Goal: Feedback & Contribution: Submit feedback/report problem

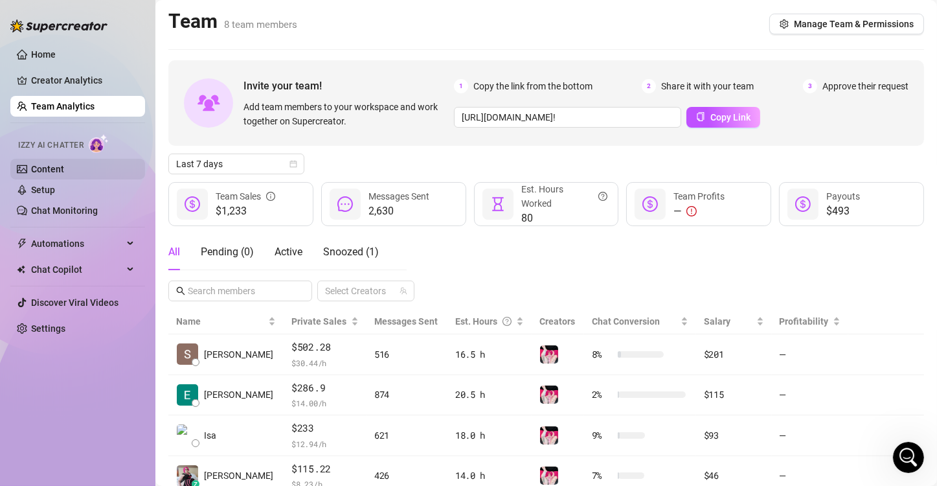
scroll to position [233, 0]
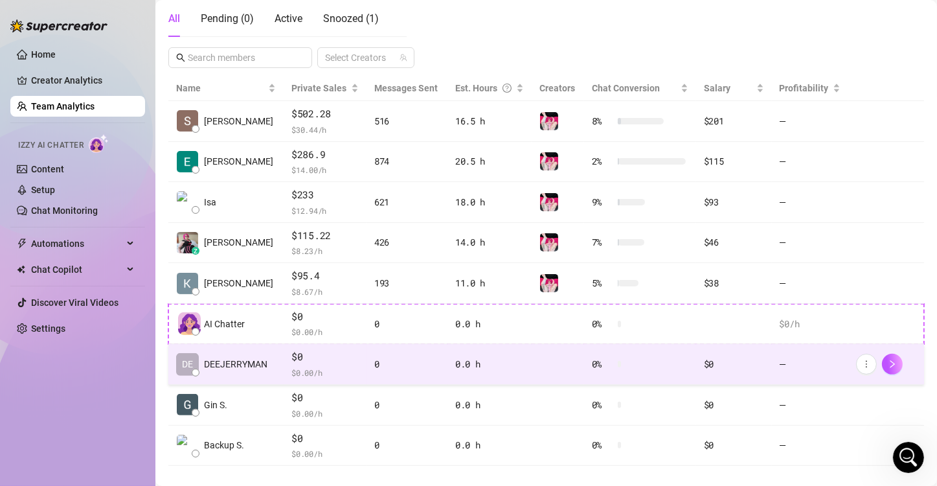
click at [414, 365] on div "0" at bounding box center [406, 364] width 65 height 14
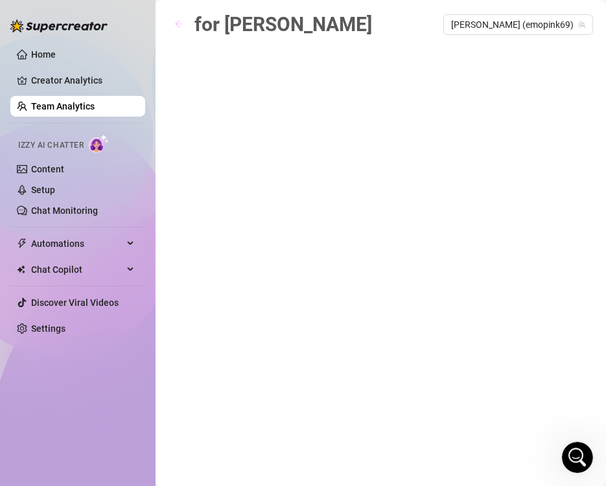
click at [173, 29] on button "button" at bounding box center [178, 24] width 21 height 21
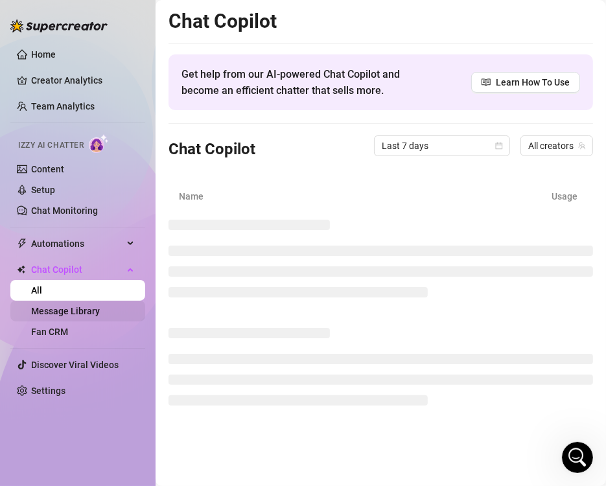
click at [54, 306] on link "Message Library" at bounding box center [65, 311] width 69 height 10
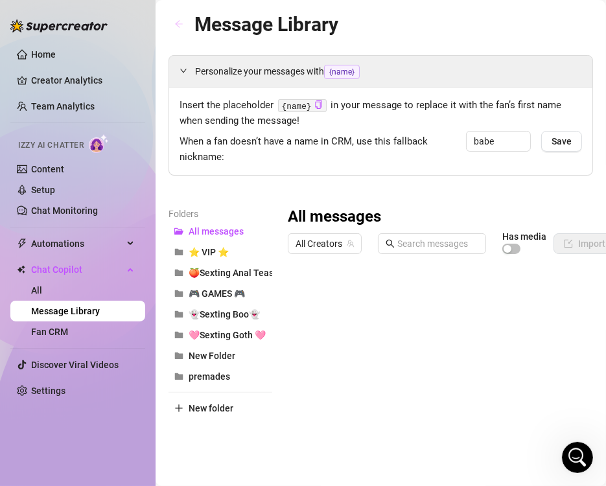
click at [178, 25] on icon "arrow-left" at bounding box center [178, 23] width 9 height 9
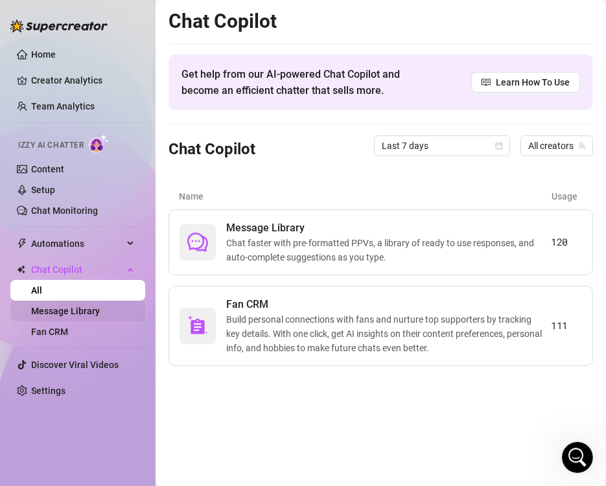
click at [73, 310] on link "Message Library" at bounding box center [65, 311] width 69 height 10
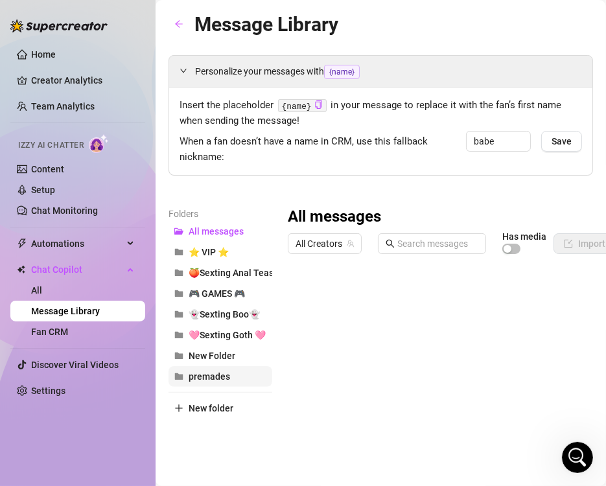
click at [222, 382] on button "premades" at bounding box center [220, 376] width 104 height 21
click at [437, 342] on div at bounding box center [494, 404] width 413 height 289
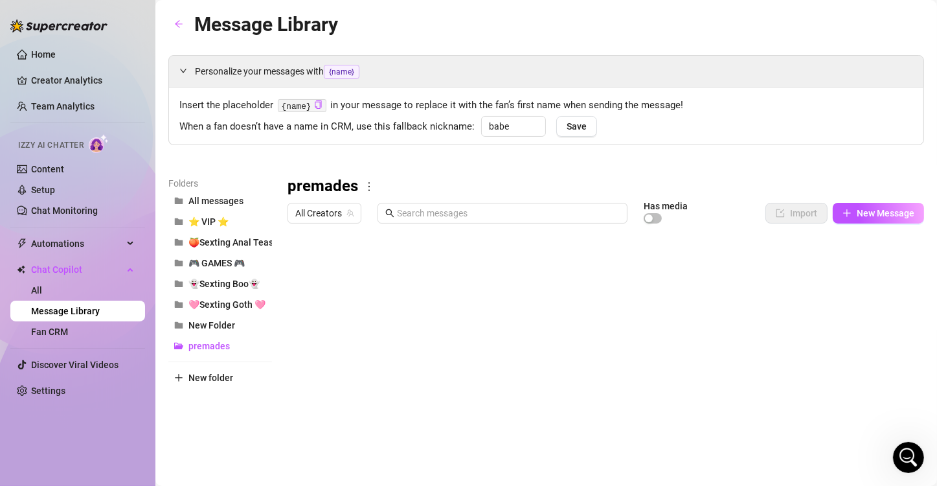
scroll to position [0, 0]
click at [296, 319] on div at bounding box center [601, 373] width 626 height 289
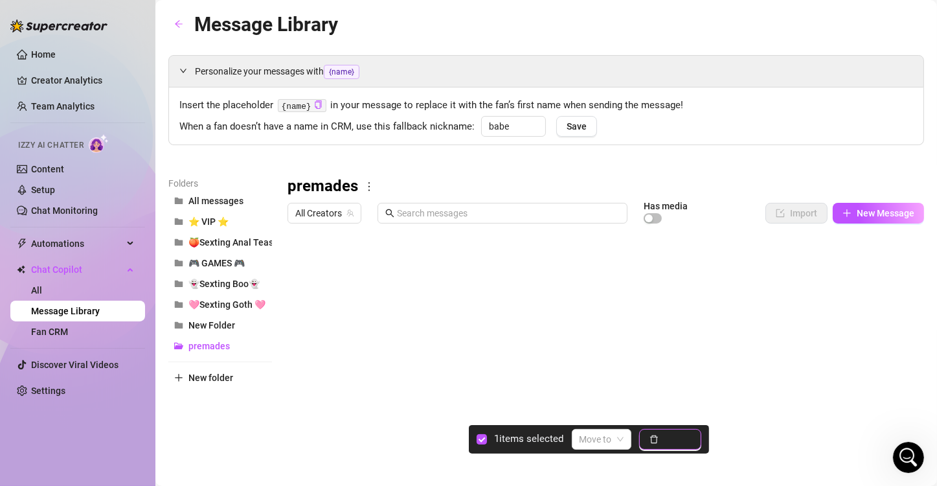
click at [665, 440] on span "Delete" at bounding box center [677, 439] width 27 height 10
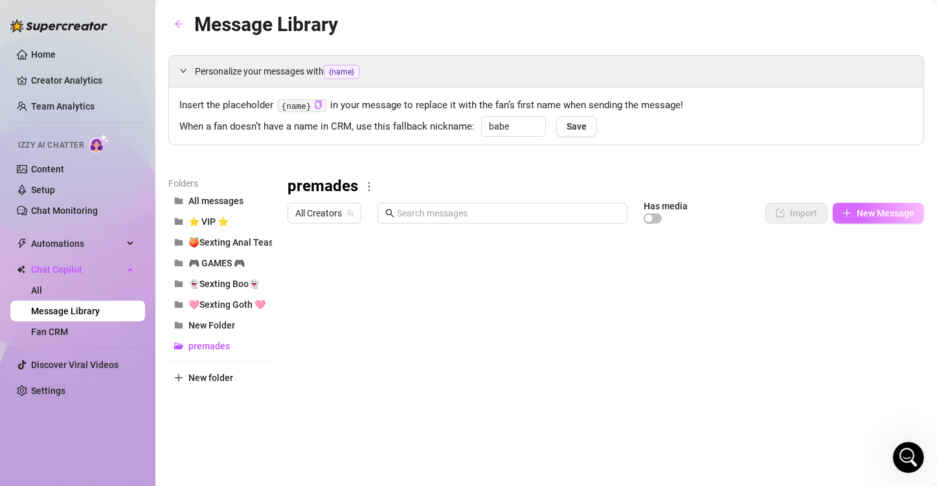
click at [861, 216] on span "New Message" at bounding box center [886, 213] width 58 height 10
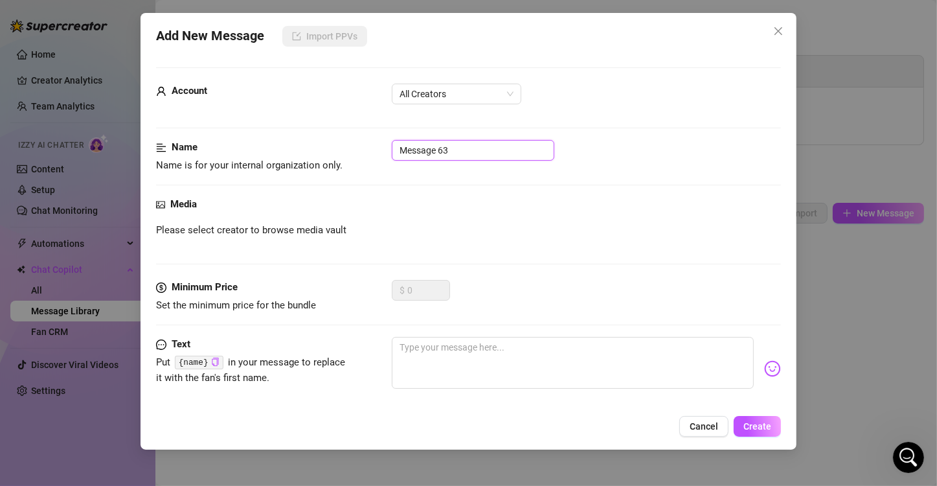
drag, startPoint x: 465, startPoint y: 153, endPoint x: 259, endPoint y: 134, distance: 206.2
click at [259, 134] on form "Account All Creators Name Name is for your internal organization only. Message …" at bounding box center [468, 273] width 625 height 413
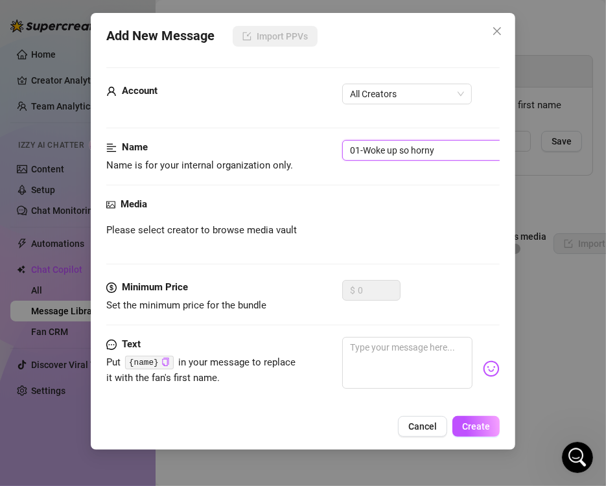
type input "01-Woke up so horny"
click at [296, 239] on div "Media Please select creator to browse media vault" at bounding box center [302, 238] width 393 height 83
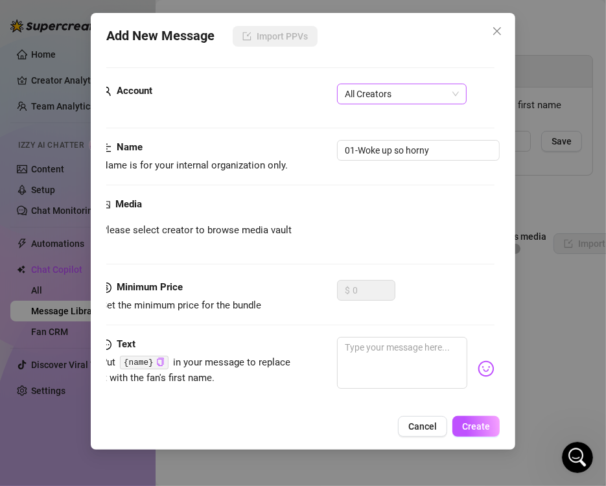
click at [380, 91] on span "All Creators" at bounding box center [402, 93] width 114 height 19
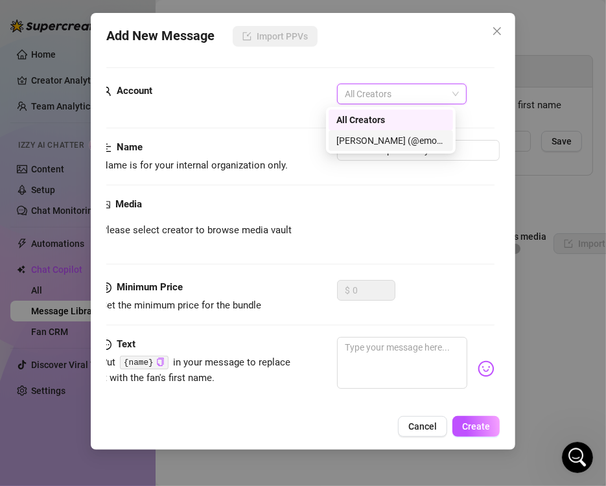
click at [370, 134] on div "[PERSON_NAME] (@emopink69)" at bounding box center [390, 140] width 109 height 14
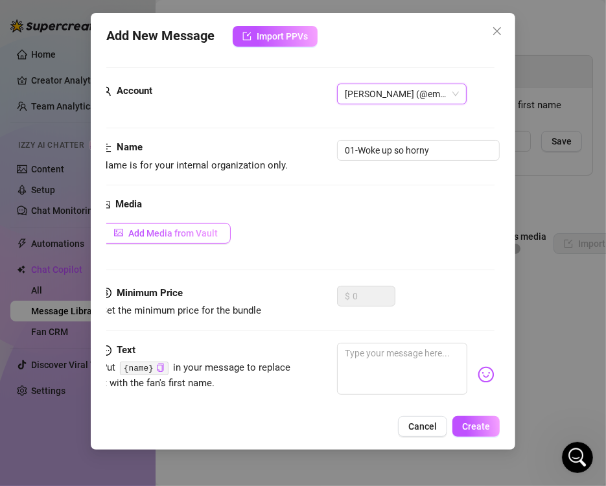
click at [201, 231] on span "Add Media from Vault" at bounding box center [172, 233] width 89 height 10
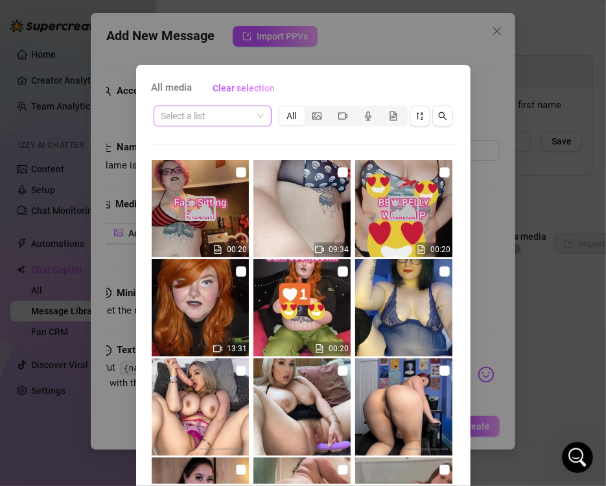
click at [235, 113] on input "search" at bounding box center [206, 115] width 91 height 19
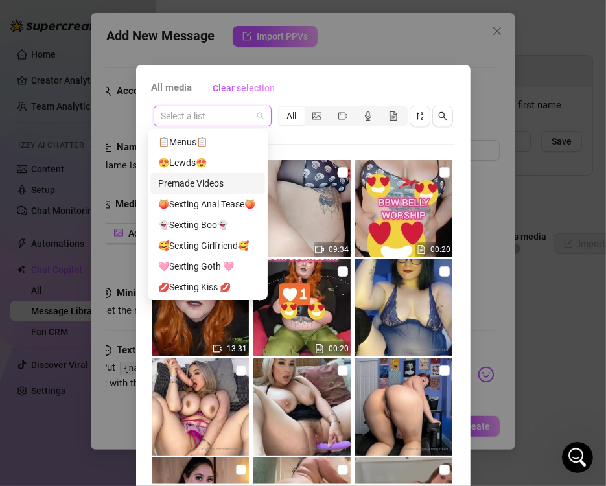
click at [210, 177] on div "Premade Videos" at bounding box center [207, 183] width 99 height 14
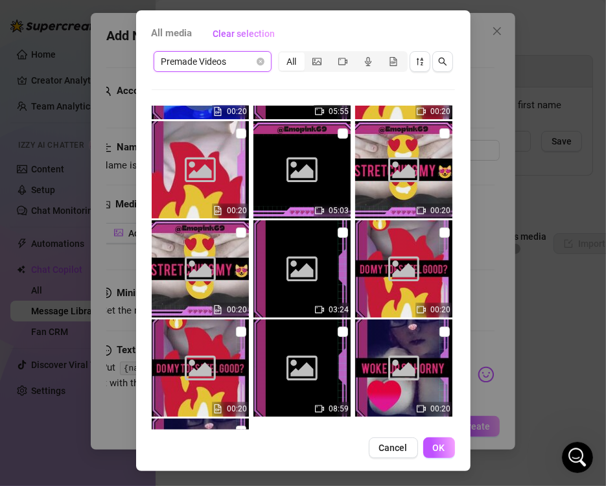
scroll to position [6534, 0]
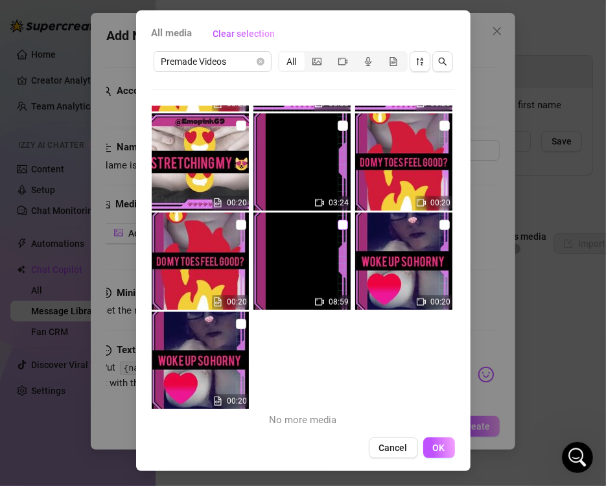
click at [338, 222] on input "checkbox" at bounding box center [343, 225] width 10 height 10
checkbox input "true"
click at [236, 321] on input "checkbox" at bounding box center [241, 324] width 10 height 10
checkbox input "true"
click at [439, 448] on span "OK" at bounding box center [439, 447] width 12 height 10
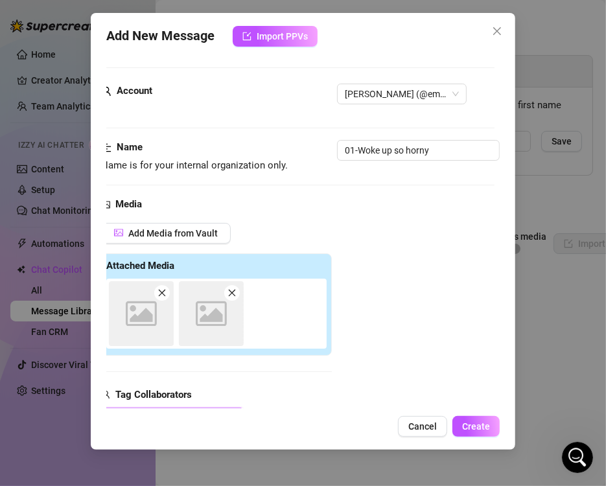
scroll to position [183, 0]
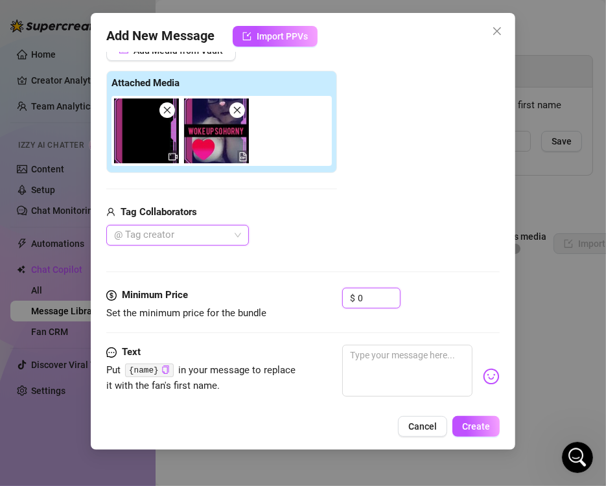
drag, startPoint x: 371, startPoint y: 295, endPoint x: 332, endPoint y: 295, distance: 38.2
click at [332, 295] on div "Minimum Price Set the minimum price for the bundle $ 0" at bounding box center [302, 304] width 393 height 33
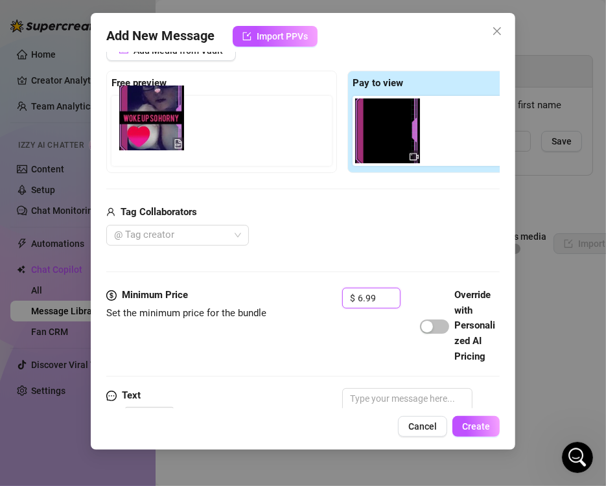
drag, startPoint x: 444, startPoint y: 132, endPoint x: 137, endPoint y: 124, distance: 307.2
click at [137, 124] on div "Free preview Pay to view" at bounding box center [342, 122] width 472 height 102
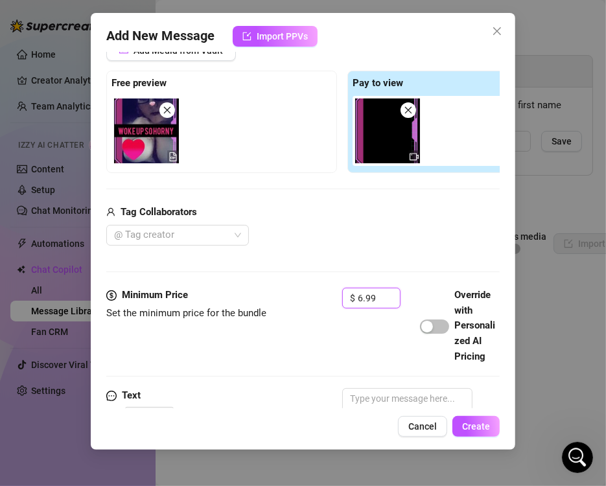
type input "6.99"
click at [326, 184] on div "Add Media from Vault Free preview Pay to view Tag Collaborators @ Tag creator" at bounding box center [342, 143] width 472 height 206
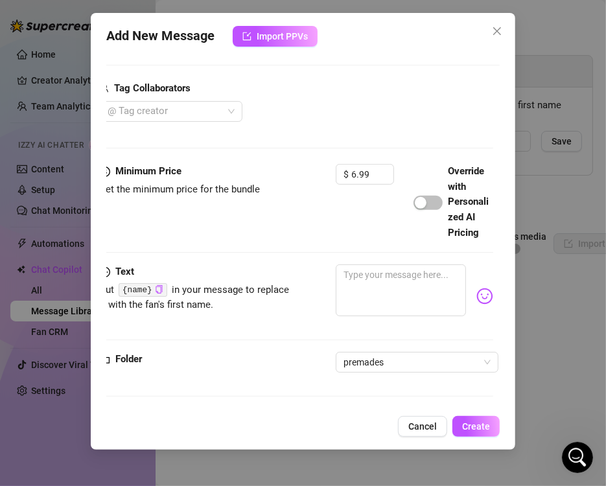
scroll to position [312, 6]
click at [382, 309] on textarea at bounding box center [401, 290] width 130 height 52
paste textarea "WOKE UP SO HORNY Imagine I'm your girlfriend, sending you naughty snapchats whe…"
type textarea "WOKE UP SO HORNY Imagine I'm your girlfriend, sending you naughty snapchats whe…"
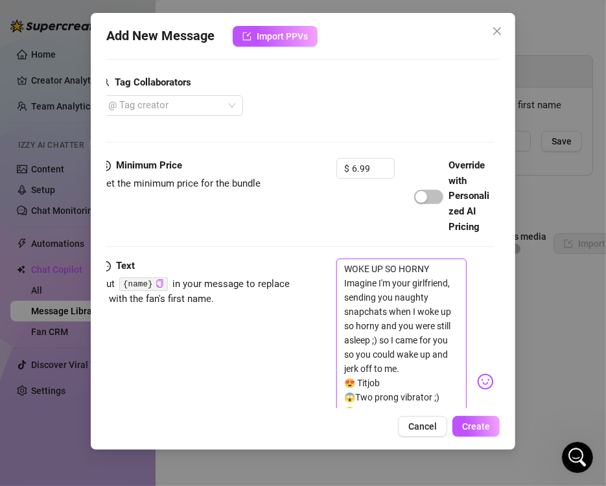
scroll to position [0, 0]
type textarea "WOKE UP SO HORNY Imagine I'm your girlfriend, sending you naughty snapchats whe…"
click at [297, 336] on div "Text Put {name} in your message to replace it with the fan's first name. WOKE U…" at bounding box center [296, 382] width 393 height 246
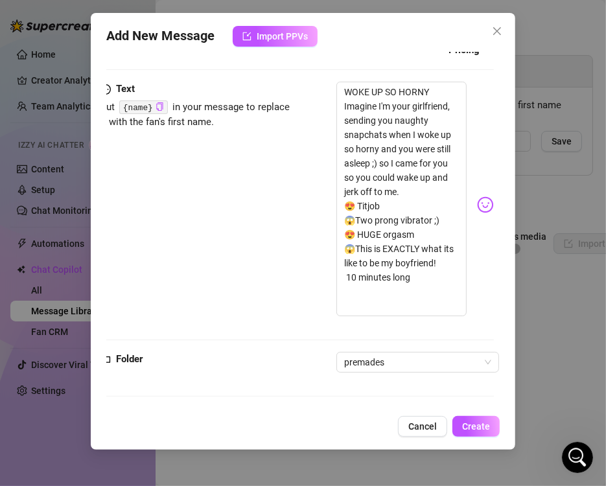
scroll to position [513, 6]
click at [474, 424] on span "Create" at bounding box center [476, 426] width 28 height 10
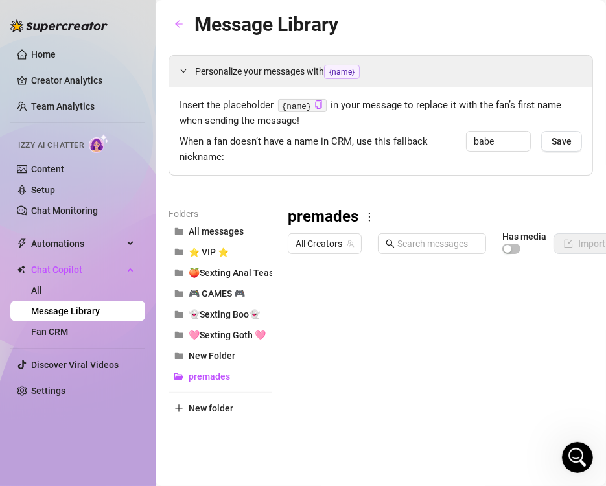
click at [370, 218] on icon "more" at bounding box center [369, 217] width 12 height 12
click at [391, 240] on link "Rename" at bounding box center [396, 238] width 47 height 10
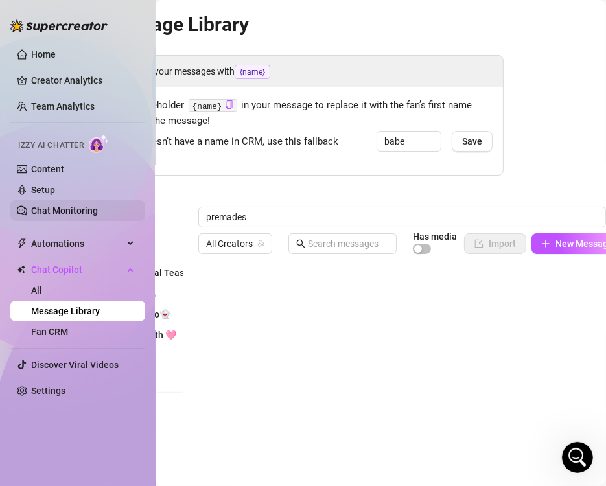
drag, startPoint x: 255, startPoint y: 215, endPoint x: 99, endPoint y: 200, distance: 156.9
click at [99, 200] on div "Home Creator Analytics Team Analytics Izzy AI Chatter Content Setup Chat Monito…" at bounding box center [303, 243] width 606 height 486
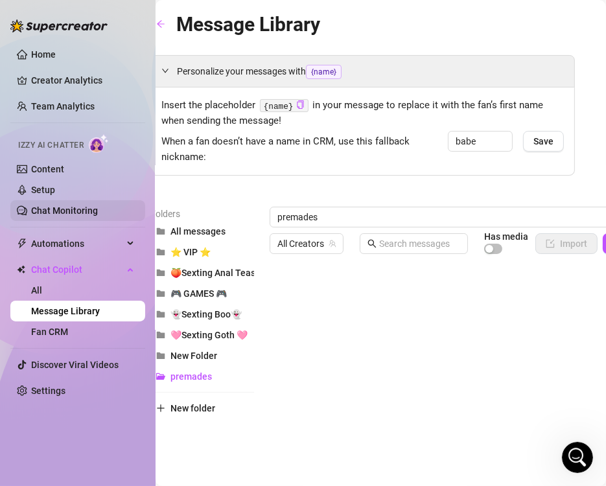
type input "O"
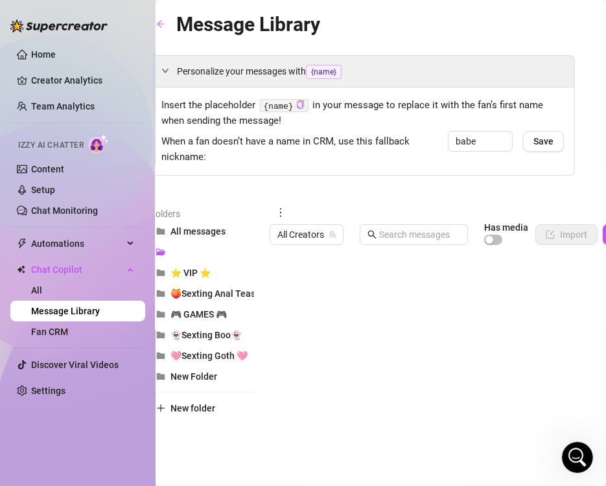
click at [283, 211] on icon "more" at bounding box center [281, 213] width 12 height 12
click at [303, 230] on link "Rename" at bounding box center [308, 234] width 47 height 10
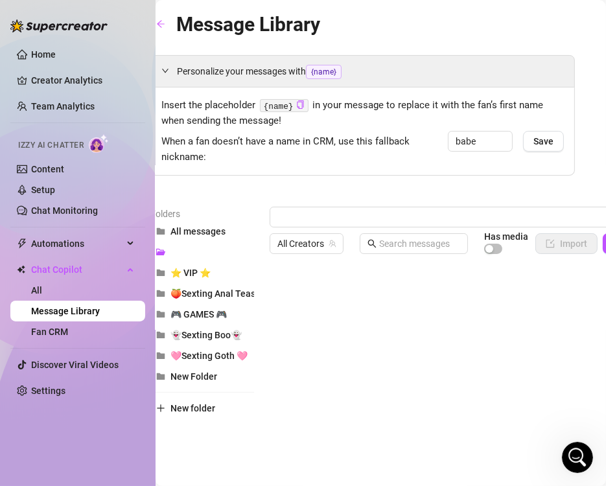
scroll to position [0, 89]
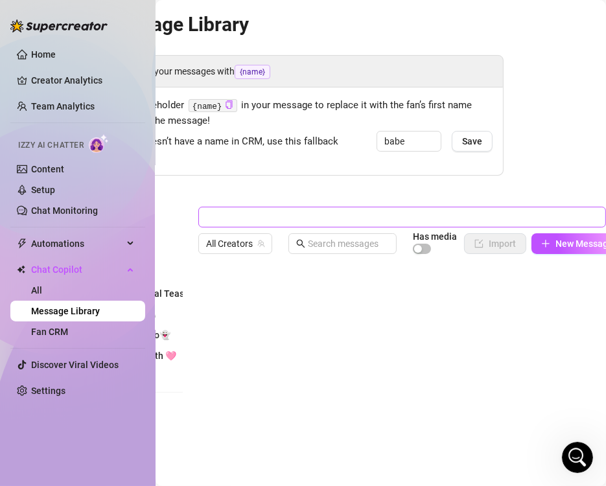
type input "Premade Videos"
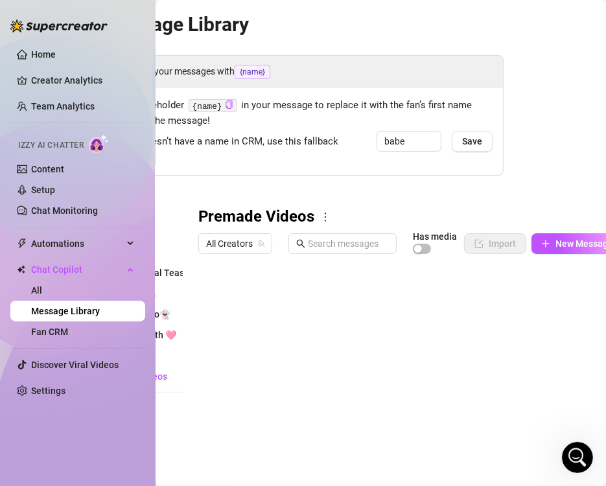
click at [502, 179] on main "Message Library Personalize your messages with {name} Insert the placeholder {n…" at bounding box center [291, 294] width 450 height 588
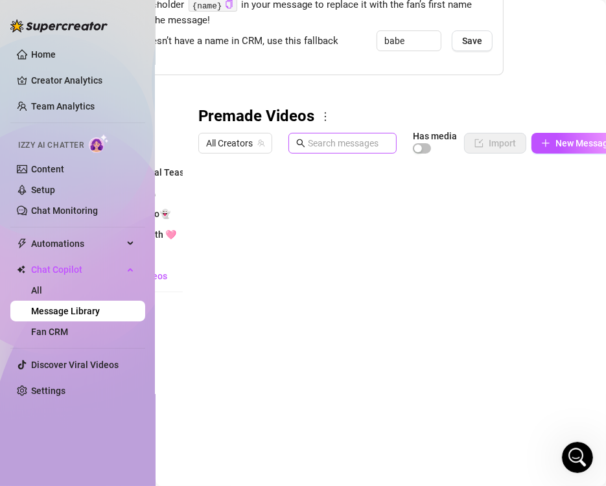
scroll to position [108, 89]
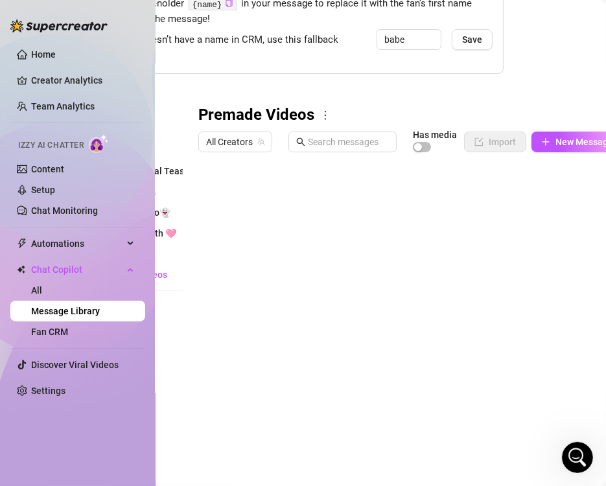
click at [252, 415] on body "Home Creator Analytics Team Analytics Izzy AI Chatter Content Setup Chat Monito…" at bounding box center [303, 243] width 606 height 486
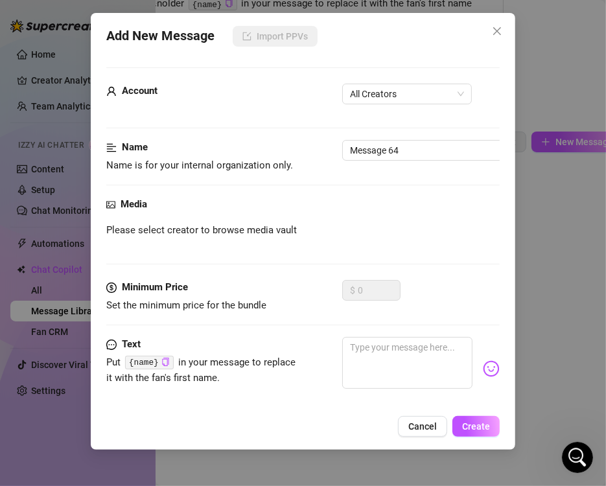
click at [510, 304] on div "Add New Message Import PPVs Account All Creators Name Name is for your internal…" at bounding box center [303, 231] width 424 height 437
click at [553, 305] on div "Add New Message Import PPVs Account All Creators Name Name is for your internal…" at bounding box center [303, 243] width 606 height 486
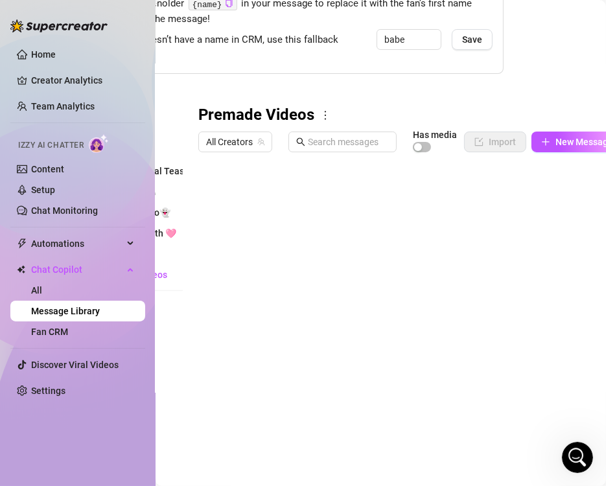
click at [270, 420] on body "Home Creator Analytics Team Analytics Izzy AI Chatter Content Setup Chat Monito…" at bounding box center [303, 243] width 606 height 486
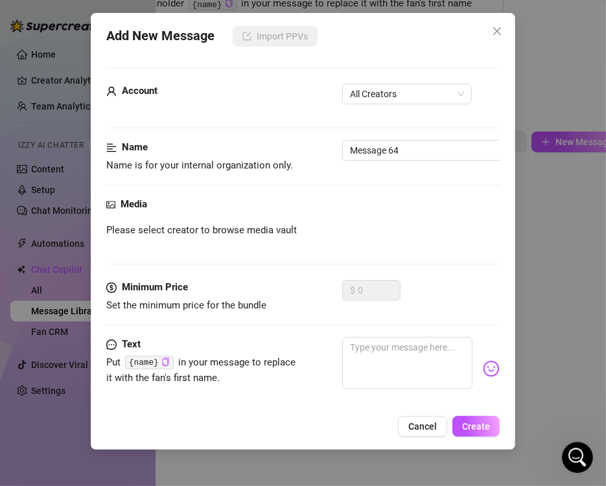
click at [377, 105] on div "Account All Creators" at bounding box center [302, 100] width 393 height 32
click at [367, 96] on span "All Creators" at bounding box center [407, 93] width 114 height 19
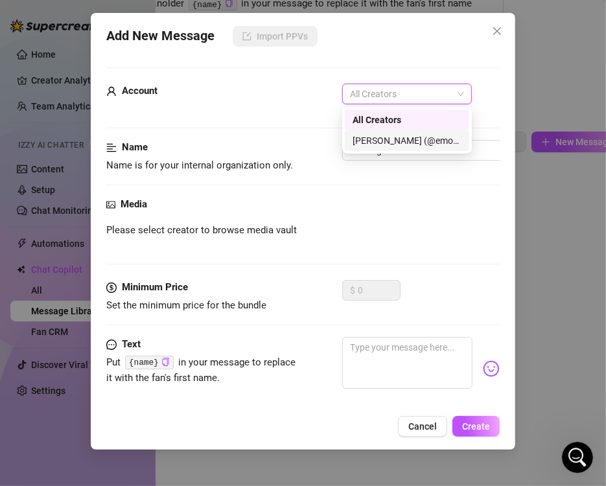
click at [383, 137] on div "[PERSON_NAME] (@emopink69)" at bounding box center [406, 140] width 109 height 14
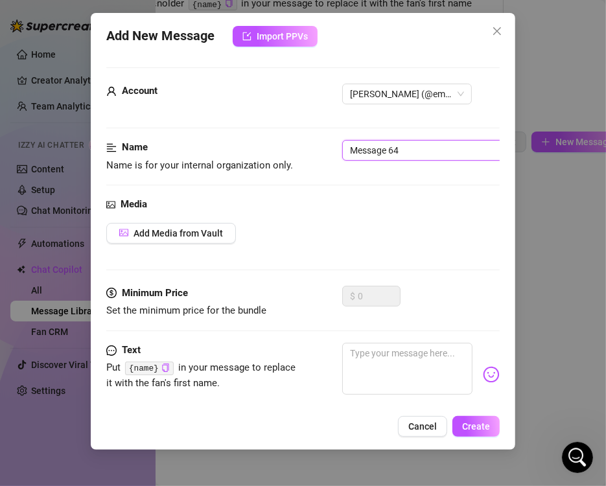
drag, startPoint x: 407, startPoint y: 155, endPoint x: 273, endPoint y: 164, distance: 133.7
click at [273, 164] on div "Name Name is for your internal organization only. Message 64" at bounding box center [302, 156] width 393 height 33
type input "06-Bluetooth Vibrator Fan Session"
click at [182, 221] on div "Media Add Media from Vault" at bounding box center [302, 241] width 393 height 89
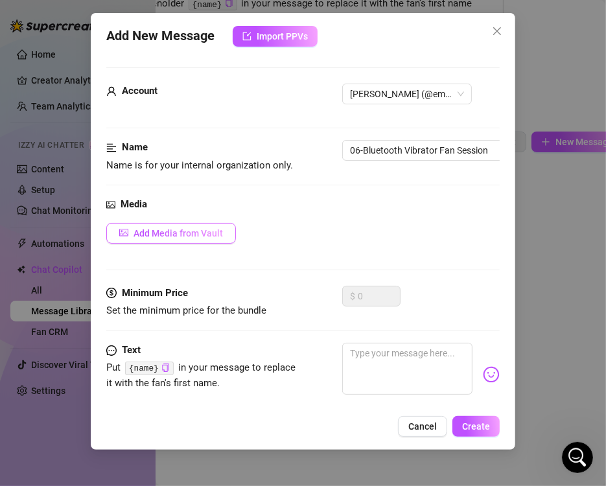
click at [179, 236] on span "Add Media from Vault" at bounding box center [177, 233] width 89 height 10
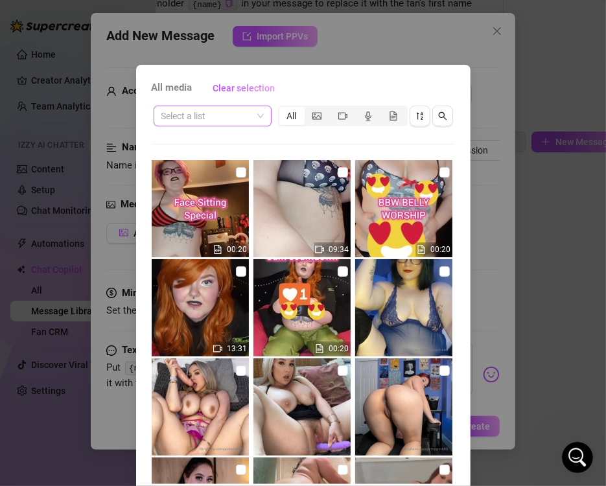
drag, startPoint x: 248, startPoint y: 114, endPoint x: 250, endPoint y: 121, distance: 6.8
click at [250, 113] on span at bounding box center [212, 115] width 102 height 19
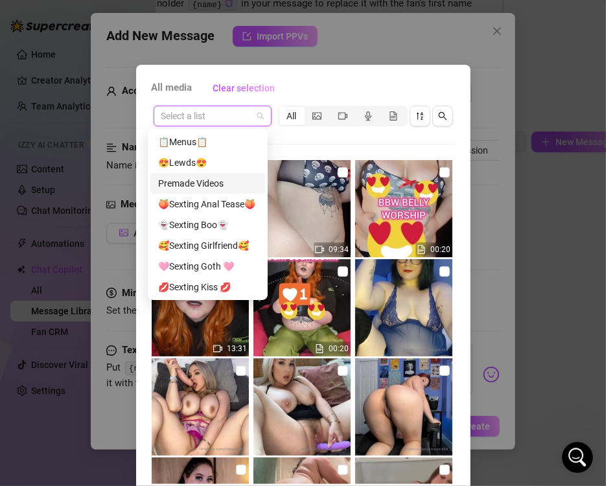
click at [233, 184] on div "Premade Videos" at bounding box center [207, 183] width 99 height 14
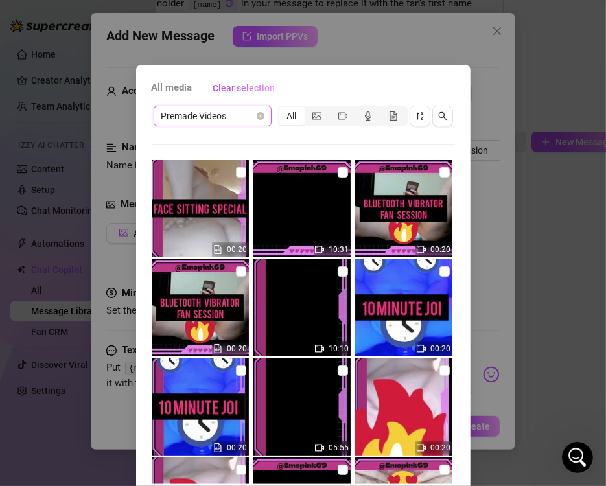
scroll to position [6016, 0]
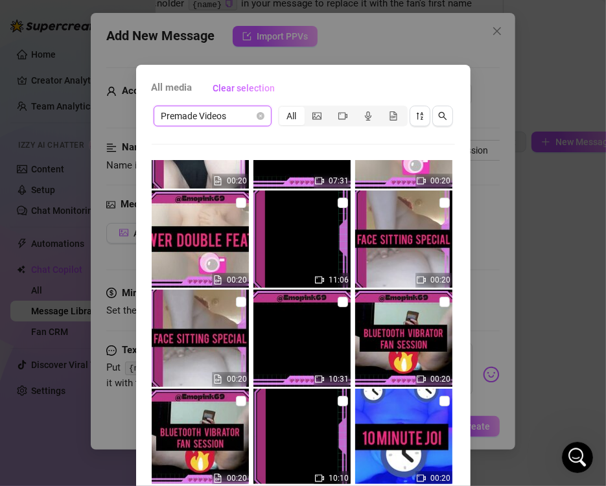
drag, startPoint x: 233, startPoint y: 402, endPoint x: 290, endPoint y: 358, distance: 72.4
click at [236, 398] on input "checkbox" at bounding box center [241, 401] width 10 height 10
checkbox input "true"
click at [338, 299] on input "checkbox" at bounding box center [343, 302] width 10 height 10
checkbox input "true"
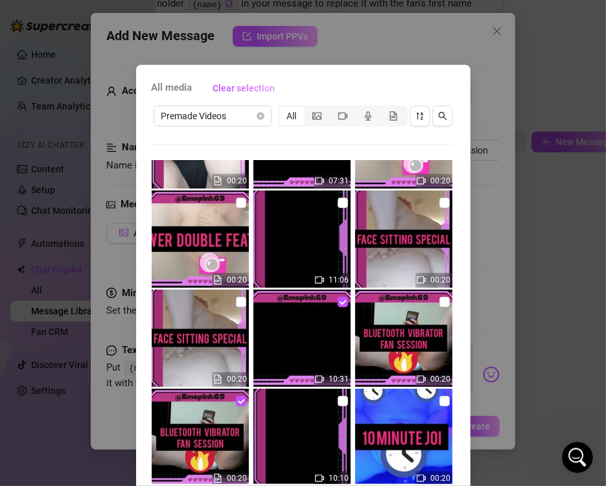
click at [296, 349] on img at bounding box center [301, 338] width 97 height 97
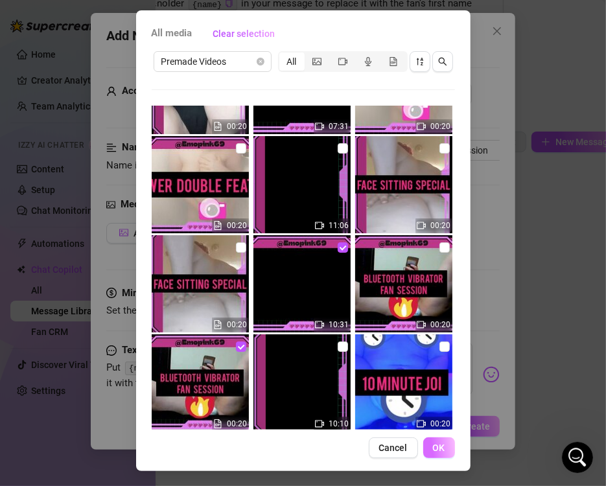
click at [433, 448] on span "OK" at bounding box center [439, 447] width 12 height 10
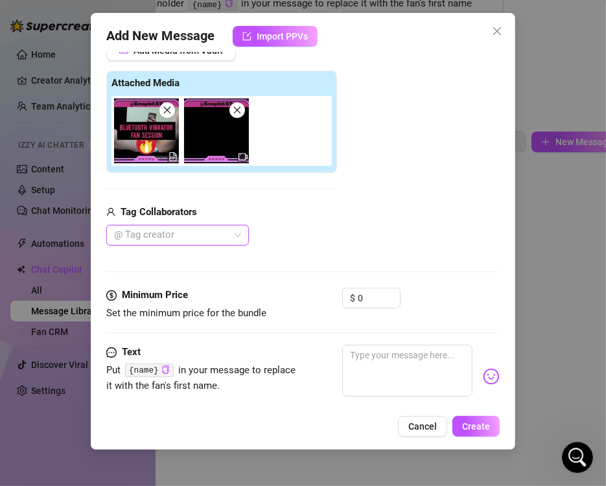
scroll to position [118, 0]
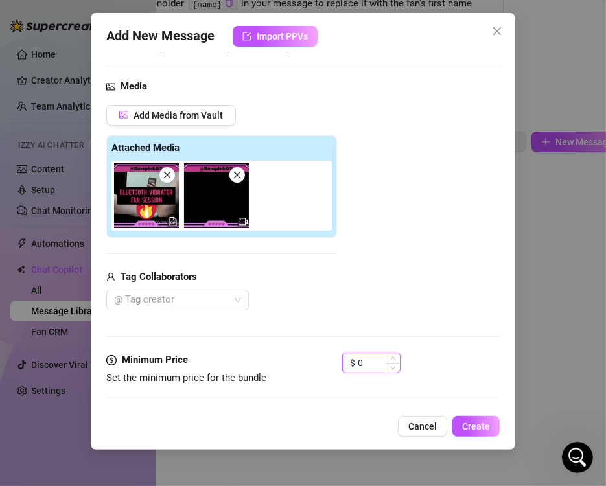
click at [365, 360] on input "0" at bounding box center [379, 362] width 42 height 19
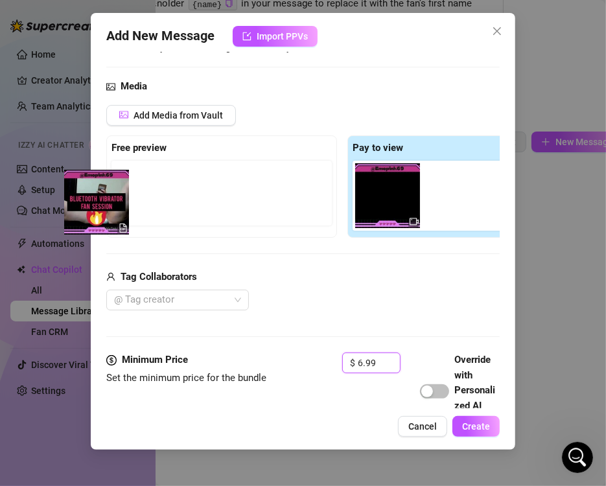
drag, startPoint x: 368, startPoint y: 203, endPoint x: 145, endPoint y: 194, distance: 223.0
click at [145, 194] on div "Free preview Pay to view" at bounding box center [342, 186] width 472 height 102
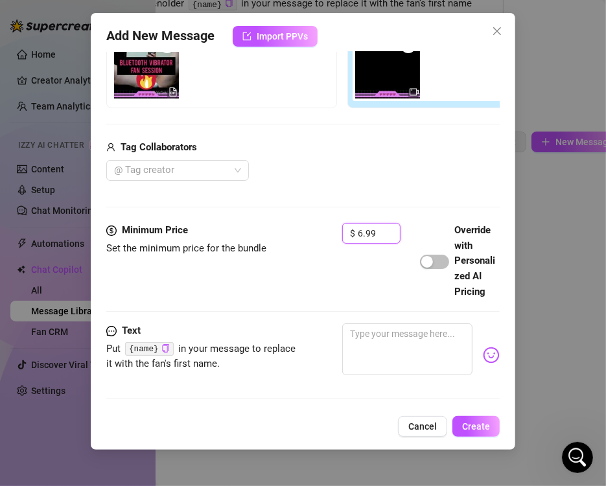
scroll to position [312, 0]
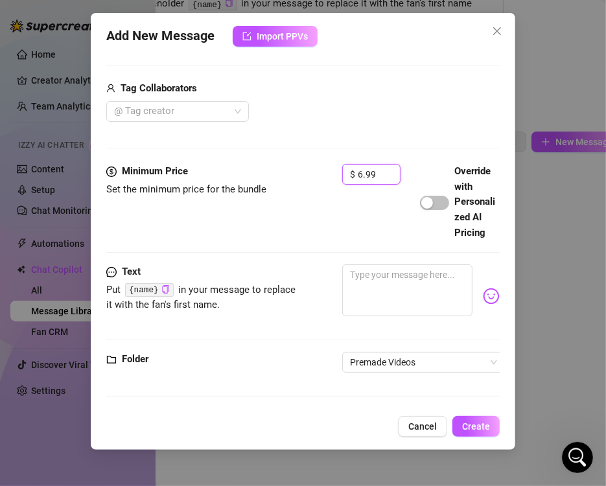
type input "6.99"
click at [399, 306] on textarea at bounding box center [407, 290] width 130 height 52
paste textarea "BLUETOOTH VIBRATOR FAN SESSION ☎️Bluetooth vibrator 📳LIVE FAN CONTROLLING IT! ☎…"
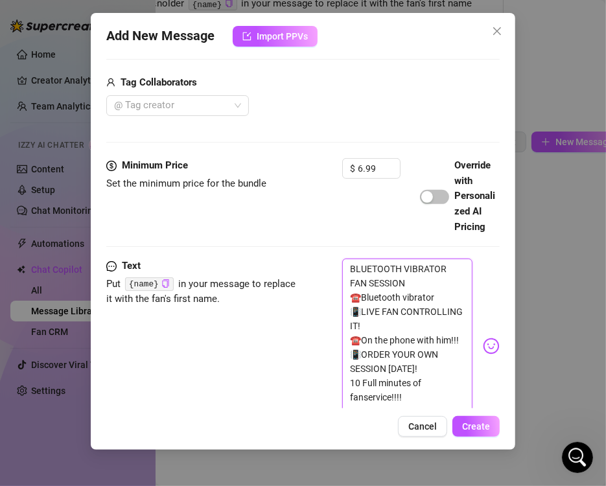
scroll to position [0, 0]
type textarea "BLUETOOTH VIBRATOR FAN SESSION ☎️Bluetooth vibrator 📳LIVE FAN CONTROLLING IT! ☎…"
click at [279, 345] on div "Text Put {name} in your message to replace it with the fan's first name. BLUETO…" at bounding box center [302, 346] width 393 height 175
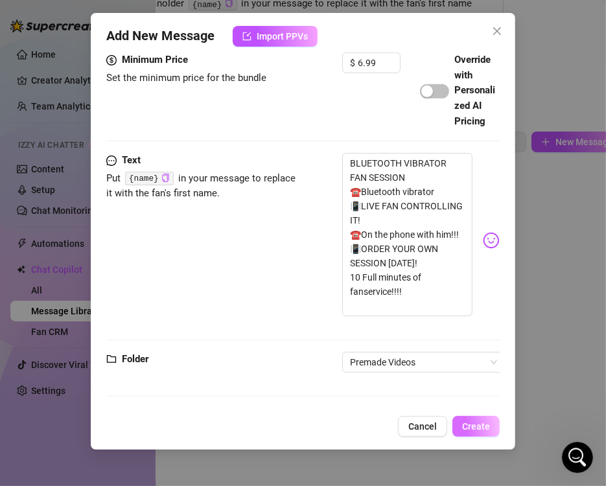
click at [476, 429] on span "Create" at bounding box center [476, 426] width 28 height 10
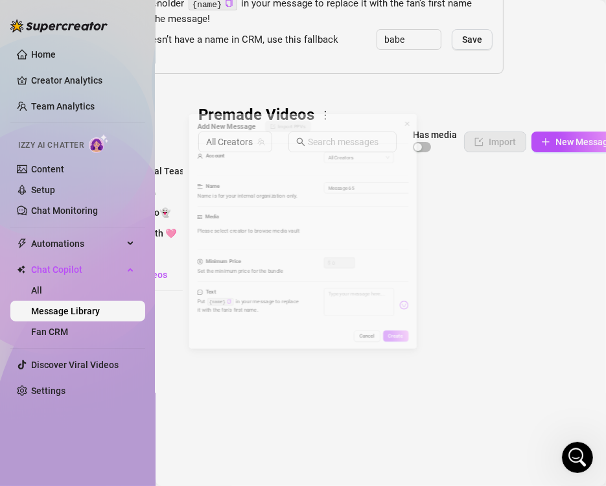
click at [243, 414] on body "Home Creator Analytics Team Analytics Izzy AI Chatter Content Setup Chat Monito…" at bounding box center [303, 243] width 606 height 486
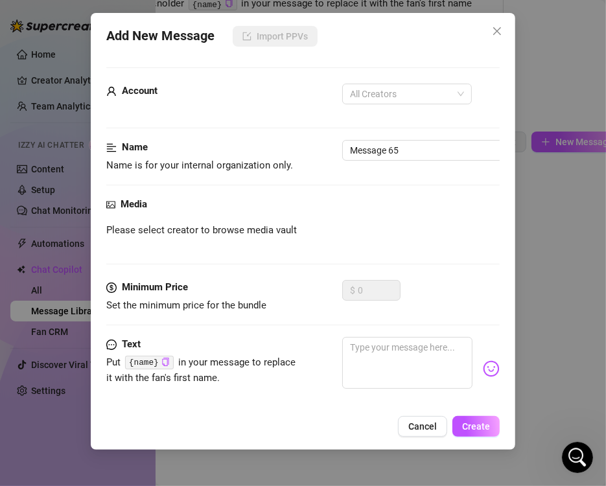
drag, startPoint x: 406, startPoint y: 97, endPoint x: 408, endPoint y: 109, distance: 12.6
click at [407, 97] on span "All Creators" at bounding box center [407, 93] width 114 height 19
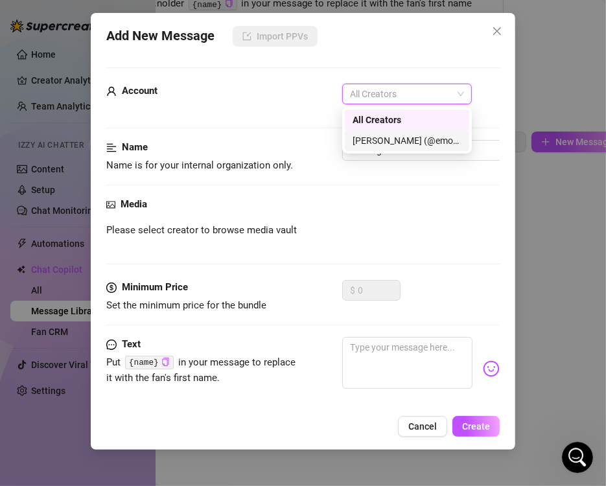
click at [400, 135] on div "[PERSON_NAME] (@emopink69)" at bounding box center [406, 140] width 109 height 14
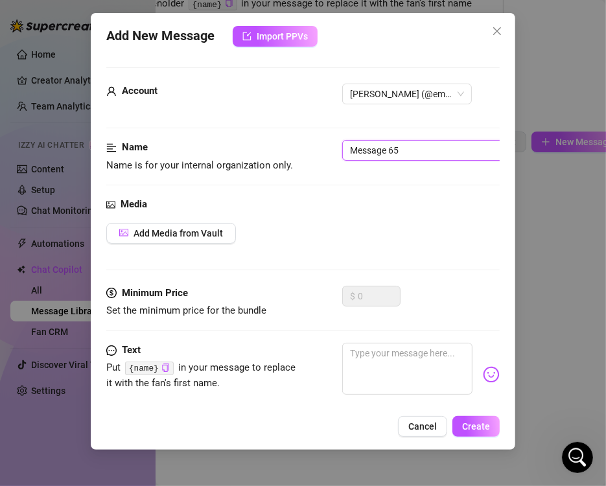
drag, startPoint x: 424, startPoint y: 146, endPoint x: 305, endPoint y: 146, distance: 119.2
click at [305, 146] on div "Name Name is for your internal organization only. Message 65" at bounding box center [302, 156] width 393 height 33
type input "07-Face Sitting Special"
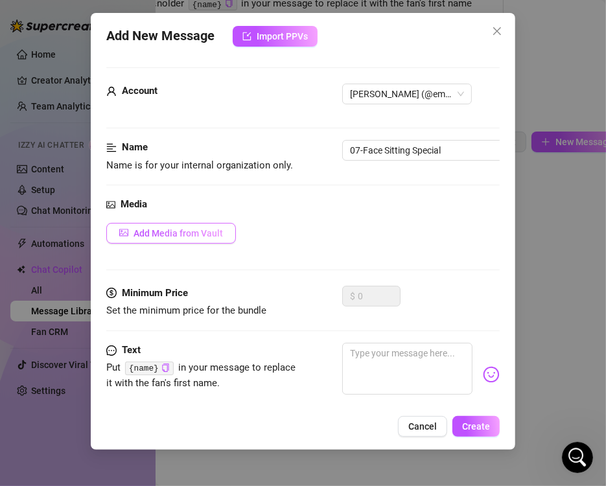
click at [189, 228] on button "Add Media from Vault" at bounding box center [171, 233] width 130 height 21
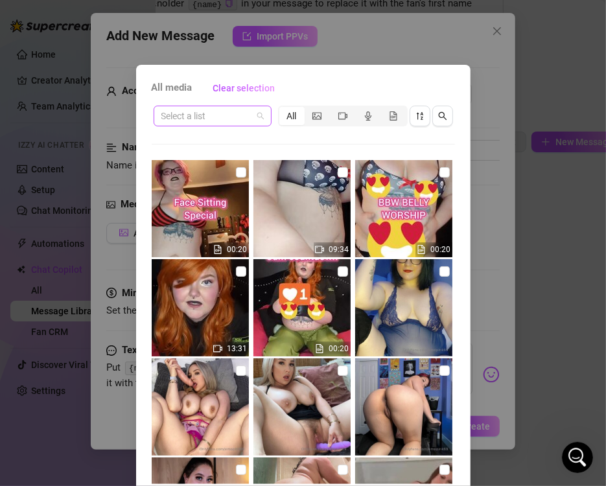
click at [237, 112] on input "search" at bounding box center [206, 115] width 91 height 19
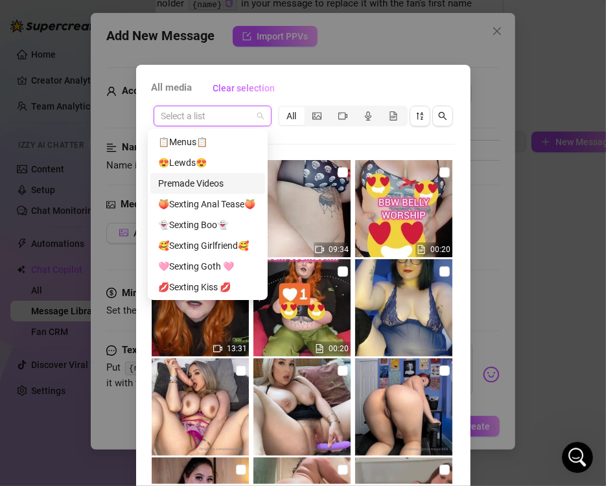
click at [211, 178] on div "Premade Videos" at bounding box center [207, 183] width 99 height 14
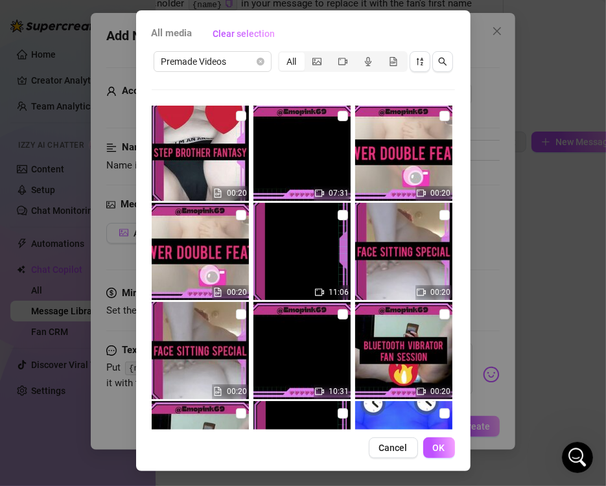
scroll to position [5946, 0]
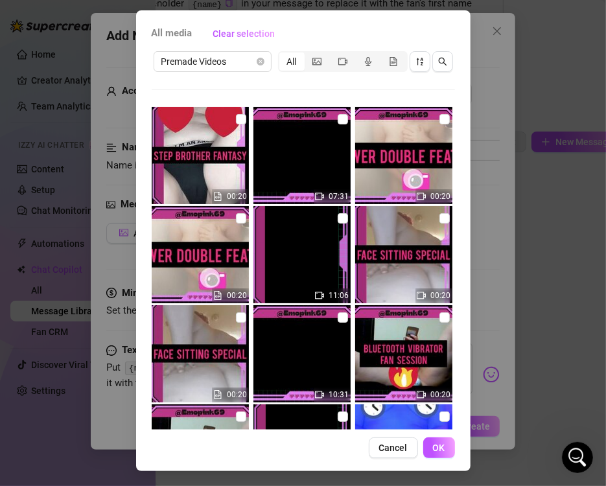
click at [315, 295] on icon "video-camera" at bounding box center [319, 295] width 9 height 9
click at [338, 218] on input "checkbox" at bounding box center [343, 218] width 10 height 10
checkbox input "true"
click at [236, 312] on input "checkbox" at bounding box center [241, 317] width 10 height 10
checkbox input "true"
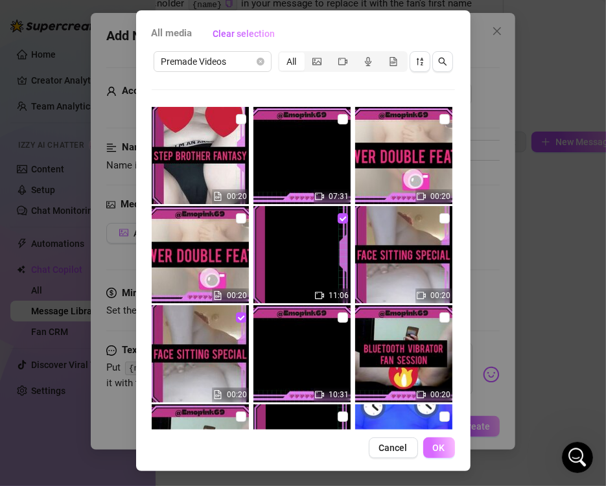
click at [434, 449] on span "OK" at bounding box center [439, 447] width 12 height 10
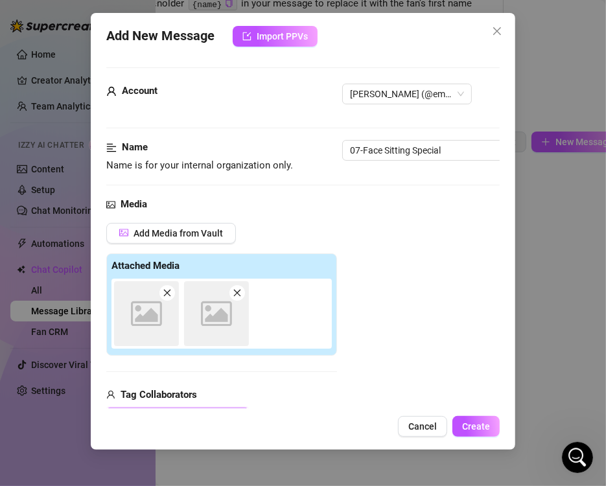
scroll to position [183, 0]
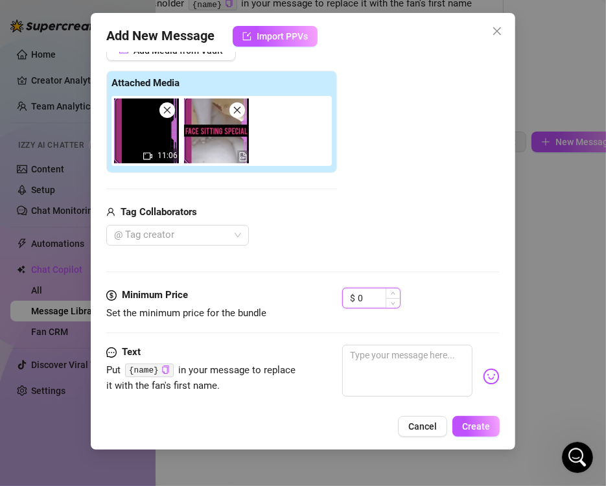
click at [377, 303] on input "0" at bounding box center [379, 297] width 42 height 19
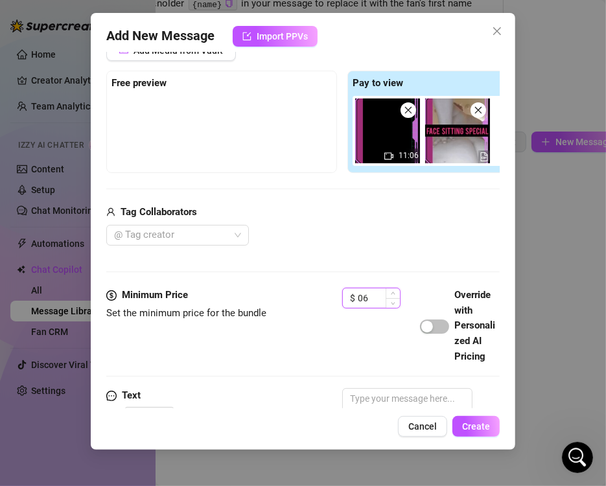
type input "0"
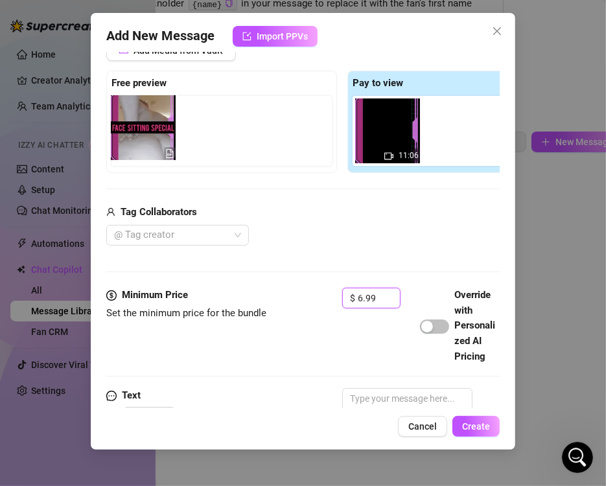
drag, startPoint x: 466, startPoint y: 139, endPoint x: 144, endPoint y: 143, distance: 322.0
click at [144, 143] on div "Free preview Pay to view 11:06" at bounding box center [342, 122] width 472 height 102
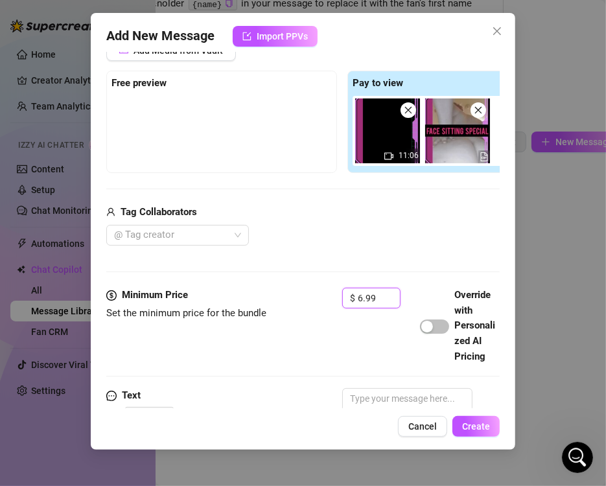
type input "6.99"
click at [370, 208] on div "Tag Collaborators" at bounding box center [342, 213] width 472 height 16
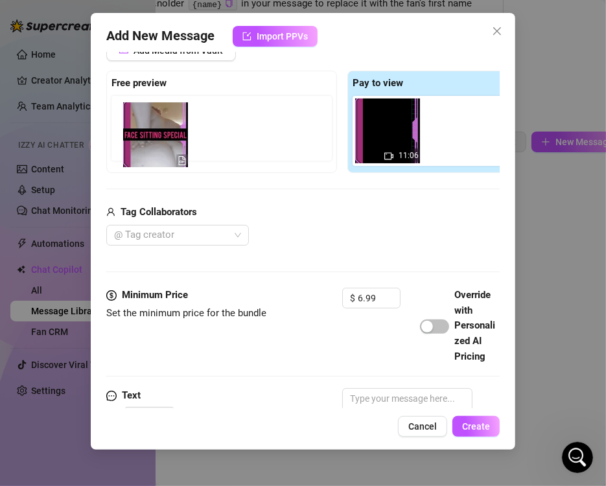
drag, startPoint x: 444, startPoint y: 127, endPoint x: 138, endPoint y: 135, distance: 305.9
click at [138, 135] on div "Free preview Pay to view 11:06" at bounding box center [342, 122] width 472 height 102
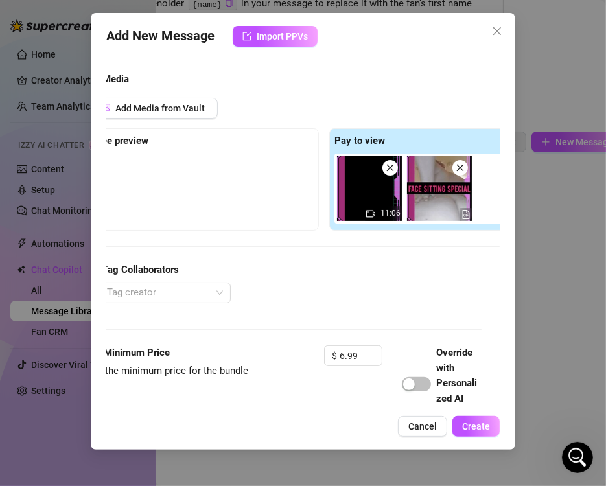
scroll to position [111, 0]
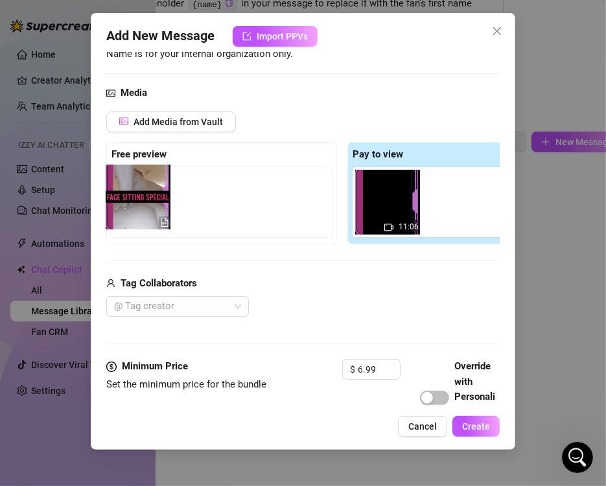
drag, startPoint x: 449, startPoint y: 205, endPoint x: 121, endPoint y: 198, distance: 327.9
click at [121, 198] on div "Free preview Pay to view 11:06" at bounding box center [342, 193] width 472 height 102
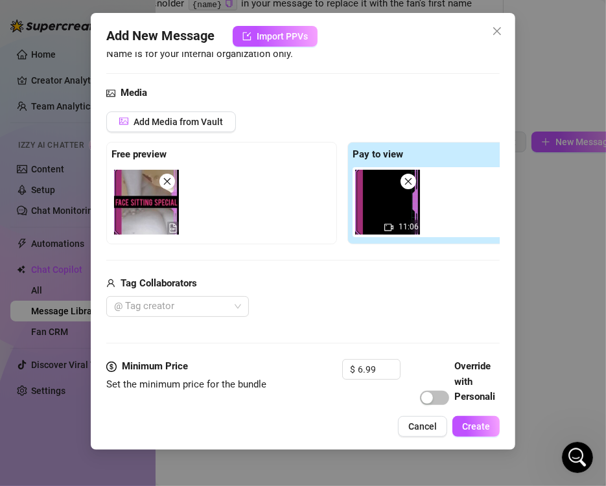
click at [233, 257] on div "Add Media from Vault Free preview Pay to view 11:06 Tag Collaborators @ Tag cre…" at bounding box center [342, 214] width 472 height 206
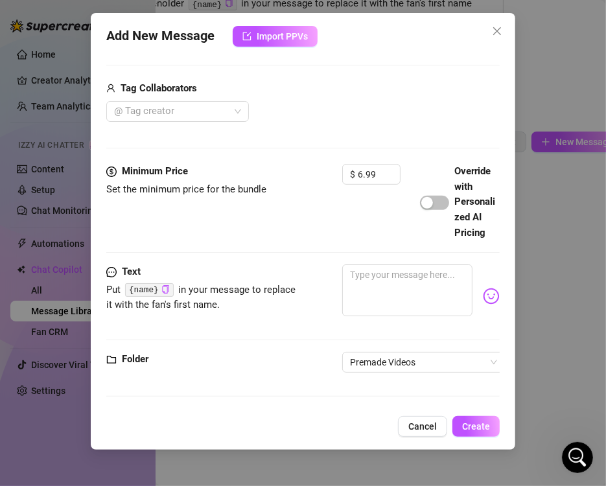
scroll to position [331, 0]
click at [352, 266] on textarea at bounding box center [407, 290] width 130 height 52
paste textarea "FACE SITTING SPECIAL 🍰Up close pussy 🧁close up ass view 🍰dirty talk 🧁Chubby whi…"
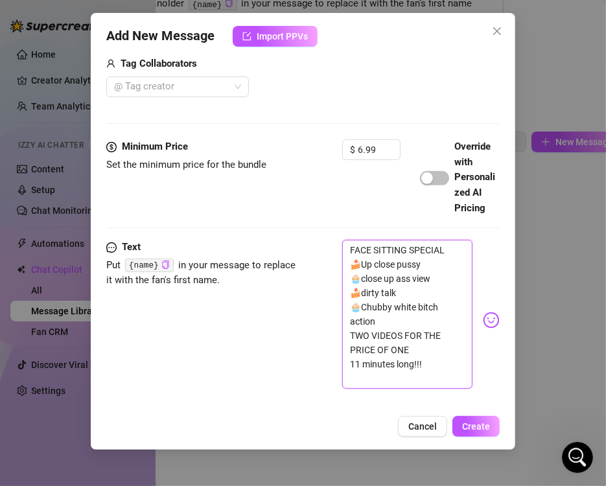
scroll to position [0, 0]
type textarea "FACE SITTING SPECIAL 🍰Up close pussy 🧁close up ass view 🍰dirty talk 🧁Chubby whi…"
click at [275, 344] on div "Text Put {name} in your message to replace it with the fan's first name. FACE S…" at bounding box center [302, 320] width 393 height 161
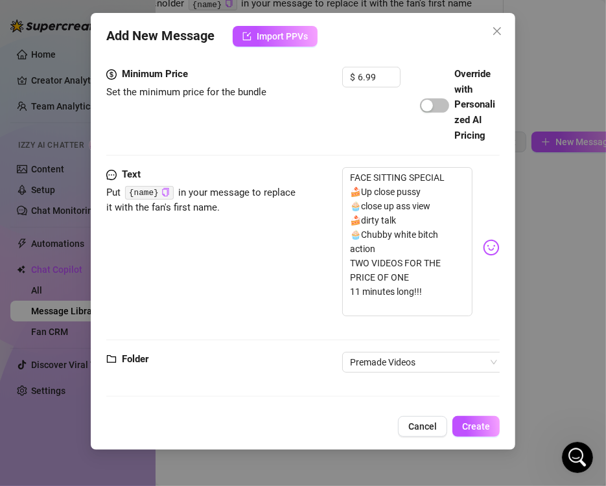
scroll to position [428, 0]
click at [471, 431] on span "Create" at bounding box center [476, 426] width 28 height 10
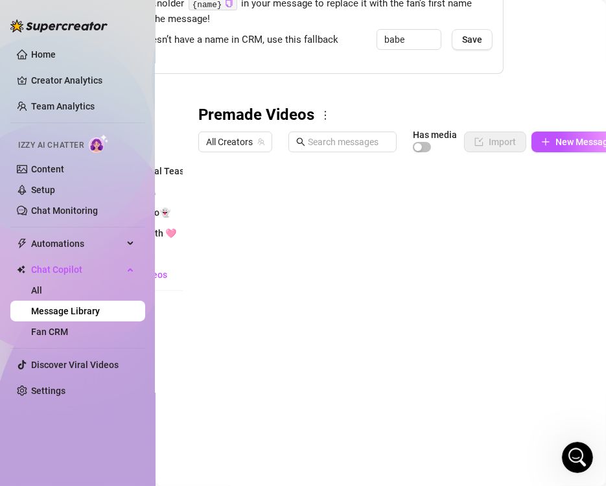
click at [239, 417] on body "Home Creator Analytics Team Analytics Izzy AI Chatter Content Setup Chat Monito…" at bounding box center [303, 243] width 606 height 486
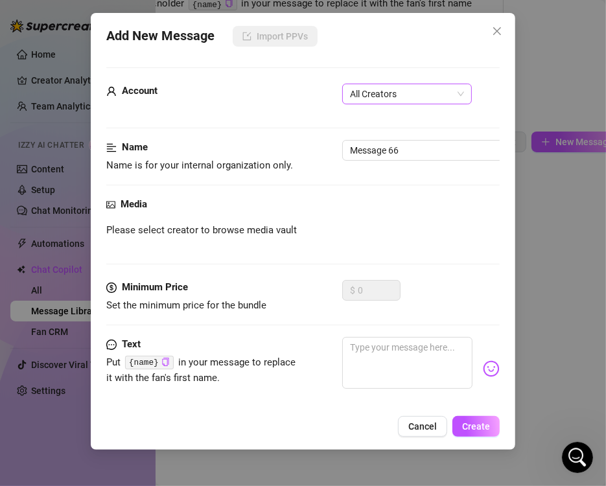
click at [365, 99] on span "All Creators" at bounding box center [407, 93] width 114 height 19
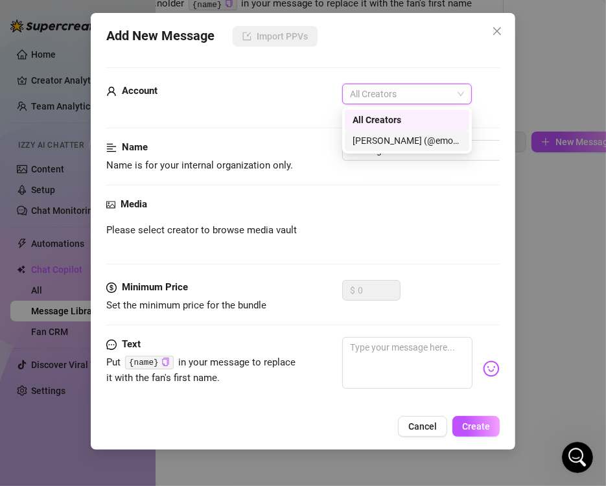
click at [380, 141] on div "[PERSON_NAME] (@emopink69)" at bounding box center [406, 140] width 109 height 14
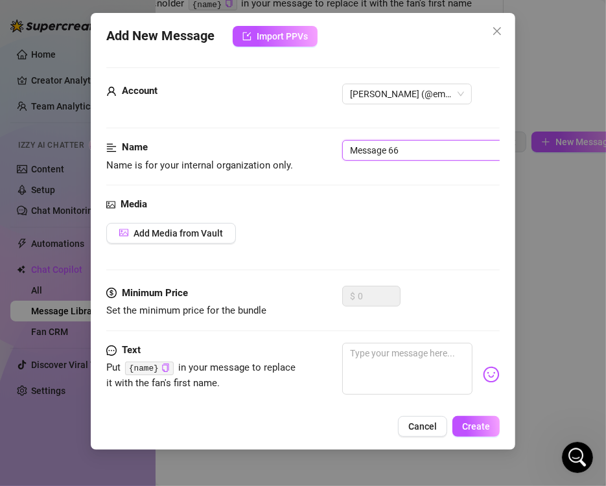
drag, startPoint x: 417, startPoint y: 150, endPoint x: 285, endPoint y: 152, distance: 132.2
click at [285, 152] on div "Name Name is for your internal organization only. Message 66" at bounding box center [302, 156] width 393 height 33
type input "08-Shower Double Feature"
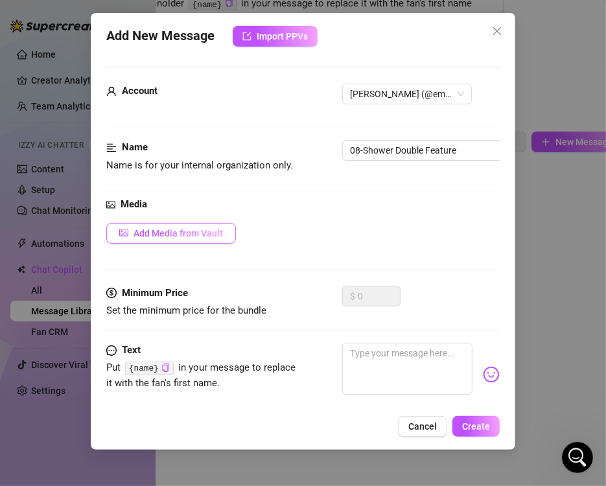
click at [214, 223] on button "Add Media from Vault" at bounding box center [171, 233] width 130 height 21
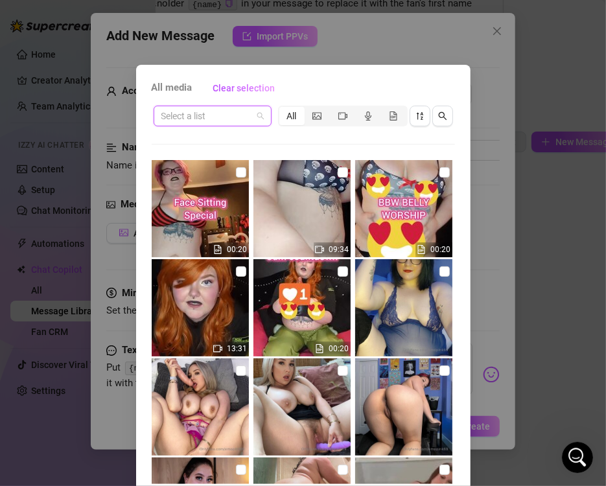
click at [214, 119] on input "search" at bounding box center [206, 115] width 91 height 19
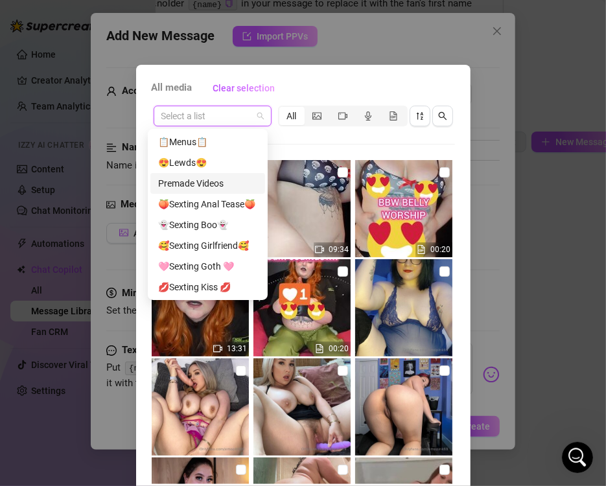
click at [207, 183] on div "Premade Videos" at bounding box center [207, 183] width 99 height 14
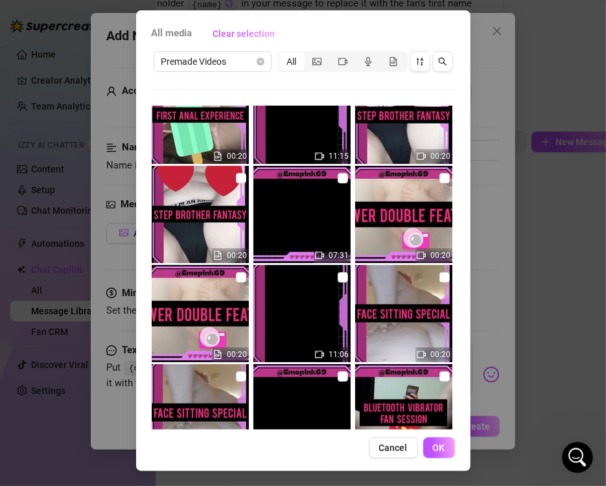
scroll to position [5888, 0]
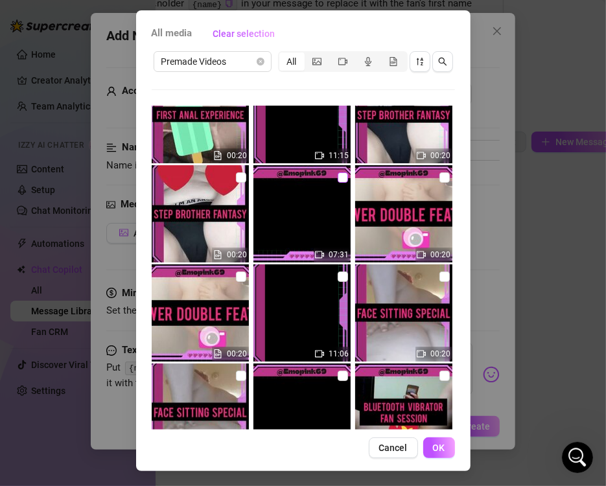
click at [338, 178] on input "checkbox" at bounding box center [343, 177] width 10 height 10
checkbox input "true"
click at [236, 276] on input "checkbox" at bounding box center [241, 276] width 10 height 10
checkbox input "true"
click at [426, 448] on button "OK" at bounding box center [439, 447] width 32 height 21
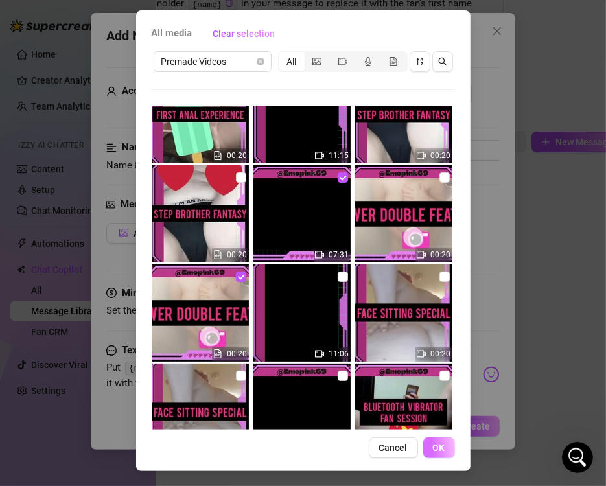
scroll to position [183, 0]
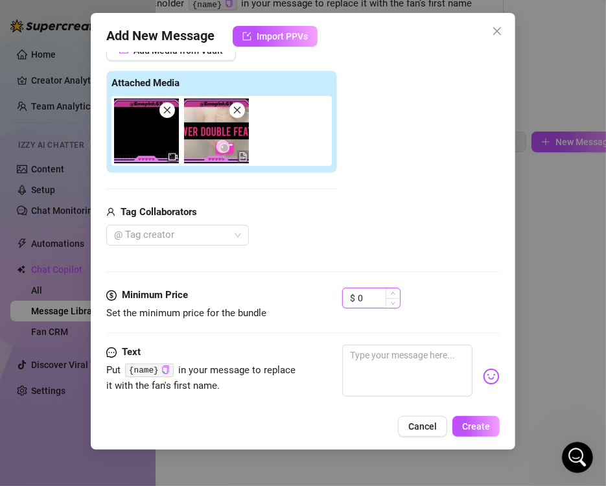
click at [374, 300] on input "0" at bounding box center [379, 297] width 42 height 19
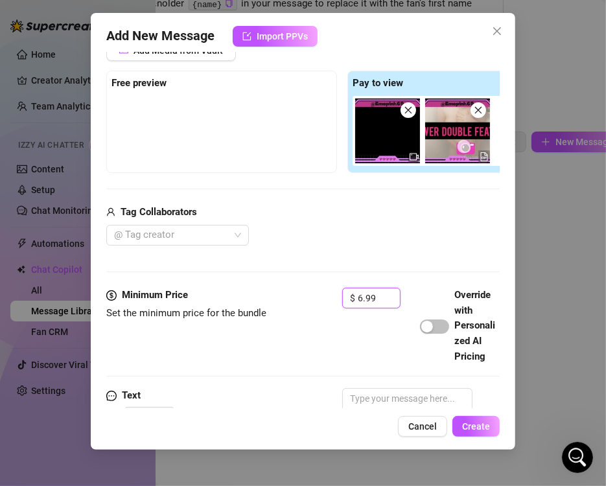
type input "6.99"
click at [299, 262] on div "Media Add Media from Vault Free preview Pay to view Tag Collaborators @ Tag cre…" at bounding box center [302, 150] width 393 height 273
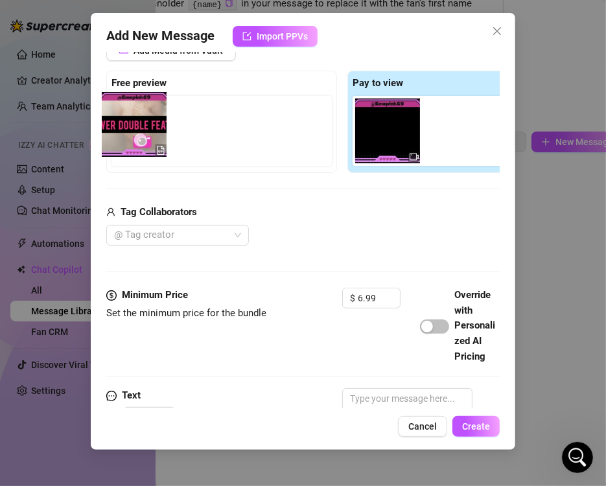
drag, startPoint x: 461, startPoint y: 141, endPoint x: 132, endPoint y: 138, distance: 329.1
click at [132, 138] on div "Free preview Pay to view" at bounding box center [342, 122] width 472 height 102
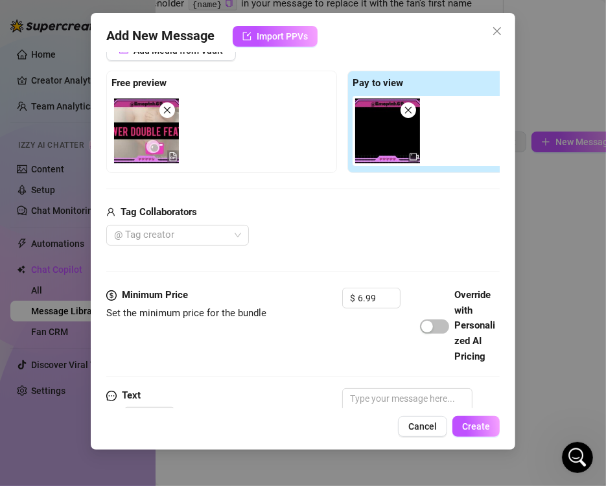
click at [219, 196] on div "Add Media from Vault Free preview Pay to view Tag Collaborators @ Tag creator" at bounding box center [342, 143] width 472 height 206
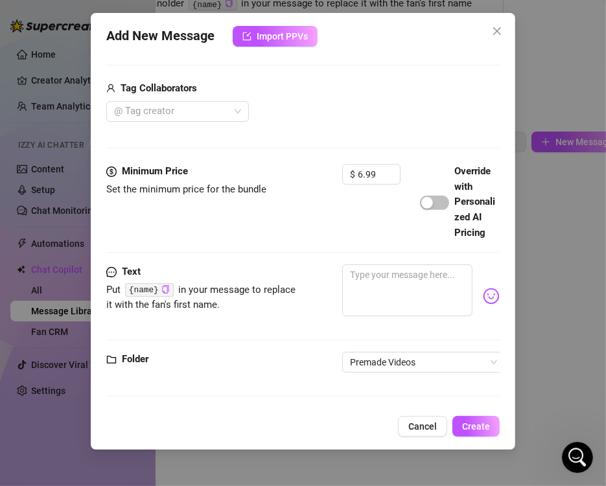
scroll to position [331, 0]
click at [385, 271] on textarea at bounding box center [407, 290] width 130 height 52
paste textarea "FACE SITTING SPECIAL 🍰Up close pussy 🧁close up ass view 🍰dirty talk 🧁Chubby whi…"
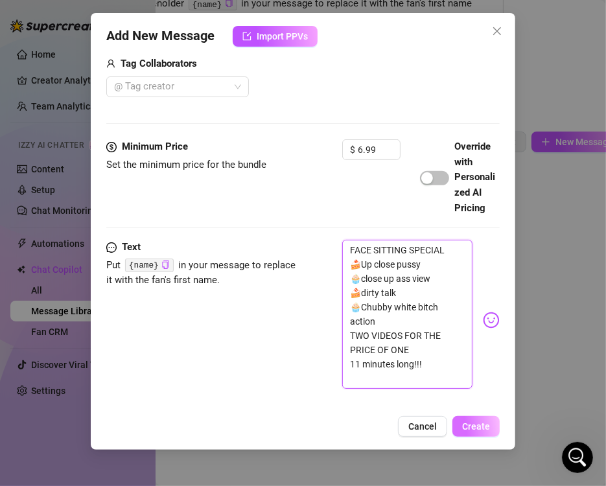
scroll to position [0, 0]
type textarea "FACE SITTING SPECIAL 🍰Up close pussy 🧁close up ass view 🍰dirty talk 🧁Chubby whi…"
click at [482, 430] on span "Create" at bounding box center [476, 426] width 28 height 10
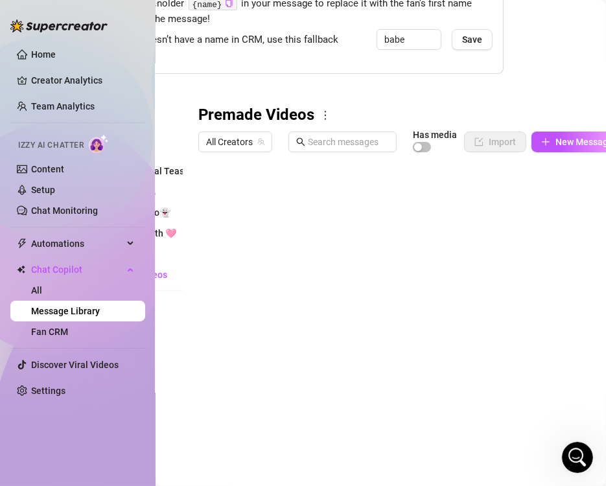
click at [254, 415] on body "Home Creator Analytics Team Analytics Izzy AI Chatter Content Setup Chat Monito…" at bounding box center [303, 243] width 606 height 486
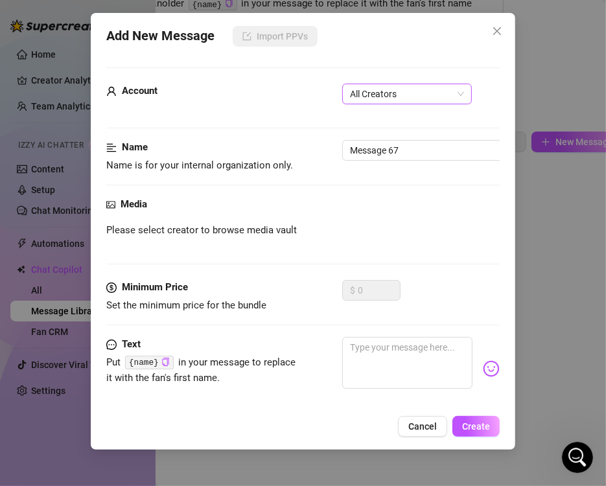
click at [389, 97] on span "All Creators" at bounding box center [407, 93] width 114 height 19
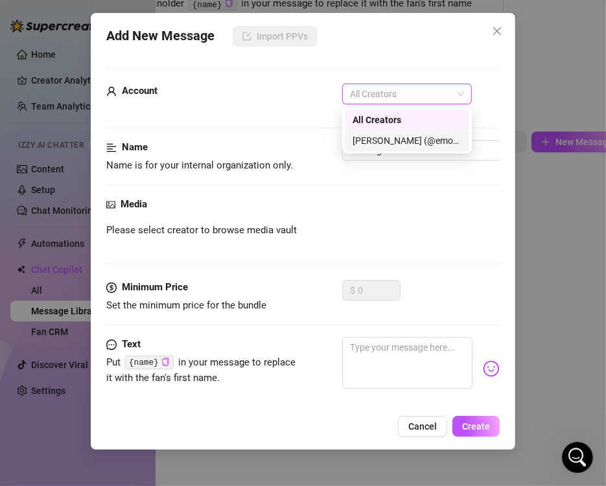
click at [391, 138] on div "[PERSON_NAME] (@emopink69)" at bounding box center [406, 140] width 109 height 14
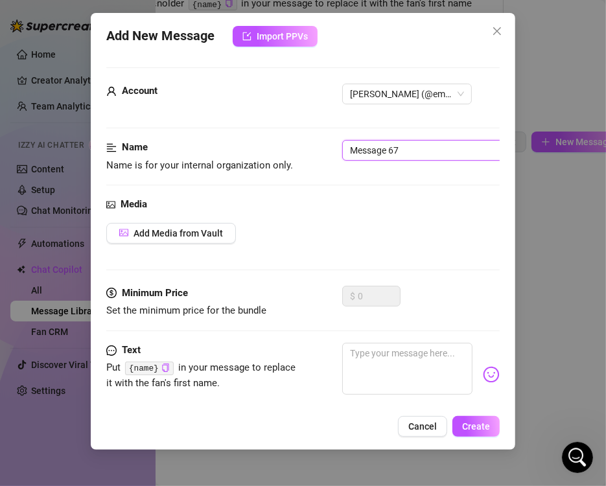
click at [382, 150] on input "Message 67" at bounding box center [423, 150] width 163 height 21
drag, startPoint x: 411, startPoint y: 157, endPoint x: 196, endPoint y: 150, distance: 214.6
click at [196, 150] on div "Name Name is for your internal organization only. Message 67" at bounding box center [302, 156] width 393 height 33
type input "09-Step Brother Fantasy"
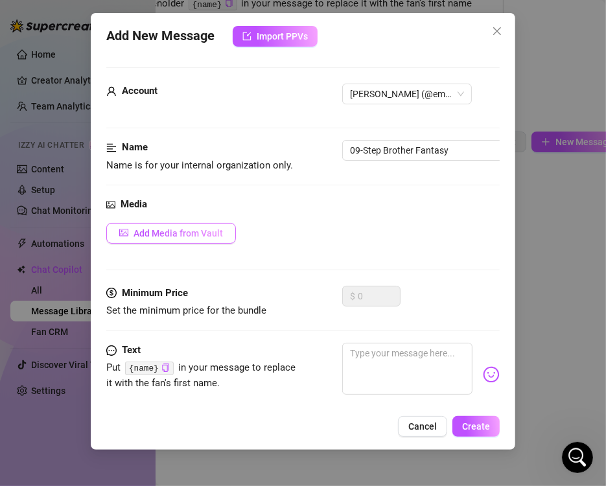
click at [176, 229] on span "Add Media from Vault" at bounding box center [177, 233] width 89 height 10
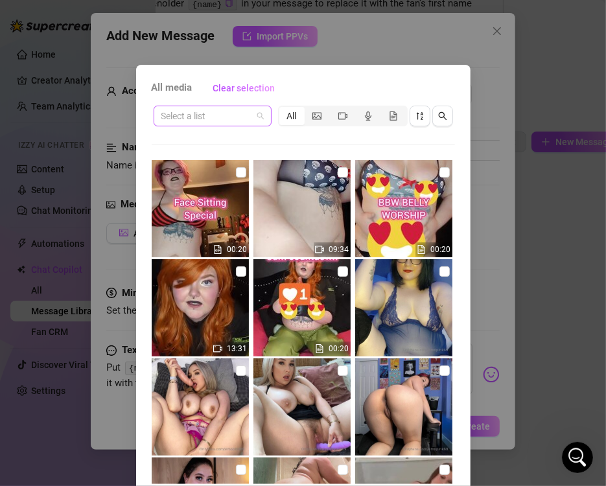
click at [235, 115] on input "search" at bounding box center [206, 115] width 91 height 19
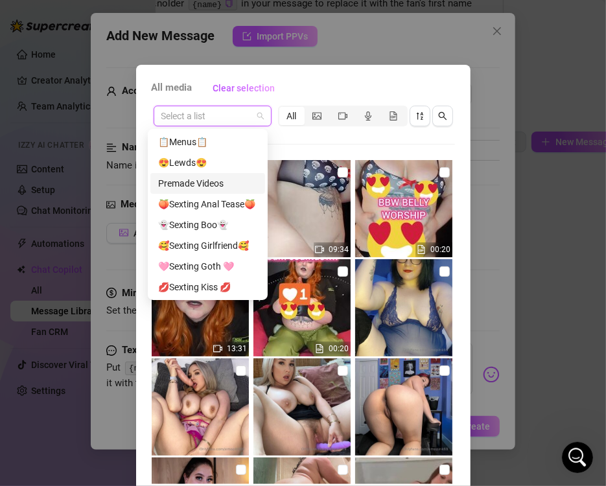
click at [207, 184] on div "Premade Videos" at bounding box center [207, 183] width 99 height 14
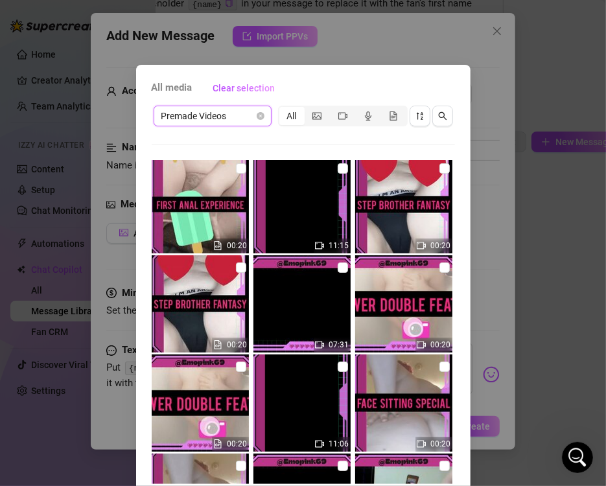
scroll to position [5840, 0]
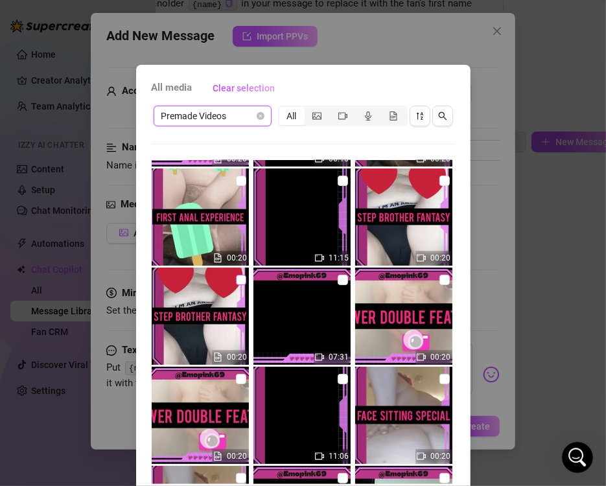
click at [236, 275] on input "checkbox" at bounding box center [241, 280] width 10 height 10
checkbox input "true"
click at [338, 181] on input "checkbox" at bounding box center [343, 181] width 10 height 10
checkbox input "true"
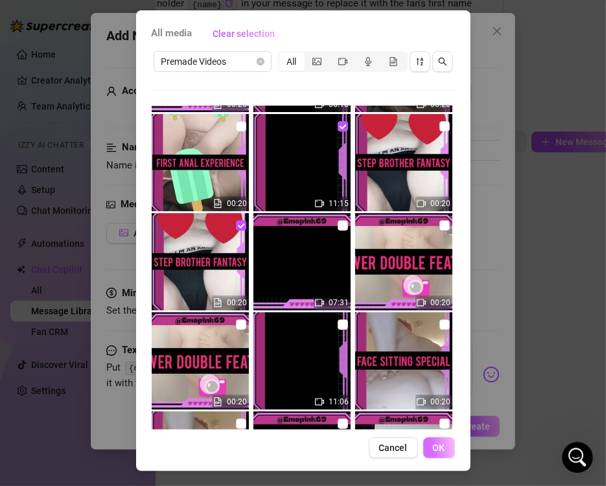
click at [423, 449] on button "OK" at bounding box center [439, 447] width 32 height 21
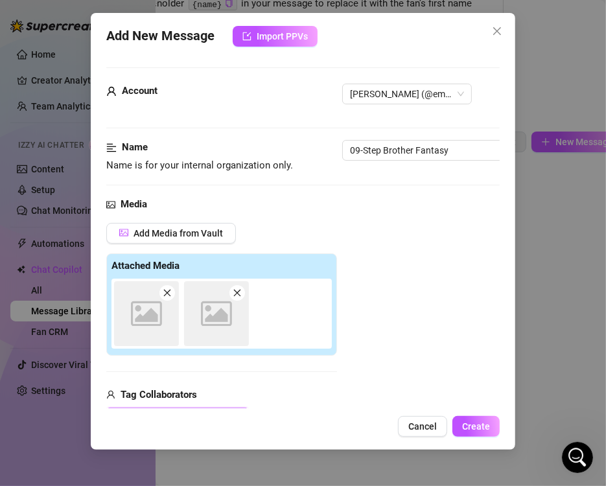
scroll to position [183, 0]
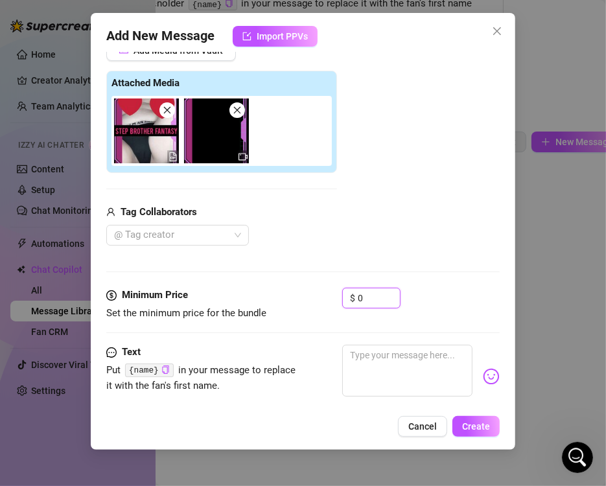
drag, startPoint x: 366, startPoint y: 290, endPoint x: 303, endPoint y: 299, distance: 64.0
click at [303, 299] on div "Minimum Price Set the minimum price for the bundle $ 0" at bounding box center [302, 304] width 393 height 33
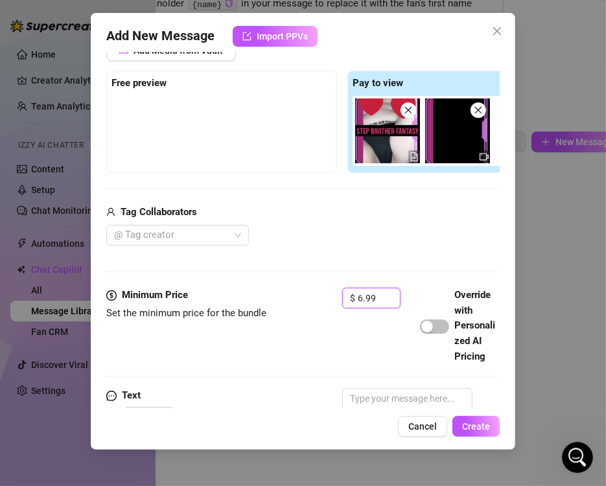
type input "6.99"
click at [321, 170] on div "Free preview" at bounding box center [221, 122] width 231 height 102
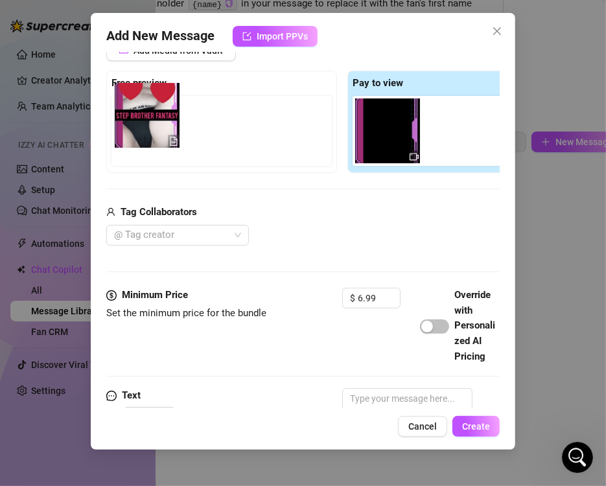
drag, startPoint x: 380, startPoint y: 142, endPoint x: 124, endPoint y: 130, distance: 256.9
click at [124, 130] on div "Free preview Pay to view" at bounding box center [342, 122] width 472 height 102
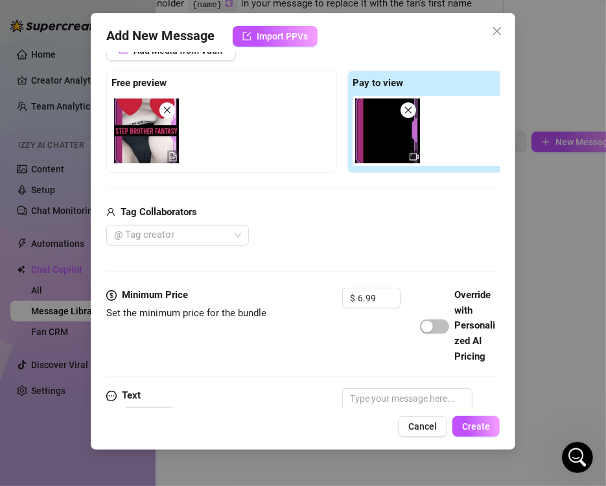
click at [287, 192] on div "Add Media from Vault Free preview Pay to view Tag Collaborators @ Tag creator" at bounding box center [342, 143] width 472 height 206
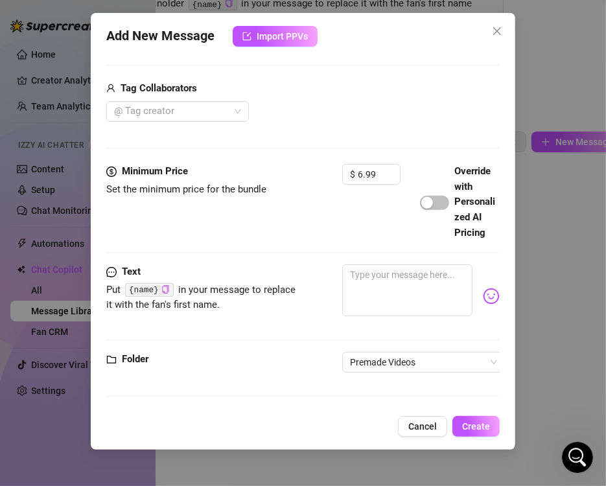
scroll to position [331, 0]
click at [378, 264] on textarea at bounding box center [407, 290] width 130 height 52
paste textarea "FACE SITTING SPECIAL 🍰Up close pussy 🧁close up ass view 🍰dirty talk 🧁Chubby whi…"
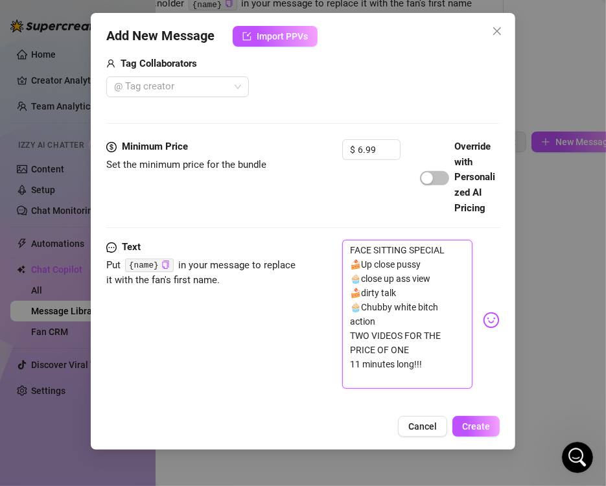
scroll to position [345, 0]
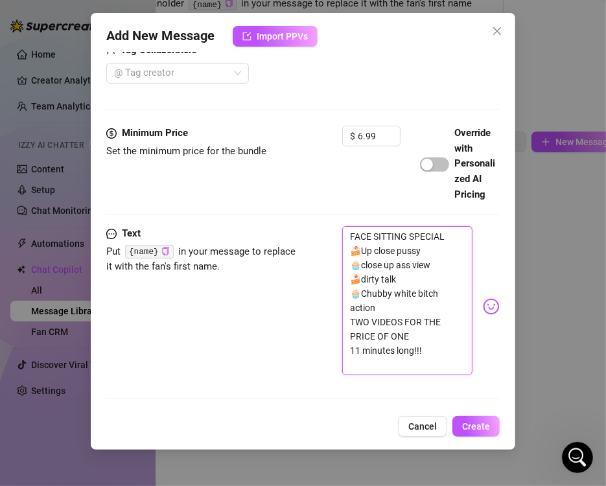
drag, startPoint x: 425, startPoint y: 383, endPoint x: 147, endPoint y: 49, distance: 434.3
click at [147, 49] on div "Add New Message Import PPVs Account Britney (@emopink69) Name Name is for your …" at bounding box center [303, 231] width 424 height 437
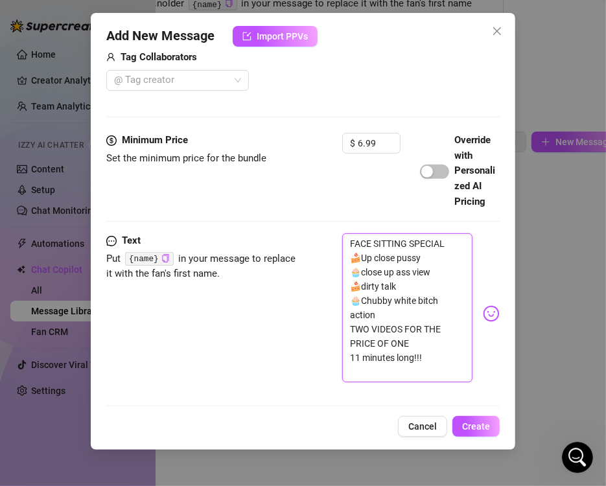
paste textarea "STEP BROTHER FANTASY 🥵Step bro caught me masturbating ♂️Double dildo action 🥵BO…"
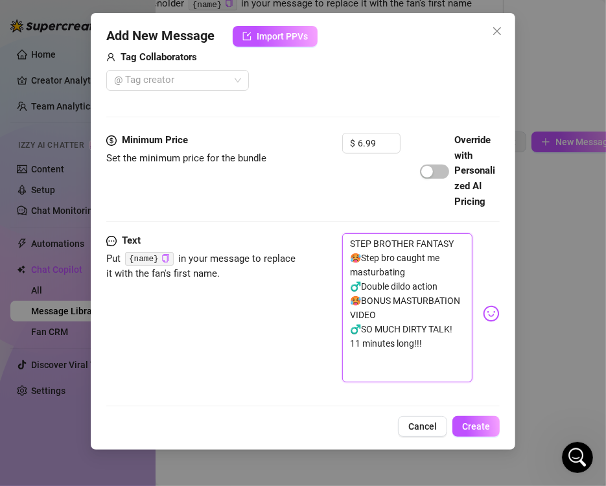
type textarea "STEP BROTHER FANTASY 🥵Step bro caught me masturbating ♂️Double dildo action 🥵BO…"
click at [292, 319] on div "Text Put {name} in your message to replace it with the fan's first name. STEP B…" at bounding box center [302, 313] width 393 height 161
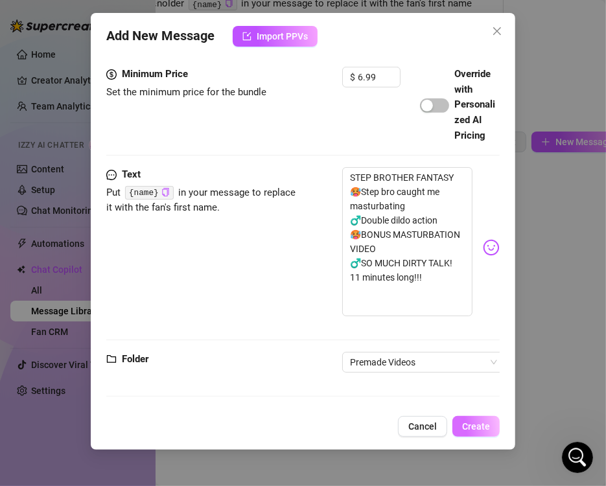
click at [472, 430] on span "Create" at bounding box center [476, 426] width 28 height 10
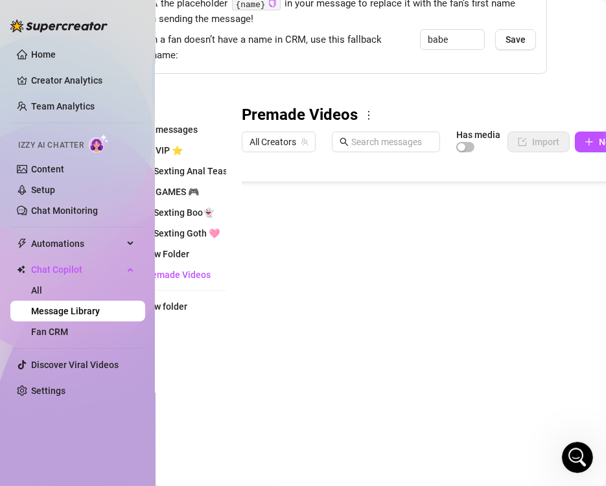
scroll to position [108, 45]
click at [389, 337] on div at bounding box center [449, 302] width 413 height 289
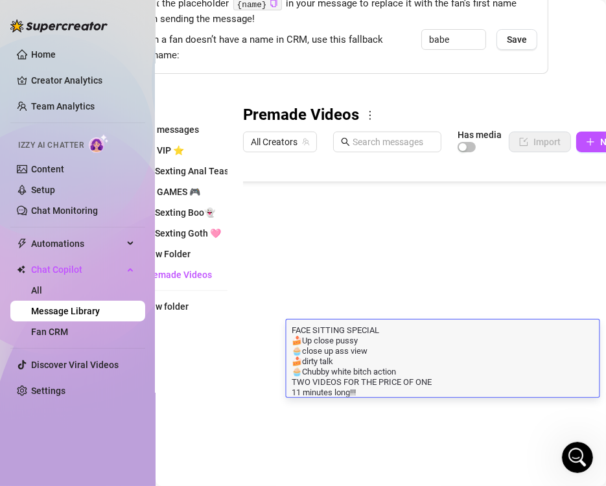
type textarea "SHOWER DOUBLE FEATURE 🚿two videos in one 🧼shower fucking 🚿Wall doggy 🧼TWO ORGAS…"
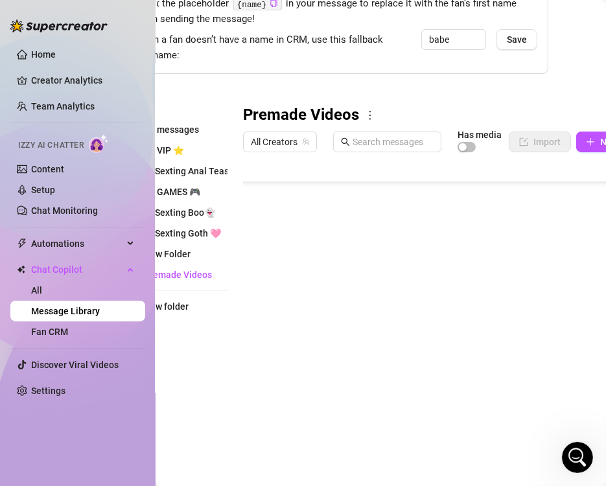
click at [422, 299] on div at bounding box center [449, 302] width 413 height 289
click at [354, 404] on body "Home Creator Analytics Team Analytics Izzy AI Chatter Content Setup Chat Monito…" at bounding box center [303, 243] width 606 height 486
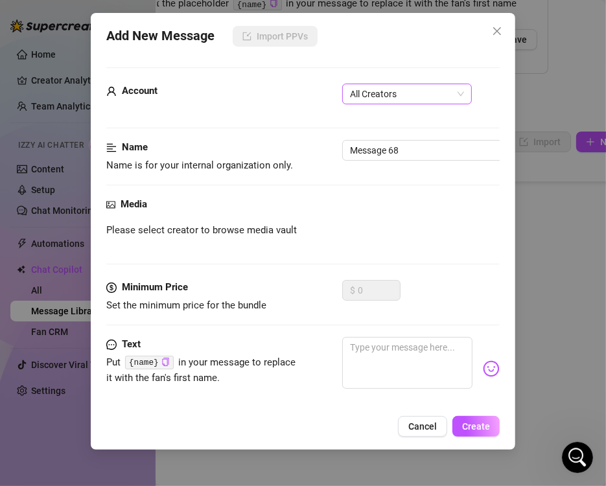
click at [377, 101] on span "All Creators" at bounding box center [407, 93] width 114 height 19
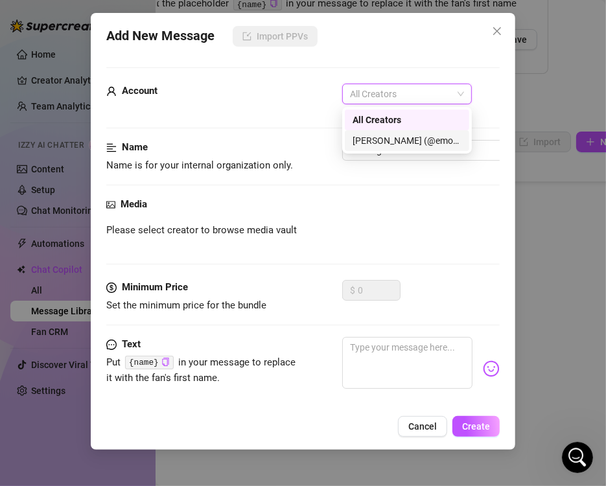
click at [387, 134] on div "[PERSON_NAME] (@emopink69)" at bounding box center [406, 140] width 109 height 14
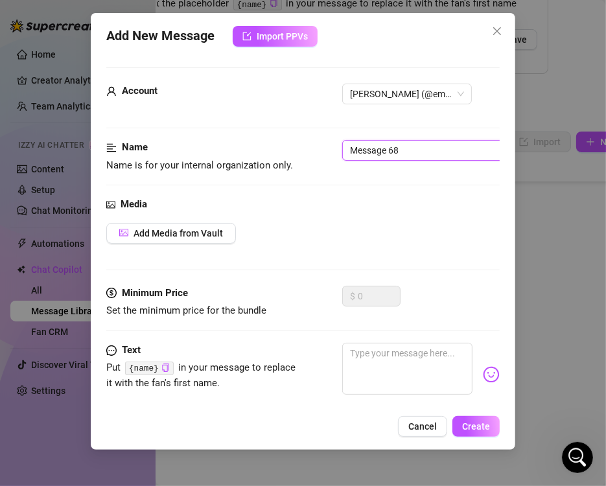
drag, startPoint x: 426, startPoint y: 150, endPoint x: 290, endPoint y: 140, distance: 137.1
click at [290, 140] on div "Name Name is for your internal organization only. Message 68" at bounding box center [302, 156] width 393 height 33
type input "10-First Anal Experience"
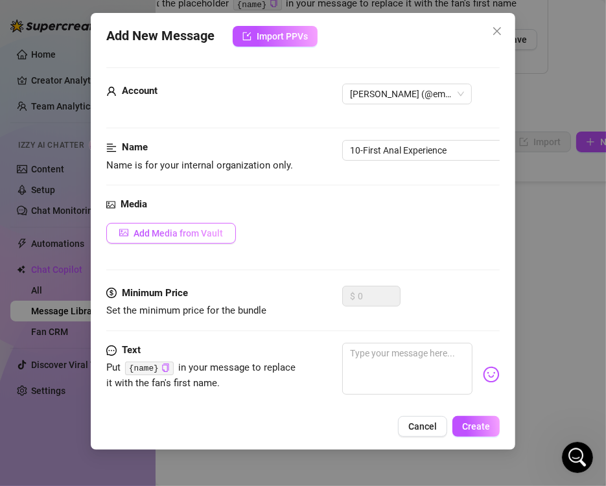
click at [198, 238] on span "Add Media from Vault" at bounding box center [177, 233] width 89 height 10
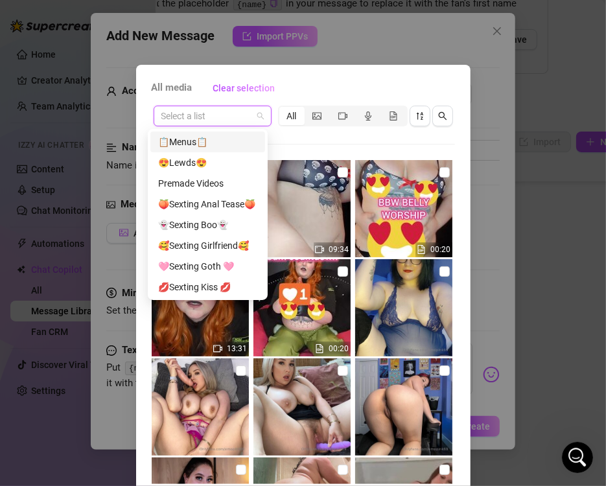
click at [237, 113] on input "search" at bounding box center [206, 115] width 91 height 19
click at [213, 181] on div "Premade Videos" at bounding box center [207, 183] width 99 height 14
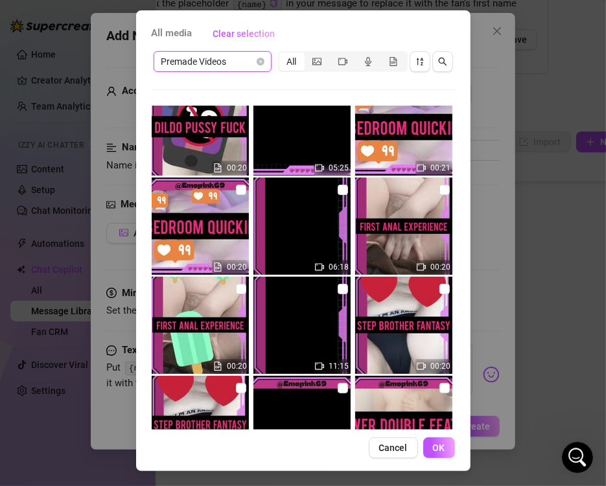
scroll to position [5678, 0]
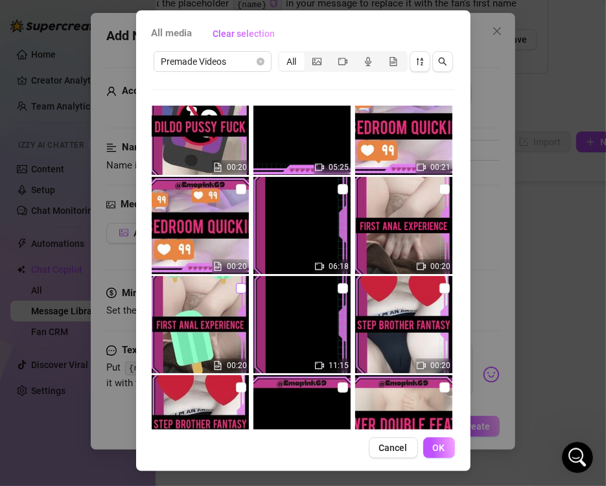
click at [236, 286] on input "checkbox" at bounding box center [241, 288] width 10 height 10
checkbox input "true"
click at [338, 187] on input "checkbox" at bounding box center [343, 189] width 10 height 10
checkbox input "true"
click at [439, 448] on span "OK" at bounding box center [439, 447] width 12 height 10
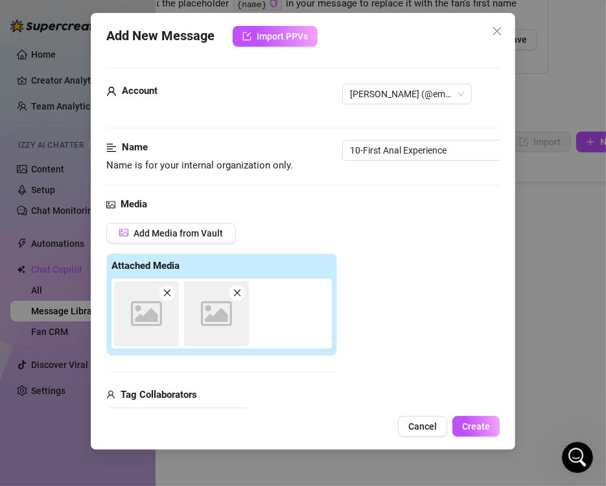
scroll to position [183, 0]
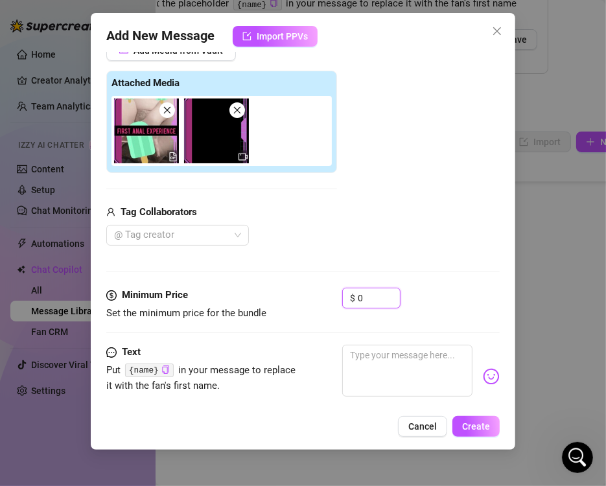
drag, startPoint x: 367, startPoint y: 293, endPoint x: 310, endPoint y: 295, distance: 57.0
click at [310, 295] on div "Minimum Price Set the minimum price for the bundle $ 0" at bounding box center [302, 304] width 393 height 33
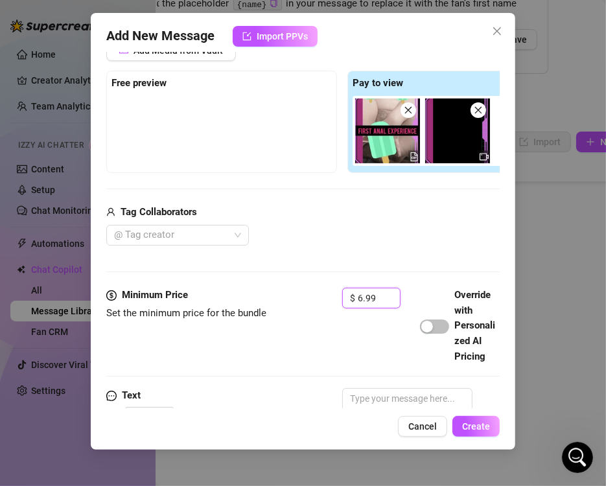
type input "6.99"
click at [345, 179] on div "Add Media from Vault Free preview Pay to view Tag Collaborators @ Tag creator" at bounding box center [342, 143] width 472 height 206
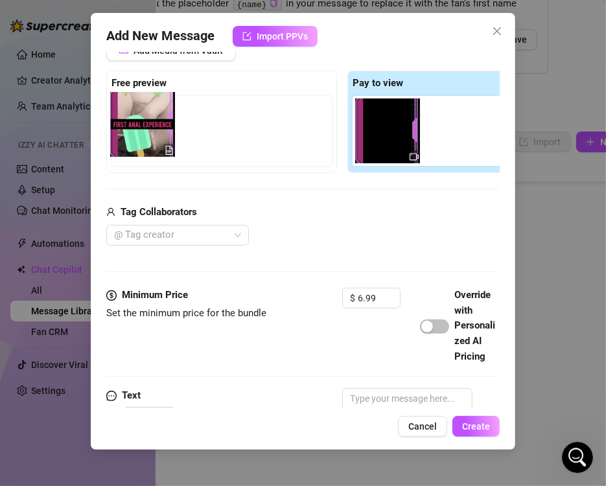
drag, startPoint x: 386, startPoint y: 153, endPoint x: 132, endPoint y: 148, distance: 254.7
click at [132, 148] on div "Free preview Pay to view" at bounding box center [342, 122] width 472 height 102
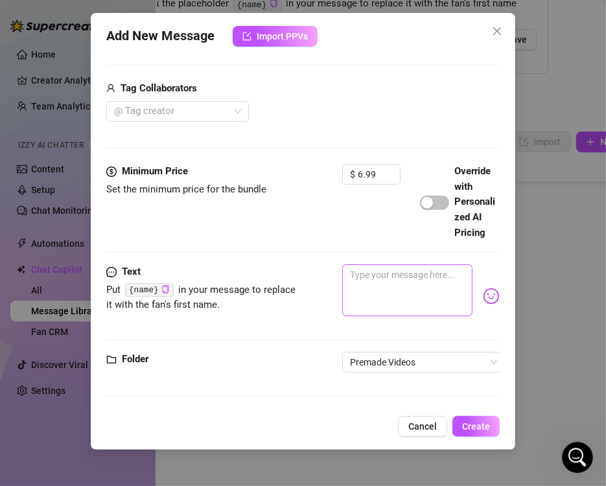
scroll to position [331, 0]
click at [385, 288] on textarea at bounding box center [407, 290] width 130 height 52
paste textarea "FIRST ANAL EXPERIENCE 🧁Touching my ass for the first time! 🍆anal fingering 🎂Up …"
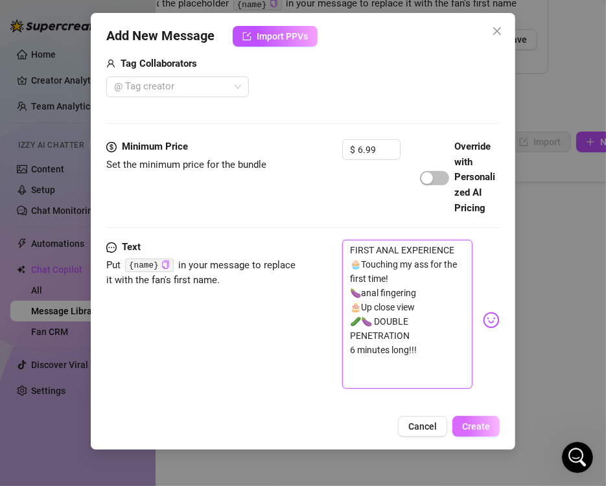
scroll to position [0, 0]
type textarea "FIRST ANAL EXPERIENCE 🧁Touching my ass for the first time! 🍆anal fingering 🎂Up …"
click at [470, 425] on span "Create" at bounding box center [476, 426] width 28 height 10
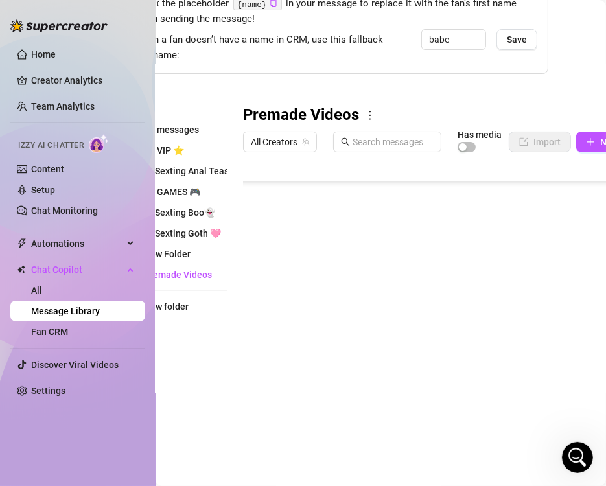
click at [305, 420] on body "Home Creator Analytics Team Analytics Izzy AI Chatter Content Setup Chat Monito…" at bounding box center [303, 243] width 606 height 486
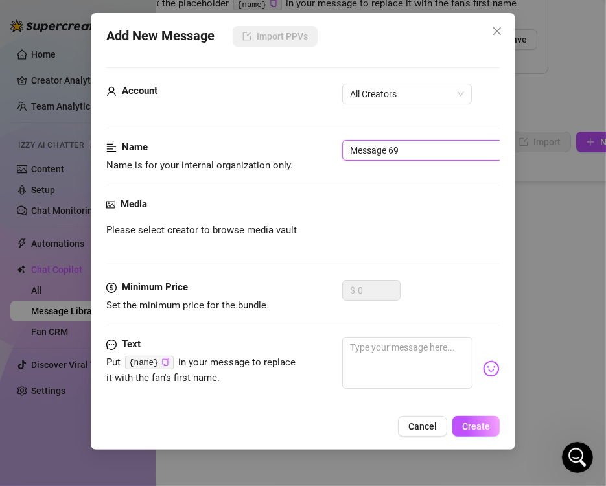
drag, startPoint x: 410, startPoint y: 149, endPoint x: 271, endPoint y: 153, distance: 138.7
click at [271, 153] on div "Name Name is for your internal organization only. Message 69" at bounding box center [302, 156] width 393 height 33
click at [376, 92] on span "All Creators" at bounding box center [407, 93] width 114 height 19
type input "11-Bedroom Quickie"
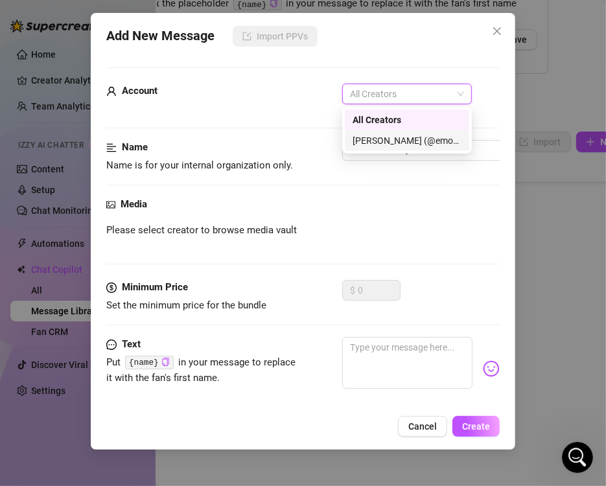
click at [380, 135] on div "[PERSON_NAME] (@emopink69)" at bounding box center [406, 140] width 109 height 14
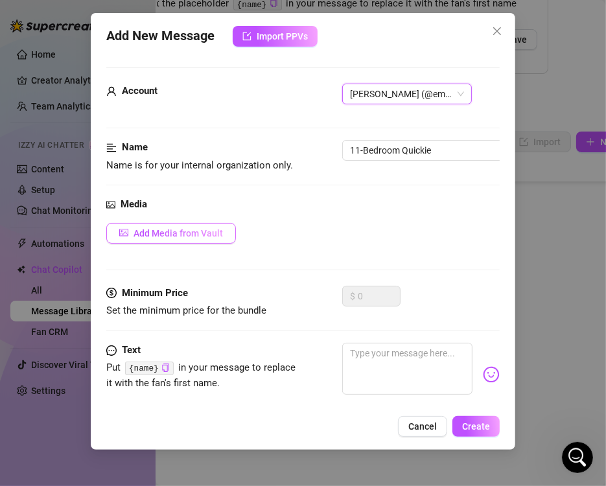
click at [180, 231] on span "Add Media from Vault" at bounding box center [177, 233] width 89 height 10
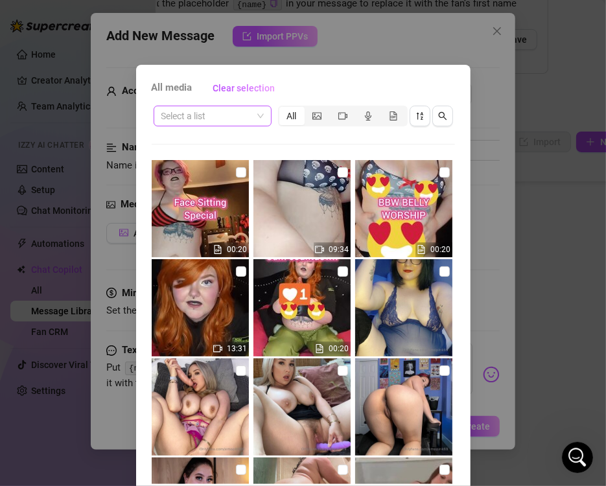
click at [205, 117] on input "search" at bounding box center [206, 115] width 91 height 19
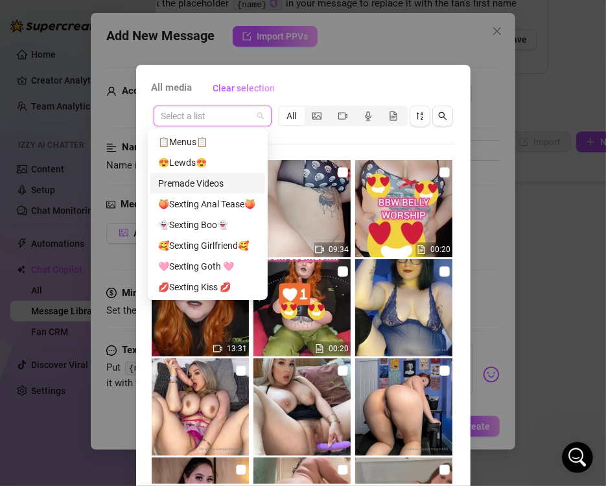
click at [210, 187] on div "Premade Videos" at bounding box center [207, 183] width 99 height 14
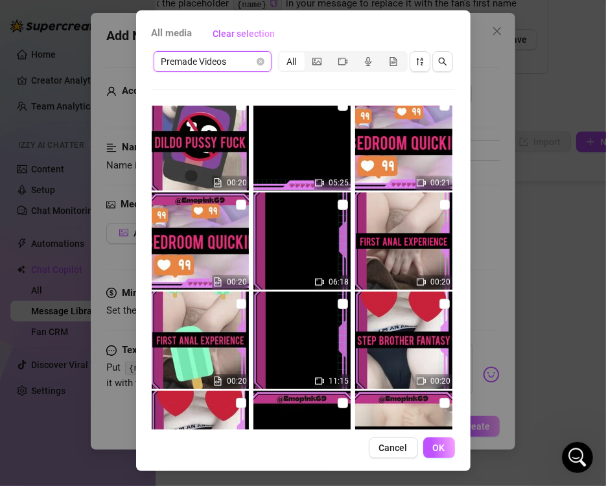
scroll to position [5659, 0]
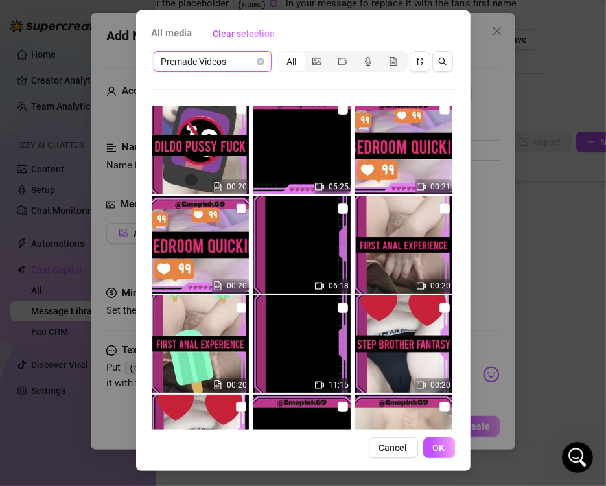
click at [236, 208] on input "checkbox" at bounding box center [241, 208] width 10 height 10
checkbox input "true"
click at [338, 110] on input "checkbox" at bounding box center [343, 109] width 10 height 10
checkbox input "true"
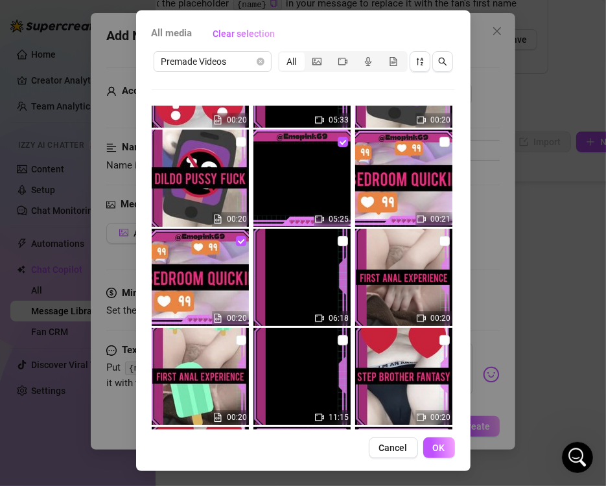
scroll to position [5623, 0]
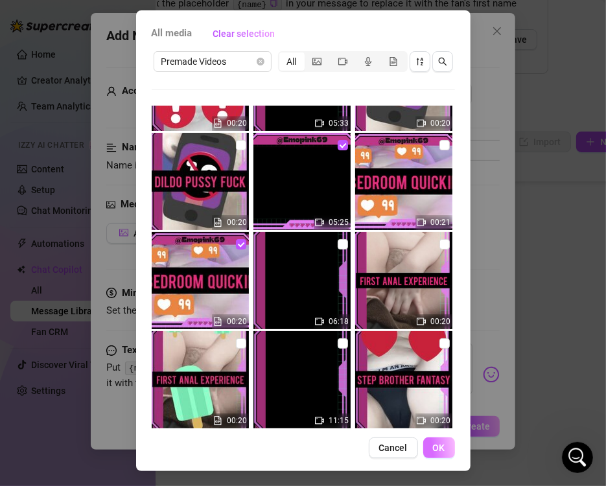
click at [440, 445] on button "OK" at bounding box center [439, 447] width 32 height 21
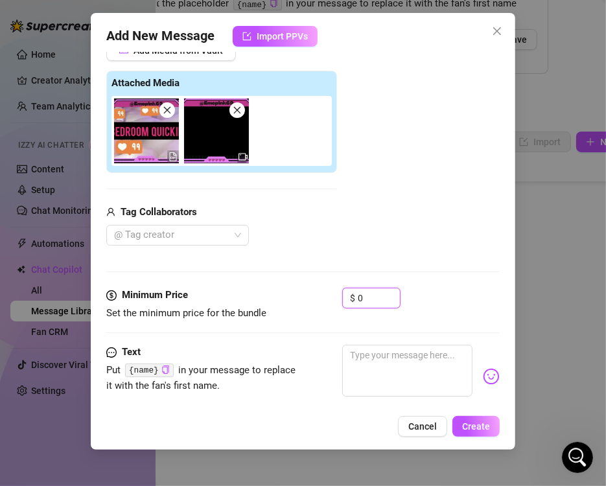
drag, startPoint x: 366, startPoint y: 296, endPoint x: 307, endPoint y: 301, distance: 59.1
click at [307, 301] on div "Minimum Price Set the minimum price for the bundle $ 0" at bounding box center [302, 304] width 393 height 33
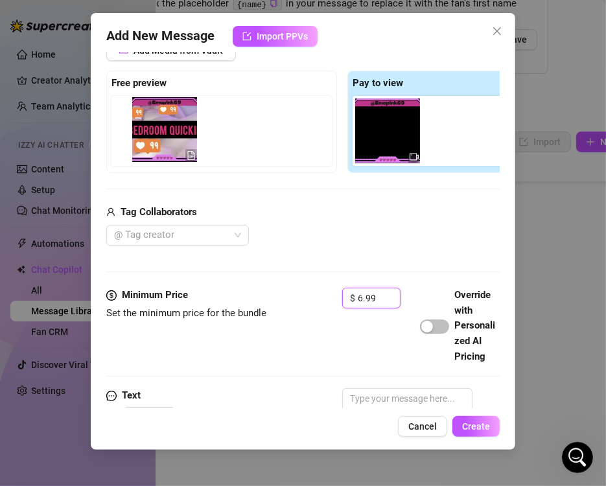
drag, startPoint x: 401, startPoint y: 130, endPoint x: 141, endPoint y: 136, distance: 259.9
click at [141, 136] on div "Free preview Pay to view" at bounding box center [342, 122] width 472 height 102
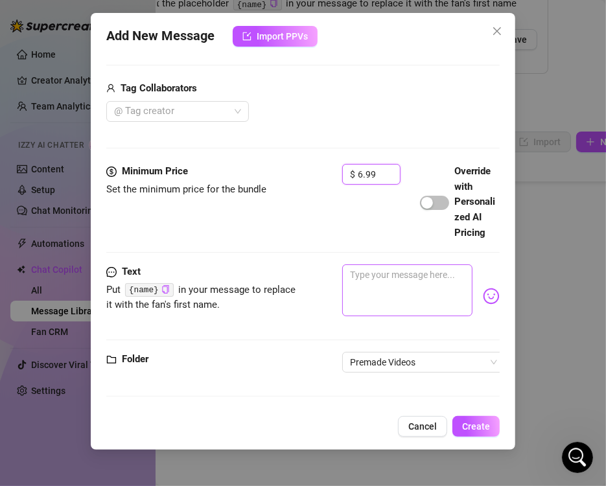
scroll to position [331, 0]
type input "6.99"
click at [389, 280] on textarea at bounding box center [407, 290] width 130 height 52
paste textarea "BEDROOM QUICKIE 🥵Quick after class masturbation session 📳bluetooth controlled v…"
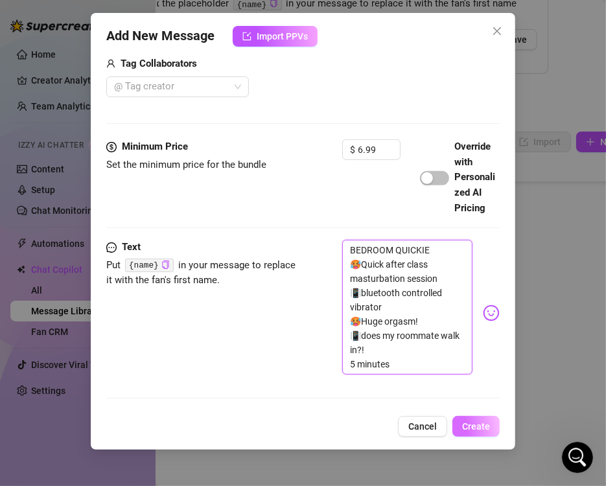
scroll to position [0, 0]
type textarea "BEDROOM QUICKIE 🥵Quick after class masturbation session 📳bluetooth controlled v…"
click at [466, 427] on span "Create" at bounding box center [476, 426] width 28 height 10
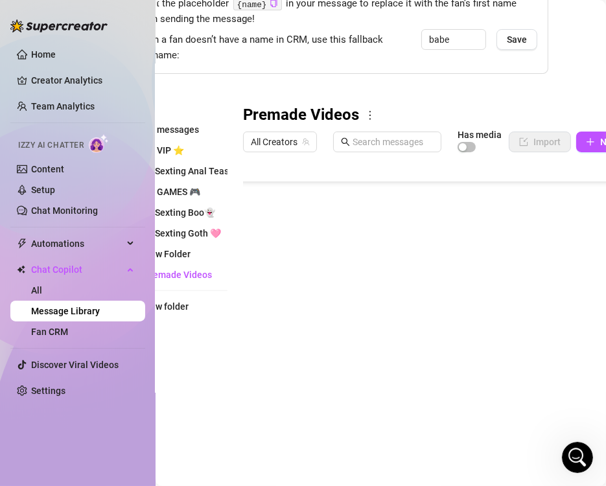
click at [287, 419] on body "Home Creator Analytics Team Analytics Izzy AI Chatter Content Setup Chat Monito…" at bounding box center [303, 243] width 606 height 486
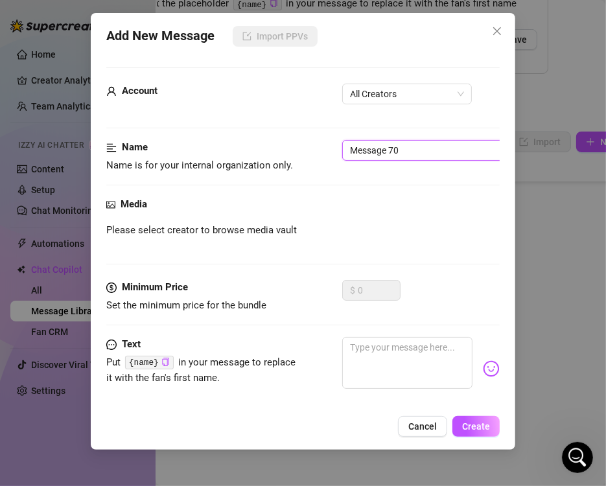
drag, startPoint x: 407, startPoint y: 150, endPoint x: 165, endPoint y: 126, distance: 243.6
click at [165, 126] on form "Account All Creators Name Name is for your internal organization only. Message …" at bounding box center [302, 273] width 393 height 413
type input "12-Dildo Pussy Fuck"
click at [365, 109] on div "Account All Creators" at bounding box center [302, 100] width 393 height 32
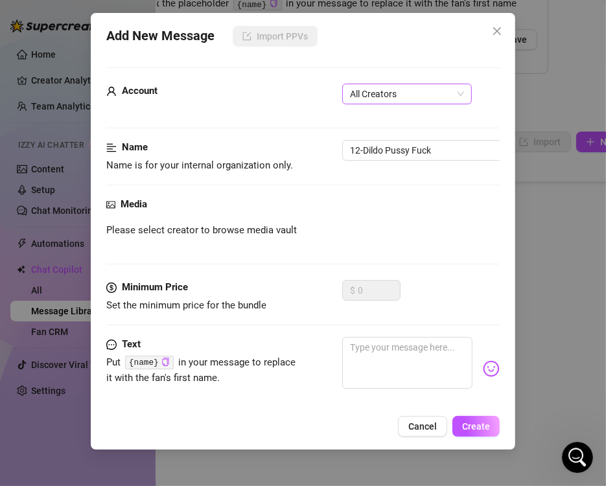
click at [374, 91] on span "All Creators" at bounding box center [407, 93] width 114 height 19
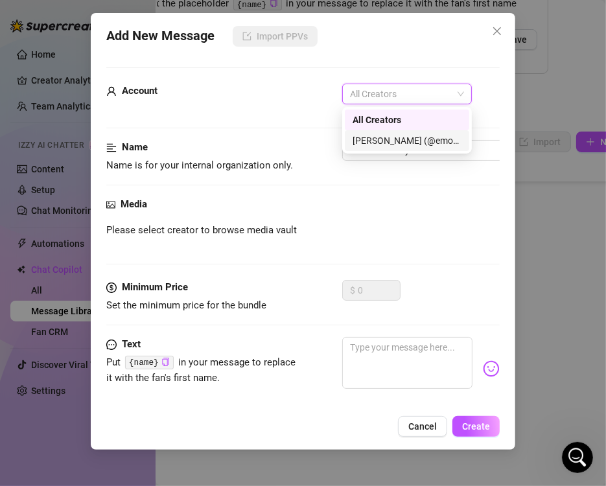
click at [386, 148] on div "[PERSON_NAME] (@emopink69)" at bounding box center [407, 140] width 124 height 21
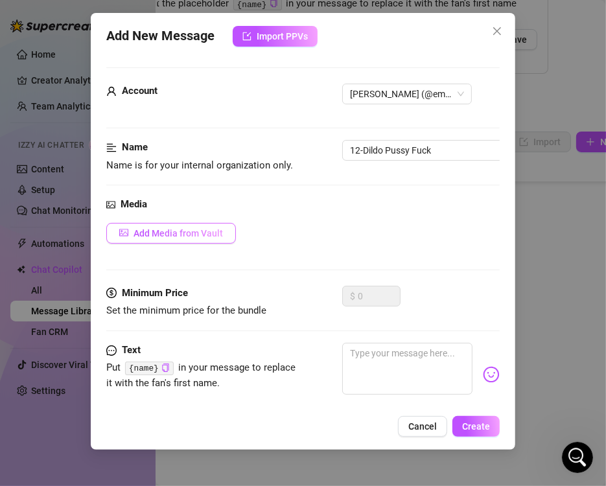
click at [182, 235] on span "Add Media from Vault" at bounding box center [177, 233] width 89 height 10
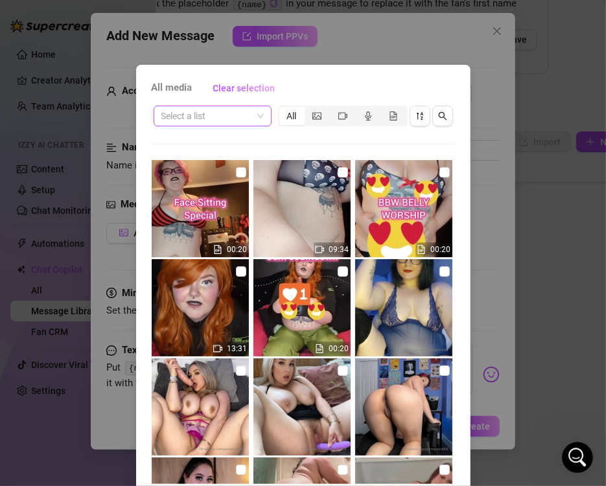
click at [215, 117] on input "search" at bounding box center [206, 115] width 91 height 19
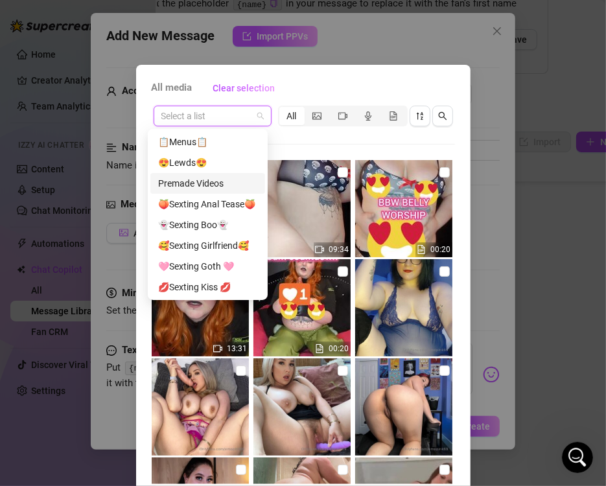
click at [196, 178] on div "Premade Videos" at bounding box center [207, 183] width 99 height 14
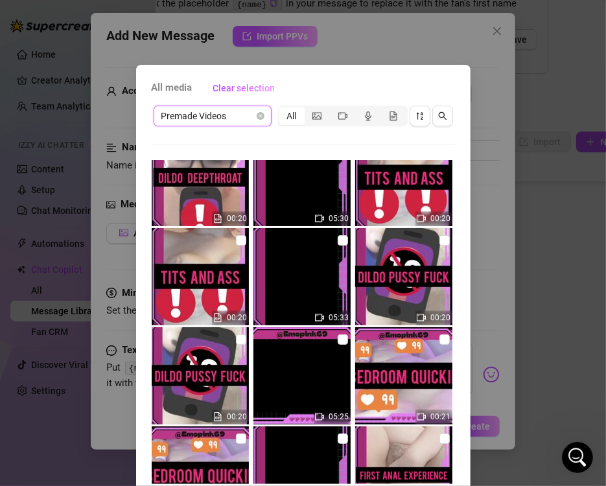
scroll to position [5483, 0]
click at [236, 339] on input "checkbox" at bounding box center [241, 339] width 10 height 10
checkbox input "true"
click at [338, 238] on input "checkbox" at bounding box center [343, 240] width 10 height 10
checkbox input "true"
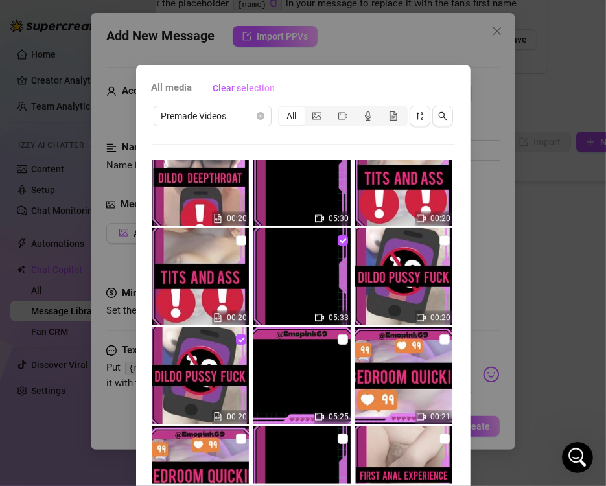
scroll to position [54, 0]
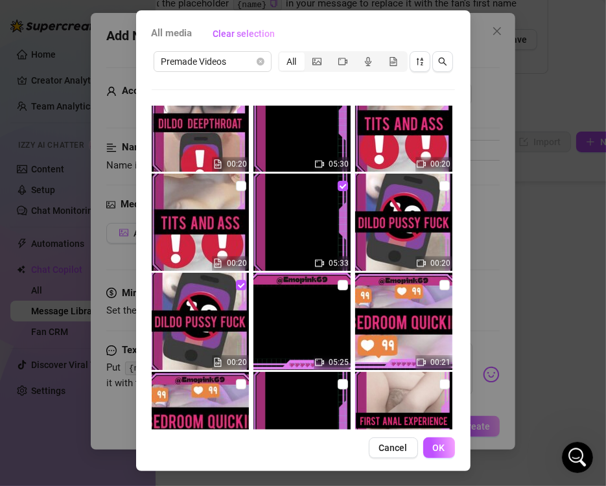
click at [435, 459] on div "All media Clear selection Premade Videos All 12:20 00:21 00:06 10:30 00:20 00:2…" at bounding box center [303, 240] width 334 height 461
click at [435, 450] on span "OK" at bounding box center [439, 447] width 12 height 10
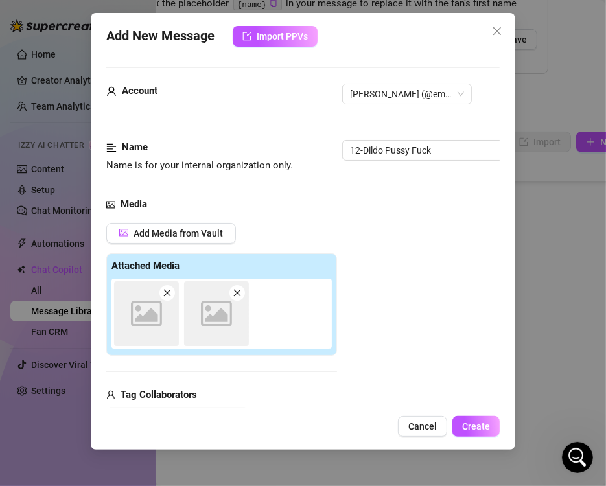
scroll to position [183, 0]
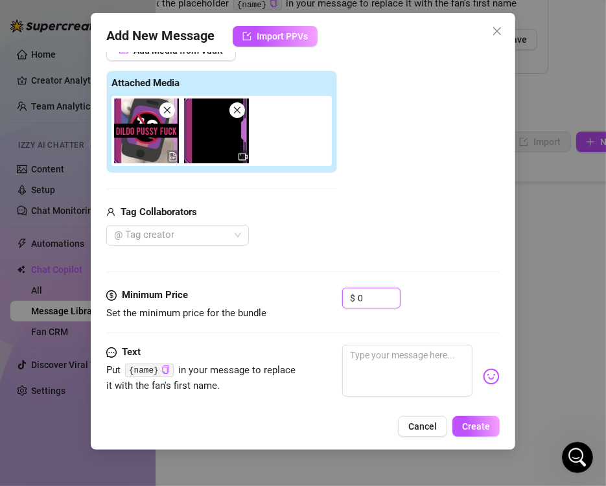
drag, startPoint x: 373, startPoint y: 295, endPoint x: 281, endPoint y: 286, distance: 92.4
click at [281, 288] on div "Minimum Price Set the minimum price for the bundle $ 0" at bounding box center [302, 304] width 393 height 33
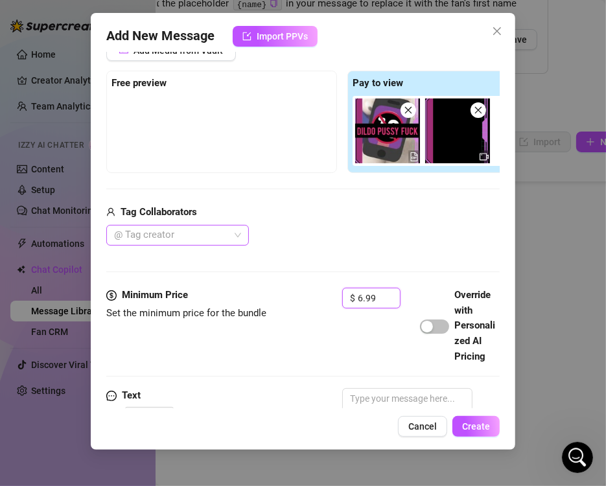
click at [222, 238] on div at bounding box center [171, 235] width 124 height 18
type input "6.99"
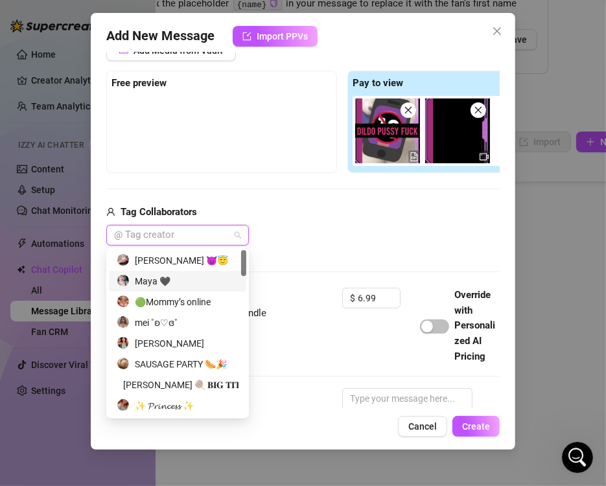
click at [304, 227] on div "@ Tag creator" at bounding box center [342, 235] width 472 height 21
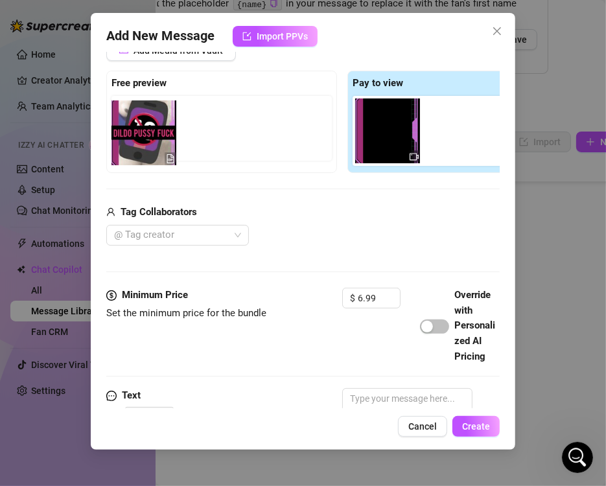
drag, startPoint x: 383, startPoint y: 139, endPoint x: 137, endPoint y: 147, distance: 246.3
click at [137, 147] on div "Free preview Pay to view" at bounding box center [342, 122] width 472 height 102
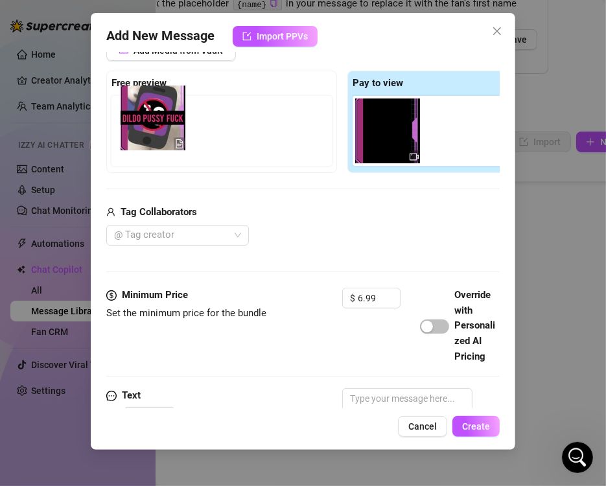
drag, startPoint x: 383, startPoint y: 141, endPoint x: 129, endPoint y: 135, distance: 254.0
click at [129, 135] on div "Free preview Pay to view" at bounding box center [342, 122] width 472 height 102
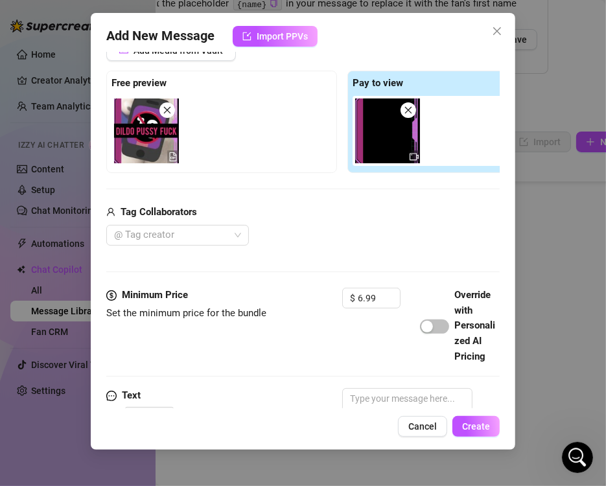
click at [261, 187] on div "Add Media from Vault Free preview Pay to view Tag Collaborators @ Tag creator" at bounding box center [342, 143] width 472 height 206
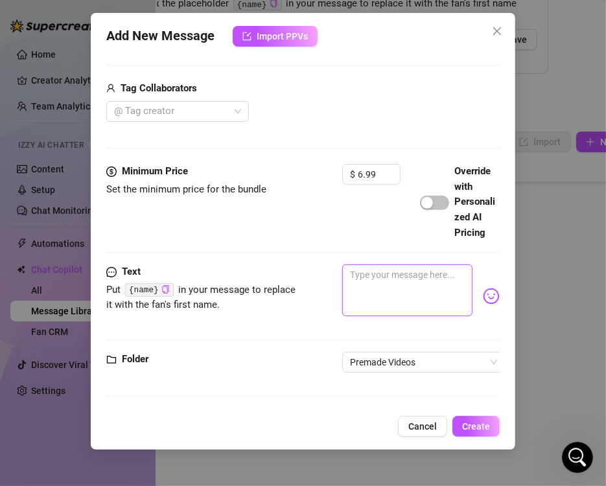
click at [388, 275] on textarea at bounding box center [407, 290] width 130 height 52
paste textarea "DILDO PUSSY FUCK 😻Extreme up close view! 🥵Creamy pussy 😻Gushy pussy 🥵Loud moani…"
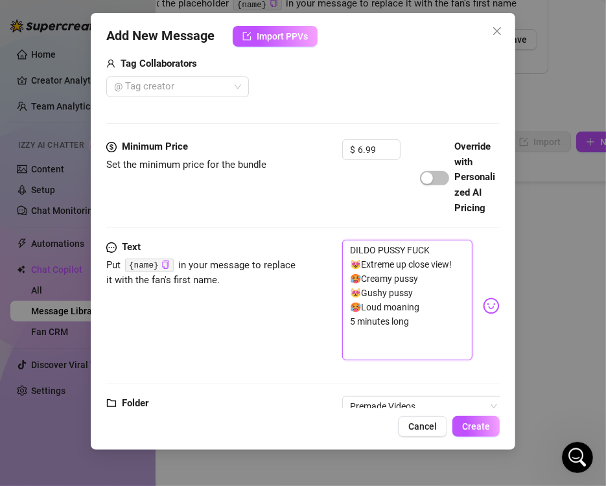
scroll to position [0, 0]
type textarea "DILDO PUSSY FUCK 😻Extreme up close view! 🥵Creamy pussy 😻Gushy pussy 🥵Loud moani…"
click at [468, 421] on span "Create" at bounding box center [476, 426] width 28 height 10
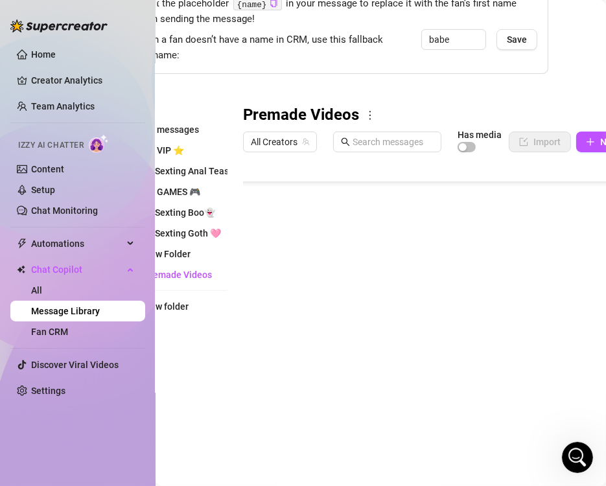
click at [299, 419] on body "Home Creator Analytics Team Analytics Izzy AI Chatter Content Setup Chat Monito…" at bounding box center [303, 243] width 606 height 486
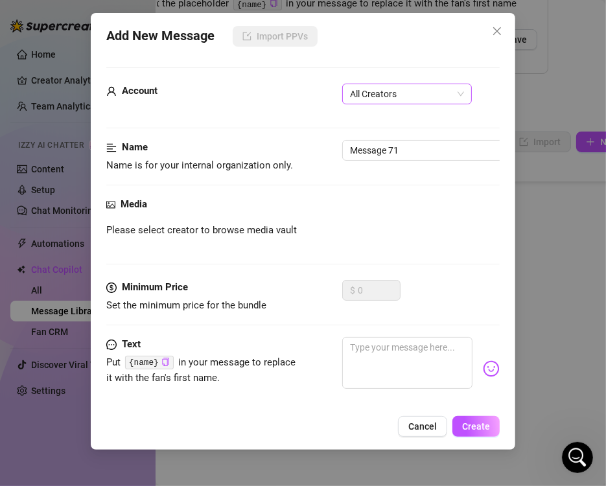
click at [376, 87] on span "All Creators" at bounding box center [407, 93] width 114 height 19
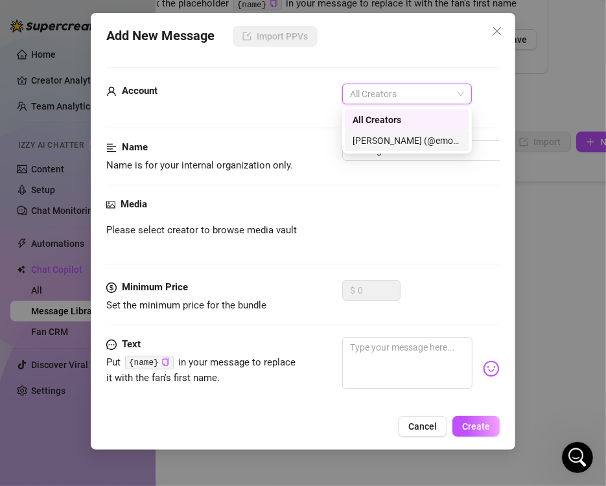
click at [376, 137] on div "[PERSON_NAME] (@emopink69)" at bounding box center [406, 140] width 109 height 14
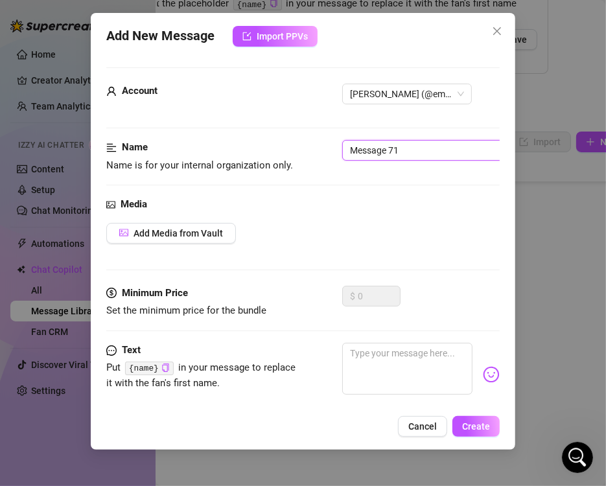
drag, startPoint x: 411, startPoint y: 145, endPoint x: 286, endPoint y: 145, distance: 125.0
click at [286, 145] on div "Name Name is for your internal organization only. Message 71" at bounding box center [302, 156] width 393 height 33
type input "13-Tits and Ass"
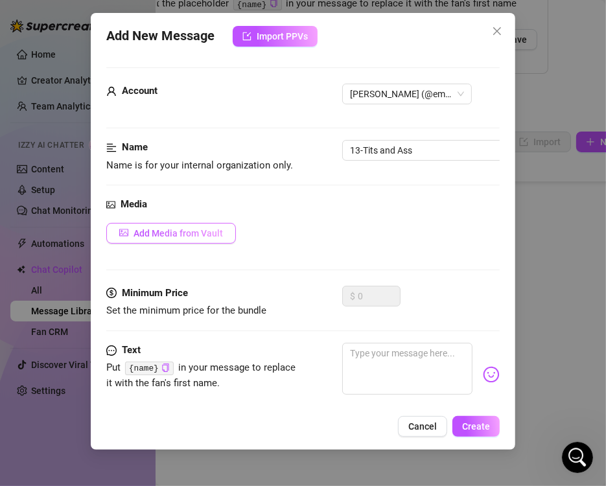
click at [201, 228] on span "Add Media from Vault" at bounding box center [177, 233] width 89 height 10
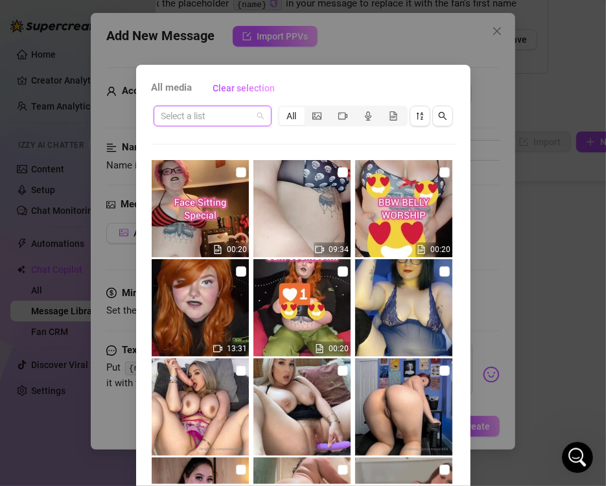
click at [233, 109] on input "search" at bounding box center [206, 115] width 91 height 19
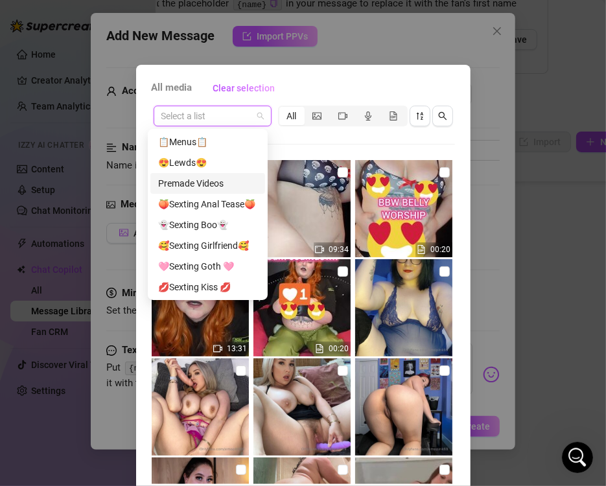
click at [222, 188] on div "Premade Videos" at bounding box center [207, 183] width 99 height 14
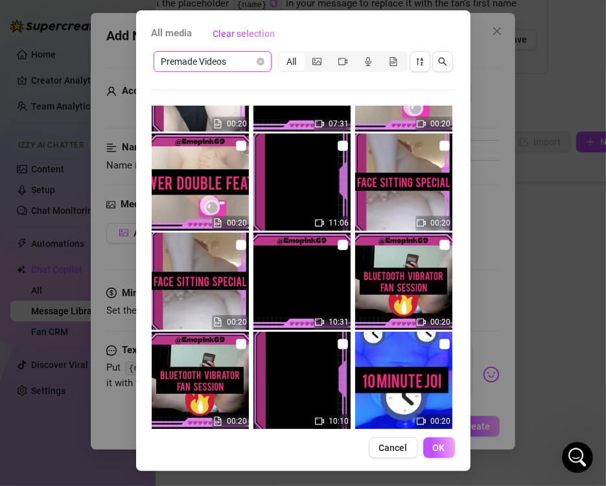
scroll to position [6013, 0]
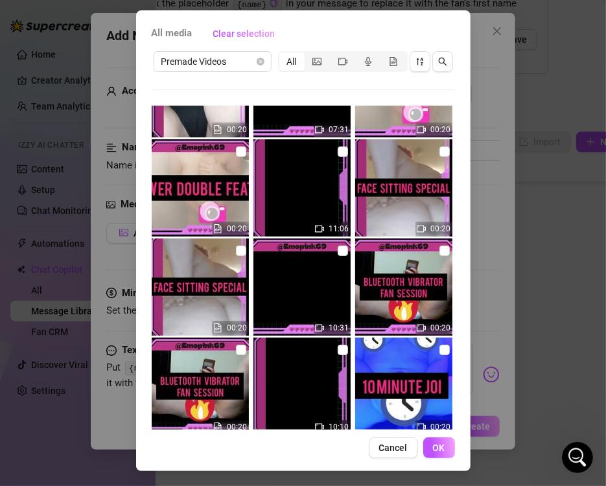
click at [355, 322] on img at bounding box center [403, 286] width 97 height 97
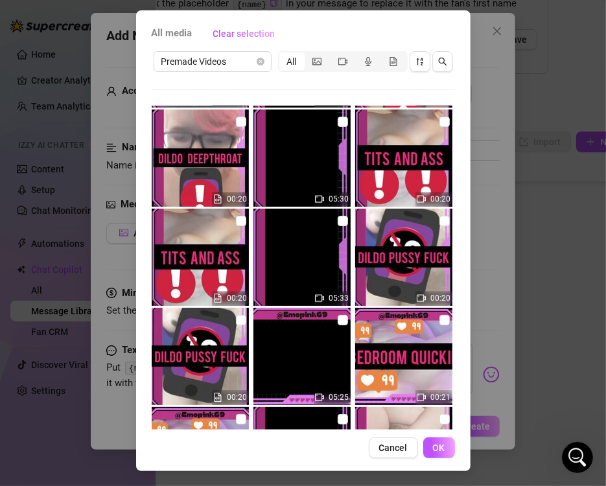
scroll to position [5446, 0]
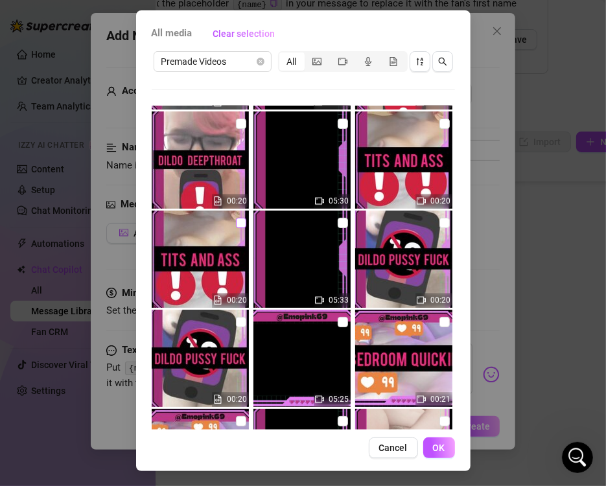
click at [236, 218] on input "checkbox" at bounding box center [241, 223] width 10 height 10
checkbox input "true"
click at [338, 123] on input "checkbox" at bounding box center [343, 124] width 10 height 10
checkbox input "true"
click at [435, 444] on span "OK" at bounding box center [439, 447] width 12 height 10
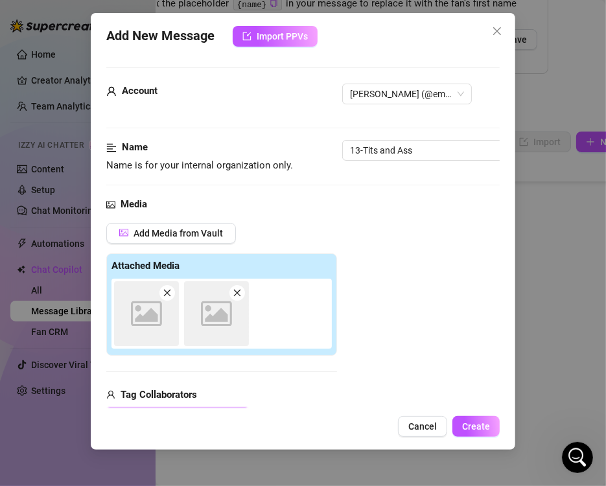
scroll to position [183, 0]
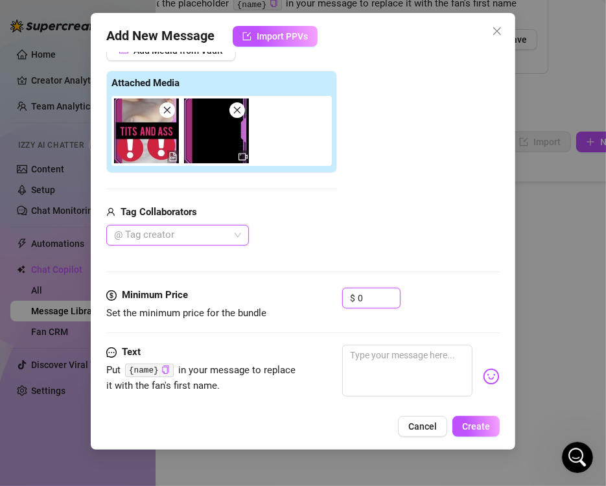
drag, startPoint x: 367, startPoint y: 300, endPoint x: 310, endPoint y: 301, distance: 57.0
click at [310, 301] on div "Minimum Price Set the minimum price for the bundle $ 0" at bounding box center [302, 304] width 393 height 33
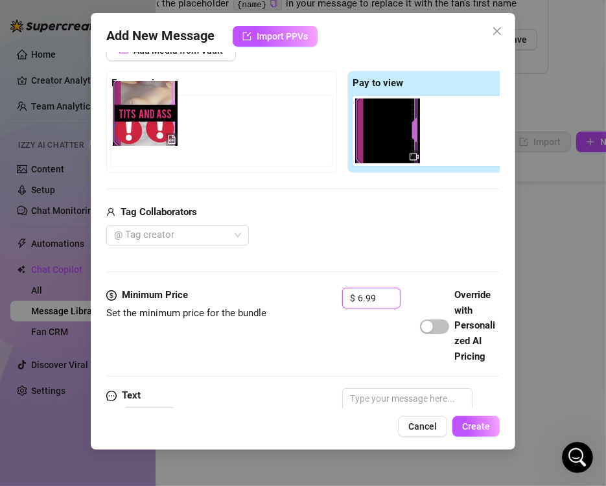
drag, startPoint x: 375, startPoint y: 154, endPoint x: 132, endPoint y: 157, distance: 243.6
click at [132, 157] on div "Free preview Pay to view" at bounding box center [342, 122] width 472 height 102
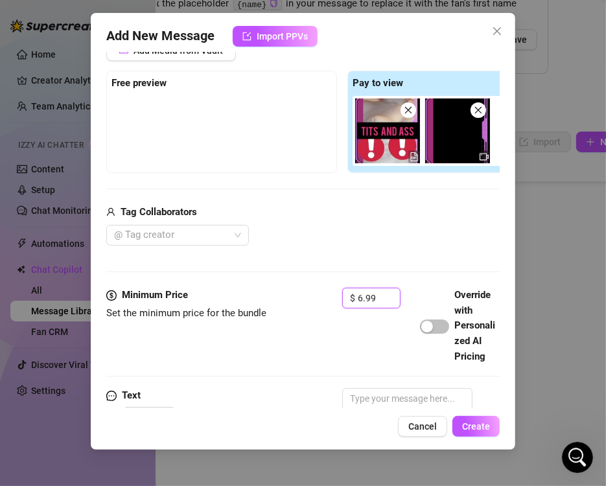
type input "6.99"
click at [358, 187] on div "Add Media from Vault Free preview Pay to view Tag Collaborators @ Tag creator" at bounding box center [342, 143] width 472 height 206
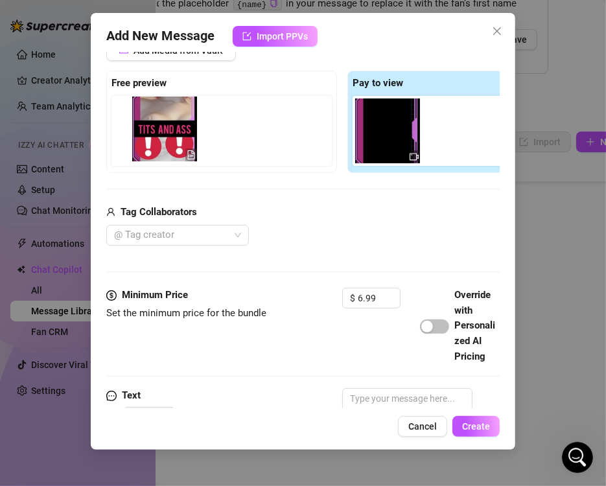
drag, startPoint x: 375, startPoint y: 154, endPoint x: 132, endPoint y: 163, distance: 243.1
click at [132, 163] on div "Free preview Pay to view" at bounding box center [342, 122] width 472 height 102
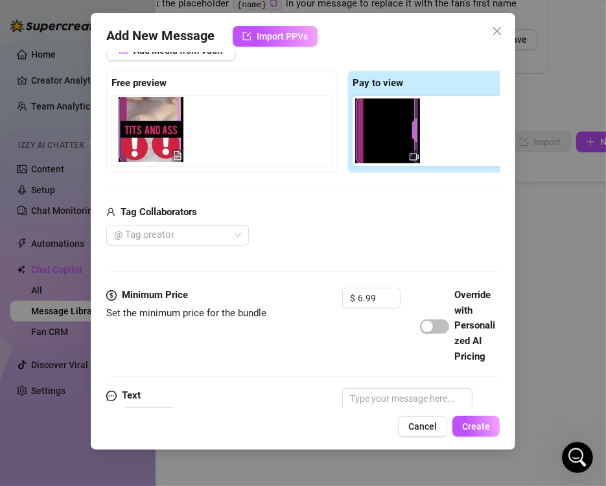
drag, startPoint x: 373, startPoint y: 137, endPoint x: 123, endPoint y: 148, distance: 249.7
click at [123, 148] on div "Free preview Pay to view" at bounding box center [342, 122] width 472 height 102
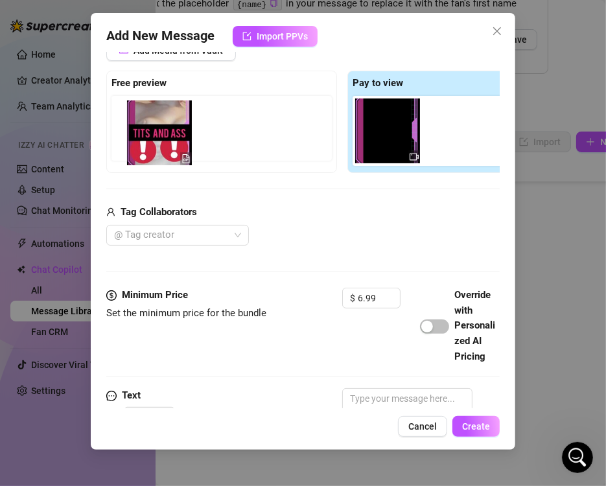
drag, startPoint x: 393, startPoint y: 126, endPoint x: 159, endPoint y: 127, distance: 234.5
click at [159, 127] on div "Free preview Pay to view" at bounding box center [342, 122] width 472 height 102
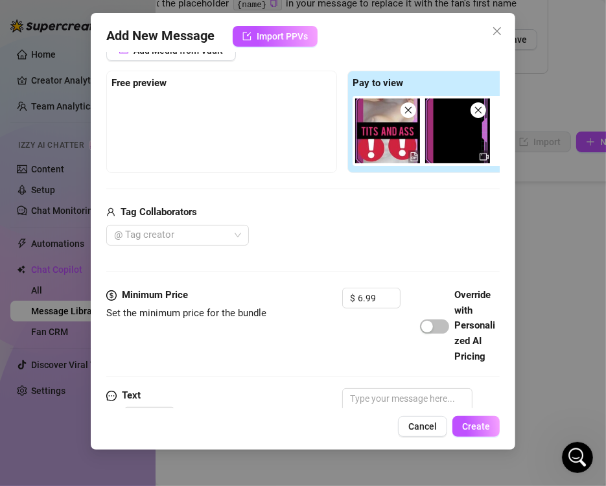
click at [389, 122] on img at bounding box center [387, 130] width 65 height 65
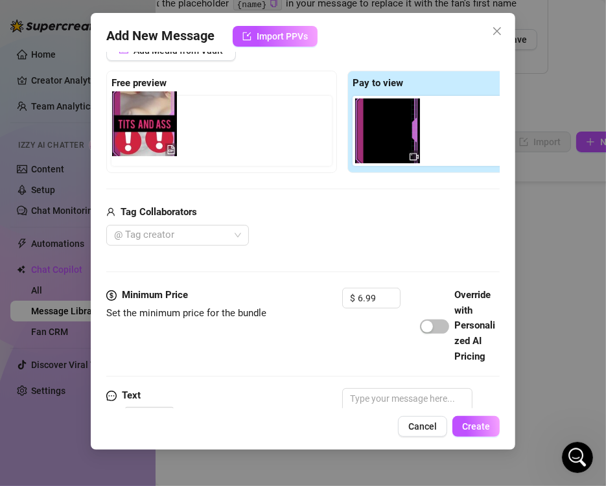
drag, startPoint x: 381, startPoint y: 148, endPoint x: 130, endPoint y: 144, distance: 251.4
click at [130, 144] on div "Free preview Pay to view" at bounding box center [342, 122] width 472 height 102
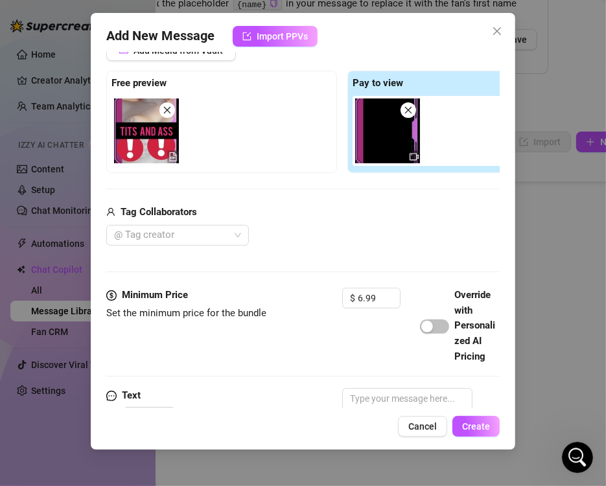
click at [240, 180] on div "Add Media from Vault Free preview Pay to view Tag Collaborators @ Tag creator" at bounding box center [342, 143] width 472 height 206
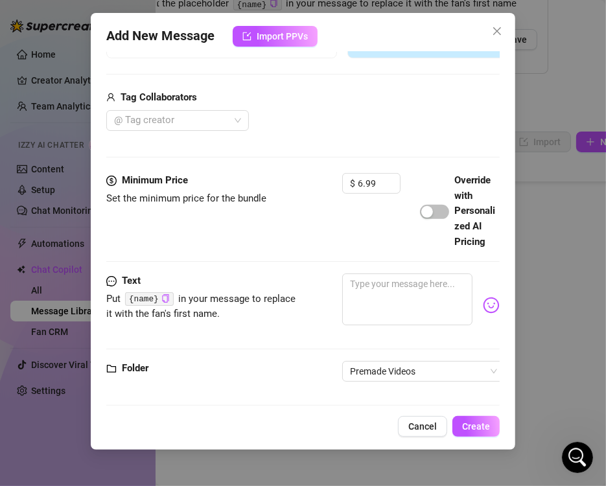
scroll to position [331, 0]
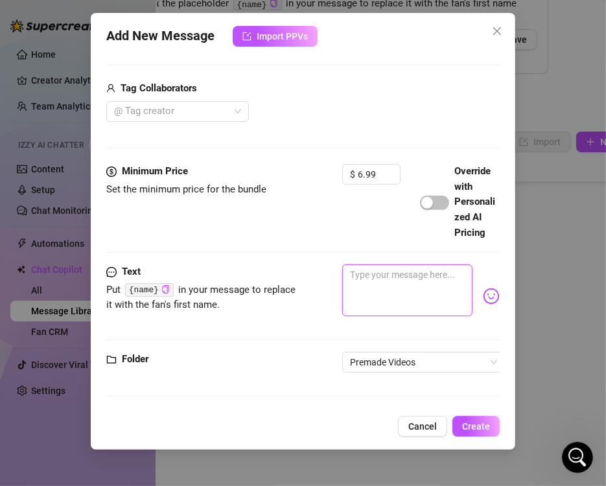
click at [404, 274] on textarea at bounding box center [407, 290] width 130 height 52
paste textarea "TITS AND ASS 💗lube on my tits and ass 🍑loud moaning and spanking 💗Hard orgasm 🍑…"
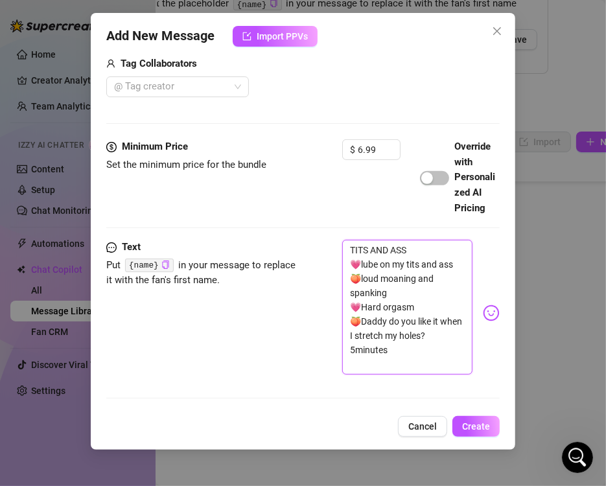
scroll to position [0, 0]
type textarea "TITS AND ASS 💗lube on my tits and ass 🍑loud moaning and spanking 💗Hard orgasm 🍑…"
click at [244, 350] on div "Text Put {name} in your message to replace it with the fan's first name. TITS A…" at bounding box center [302, 313] width 393 height 146
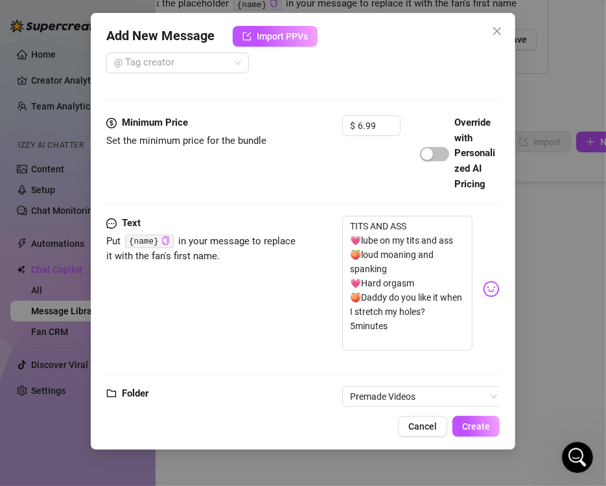
scroll to position [413, 0]
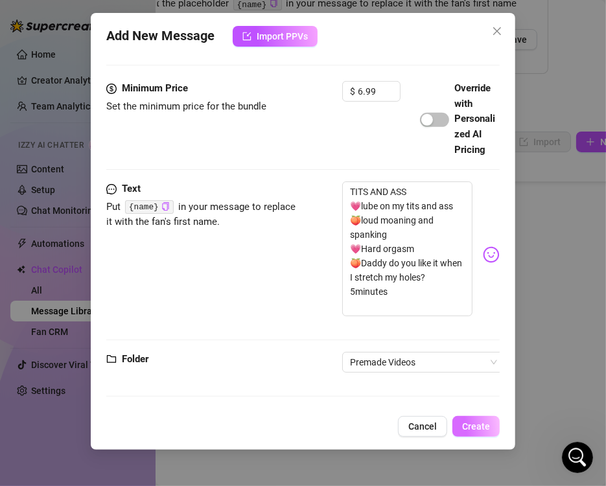
click at [479, 424] on span "Create" at bounding box center [476, 426] width 28 height 10
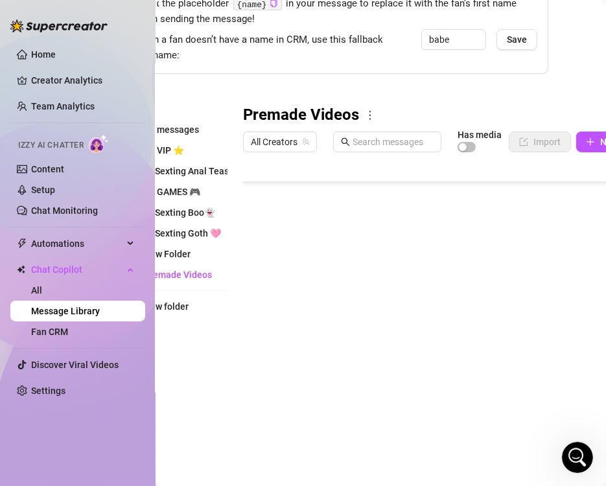
click at [186, 388] on div "Folders All messages ⭐ VIP ⭐ 🍑Sexting Anal Tease🍑 🎮 GAMES 🎮 👻Sexting Boo👻 🩷Sext…" at bounding box center [176, 276] width 104 height 342
click at [310, 424] on body "Home Creator Analytics Team Analytics Izzy AI Chatter Content Setup Chat Monito…" at bounding box center [303, 243] width 606 height 486
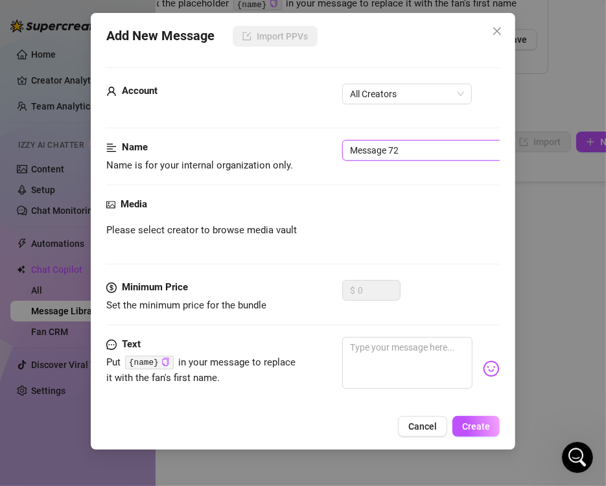
drag, startPoint x: 416, startPoint y: 152, endPoint x: 306, endPoint y: 172, distance: 112.1
click at [306, 172] on div "Name Name is for your internal organization only. Message 72" at bounding box center [302, 156] width 393 height 33
click at [375, 96] on span "All Creators" at bounding box center [407, 93] width 114 height 19
type input "14-Pussy Dildo Pounding"
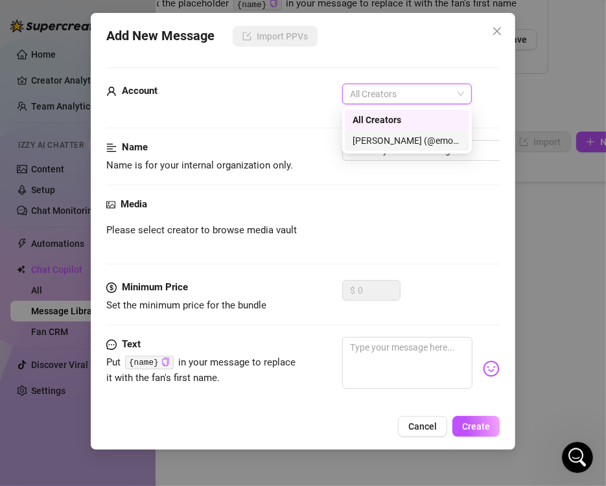
click at [378, 143] on div "[PERSON_NAME] (@emopink69)" at bounding box center [406, 140] width 109 height 14
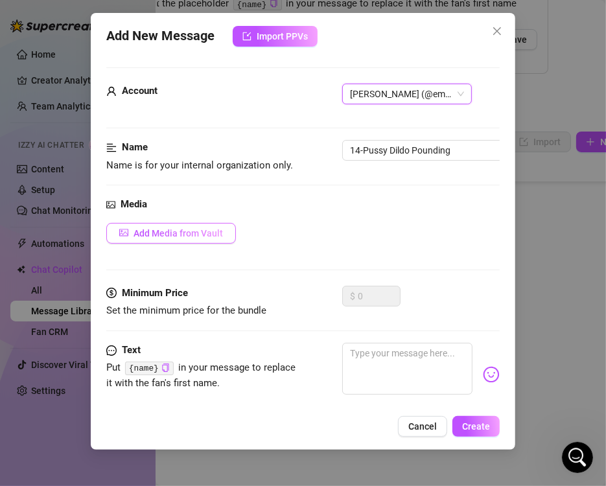
click at [198, 230] on span "Add Media from Vault" at bounding box center [177, 233] width 89 height 10
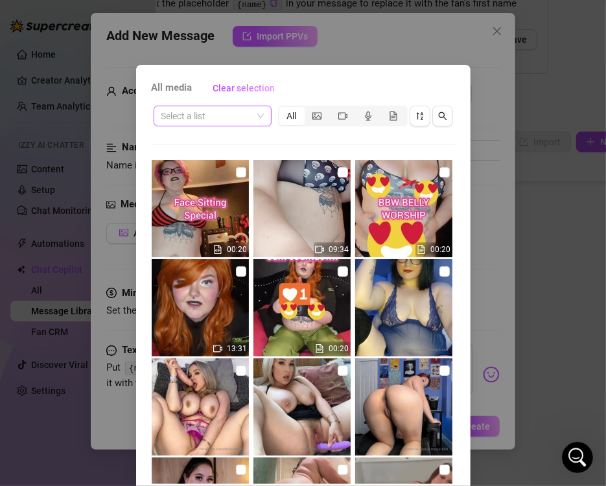
click at [211, 111] on input "search" at bounding box center [206, 115] width 91 height 19
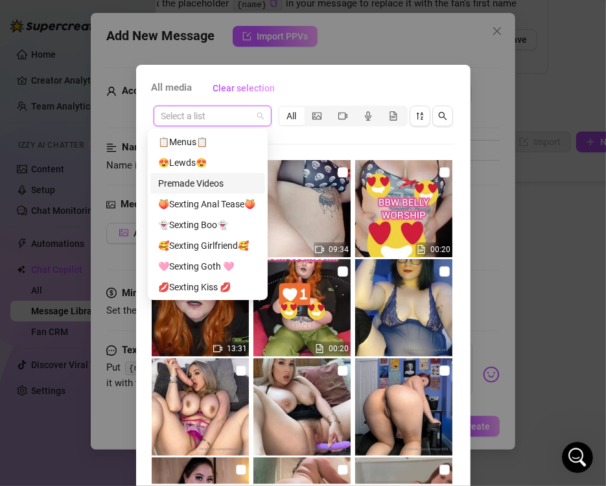
click at [213, 179] on div "Premade Videos" at bounding box center [207, 183] width 99 height 14
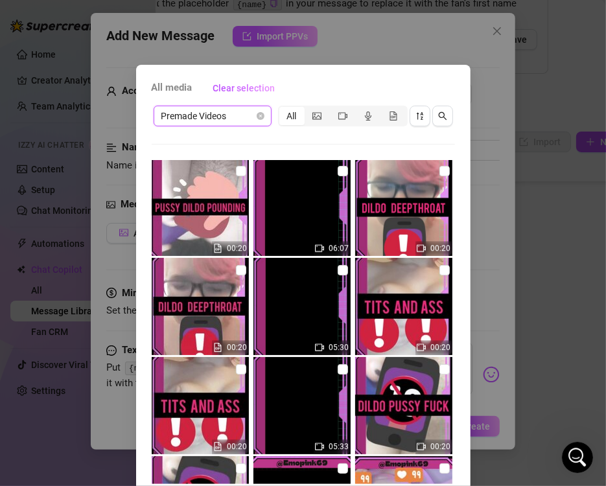
scroll to position [5328, 0]
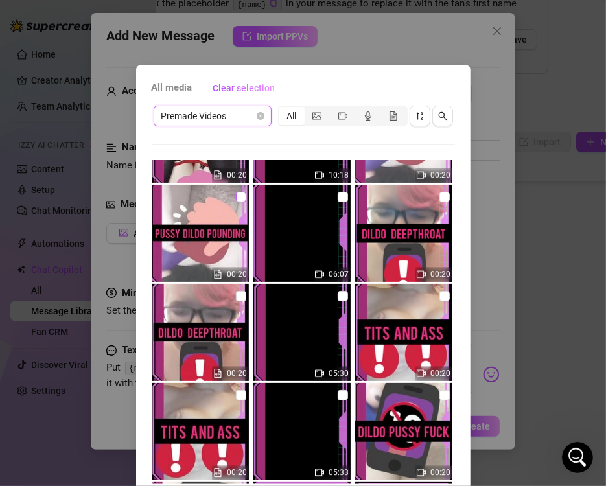
click at [236, 195] on input "checkbox" at bounding box center [241, 197] width 10 height 10
checkbox input "true"
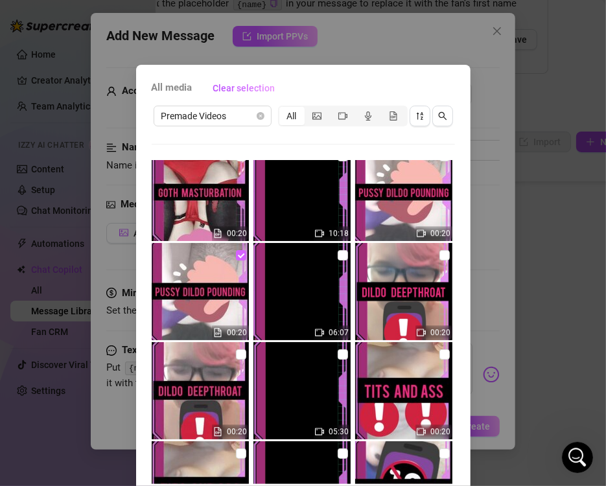
scroll to position [5263, 0]
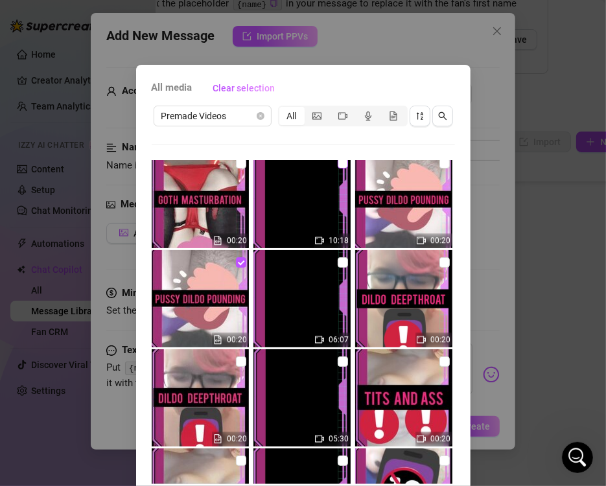
click at [338, 166] on input "checkbox" at bounding box center [343, 163] width 10 height 10
checkbox input "true"
click at [435, 56] on div "All media Clear selection Premade Videos All 12:20 00:21 00:06 10:30 00:20 00:2…" at bounding box center [303, 243] width 606 height 486
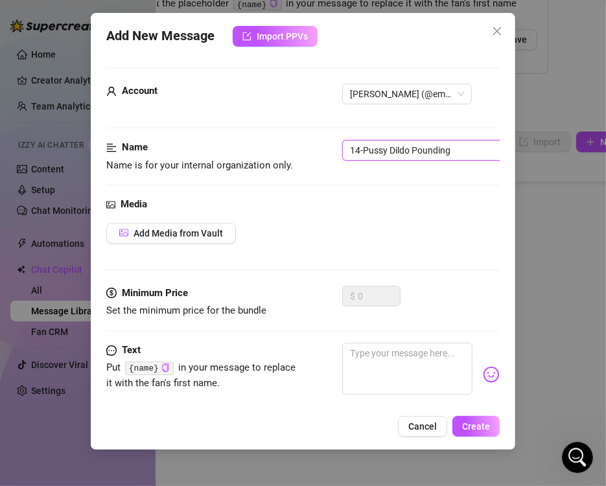
drag, startPoint x: 450, startPoint y: 148, endPoint x: 336, endPoint y: 141, distance: 114.2
click at [336, 141] on div "Name Name is for your internal organization only. 14-Pussy Dildo Pounding" at bounding box center [302, 156] width 393 height 33
drag, startPoint x: 336, startPoint y: 141, endPoint x: 459, endPoint y: 154, distance: 123.1
click at [459, 154] on input "14-Pussy Dildo Pounding" at bounding box center [423, 150] width 163 height 21
drag, startPoint x: 459, startPoint y: 154, endPoint x: 246, endPoint y: 143, distance: 213.5
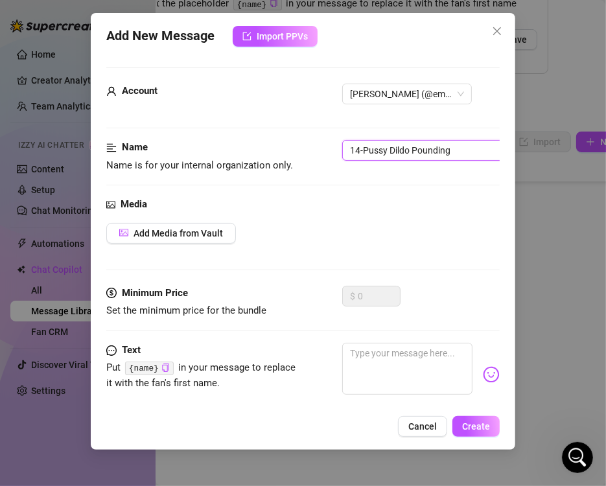
click at [246, 143] on div "Name Name is for your internal organization only. 14-Pussy Dildo Pounding" at bounding box center [302, 156] width 393 height 33
type input "14-Dildo Deepthroat"
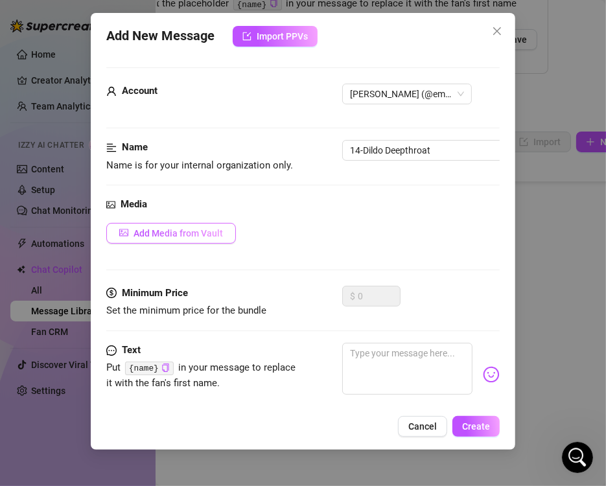
click at [189, 228] on span "Add Media from Vault" at bounding box center [177, 233] width 89 height 10
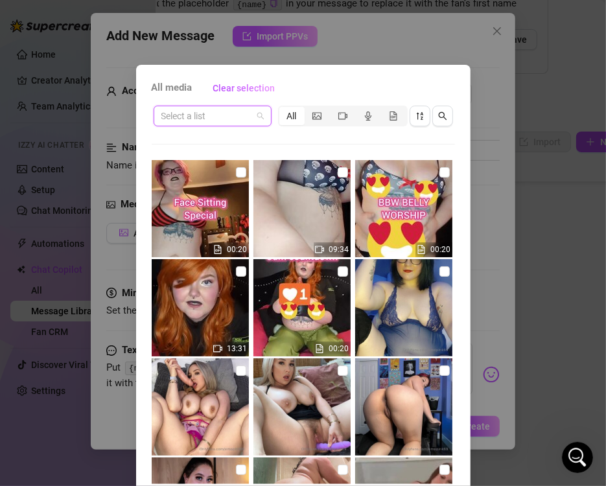
click at [236, 122] on input "search" at bounding box center [206, 115] width 91 height 19
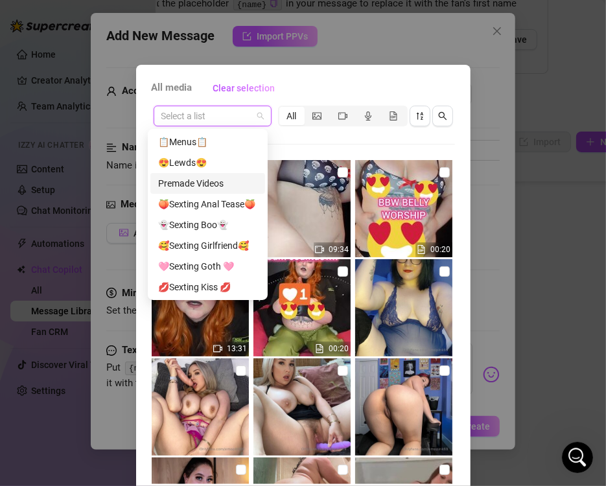
click at [214, 178] on div "Premade Videos" at bounding box center [207, 183] width 99 height 14
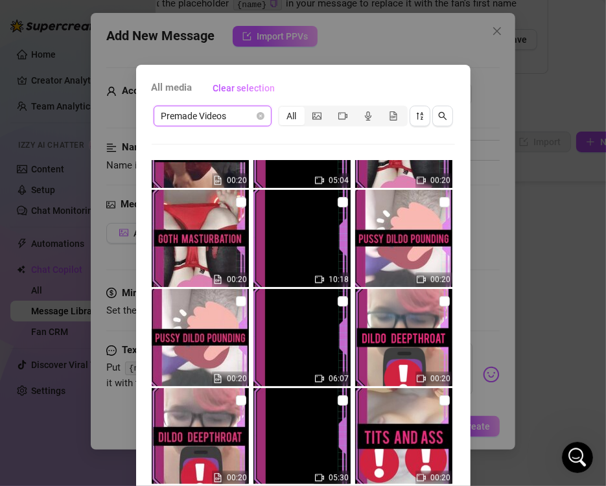
scroll to position [5224, 0]
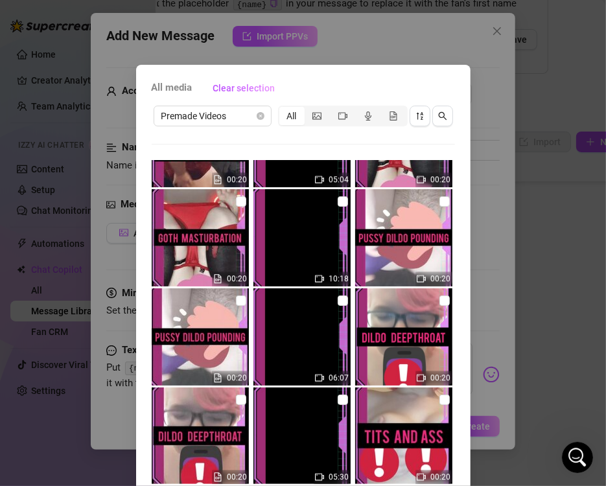
click at [339, 306] on img at bounding box center [301, 336] width 97 height 97
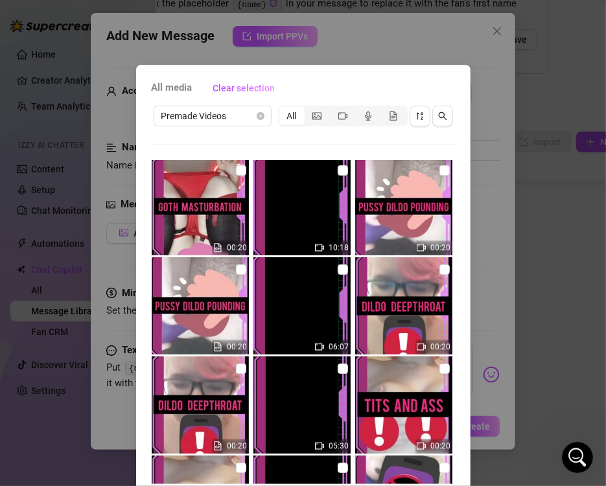
scroll to position [5259, 0]
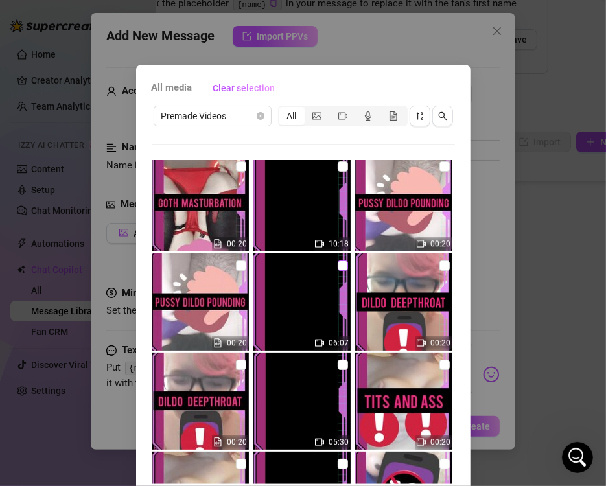
click at [338, 268] on input "checkbox" at bounding box center [343, 265] width 10 height 10
checkbox input "true"
click at [236, 363] on input "checkbox" at bounding box center [241, 365] width 10 height 10
checkbox input "true"
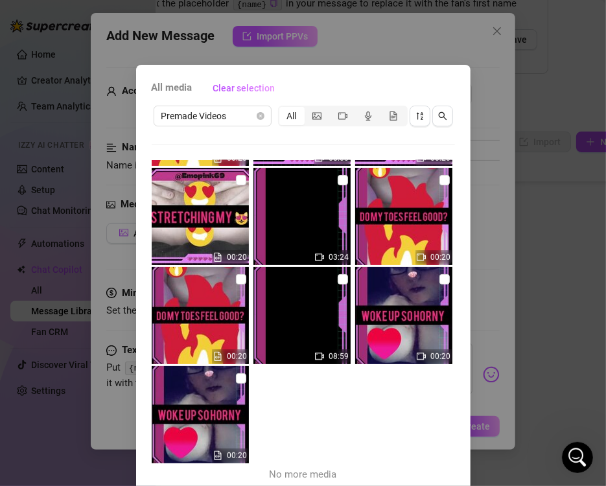
scroll to position [54, 0]
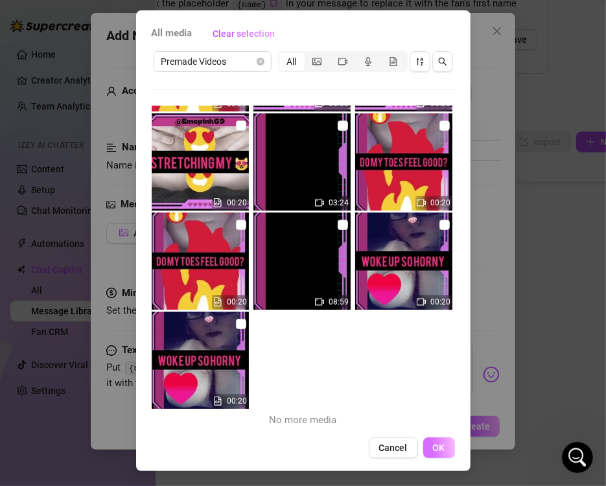
click at [439, 454] on button "OK" at bounding box center [439, 447] width 32 height 21
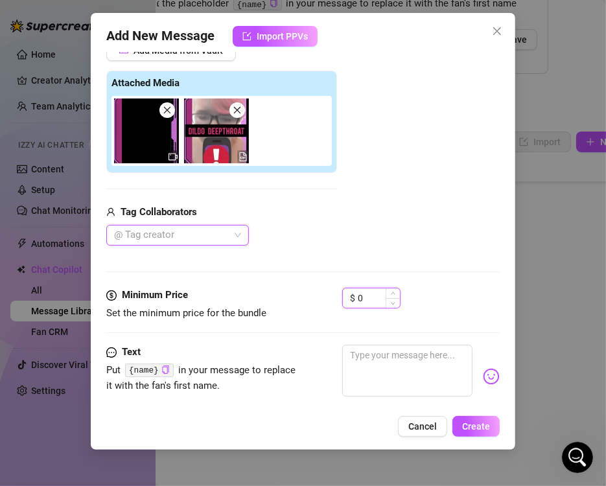
click at [373, 303] on input "0" at bounding box center [379, 297] width 42 height 19
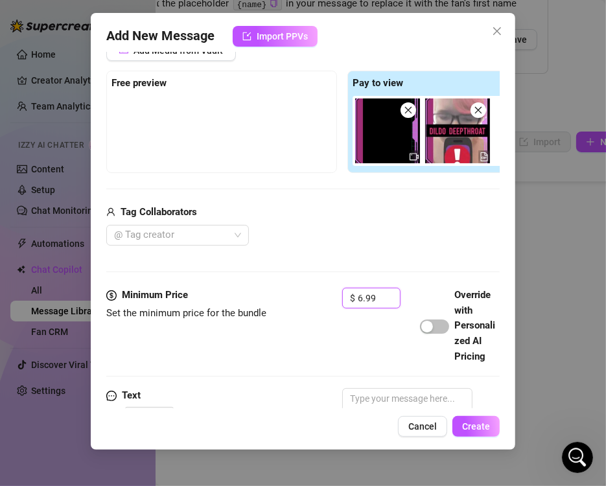
type input "6.99"
click at [230, 259] on div "Media Add Media from Vault Free preview Pay to view Tag Collaborators @ Tag cre…" at bounding box center [302, 150] width 393 height 273
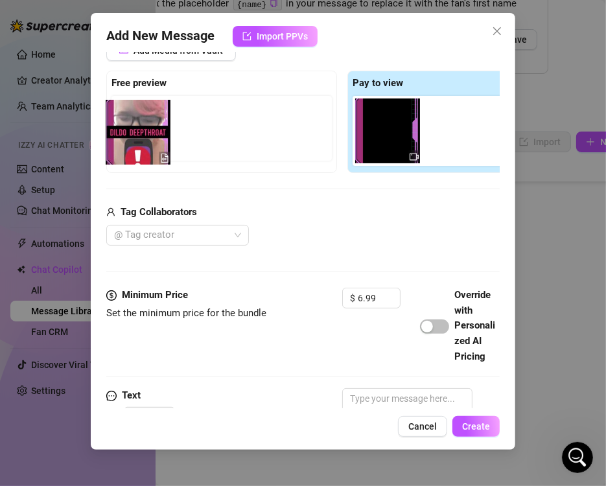
drag, startPoint x: 463, startPoint y: 150, endPoint x: 113, endPoint y: 146, distance: 349.9
click at [113, 146] on div "Free preview Pay to view" at bounding box center [342, 122] width 472 height 102
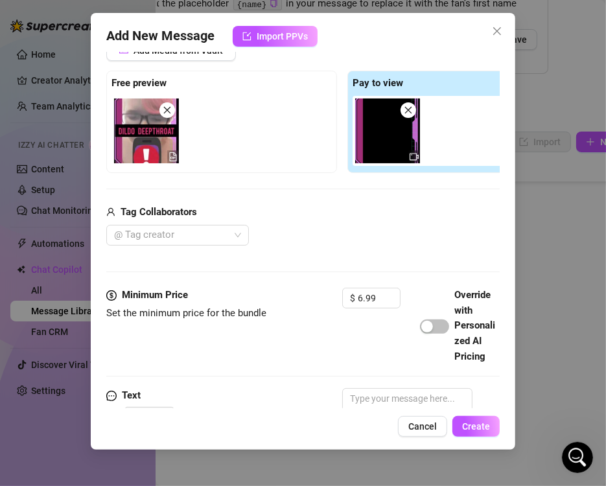
scroll to position [331, 0]
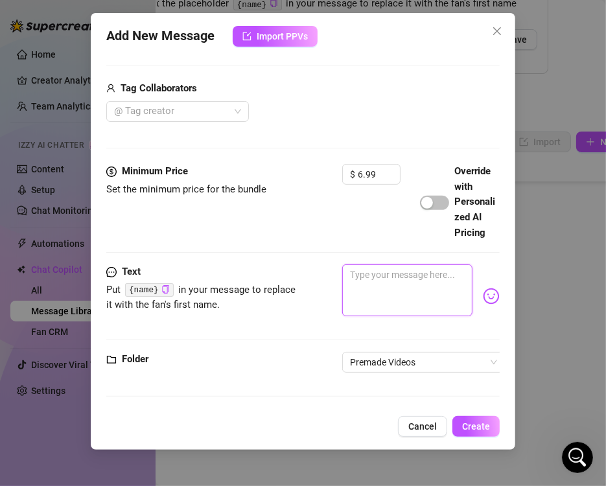
click at [379, 264] on textarea at bounding box center [407, 290] width 130 height 52
paste textarea "DILDO DEEPTHROAT 🍆Spit down my chin 🥒Back of my throat action 🍆Dirty talking 🥒t…"
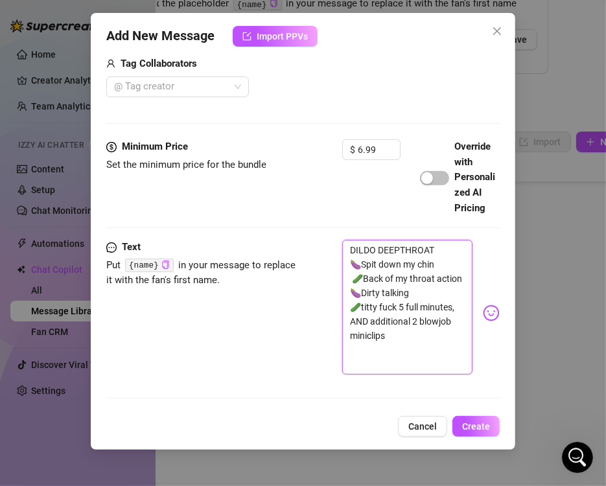
scroll to position [0, 0]
type textarea "DILDO DEEPTHROAT 🍆Spit down my chin 🥒Back of my throat action 🍆Dirty talking 🥒t…"
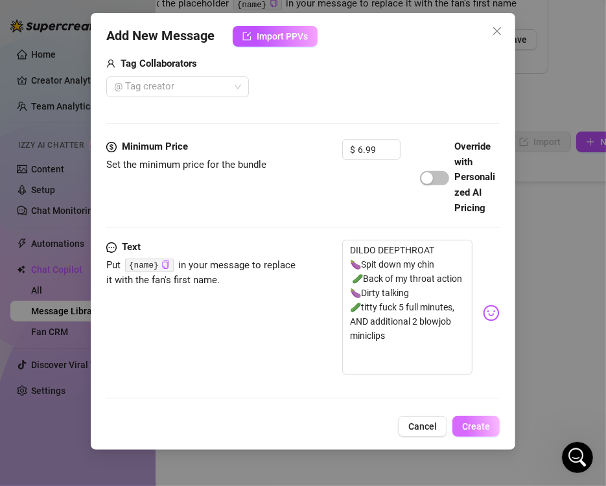
click at [474, 422] on span "Create" at bounding box center [476, 426] width 28 height 10
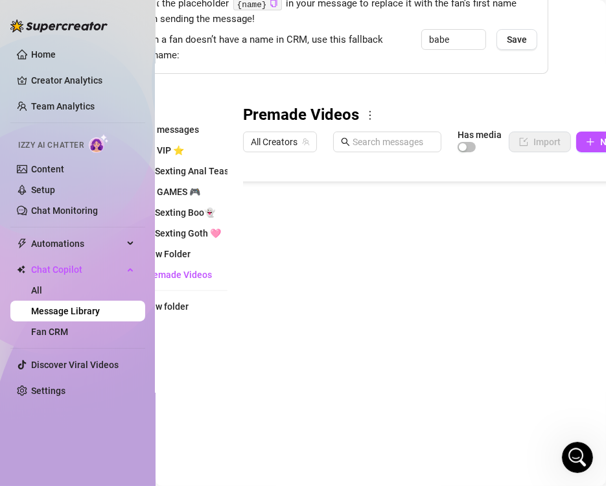
scroll to position [218, 0]
click at [300, 413] on body "Home Creator Analytics Team Analytics Izzy AI Chatter Content Setup Chat Monito…" at bounding box center [303, 243] width 606 height 486
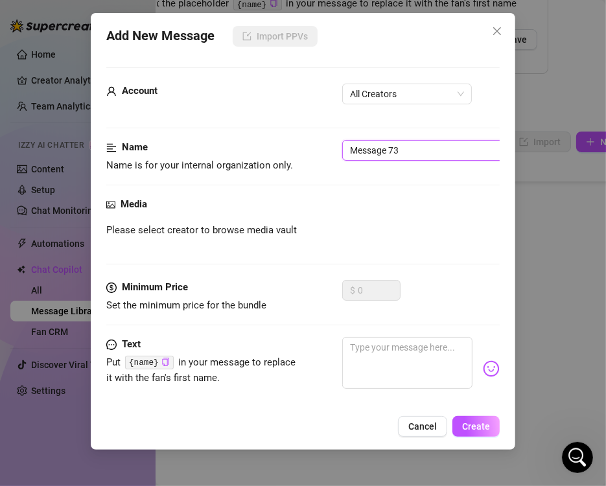
drag, startPoint x: 416, startPoint y: 157, endPoint x: 301, endPoint y: 162, distance: 114.8
click at [301, 162] on div "Name Name is for your internal organization only. Message 73" at bounding box center [302, 156] width 393 height 33
click at [377, 98] on span "All Creators" at bounding box center [407, 93] width 114 height 19
type input "15-Pussy Dildo Pounding"
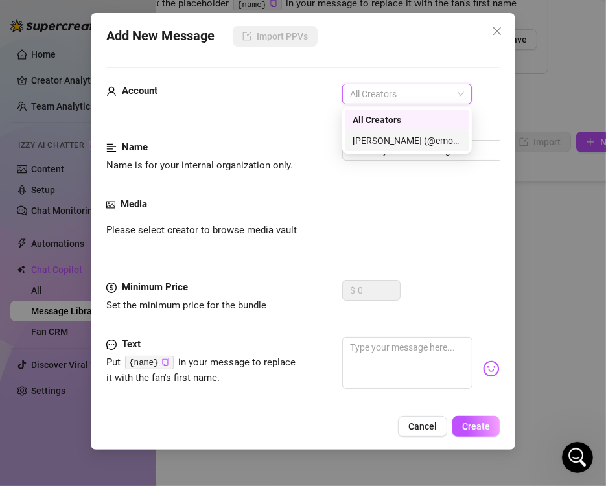
click at [367, 141] on div "[PERSON_NAME] (@emopink69)" at bounding box center [406, 140] width 109 height 14
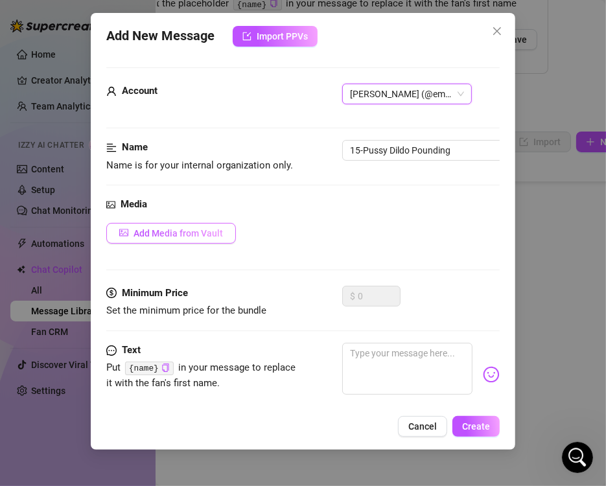
click at [211, 235] on span "Add Media from Vault" at bounding box center [177, 233] width 89 height 10
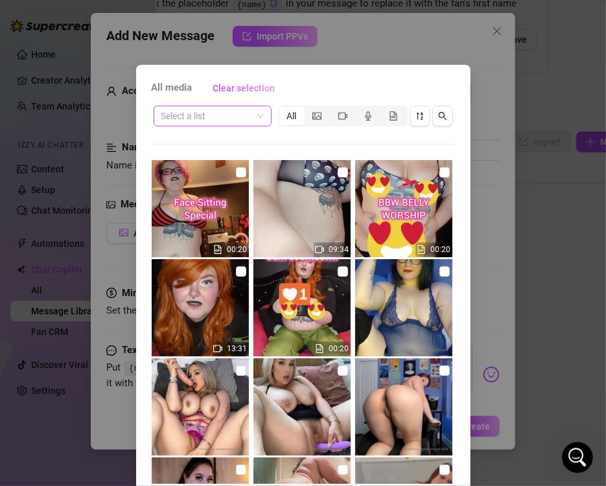
click at [233, 122] on input "search" at bounding box center [206, 115] width 91 height 19
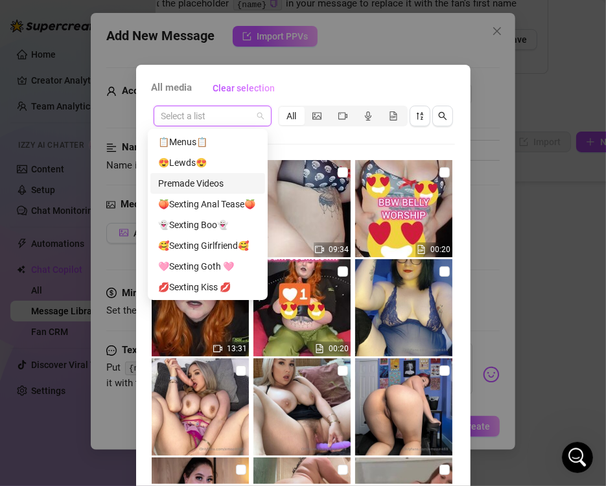
click at [214, 188] on div "Premade Videos" at bounding box center [207, 183] width 99 height 14
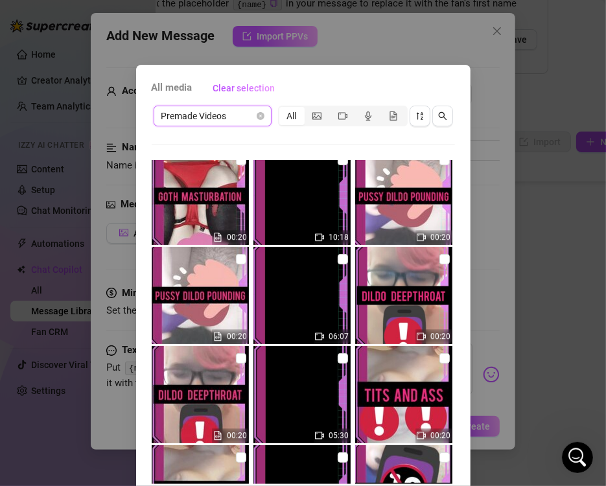
scroll to position [5235, 0]
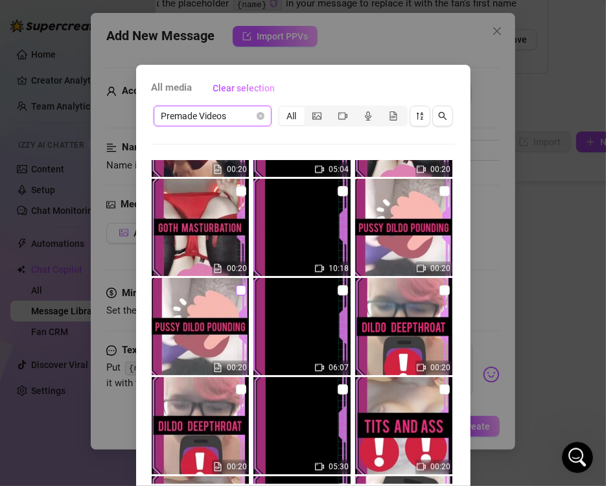
click at [236, 290] on input "checkbox" at bounding box center [241, 290] width 10 height 10
checkbox input "true"
click at [338, 192] on input "checkbox" at bounding box center [343, 191] width 10 height 10
checkbox input "true"
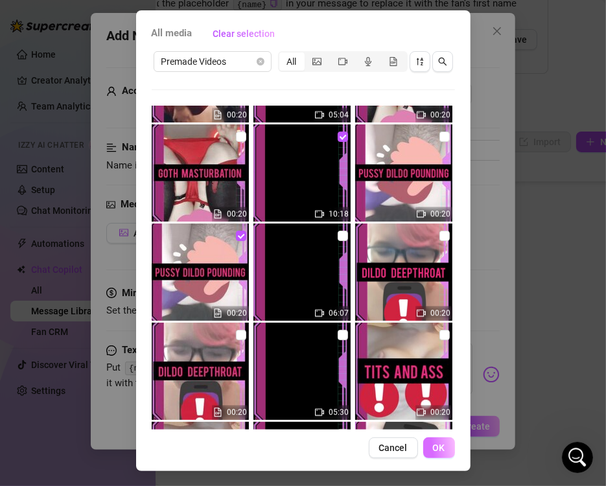
click at [445, 443] on button "OK" at bounding box center [439, 447] width 32 height 21
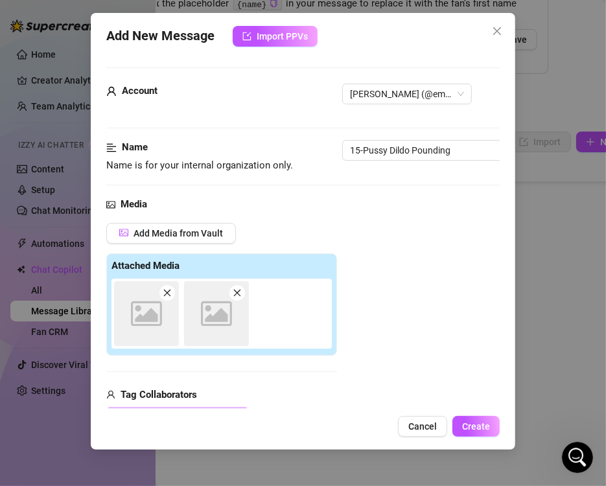
scroll to position [183, 0]
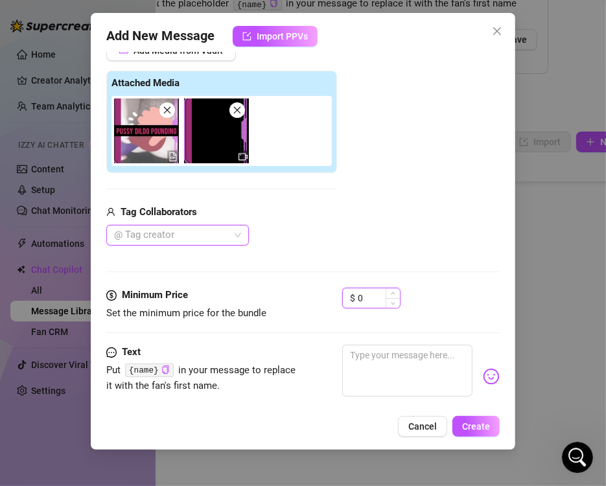
click at [366, 294] on input "0" at bounding box center [379, 297] width 42 height 19
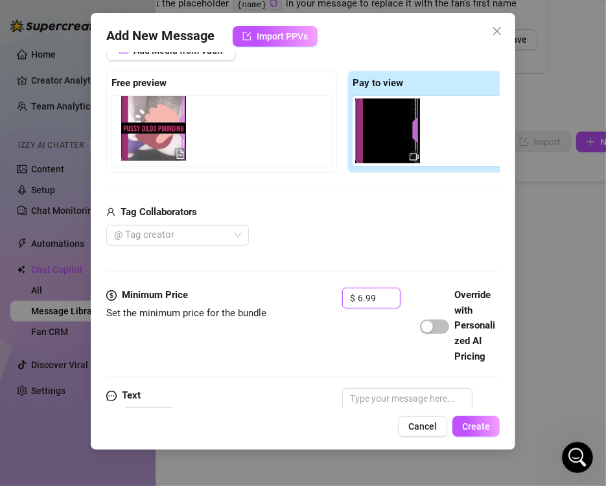
drag, startPoint x: 388, startPoint y: 148, endPoint x: 128, endPoint y: 143, distance: 260.5
click at [128, 143] on div "Free preview Pay to view" at bounding box center [342, 122] width 472 height 102
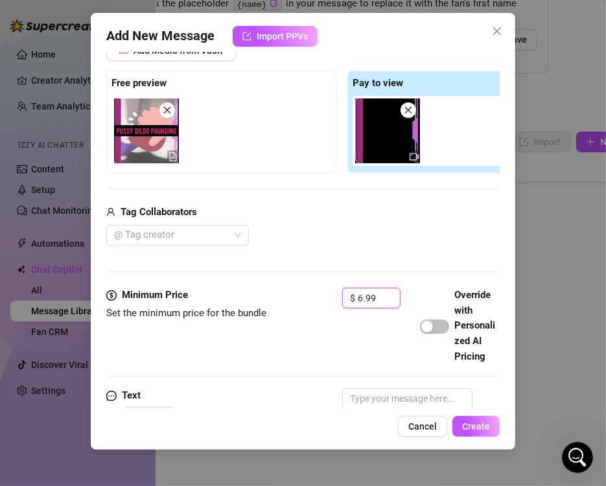
type input "6.99"
click at [207, 180] on div "Add Media from Vault Free preview Pay to view Tag Collaborators @ Tag creator" at bounding box center [342, 143] width 472 height 206
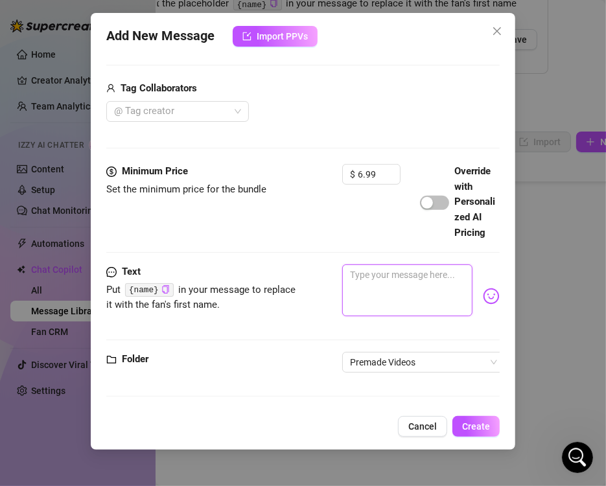
click at [393, 282] on textarea at bounding box center [407, 290] width 130 height 52
paste textarea "PUSSY DILDO POUNDING 😻Up close pussy stretching 🥒Ball slapping speed 😻Wet juicy…"
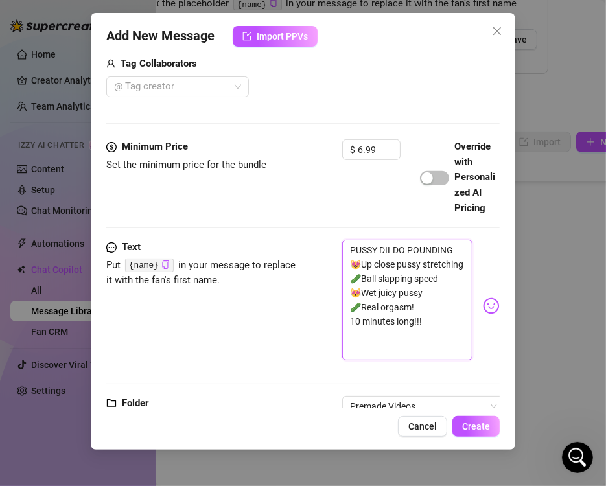
scroll to position [399, 0]
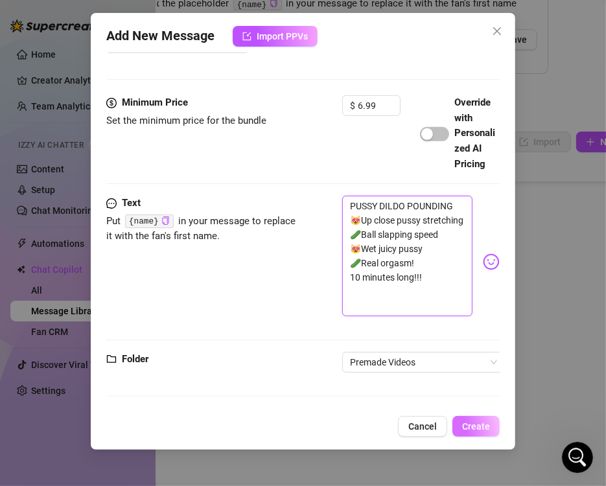
type textarea "PUSSY DILDO POUNDING 😻Up close pussy stretching 🥒Ball slapping speed 😻Wet juicy…"
click at [483, 427] on span "Create" at bounding box center [476, 426] width 28 height 10
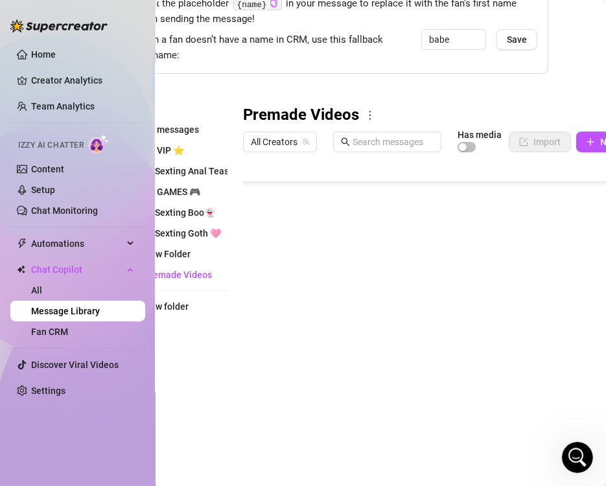
click at [285, 413] on body "Home Creator Analytics Team Analytics Izzy AI Chatter Content Setup Chat Monito…" at bounding box center [303, 243] width 606 height 486
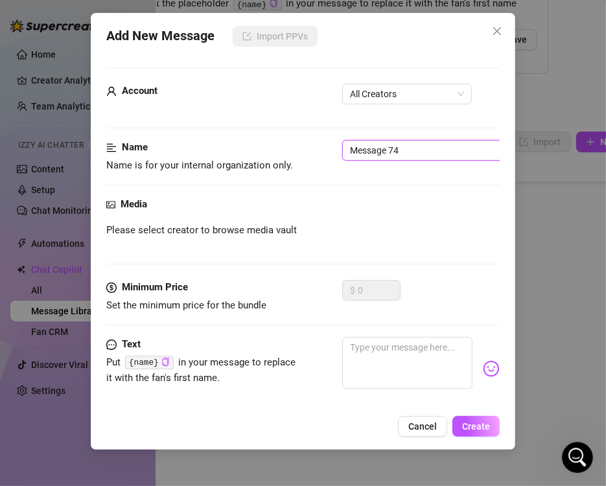
drag, startPoint x: 420, startPoint y: 152, endPoint x: 238, endPoint y: 134, distance: 182.9
click at [238, 134] on form "Account All Creators Name Name is for your internal organization only. Message …" at bounding box center [302, 273] width 393 height 413
click at [359, 91] on span "All Creators" at bounding box center [407, 93] width 114 height 19
type input "16-Goth Masturbation"
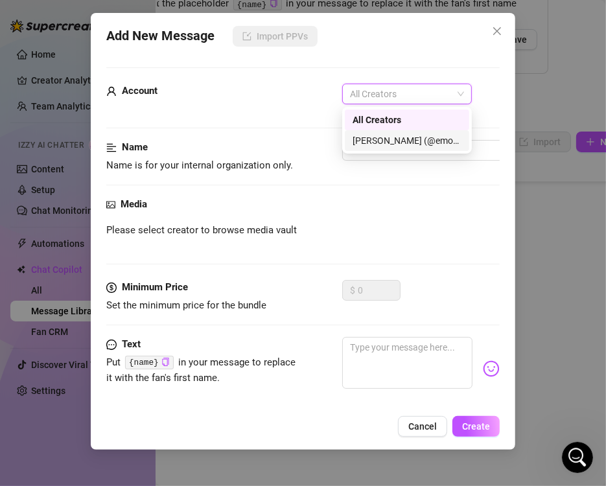
click at [371, 133] on div "[PERSON_NAME] (@emopink69)" at bounding box center [406, 140] width 109 height 14
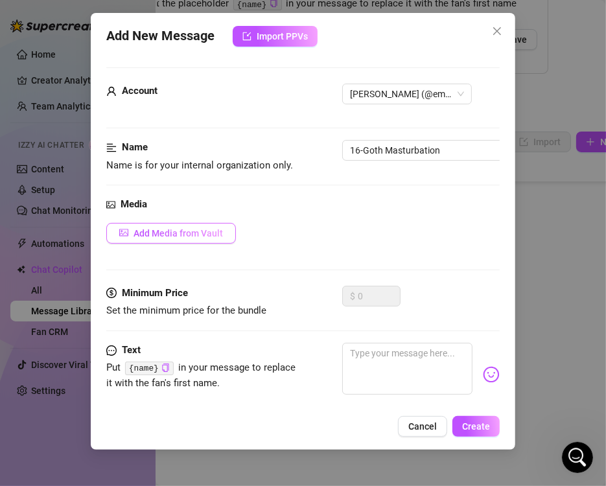
click at [187, 223] on button "Add Media from Vault" at bounding box center [171, 233] width 130 height 21
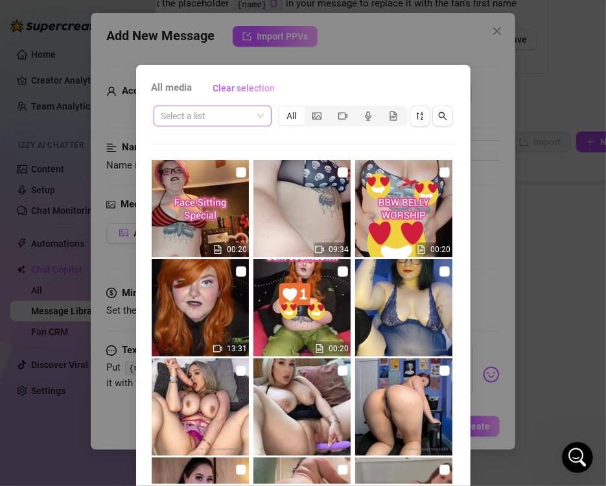
click at [209, 117] on input "search" at bounding box center [206, 115] width 91 height 19
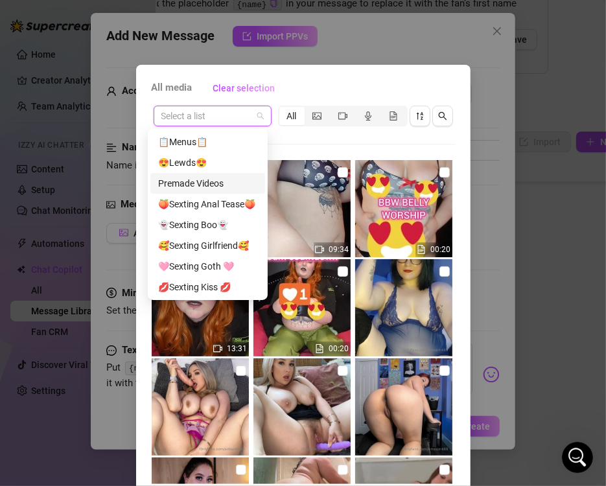
click at [214, 183] on div "Premade Videos" at bounding box center [207, 183] width 99 height 14
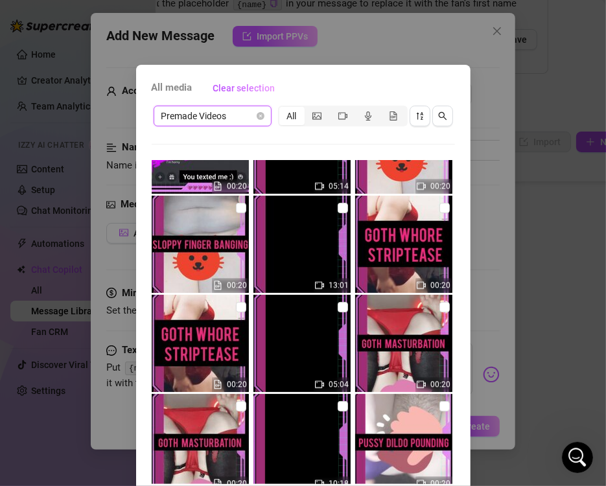
scroll to position [5020, 0]
click at [338, 306] on input "checkbox" at bounding box center [343, 307] width 10 height 10
checkbox input "true"
click at [236, 405] on input "checkbox" at bounding box center [241, 406] width 10 height 10
checkbox input "true"
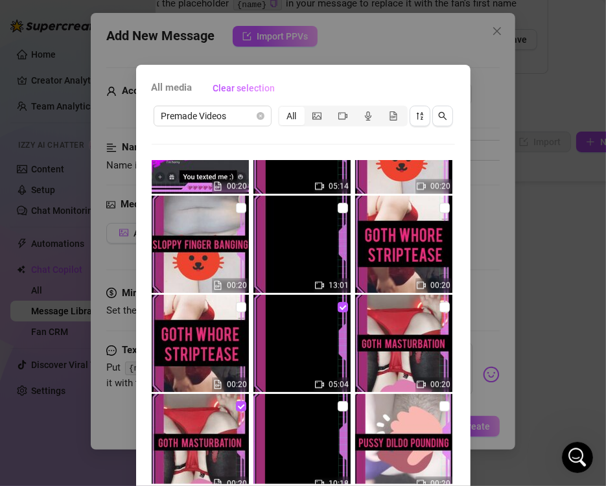
scroll to position [54, 0]
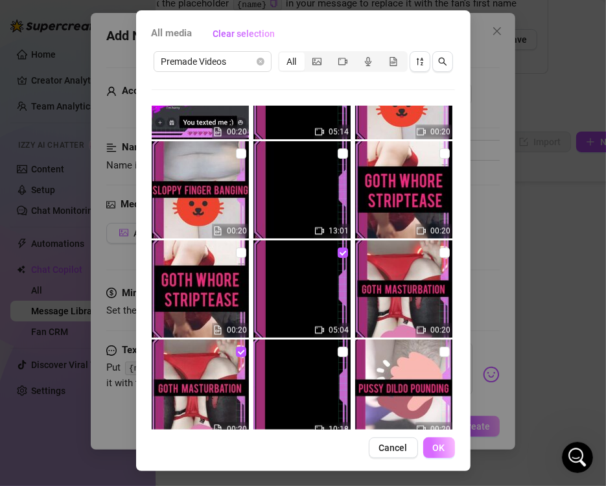
click at [435, 444] on span "OK" at bounding box center [439, 447] width 12 height 10
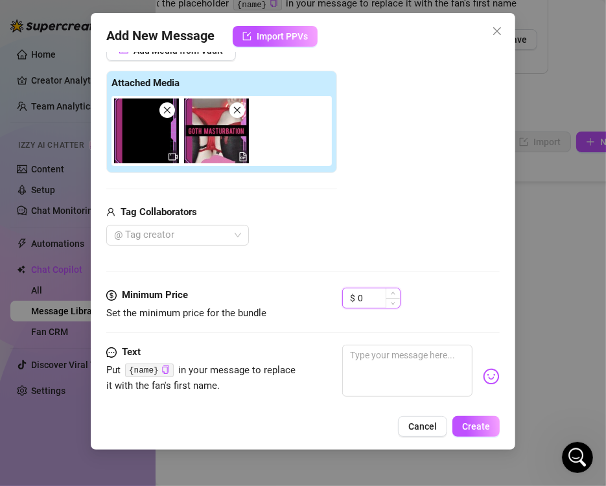
click at [375, 300] on input "0" at bounding box center [379, 297] width 42 height 19
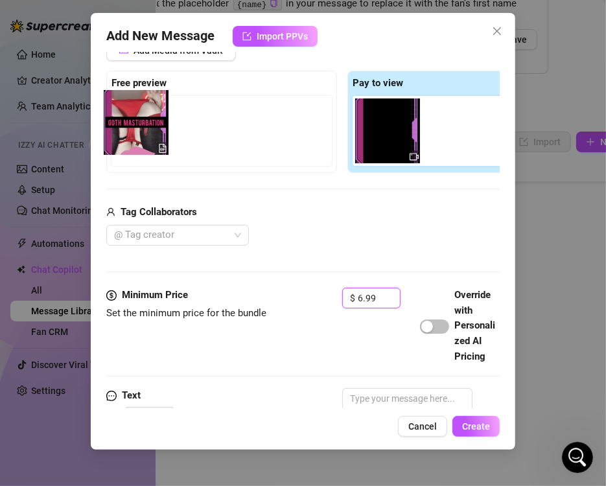
drag, startPoint x: 463, startPoint y: 146, endPoint x: 140, endPoint y: 143, distance: 323.3
click at [140, 143] on div "Free preview Pay to view" at bounding box center [342, 122] width 472 height 102
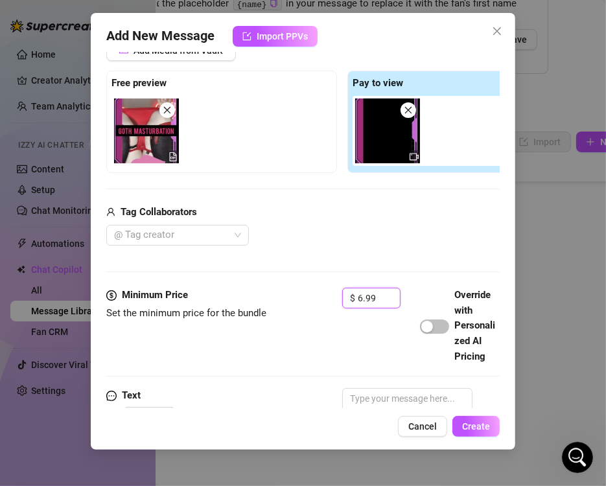
type input "6.99"
click at [259, 184] on div "Add Media from Vault Free preview Pay to view Tag Collaborators @ Tag creator" at bounding box center [342, 143] width 472 height 206
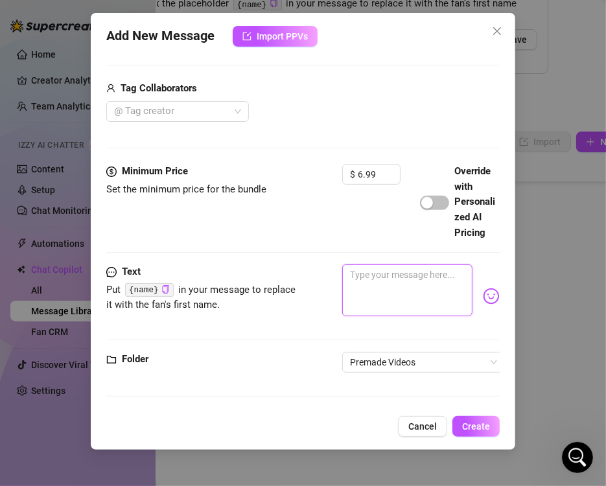
click at [358, 280] on textarea at bounding box center [407, 290] width 130 height 52
paste textarea "GOTH MASTURBATION 🖤my roommate is in the shower... So I played music to cover m…"
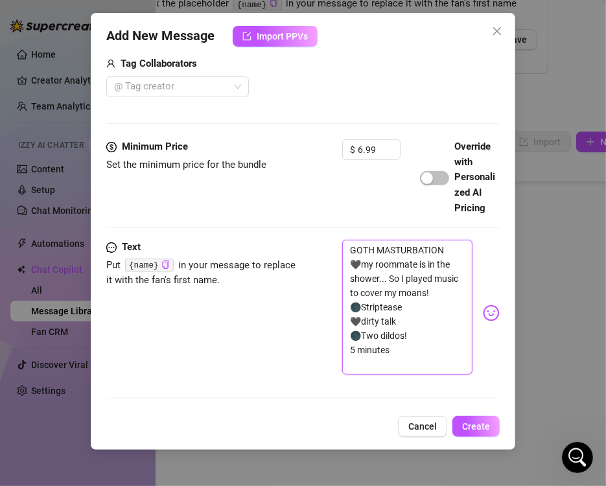
scroll to position [413, 0]
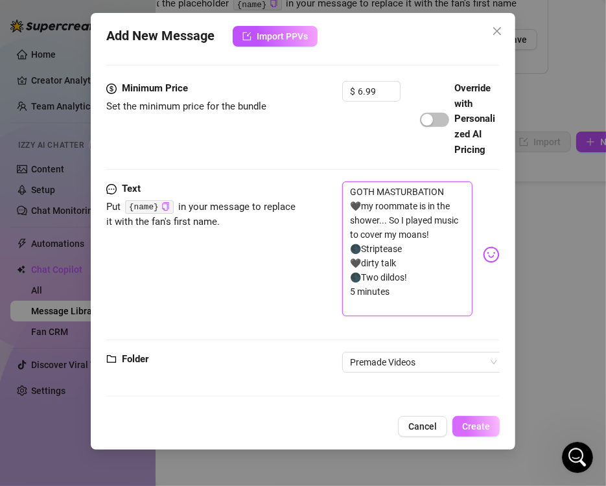
type textarea "GOTH MASTURBATION 🖤my roommate is in the shower... So I played music to cover m…"
click at [471, 424] on span "Create" at bounding box center [476, 426] width 28 height 10
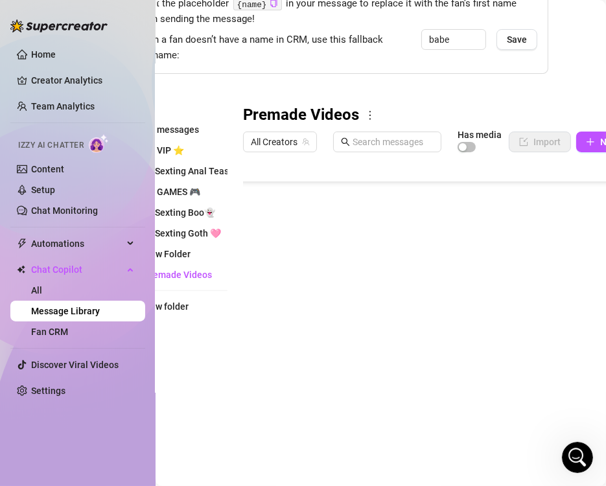
click at [305, 415] on body "Home Creator Analytics Team Analytics Izzy AI Chatter Content Setup Chat Monito…" at bounding box center [303, 243] width 606 height 486
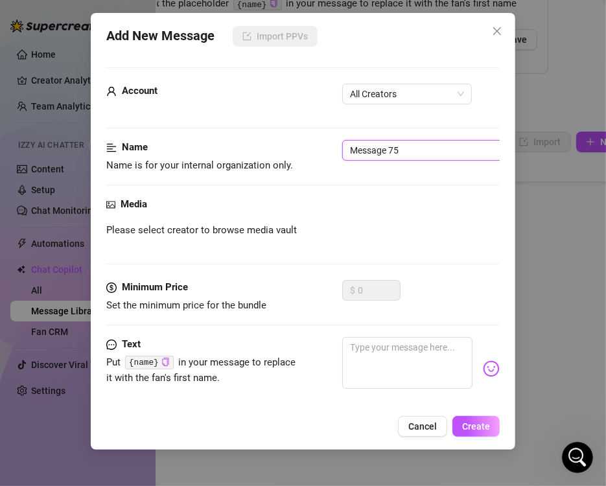
drag, startPoint x: 419, startPoint y: 146, endPoint x: 274, endPoint y: 145, distance: 144.5
click at [274, 145] on div "Name Name is for your internal organization only. Message 75" at bounding box center [302, 156] width 393 height 33
click at [373, 88] on span "All Creators" at bounding box center [407, 93] width 114 height 19
type input "17-Goth Whore Striptease"
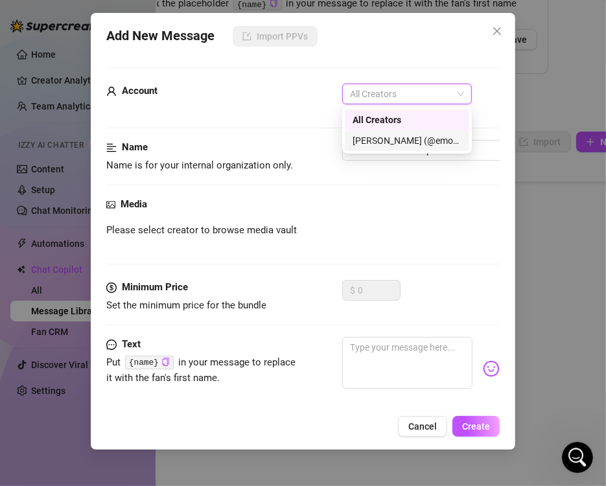
click at [383, 138] on div "[PERSON_NAME] (@emopink69)" at bounding box center [406, 140] width 109 height 14
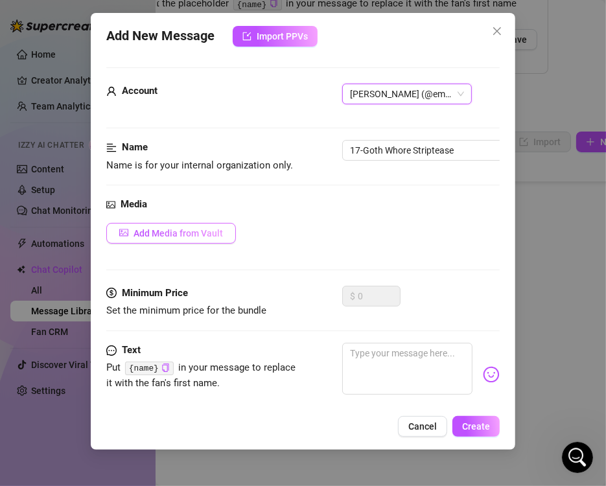
click at [187, 230] on span "Add Media from Vault" at bounding box center [177, 233] width 89 height 10
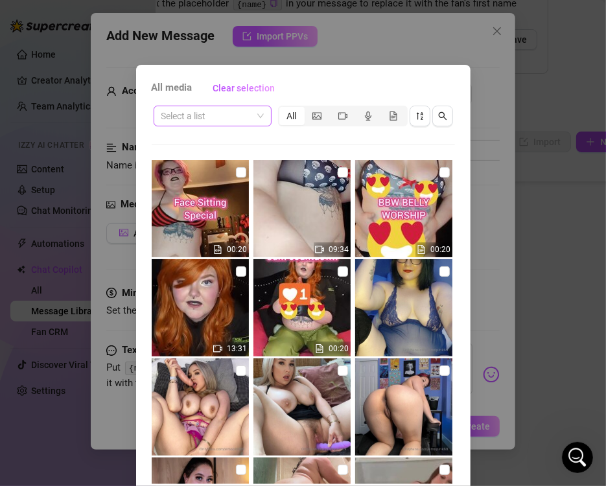
click at [227, 113] on input "search" at bounding box center [206, 115] width 91 height 19
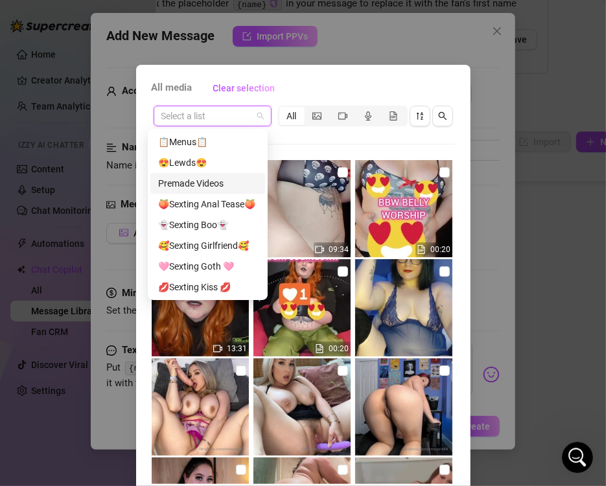
click at [200, 185] on div "Premade Videos" at bounding box center [207, 183] width 99 height 14
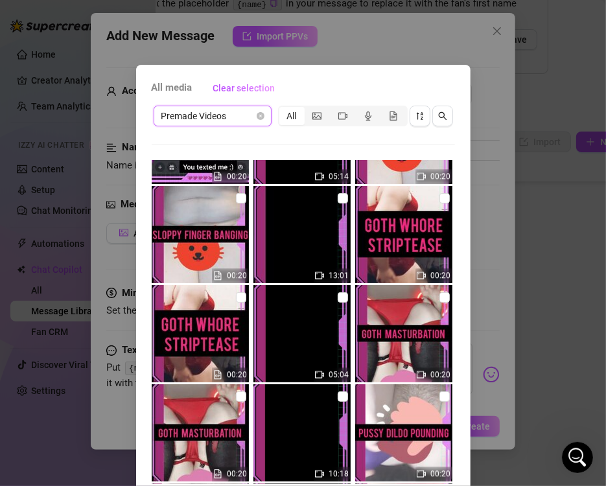
scroll to position [5022, 0]
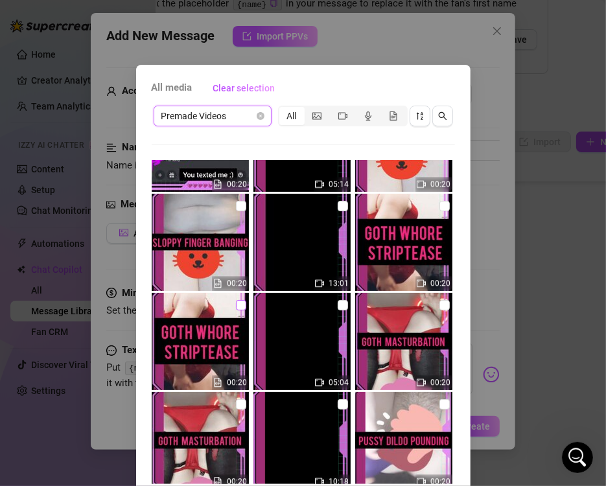
click at [236, 306] on input "checkbox" at bounding box center [241, 305] width 10 height 10
checkbox input "true"
click at [338, 206] on input "checkbox" at bounding box center [343, 206] width 10 height 10
checkbox input "true"
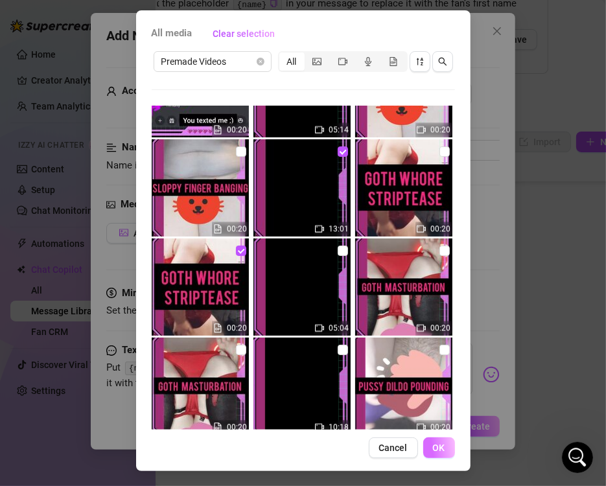
click at [441, 450] on button "OK" at bounding box center [439, 447] width 32 height 21
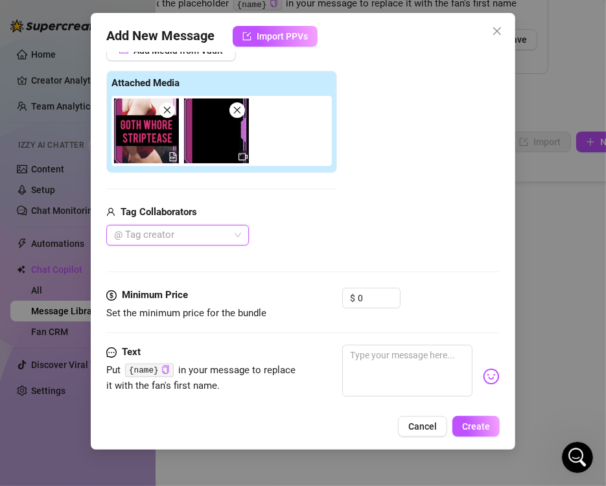
click at [375, 308] on div "$ 0" at bounding box center [371, 304] width 58 height 32
drag, startPoint x: 369, startPoint y: 301, endPoint x: 285, endPoint y: 306, distance: 83.8
click at [285, 306] on div "Minimum Price Set the minimum price for the bundle $ 0" at bounding box center [302, 304] width 393 height 33
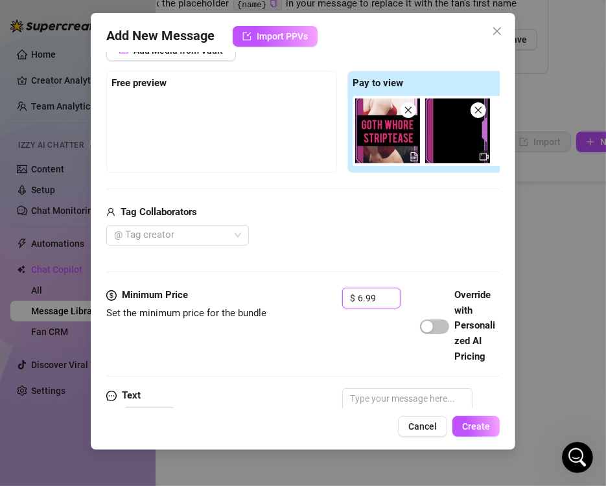
type input "6.99"
click at [294, 270] on div "Media Add Media from Vault Free preview Pay to view Tag Collaborators @ Tag cre…" at bounding box center [302, 150] width 393 height 273
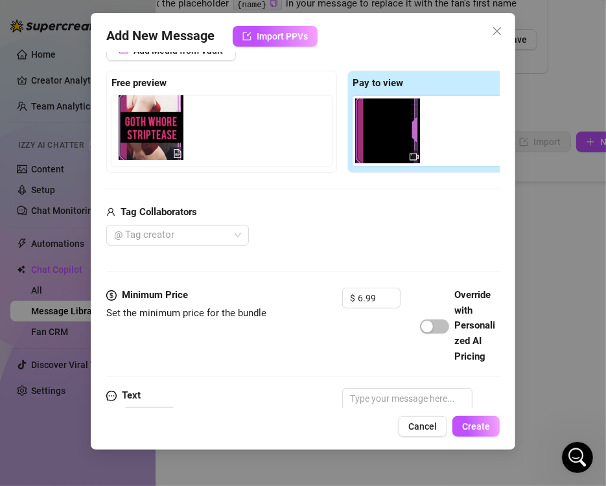
drag, startPoint x: 393, startPoint y: 158, endPoint x: 147, endPoint y: 158, distance: 246.2
click at [147, 158] on div "Free preview Pay to view" at bounding box center [342, 122] width 472 height 102
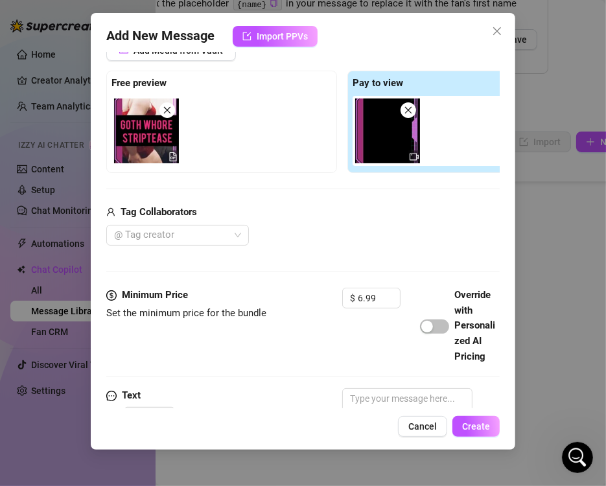
click at [217, 192] on div "Add Media from Vault Free preview Pay to view Tag Collaborators @ Tag creator" at bounding box center [342, 143] width 472 height 206
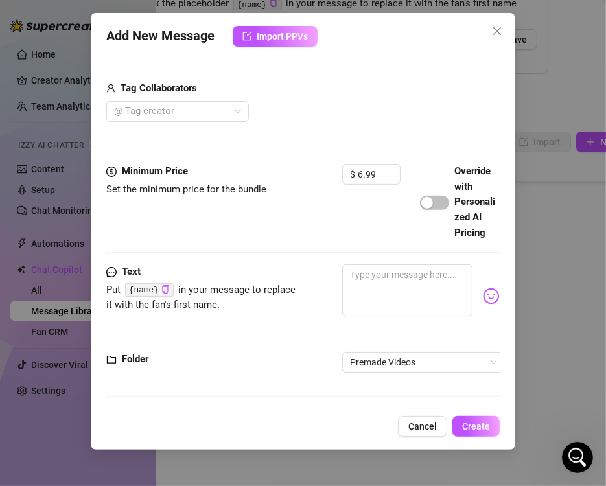
click at [369, 250] on div "Minimum Price Set the minimum price for the bundle $ 6.99 Override with Persona…" at bounding box center [302, 214] width 393 height 100
click at [374, 284] on textarea at bounding box center [407, 290] width 130 height 52
paste textarea "GOTH WHORE STRIPTEASE ☠️four videos in one! 💀Twerking my fat ass 🎃All my fav so…"
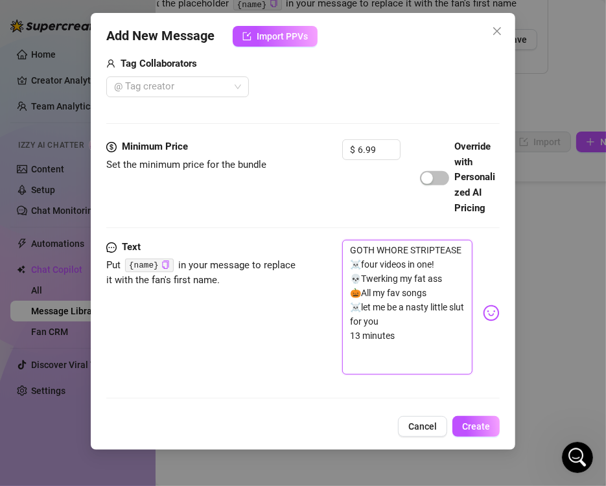
scroll to position [0, 0]
type textarea "GOTH WHORE STRIPTEASE ☠️four videos in one! 💀Twerking my fat ass 🎃All my fav so…"
click at [268, 374] on div "Text Put {name} in your message to replace it with the fan's first name. GOTH W…" at bounding box center [302, 313] width 393 height 146
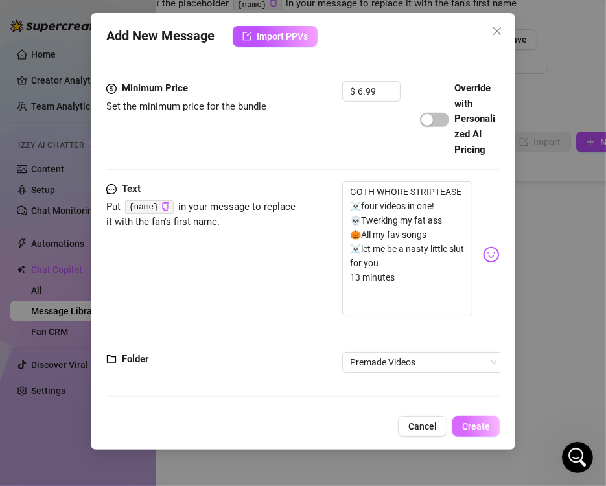
click at [470, 430] on span "Create" at bounding box center [476, 426] width 28 height 10
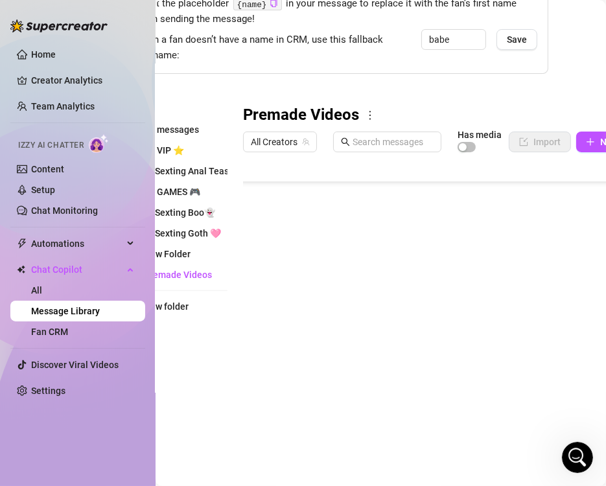
click at [281, 422] on body "Home Creator Analytics Team Analytics Izzy AI Chatter Content Setup Chat Monito…" at bounding box center [303, 243] width 606 height 486
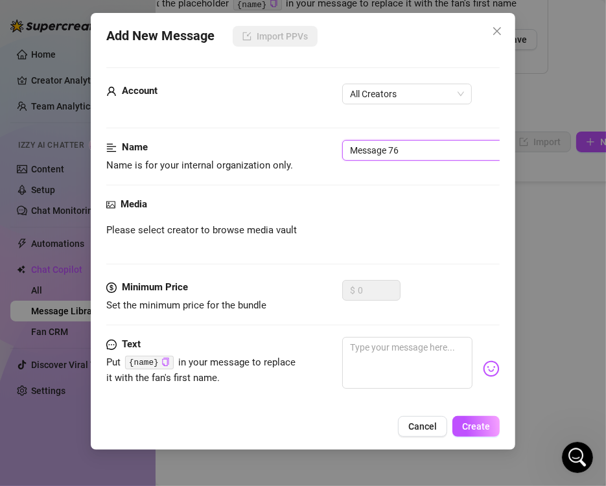
drag, startPoint x: 406, startPoint y: 150, endPoint x: 213, endPoint y: 155, distance: 192.5
click at [213, 155] on div "Name Name is for your internal organization only. Message 76" at bounding box center [302, 156] width 393 height 33
click at [390, 101] on span "All Creators" at bounding box center [407, 93] width 114 height 19
type input "18-Sloppy Finger Banging"
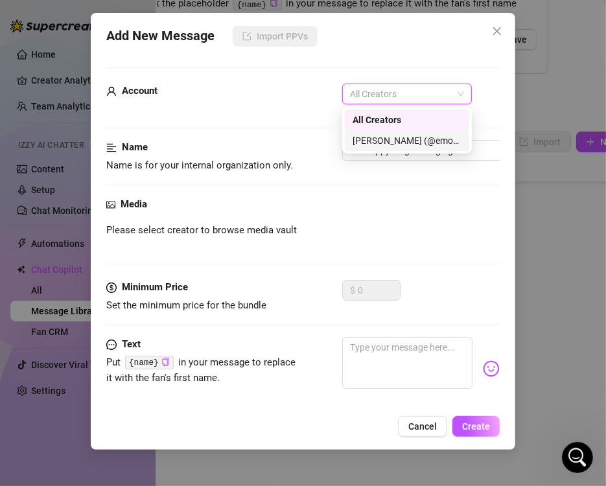
click at [388, 139] on div "[PERSON_NAME] (@emopink69)" at bounding box center [406, 140] width 109 height 14
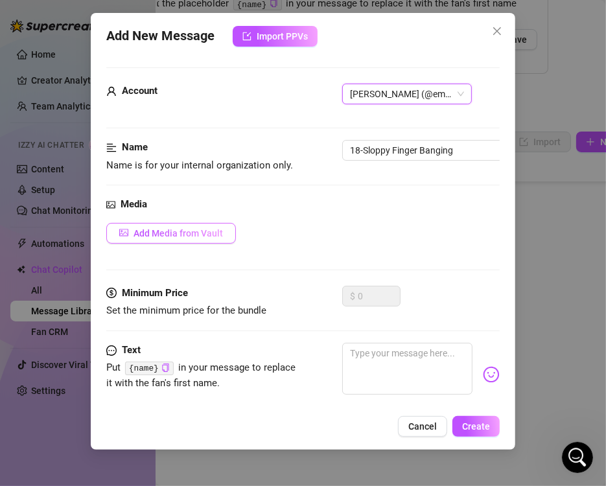
click at [194, 232] on span "Add Media from Vault" at bounding box center [177, 233] width 89 height 10
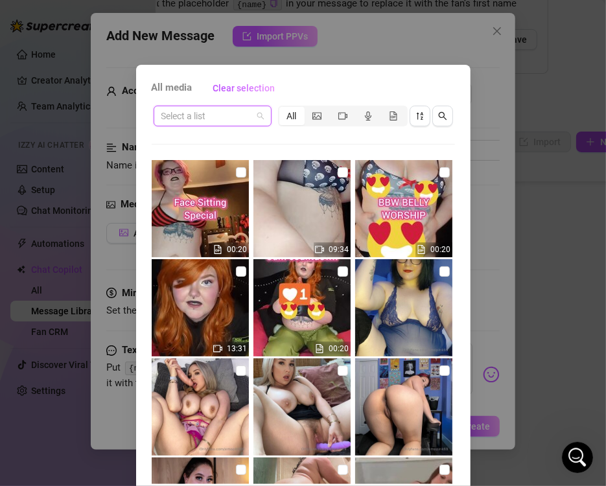
click at [230, 119] on input "search" at bounding box center [206, 115] width 91 height 19
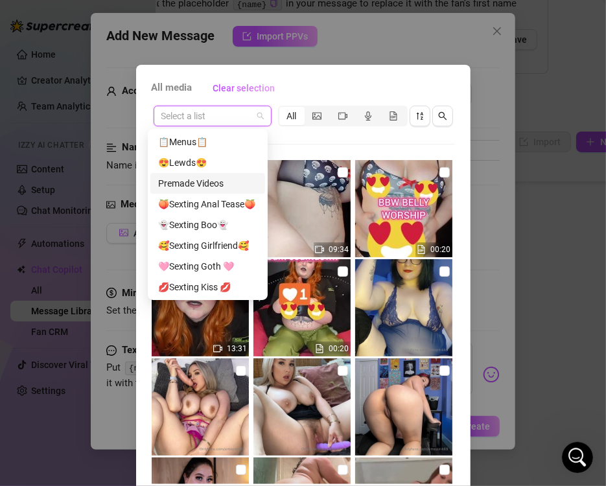
click at [214, 189] on div "Premade Videos" at bounding box center [207, 183] width 99 height 14
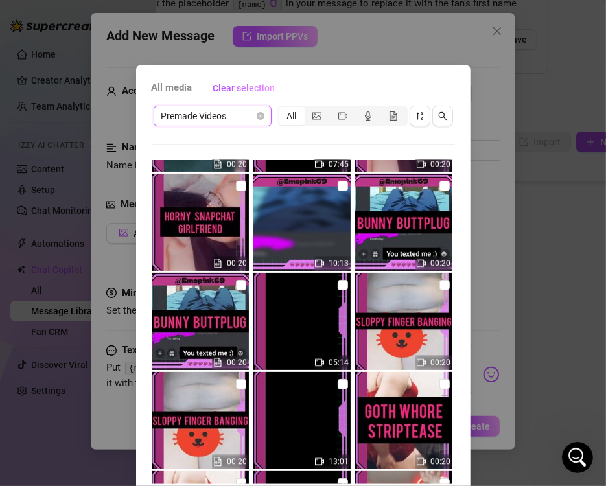
scroll to position [4862, 0]
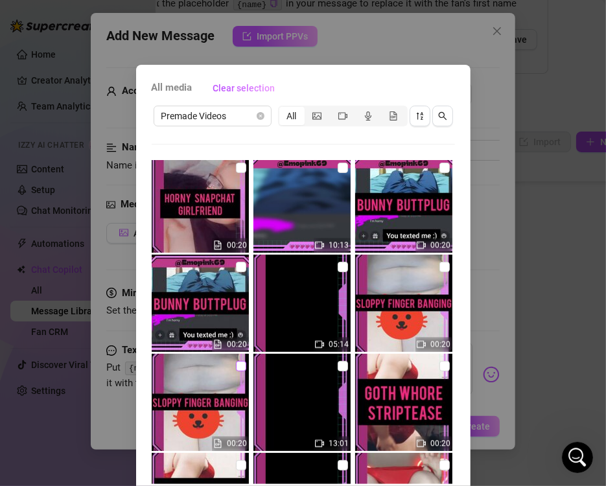
click at [236, 368] on input "checkbox" at bounding box center [241, 366] width 10 height 10
checkbox input "true"
click at [338, 270] on input "checkbox" at bounding box center [343, 267] width 10 height 10
checkbox input "true"
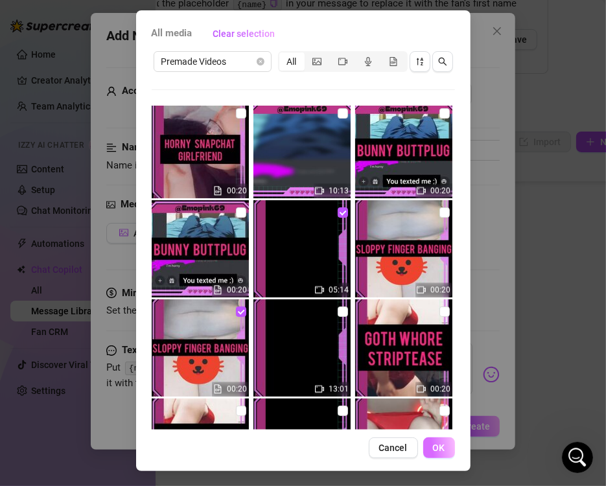
click at [443, 448] on button "OK" at bounding box center [439, 447] width 32 height 21
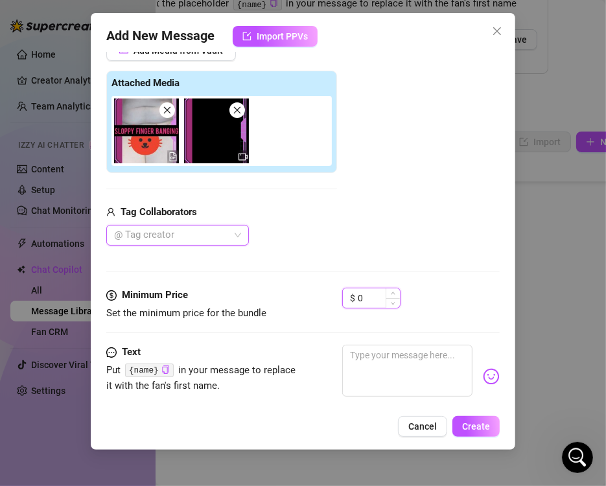
click at [366, 297] on input "0" at bounding box center [379, 297] width 42 height 19
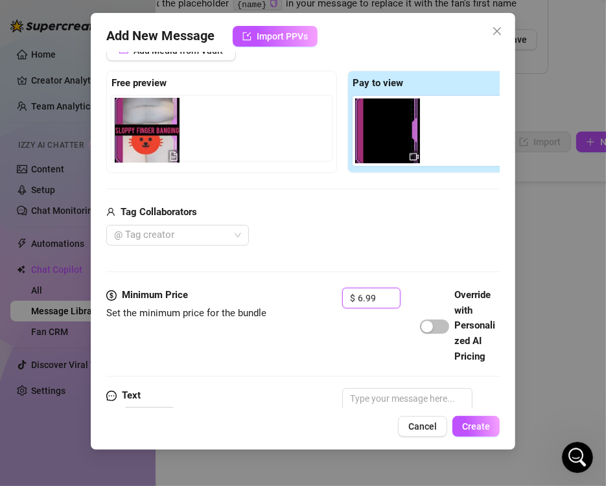
drag, startPoint x: 382, startPoint y: 156, endPoint x: 143, endPoint y: 159, distance: 239.7
click at [143, 159] on div "Free preview Pay to view" at bounding box center [342, 122] width 472 height 102
type input "6.99"
click at [225, 207] on div "Tag Collaborators" at bounding box center [342, 213] width 472 height 16
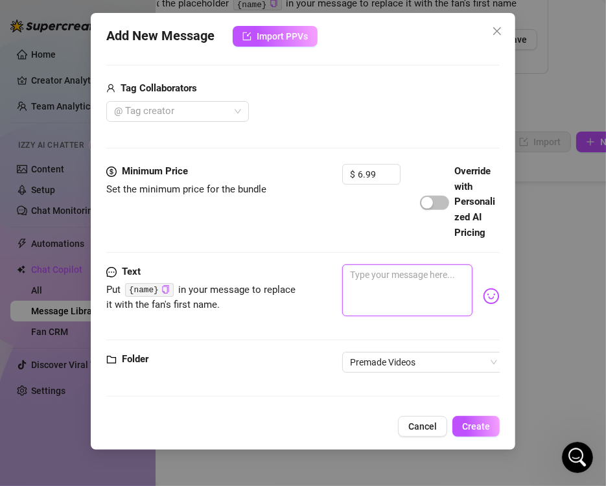
click at [365, 264] on textarea at bounding box center [407, 290] width 130 height 52
paste textarea "SLOPPY FINGER BANGING ☝️stretching my pussy out wide ✌️up close view of my wet …"
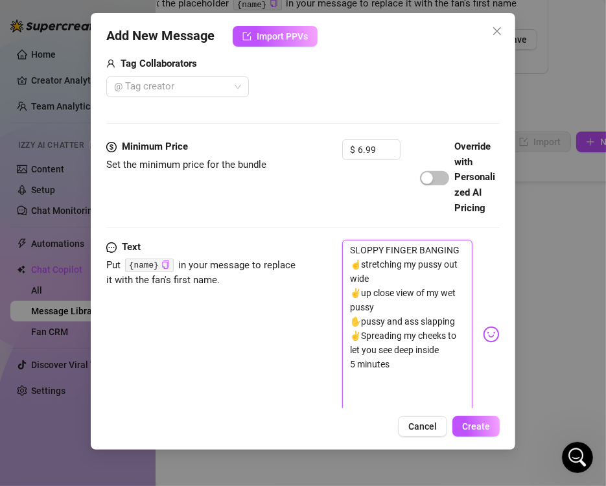
scroll to position [456, 0]
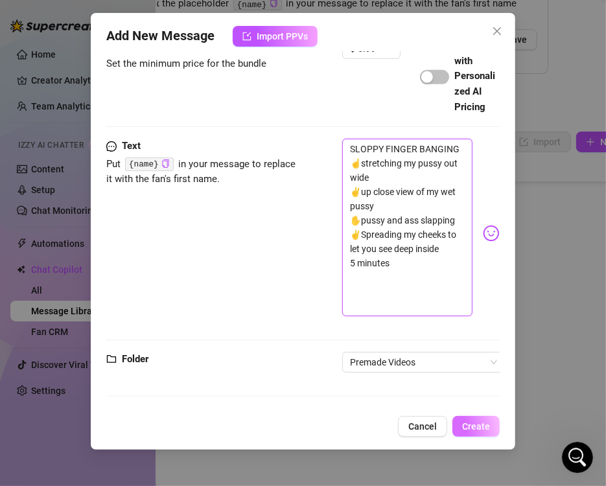
type textarea "SLOPPY FINGER BANGING ☝️stretching my pussy out wide ✌️up close view of my wet …"
click at [476, 426] on span "Create" at bounding box center [476, 426] width 28 height 10
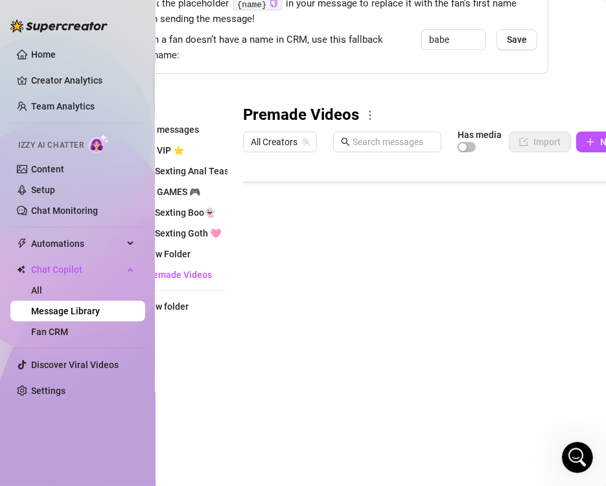
scroll to position [321, 0]
click at [297, 411] on body "Home Creator Analytics Team Analytics Izzy AI Chatter Content Setup Chat Monito…" at bounding box center [303, 243] width 606 height 486
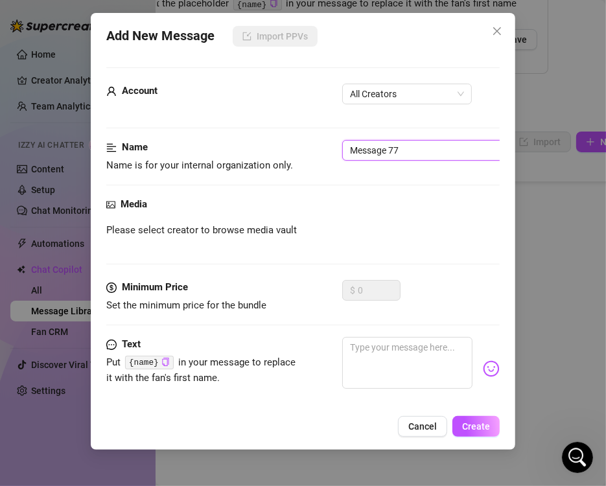
drag, startPoint x: 417, startPoint y: 146, endPoint x: 201, endPoint y: 144, distance: 215.1
click at [201, 144] on div "Name Name is for your internal organization only. Message 77" at bounding box center [302, 156] width 393 height 33
click at [396, 91] on span "All Creators" at bounding box center [407, 93] width 114 height 19
type input "19-Bunny Buttplug"
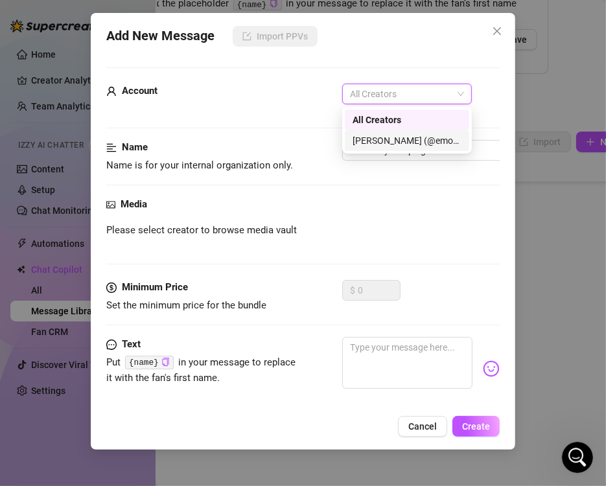
click at [396, 142] on div "[PERSON_NAME] (@emopink69)" at bounding box center [406, 140] width 109 height 14
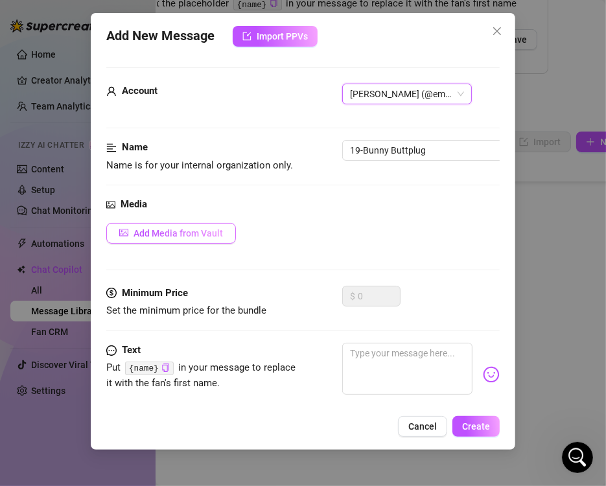
click at [181, 240] on button "Add Media from Vault" at bounding box center [171, 233] width 130 height 21
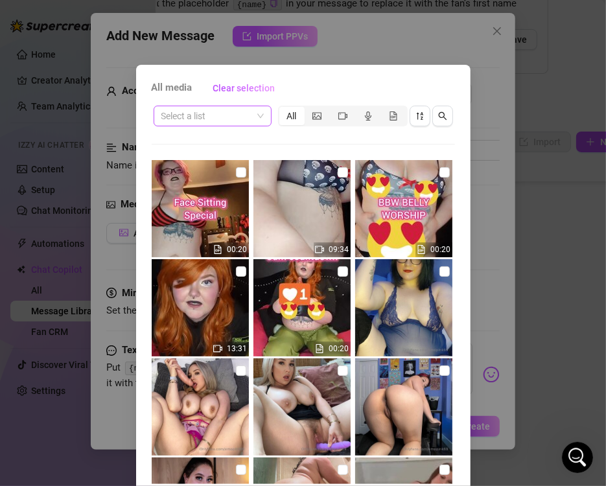
click at [233, 109] on input "search" at bounding box center [206, 115] width 91 height 19
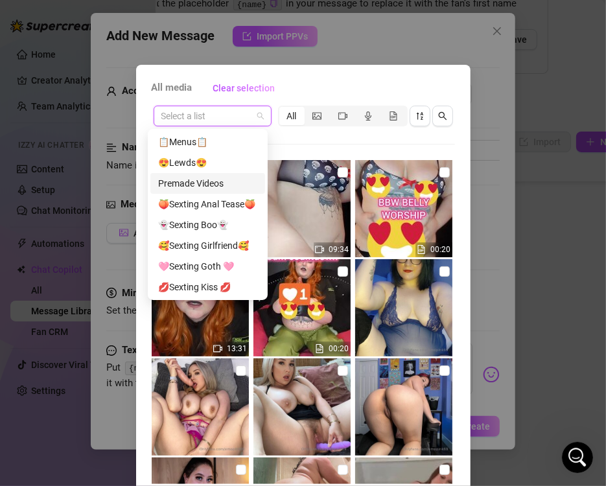
click at [205, 183] on div "Premade Videos" at bounding box center [207, 183] width 99 height 14
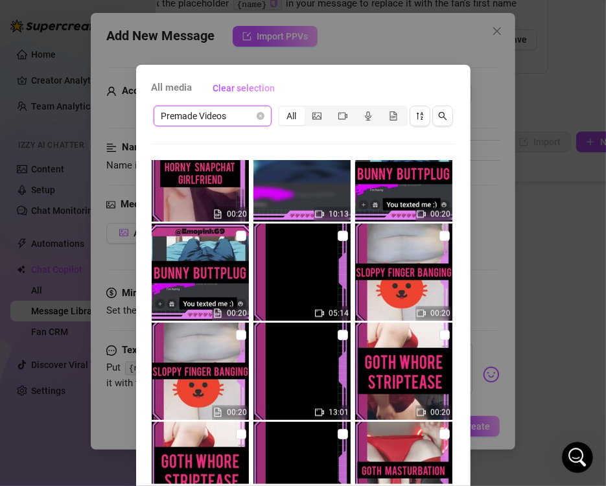
scroll to position [4895, 0]
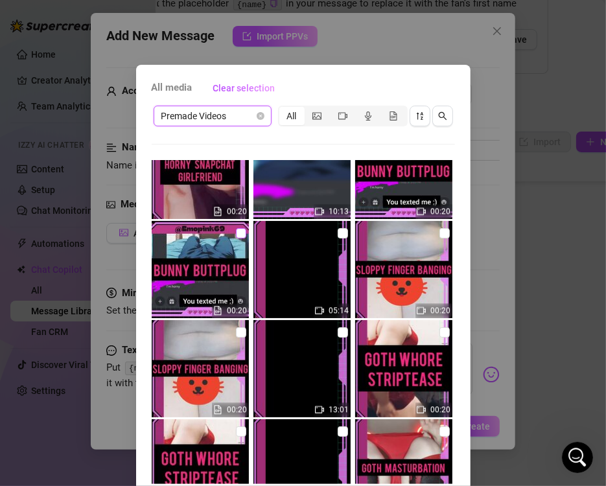
click at [236, 231] on input "checkbox" at bounding box center [241, 233] width 10 height 10
checkbox input "true"
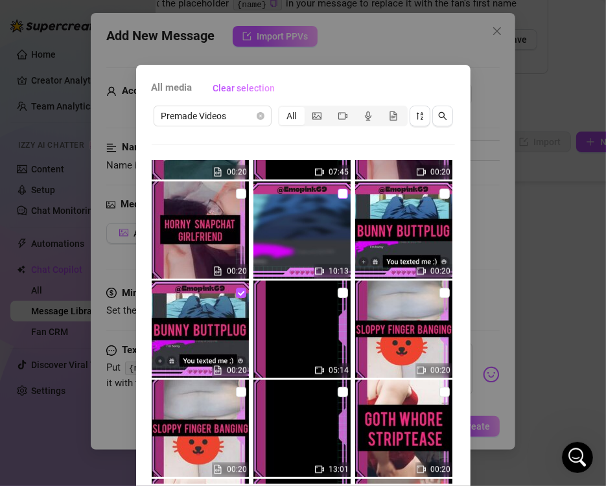
click at [338, 196] on input "checkbox" at bounding box center [343, 194] width 10 height 10
checkbox input "true"
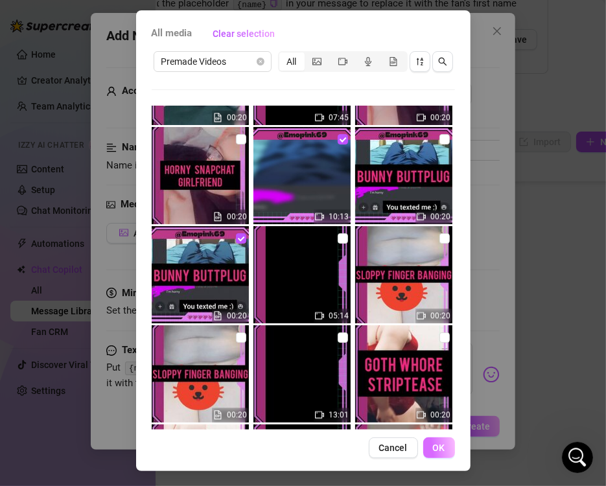
click at [435, 450] on span "OK" at bounding box center [439, 447] width 12 height 10
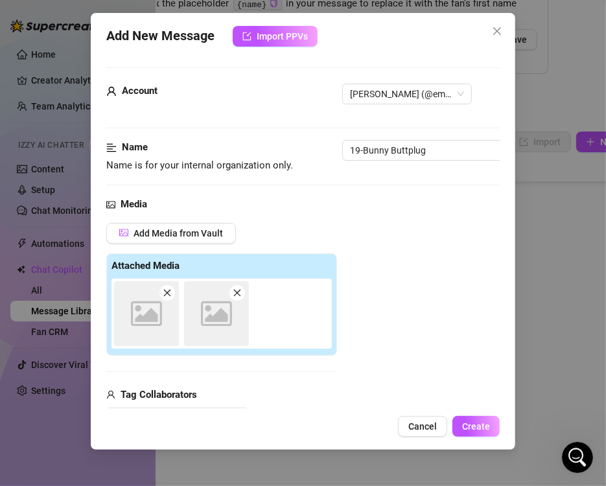
scroll to position [183, 0]
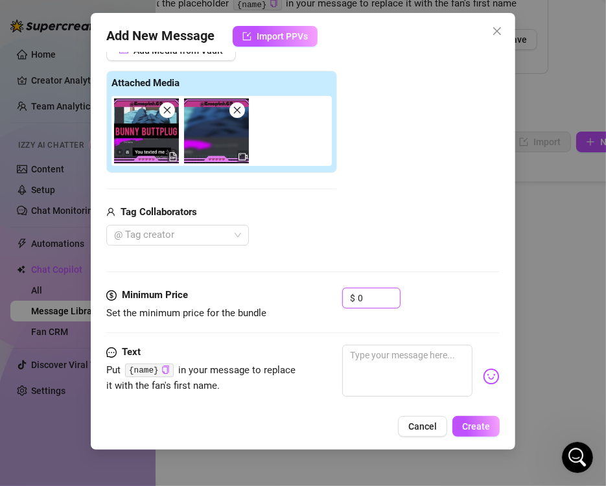
drag, startPoint x: 375, startPoint y: 295, endPoint x: 293, endPoint y: 295, distance: 82.3
click at [293, 295] on div "Minimum Price Set the minimum price for the bundle $ 0" at bounding box center [302, 304] width 393 height 33
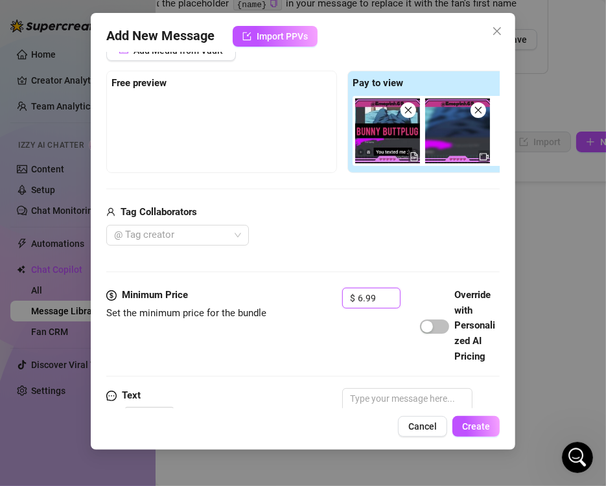
type input "6.99"
click at [308, 178] on div "Add Media from Vault Free preview Pay to view Tag Collaborators @ Tag creator" at bounding box center [342, 143] width 472 height 206
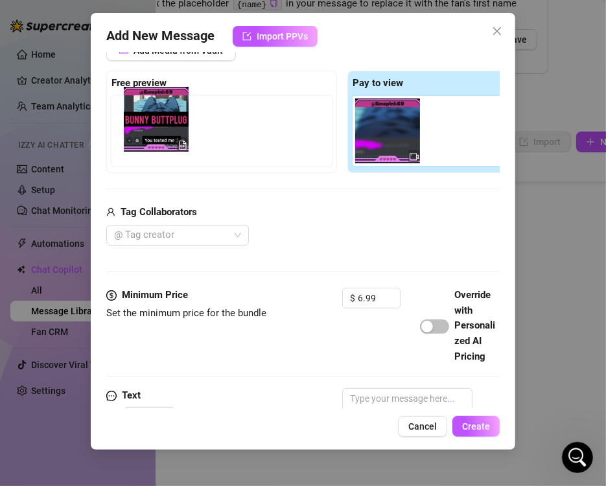
drag, startPoint x: 370, startPoint y: 155, endPoint x: 135, endPoint y: 148, distance: 235.3
click at [135, 148] on div "Free preview Pay to view" at bounding box center [342, 122] width 472 height 102
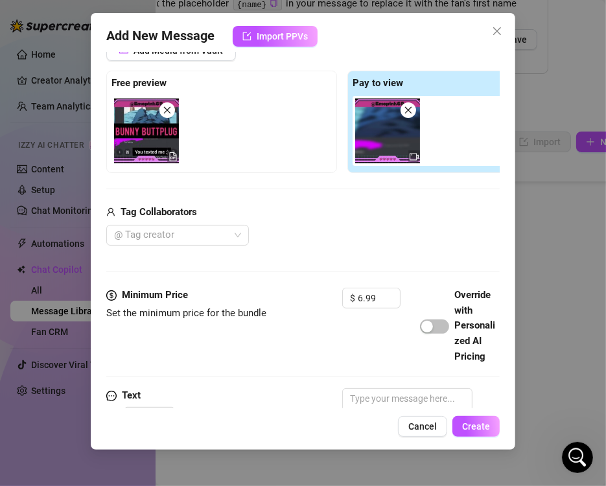
click at [227, 184] on div "Add Media from Vault Free preview Pay to view Tag Collaborators @ Tag creator" at bounding box center [342, 143] width 472 height 206
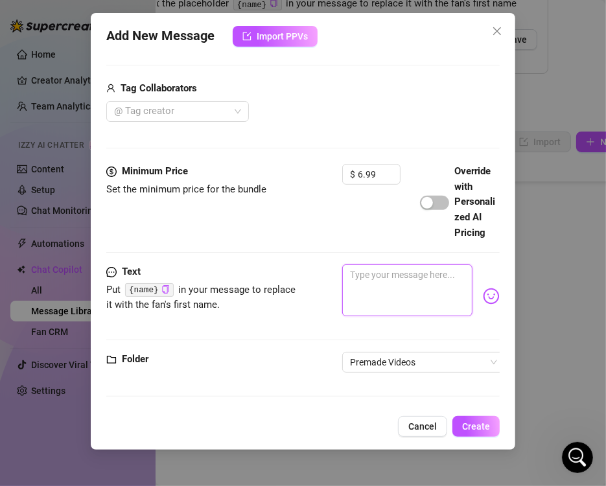
click at [373, 264] on textarea at bounding box center [407, 290] width 130 height 52
paste textarea "BUNNY BUTTPLUG 🐇Imagine youre my boyfriend... And youre horny as hell. So I sho…"
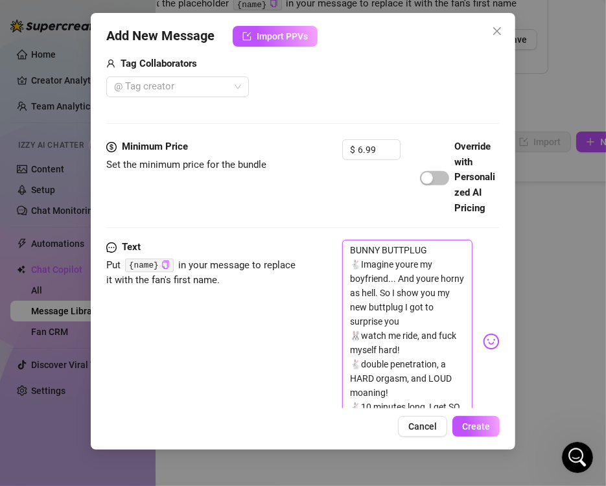
scroll to position [0, 0]
type textarea "BUNNY BUTTPLUG 🐇Imagine youre my boyfriend... And youre horny as hell. So I sho…"
click at [475, 421] on span "Create" at bounding box center [476, 426] width 28 height 10
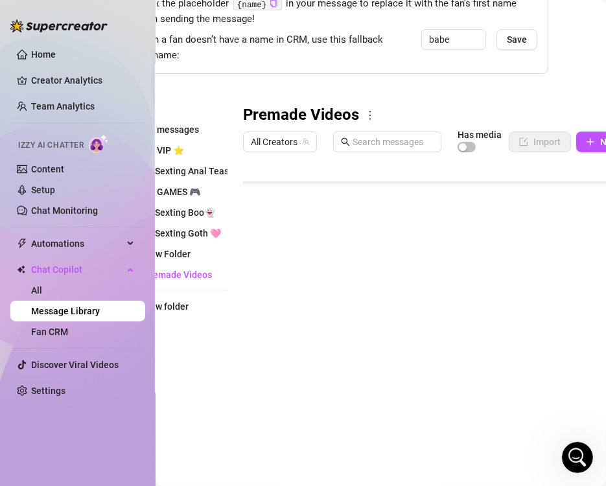
click at [307, 419] on body "Home Creator Analytics Team Analytics Izzy AI Chatter Content Setup Chat Monito…" at bounding box center [303, 243] width 606 height 486
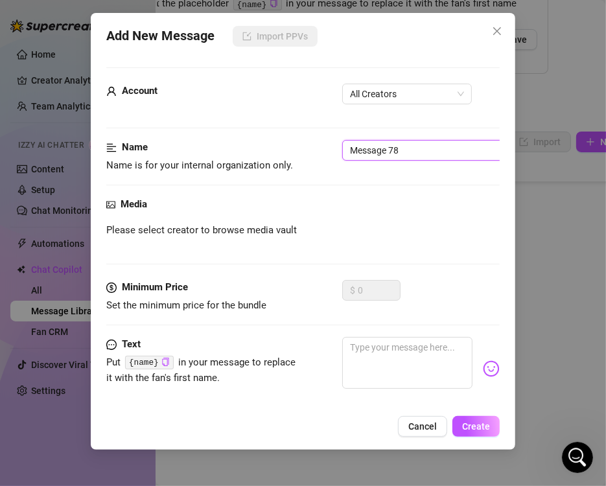
drag, startPoint x: 424, startPoint y: 154, endPoint x: 268, endPoint y: 168, distance: 157.4
click at [268, 168] on div "Name Name is for your internal organization only. Message 78" at bounding box center [302, 156] width 393 height 33
click at [380, 93] on span "All Creators" at bounding box center [407, 93] width 114 height 19
type input "20-Horny Snapchat Girlfriend"
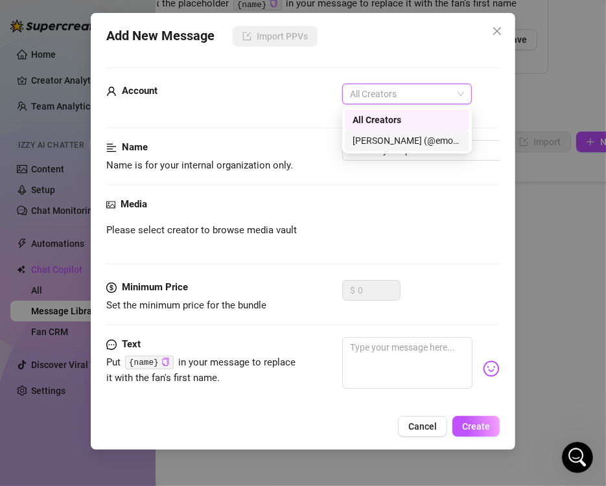
click at [380, 135] on div "[PERSON_NAME] (@emopink69)" at bounding box center [406, 140] width 109 height 14
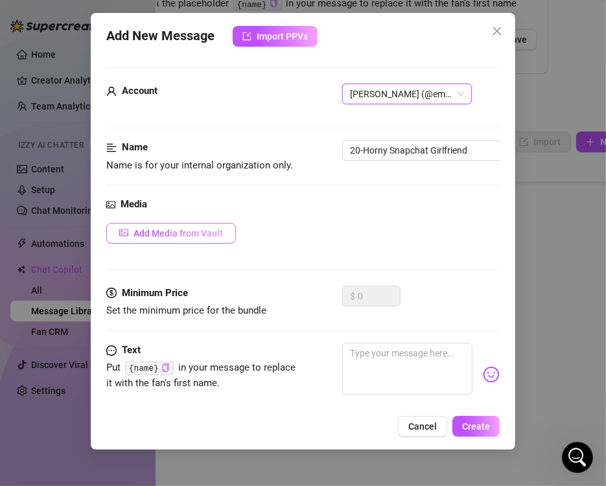
click at [200, 225] on button "Add Media from Vault" at bounding box center [171, 233] width 130 height 21
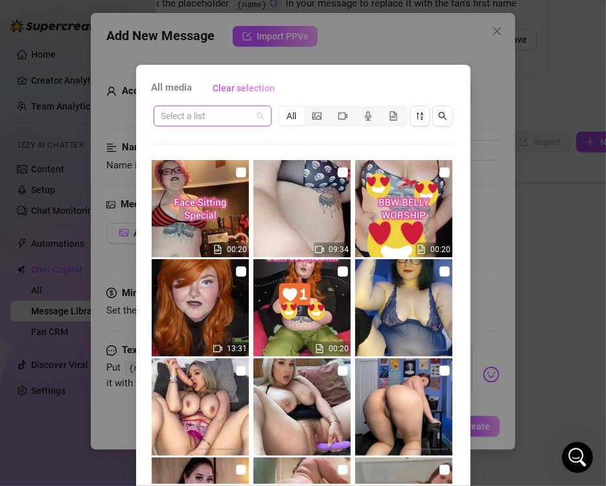
click at [216, 117] on input "search" at bounding box center [206, 115] width 91 height 19
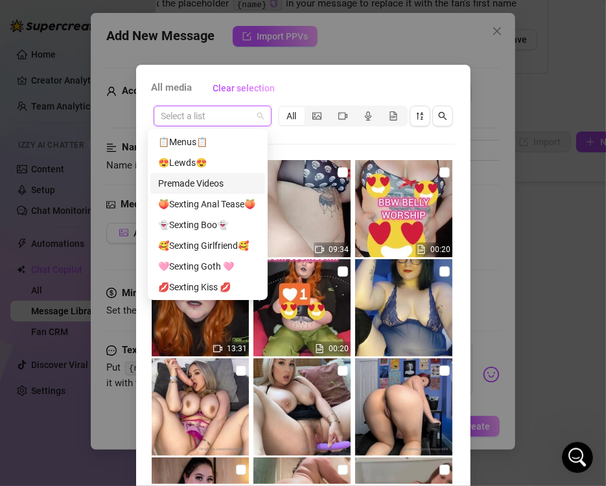
click at [207, 181] on div "Premade Videos" at bounding box center [207, 183] width 99 height 14
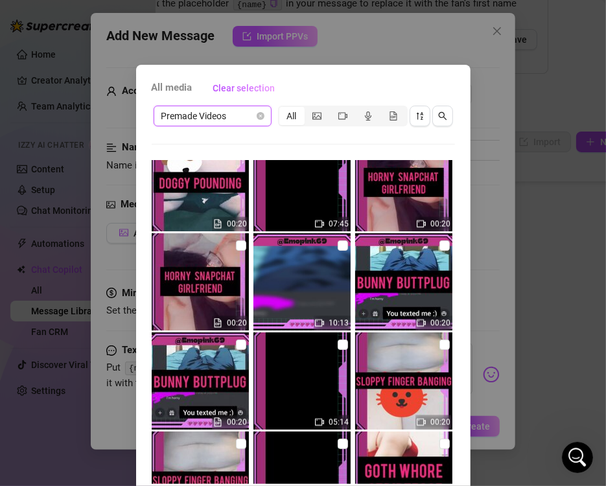
scroll to position [4773, 0]
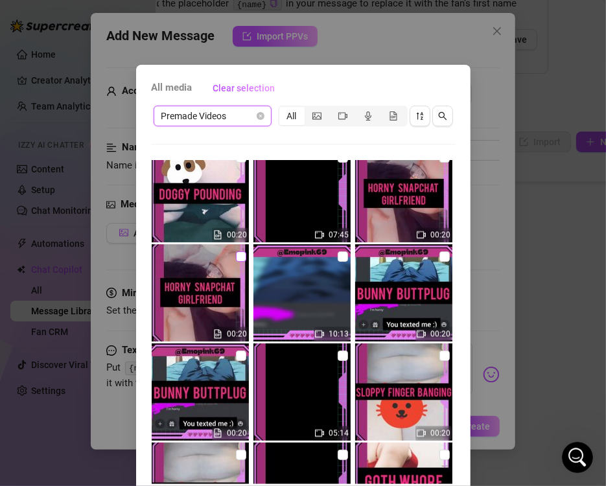
click at [236, 257] on input "checkbox" at bounding box center [241, 256] width 10 height 10
checkbox input "true"
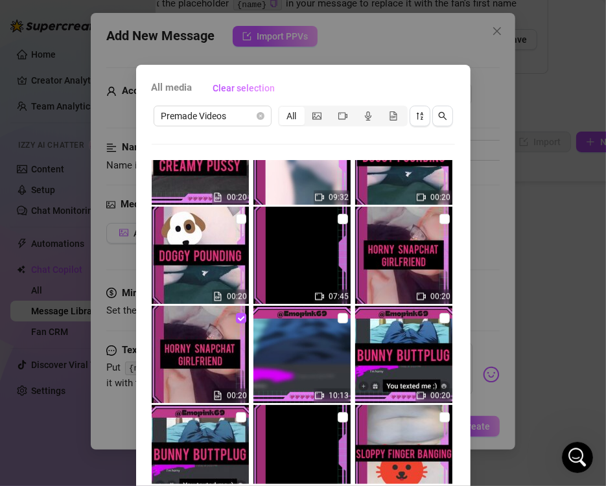
scroll to position [4713, 0]
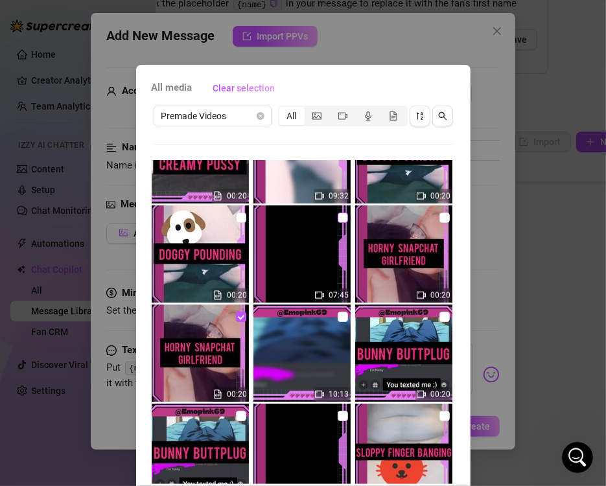
click at [338, 218] on input "checkbox" at bounding box center [343, 218] width 10 height 10
checkbox input "true"
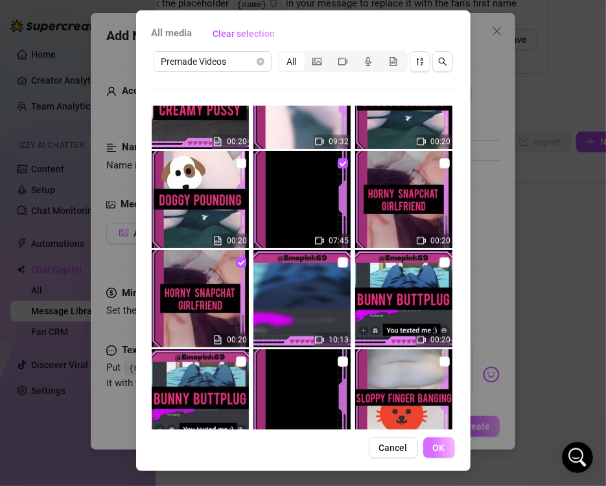
click at [435, 444] on span "OK" at bounding box center [439, 447] width 12 height 10
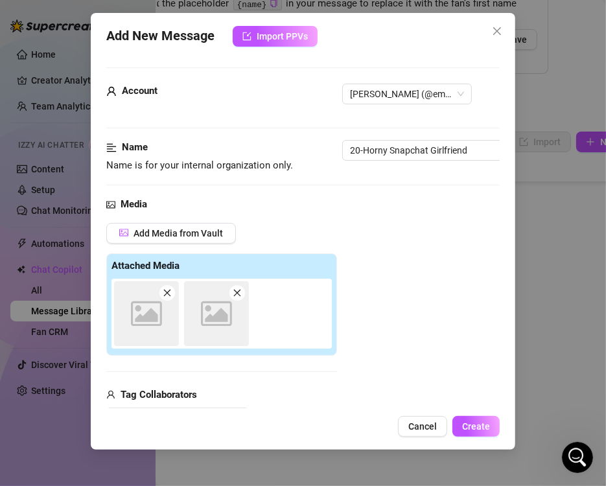
scroll to position [183, 0]
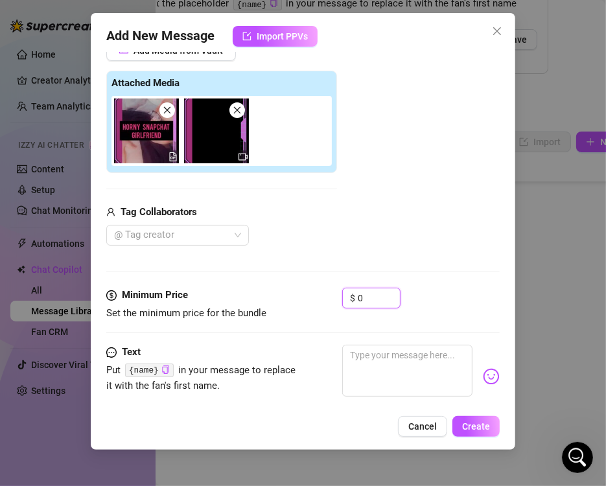
drag, startPoint x: 366, startPoint y: 292, endPoint x: 295, endPoint y: 298, distance: 71.6
click at [295, 298] on div "Minimum Price Set the minimum price for the bundle $ 0" at bounding box center [302, 304] width 393 height 33
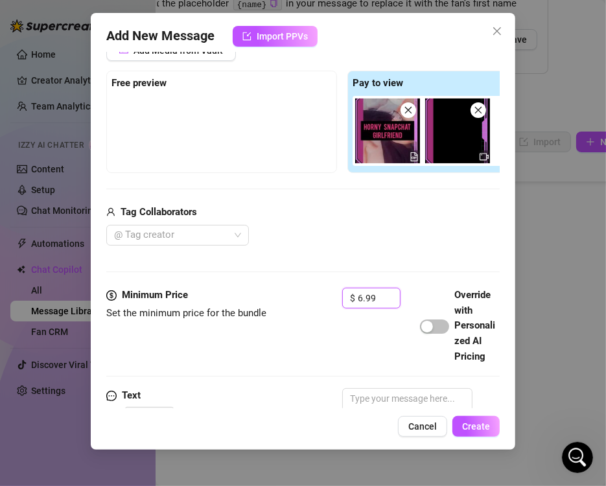
type input "6.99"
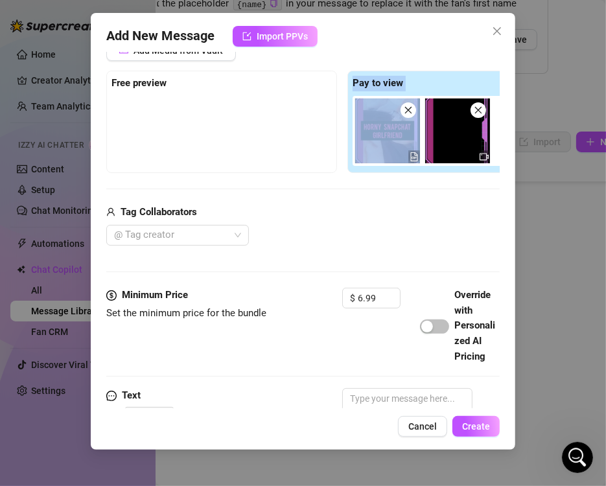
drag, startPoint x: 390, startPoint y: 163, endPoint x: 169, endPoint y: 135, distance: 222.8
click at [169, 135] on div "Free preview Pay to view" at bounding box center [342, 122] width 472 height 102
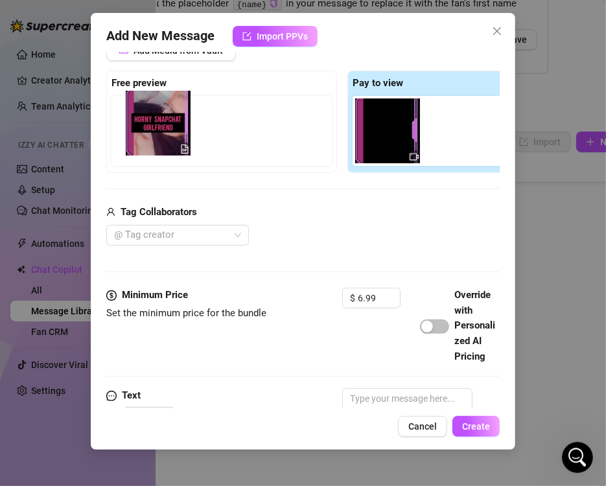
drag, startPoint x: 391, startPoint y: 145, endPoint x: 155, endPoint y: 139, distance: 236.6
click at [155, 139] on div "Free preview Pay to view" at bounding box center [342, 122] width 472 height 102
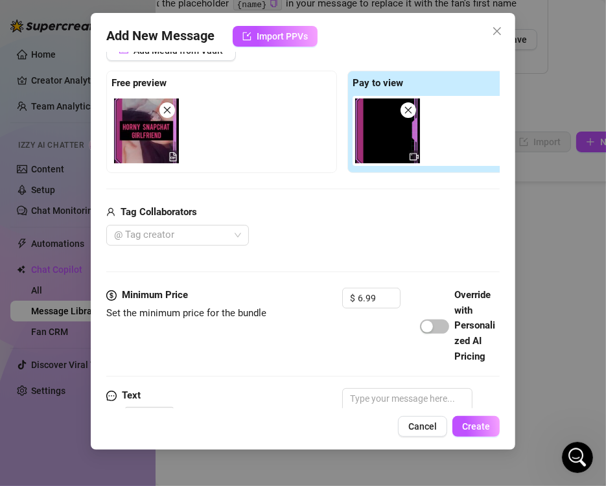
click at [196, 185] on div "Add Media from Vault Free preview Pay to view Tag Collaborators @ Tag creator" at bounding box center [342, 143] width 472 height 206
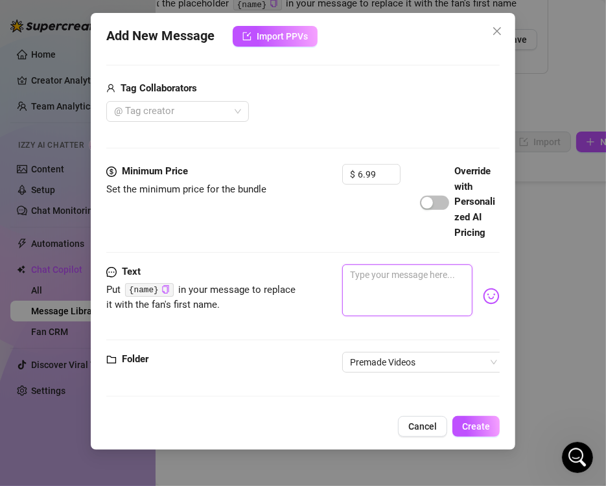
click at [383, 264] on textarea at bounding box center [407, 290] width 130 height 52
paste textarea "HORNY SNAPCHAT GIRLFRIEND 😈Youre out at a friends, playing LOL. 😻my pussy is so…"
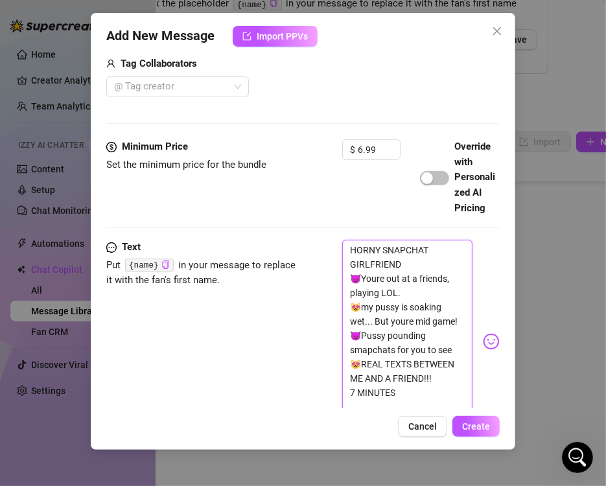
scroll to position [0, 0]
type textarea "HORNY SNAPCHAT GIRLFRIEND 😈Youre out at a friends, playing LOL. 😻my pussy is so…"
click at [484, 427] on span "Create" at bounding box center [476, 426] width 28 height 10
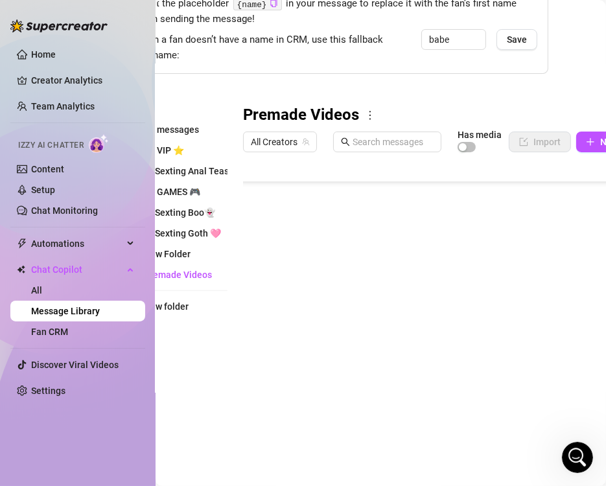
click at [292, 422] on body "Home Creator Analytics Team Analytics Izzy AI Chatter Content Setup Chat Monito…" at bounding box center [303, 243] width 606 height 486
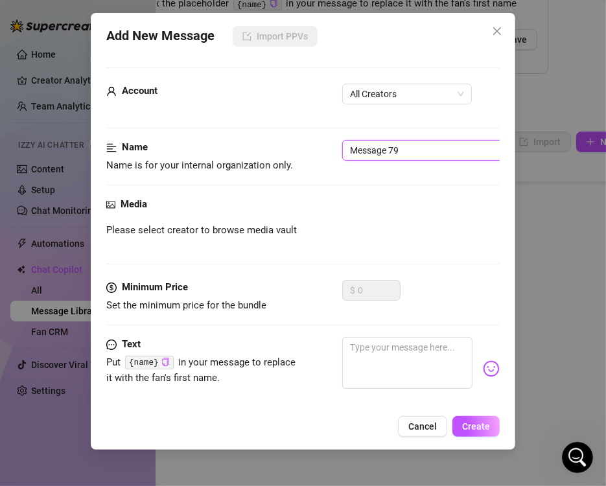
drag, startPoint x: 406, startPoint y: 145, endPoint x: 218, endPoint y: 149, distance: 188.6
click at [218, 149] on div "Name Name is for your internal organization only. Message 79" at bounding box center [302, 156] width 393 height 33
type input "21-Doggy Pounding"
click at [402, 102] on span "All Creators" at bounding box center [407, 93] width 114 height 19
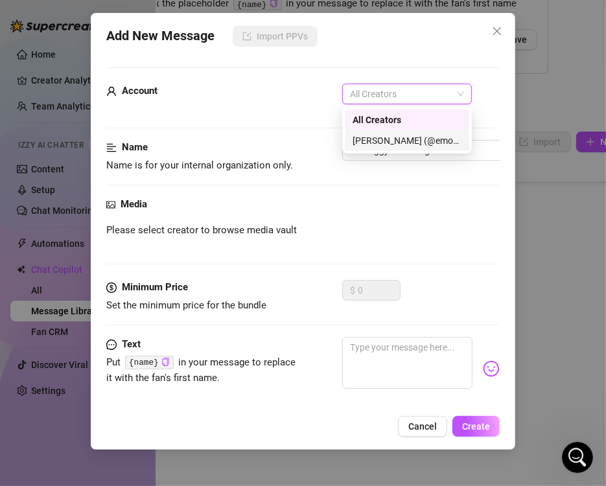
click at [377, 137] on div "[PERSON_NAME] (@emopink69)" at bounding box center [406, 140] width 109 height 14
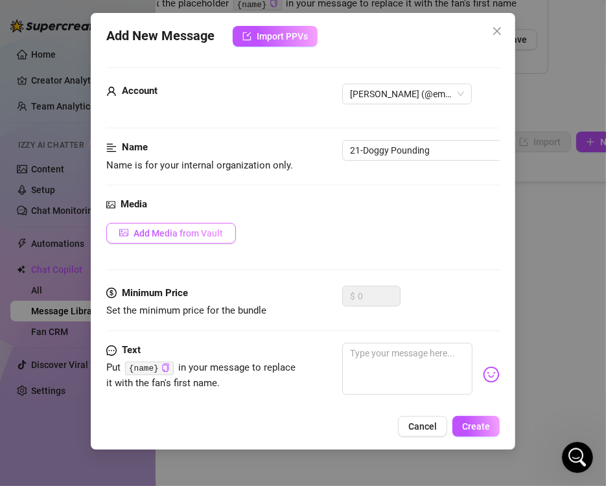
click at [194, 231] on span "Add Media from Vault" at bounding box center [177, 233] width 89 height 10
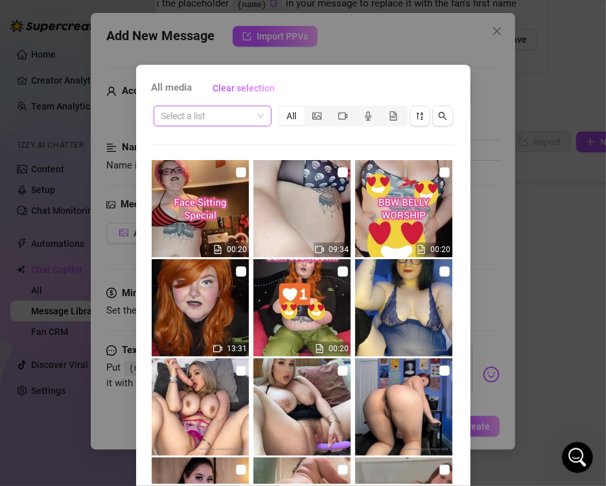
click at [251, 118] on span at bounding box center [212, 115] width 102 height 19
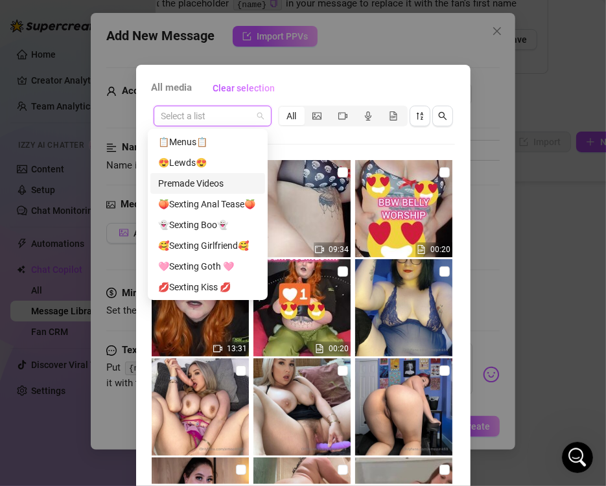
click at [225, 181] on div "Premade Videos" at bounding box center [207, 183] width 99 height 14
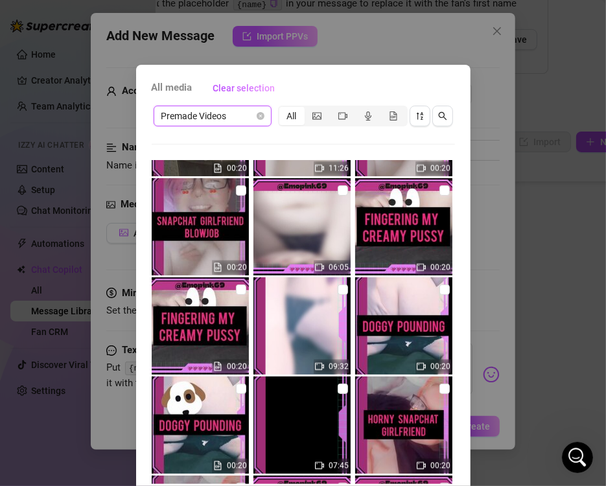
scroll to position [4540, 0]
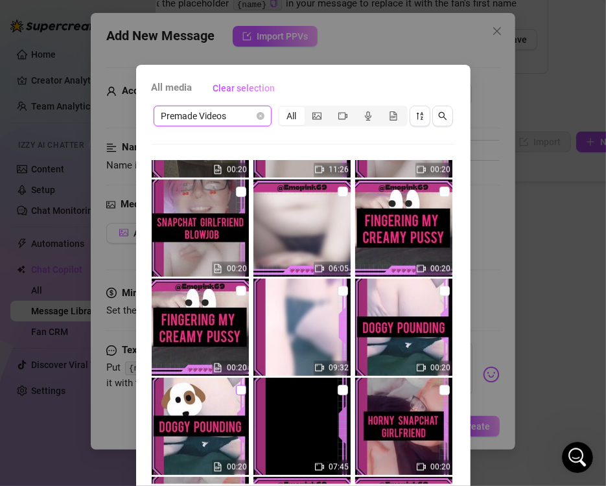
click at [236, 389] on input "checkbox" at bounding box center [241, 390] width 10 height 10
checkbox input "true"
click at [338, 293] on input "checkbox" at bounding box center [343, 291] width 10 height 10
checkbox input "true"
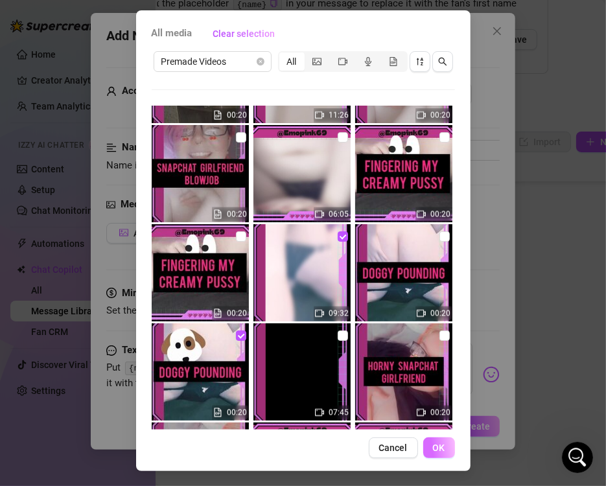
click at [436, 450] on span "OK" at bounding box center [439, 447] width 12 height 10
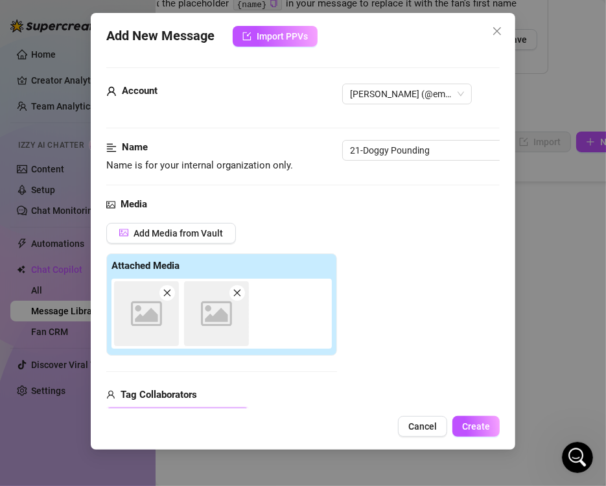
scroll to position [183, 0]
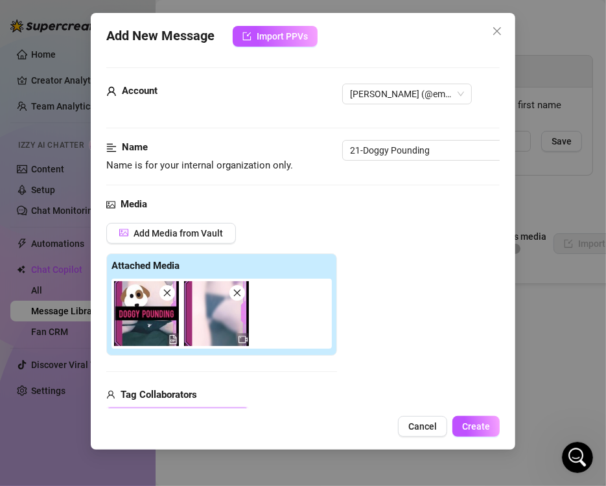
scroll to position [183, 0]
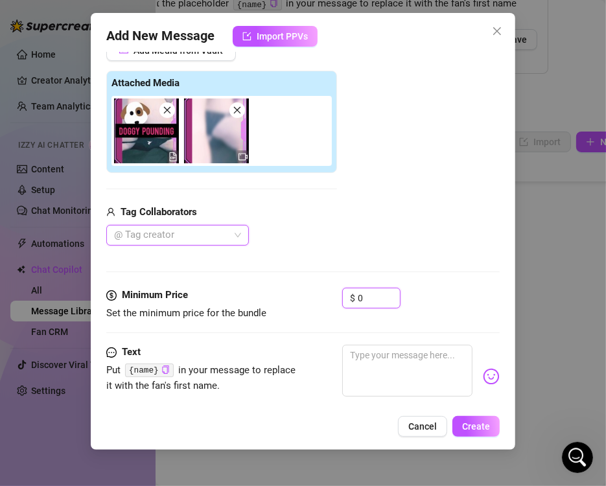
drag, startPoint x: 375, startPoint y: 301, endPoint x: 297, endPoint y: 310, distance: 78.8
click at [297, 310] on div "Minimum Price Set the minimum price for the bundle $ 0" at bounding box center [302, 304] width 393 height 33
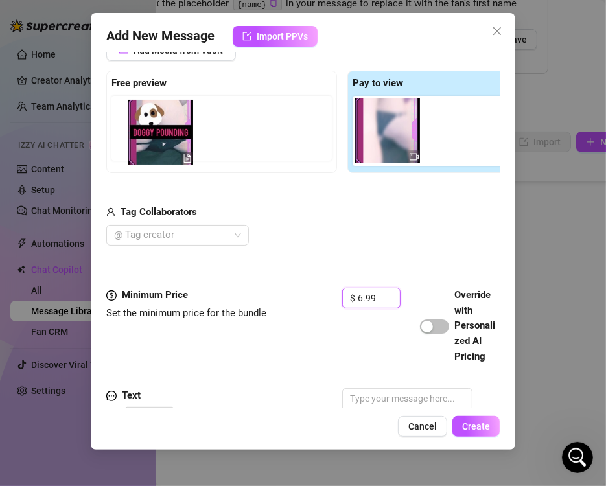
drag, startPoint x: 385, startPoint y: 139, endPoint x: 152, endPoint y: 141, distance: 233.2
click at [152, 141] on div "Free preview Pay to view" at bounding box center [342, 122] width 472 height 102
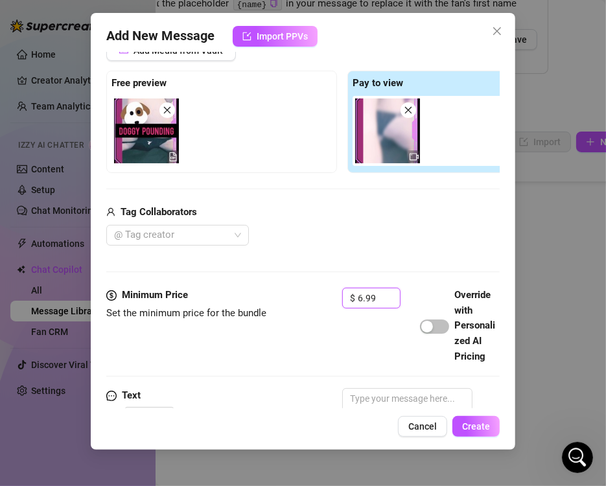
type input "6.99"
click at [214, 189] on div at bounding box center [342, 189] width 472 height 1
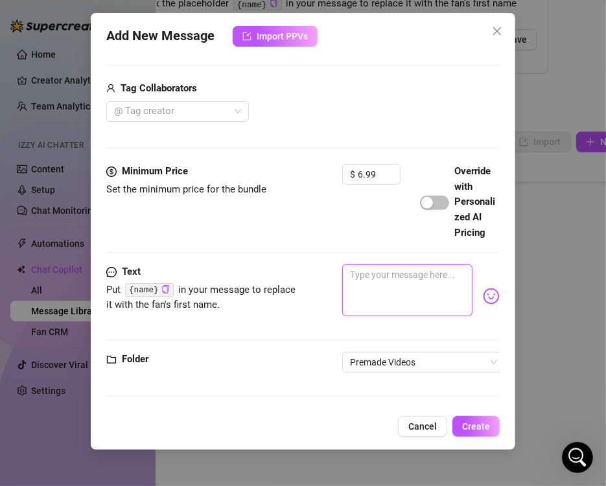
click at [376, 278] on textarea at bounding box center [407, 290] width 130 height 52
paste textarea "DOGGY POUNDING 😈Thong down around my knees 🐶Ass high up in the air, tits agains…"
type textarea "DOGGY POUNDING 😈Thong down around my knees 🐶Ass high up in the air, tits agains…"
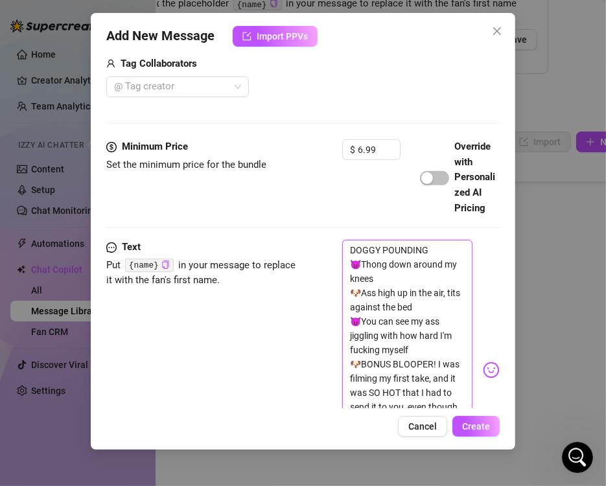
scroll to position [0, 0]
type textarea "DOGGY POUNDING 😈Thong down around my knees 🐶Ass high up in the air, tits agains…"
click at [477, 424] on span "Create" at bounding box center [476, 426] width 28 height 10
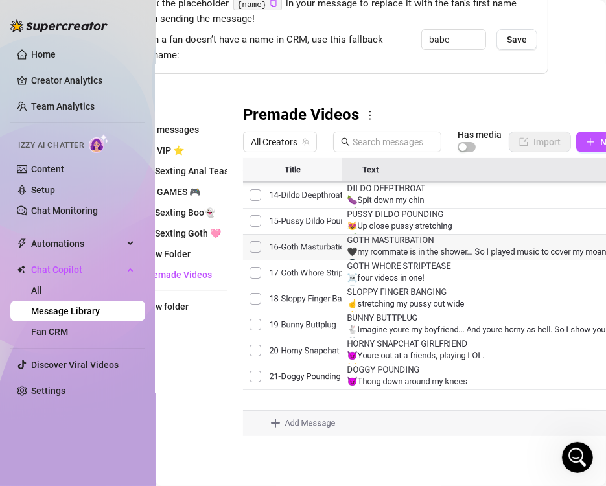
scroll to position [399, 0]
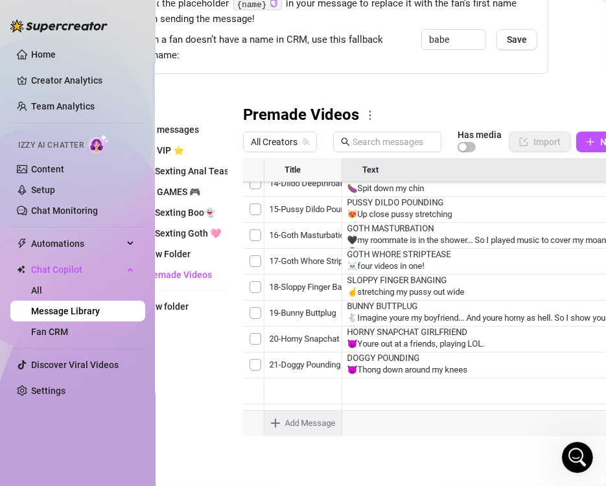
click at [282, 420] on body "Home Creator Analytics Team Analytics Izzy AI Chatter Content Setup Chat Monito…" at bounding box center [303, 243] width 606 height 486
type textarea "Type your message here..."
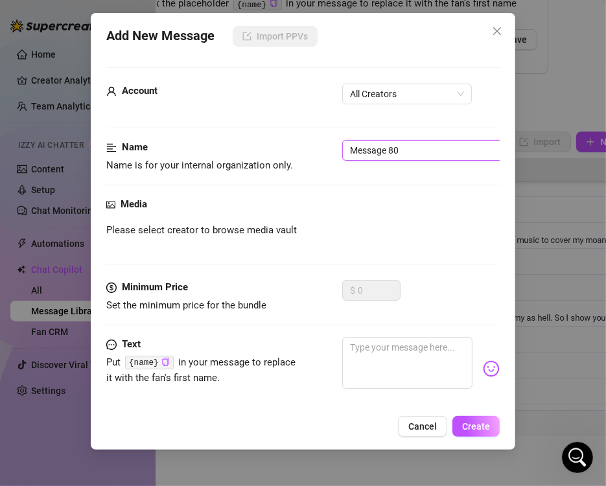
drag, startPoint x: 406, startPoint y: 151, endPoint x: 188, endPoint y: 132, distance: 218.5
click at [188, 132] on form "Account All Creators Name Name is for your internal organization only. Message …" at bounding box center [302, 273] width 393 height 413
click at [389, 88] on span "All Creators" at bounding box center [407, 93] width 114 height 19
type input "22-Fingering my creamy pussy"
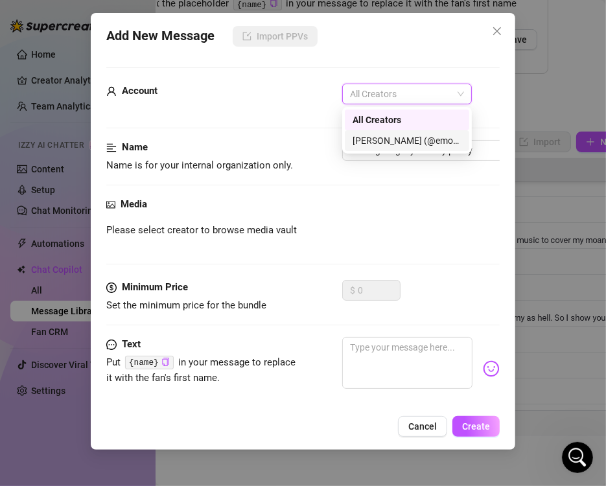
click at [378, 139] on div "[PERSON_NAME] (@emopink69)" at bounding box center [406, 140] width 109 height 14
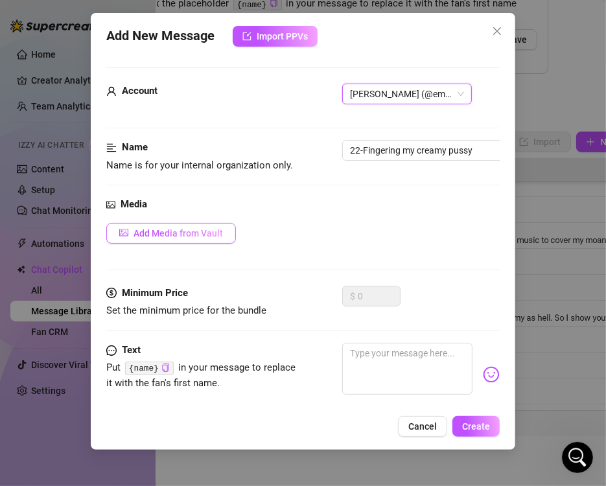
click at [169, 228] on span "Add Media from Vault" at bounding box center [177, 233] width 89 height 10
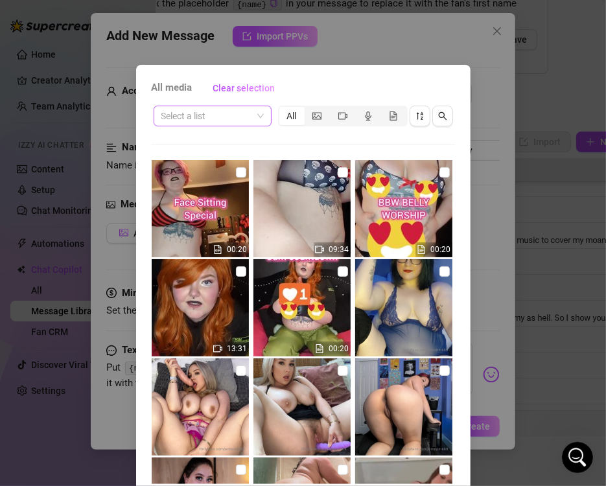
click at [245, 113] on input "search" at bounding box center [206, 115] width 91 height 19
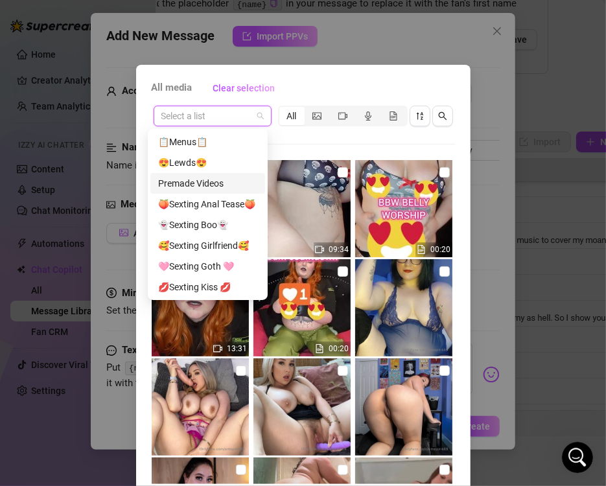
click at [217, 189] on div "Premade Videos" at bounding box center [207, 183] width 99 height 14
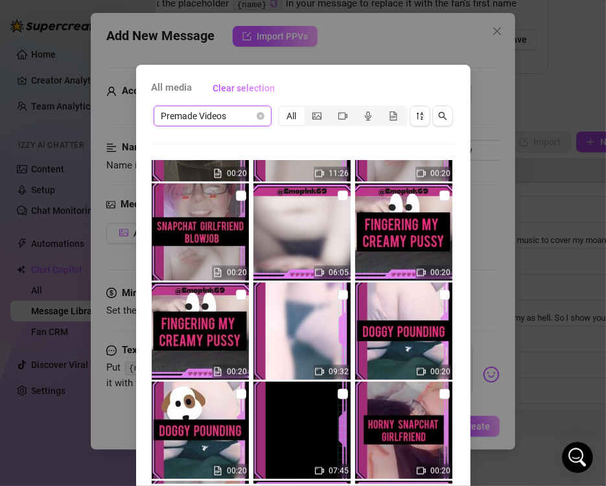
scroll to position [4535, 0]
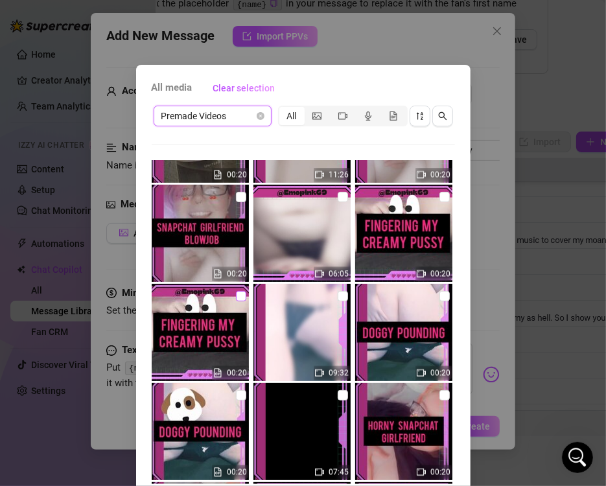
click at [236, 299] on input "checkbox" at bounding box center [241, 296] width 10 height 10
checkbox input "true"
click at [338, 197] on input "checkbox" at bounding box center [343, 197] width 10 height 10
checkbox input "true"
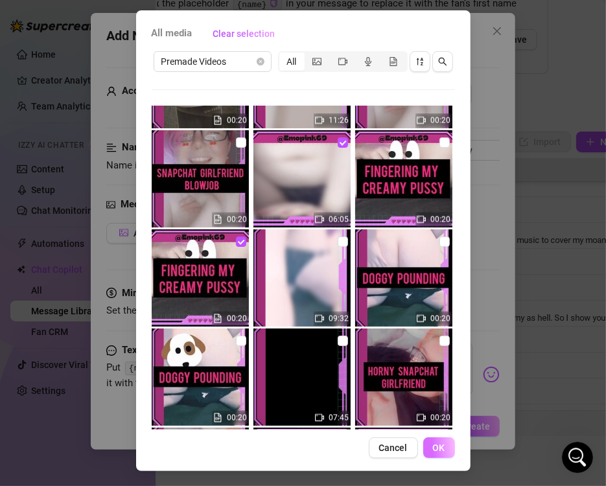
click at [433, 445] on span "OK" at bounding box center [439, 447] width 12 height 10
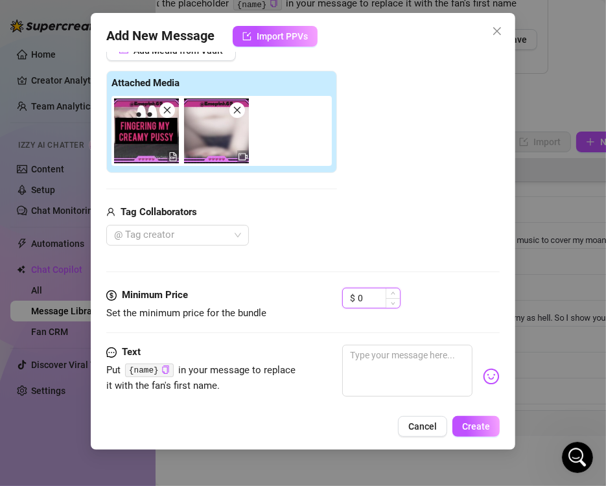
click at [385, 303] on input "0" at bounding box center [379, 297] width 42 height 19
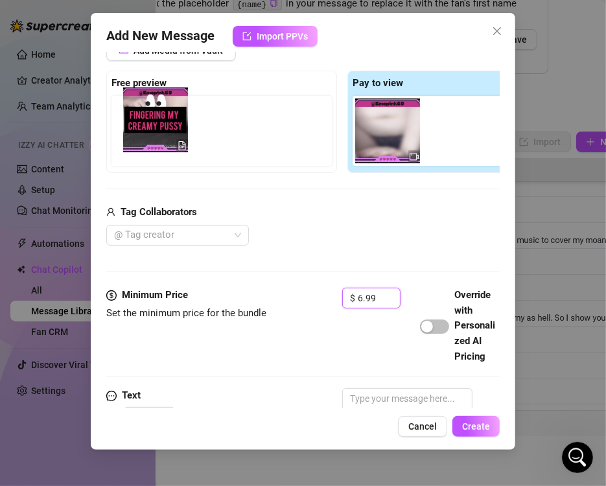
drag, startPoint x: 388, startPoint y: 138, endPoint x: 131, endPoint y: 139, distance: 257.2
click at [131, 139] on div "Free preview Pay to view" at bounding box center [342, 122] width 472 height 102
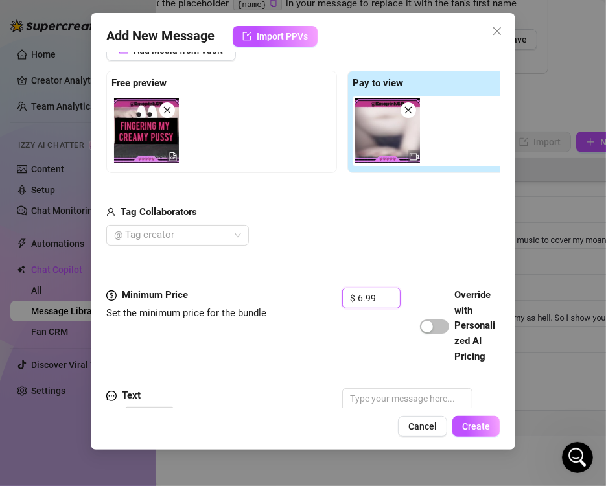
type input "6.99"
click at [204, 179] on div "Add Media from Vault Free preview Pay to view Tag Collaborators @ Tag creator" at bounding box center [342, 143] width 472 height 206
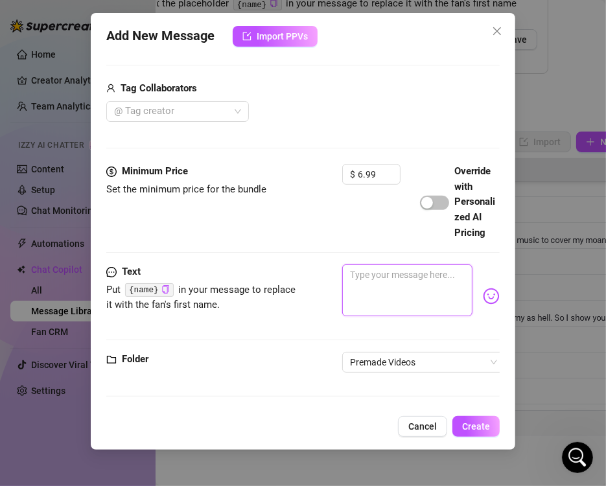
click at [365, 269] on textarea at bounding box center [407, 290] width 130 height 52
paste textarea "FINGERING MY CREAMY PUSSY 😍Spreading my pussy open 🥵Showing off my sexy [PERSON…"
type textarea "FINGERING MY CREAMY PUSSY 😍Spreading my pussy open 🥵Showing off my sexy [PERSON…"
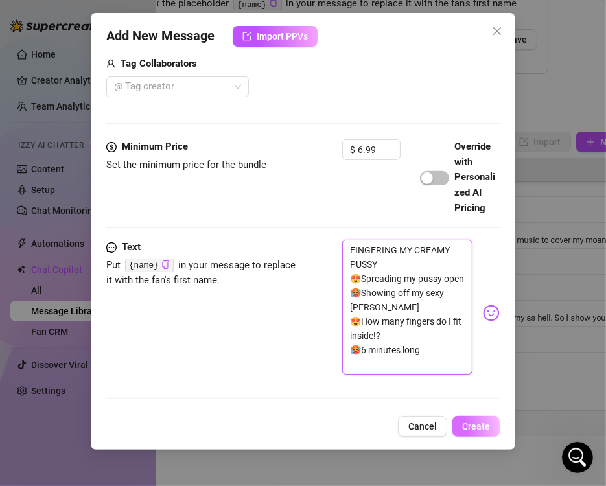
scroll to position [0, 0]
type textarea "FINGERING MY CREAMY PUSSY 😍Spreading my pussy open 🥵Showing off my sexy [PERSON…"
click at [482, 425] on span "Create" at bounding box center [476, 426] width 28 height 10
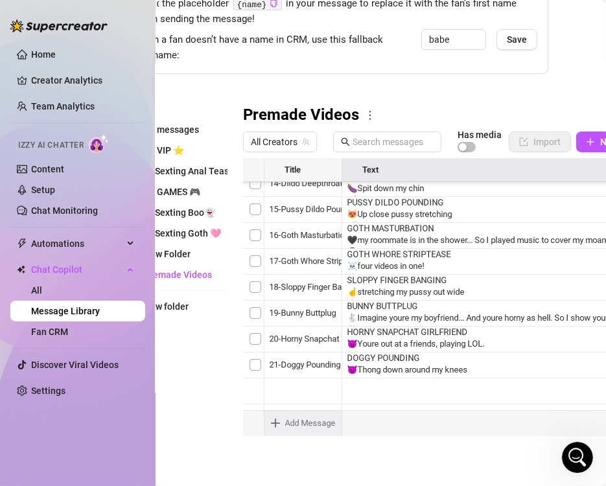
scroll to position [425, 0]
click at [305, 410] on body "Home Creator Analytics Team Analytics Izzy AI Chatter Content Setup Chat Monito…" at bounding box center [303, 243] width 606 height 486
type textarea "Type your message here..."
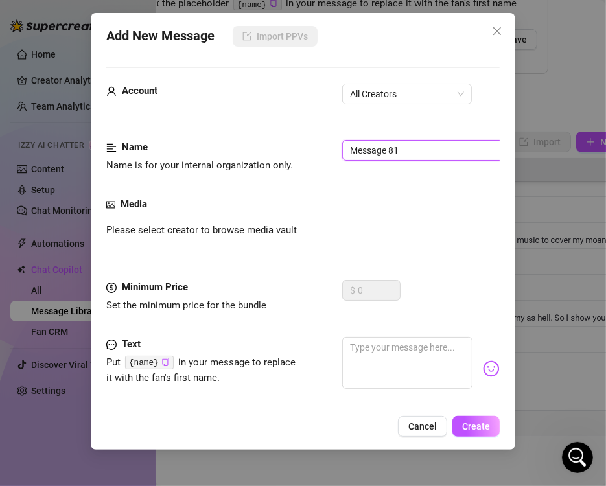
drag, startPoint x: 426, startPoint y: 144, endPoint x: 238, endPoint y: 160, distance: 188.5
click at [238, 160] on div "Name Name is for your internal organization only. Message 81" at bounding box center [302, 156] width 393 height 33
type input "23-Snapchat Girlfriend Blowjob"
click at [383, 100] on span "All Creators" at bounding box center [407, 93] width 114 height 19
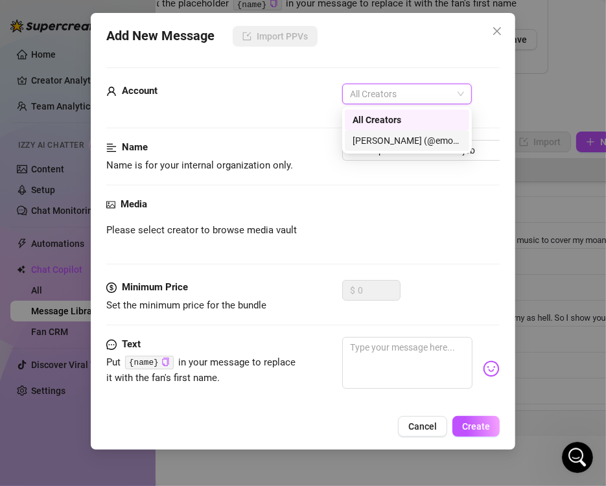
click at [378, 141] on div "[PERSON_NAME] (@emopink69)" at bounding box center [406, 140] width 109 height 14
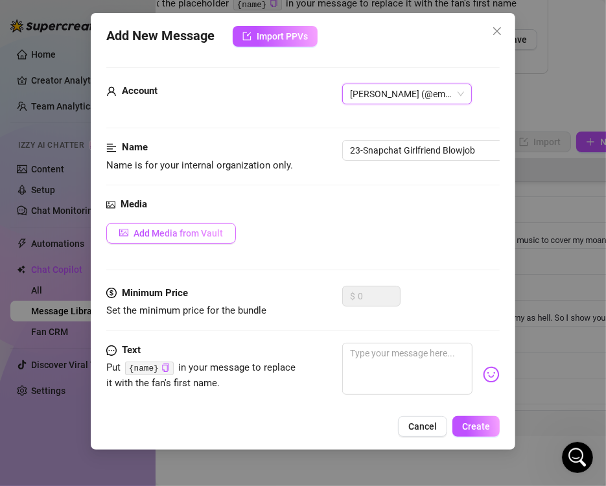
click at [213, 229] on span "Add Media from Vault" at bounding box center [177, 233] width 89 height 10
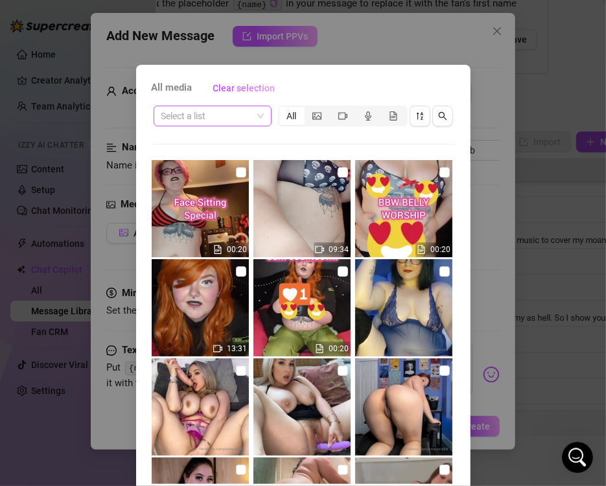
click at [255, 126] on div "Select a list" at bounding box center [213, 116] width 118 height 21
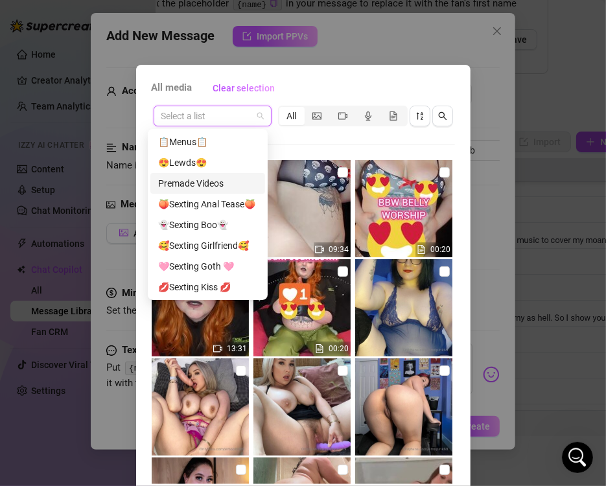
click at [220, 178] on div "Premade Videos" at bounding box center [207, 183] width 99 height 14
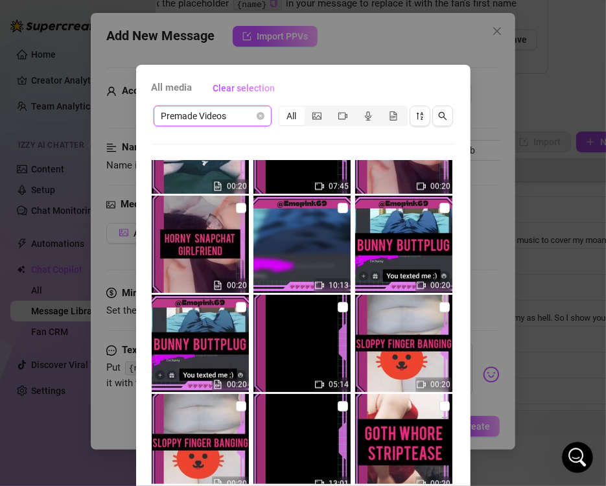
scroll to position [4825, 0]
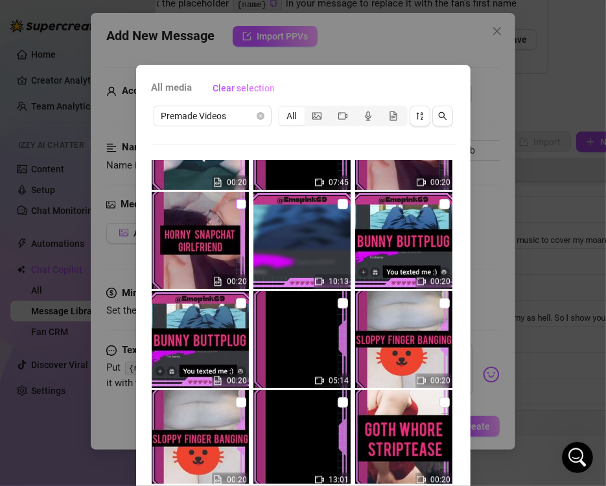
click at [236, 205] on input "checkbox" at bounding box center [241, 204] width 10 height 10
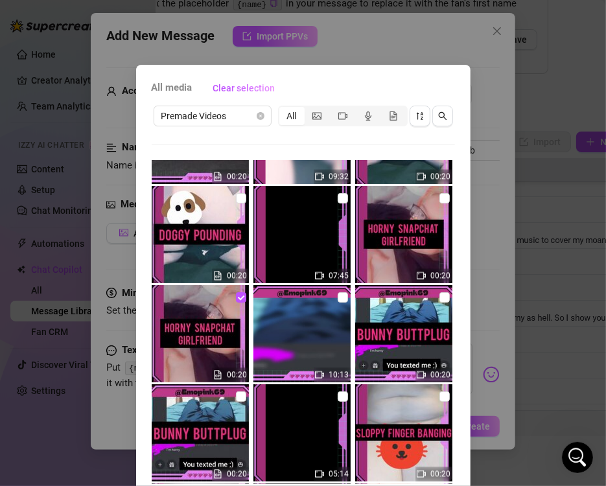
scroll to position [4731, 0]
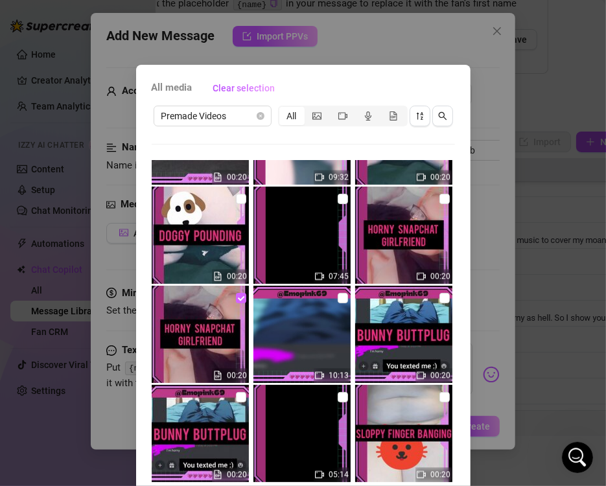
click at [236, 299] on input "checkbox" at bounding box center [241, 298] width 10 height 10
checkbox input "false"
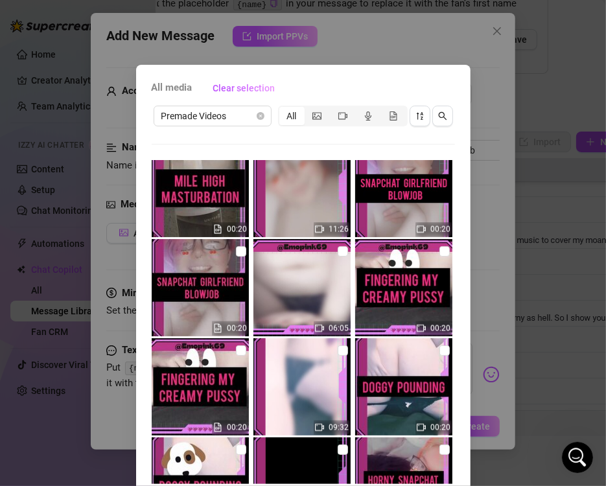
scroll to position [4480, 0]
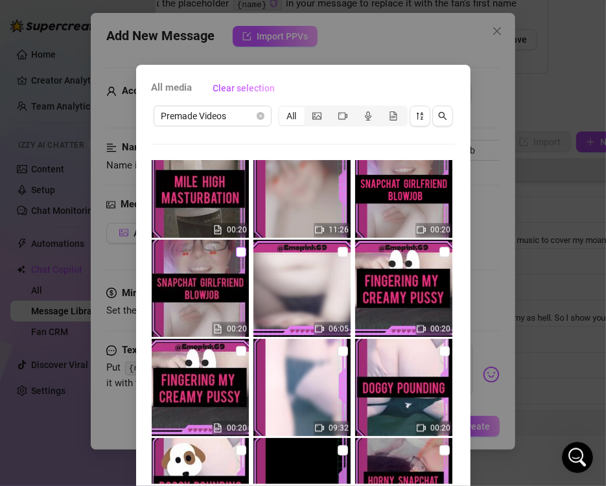
click at [236, 249] on input "checkbox" at bounding box center [241, 252] width 10 height 10
checkbox input "true"
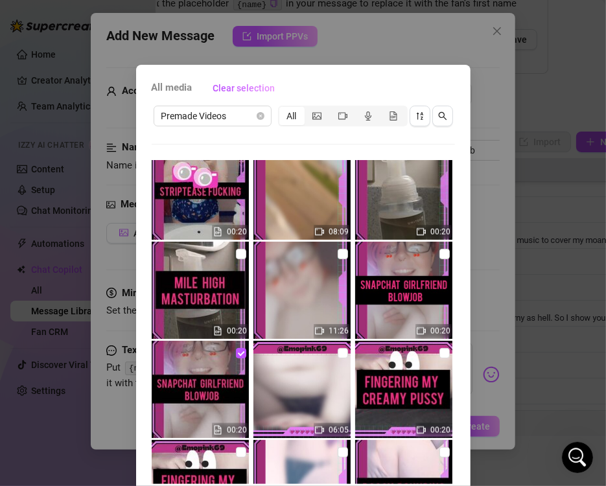
scroll to position [4377, 0]
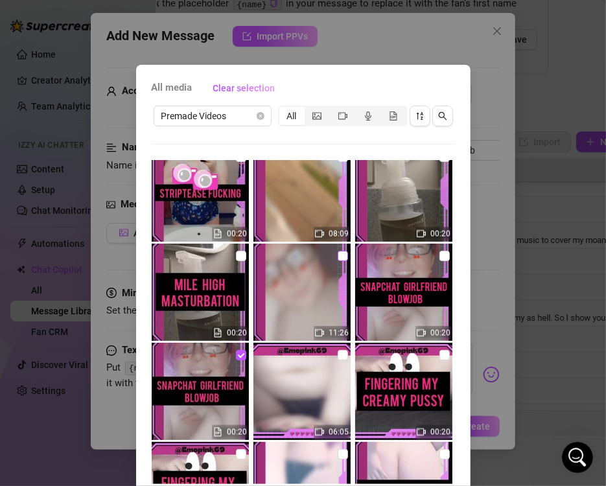
click at [338, 257] on input "checkbox" at bounding box center [343, 256] width 10 height 10
checkbox input "true"
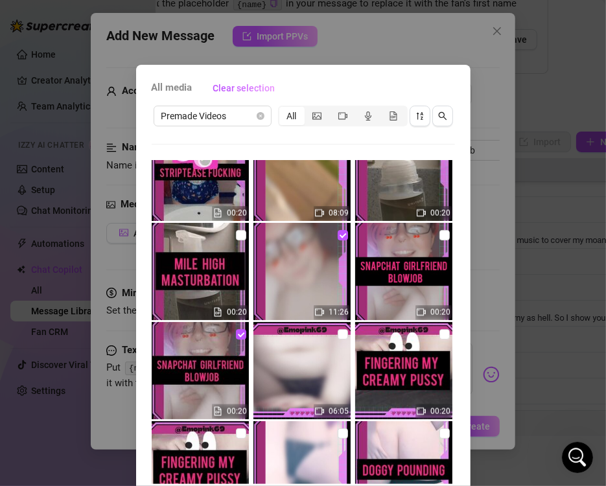
scroll to position [54, 0]
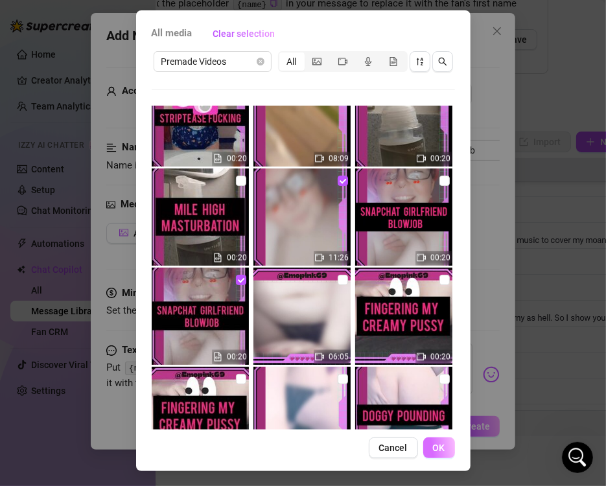
click at [426, 452] on button "OK" at bounding box center [439, 447] width 32 height 21
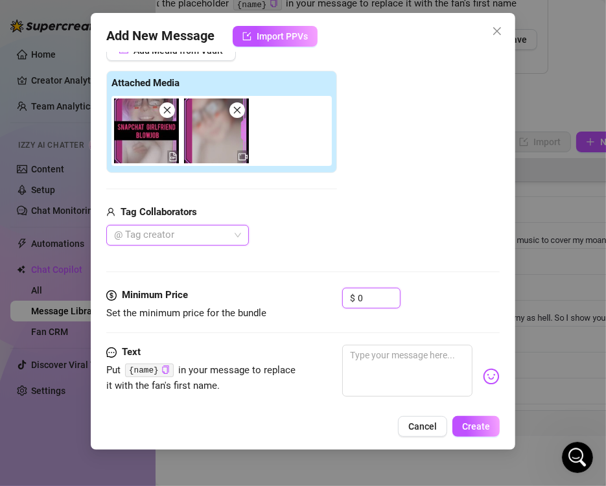
drag, startPoint x: 366, startPoint y: 298, endPoint x: 295, endPoint y: 298, distance: 71.3
click at [295, 298] on div "Minimum Price Set the minimum price for the bundle $ 0" at bounding box center [302, 304] width 393 height 33
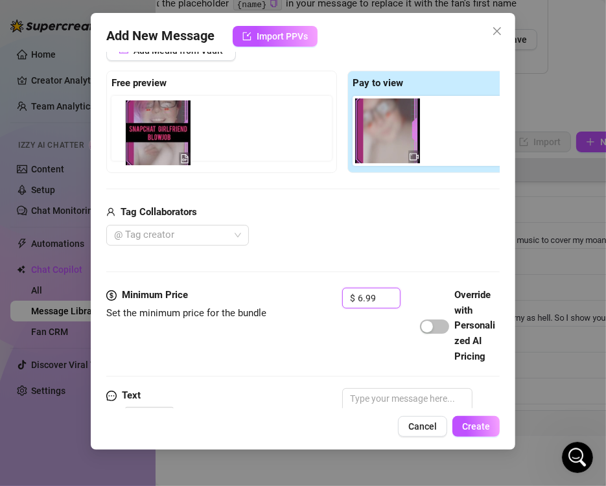
drag, startPoint x: 381, startPoint y: 148, endPoint x: 140, endPoint y: 143, distance: 241.1
click at [140, 143] on div "Free preview Pay to view" at bounding box center [342, 122] width 472 height 102
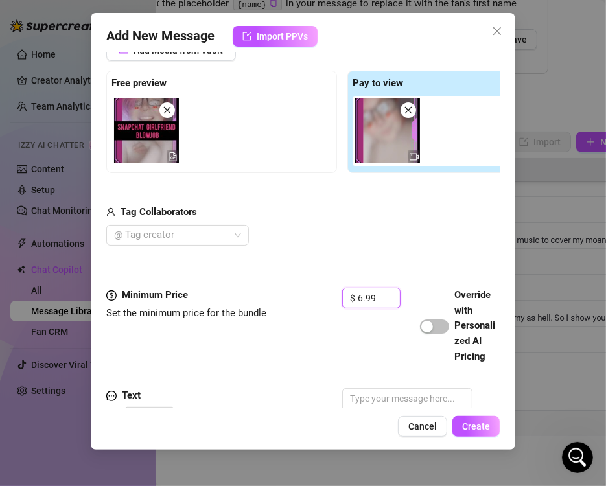
type input "6.99"
click at [240, 183] on div "Add Media from Vault Free preview Pay to view Tag Collaborators @ Tag creator" at bounding box center [342, 143] width 472 height 206
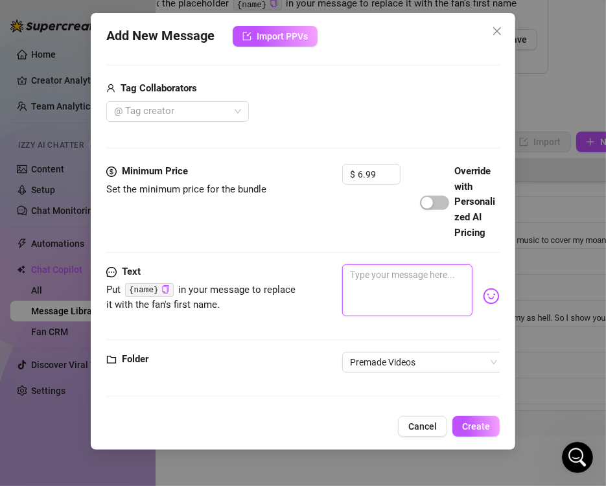
click at [380, 279] on textarea at bounding box center [407, 290] width 130 height 52
paste textarea "SNAPCHAT GIRLFRIEND BLOWJOB👅 👅Let me show you my tits baby 💋 Then work my way d…"
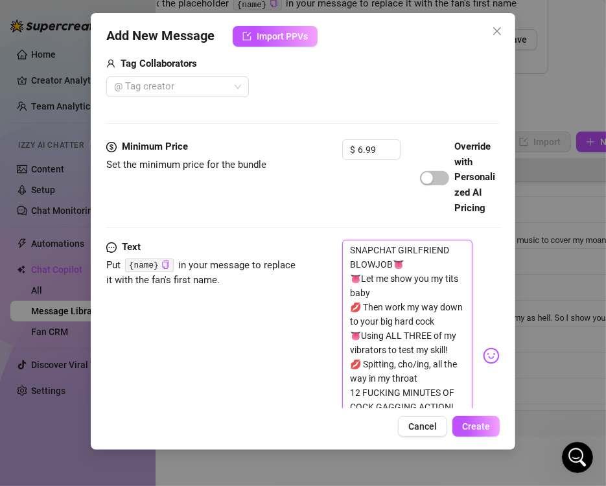
type textarea "SNAPCHAT GIRLFRIEND BLOWJOB👅 👅Let me show you my tits baby 💋 Then work my way d…"
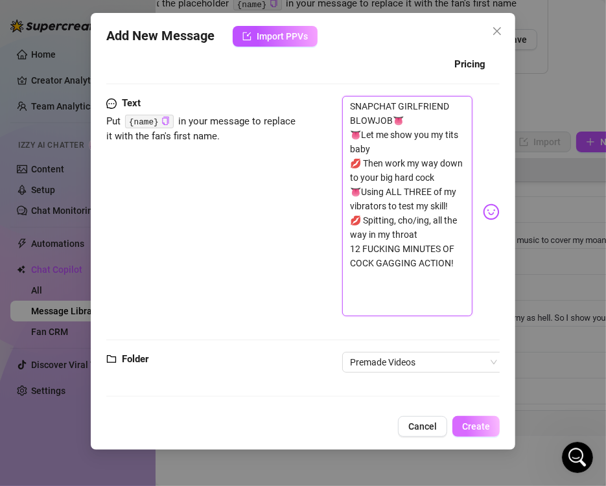
type textarea "SNAPCHAT GIRLFRIEND BLOWJOB👅 👅Let me show you my tits baby 💋 Then work my way d…"
click at [480, 432] on button "Create" at bounding box center [475, 426] width 47 height 21
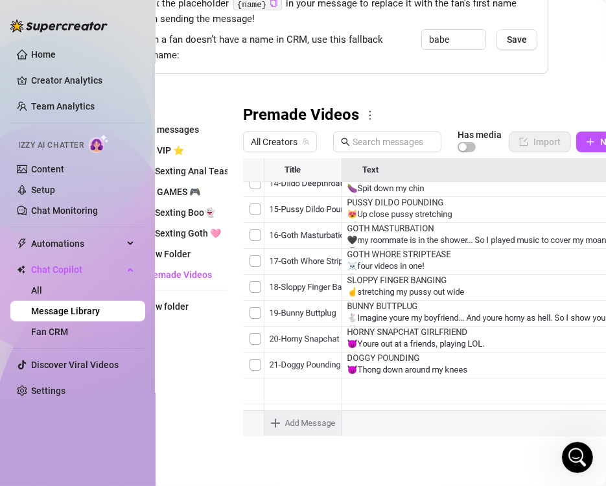
scroll to position [451, 0]
click at [292, 413] on body "Home Creator Analytics Team Analytics Izzy AI Chatter Content Setup Chat Monito…" at bounding box center [303, 243] width 606 height 486
type textarea "Type your message here..."
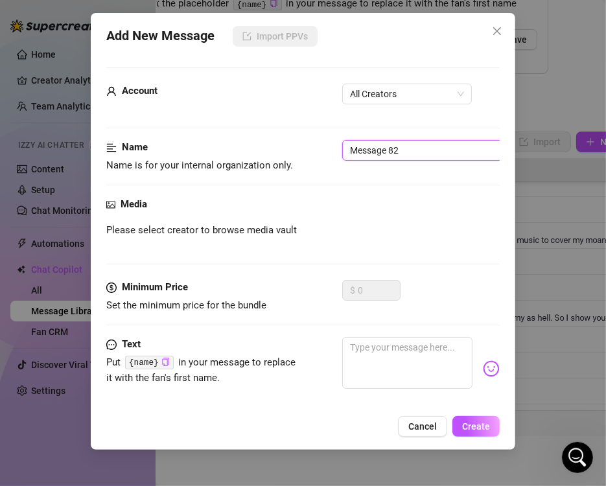
drag, startPoint x: 424, startPoint y: 148, endPoint x: 114, endPoint y: 132, distance: 310.8
click at [114, 132] on form "Account All Creators Name Name is for your internal organization only. Message …" at bounding box center [302, 273] width 393 height 413
type input "24-Mile High Masturbation"
click at [369, 100] on span "All Creators" at bounding box center [407, 93] width 114 height 19
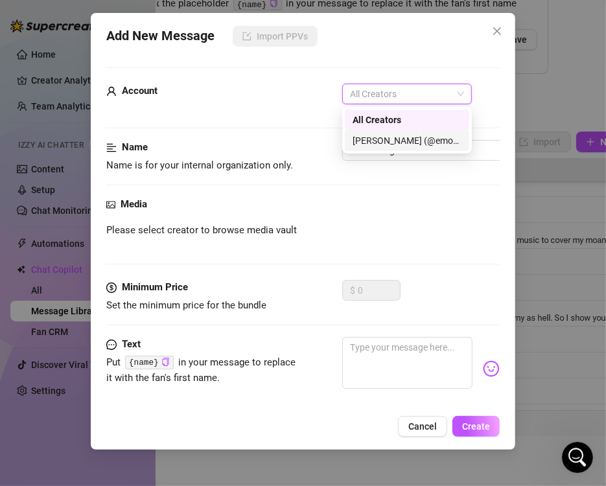
click at [375, 140] on div "[PERSON_NAME] (@emopink69)" at bounding box center [406, 140] width 109 height 14
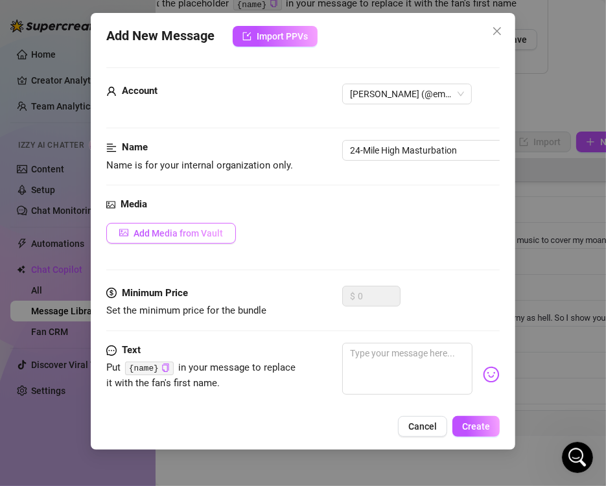
click at [204, 223] on button "Add Media from Vault" at bounding box center [171, 233] width 130 height 21
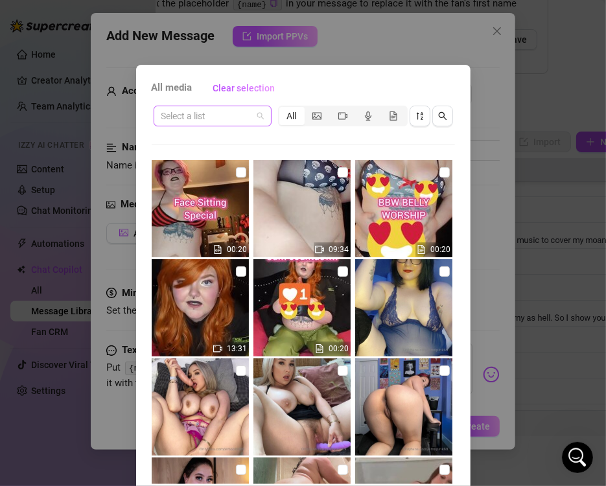
click at [240, 114] on input "search" at bounding box center [206, 115] width 91 height 19
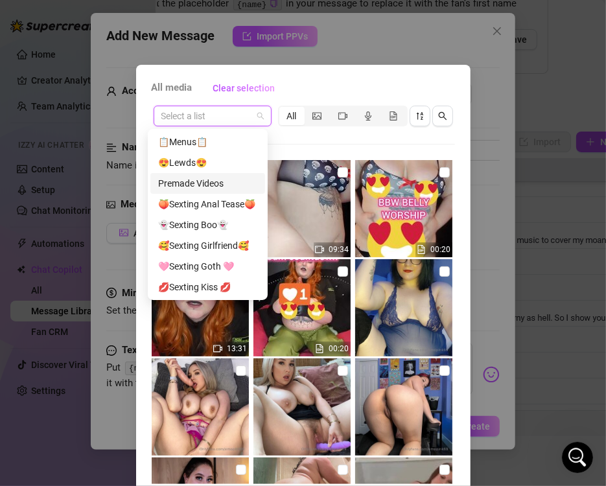
click at [218, 181] on div "Premade Videos" at bounding box center [207, 183] width 99 height 14
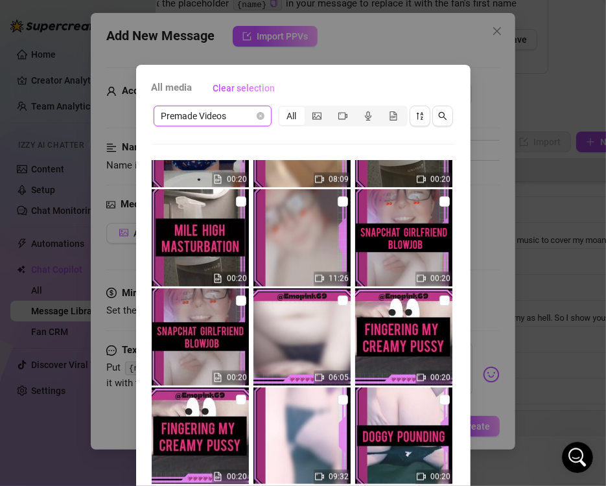
scroll to position [4361, 0]
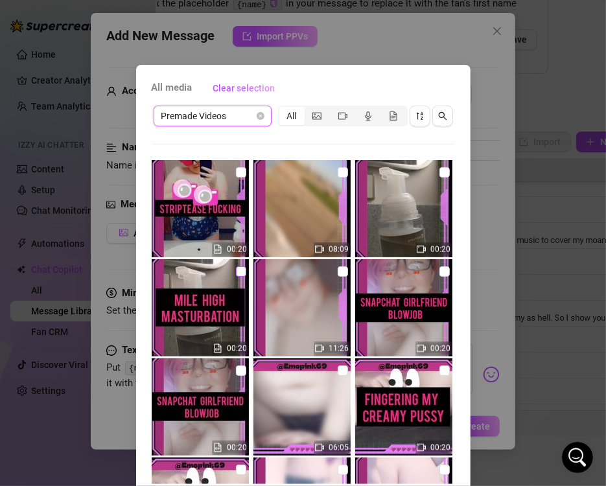
click at [236, 270] on input "checkbox" at bounding box center [241, 271] width 10 height 10
checkbox input "true"
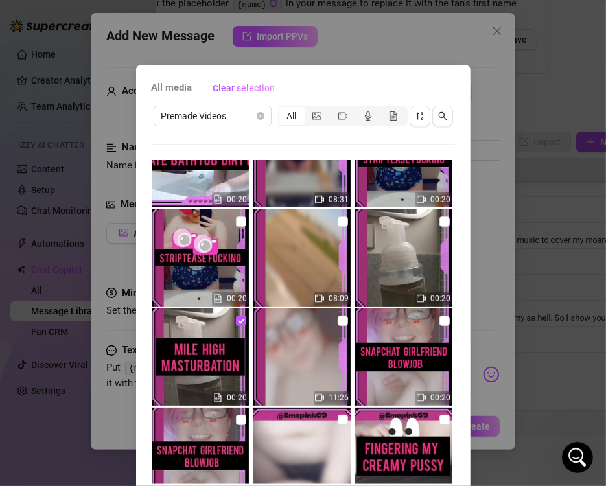
scroll to position [4309, 0]
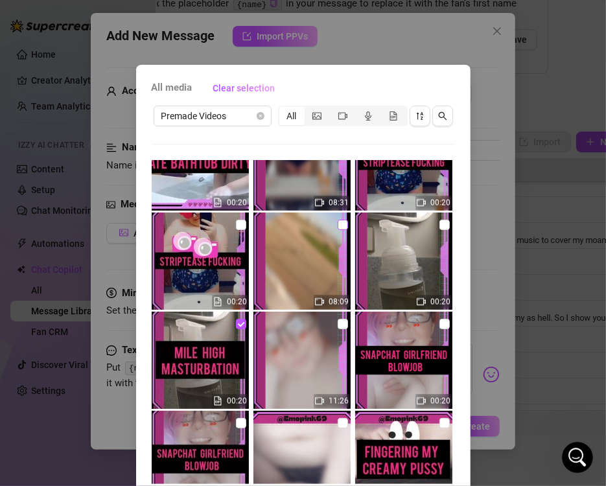
click at [338, 224] on input "checkbox" at bounding box center [343, 225] width 10 height 10
checkbox input "true"
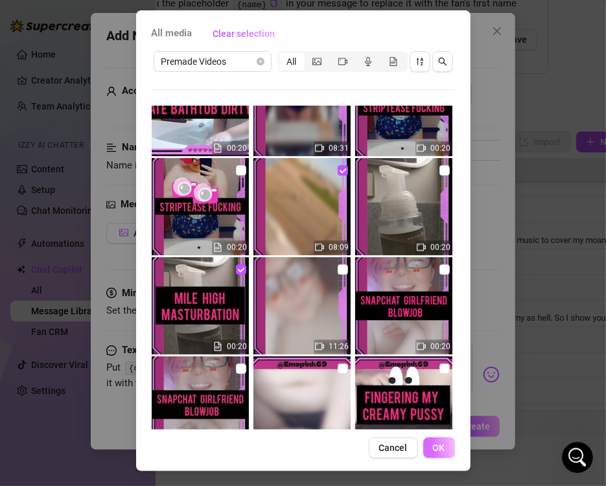
click at [433, 447] on span "OK" at bounding box center [439, 447] width 12 height 10
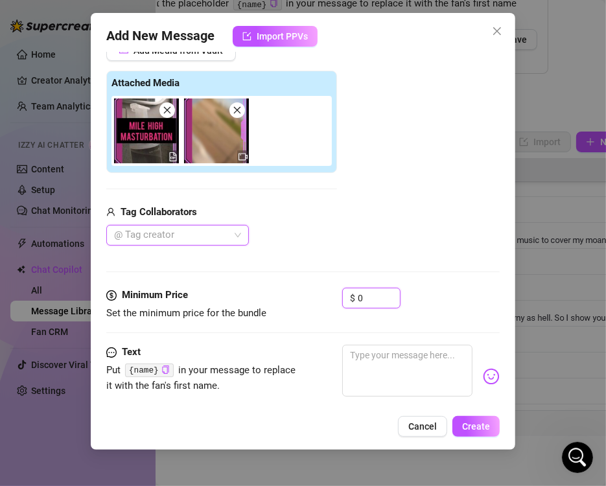
drag, startPoint x: 372, startPoint y: 292, endPoint x: 297, endPoint y: 296, distance: 75.3
click at [297, 296] on div "Minimum Price Set the minimum price for the bundle $ 0" at bounding box center [302, 304] width 393 height 33
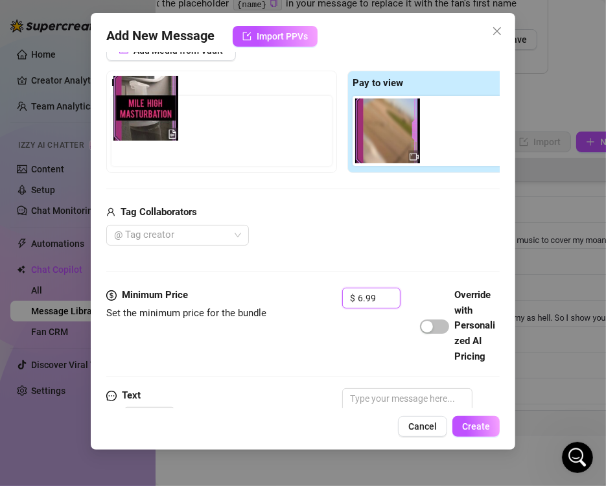
drag, startPoint x: 387, startPoint y: 137, endPoint x: 140, endPoint y: 124, distance: 247.2
click at [140, 124] on div "Free preview Pay to view" at bounding box center [342, 122] width 472 height 102
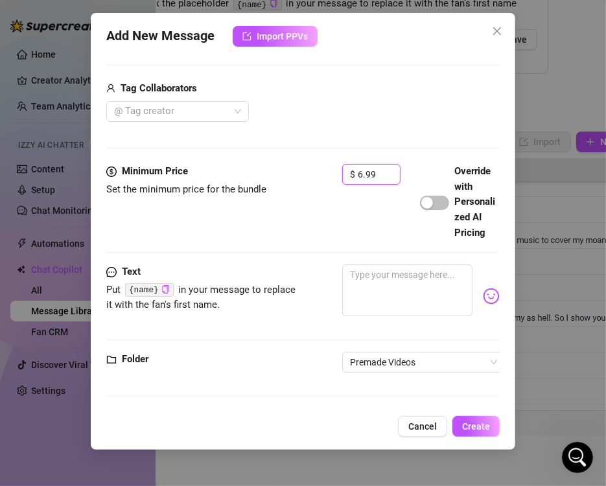
scroll to position [331, 0]
type input "6.99"
click at [406, 277] on textarea at bounding box center [407, 290] width 130 height 52
paste textarea "MILE HIGH MASTURBATION ✈️ Watch me sneak into the bathroom the moment the seatb…"
type textarea "MILE HIGH MASTURBATION ✈️ Watch me sneak into the bathroom the moment the seatb…"
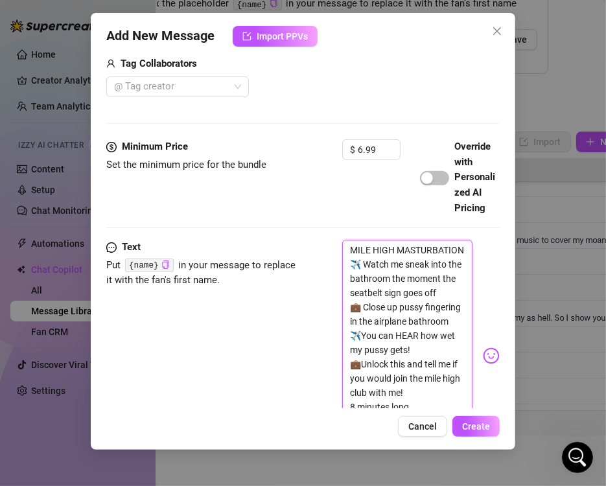
scroll to position [0, 0]
type textarea "MILE HIGH MASTURBATION ✈️ Watch me sneak into the bathroom the moment the seatb…"
click at [472, 417] on button "Create" at bounding box center [475, 426] width 47 height 21
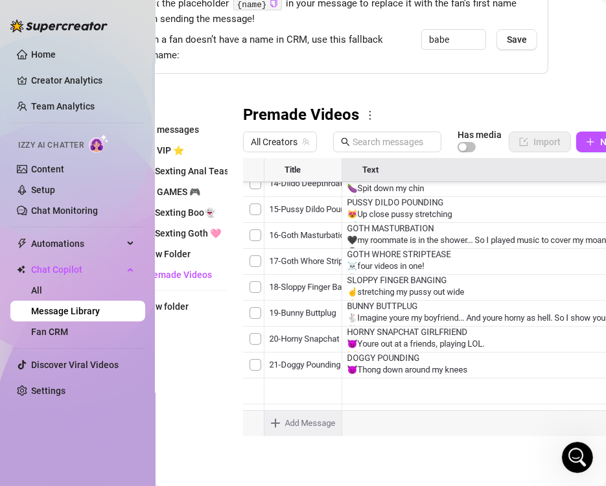
click at [297, 411] on body "Home Creator Analytics Team Analytics Izzy AI Chatter Content Setup Chat Monito…" at bounding box center [303, 243] width 606 height 486
type textarea "Type your message here..."
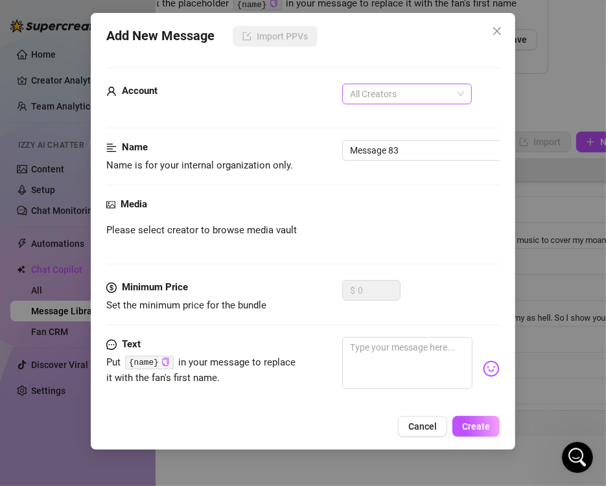
click at [376, 101] on span "All Creators" at bounding box center [407, 93] width 114 height 19
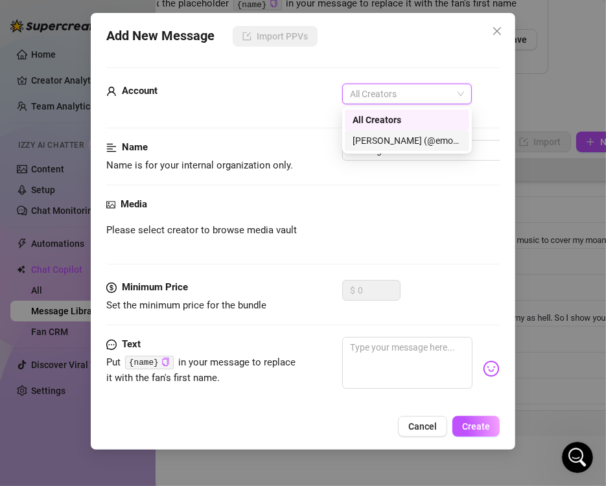
click at [384, 136] on div "[PERSON_NAME] (@emopink69)" at bounding box center [406, 140] width 109 height 14
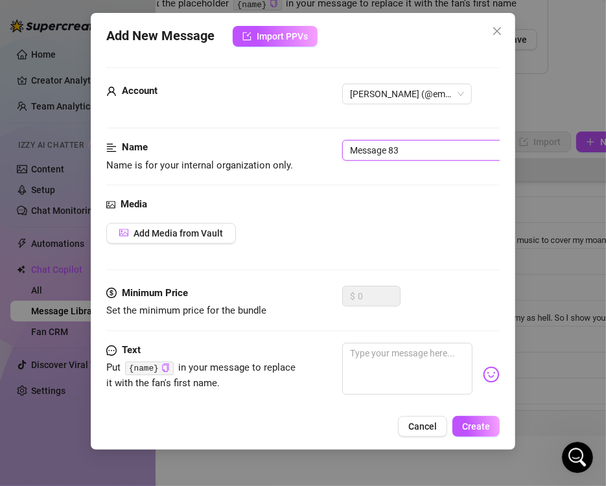
drag, startPoint x: 435, startPoint y: 153, endPoint x: 262, endPoint y: 144, distance: 173.2
click at [262, 144] on div "Name Name is for your internal organization only. Message 83" at bounding box center [302, 156] width 393 height 33
type input "25-Striptease Fucking"
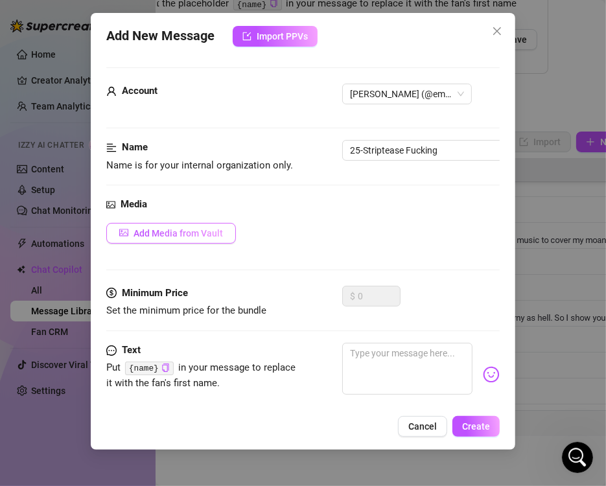
click at [172, 231] on span "Add Media from Vault" at bounding box center [177, 233] width 89 height 10
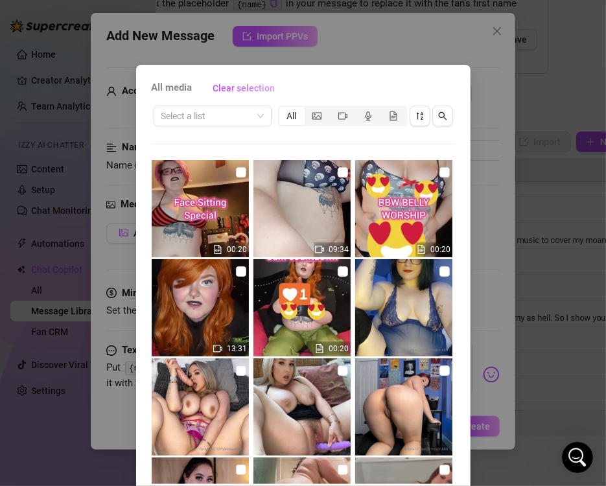
scroll to position [324, 0]
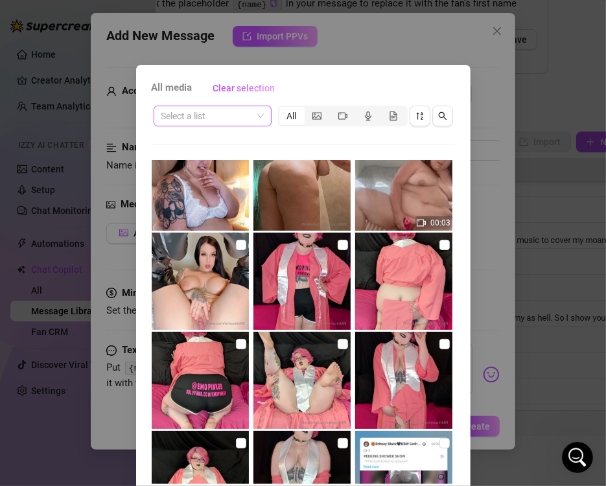
click at [249, 109] on span at bounding box center [212, 115] width 102 height 19
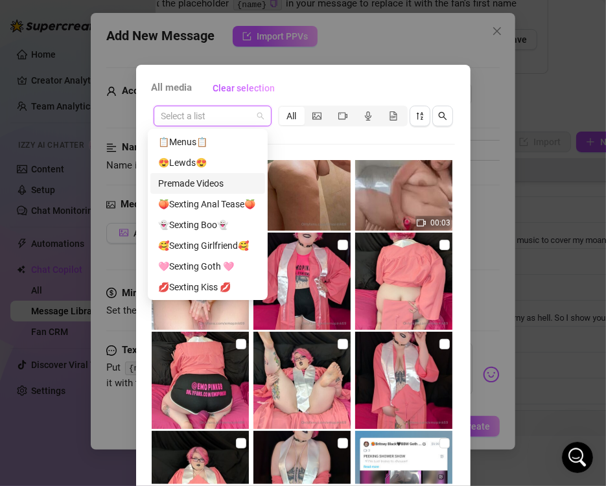
click at [224, 179] on div "Premade Videos" at bounding box center [207, 183] width 99 height 14
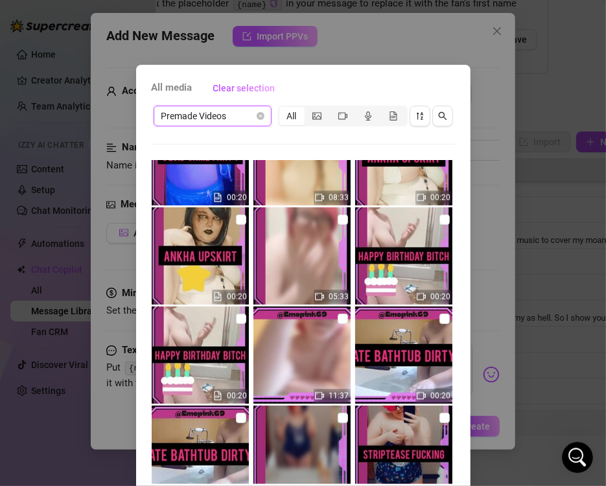
scroll to position [4276, 0]
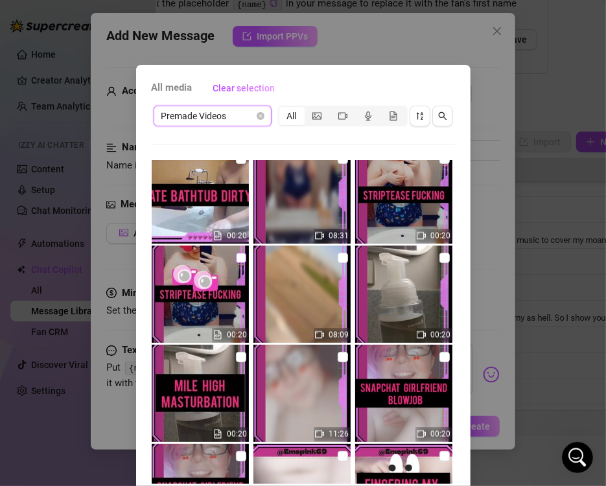
click at [236, 259] on input "checkbox" at bounding box center [241, 258] width 10 height 10
checkbox input "true"
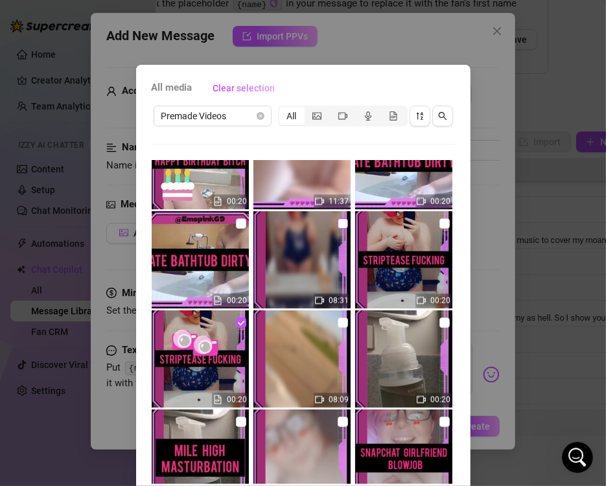
click at [338, 225] on input "checkbox" at bounding box center [343, 223] width 10 height 10
checkbox input "true"
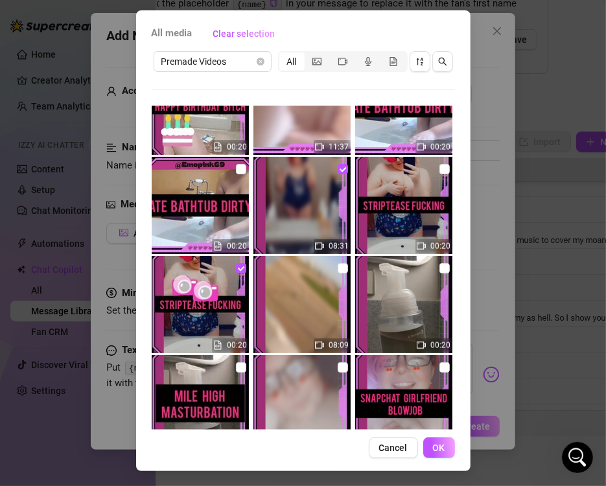
click at [450, 446] on div "All media Clear selection Premade Videos All 12:20 00:21 00:06 10:30 00:20 00:2…" at bounding box center [303, 240] width 334 height 461
click at [433, 444] on span "OK" at bounding box center [439, 447] width 12 height 10
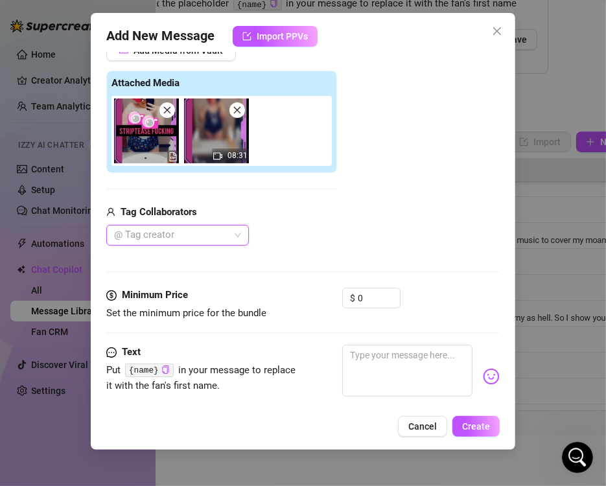
scroll to position [247, 0]
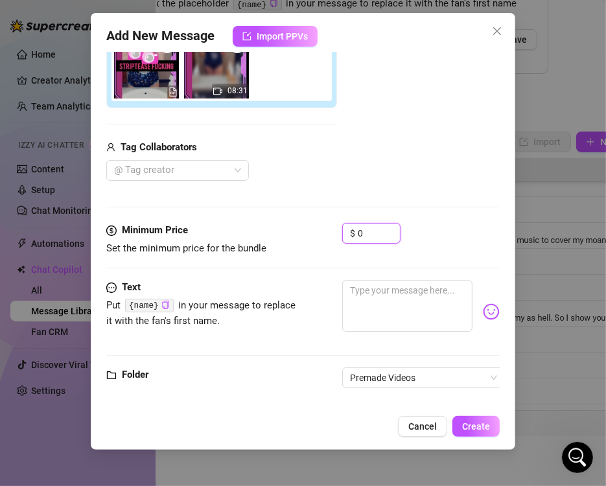
drag, startPoint x: 372, startPoint y: 231, endPoint x: 339, endPoint y: 231, distance: 33.0
click at [339, 231] on div "Minimum Price Set the minimum price for the bundle $ 0" at bounding box center [302, 239] width 393 height 33
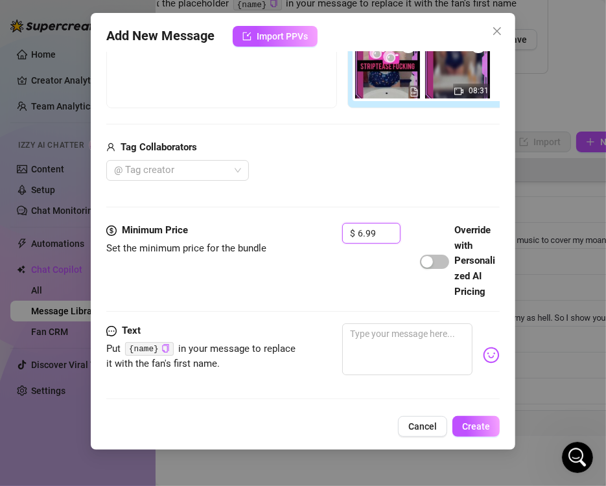
scroll to position [183, 0]
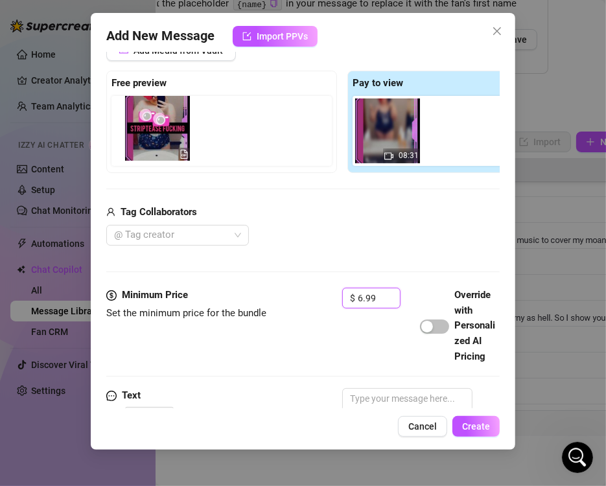
drag, startPoint x: 354, startPoint y: 143, endPoint x: 155, endPoint y: 139, distance: 198.9
click at [155, 139] on div "Free preview Pay to view 08:31" at bounding box center [342, 122] width 472 height 102
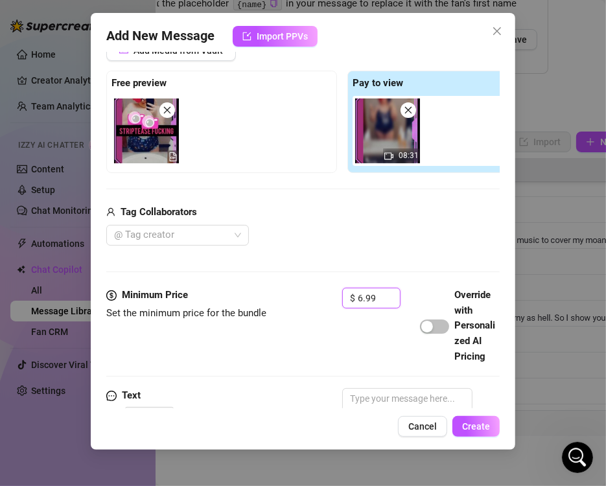
type input "6.99"
click at [207, 172] on div "Add Media from Vault Free preview Pay to view 08:31 Tag Collaborators @ Tag cre…" at bounding box center [342, 143] width 472 height 206
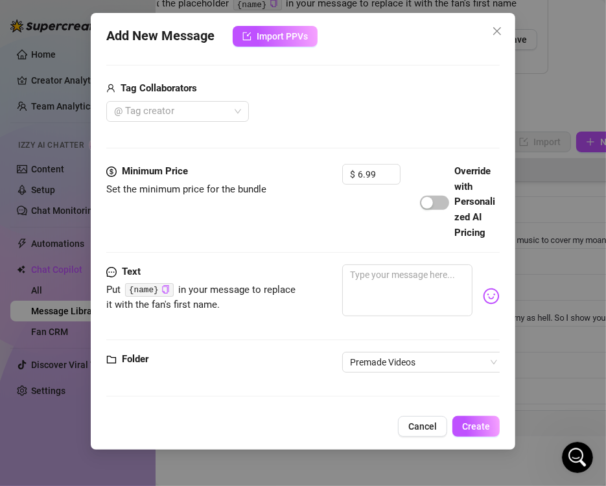
scroll to position [331, 0]
click at [404, 295] on textarea at bounding box center [407, 290] width 130 height 52
paste textarea "STRIPTEASE FUCKING 👙Watch me shake my romper off ❣️Looking in the mirror and fu…"
type textarea "STRIPTEASE FUCKING 👙Watch me shake my romper off ❣️Looking in the mirror and fu…"
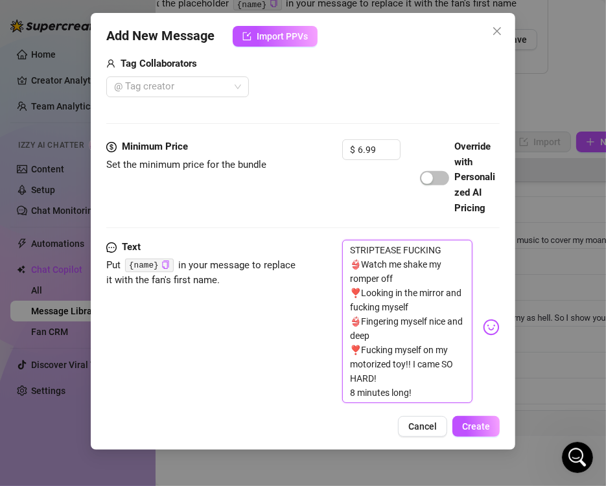
scroll to position [442, 0]
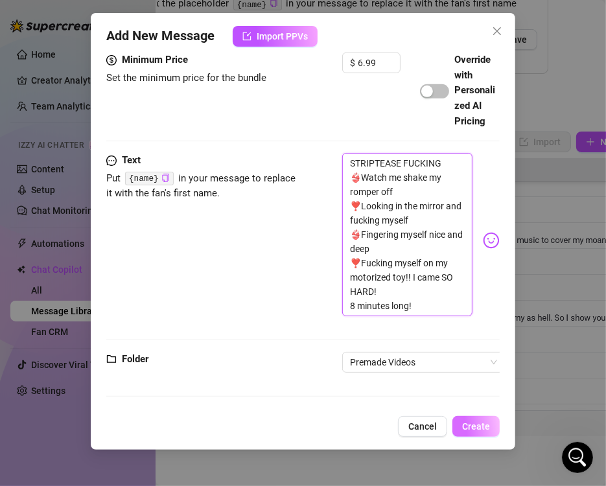
type textarea "STRIPTEASE FUCKING 👙Watch me shake my romper off ❣️Looking in the mirror and fu…"
click at [471, 428] on span "Create" at bounding box center [476, 426] width 28 height 10
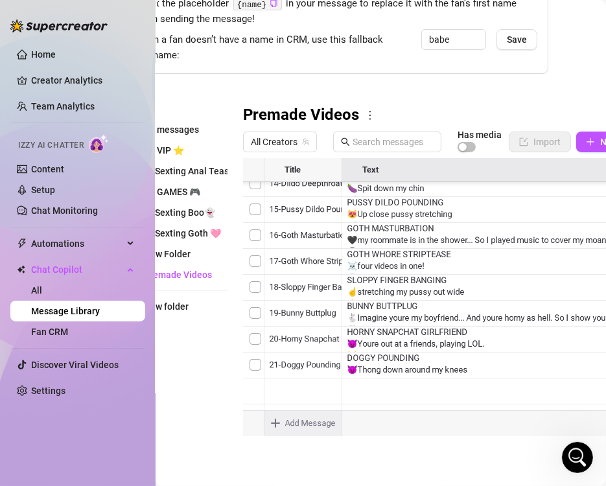
scroll to position [503, 0]
click at [308, 428] on body "Home Creator Analytics Team Analytics Izzy AI Chatter Content Setup Chat Monito…" at bounding box center [303, 243] width 606 height 486
type textarea "Type your message here..."
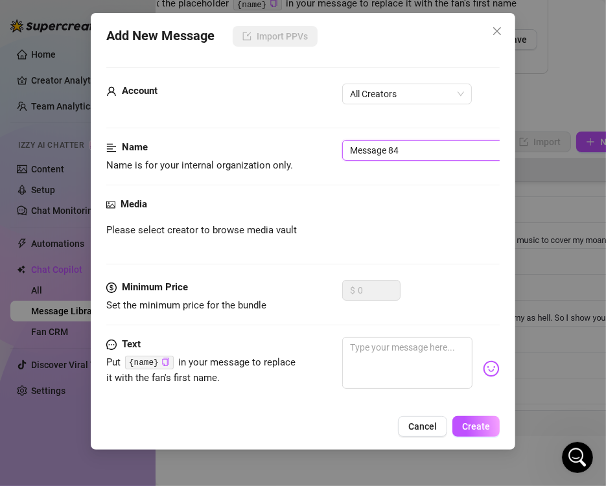
drag, startPoint x: 419, startPoint y: 148, endPoint x: 78, endPoint y: 148, distance: 340.8
click at [78, 148] on div "Add New Message Import PPVs Account All Creators Name Name is for your internal…" at bounding box center [303, 243] width 606 height 486
type input "26-Intimate Bathtub dirty talk"
drag, startPoint x: 373, startPoint y: 97, endPoint x: 386, endPoint y: 102, distance: 14.2
click at [373, 96] on span "All Creators" at bounding box center [407, 93] width 114 height 19
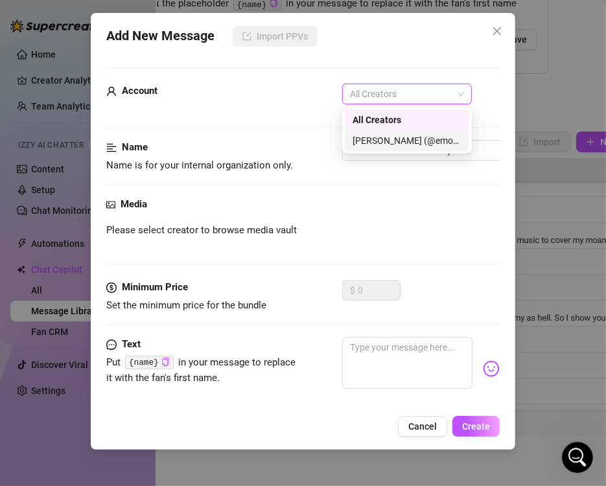
click at [389, 141] on div "[PERSON_NAME] (@emopink69)" at bounding box center [406, 140] width 109 height 14
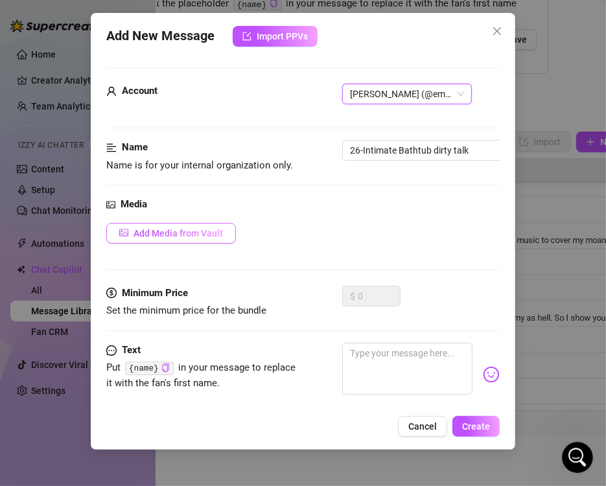
click at [181, 230] on span "Add Media from Vault" at bounding box center [177, 233] width 89 height 10
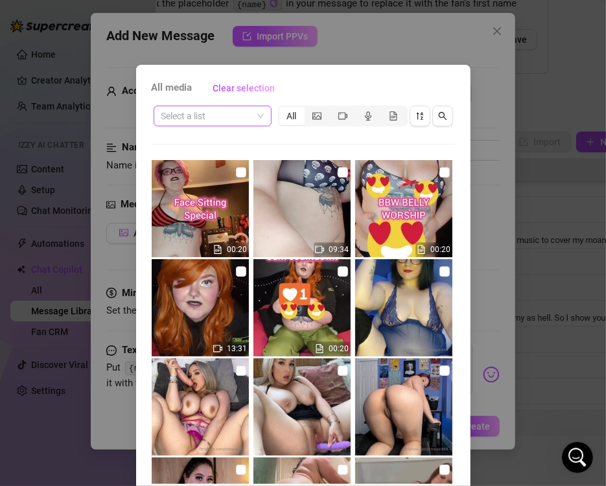
click at [224, 113] on input "search" at bounding box center [206, 115] width 91 height 19
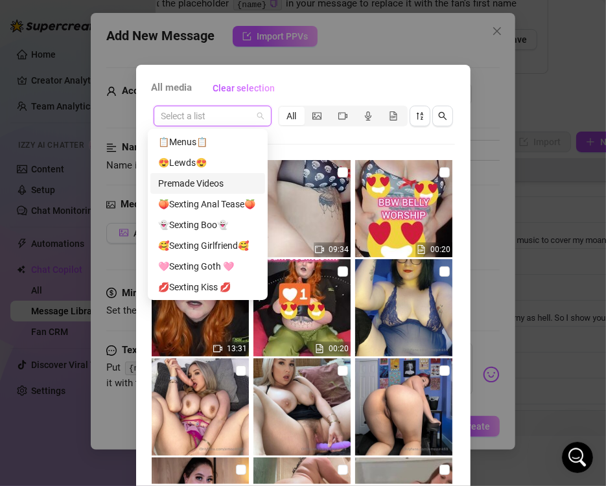
click at [240, 181] on div "Premade Videos" at bounding box center [207, 183] width 99 height 14
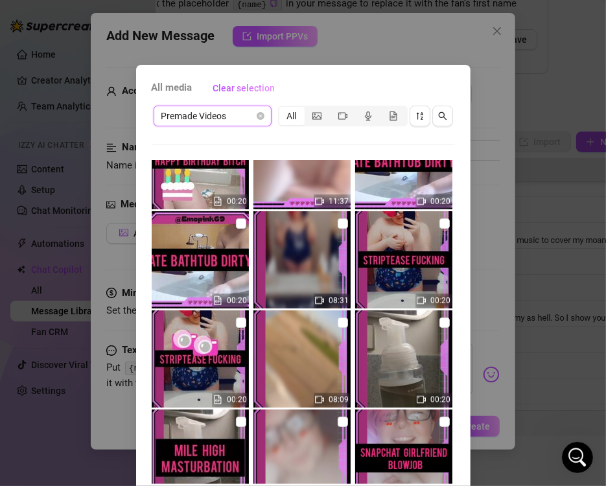
scroll to position [4146, 0]
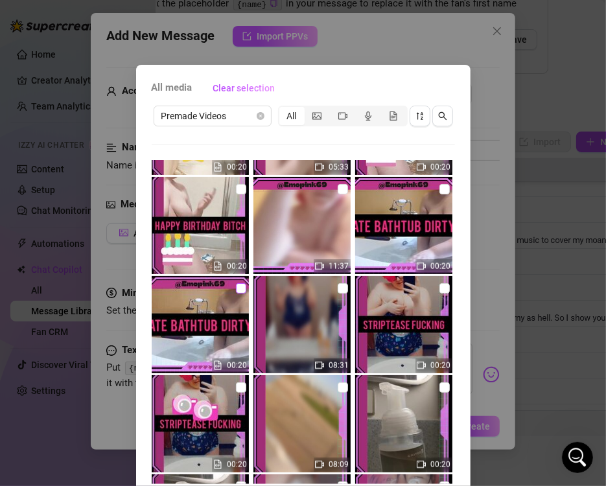
click at [236, 289] on input "checkbox" at bounding box center [241, 288] width 10 height 10
checkbox input "true"
click at [338, 189] on input "checkbox" at bounding box center [343, 189] width 10 height 10
checkbox input "true"
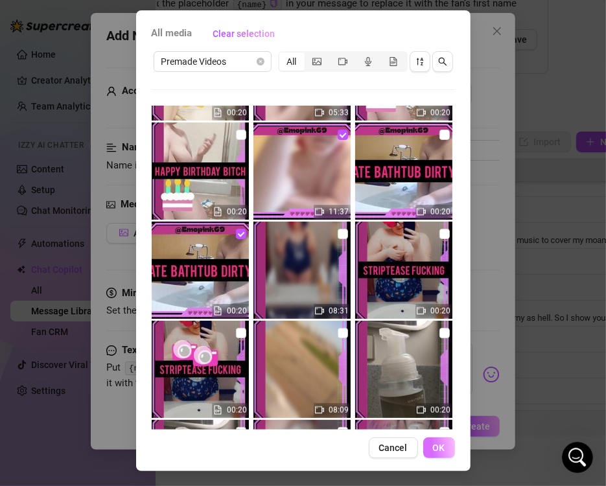
click at [443, 450] on button "OK" at bounding box center [439, 447] width 32 height 21
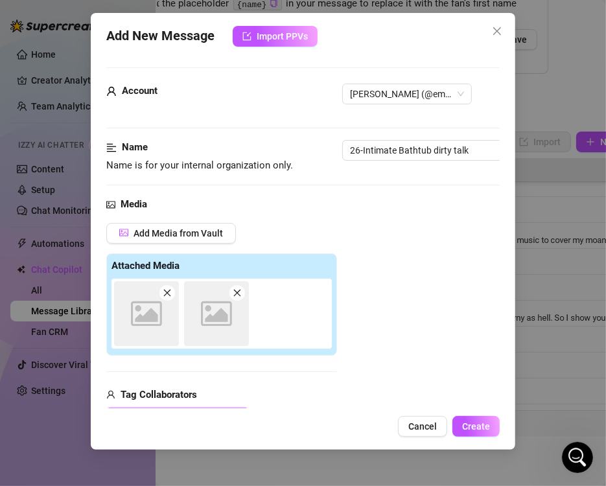
scroll to position [183, 0]
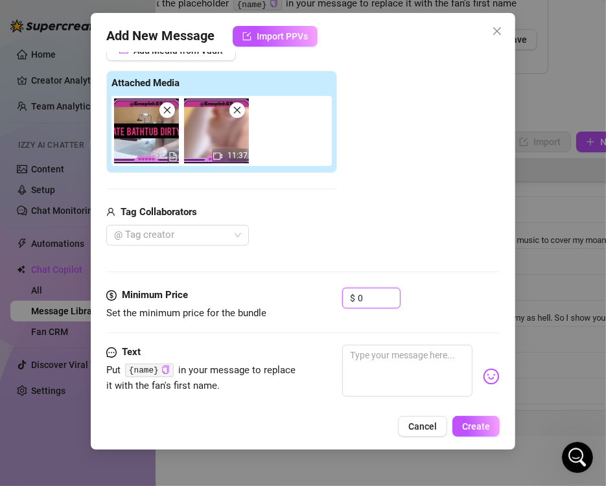
drag, startPoint x: 338, startPoint y: 290, endPoint x: 259, endPoint y: 295, distance: 79.2
click at [268, 290] on div "Minimum Price Set the minimum price for the bundle $ 0" at bounding box center [302, 304] width 393 height 33
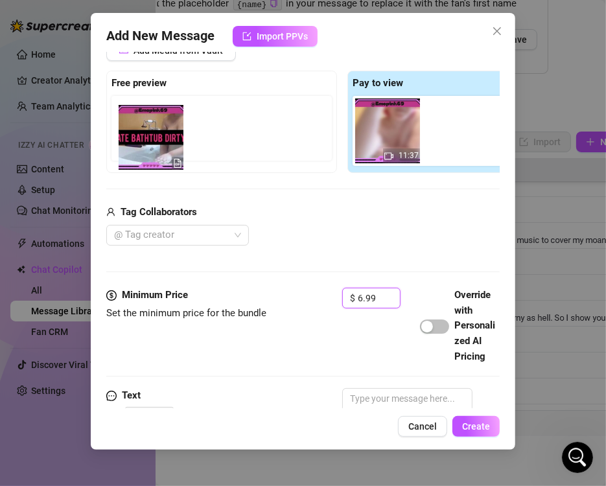
drag, startPoint x: 394, startPoint y: 134, endPoint x: 146, endPoint y: 135, distance: 247.5
click at [146, 135] on div "Free preview Pay to view 11:37" at bounding box center [342, 122] width 472 height 102
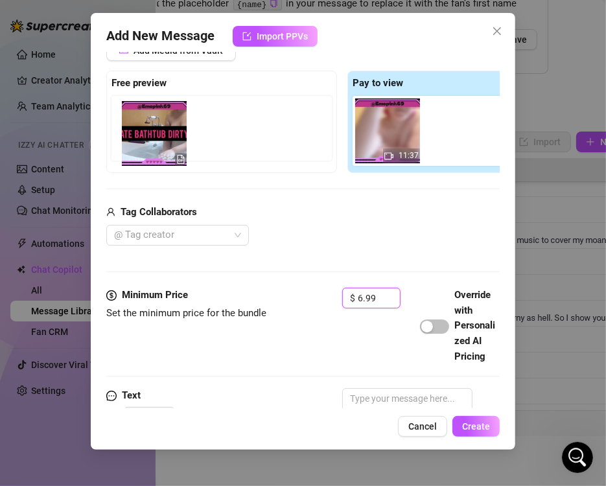
drag, startPoint x: 384, startPoint y: 149, endPoint x: 161, endPoint y: 158, distance: 222.4
click at [144, 157] on div "Free preview Pay to view 11:37" at bounding box center [342, 122] width 472 height 102
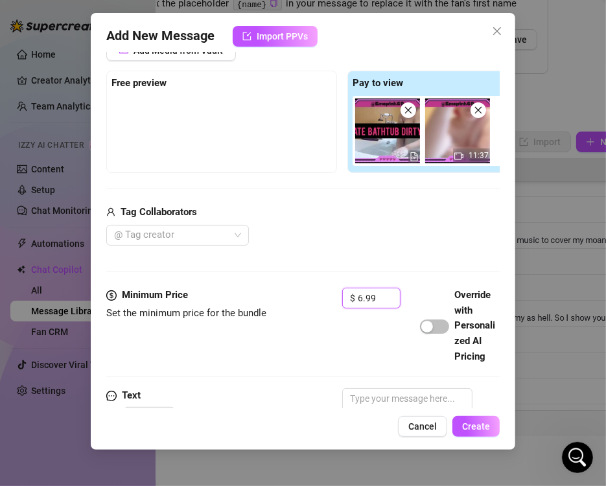
type input "6.99"
click at [365, 201] on div "Add Media from Vault Free preview Pay to view 11:37 Tag Collaborators @ Tag cre…" at bounding box center [342, 143] width 472 height 206
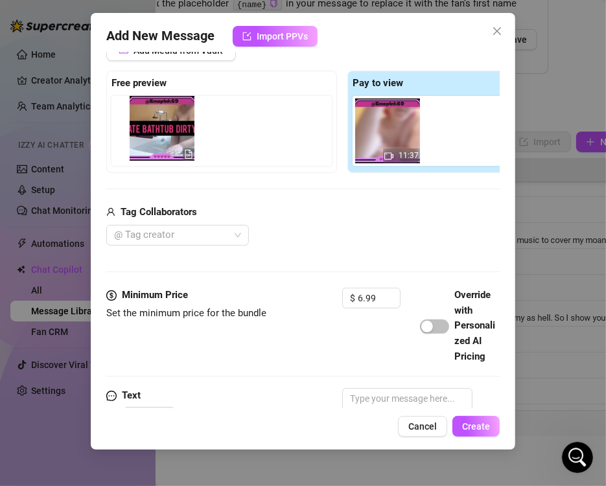
drag, startPoint x: 380, startPoint y: 150, endPoint x: 152, endPoint y: 148, distance: 228.1
click at [152, 148] on div "Free preview Pay to view 11:37" at bounding box center [342, 122] width 472 height 102
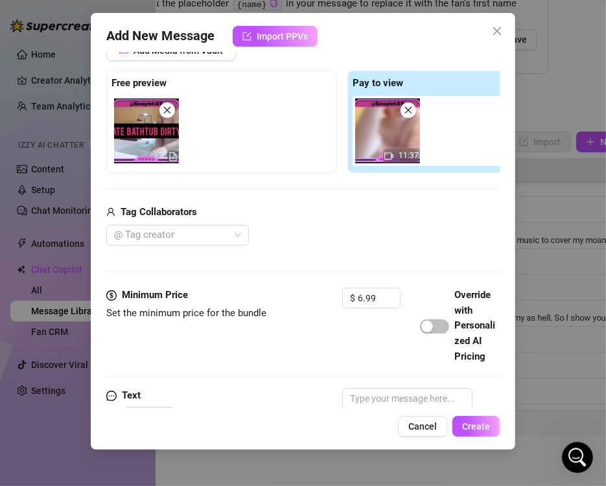
click at [183, 176] on div "Add Media from Vault Free preview Pay to view 11:37 Tag Collaborators @ Tag cre…" at bounding box center [342, 143] width 472 height 206
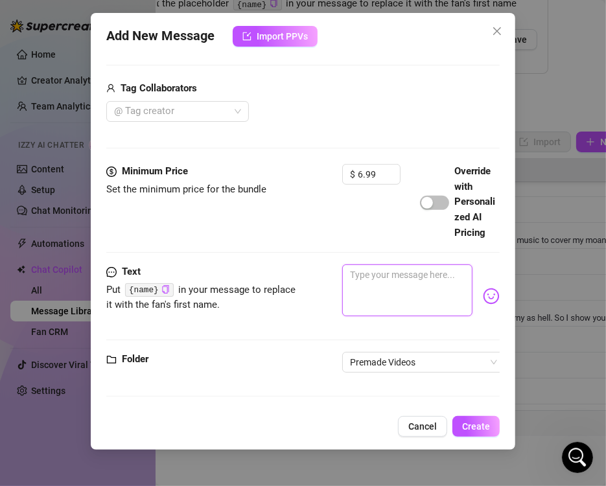
click at [385, 284] on textarea at bounding box center [407, 290] width 130 height 52
paste textarea "INTIMATE BATHTUB DIRTY TALK 🛀Join me as I lean back, and spread my legs 🍜Hear m…"
type textarea "INTIMATE BATHTUB DIRTY TALK 🛀Join me as I lean back, and spread my legs 🍜Hear m…"
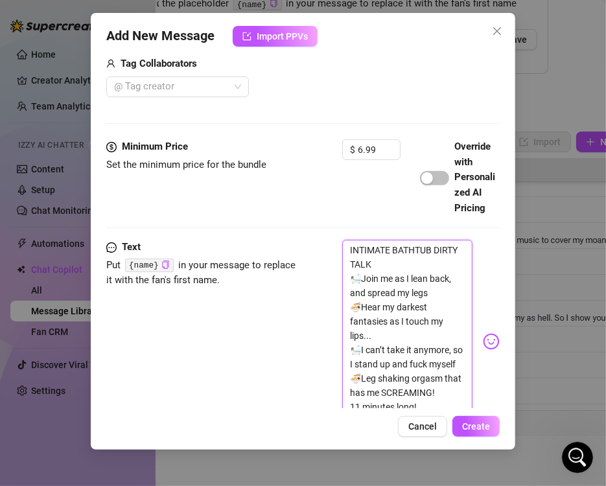
scroll to position [470, 0]
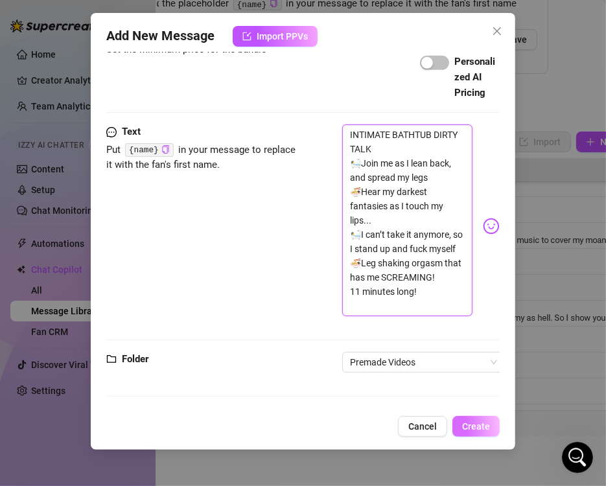
type textarea "INTIMATE BATHTUB DIRTY TALK 🛀Join me as I lean back, and spread my legs 🍜Hear m…"
click at [491, 430] on button "Create" at bounding box center [475, 426] width 47 height 21
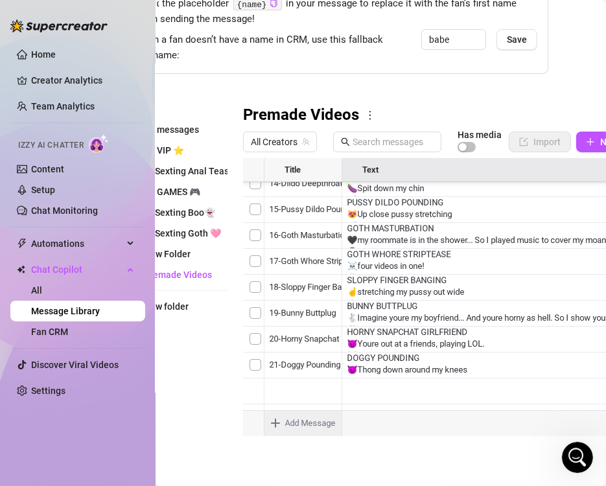
scroll to position [503, 0]
click at [290, 413] on body "Home Creator Analytics Team Analytics Izzy AI Chatter Content Setup Chat Monito…" at bounding box center [303, 243] width 606 height 486
type textarea "Type your message here..."
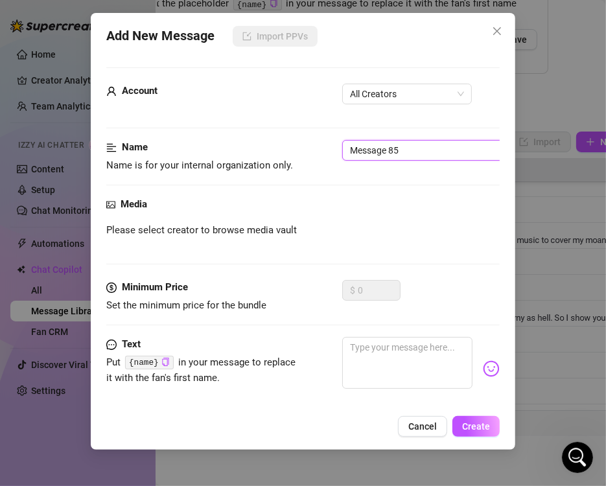
drag, startPoint x: 398, startPoint y: 149, endPoint x: 221, endPoint y: 126, distance: 179.0
click at [221, 126] on form "Account All Creators Name Name is for your internal organization only. Message …" at bounding box center [302, 273] width 393 height 413
type input "27-Happy Birthday Bitch"
click at [378, 80] on form "Account All Creators Name Name is for your internal organization only. 27-Happy…" at bounding box center [302, 273] width 393 height 413
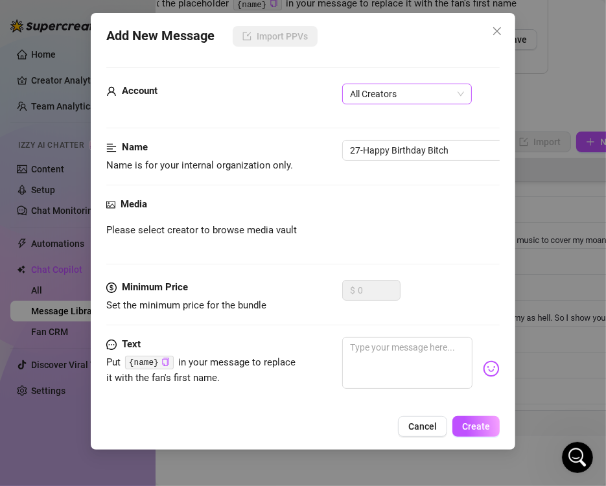
click at [378, 100] on span "All Creators" at bounding box center [407, 93] width 114 height 19
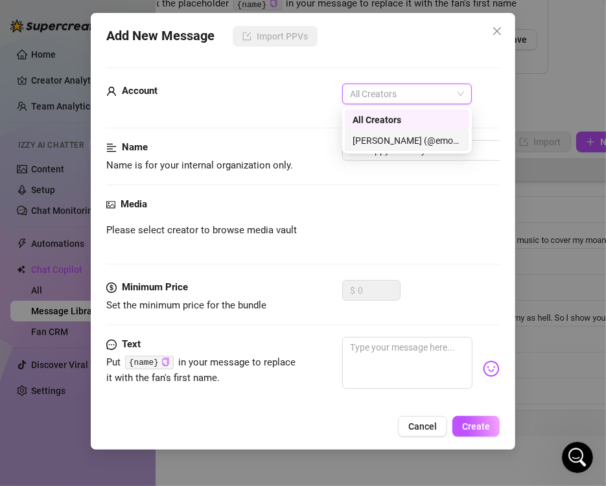
click at [382, 146] on div "[PERSON_NAME] (@emopink69)" at bounding box center [406, 140] width 109 height 14
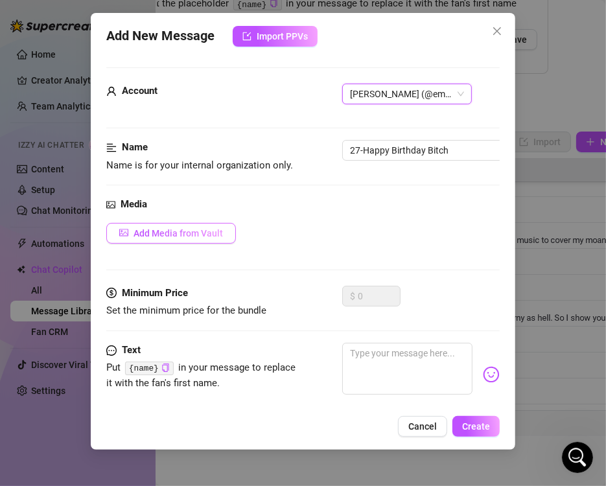
click at [170, 233] on span "Add Media from Vault" at bounding box center [177, 233] width 89 height 10
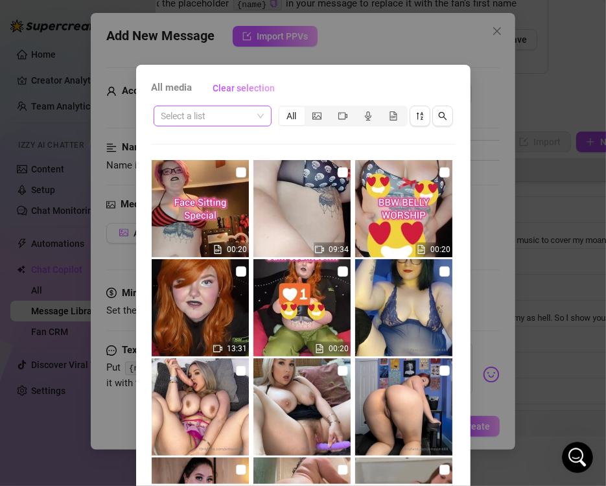
click at [245, 121] on input "search" at bounding box center [206, 115] width 91 height 19
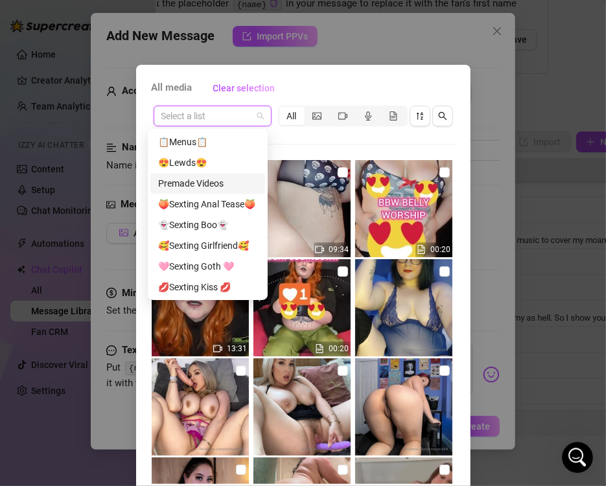
click at [220, 189] on div "Premade Videos" at bounding box center [207, 183] width 99 height 14
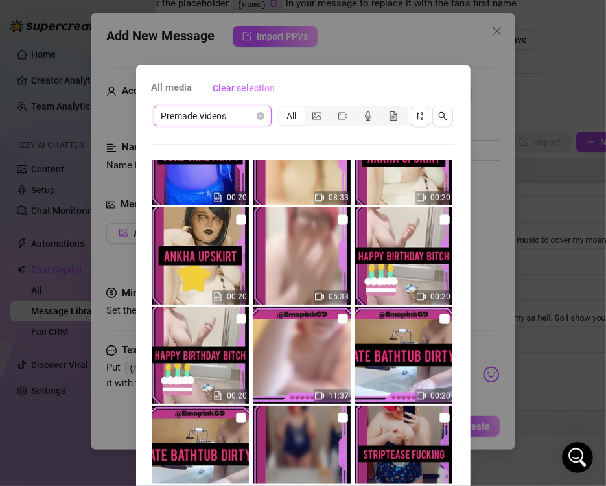
scroll to position [4146, 0]
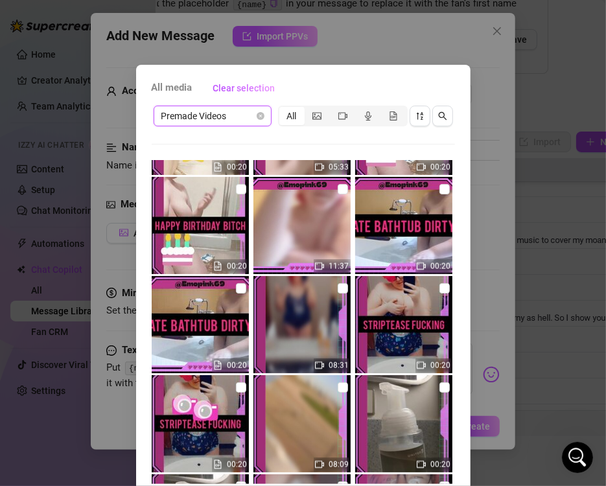
drag, startPoint x: 232, startPoint y: 193, endPoint x: 239, endPoint y: 192, distance: 7.2
click at [236, 192] on input "checkbox" at bounding box center [241, 189] width 10 height 10
checkbox input "true"
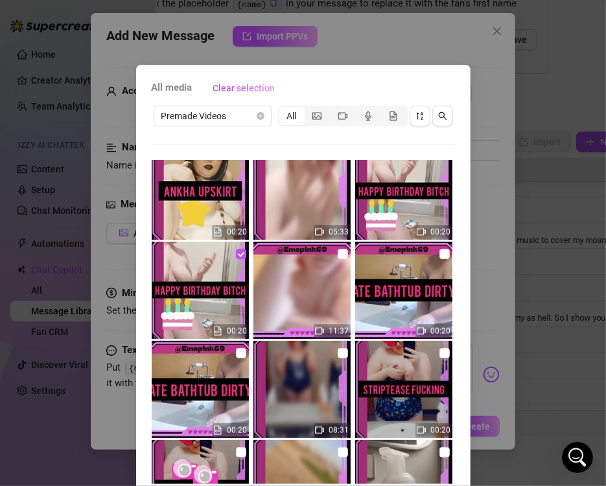
scroll to position [4017, 0]
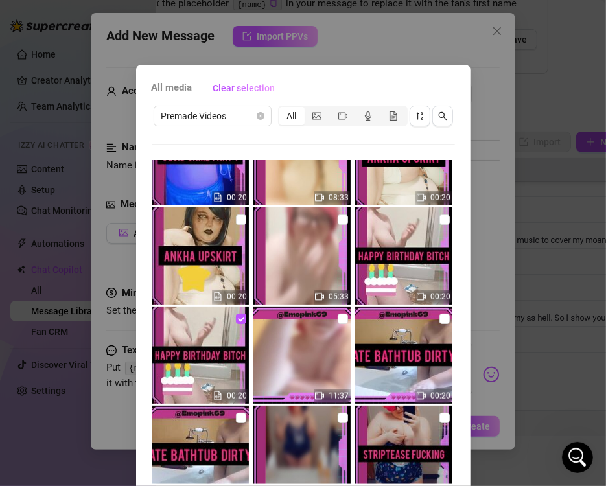
drag, startPoint x: 331, startPoint y: 220, endPoint x: 360, endPoint y: 238, distance: 34.1
click at [338, 220] on input "checkbox" at bounding box center [343, 219] width 10 height 10
checkbox input "true"
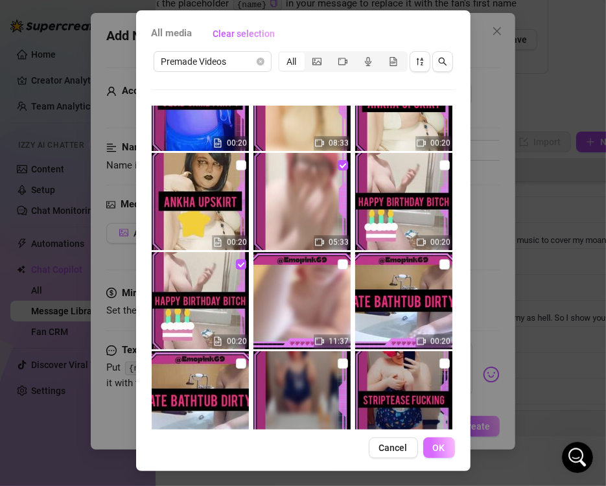
click at [445, 450] on button "OK" at bounding box center [439, 447] width 32 height 21
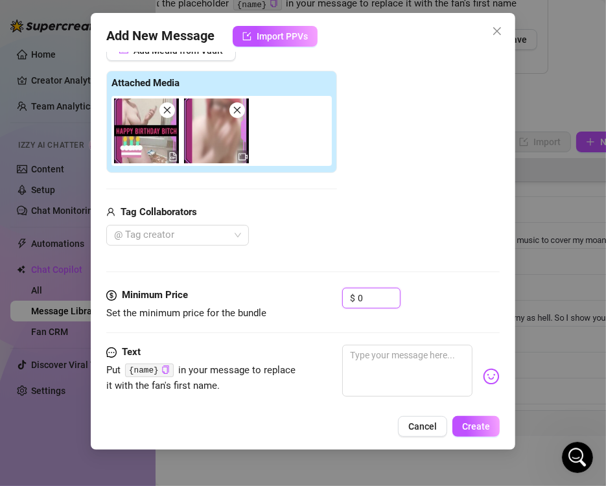
drag, startPoint x: 378, startPoint y: 290, endPoint x: 264, endPoint y: 291, distance: 114.0
click at [264, 291] on div "Minimum Price Set the minimum price for the bundle $ 0" at bounding box center [302, 304] width 393 height 33
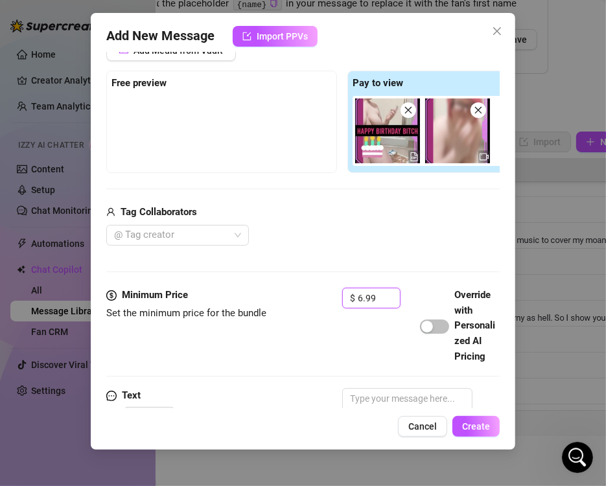
type input "6.99"
click at [334, 184] on div "Add Media from Vault Free preview Pay to view Tag Collaborators @ Tag creator" at bounding box center [342, 143] width 472 height 206
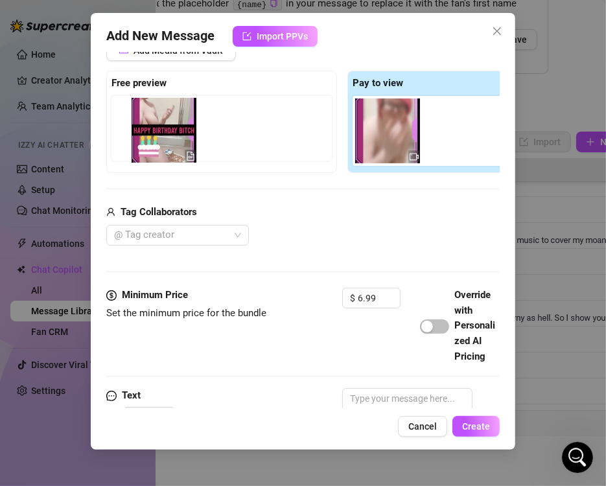
drag, startPoint x: 389, startPoint y: 146, endPoint x: 147, endPoint y: 148, distance: 242.3
click at [147, 148] on div "Free preview Pay to view" at bounding box center [342, 122] width 472 height 102
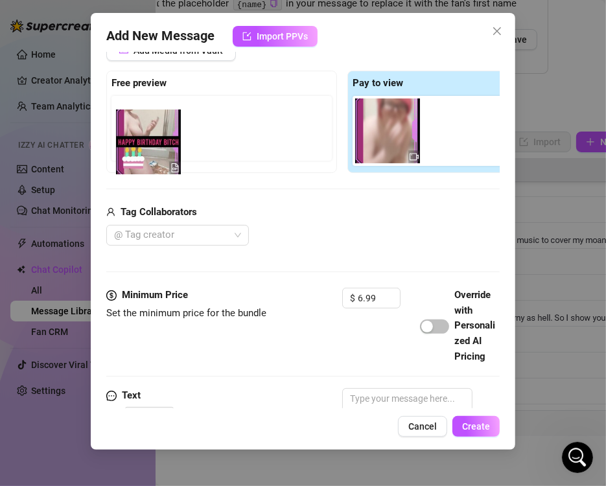
drag, startPoint x: 385, startPoint y: 146, endPoint x: 146, endPoint y: 147, distance: 239.1
click at [146, 147] on div "Free preview Pay to view" at bounding box center [342, 122] width 472 height 102
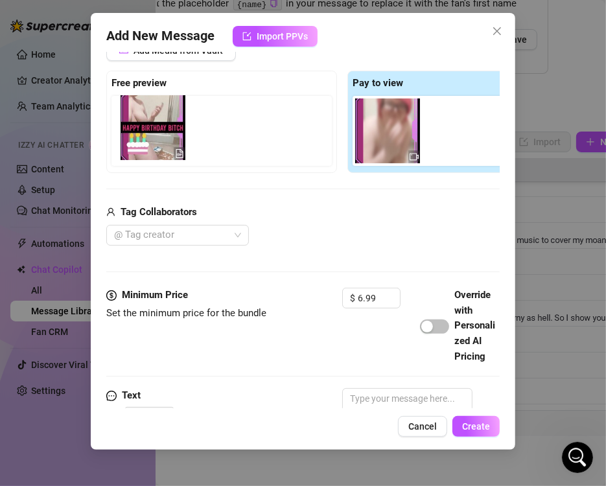
drag, startPoint x: 381, startPoint y: 152, endPoint x: 137, endPoint y: 148, distance: 244.3
click at [137, 148] on div "Free preview Pay to view" at bounding box center [342, 122] width 472 height 102
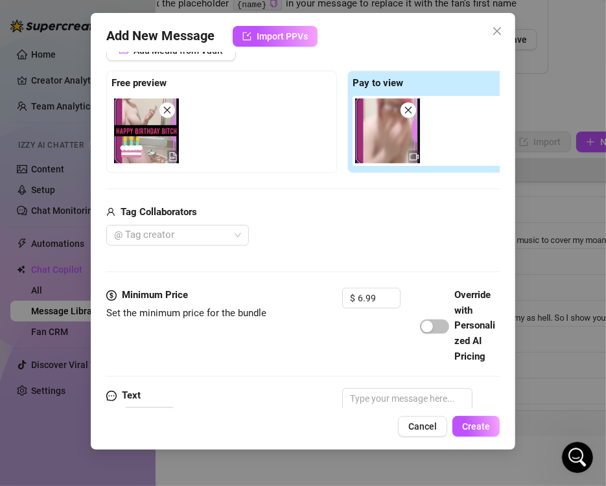
click at [201, 191] on div "Add Media from Vault Free preview Pay to view Tag Collaborators @ Tag creator" at bounding box center [342, 143] width 472 height 206
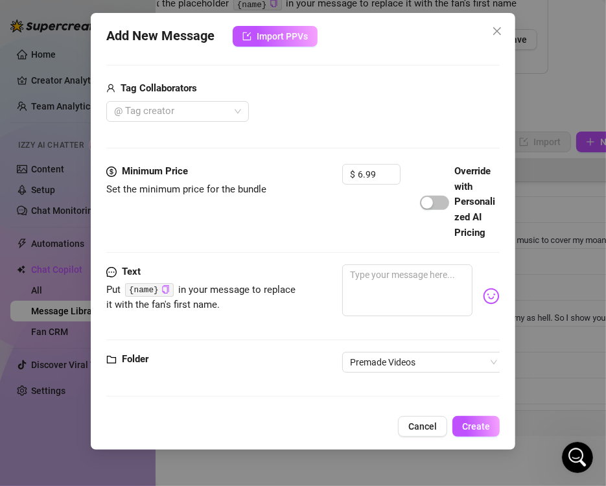
click at [396, 307] on div at bounding box center [420, 295] width 157 height 63
click at [397, 280] on textarea at bounding box center [407, 290] width 130 height 52
paste textarea "HAPPY BIRTHDAY BITCH 🎂I had some cake left over from my birthday... #Scorpio 🎁 …"
type textarea "HAPPY BIRTHDAY BITCH 🎂I had some cake left over from my birthday... #Scorpio 🎁 …"
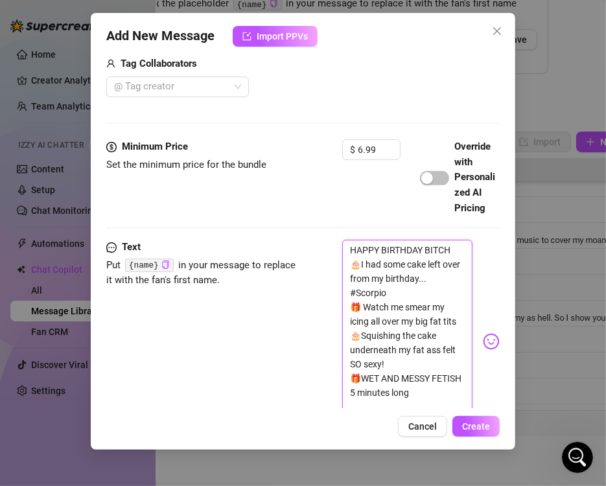
scroll to position [0, 0]
type textarea "HAPPY BIRTHDAY BITCH 🎂I had some cake left over from my birthday... #Scorpio 🎁 …"
click at [488, 420] on button "Create" at bounding box center [475, 426] width 47 height 21
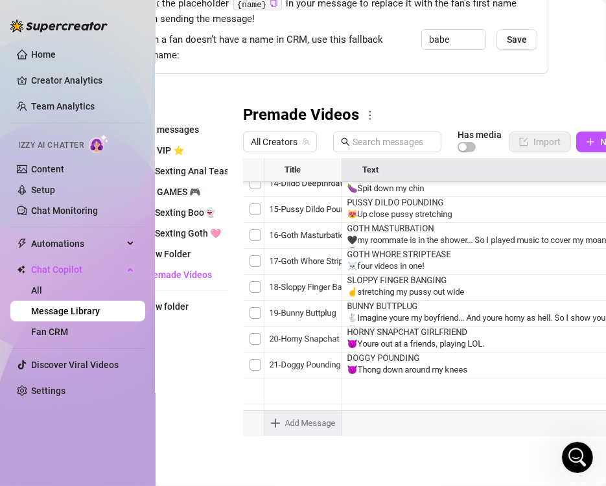
scroll to position [555, 0]
click at [306, 418] on body "Home Creator Analytics Team Analytics Izzy AI Chatter Content Setup Chat Monito…" at bounding box center [303, 243] width 606 height 486
type textarea "Type your message here..."
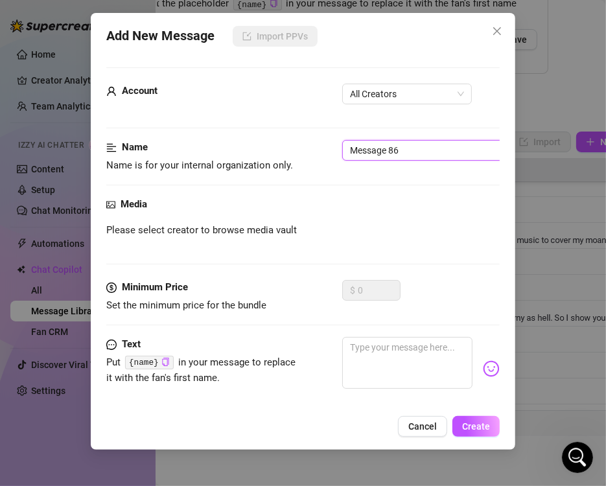
drag, startPoint x: 373, startPoint y: 146, endPoint x: 206, endPoint y: 146, distance: 167.2
click at [218, 146] on div "Name Name is for your internal organization only. Message 86" at bounding box center [302, 156] width 393 height 33
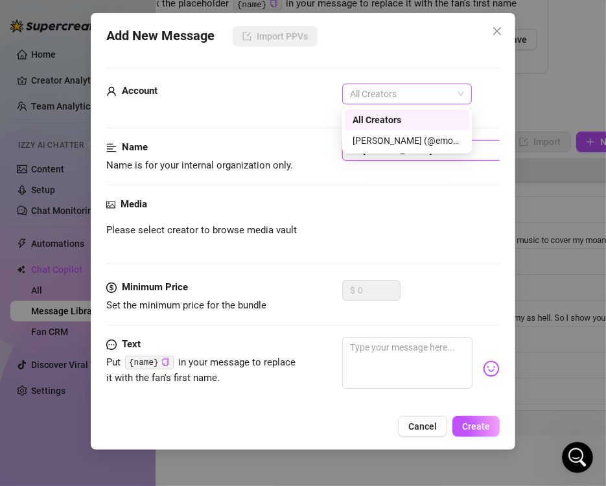
drag, startPoint x: 432, startPoint y: 85, endPoint x: 433, endPoint y: 96, distance: 11.0
click at [434, 88] on span "All Creators" at bounding box center [407, 93] width 114 height 19
type input "28-[PERSON_NAME]"
click at [430, 143] on div "[PERSON_NAME] (@emopink69)" at bounding box center [406, 140] width 109 height 14
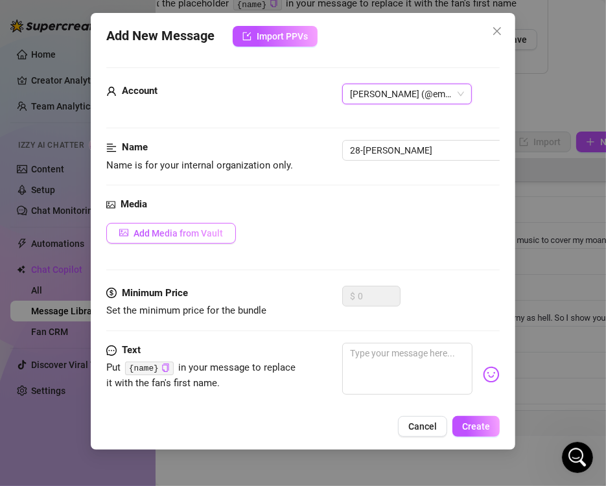
click at [201, 234] on span "Add Media from Vault" at bounding box center [177, 233] width 89 height 10
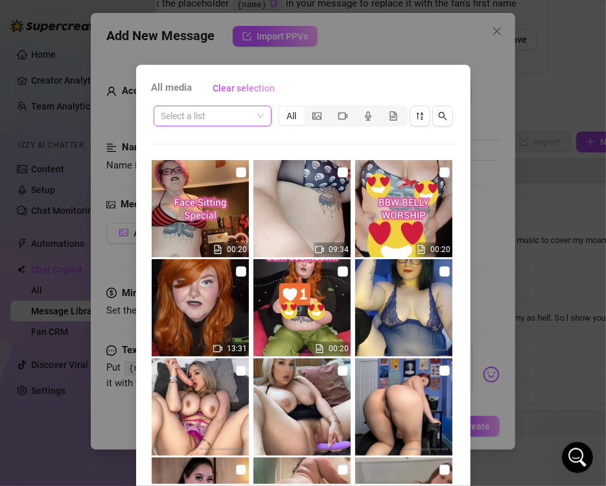
click at [230, 115] on input "search" at bounding box center [206, 115] width 91 height 19
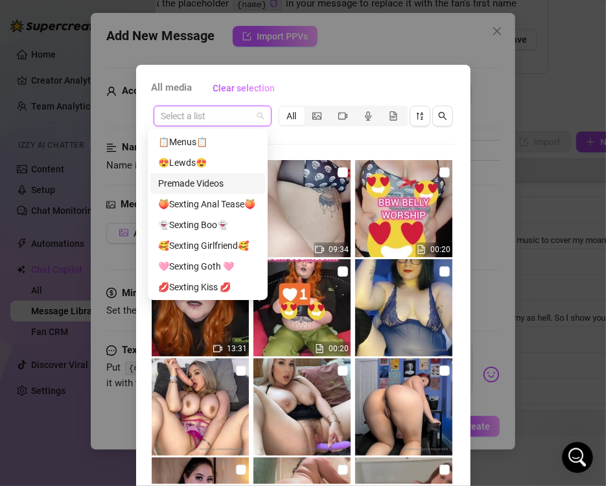
click at [222, 181] on div "Premade Videos" at bounding box center [207, 183] width 99 height 14
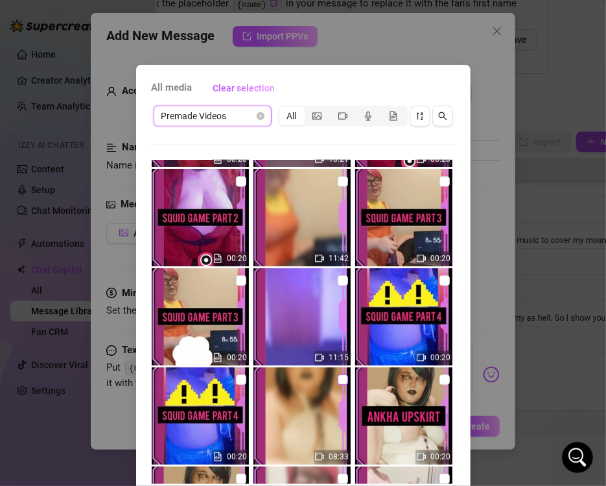
scroll to position [3822, 0]
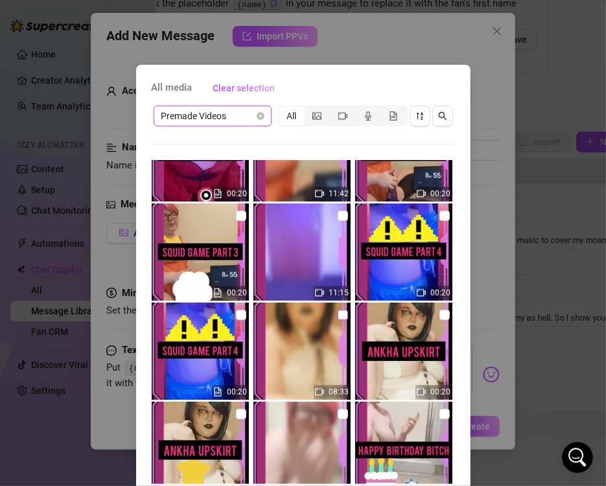
click at [338, 314] on input "checkbox" at bounding box center [343, 315] width 10 height 10
checkbox input "true"
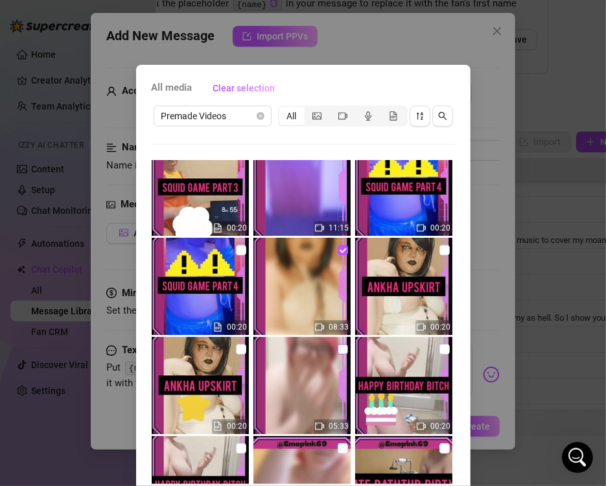
drag, startPoint x: 235, startPoint y: 353, endPoint x: 330, endPoint y: 352, distance: 94.6
click at [236, 352] on input "checkbox" at bounding box center [241, 349] width 10 height 10
checkbox input "true"
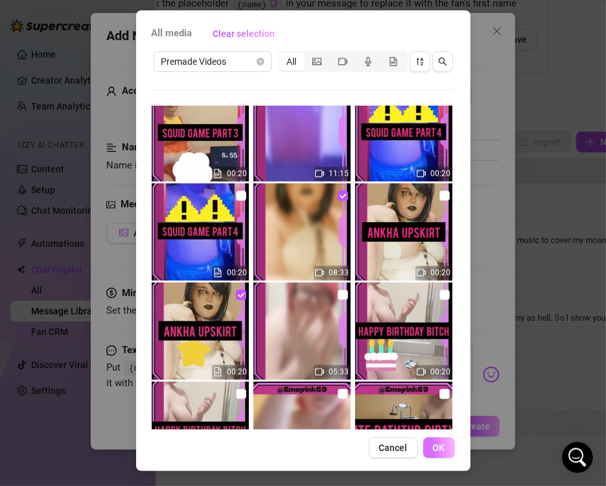
click at [437, 447] on span "OK" at bounding box center [439, 447] width 12 height 10
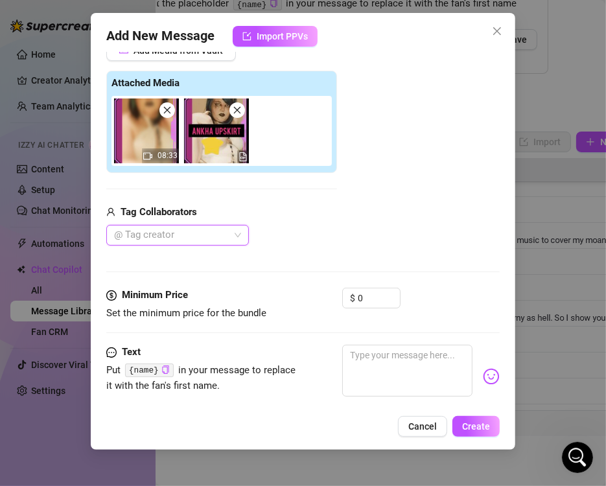
scroll to position [272, 0]
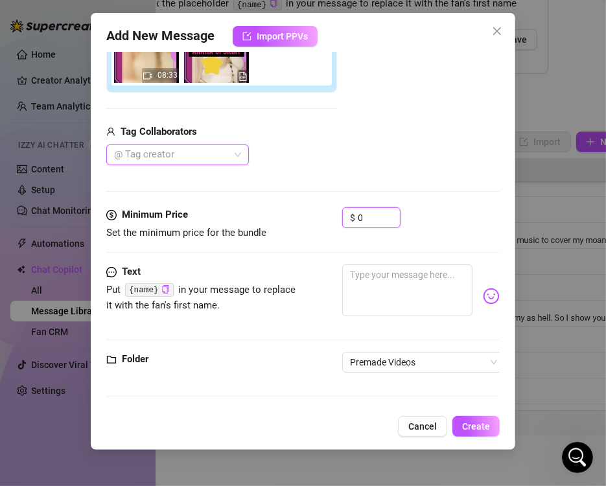
drag, startPoint x: 367, startPoint y: 210, endPoint x: 277, endPoint y: 209, distance: 90.7
click at [293, 209] on div "Minimum Price Set the minimum price for the bundle $ 0" at bounding box center [302, 223] width 393 height 33
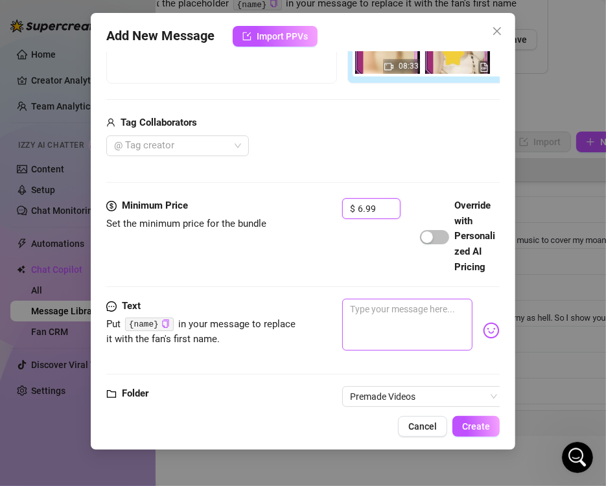
type input "6.99"
click at [402, 345] on textarea at bounding box center [407, 325] width 130 height 52
paste textarea "ANKHA UPSKIRT 🐈Worship me in my newest Ankha cosplay 👑Are you going to be a goo…"
type textarea "ANKHA UPSKIRT 🐈Worship me in my newest Ankha cosplay 👑Are you going to be a goo…"
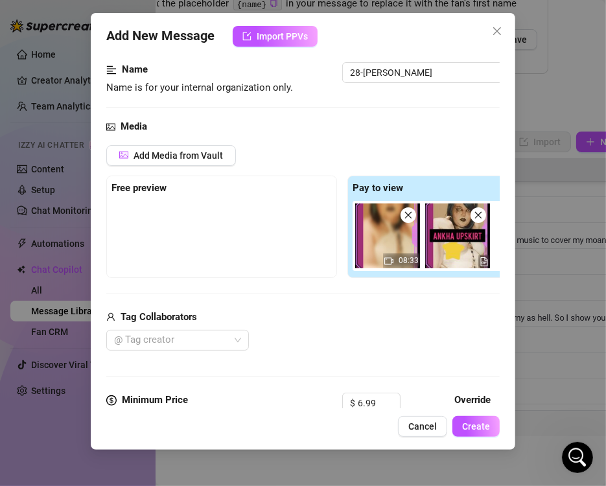
scroll to position [13, 0]
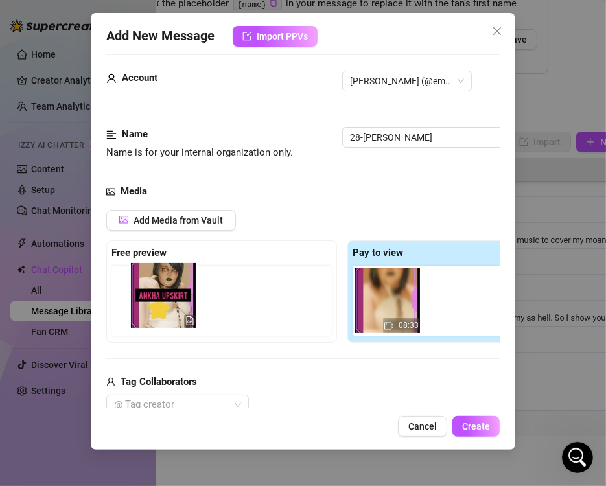
drag, startPoint x: 438, startPoint y: 319, endPoint x: 123, endPoint y: 314, distance: 314.9
click at [123, 314] on div "Free preview Pay to view 08:33" at bounding box center [342, 291] width 472 height 102
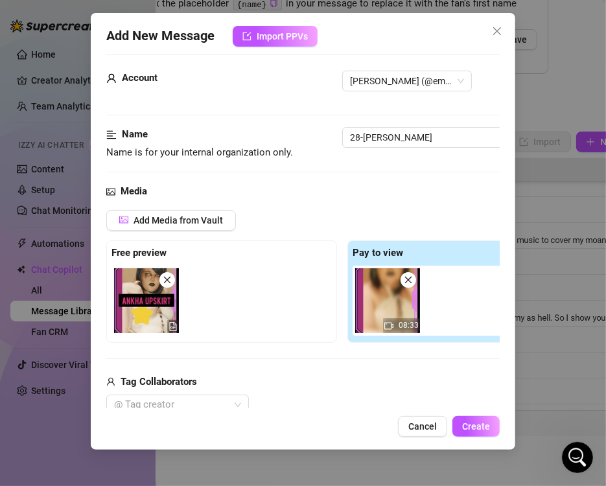
type textarea "ANKHA UPSKIRT 🐈Worship me in my newest Ankha cosplay 👑Are you going to be a goo…"
drag, startPoint x: 235, startPoint y: 347, endPoint x: 255, endPoint y: 339, distance: 21.3
click at [235, 347] on div "Add Media from Vault Free preview Pay to view 08:33 Tag Collaborators @ Tag cre…" at bounding box center [342, 313] width 472 height 206
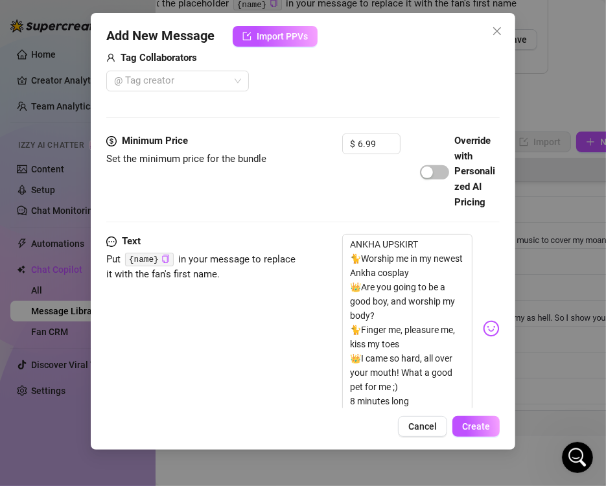
scroll to position [456, 0]
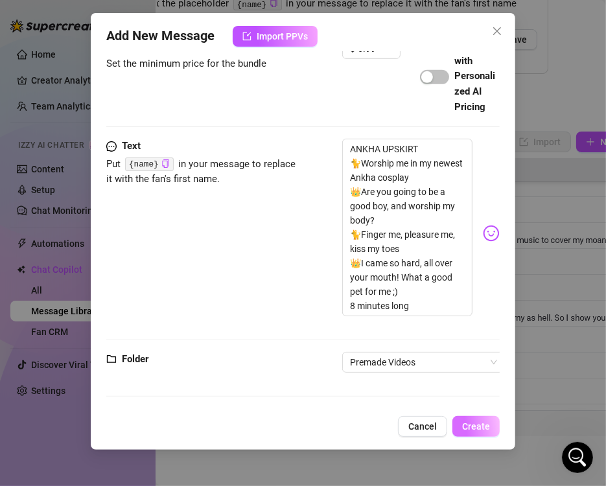
click at [465, 429] on span "Create" at bounding box center [476, 426] width 28 height 10
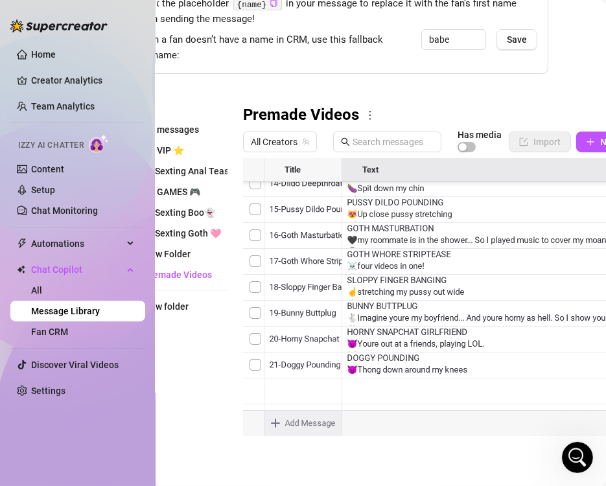
click at [293, 420] on body "Home Creator Analytics Team Analytics Izzy AI Chatter Content Setup Chat Monito…" at bounding box center [303, 243] width 606 height 486
type textarea "Type your message here..."
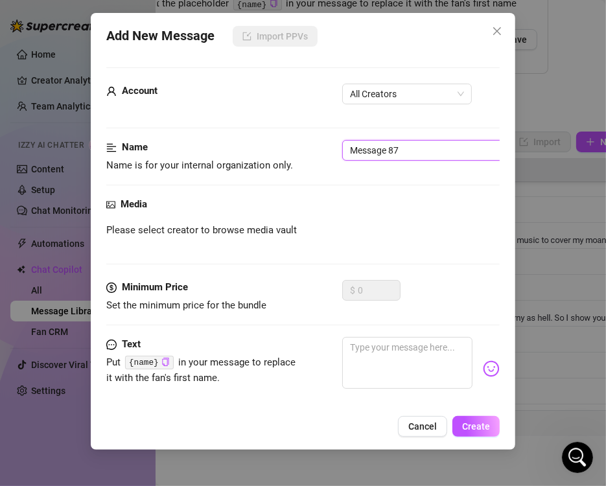
drag, startPoint x: 406, startPoint y: 155, endPoint x: 130, endPoint y: 157, distance: 275.4
click at [124, 157] on div "Name Name is for your internal organization only. Message 87" at bounding box center [302, 156] width 393 height 33
click at [369, 97] on span "All Creators" at bounding box center [407, 93] width 114 height 19
type input "29-Sqid game part 1"
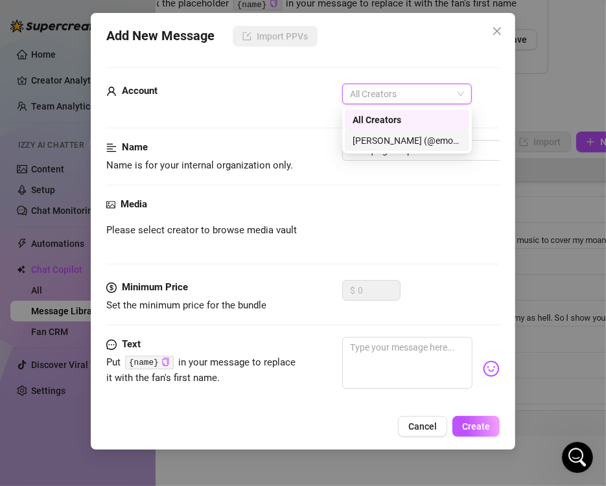
click at [384, 136] on div "[PERSON_NAME] (@emopink69)" at bounding box center [406, 140] width 109 height 14
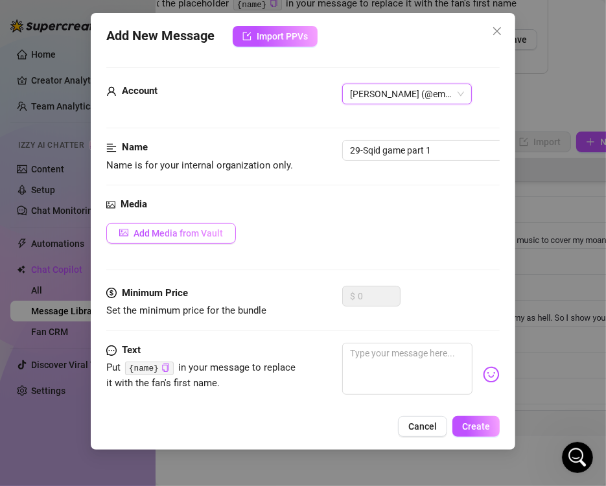
click at [198, 234] on span "Add Media from Vault" at bounding box center [177, 233] width 89 height 10
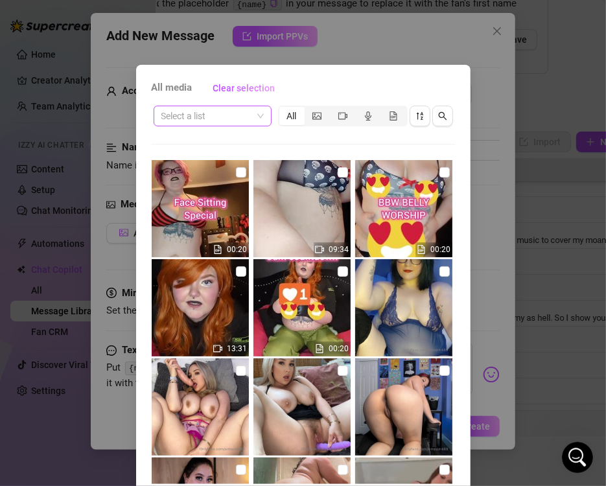
click at [246, 121] on input "search" at bounding box center [206, 115] width 91 height 19
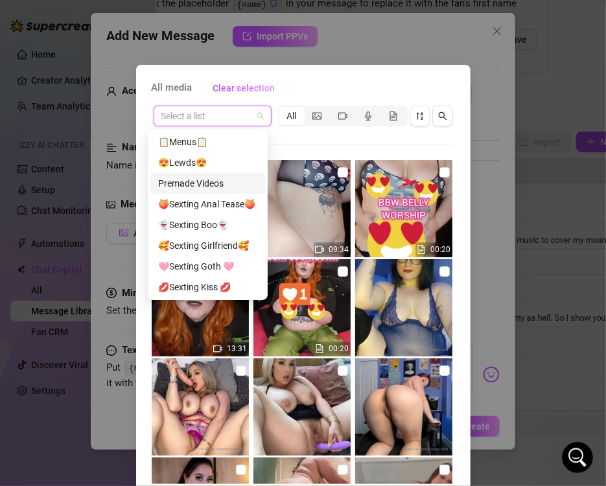
click at [214, 178] on div "Premade Videos" at bounding box center [207, 183] width 99 height 14
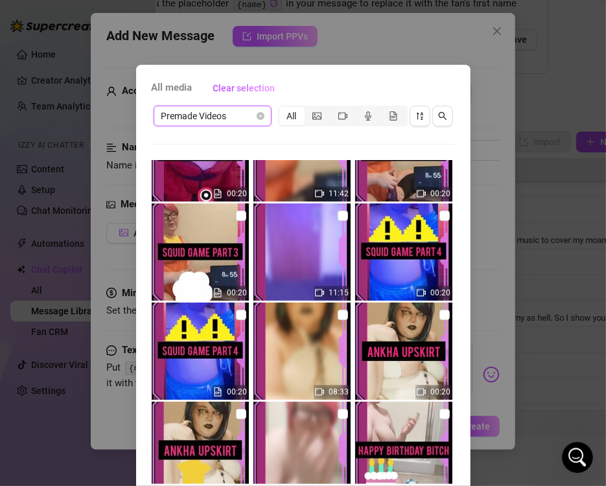
scroll to position [3563, 0]
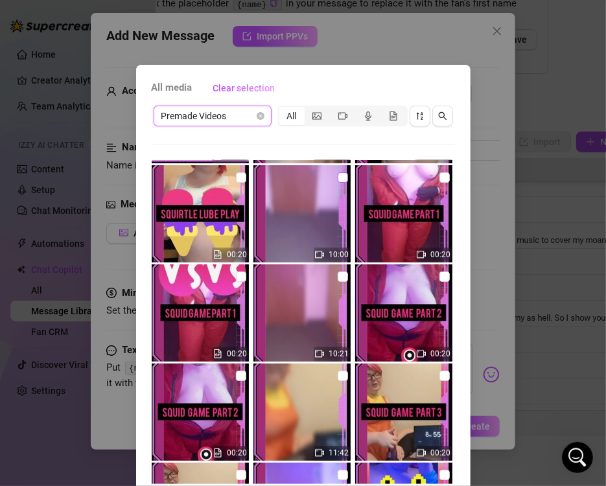
click at [338, 178] on input "checkbox" at bounding box center [343, 177] width 10 height 10
checkbox input "true"
click at [236, 280] on input "checkbox" at bounding box center [241, 276] width 10 height 10
checkbox input "true"
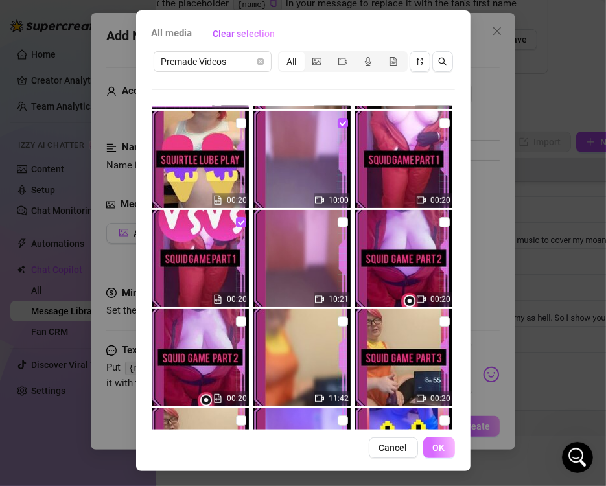
click at [435, 448] on span "OK" at bounding box center [439, 447] width 12 height 10
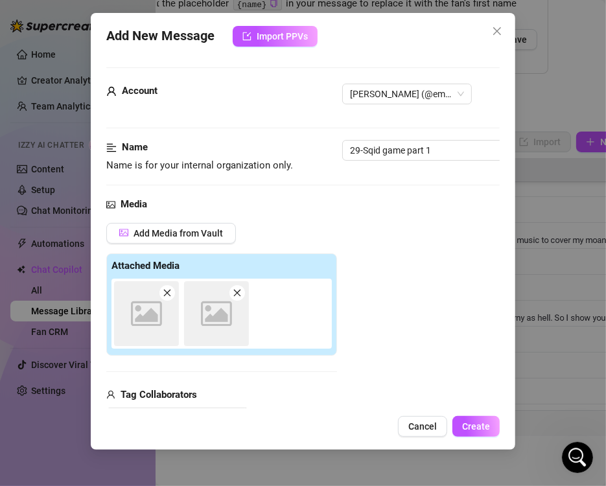
scroll to position [183, 0]
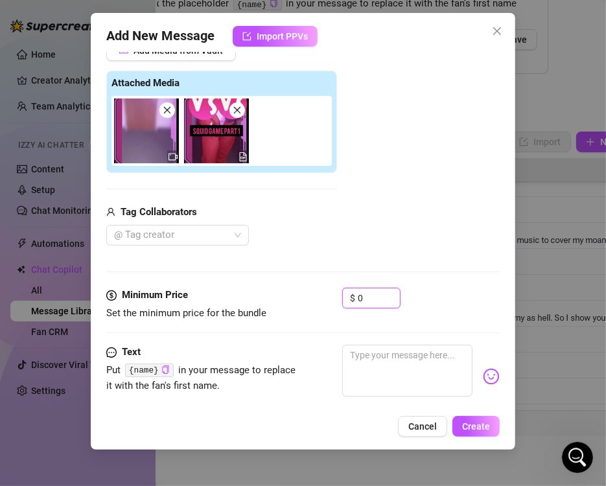
drag, startPoint x: 365, startPoint y: 300, endPoint x: 286, endPoint y: 300, distance: 79.0
click at [296, 301] on div "Minimum Price Set the minimum price for the bundle $ 0" at bounding box center [302, 304] width 393 height 33
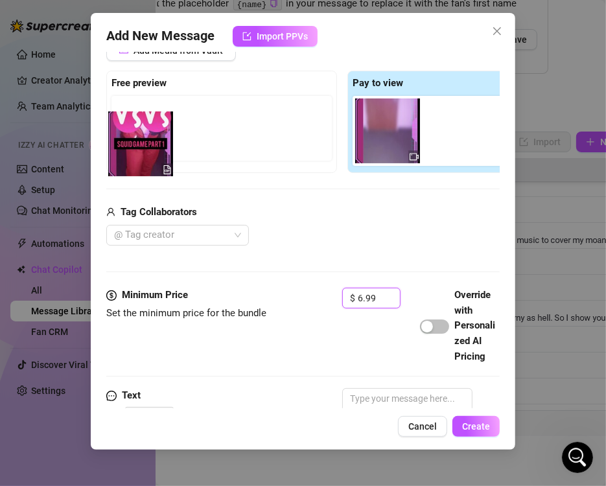
drag, startPoint x: 420, startPoint y: 144, endPoint x: 122, endPoint y: 159, distance: 298.4
click at [122, 159] on div "Free preview Pay to view" at bounding box center [342, 122] width 472 height 102
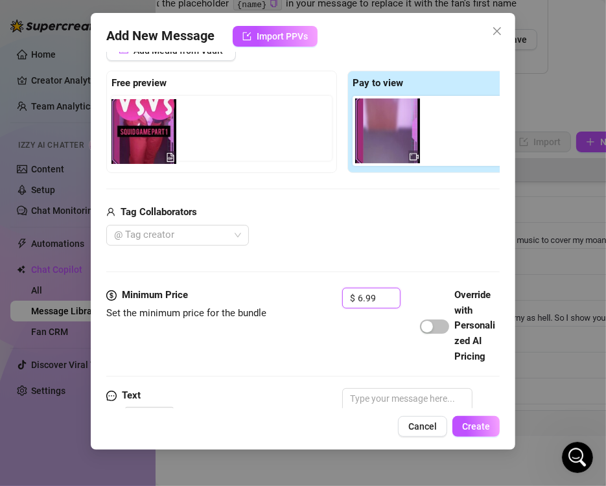
drag, startPoint x: 456, startPoint y: 150, endPoint x: 139, endPoint y: 152, distance: 316.8
click at [139, 152] on div "Free preview Pay to view" at bounding box center [342, 122] width 472 height 102
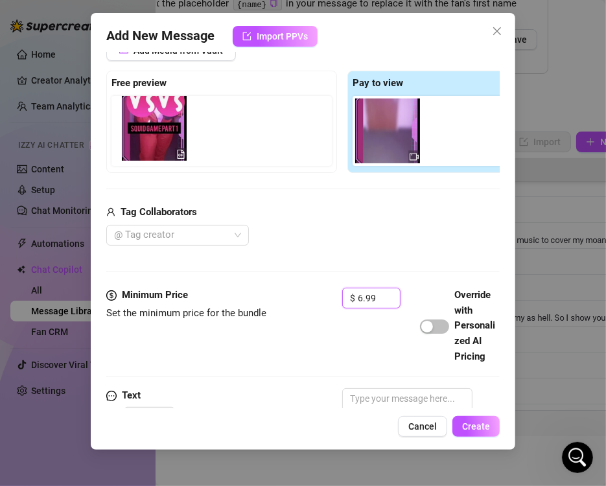
drag, startPoint x: 448, startPoint y: 150, endPoint x: 142, endPoint y: 148, distance: 305.8
click at [142, 148] on div "Free preview Pay to view" at bounding box center [342, 122] width 472 height 102
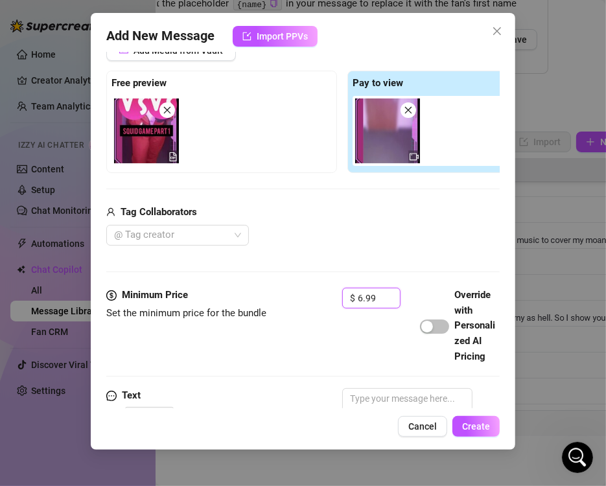
type input "6.99"
click at [258, 189] on div "Add Media from Vault Free preview Pay to view Tag Collaborators @ Tag creator" at bounding box center [342, 143] width 472 height 206
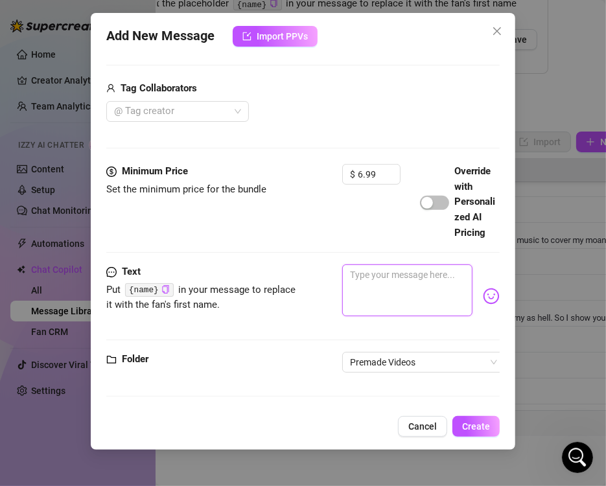
click at [369, 285] on textarea at bounding box center [407, 290] width 130 height 52
paste textarea "SQUID GAME: PART ONE 🦑You're a contestant in the squid game...But I'm a guard. …"
type textarea "SQUID GAME: PART ONE 🦑You're a contestant in the squid game...But I'm a guard. …"
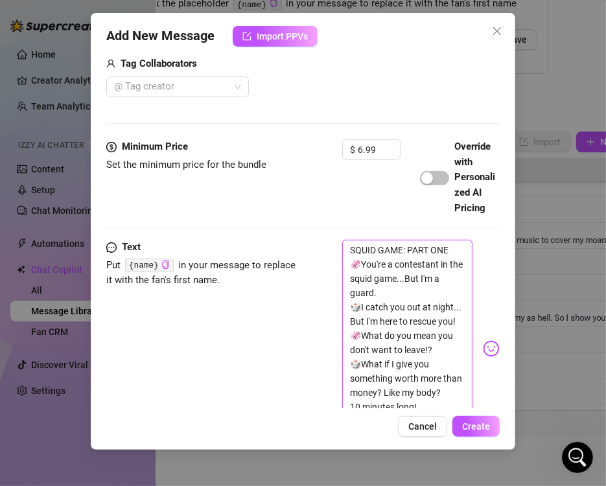
scroll to position [485, 0]
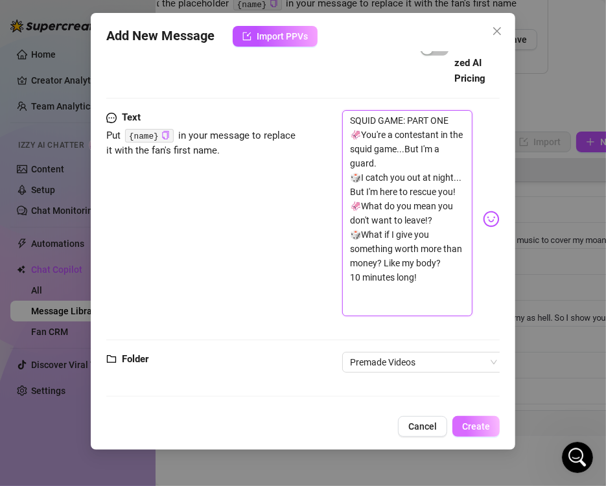
type textarea "SQUID GAME: PART ONE 🦑You're a contestant in the squid game...But I'm a guard. …"
click at [480, 426] on span "Create" at bounding box center [476, 426] width 28 height 10
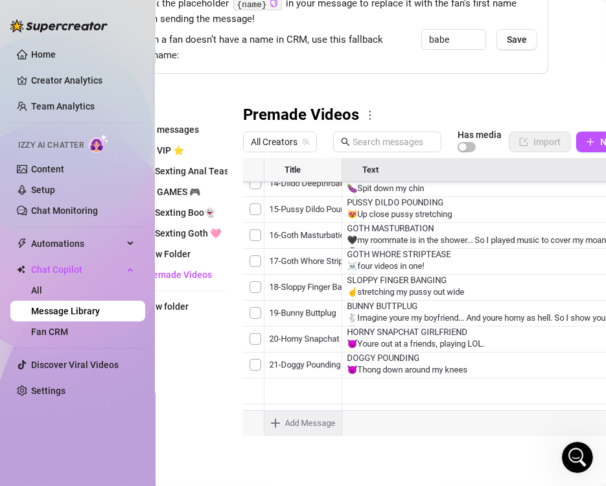
click at [301, 416] on body "Home Creator Analytics Team Analytics Izzy AI Chatter Content Setup Chat Monito…" at bounding box center [303, 243] width 606 height 486
type textarea "Type your message here..."
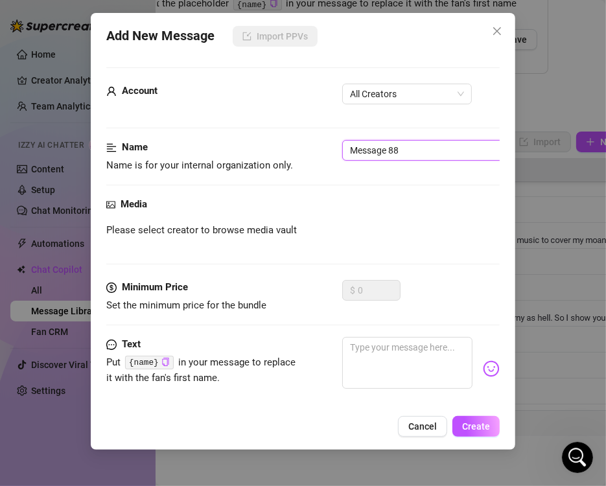
drag, startPoint x: 398, startPoint y: 147, endPoint x: 204, endPoint y: 144, distance: 194.4
click at [204, 144] on div "Name Name is for your internal organization only. Message 88" at bounding box center [302, 156] width 393 height 33
type input "30-Squid game part 2"
click at [422, 95] on span "All Creators" at bounding box center [407, 93] width 114 height 19
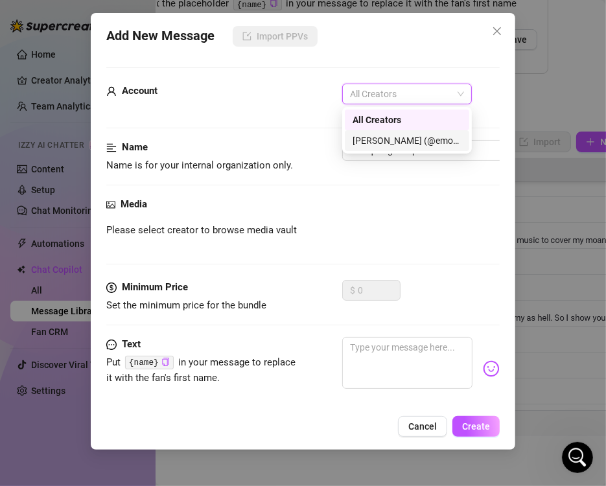
click at [411, 146] on div "[PERSON_NAME] (@emopink69)" at bounding box center [406, 140] width 109 height 14
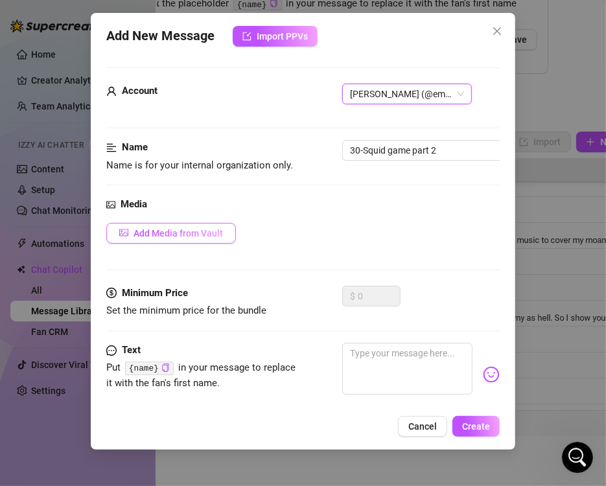
click at [176, 230] on span "Add Media from Vault" at bounding box center [177, 233] width 89 height 10
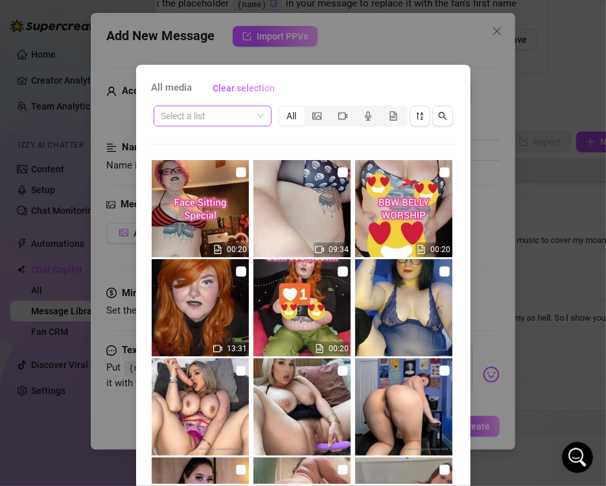
click at [238, 118] on input "search" at bounding box center [206, 115] width 91 height 19
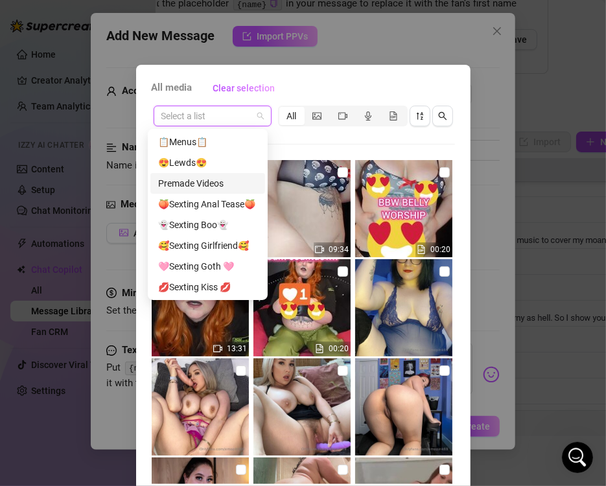
click at [222, 184] on div "Premade Videos" at bounding box center [207, 183] width 99 height 14
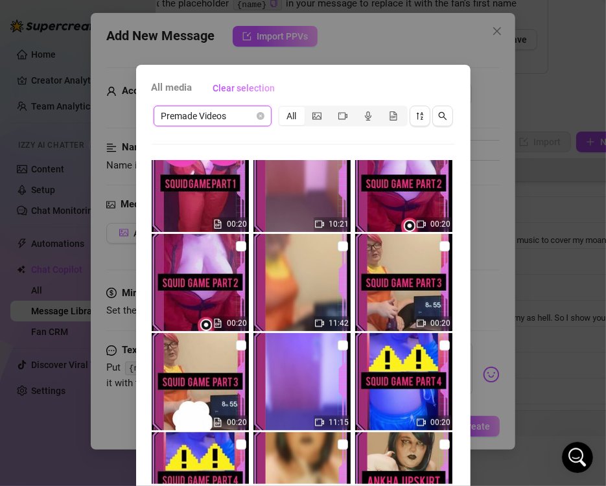
scroll to position [3758, 0]
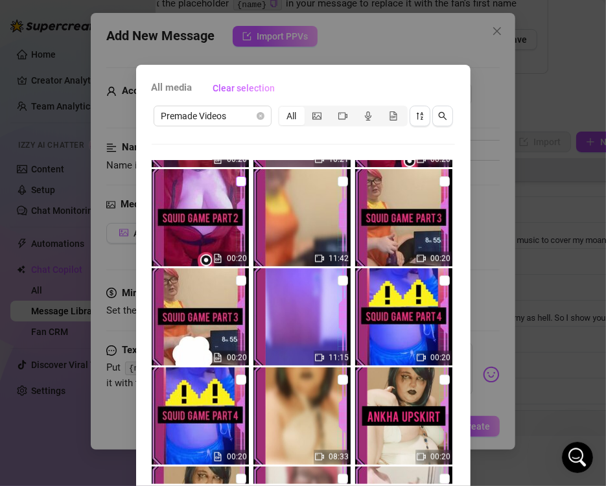
click at [236, 185] on input "checkbox" at bounding box center [241, 181] width 10 height 10
checkbox input "true"
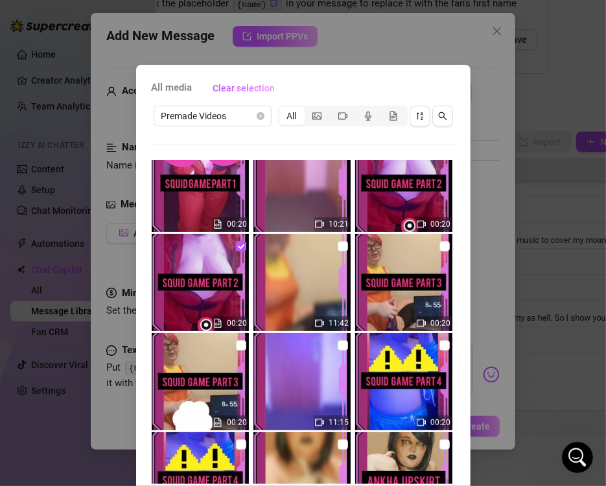
scroll to position [3628, 0]
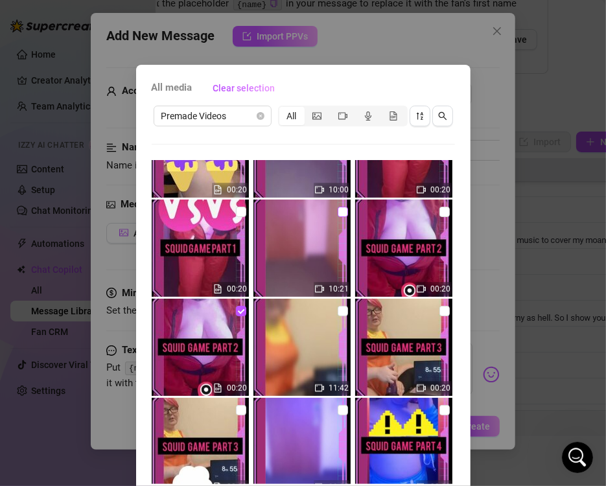
click at [338, 209] on input "checkbox" at bounding box center [343, 212] width 10 height 10
checkbox input "true"
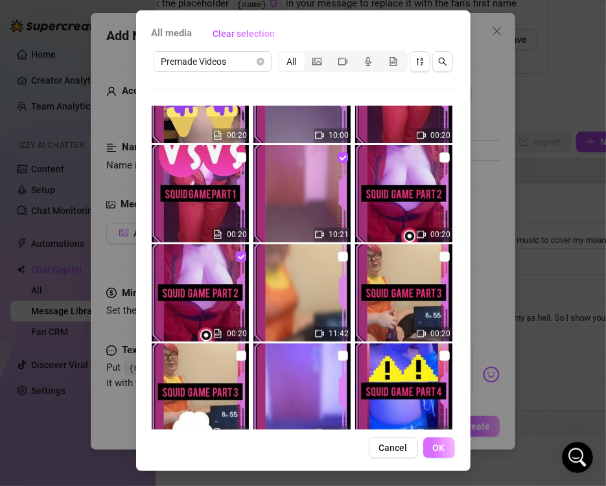
click at [434, 446] on span "OK" at bounding box center [439, 447] width 12 height 10
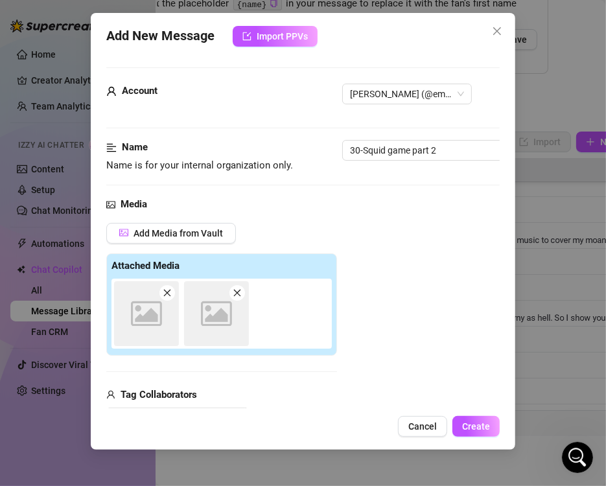
scroll to position [183, 0]
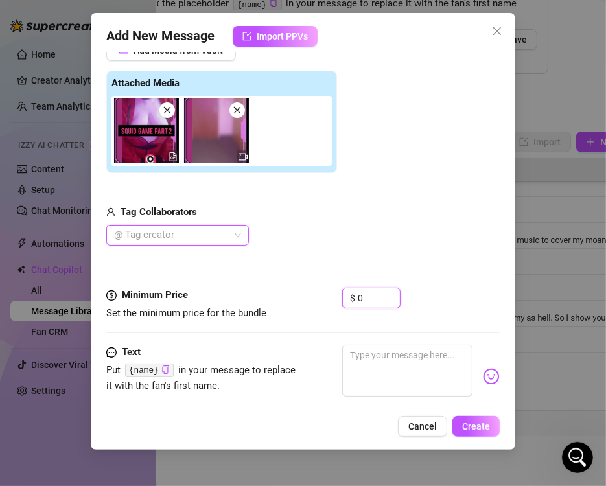
drag, startPoint x: 368, startPoint y: 295, endPoint x: 321, endPoint y: 302, distance: 47.7
click at [324, 302] on div "Minimum Price Set the minimum price for the bundle $ 0" at bounding box center [302, 304] width 393 height 33
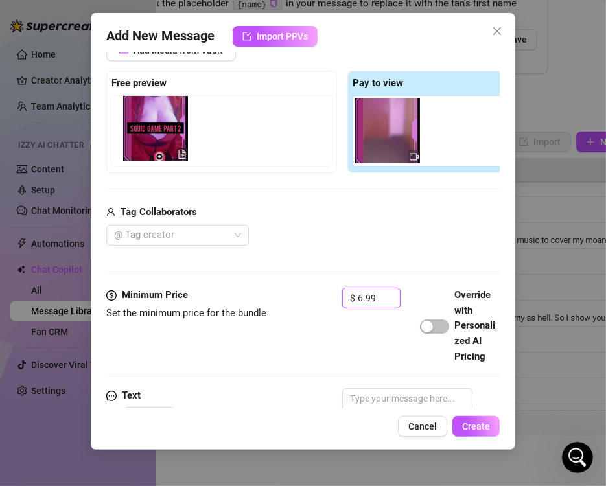
drag, startPoint x: 385, startPoint y: 148, endPoint x: 156, endPoint y: 146, distance: 228.7
click at [156, 146] on div "Free preview Pay to view" at bounding box center [342, 122] width 472 height 102
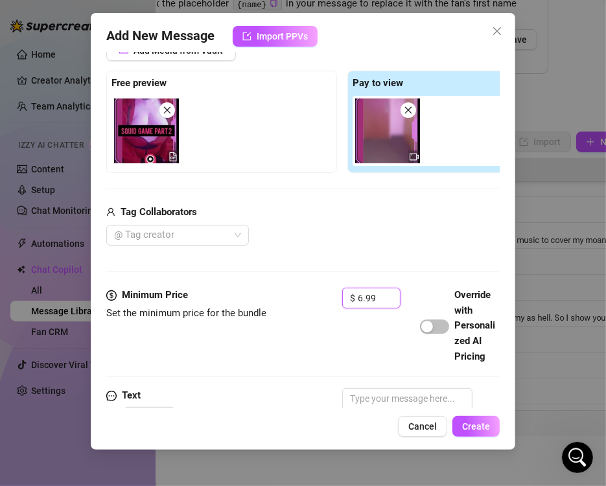
type input "6.99"
click at [247, 182] on div "Add Media from Vault Free preview Pay to view Tag Collaborators @ Tag creator" at bounding box center [342, 143] width 472 height 206
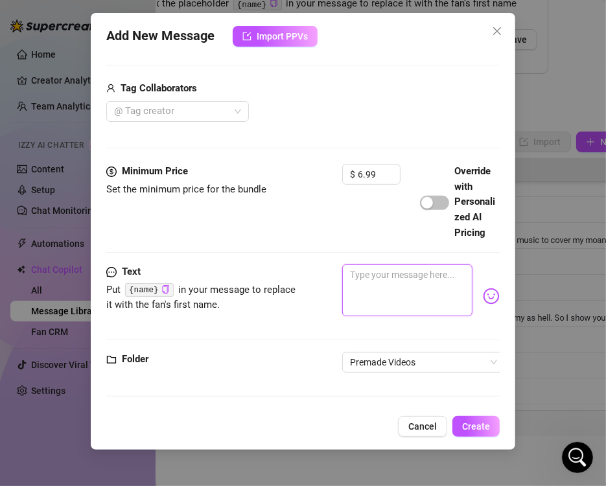
click at [396, 302] on textarea at bounding box center [407, 290] width 130 height 52
paste textarea "SQUID GAME: PART TWO 🦑 Are you ready to play a game baby? Heres your next game …"
type textarea "SQUID GAME: PART TWO 🦑 Are you ready to play a game baby? Heres your next game …"
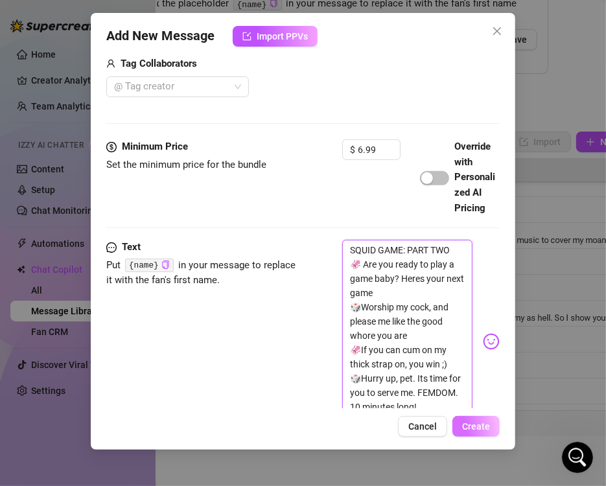
scroll to position [0, 0]
type textarea "SQUID GAME: PART TWO 🦑 Are you ready to play a game baby? Heres your next game …"
click at [485, 431] on span "Create" at bounding box center [476, 426] width 28 height 10
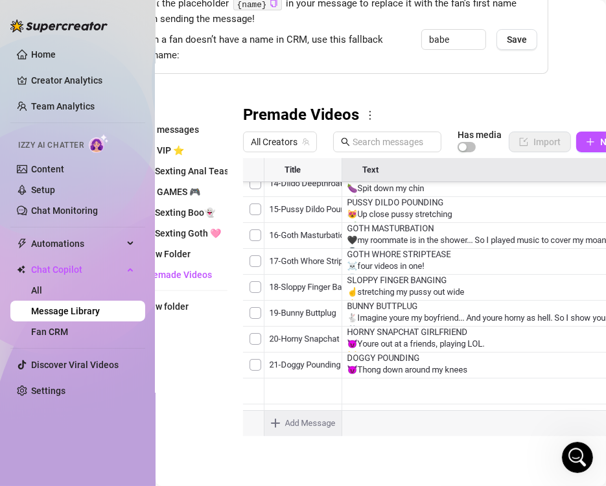
click at [302, 411] on body "Home Creator Analytics Team Analytics Izzy AI Chatter Content Setup Chat Monito…" at bounding box center [303, 243] width 606 height 486
type textarea "Type your message here..."
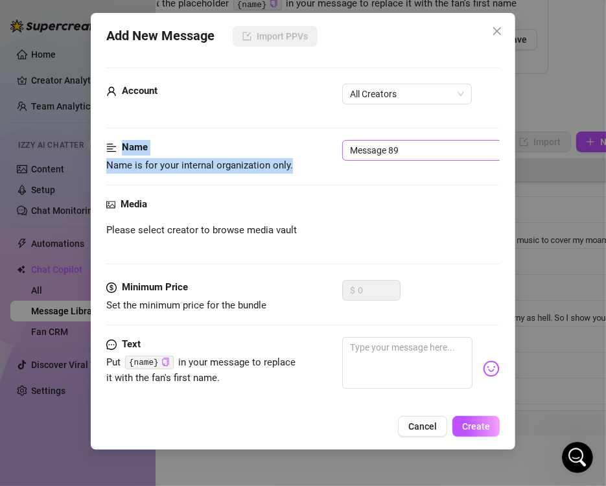
drag, startPoint x: 427, startPoint y: 139, endPoint x: 386, endPoint y: 144, distance: 41.1
click at [386, 144] on form "Account All Creators Name Name is for your internal organization only. Message …" at bounding box center [302, 273] width 393 height 413
drag, startPoint x: 440, startPoint y: 149, endPoint x: 146, endPoint y: 155, distance: 293.5
click at [146, 155] on div "Name Name is for your internal organization only. Message 89" at bounding box center [302, 156] width 393 height 33
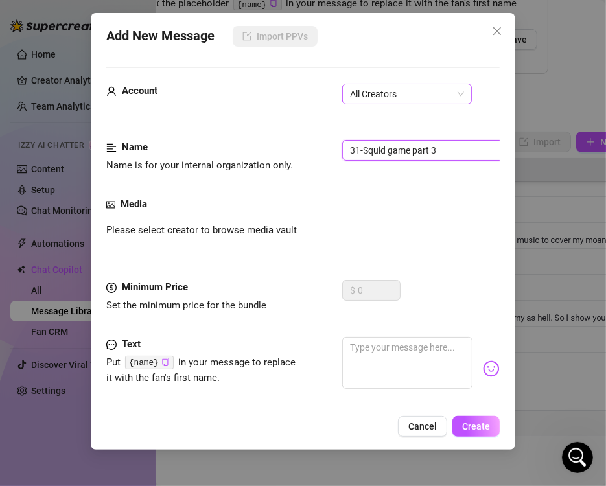
click at [414, 98] on span "All Creators" at bounding box center [407, 93] width 114 height 19
type input "31-Squid game part 3"
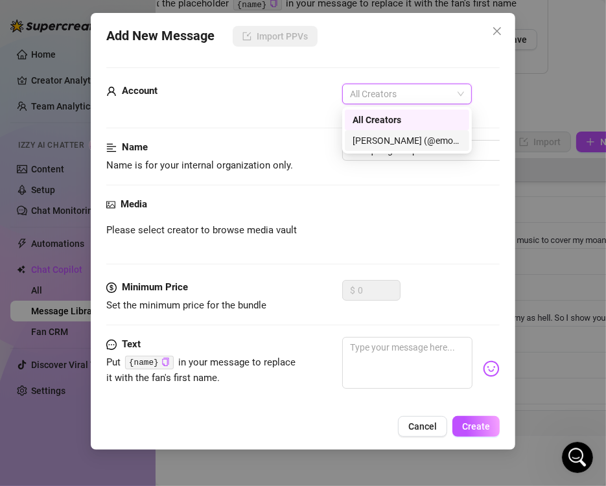
click at [391, 144] on div "[PERSON_NAME] (@emopink69)" at bounding box center [406, 140] width 109 height 14
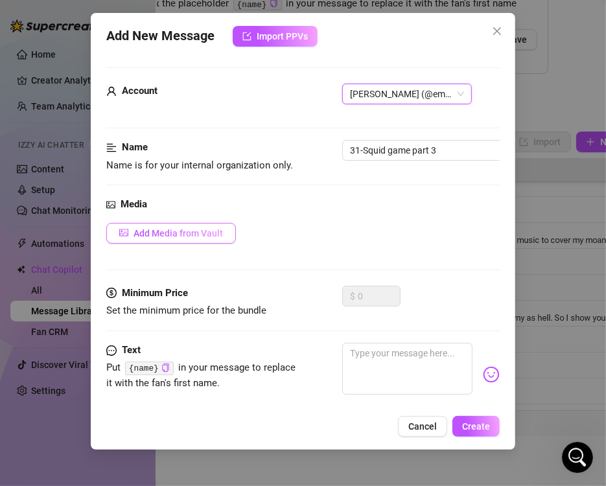
click at [210, 232] on span "Add Media from Vault" at bounding box center [177, 233] width 89 height 10
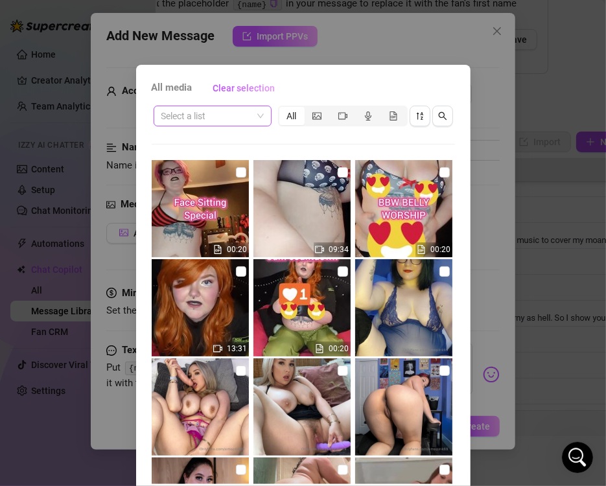
click at [247, 116] on span at bounding box center [212, 115] width 102 height 19
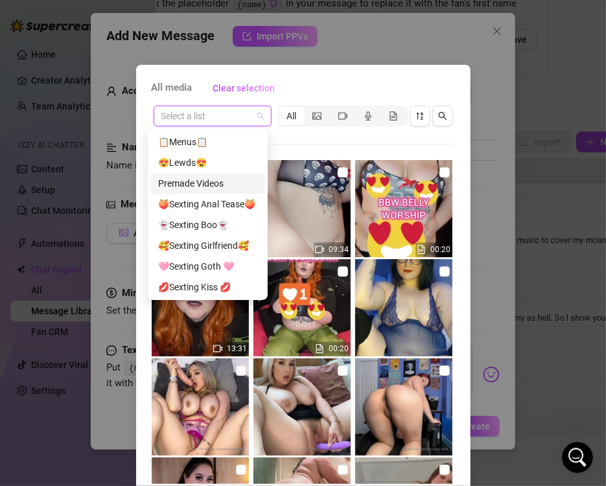
click at [216, 182] on div "Premade Videos" at bounding box center [207, 183] width 99 height 14
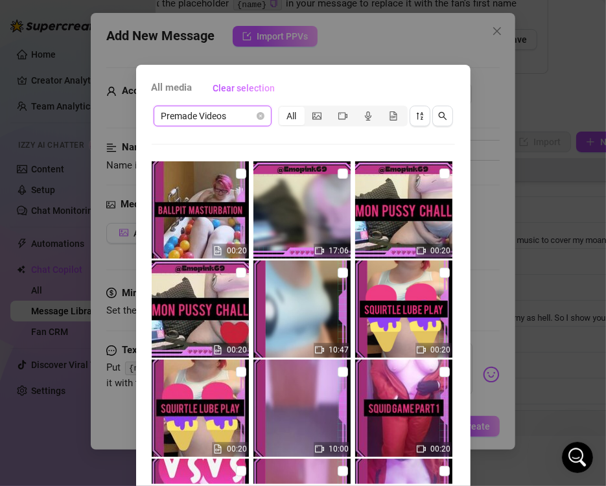
scroll to position [3758, 0]
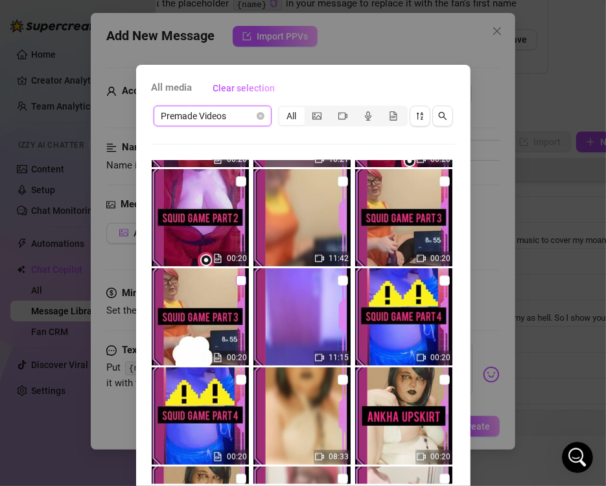
click at [236, 277] on input "checkbox" at bounding box center [241, 280] width 10 height 10
checkbox input "true"
click at [338, 181] on input "checkbox" at bounding box center [343, 181] width 10 height 10
checkbox input "true"
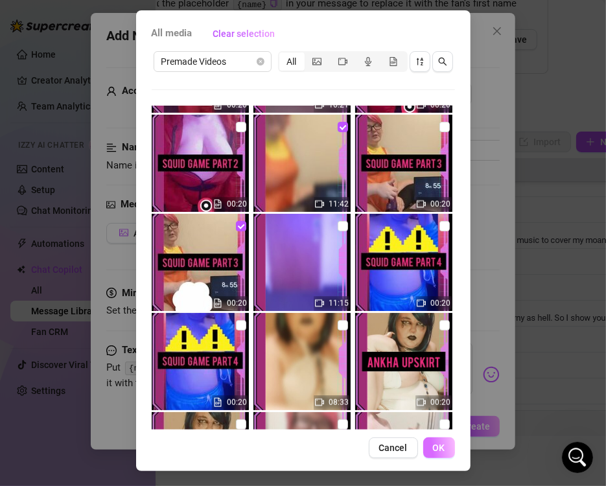
click at [439, 442] on span "OK" at bounding box center [439, 447] width 12 height 10
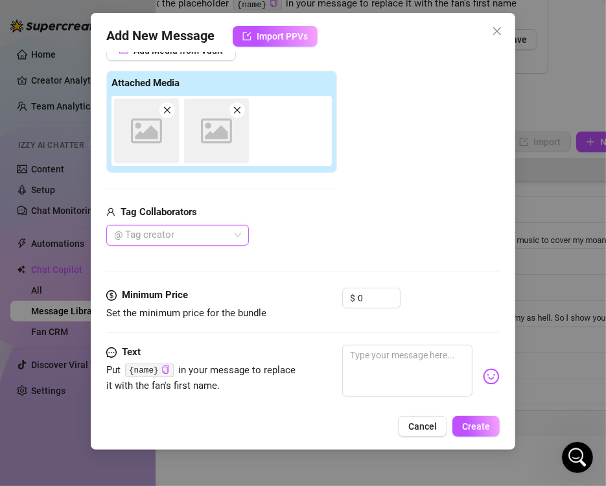
scroll to position [272, 0]
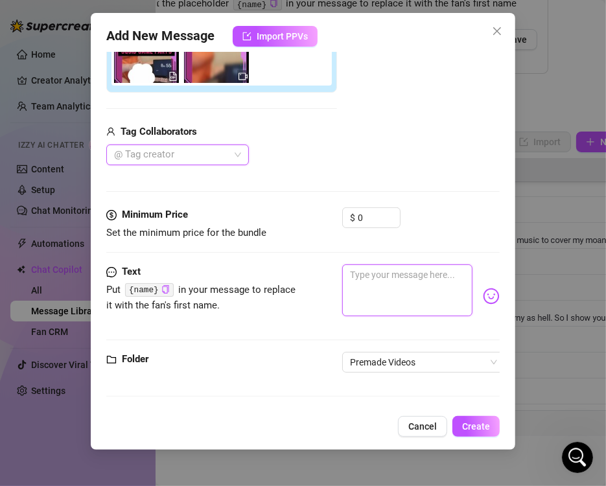
click at [375, 287] on textarea at bounding box center [407, 290] width 130 height 52
paste textarea "SQUID GAME: PART THREE 🦑your next game is here! Lets play red light/green light…"
type textarea "SQUID GAME: PART THREE 🦑your next game is here! Lets play red light/green light…"
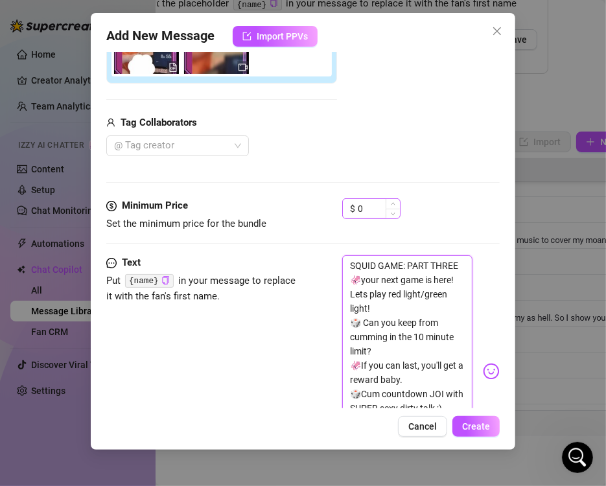
scroll to position [0, 0]
type textarea "SQUID GAME: PART THREE 🦑your next game is here! Lets play red light/green light…"
drag, startPoint x: 373, startPoint y: 209, endPoint x: 215, endPoint y: 228, distance: 158.6
click at [222, 213] on div "Minimum Price Set the minimum price for the bundle $ 0" at bounding box center [302, 214] width 393 height 33
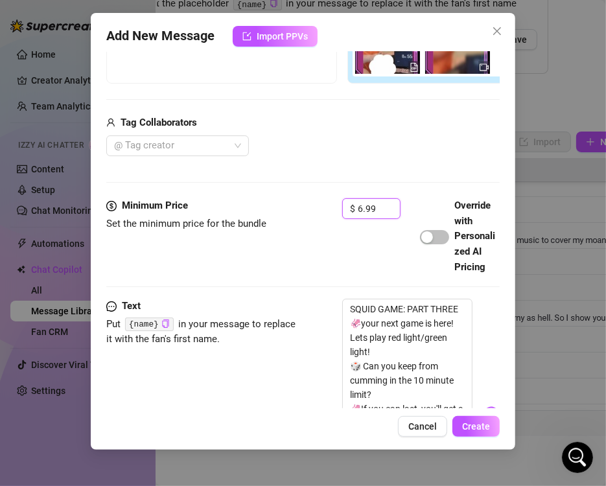
type input "6.99"
click at [295, 245] on div "Minimum Price Set the minimum price for the bundle $ 6.99 Override with Persona…" at bounding box center [302, 236] width 393 height 76
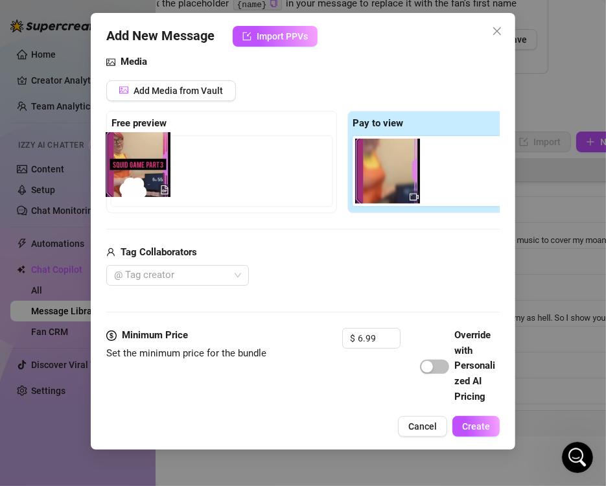
drag, startPoint x: 391, startPoint y: 179, endPoint x: 139, endPoint y: 172, distance: 252.8
click at [139, 172] on div "Free preview Pay to view" at bounding box center [342, 162] width 472 height 102
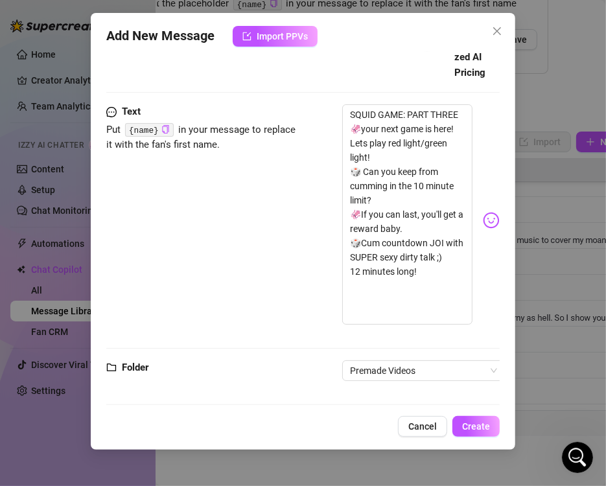
scroll to position [499, 0]
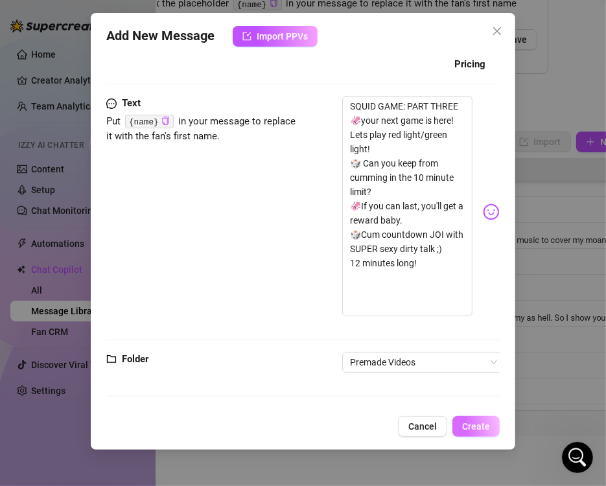
click at [476, 417] on button "Create" at bounding box center [475, 426] width 47 height 21
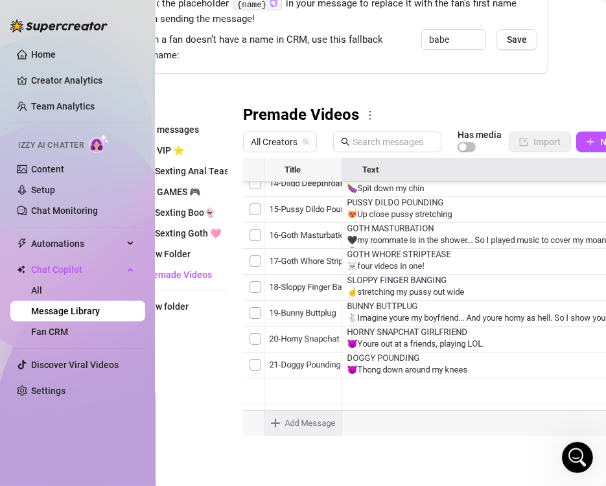
click at [295, 422] on body "Home Creator Analytics Team Analytics Izzy AI Chatter Content Setup Chat Monito…" at bounding box center [303, 243] width 606 height 486
type textarea "Type your message here..."
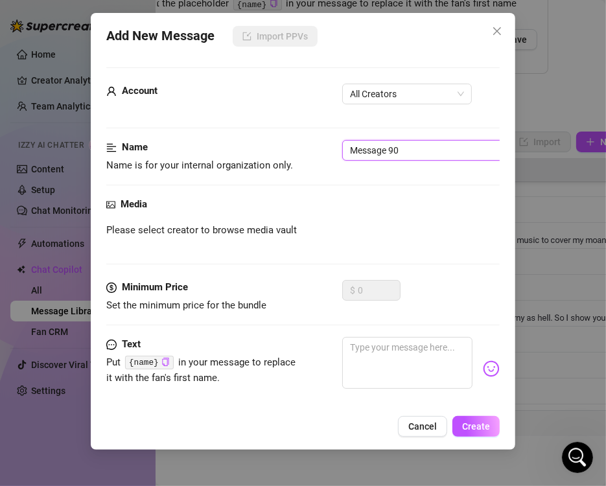
drag, startPoint x: 300, startPoint y: 148, endPoint x: 37, endPoint y: 137, distance: 263.2
click at [37, 137] on div "Add New Message Import PPVs Account All Creators Name Name is for your internal…" at bounding box center [303, 243] width 606 height 486
type input "S"
click at [416, 86] on span "All Creators" at bounding box center [407, 93] width 114 height 19
type input "32-Squid game part 4"
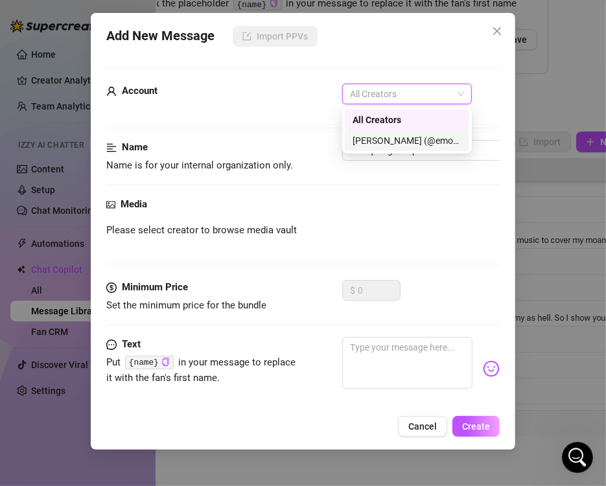
click at [396, 135] on div "[PERSON_NAME] (@emopink69)" at bounding box center [406, 140] width 109 height 14
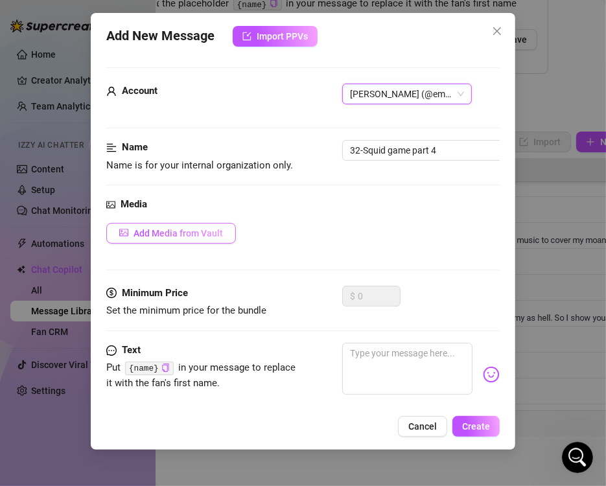
click at [178, 231] on span "Add Media from Vault" at bounding box center [177, 233] width 89 height 10
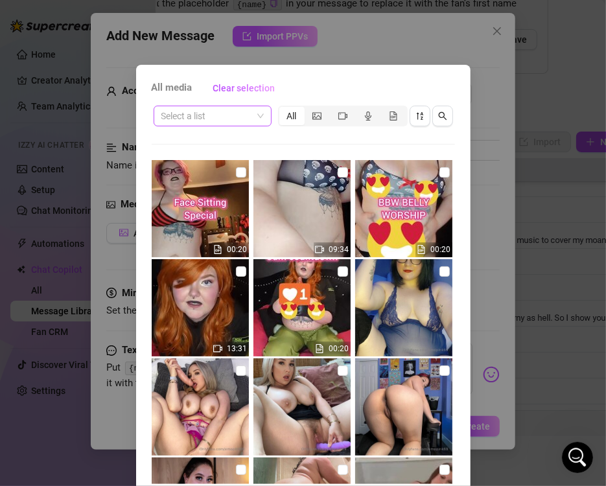
click at [246, 119] on input "search" at bounding box center [206, 115] width 91 height 19
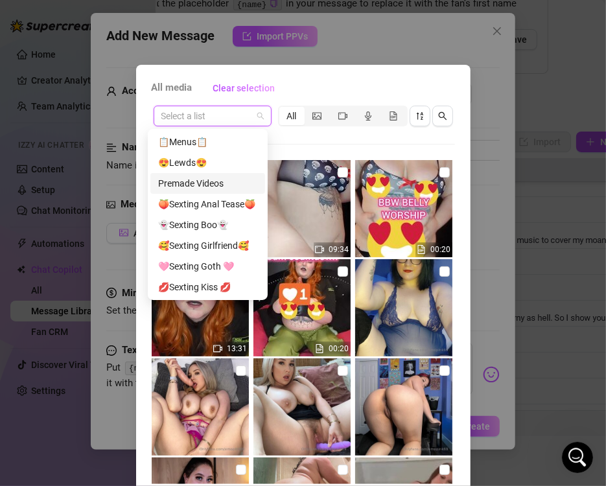
click at [224, 180] on div "Premade Videos" at bounding box center [207, 183] width 99 height 14
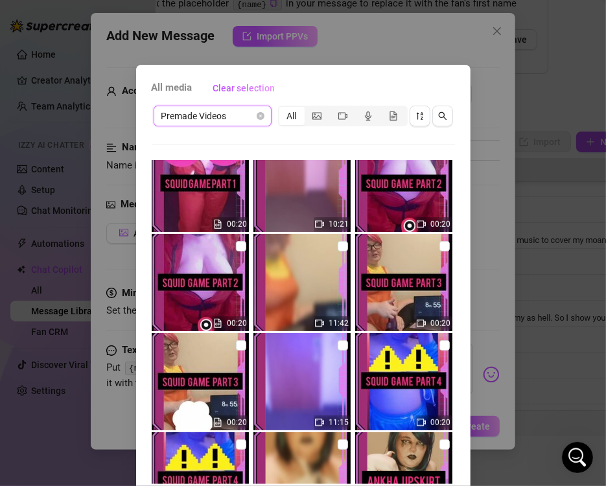
scroll to position [3758, 0]
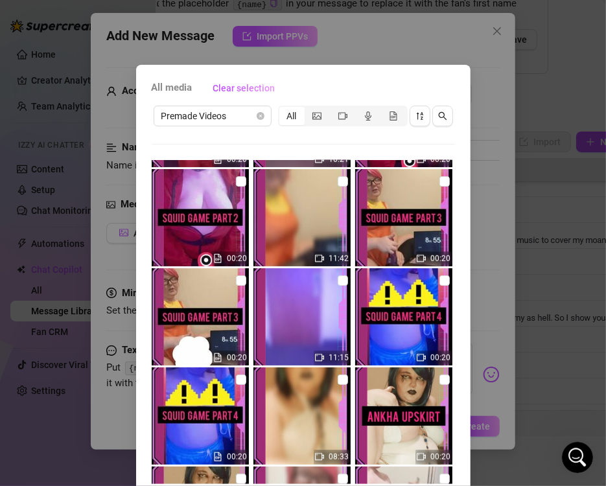
click at [238, 377] on input "checkbox" at bounding box center [241, 379] width 10 height 10
checkbox input "true"
click at [338, 280] on input "checkbox" at bounding box center [343, 280] width 10 height 10
checkbox input "true"
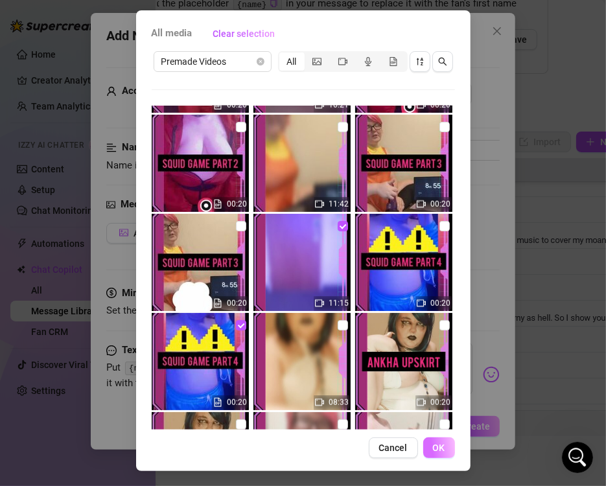
click at [445, 445] on button "OK" at bounding box center [439, 447] width 32 height 21
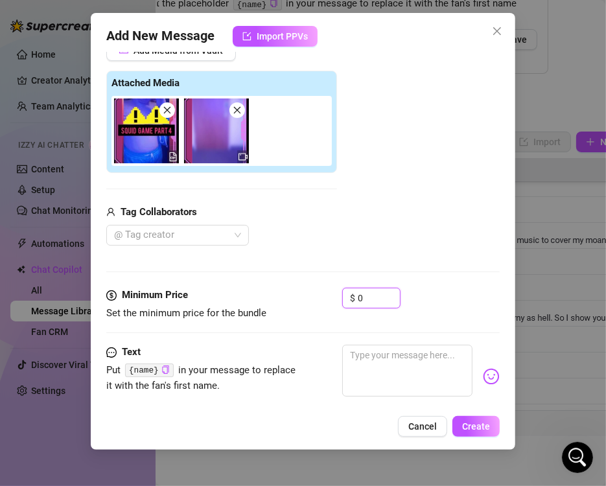
drag, startPoint x: 370, startPoint y: 286, endPoint x: 289, endPoint y: 292, distance: 81.2
click at [304, 292] on div "Minimum Price Set the minimum price for the bundle $ 0" at bounding box center [302, 304] width 393 height 33
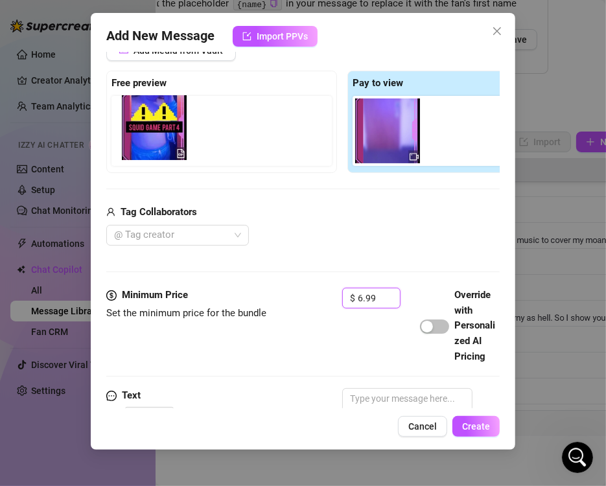
drag, startPoint x: 385, startPoint y: 136, endPoint x: 141, endPoint y: 132, distance: 244.9
click at [141, 132] on div "Free preview Pay to view" at bounding box center [342, 122] width 472 height 102
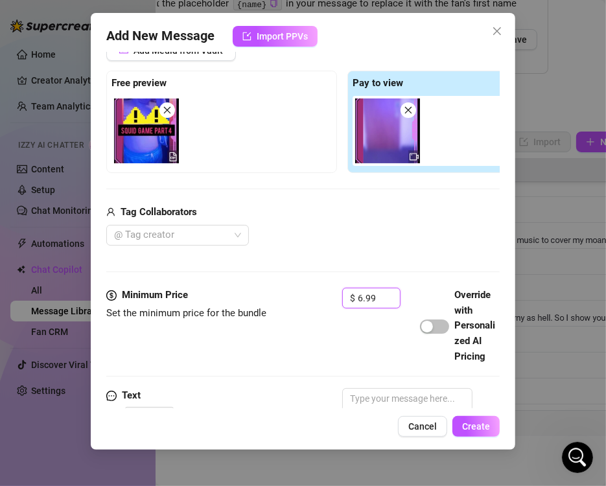
type input "6.99"
drag, startPoint x: 252, startPoint y: 189, endPoint x: 260, endPoint y: 181, distance: 11.9
click at [253, 189] on div "Add Media from Vault Free preview Pay to view Tag Collaborators @ Tag creator" at bounding box center [342, 143] width 472 height 206
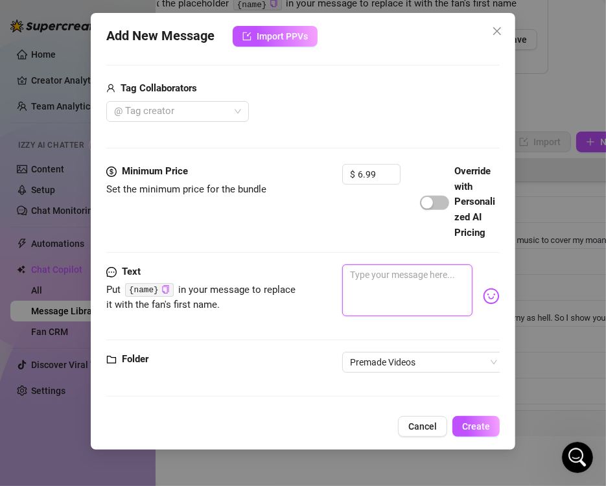
click at [362, 295] on textarea at bounding box center [407, 290] width 130 height 52
paste textarea "SQUID GAME: PART FOUR 🦑Its time to play a game- but this time *I'M* the contest…"
type textarea "SQUID GAME: PART FOUR 🦑Its time to play a game- but this time *I'M* the contest…"
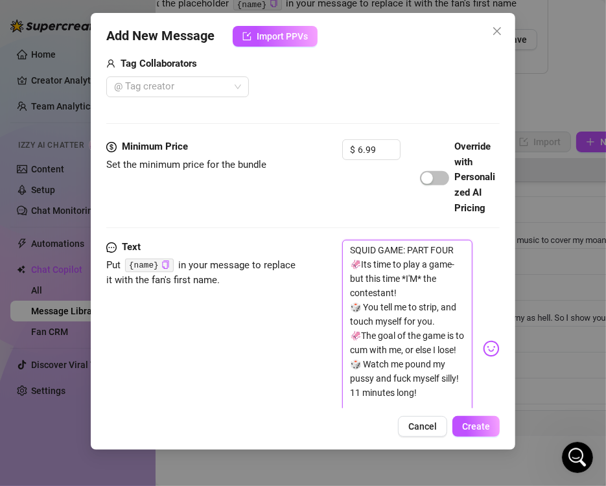
scroll to position [0, 0]
type textarea "SQUID GAME: PART FOUR 🦑Its time to play a game- but this time *I'M* the contest…"
click at [476, 422] on span "Create" at bounding box center [476, 426] width 28 height 10
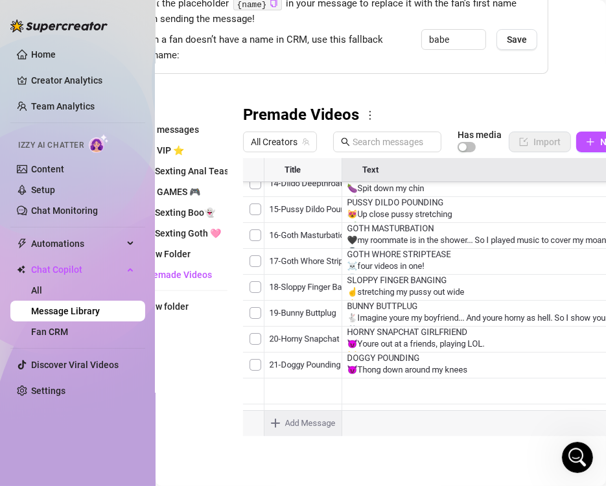
scroll to position [684, 0]
click at [307, 419] on body "Home Creator Analytics Team Analytics Izzy AI Chatter Content Setup Chat Monito…" at bounding box center [303, 243] width 606 height 486
type textarea "Type your message here..."
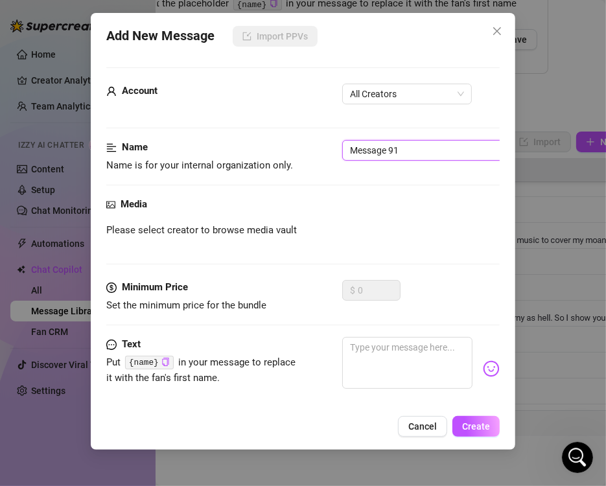
drag, startPoint x: 395, startPoint y: 150, endPoint x: 233, endPoint y: 150, distance: 161.3
click at [233, 150] on div "Name Name is for your internal organization only. Message 91" at bounding box center [302, 156] width 393 height 33
click at [424, 86] on span "All Creators" at bounding box center [407, 93] width 114 height 19
type input "33-Squirtle Lube Play"
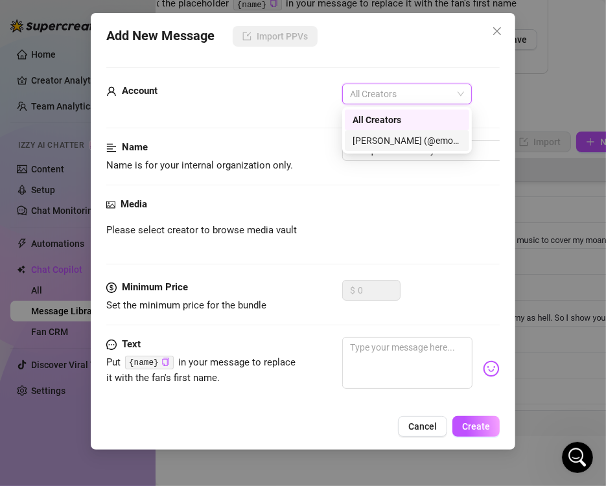
click at [398, 141] on div "[PERSON_NAME] (@emopink69)" at bounding box center [406, 140] width 109 height 14
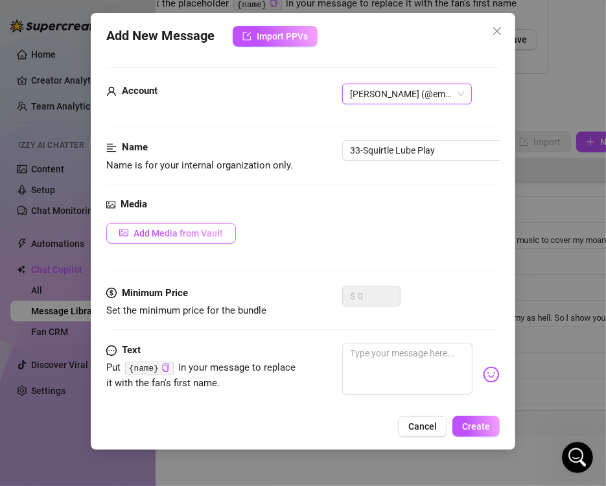
click at [203, 229] on span "Add Media from Vault" at bounding box center [177, 233] width 89 height 10
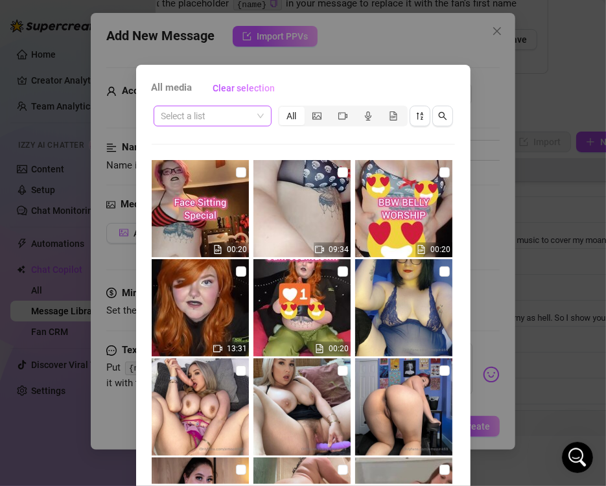
click at [255, 117] on span at bounding box center [212, 115] width 102 height 19
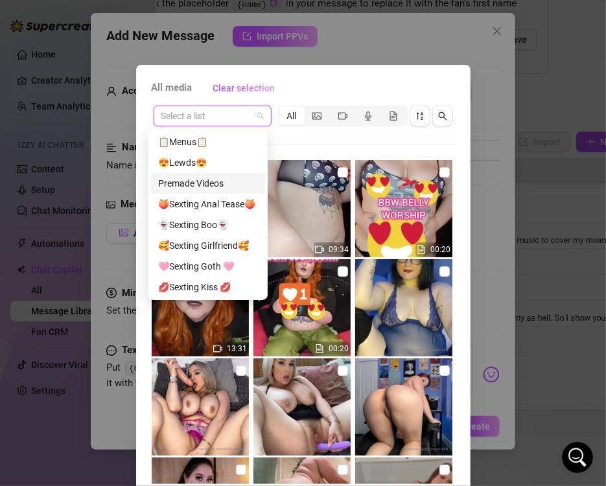
click at [233, 187] on div "Premade Videos" at bounding box center [207, 183] width 99 height 14
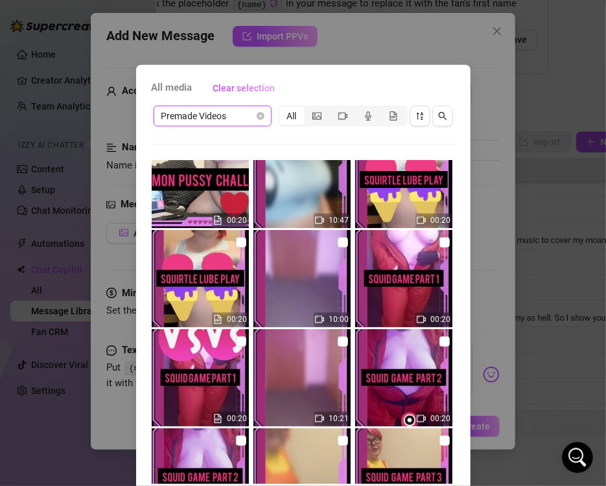
scroll to position [3434, 0]
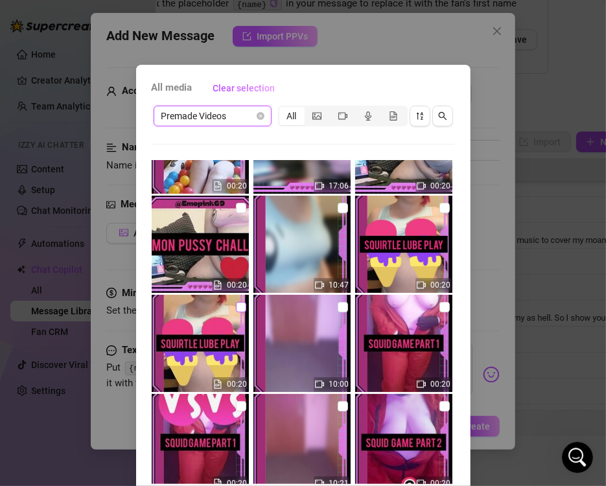
click at [236, 306] on input "checkbox" at bounding box center [241, 307] width 10 height 10
checkbox input "true"
click at [338, 212] on input "checkbox" at bounding box center [343, 208] width 10 height 10
checkbox input "true"
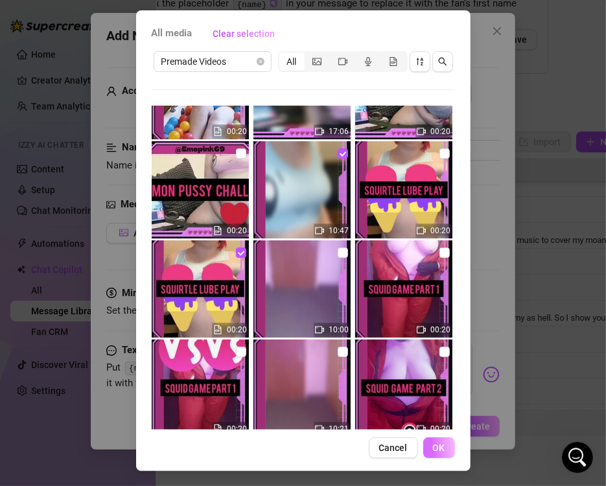
click at [435, 450] on span "OK" at bounding box center [439, 447] width 12 height 10
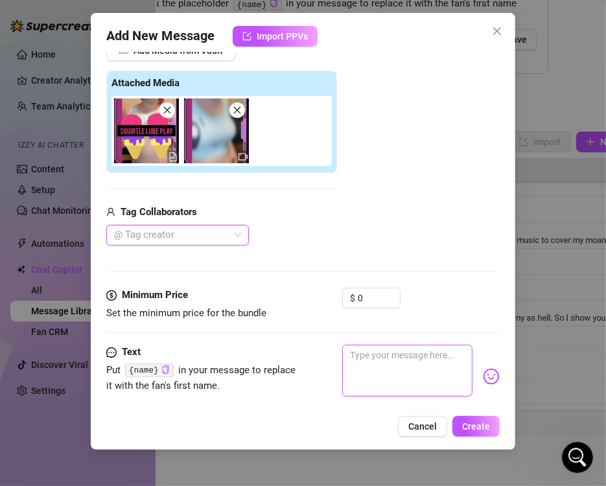
scroll to position [272, 0]
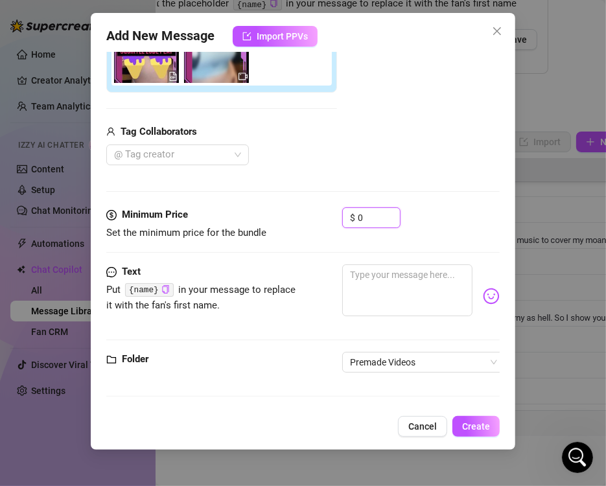
drag, startPoint x: 352, startPoint y: 203, endPoint x: 248, endPoint y: 257, distance: 117.4
click at [255, 209] on div "Minimum Price Set the minimum price for the bundle $ 0" at bounding box center [302, 223] width 393 height 33
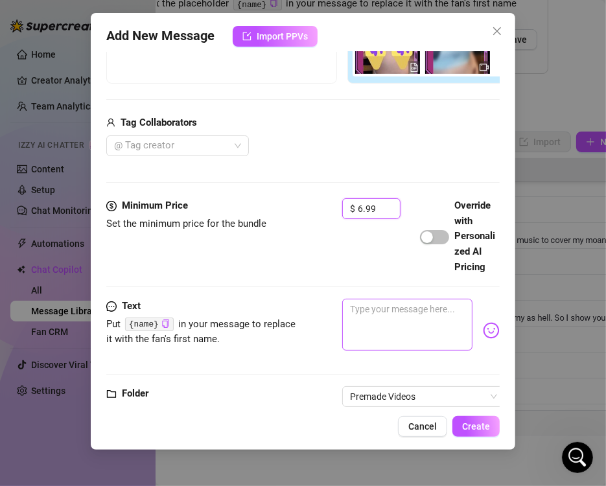
type input "6.99"
click at [409, 351] on textarea at bounding box center [407, 325] width 130 height 52
paste textarea "SQUIRTLE LUBE PLAY 💦 Oiling up my big fat ass 🌊spanking my ass and pussy! 💦 Rub…"
type textarea "SQUIRTLE LUBE PLAY 💦 Oiling up my big fat ass 🌊spanking my ass and pussy! 💦 Rub…"
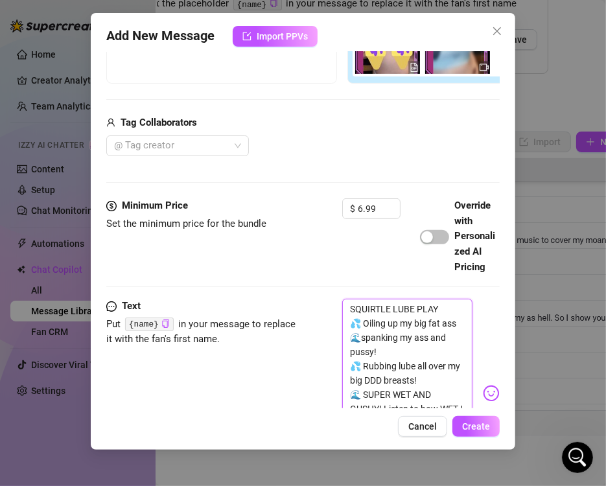
scroll to position [78, 0]
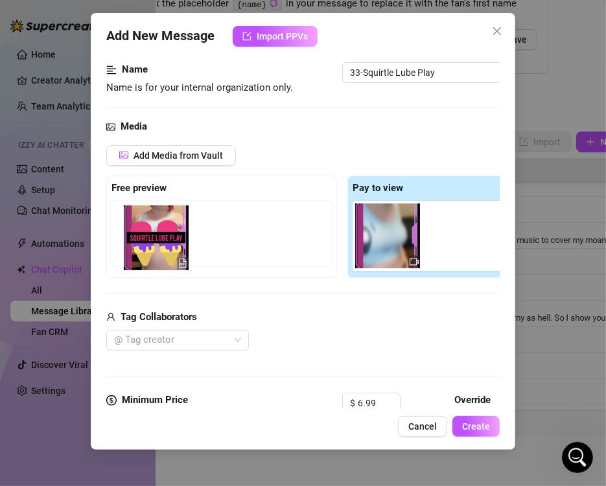
drag, startPoint x: 367, startPoint y: 251, endPoint x: 120, endPoint y: 249, distance: 247.5
click at [120, 250] on div "Free preview Pay to view" at bounding box center [342, 227] width 472 height 102
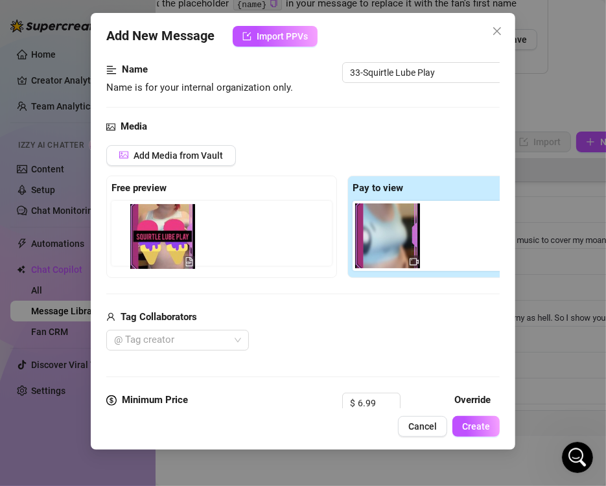
drag, startPoint x: 369, startPoint y: 244, endPoint x: 132, endPoint y: 246, distance: 237.1
click at [132, 246] on div "Free preview Pay to view" at bounding box center [342, 227] width 472 height 102
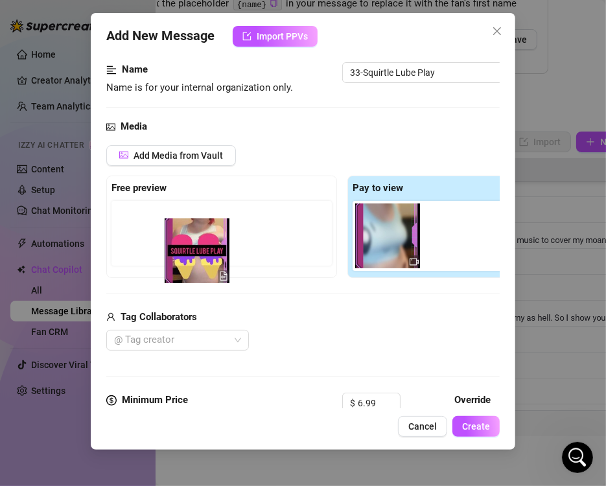
drag, startPoint x: 371, startPoint y: 251, endPoint x: 174, endPoint y: 267, distance: 198.2
click at [174, 267] on div "Free preview Pay to view" at bounding box center [342, 227] width 472 height 102
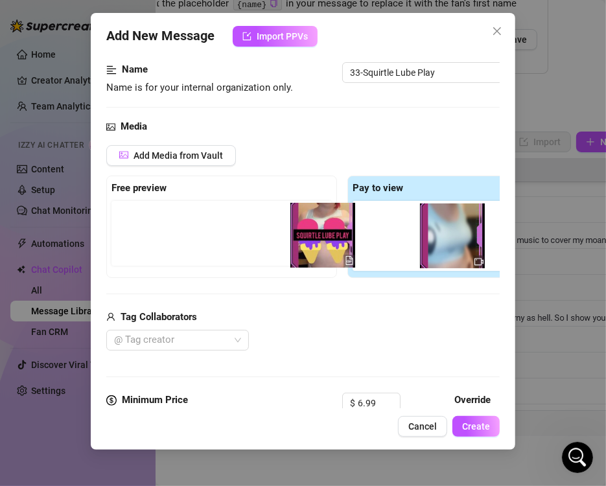
drag, startPoint x: 210, startPoint y: 234, endPoint x: 186, endPoint y: 234, distance: 24.0
click at [154, 234] on div "Free preview Pay to view" at bounding box center [342, 227] width 472 height 102
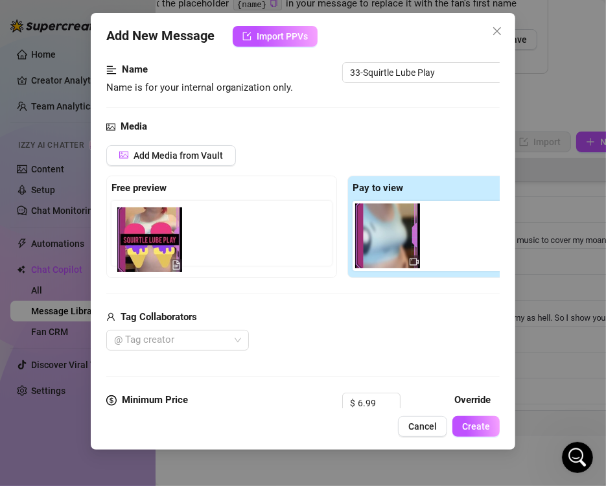
drag, startPoint x: 352, startPoint y: 244, endPoint x: 137, endPoint y: 244, distance: 215.1
click at [137, 244] on div "Free preview Pay to view" at bounding box center [342, 227] width 472 height 102
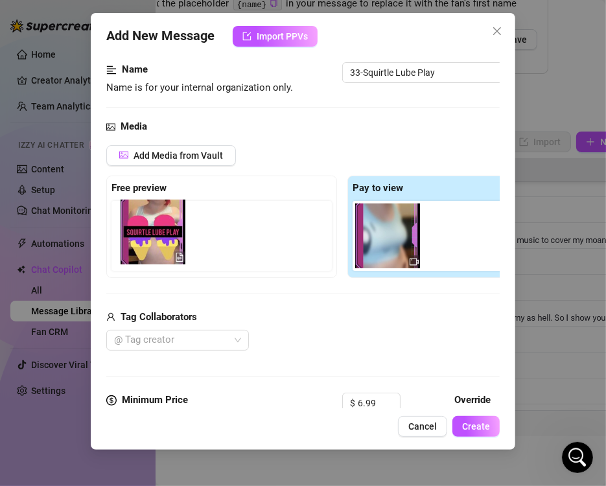
drag, startPoint x: 405, startPoint y: 248, endPoint x: 168, endPoint y: 246, distance: 237.1
click at [168, 246] on div "Free preview Pay to view" at bounding box center [342, 227] width 472 height 102
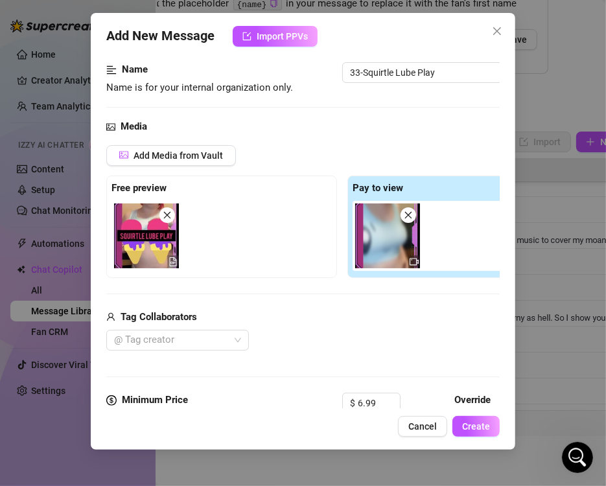
type textarea "SQUIRTLE LUBE PLAY 💦 Oiling up my big fat ass 🌊spanking my ass and pussy! 💦 Rub…"
click at [242, 290] on div "Add Media from Vault Free preview Pay to view Tag Collaborators @ Tag creator" at bounding box center [342, 248] width 472 height 206
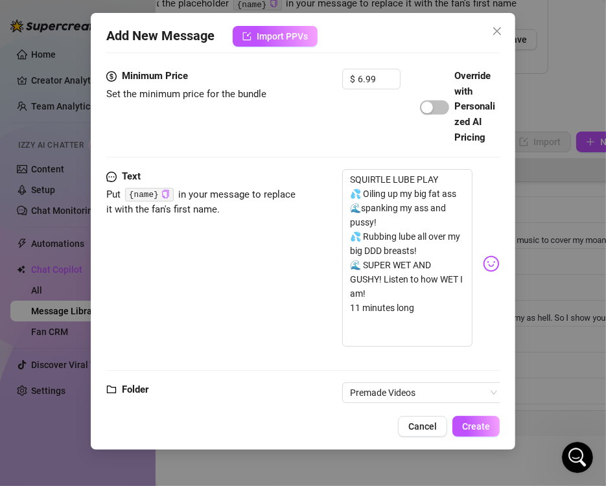
scroll to position [456, 0]
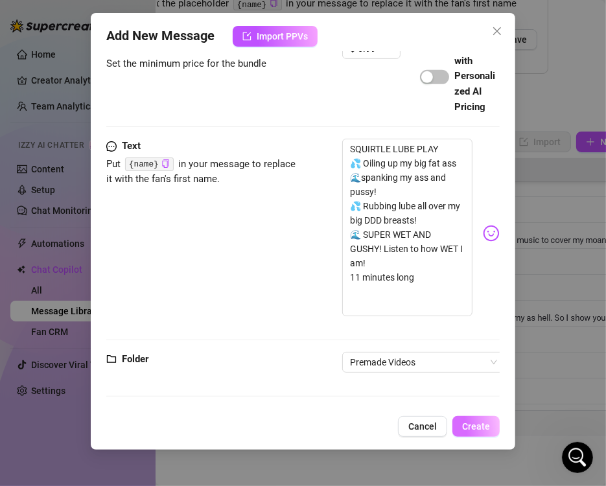
click at [479, 419] on button "Create" at bounding box center [475, 426] width 47 height 21
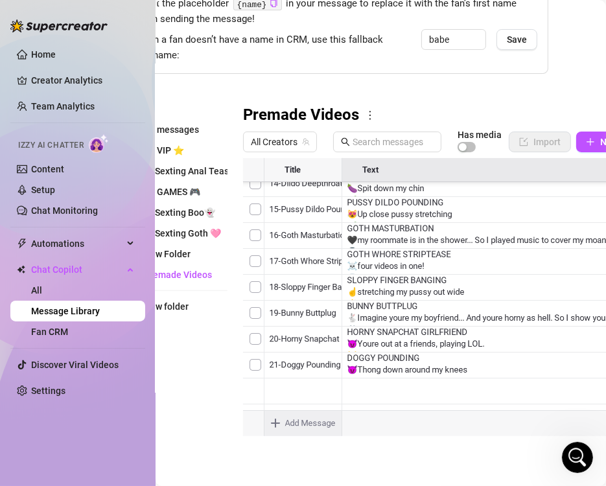
scroll to position [710, 0]
click at [305, 417] on body "Home Creator Analytics Team Analytics Izzy AI Chatter Content Setup Chat Monito…" at bounding box center [303, 243] width 606 height 486
type textarea "Type your message here..."
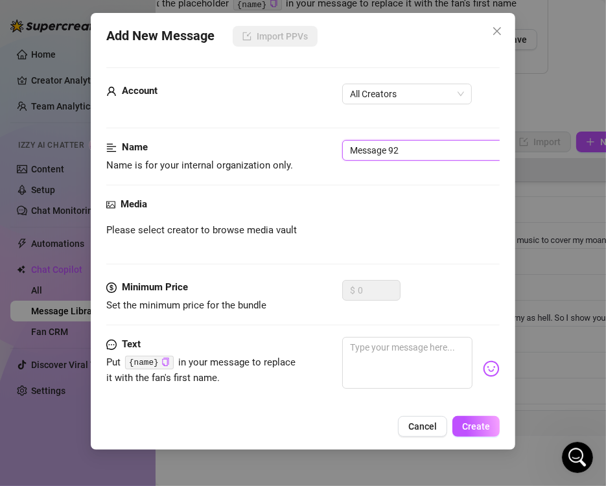
drag, startPoint x: 426, startPoint y: 154, endPoint x: 128, endPoint y: 154, distance: 297.4
click at [128, 154] on div "Name Name is for your internal organization only. Message 92" at bounding box center [302, 156] width 393 height 33
click at [378, 93] on span "All Creators" at bounding box center [407, 93] width 114 height 19
type input "34-Pokemon Pussy challenge"
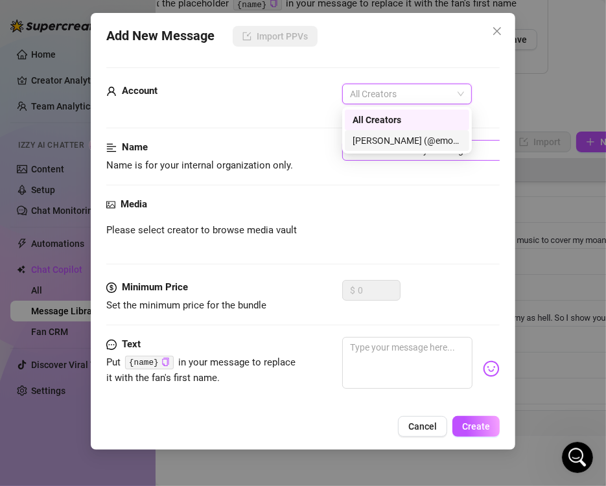
drag, startPoint x: 376, startPoint y: 140, endPoint x: 368, endPoint y: 150, distance: 12.4
click at [376, 140] on div "[PERSON_NAME] (@emopink69)" at bounding box center [406, 140] width 109 height 14
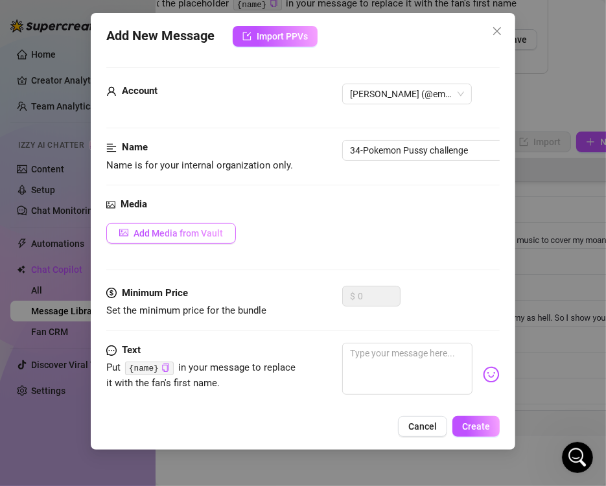
click at [212, 228] on span "Add Media from Vault" at bounding box center [177, 233] width 89 height 10
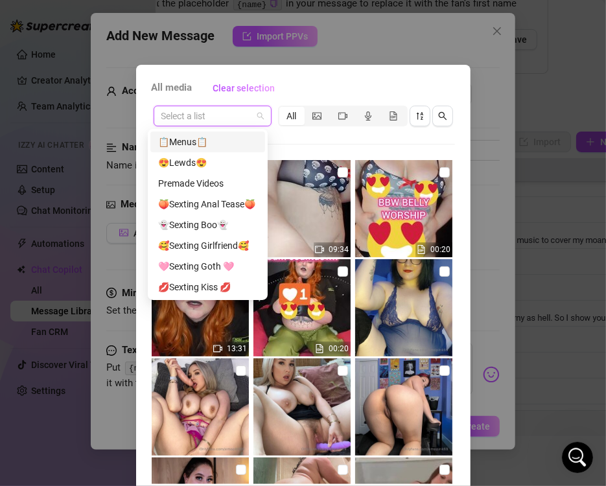
click at [241, 119] on input "search" at bounding box center [206, 115] width 91 height 19
click at [227, 183] on div "Premade Videos" at bounding box center [207, 183] width 99 height 14
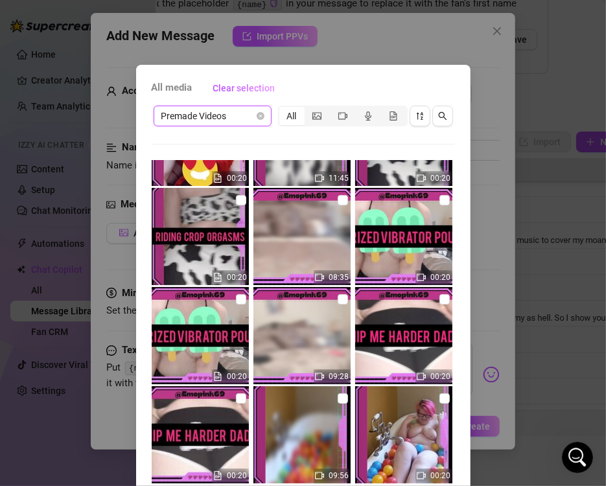
scroll to position [3369, 0]
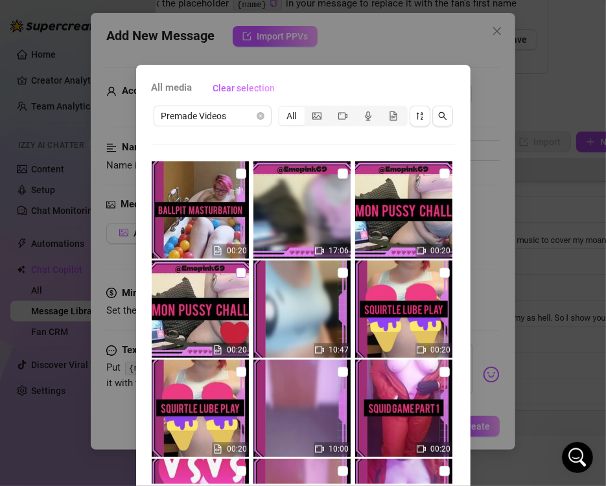
click at [236, 276] on input "checkbox" at bounding box center [241, 273] width 10 height 10
checkbox input "true"
click at [338, 178] on input "checkbox" at bounding box center [343, 173] width 10 height 10
checkbox input "true"
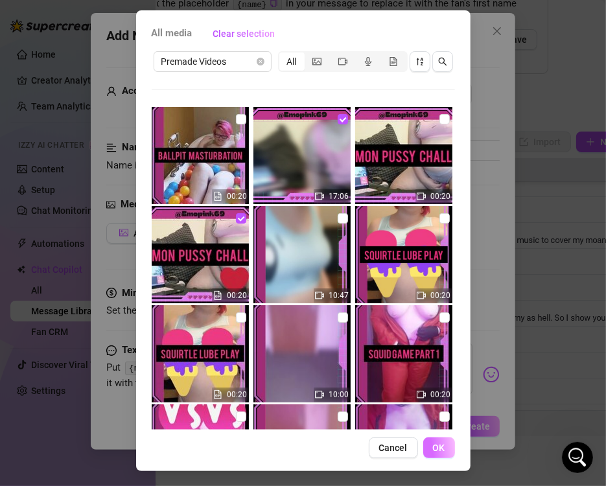
click at [441, 441] on button "OK" at bounding box center [439, 447] width 32 height 21
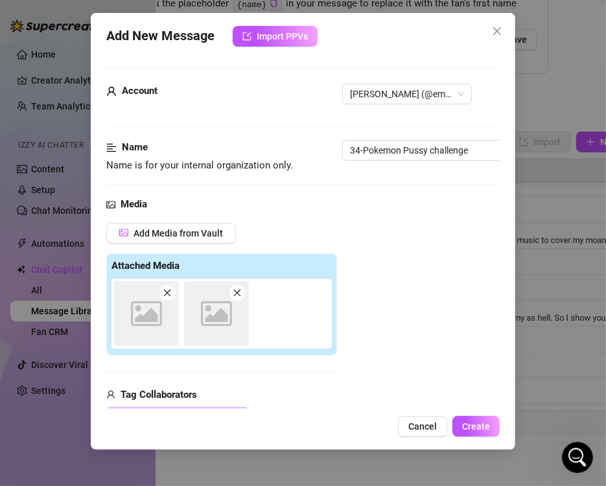
scroll to position [183, 0]
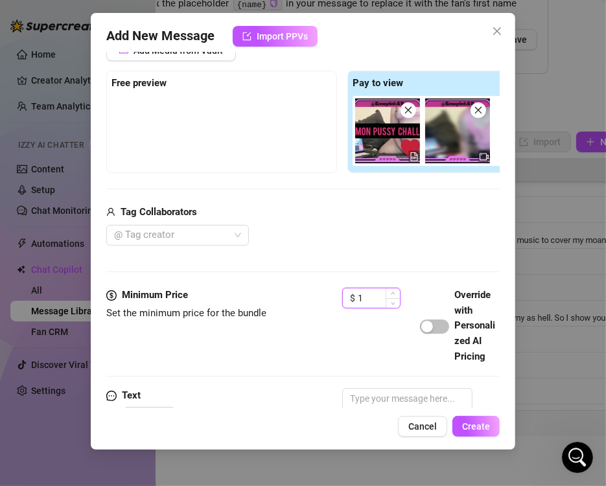
click at [367, 292] on div "1" at bounding box center [379, 297] width 42 height 19
drag, startPoint x: 365, startPoint y: 298, endPoint x: 323, endPoint y: 297, distance: 42.1
click at [323, 297] on div "Minimum Price Set the minimum price for the bundle $ 1 Override with Personaliz…" at bounding box center [302, 326] width 393 height 76
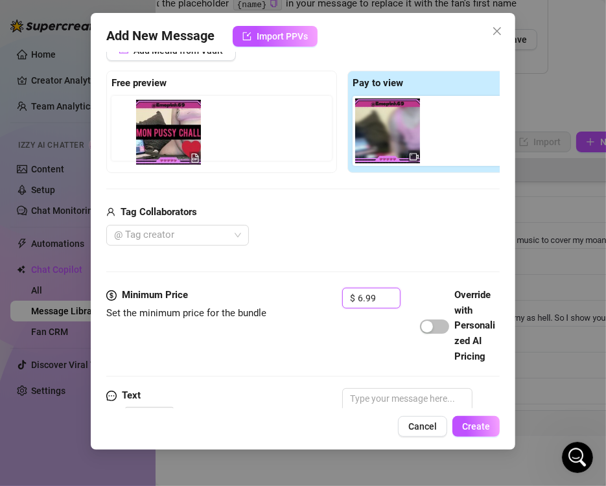
drag, startPoint x: 407, startPoint y: 137, endPoint x: 181, endPoint y: 143, distance: 225.5
click at [181, 143] on div "Free preview Pay to view" at bounding box center [342, 122] width 472 height 102
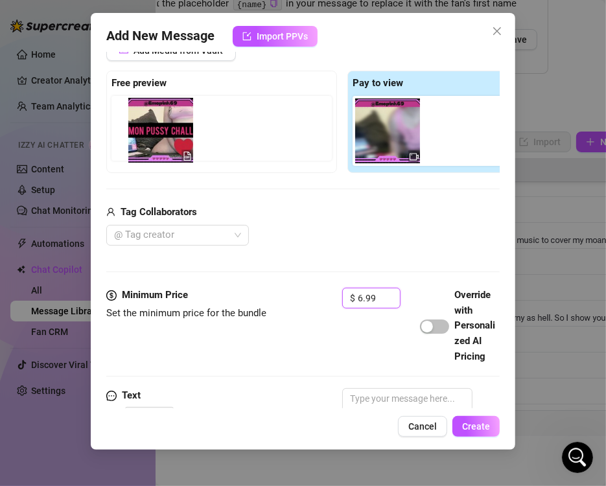
drag, startPoint x: 388, startPoint y: 141, endPoint x: 148, endPoint y: 141, distance: 239.7
click at [148, 141] on div "Free preview Pay to view" at bounding box center [342, 122] width 472 height 102
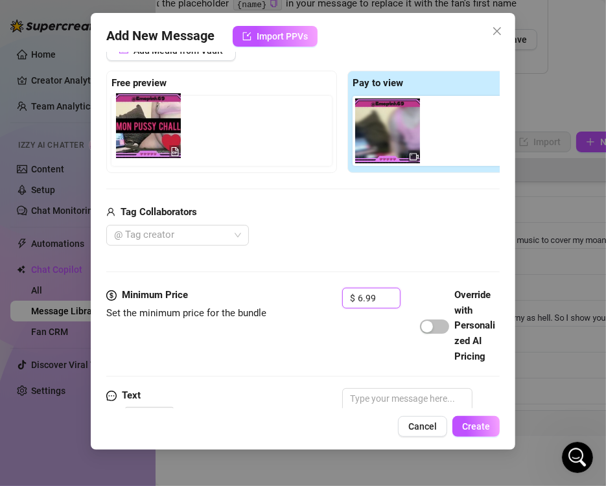
drag, startPoint x: 330, startPoint y: 139, endPoint x: 134, endPoint y: 135, distance: 195.7
click at [134, 135] on div "Free preview Pay to view" at bounding box center [342, 122] width 472 height 102
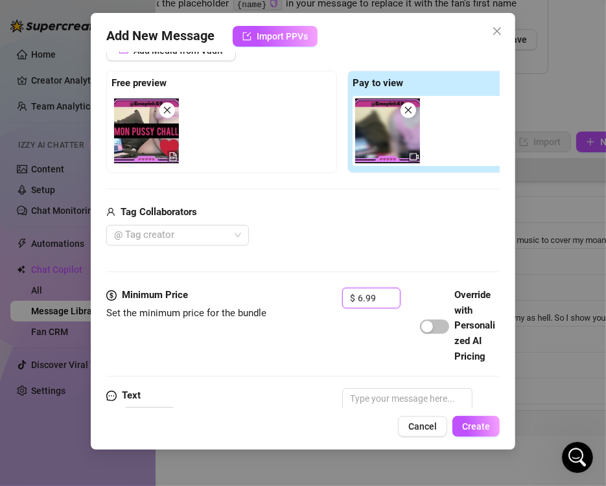
type input "6.99"
click at [256, 192] on div "Add Media from Vault Free preview Pay to view Tag Collaborators @ Tag creator" at bounding box center [342, 143] width 472 height 206
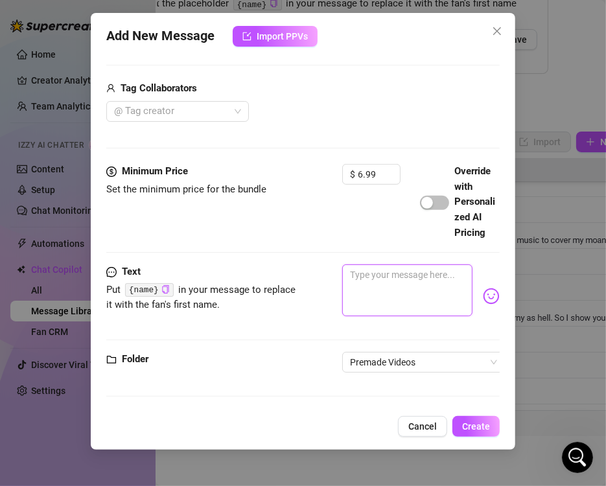
drag, startPoint x: 404, startPoint y: 281, endPoint x: 400, endPoint y: 297, distance: 16.8
click at [405, 281] on textarea at bounding box center [407, 290] width 130 height 52
paste textarea "POKÉMON PUSSY CHALLENGE ❤️If I lose a battle, I MUST CUM 👾 Watch as I try so ha…"
type textarea "POKÉMON PUSSY CHALLENGE ❤️If I lose a battle, I MUST CUM 👾 Watch as I try so ha…"
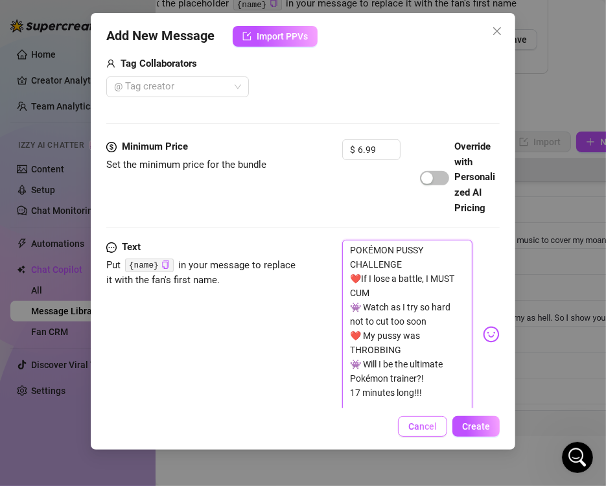
scroll to position [0, 0]
type textarea "POKÉMON PUSSY CHALLENGE ❤️If I lose a battle, I MUST CUM 👾 Watch as I try so ha…"
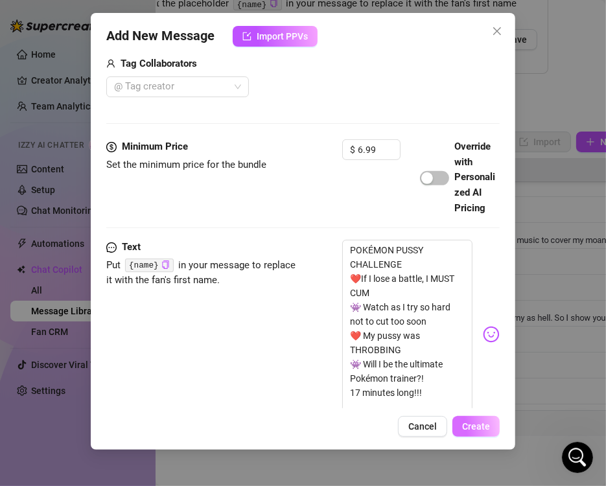
click at [483, 417] on button "Create" at bounding box center [475, 426] width 47 height 21
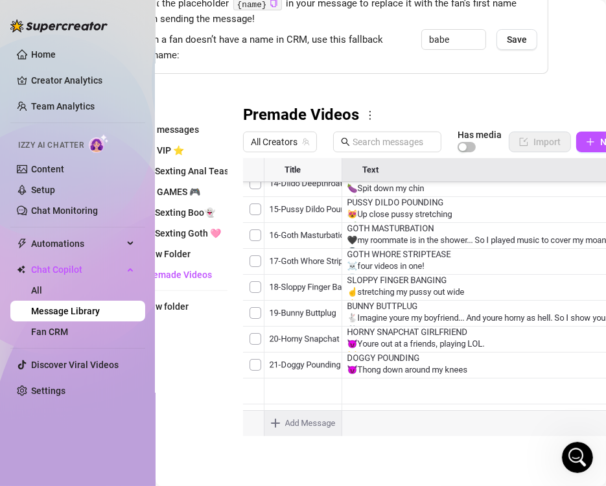
scroll to position [112, 45]
click at [293, 409] on body "Home Creator Analytics Team Analytics Izzy AI Chatter Content Setup Chat Monito…" at bounding box center [303, 243] width 606 height 486
type textarea "Type your message here..."
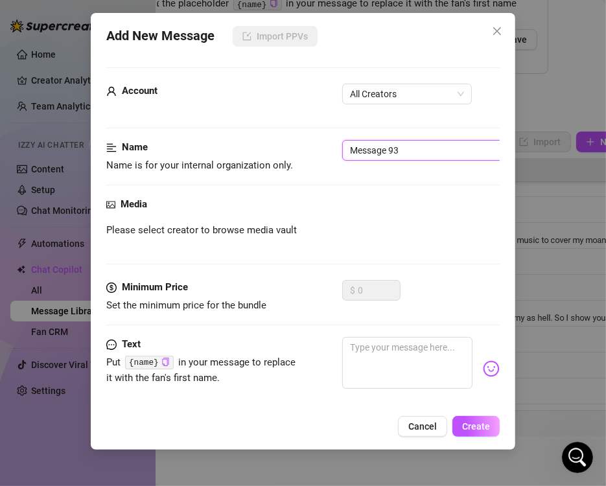
drag, startPoint x: 393, startPoint y: 154, endPoint x: 126, endPoint y: 154, distance: 266.3
click at [125, 154] on div "Name Name is for your internal organization only. Message 93" at bounding box center [302, 156] width 393 height 33
drag, startPoint x: 378, startPoint y: 95, endPoint x: 379, endPoint y: 102, distance: 6.5
click at [382, 95] on span "All Creators" at bounding box center [407, 93] width 114 height 19
type input "35-Ballpit masturbation"
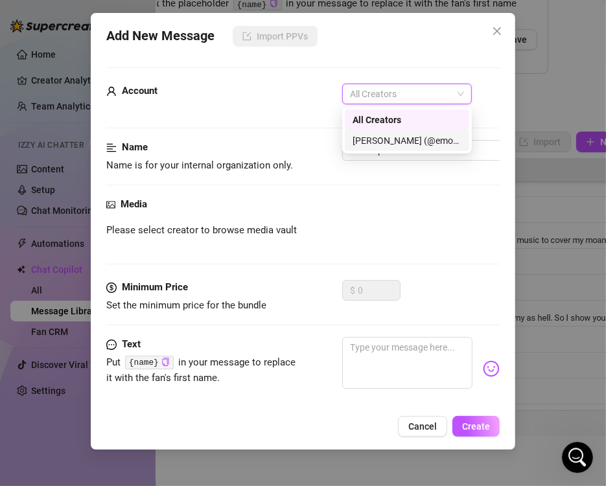
click at [365, 140] on div "[PERSON_NAME] (@emopink69)" at bounding box center [406, 140] width 109 height 14
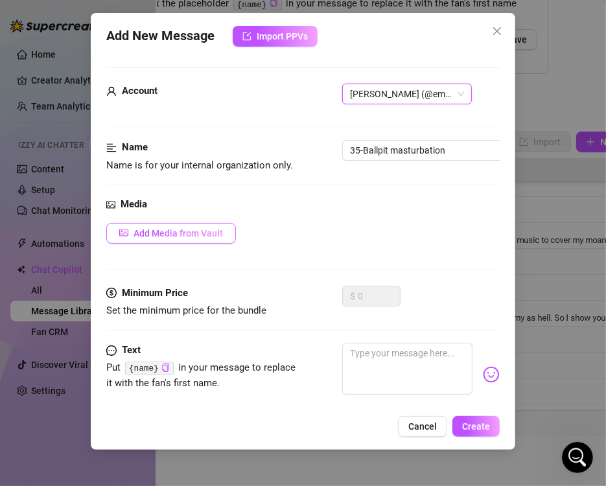
click at [194, 232] on span "Add Media from Vault" at bounding box center [177, 233] width 89 height 10
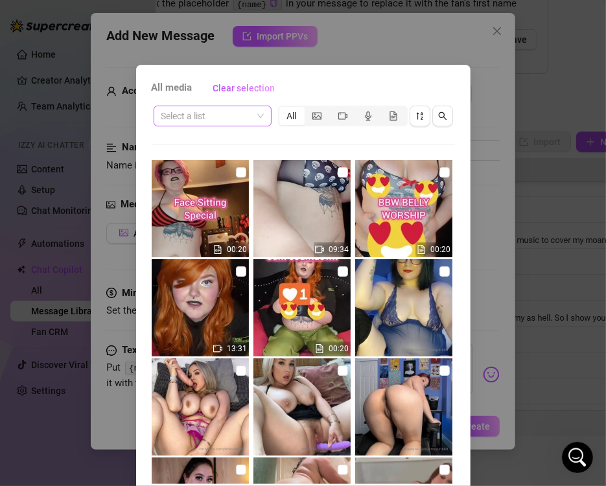
click at [245, 114] on input "search" at bounding box center [206, 115] width 91 height 19
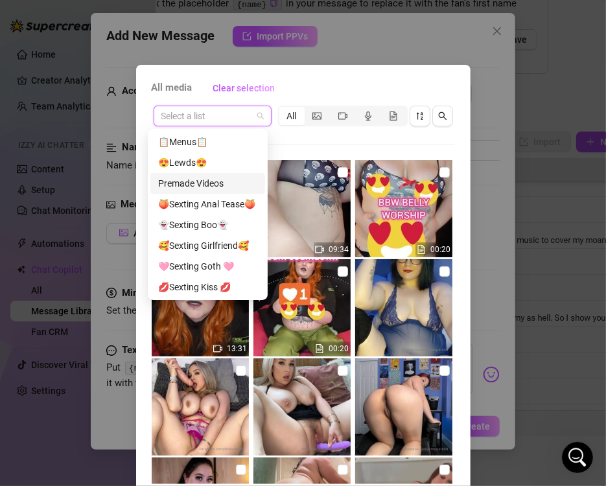
click at [212, 185] on div "Premade Videos" at bounding box center [207, 183] width 99 height 14
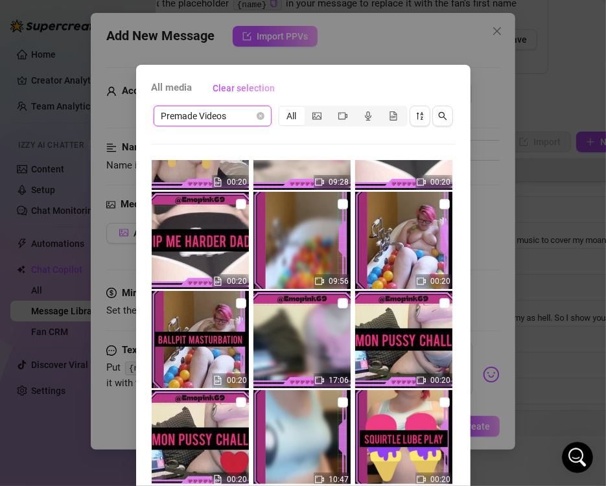
scroll to position [3304, 0]
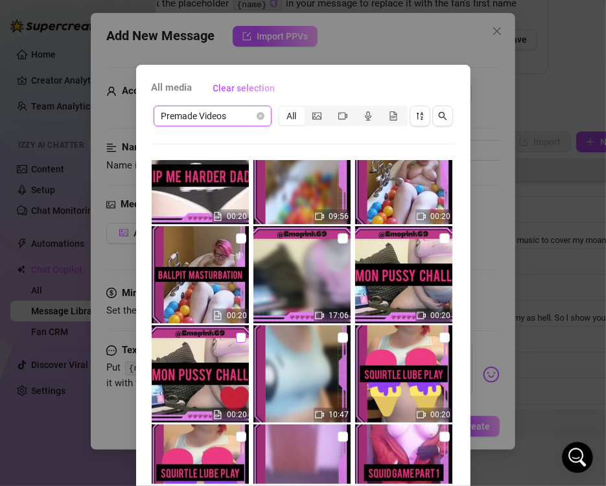
click at [236, 339] on input "checkbox" at bounding box center [241, 337] width 10 height 10
checkbox input "true"
click at [236, 236] on input "checkbox" at bounding box center [241, 238] width 10 height 10
checkbox input "true"
click at [236, 340] on input "checkbox" at bounding box center [241, 337] width 10 height 10
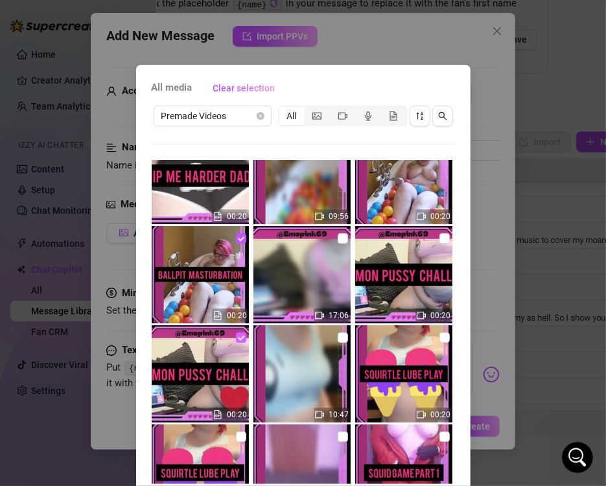
checkbox input "false"
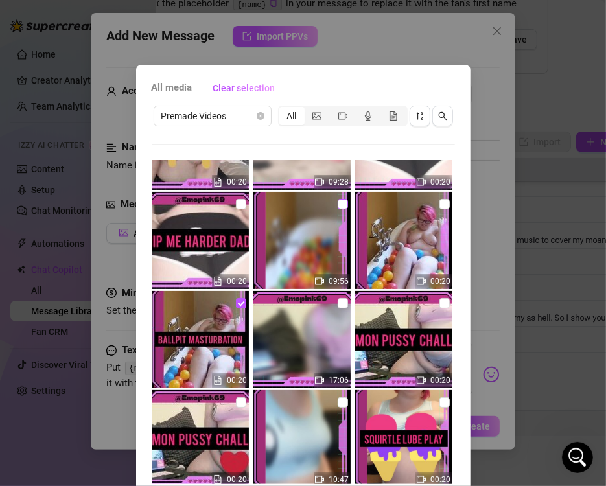
click at [338, 205] on input "checkbox" at bounding box center [343, 204] width 10 height 10
checkbox input "true"
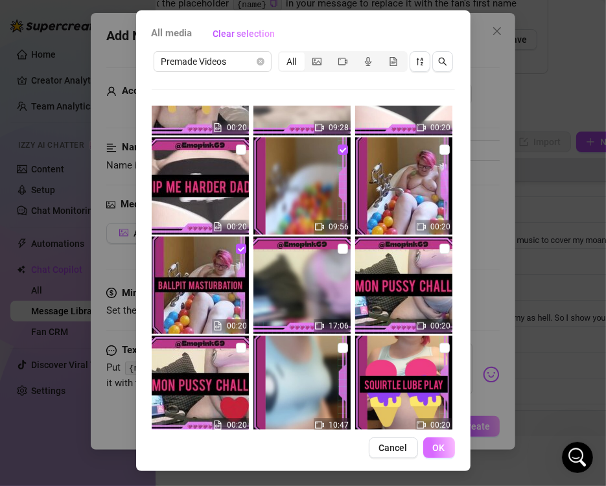
click at [439, 446] on span "OK" at bounding box center [439, 447] width 12 height 10
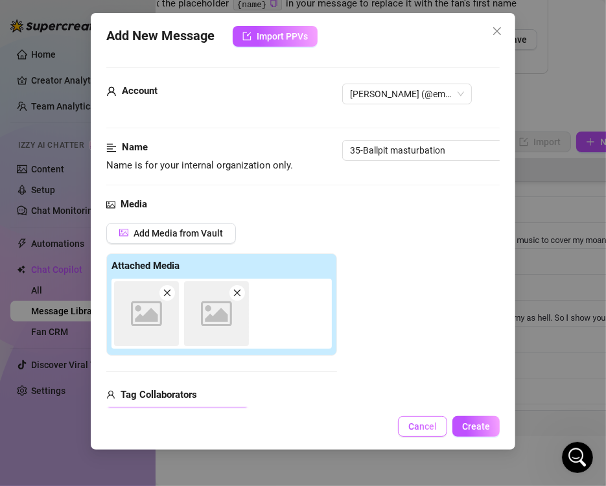
scroll to position [183, 0]
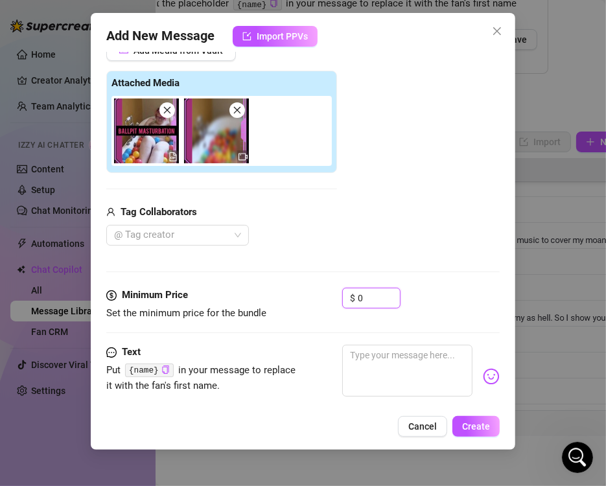
drag, startPoint x: 368, startPoint y: 301, endPoint x: 262, endPoint y: 304, distance: 105.7
click at [331, 301] on div "Minimum Price Set the minimum price for the bundle $ 0" at bounding box center [302, 304] width 393 height 33
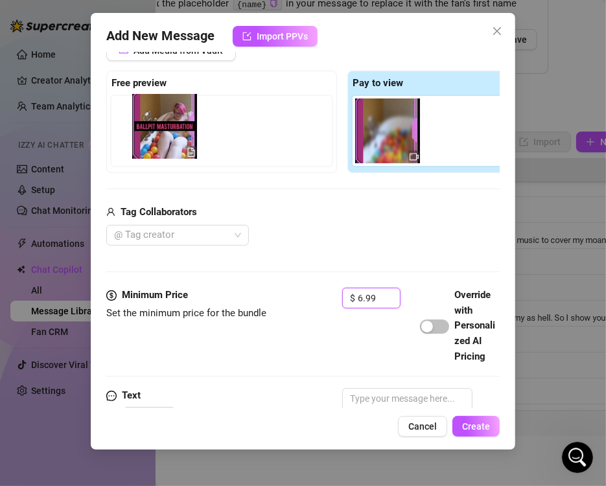
drag, startPoint x: 398, startPoint y: 152, endPoint x: 170, endPoint y: 149, distance: 227.4
click at [170, 149] on div "Free preview Pay to view" at bounding box center [342, 122] width 472 height 102
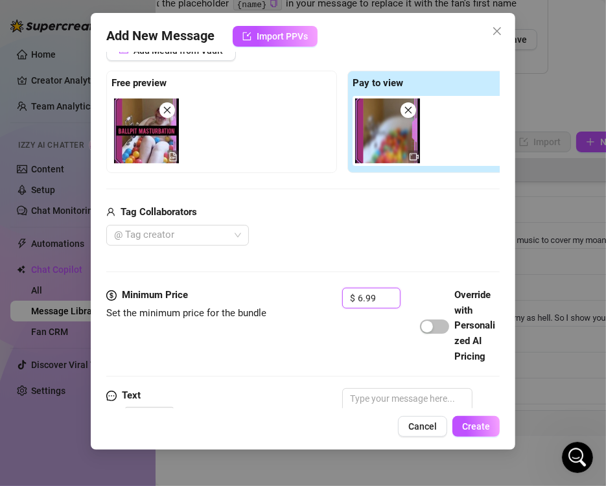
scroll to position [331, 0]
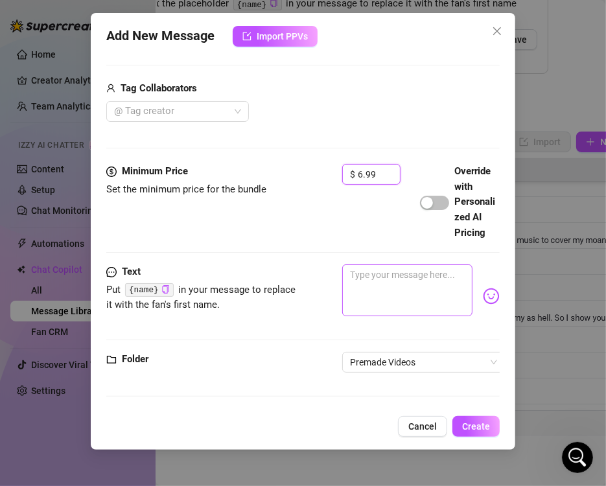
type input "6.99"
click at [380, 278] on textarea at bounding box center [407, 290] width 130 height 52
paste textarea "BALLPIT MASTURBATION 💙 Spreading my legs in a BALL PIT! 💚Laughing, fucking myse…"
type textarea "BALLPIT MASTURBATION 💙 Spreading my legs in a BALL PIT! 💚Laughing, fucking myse…"
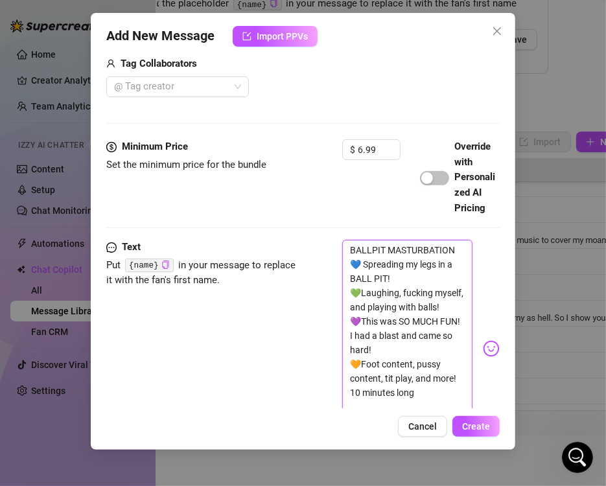
scroll to position [0, 0]
type textarea "BALLPIT MASTURBATION 💙 Spreading my legs in a BALL PIT! 💚Laughing, fucking myse…"
click at [487, 426] on span "Create" at bounding box center [476, 426] width 28 height 10
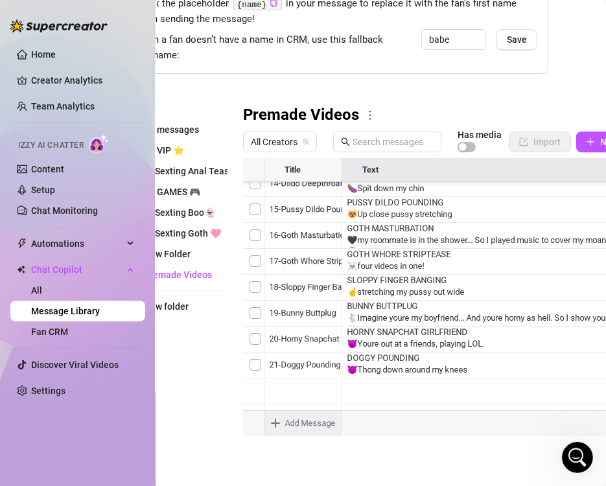
type textarea "Type your message here..."
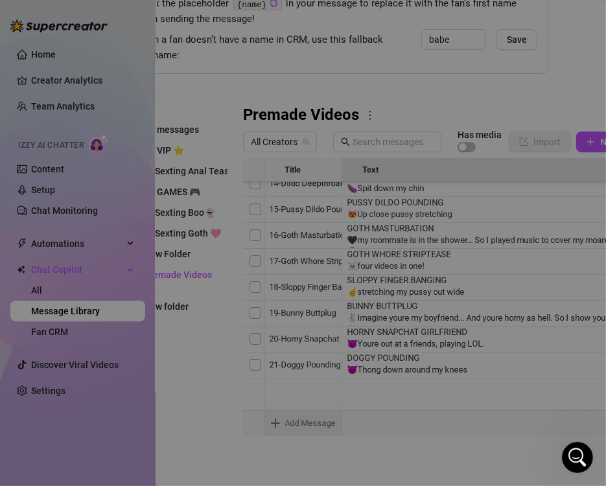
click at [317, 413] on body "Home Creator Analytics Team Analytics Izzy AI Chatter Content Setup Chat Monito…" at bounding box center [303, 243] width 606 height 486
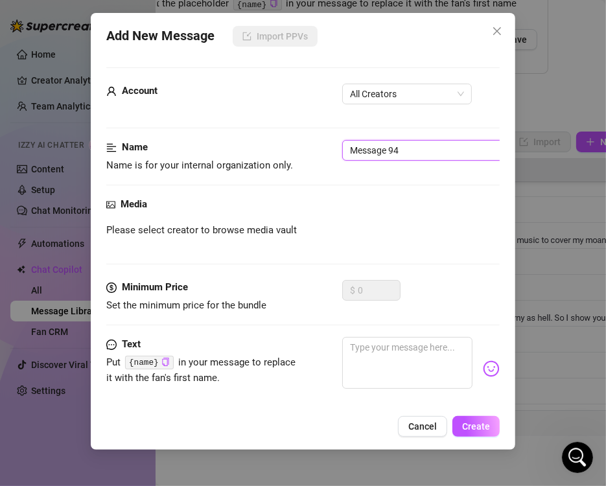
drag, startPoint x: 294, startPoint y: 141, endPoint x: 183, endPoint y: 245, distance: 152.2
click at [231, 141] on div "Name Name is for your internal organization only. Message 94" at bounding box center [302, 156] width 393 height 33
click at [419, 100] on span "All Creators" at bounding box center [407, 93] width 114 height 19
type input "36-Whip me harder daddy"
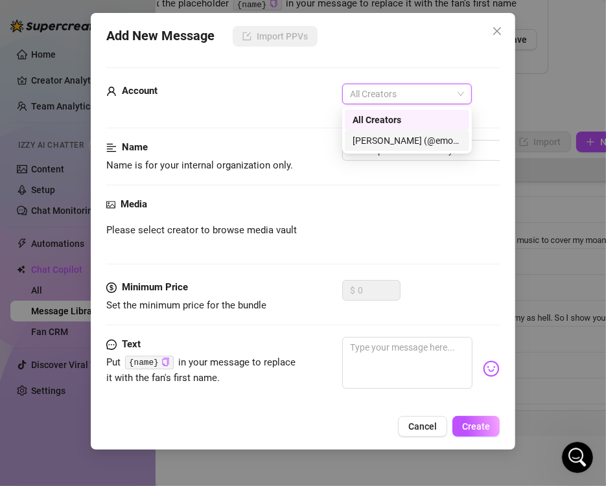
click at [360, 139] on div "[PERSON_NAME] (@emopink69)" at bounding box center [406, 140] width 109 height 14
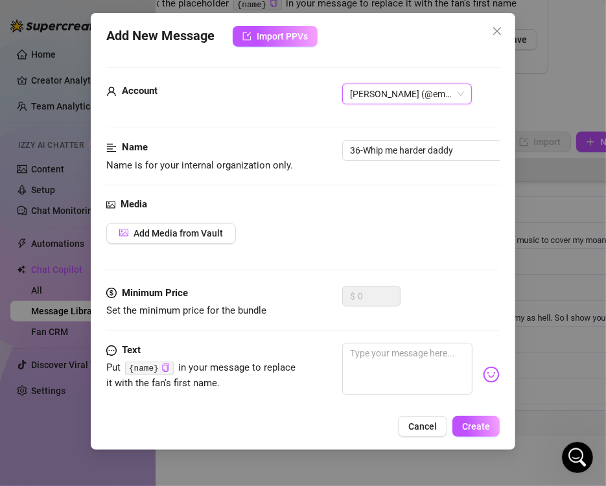
click at [204, 220] on div "Media Add Media from Vault" at bounding box center [302, 241] width 393 height 89
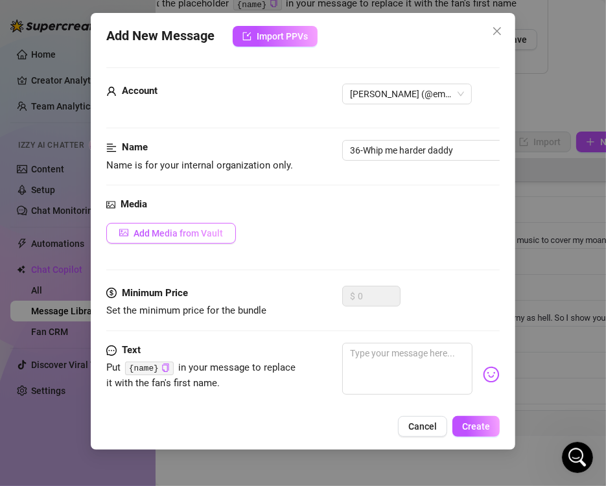
click at [204, 231] on span "Add Media from Vault" at bounding box center [177, 233] width 89 height 10
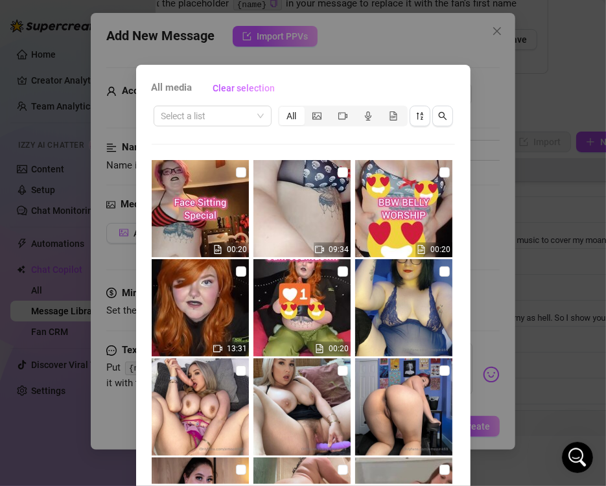
click at [251, 126] on div "Select a list All" at bounding box center [303, 116] width 303 height 25
click at [253, 115] on span at bounding box center [212, 115] width 102 height 19
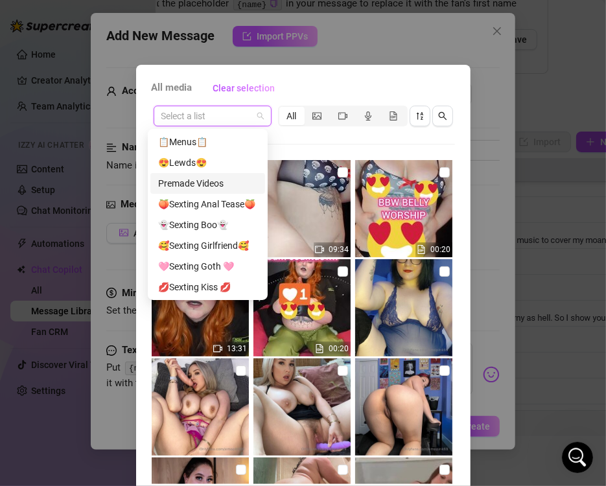
click at [224, 190] on div "Premade Videos" at bounding box center [207, 183] width 115 height 21
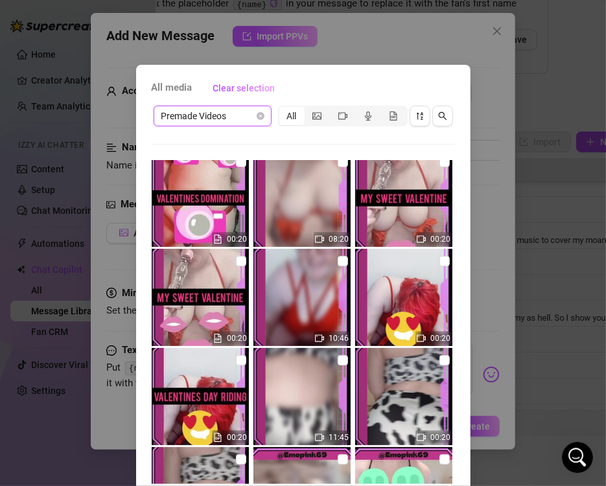
scroll to position [3045, 0]
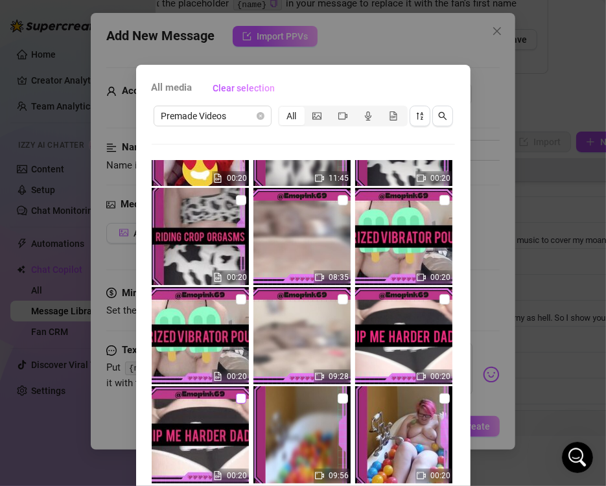
click at [236, 396] on input "checkbox" at bounding box center [241, 398] width 10 height 10
checkbox input "true"
click at [338, 301] on input "checkbox" at bounding box center [343, 299] width 10 height 10
checkbox input "true"
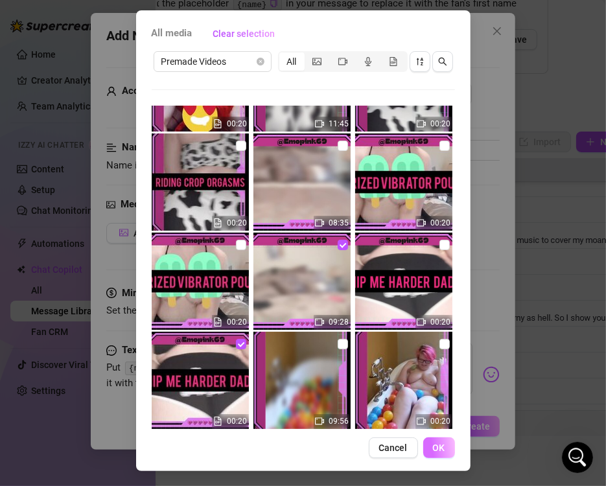
click at [437, 443] on span "OK" at bounding box center [439, 447] width 12 height 10
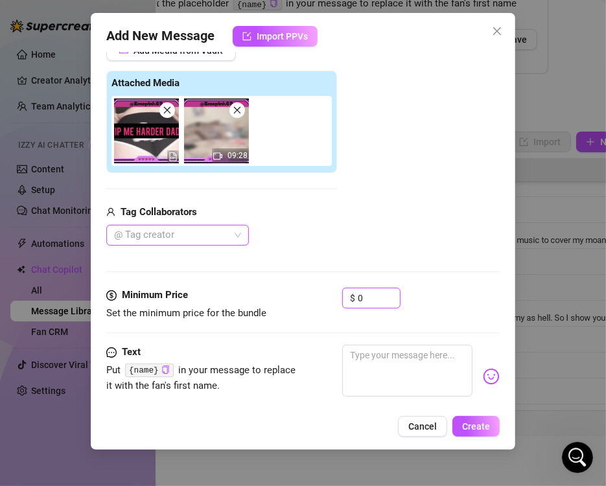
drag, startPoint x: 375, startPoint y: 295, endPoint x: 292, endPoint y: 290, distance: 83.1
click at [310, 301] on div "Minimum Price Set the minimum price for the bundle $ 0" at bounding box center [302, 304] width 393 height 33
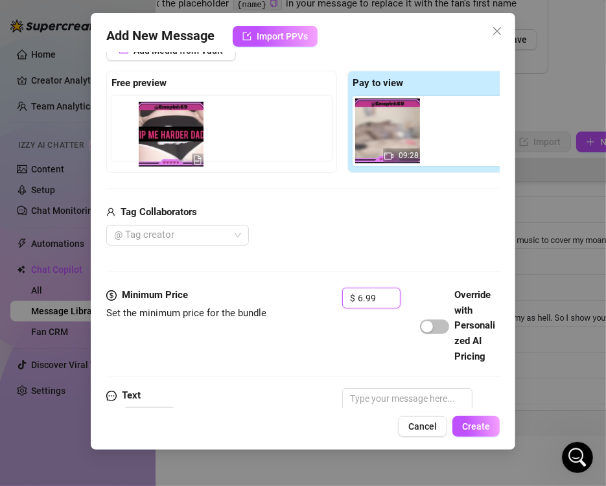
drag, startPoint x: 376, startPoint y: 139, endPoint x: 177, endPoint y: 141, distance: 198.9
click at [177, 141] on div "Free preview Pay to view 09:28" at bounding box center [342, 122] width 472 height 102
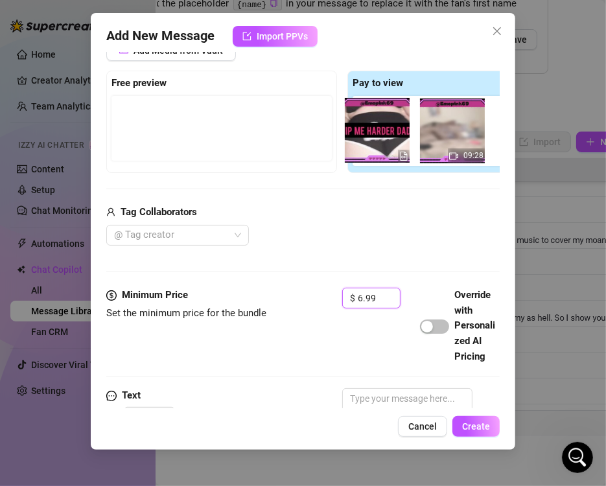
drag, startPoint x: 393, startPoint y: 148, endPoint x: 291, endPoint y: 150, distance: 101.7
click at [291, 150] on div "Free preview Pay to view 09:28" at bounding box center [342, 122] width 472 height 102
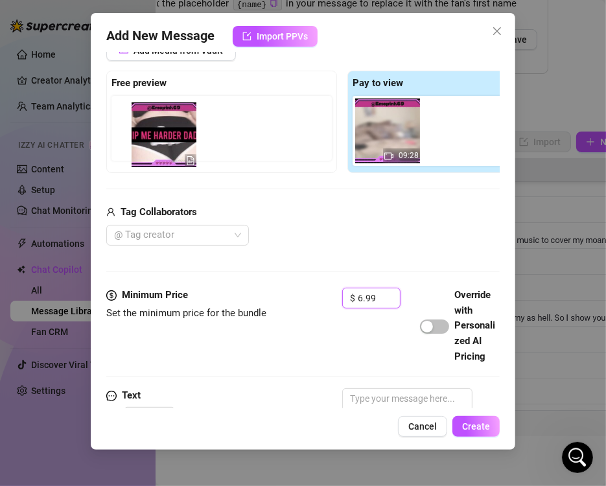
drag, startPoint x: 406, startPoint y: 149, endPoint x: 178, endPoint y: 154, distance: 228.1
click at [178, 154] on div "Free preview Pay to view 09:28" at bounding box center [342, 122] width 472 height 102
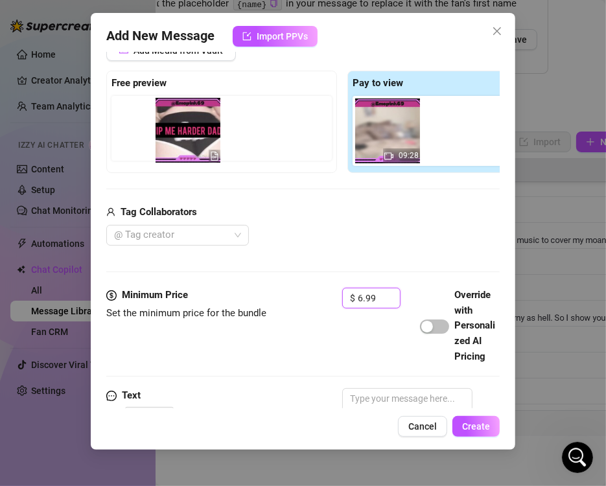
drag, startPoint x: 389, startPoint y: 138, endPoint x: 165, endPoint y: 139, distance: 224.2
click at [165, 139] on div "Free preview Pay to view 09:28" at bounding box center [342, 122] width 472 height 102
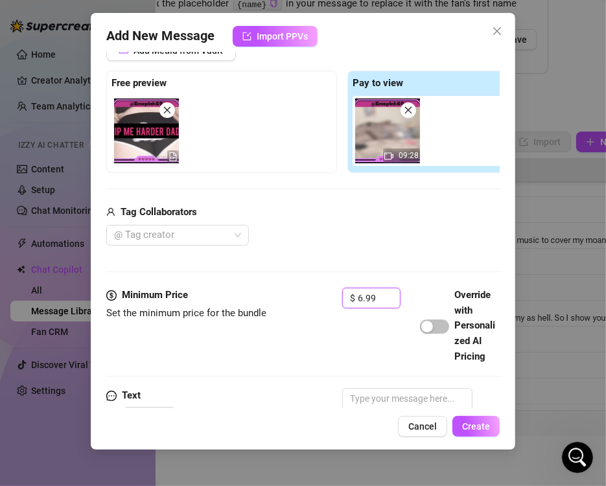
scroll to position [331, 0]
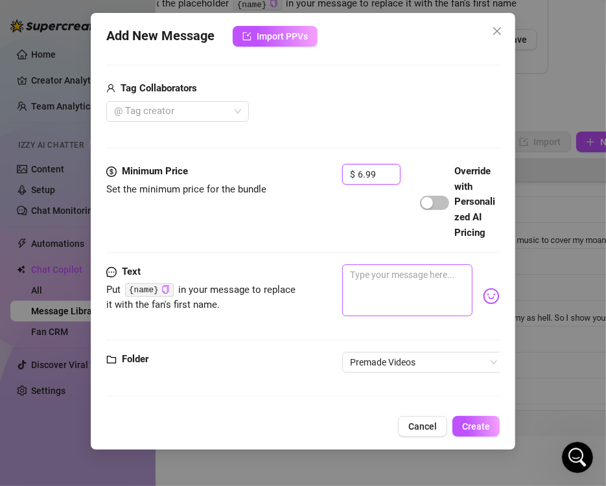
type input "6.99"
click at [371, 275] on textarea at bounding box center [407, 290] width 130 height 52
paste textarea "WHIP ME HARDER DADDY 🍑Shaking my fat ass for you daddy ✋Cumming while HITTING m…"
type textarea "WHIP ME HARDER DADDY 🍑Shaking my fat ass for you daddy ✋Cumming while HITTING m…"
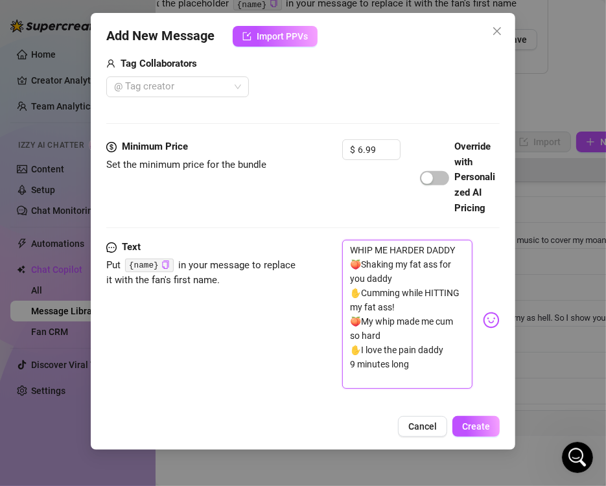
scroll to position [0, 0]
type textarea "WHIP ME HARDER DADDY 🍑Shaking my fat ass for you daddy ✋Cumming while HITTING m…"
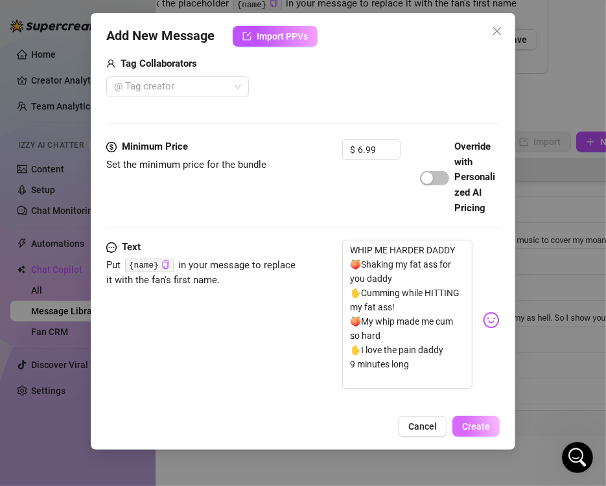
click at [484, 431] on span "Create" at bounding box center [476, 426] width 28 height 10
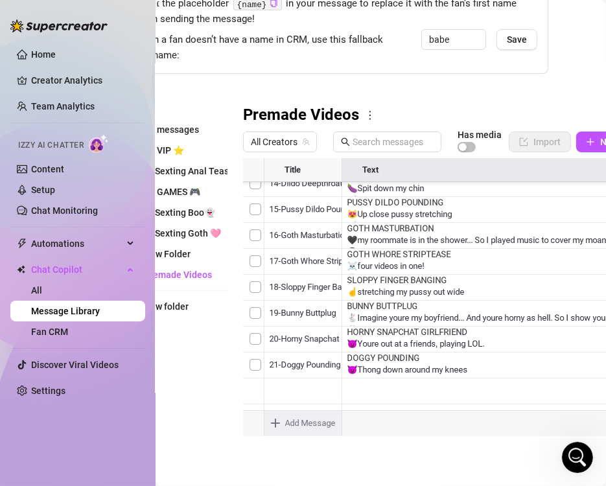
scroll to position [788, 0]
click at [305, 415] on body "Home Creator Analytics Team Analytics Izzy AI Chatter Content Setup Chat Monito…" at bounding box center [303, 243] width 606 height 486
type textarea "Type your message here..."
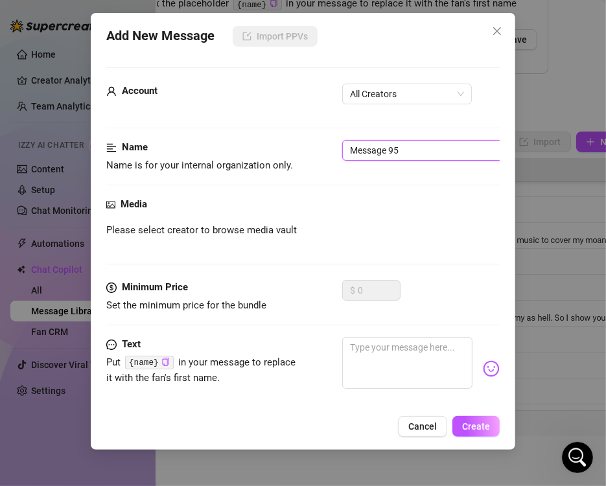
drag, startPoint x: 422, startPoint y: 148, endPoint x: 150, endPoint y: 153, distance: 272.1
click at [150, 153] on div "Name Name is for your internal organization only. Message 95" at bounding box center [302, 156] width 393 height 33
click at [424, 89] on span "All Creators" at bounding box center [407, 93] width 114 height 19
type input "37-Motorized vibrator pounding"
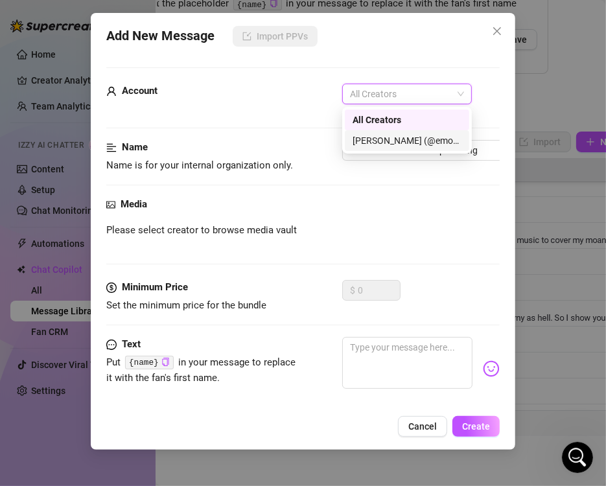
click at [375, 137] on div "[PERSON_NAME] (@emopink69)" at bounding box center [406, 140] width 109 height 14
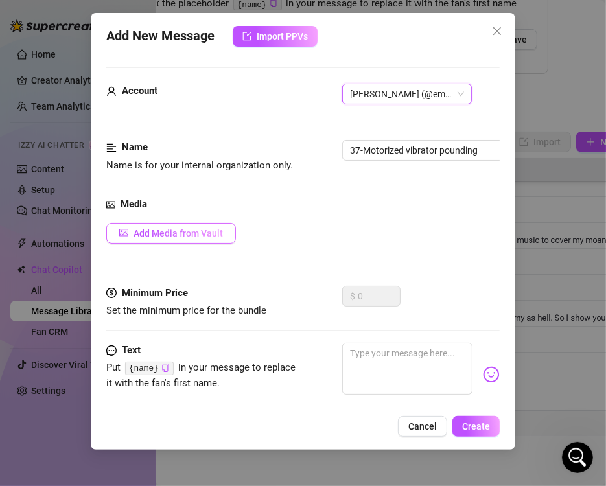
click at [199, 230] on span "Add Media from Vault" at bounding box center [177, 233] width 89 height 10
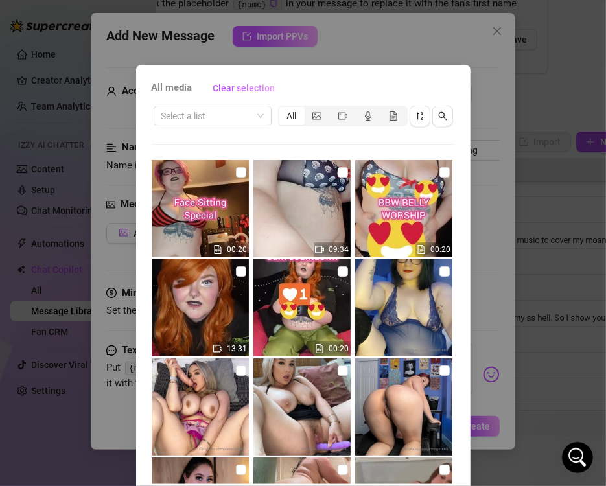
drag, startPoint x: 240, startPoint y: 119, endPoint x: 243, endPoint y: 128, distance: 9.0
click at [240, 118] on input "search" at bounding box center [206, 115] width 91 height 19
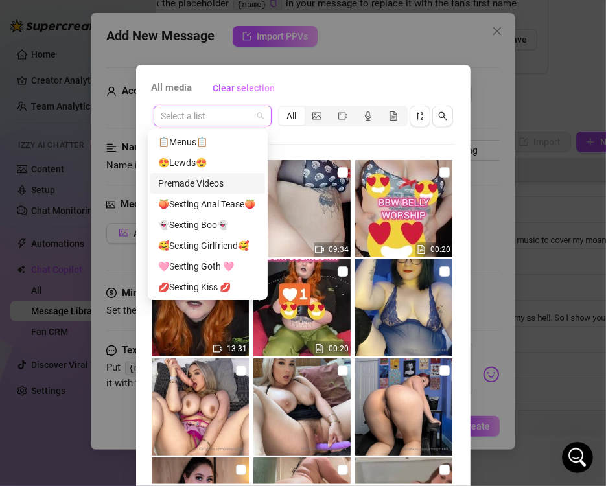
click at [211, 187] on div "Premade Videos" at bounding box center [207, 183] width 99 height 14
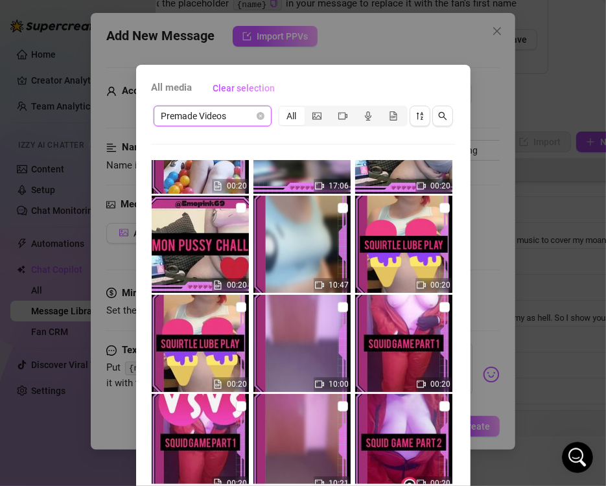
scroll to position [3175, 0]
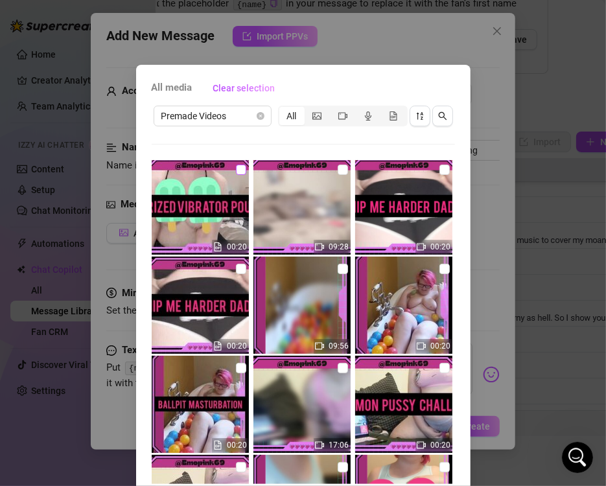
click at [236, 170] on input "checkbox" at bounding box center [241, 170] width 10 height 10
checkbox input "true"
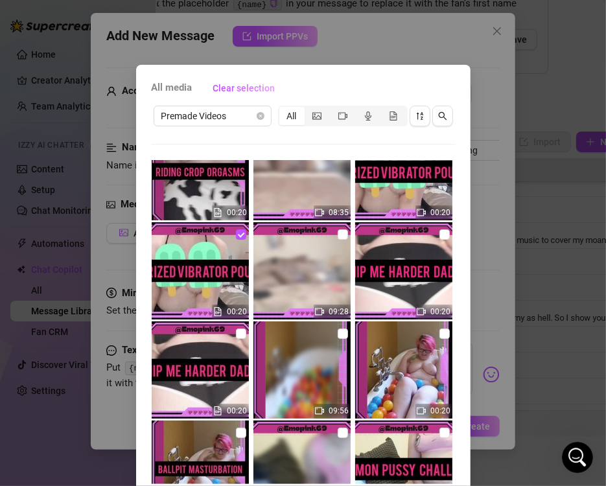
scroll to position [3045, 0]
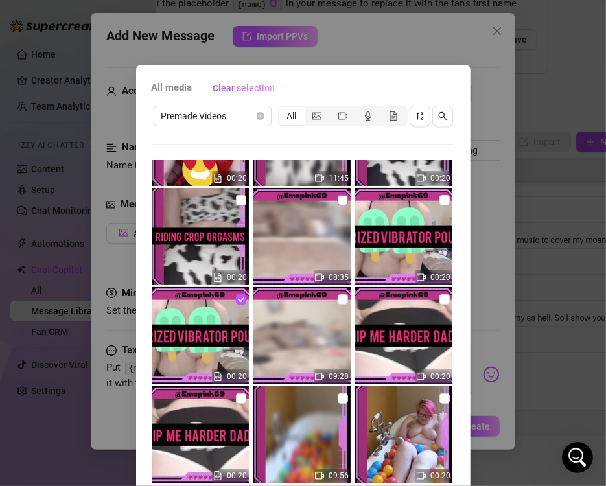
click at [338, 201] on input "checkbox" at bounding box center [343, 200] width 10 height 10
checkbox input "true"
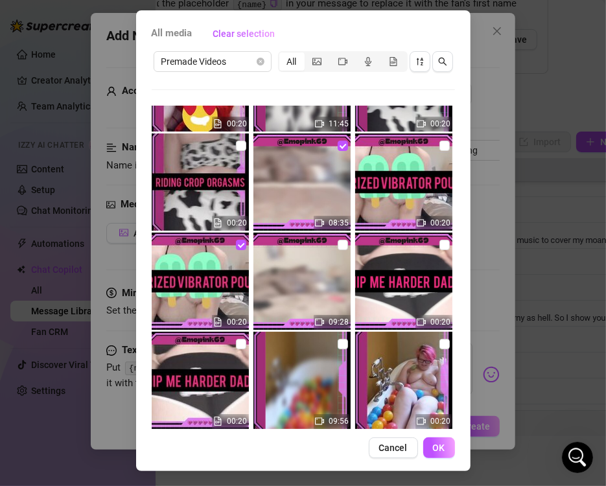
click at [433, 448] on span "OK" at bounding box center [439, 447] width 12 height 10
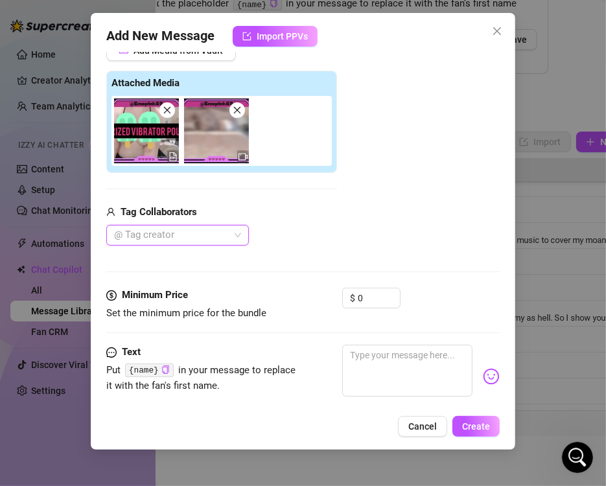
scroll to position [247, 0]
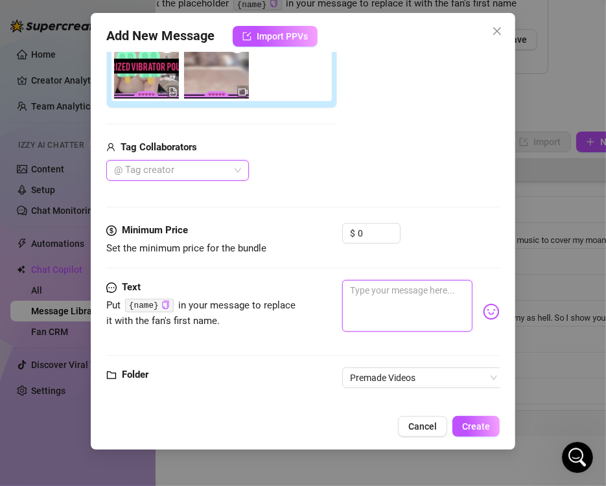
click at [378, 296] on textarea at bounding box center [407, 306] width 130 height 52
paste textarea "MOTORIZED VIBRATOR POUNDING 💾Using my HIGH TECH vibrator to pound myself! 🍆 The…"
type textarea "MOTORIZED VIBRATOR POUNDING 💾Using my HIGH TECH vibrator to pound myself! 🍆 The…"
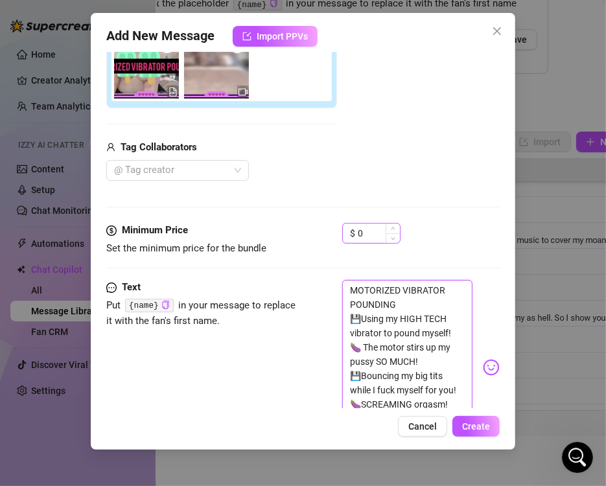
scroll to position [29, 0]
type textarea "MOTORIZED VIBRATOR POUNDING 💾Using my HIGH TECH vibrator to pound myself! 🍆 The…"
drag, startPoint x: 373, startPoint y: 227, endPoint x: 231, endPoint y: 225, distance: 141.9
click at [231, 225] on div "Minimum Price Set the minimum price for the bundle $ 0" at bounding box center [302, 239] width 393 height 33
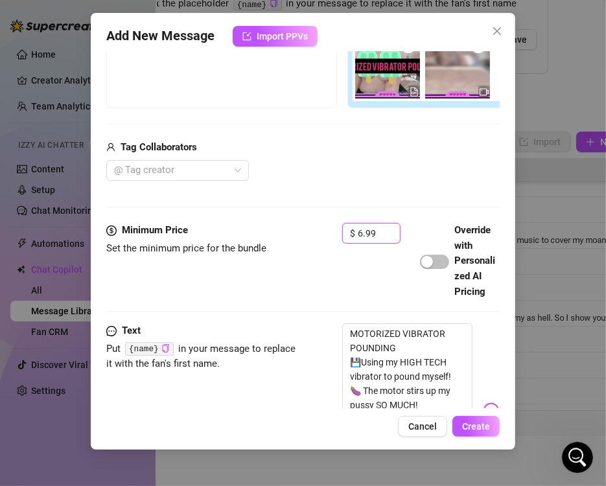
type input "6.99"
drag, startPoint x: 367, startPoint y: 185, endPoint x: 369, endPoint y: 167, distance: 18.2
click at [367, 181] on div "Media Add Media from Vault Free preview Pay to view Tag Collaborators @ Tag cre…" at bounding box center [302, 85] width 393 height 273
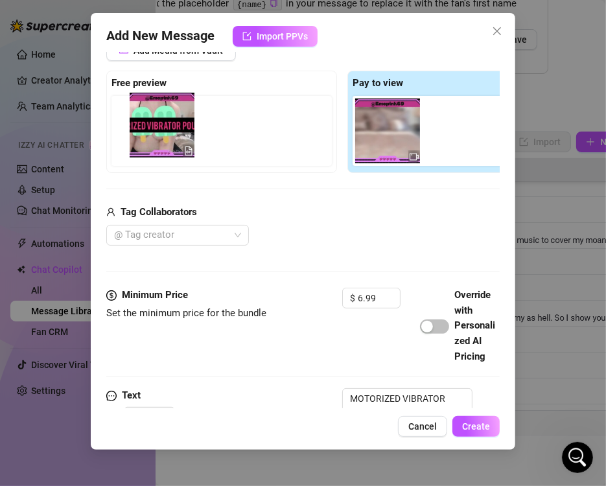
drag, startPoint x: 384, startPoint y: 150, endPoint x: 154, endPoint y: 138, distance: 230.3
click at [154, 138] on div "Free preview Pay to view" at bounding box center [342, 122] width 472 height 102
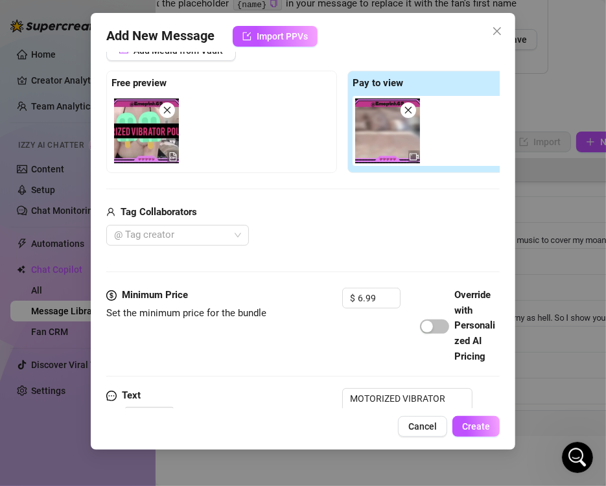
scroll to position [377, 0]
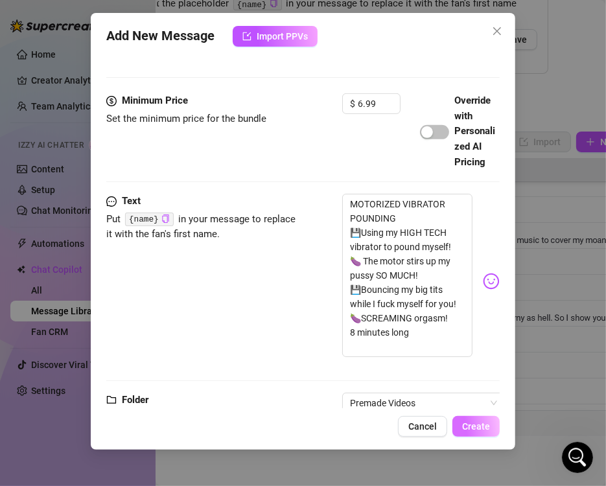
click at [490, 420] on button "Create" at bounding box center [475, 426] width 47 height 21
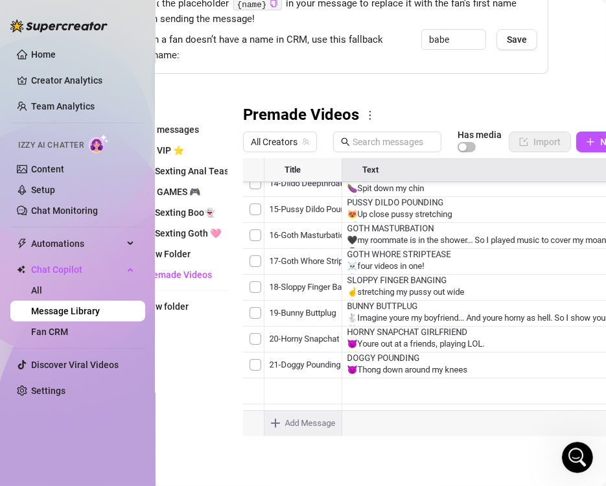
scroll to position [814, 0]
click at [285, 417] on body "Home Creator Analytics Team Analytics Izzy AI Chatter Content Setup Chat Monito…" at bounding box center [303, 243] width 606 height 486
type textarea "Type your message here..."
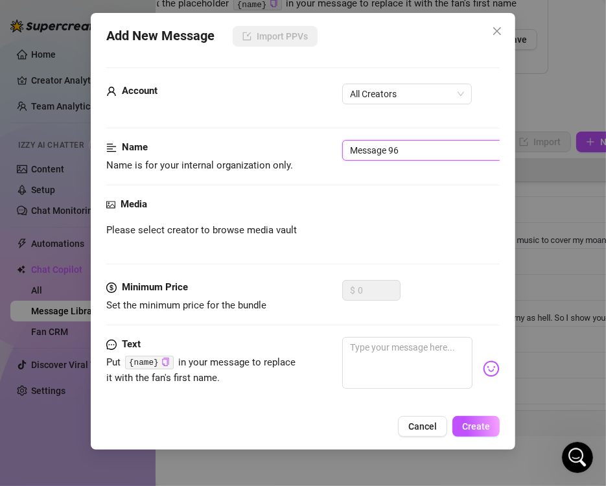
drag, startPoint x: 411, startPoint y: 150, endPoint x: 165, endPoint y: 150, distance: 246.2
click at [176, 150] on div "Name Name is for your internal organization only. Message 96" at bounding box center [302, 156] width 393 height 33
click at [458, 86] on span "All Creators" at bounding box center [407, 93] width 114 height 19
type input "38-Riding crop orgasms"
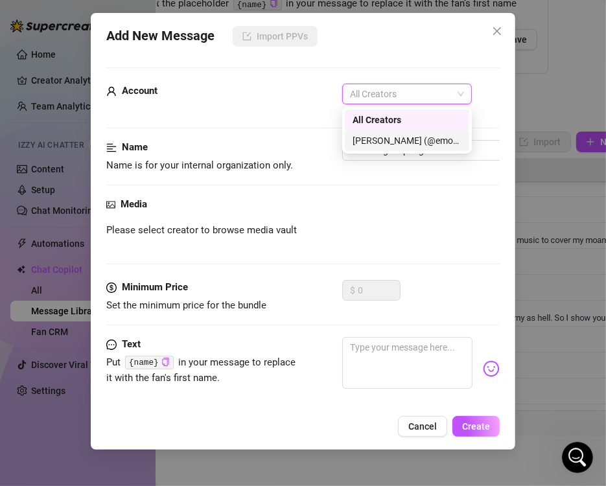
click at [425, 141] on div "[PERSON_NAME] (@emopink69)" at bounding box center [406, 140] width 109 height 14
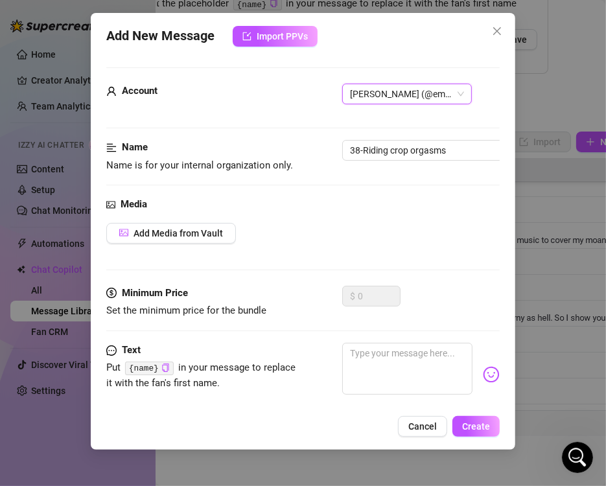
click at [240, 225] on div "Add Media from Vault" at bounding box center [302, 233] width 393 height 21
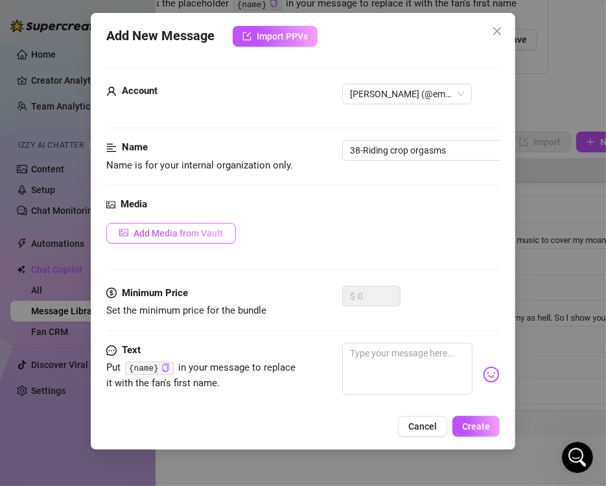
click at [204, 241] on button "Add Media from Vault" at bounding box center [171, 233] width 130 height 21
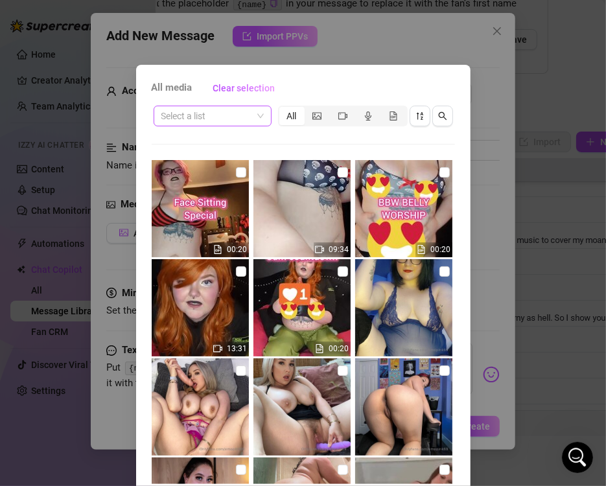
click at [240, 115] on input "search" at bounding box center [206, 115] width 91 height 19
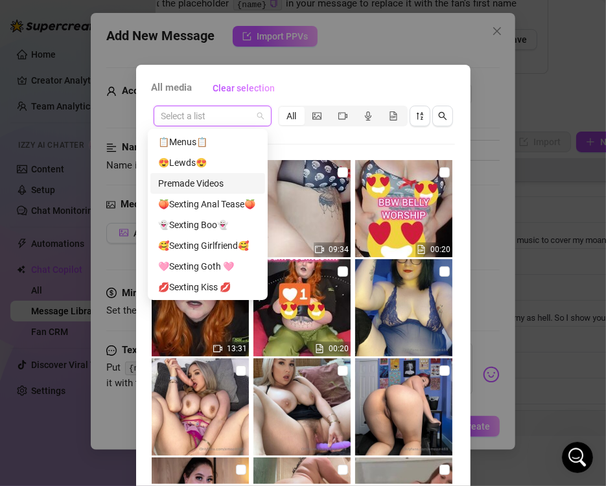
click at [234, 181] on div "Premade Videos" at bounding box center [207, 183] width 99 height 14
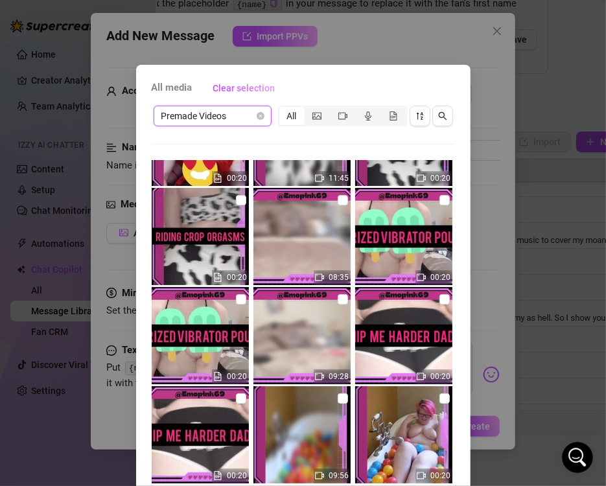
scroll to position [2915, 0]
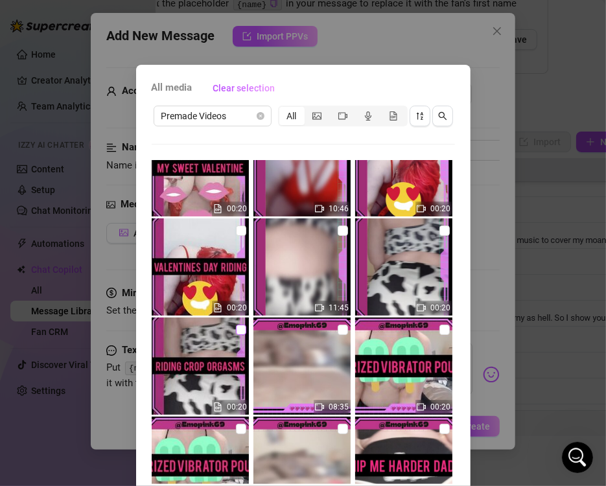
click at [236, 328] on input "checkbox" at bounding box center [241, 330] width 10 height 10
checkbox input "true"
click at [338, 233] on input "checkbox" at bounding box center [343, 230] width 10 height 10
checkbox input "true"
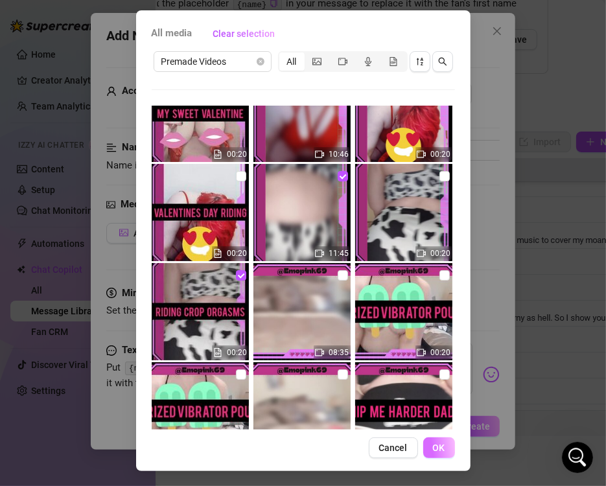
click at [432, 441] on button "OK" at bounding box center [439, 447] width 32 height 21
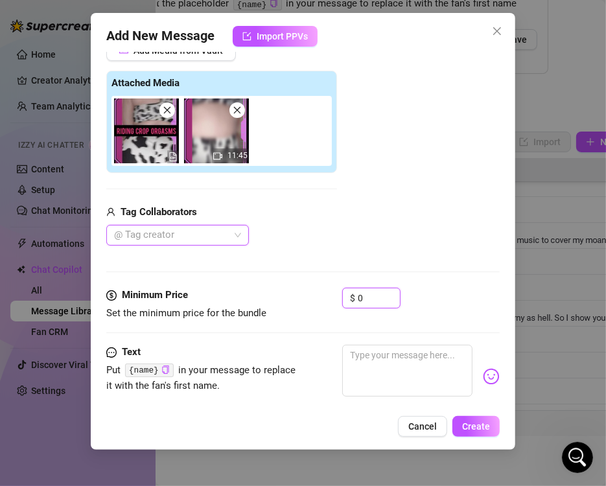
drag, startPoint x: 318, startPoint y: 295, endPoint x: 233, endPoint y: 281, distance: 86.7
click at [293, 294] on div "Minimum Price Set the minimum price for the bundle $ 0" at bounding box center [302, 304] width 393 height 33
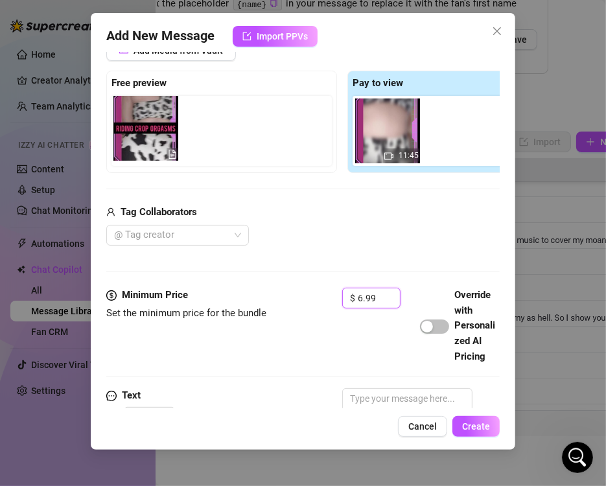
drag, startPoint x: 360, startPoint y: 144, endPoint x: 121, endPoint y: 144, distance: 238.4
click at [121, 144] on div "Free preview Pay to view 11:45" at bounding box center [342, 122] width 472 height 102
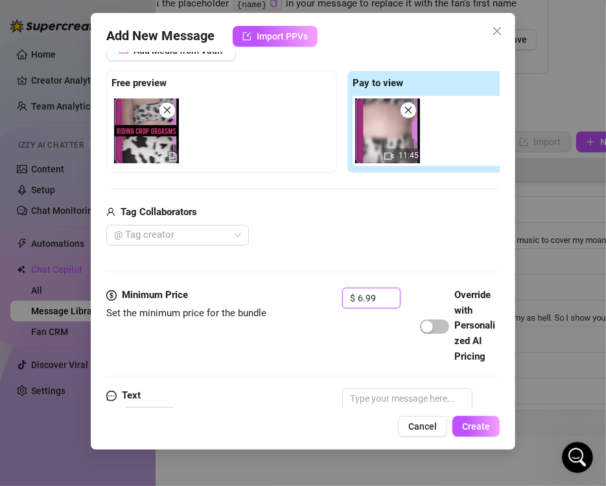
scroll to position [331, 0]
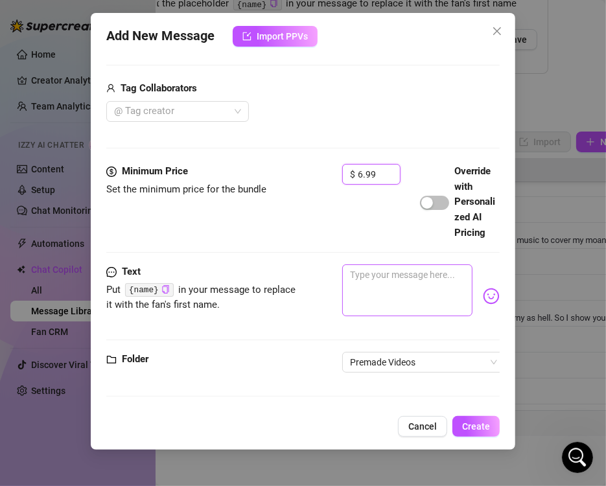
type input "6.99"
click at [366, 305] on textarea at bounding box center [407, 290] width 130 height 52
paste textarea "RIDING CROP ORGASMS 🎠Spanking my fat ass 🧨Moaning so loud as you make me cum 🎠W…"
type textarea "RIDING CROP ORGASMS 🎠Spanking my fat ass 🧨Moaning so loud as you make me cum 🎠W…"
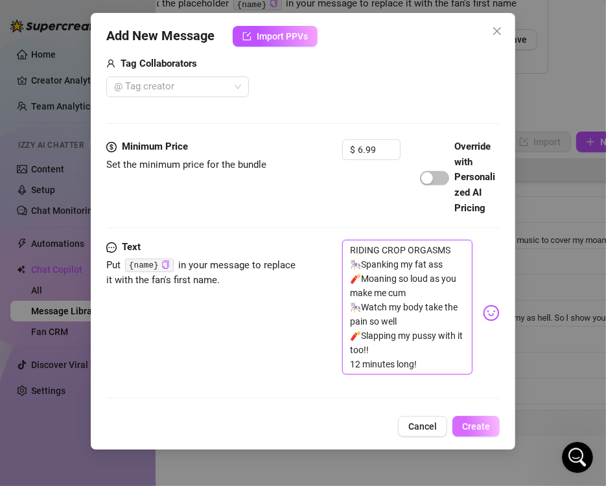
scroll to position [0, 0]
type textarea "RIDING CROP ORGASMS 🎠Spanking my fat ass 🧨Moaning so loud as you make me cum 🎠W…"
click at [474, 433] on button "Create" at bounding box center [475, 426] width 47 height 21
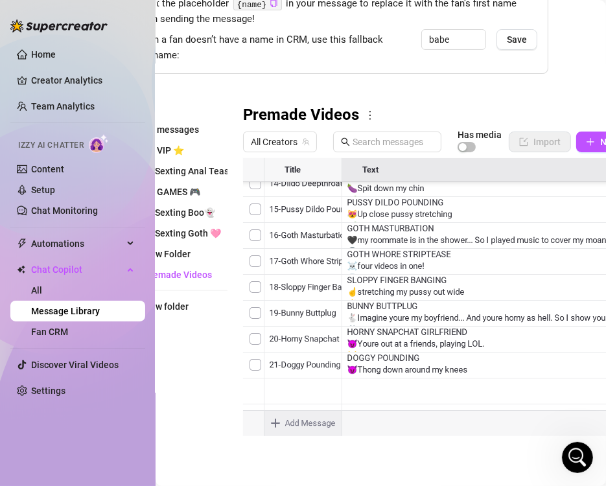
scroll to position [840, 0]
click at [303, 413] on body "Home Creator Analytics Team Analytics Izzy AI Chatter Content Setup Chat Monito…" at bounding box center [303, 243] width 606 height 486
type textarea "Type your message here..."
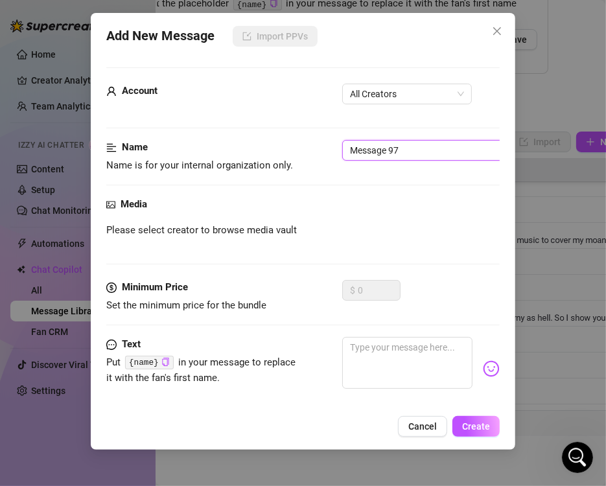
drag, startPoint x: 438, startPoint y: 150, endPoint x: 168, endPoint y: 150, distance: 270.2
click at [168, 150] on div "Name Name is for your internal organization only. Message 97" at bounding box center [302, 156] width 393 height 33
click at [402, 93] on span "All Creators" at bounding box center [407, 93] width 114 height 19
type input "39-Valentines day riding"
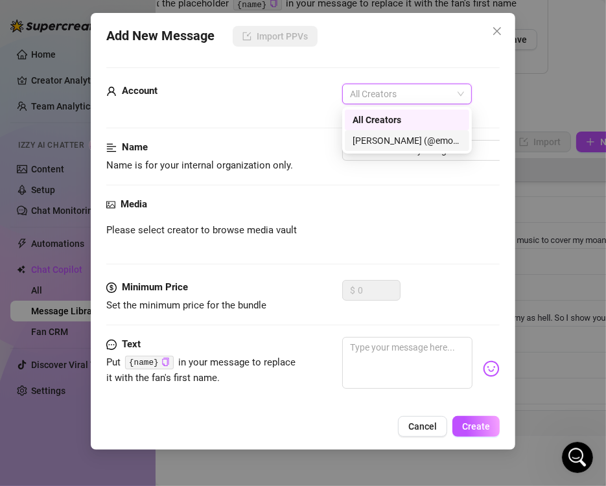
click at [368, 141] on div "[PERSON_NAME] (@emopink69)" at bounding box center [406, 140] width 109 height 14
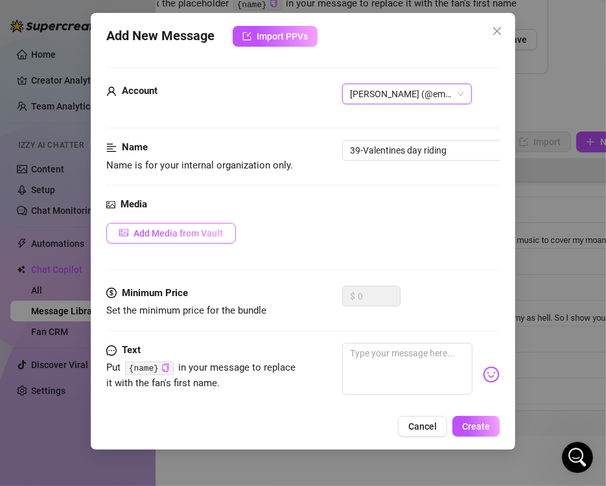
click at [222, 233] on span "Add Media from Vault" at bounding box center [177, 233] width 89 height 10
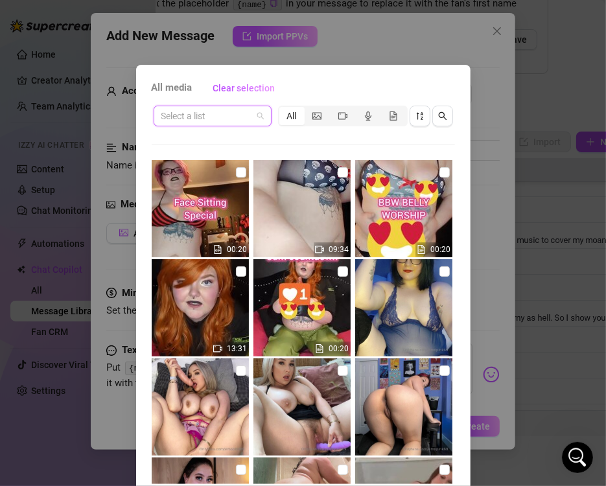
click at [238, 117] on input "search" at bounding box center [206, 115] width 91 height 19
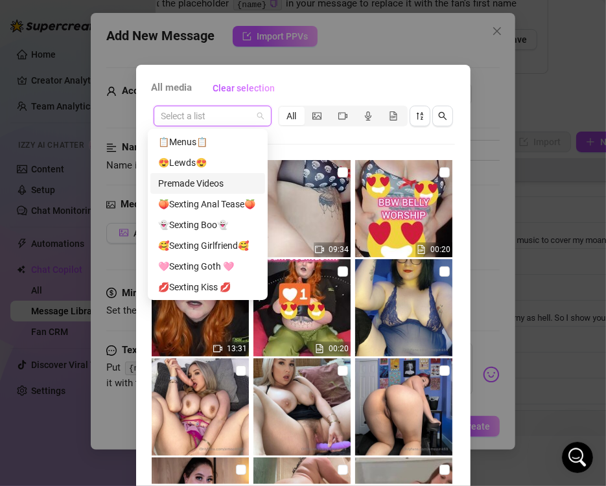
click at [207, 181] on div "Premade Videos" at bounding box center [207, 183] width 99 height 14
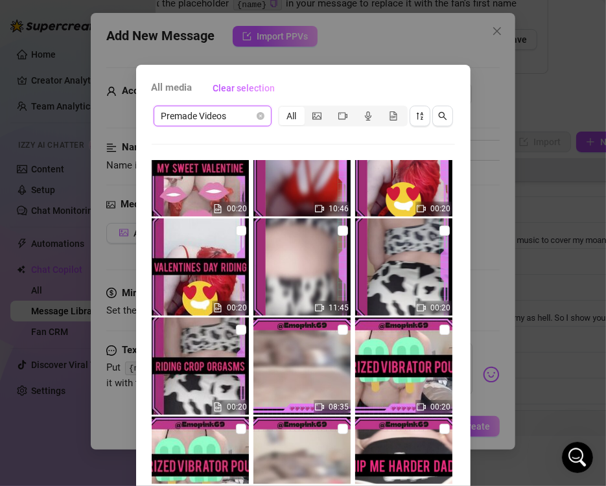
scroll to position [2851, 0]
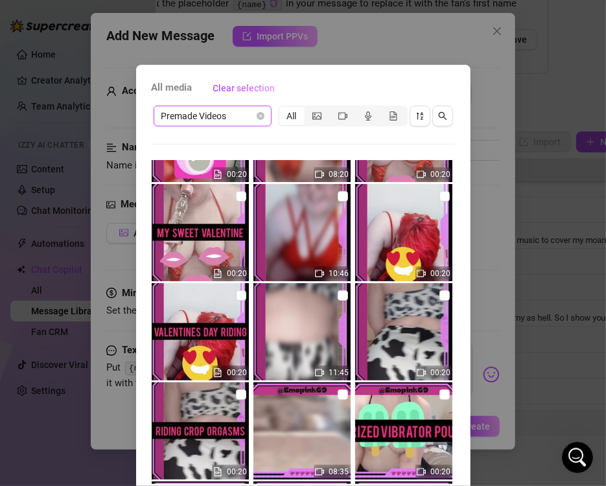
click at [236, 295] on input "checkbox" at bounding box center [241, 295] width 10 height 10
checkbox input "true"
click at [338, 198] on input "checkbox" at bounding box center [343, 196] width 10 height 10
checkbox input "true"
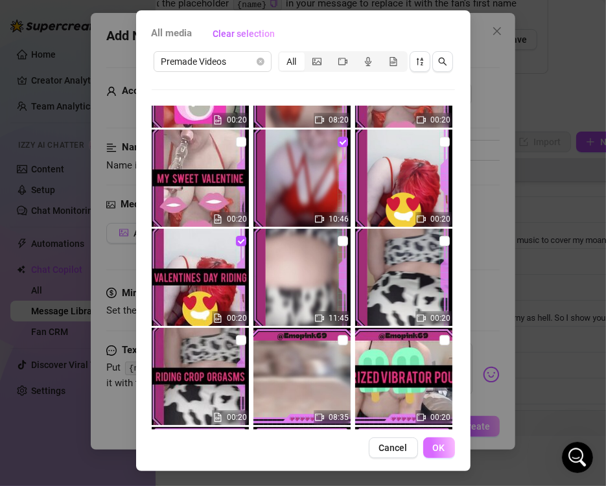
click at [444, 448] on button "OK" at bounding box center [439, 447] width 32 height 21
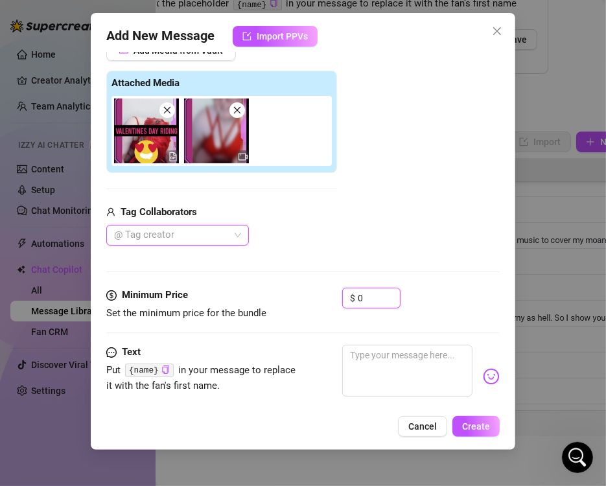
drag, startPoint x: 367, startPoint y: 299, endPoint x: 246, endPoint y: 293, distance: 121.3
click at [299, 293] on div "Minimum Price Set the minimum price for the bundle $ 0" at bounding box center [302, 304] width 393 height 33
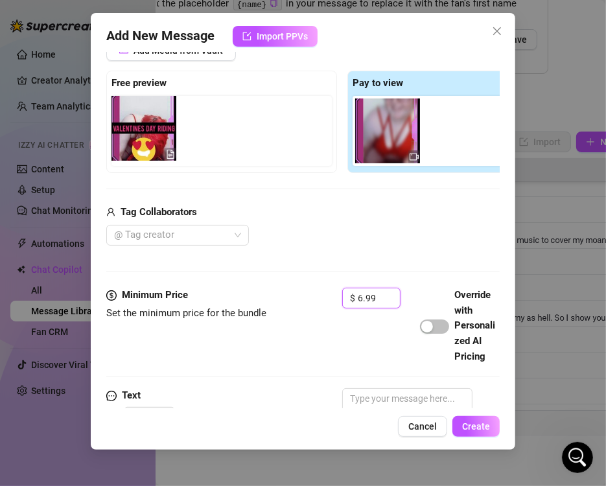
drag, startPoint x: 387, startPoint y: 161, endPoint x: 146, endPoint y: 157, distance: 240.4
click at [146, 157] on div "Free preview Pay to view" at bounding box center [342, 122] width 472 height 102
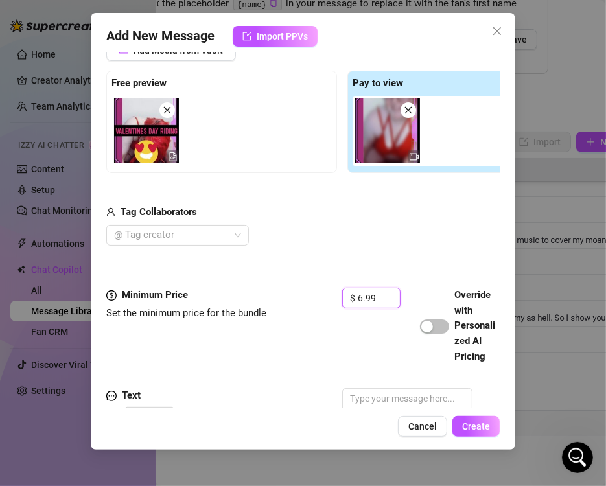
scroll to position [331, 0]
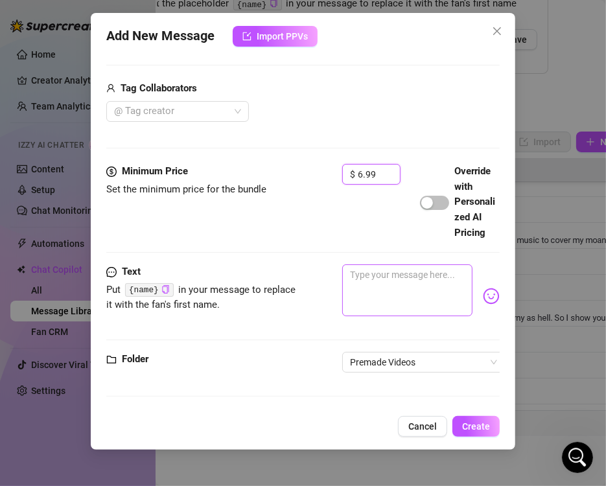
type input "6.99"
click at [382, 282] on textarea at bounding box center [407, 290] width 130 height 52
paste textarea "VALENTINES DAY RIDING 💗 I got out my biggest dildo- and strapped it to my pillo…"
type textarea "VALENTINES DAY RIDING 💗 I got out my biggest dildo- and strapped it to my pillo…"
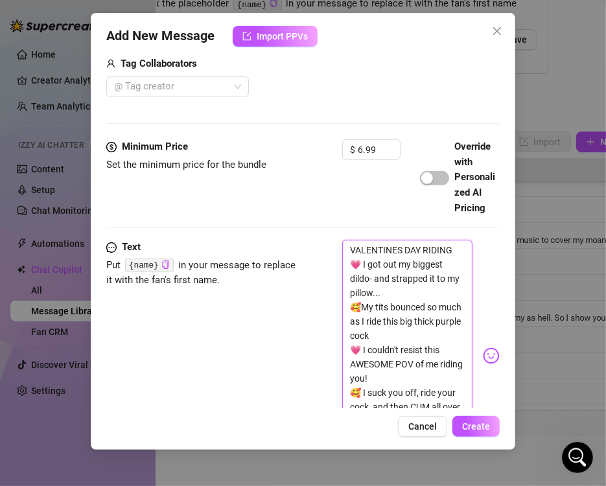
scroll to position [0, 0]
type textarea "VALENTINES DAY RIDING 💗 I got out my biggest dildo- and strapped it to my pillo…"
click at [474, 417] on button "Create" at bounding box center [475, 426] width 47 height 21
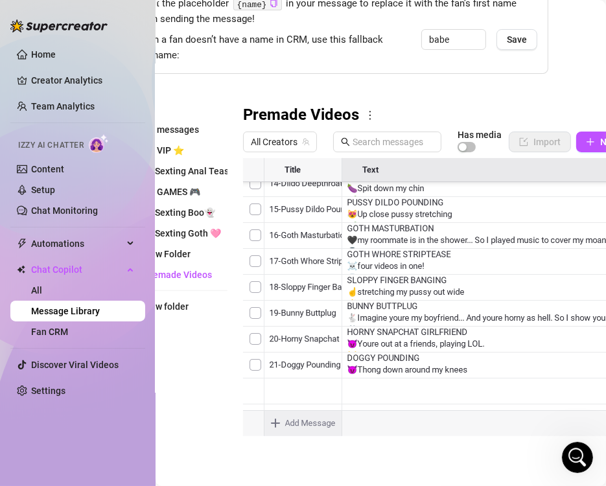
type textarea "Type your message here..."
click at [296, 409] on body "Home Creator Analytics Team Analytics Izzy AI Chatter Content Setup Chat Monito…" at bounding box center [303, 243] width 606 height 486
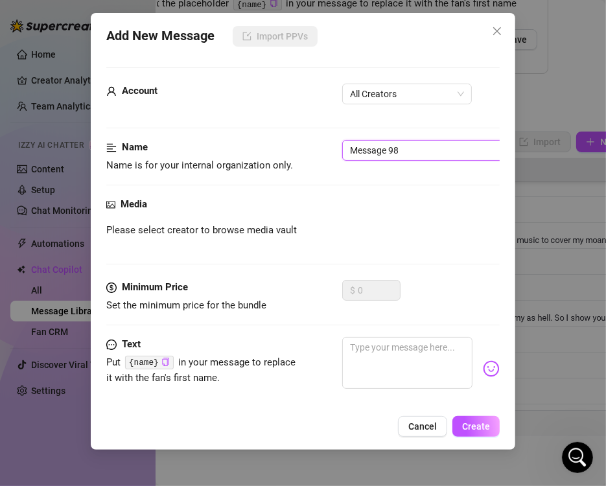
drag, startPoint x: 426, startPoint y: 150, endPoint x: 237, endPoint y: 148, distance: 189.2
click at [237, 148] on div "Name Name is for your internal organization only. Message 98" at bounding box center [302, 156] width 393 height 33
click at [430, 91] on span "All Creators" at bounding box center [407, 93] width 114 height 19
type input "40-My Sweet valentine"
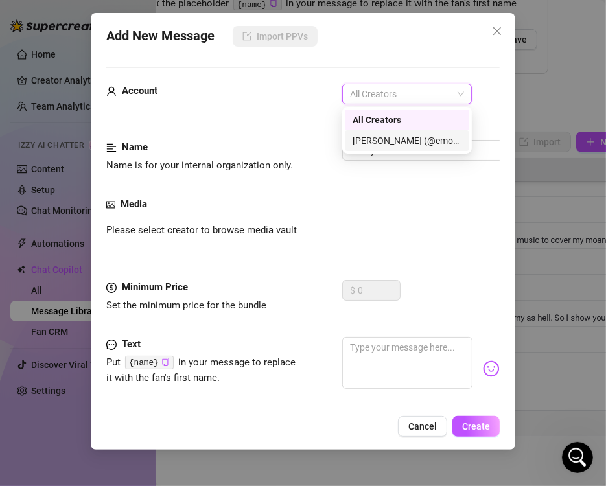
click at [380, 140] on div "[PERSON_NAME] (@emopink69)" at bounding box center [406, 140] width 109 height 14
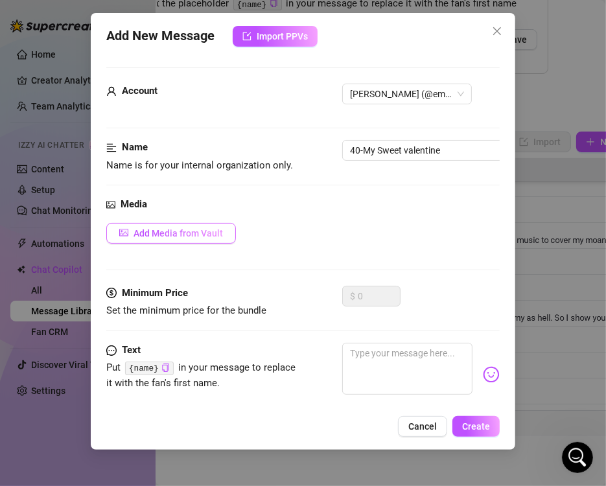
click at [196, 237] on span "Add Media from Vault" at bounding box center [177, 233] width 89 height 10
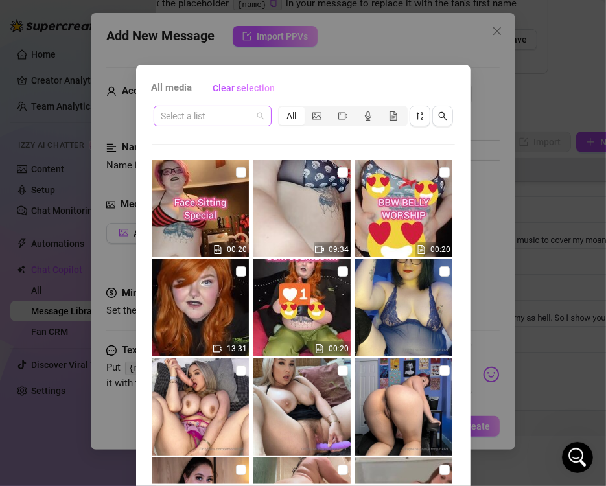
click at [251, 115] on span at bounding box center [212, 115] width 102 height 19
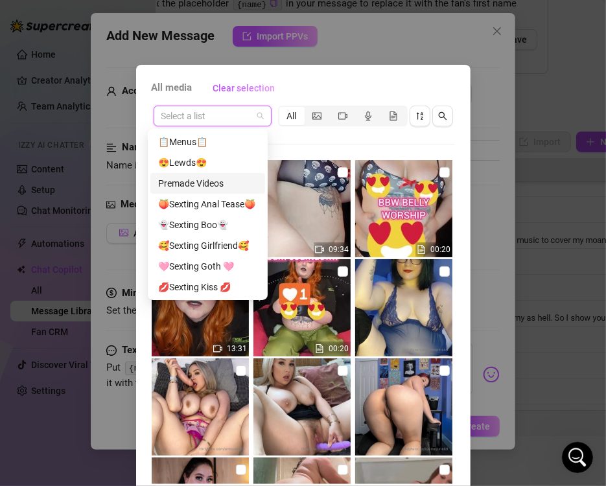
click at [230, 186] on div "Premade Videos" at bounding box center [207, 183] width 99 height 14
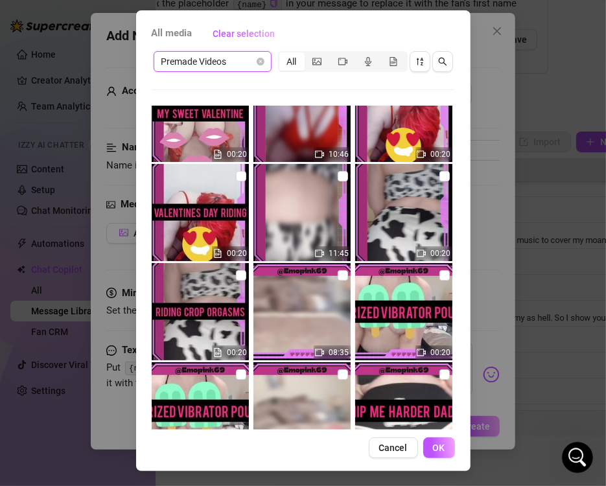
scroll to position [2851, 0]
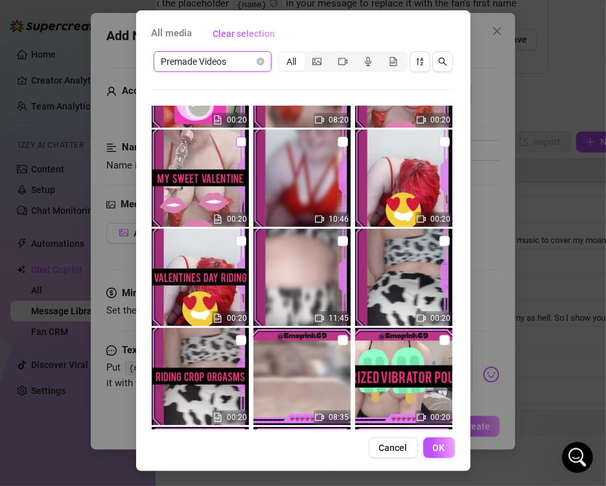
click at [236, 143] on input "checkbox" at bounding box center [241, 142] width 10 height 10
checkbox input "true"
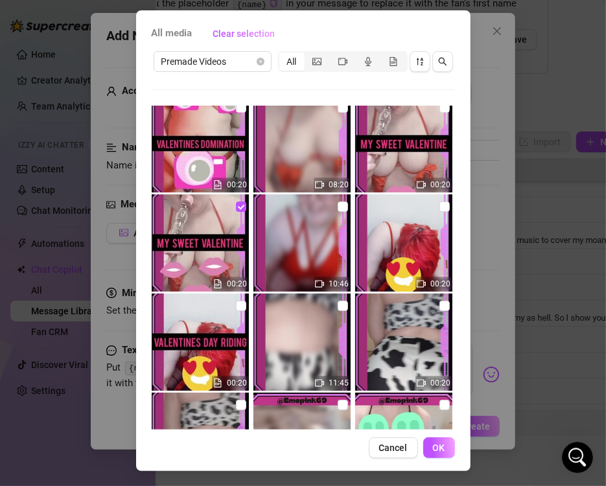
scroll to position [2721, 0]
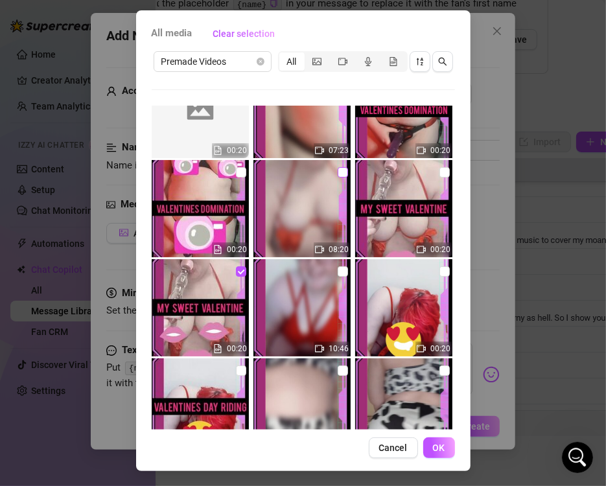
click at [338, 175] on input "checkbox" at bounding box center [343, 172] width 10 height 10
checkbox input "true"
click at [446, 448] on button "OK" at bounding box center [439, 447] width 32 height 21
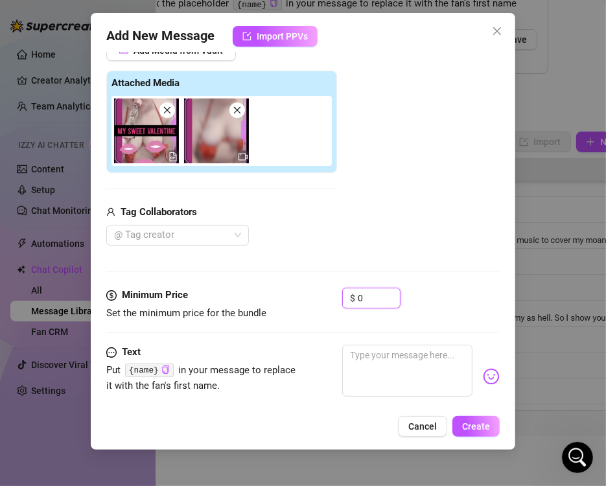
drag, startPoint x: 331, startPoint y: 296, endPoint x: 285, endPoint y: 310, distance: 48.0
click at [316, 293] on div "Minimum Price Set the minimum price for the bundle $ 0" at bounding box center [302, 304] width 393 height 33
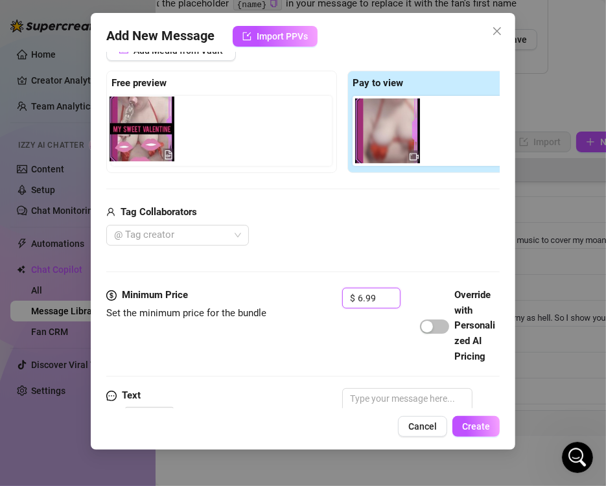
drag, startPoint x: 389, startPoint y: 148, endPoint x: 144, endPoint y: 144, distance: 244.9
click at [144, 144] on div "Free preview Pay to view" at bounding box center [342, 122] width 472 height 102
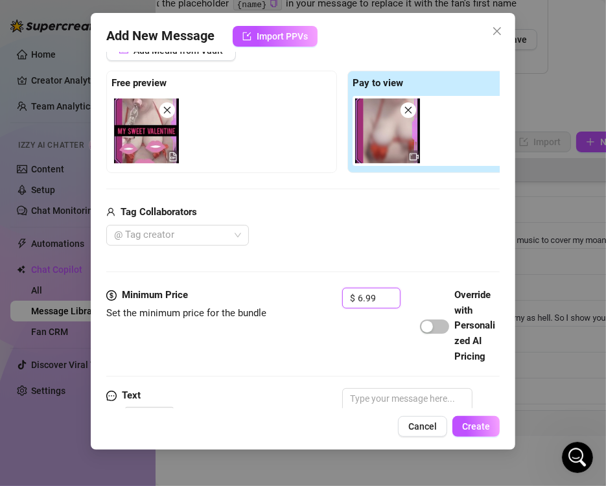
scroll to position [331, 0]
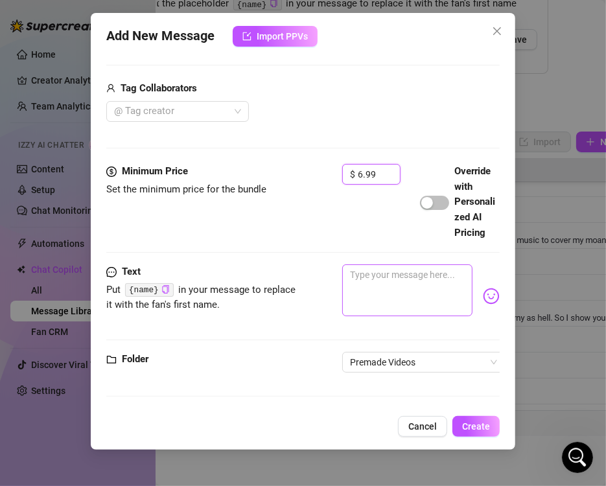
type input "6.99"
click at [401, 280] on textarea at bounding box center [407, 290] width 130 height 52
paste textarea "MY SWEET VALENTINE 😍Sucking your cock and dirty talking ❤️‍🔥Using my dildo to f…"
type textarea "MY SWEET VALENTINE 😍Sucking your cock and dirty talking ❤️‍🔥Using my dildo to f…"
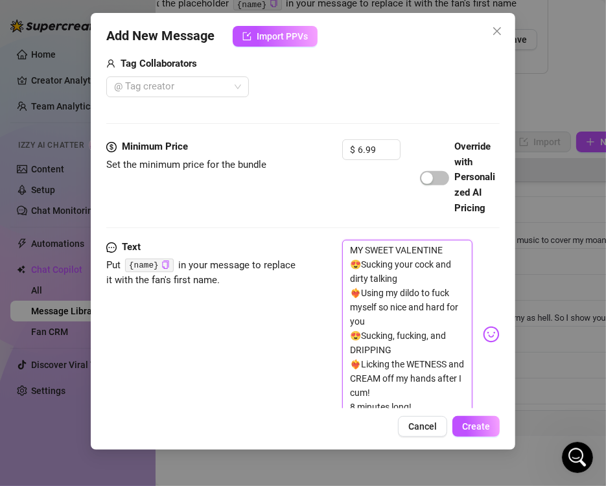
scroll to position [0, 0]
type textarea "MY SWEET VALENTINE 😍Sucking your cock and dirty talking ❤️‍🔥Using my dildo to f…"
click at [479, 423] on span "Create" at bounding box center [476, 426] width 28 height 10
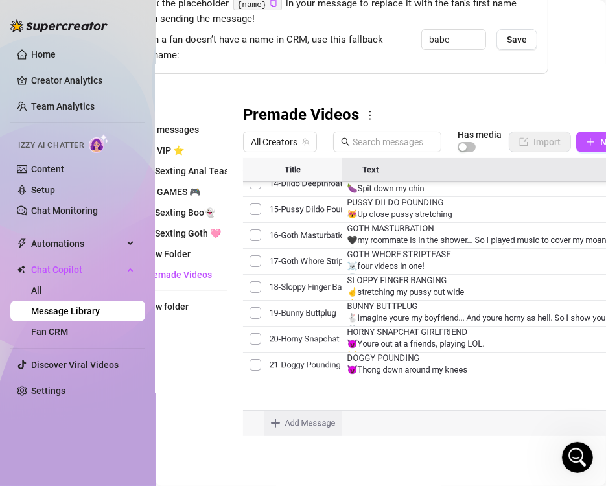
click at [313, 415] on body "Home Creator Analytics Team Analytics Izzy AI Chatter Content Setup Chat Monito…" at bounding box center [303, 243] width 606 height 486
type textarea "Type your message here..."
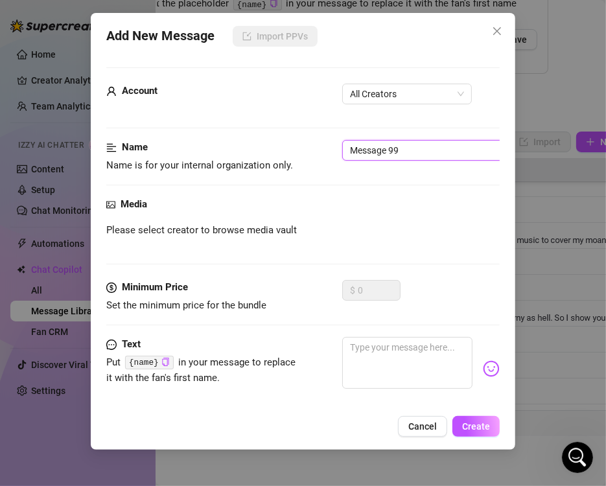
drag, startPoint x: 363, startPoint y: 159, endPoint x: 143, endPoint y: 159, distance: 220.3
click at [143, 159] on div "Name Name is for your internal organization only. Message 99" at bounding box center [302, 156] width 393 height 33
type input "41-Valentines domination"
click at [248, 242] on div "Media Please select creator to browse media vault" at bounding box center [302, 238] width 393 height 83
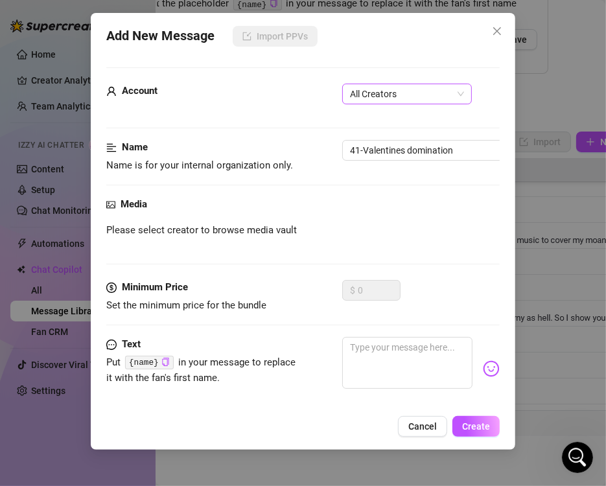
click at [432, 92] on span "All Creators" at bounding box center [407, 93] width 114 height 19
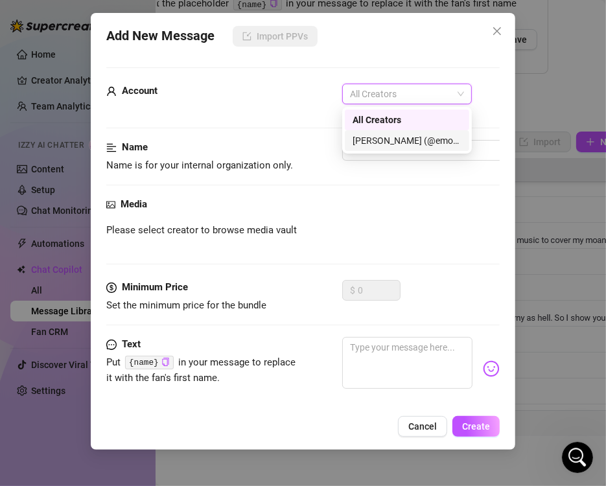
click at [394, 143] on div "[PERSON_NAME] (@emopink69)" at bounding box center [406, 140] width 109 height 14
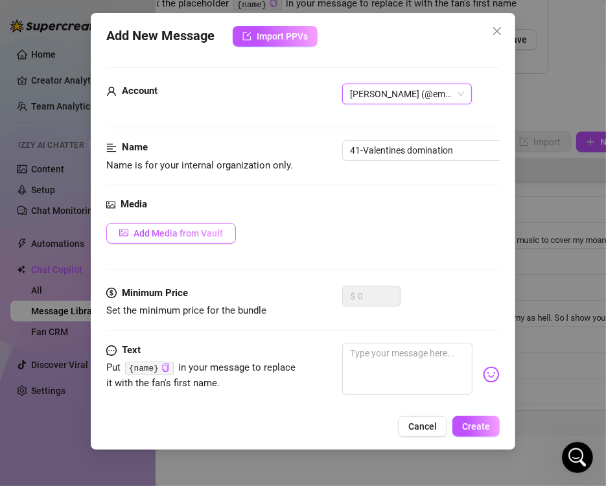
click at [200, 236] on span "Add Media from Vault" at bounding box center [177, 233] width 89 height 10
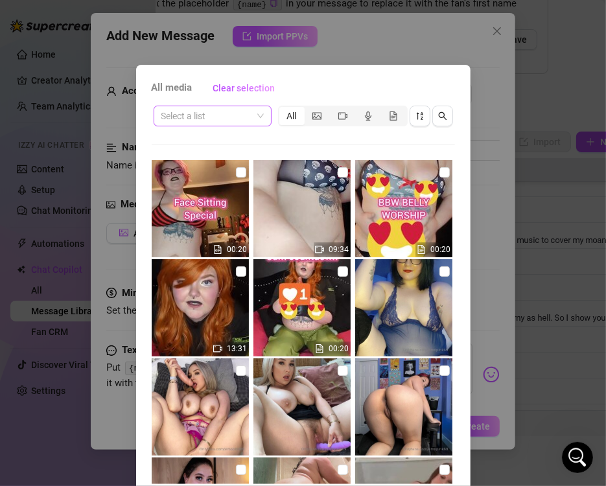
drag, startPoint x: 246, startPoint y: 113, endPoint x: 261, endPoint y: 124, distance: 18.9
click at [246, 112] on span at bounding box center [212, 115] width 102 height 19
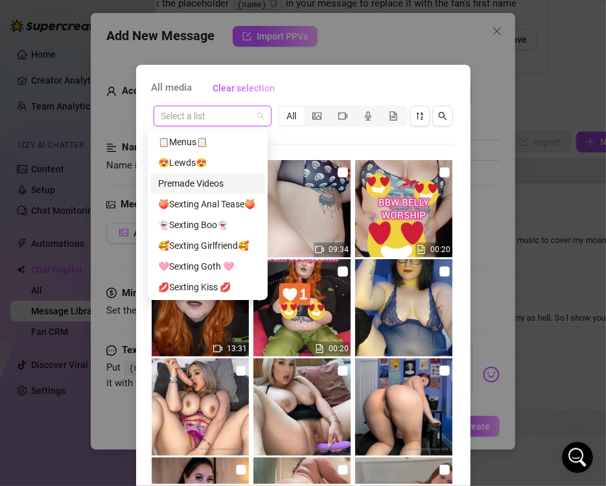
click at [229, 189] on div "Premade Videos" at bounding box center [207, 183] width 99 height 14
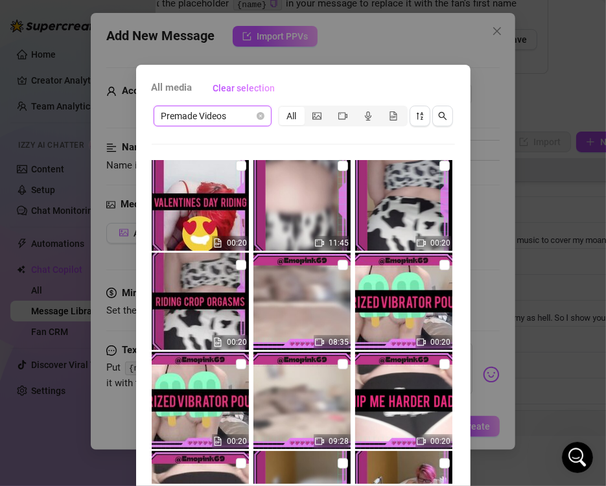
scroll to position [2721, 0]
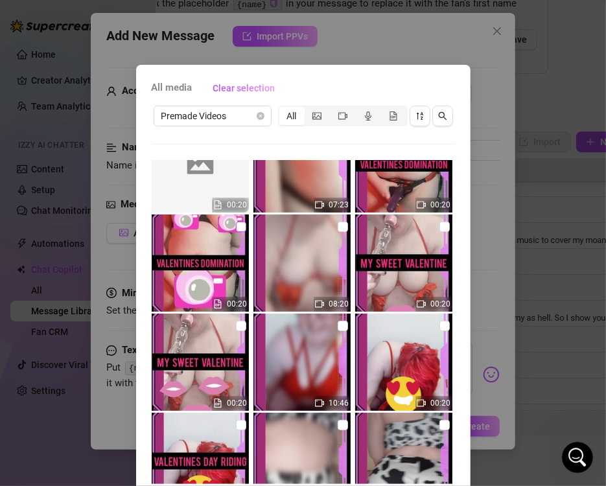
click at [236, 229] on input "checkbox" at bounding box center [241, 227] width 10 height 10
checkbox input "true"
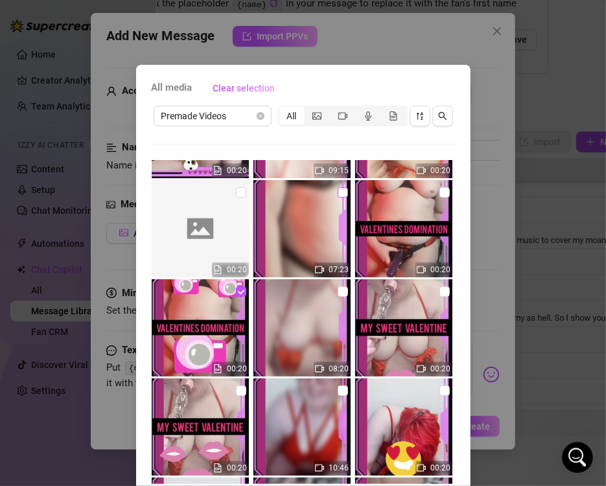
click at [338, 192] on input "checkbox" at bounding box center [343, 192] width 10 height 10
checkbox input "true"
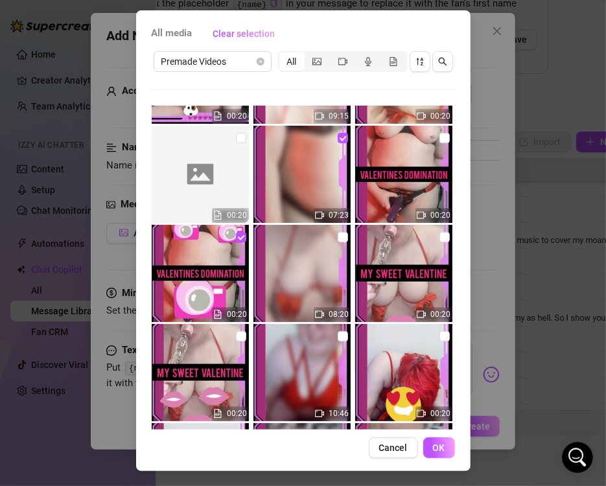
click at [442, 445] on button "OK" at bounding box center [439, 447] width 32 height 21
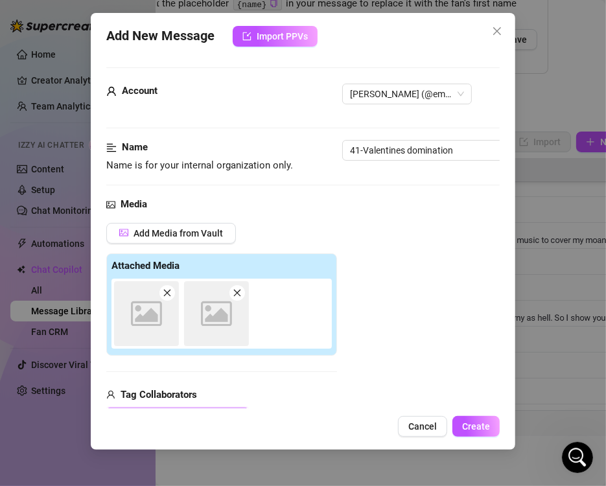
scroll to position [183, 0]
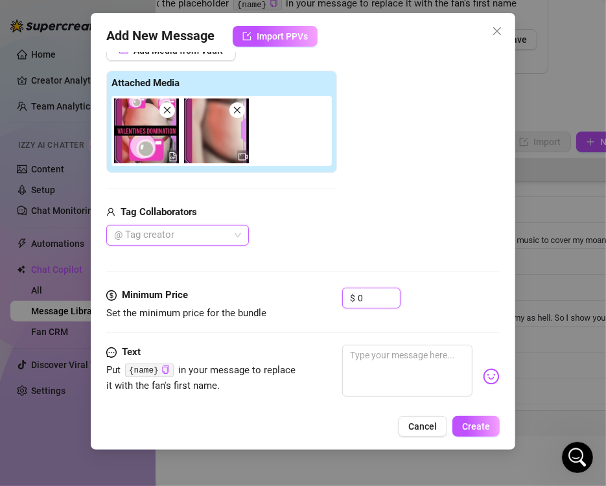
drag, startPoint x: 376, startPoint y: 299, endPoint x: 292, endPoint y: 299, distance: 84.9
click at [292, 299] on div "Minimum Price Set the minimum price for the bundle $ 0" at bounding box center [302, 304] width 393 height 33
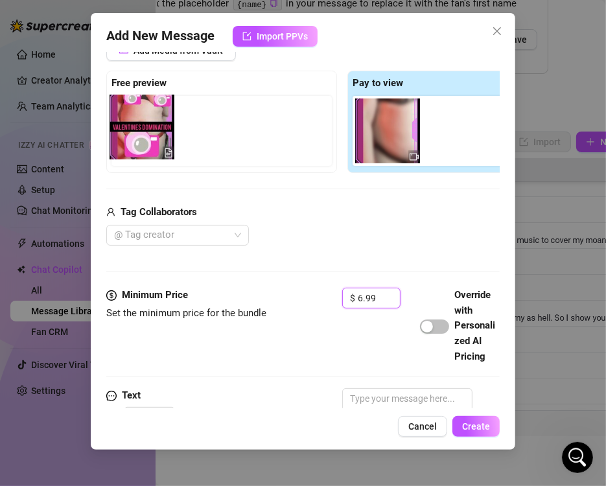
drag, startPoint x: 385, startPoint y: 143, endPoint x: 135, endPoint y: 141, distance: 250.1
click at [135, 141] on div "Free preview Pay to view" at bounding box center [342, 122] width 472 height 102
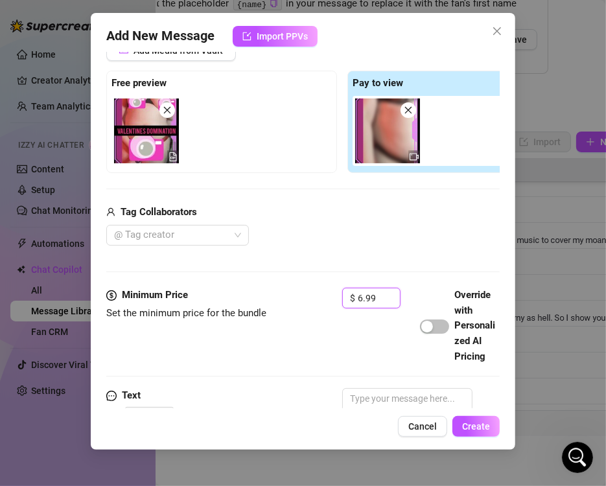
type input "6.99"
click at [261, 184] on div "Add Media from Vault Free preview Pay to view Tag Collaborators @ Tag creator" at bounding box center [342, 143] width 472 height 206
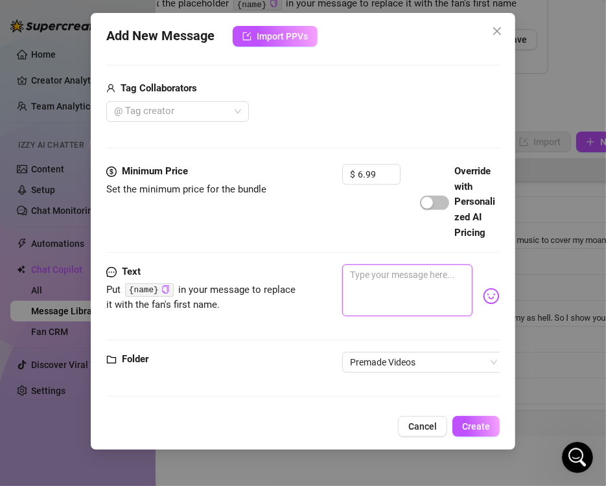
click at [378, 290] on textarea at bounding box center [407, 290] width 130 height 52
paste textarea "VALENTINES DOMINATION 🖤Are you ready to serve your mistress this valentines day…"
type textarea "VALENTINES DOMINATION 🖤Are you ready to serve your mistress this valentines day…"
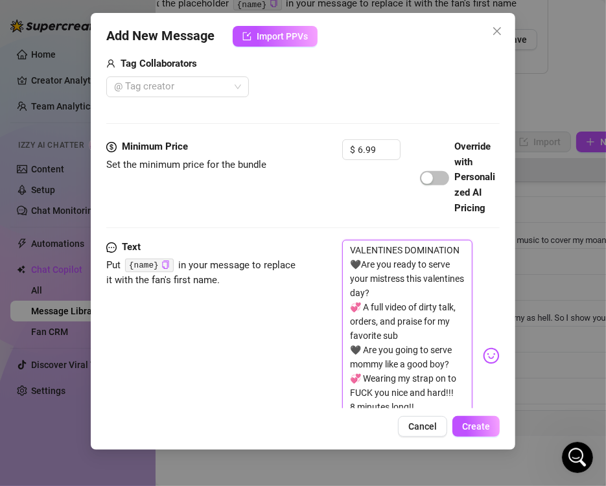
scroll to position [0, 0]
type textarea "VALENTINES DOMINATION 🖤Are you ready to serve your mistress this valentines day…"
click at [466, 425] on span "Create" at bounding box center [476, 426] width 28 height 10
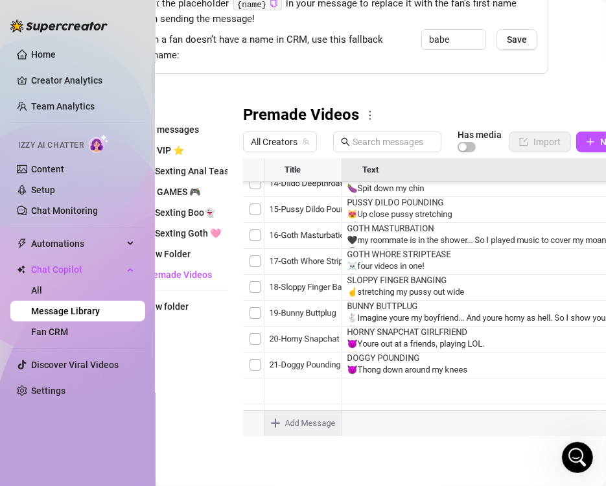
click at [301, 411] on body "Home Creator Analytics Team Analytics Izzy AI Chatter Content Setup Chat Monito…" at bounding box center [303, 243] width 606 height 486
type textarea "Type your message here..."
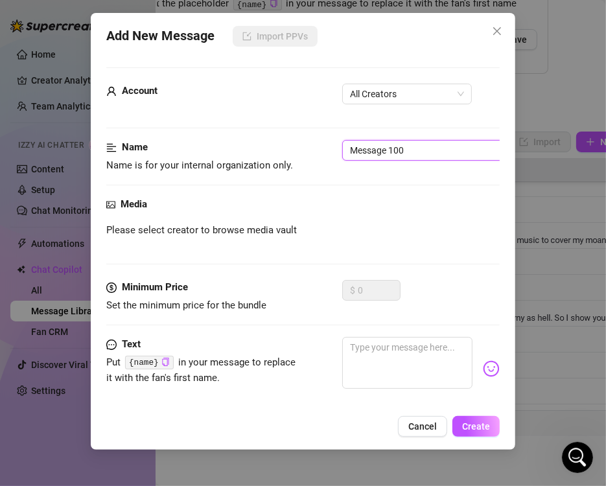
drag, startPoint x: 408, startPoint y: 150, endPoint x: 186, endPoint y: 158, distance: 221.7
click at [186, 158] on div "Name Name is for your internal organization only. Message 100" at bounding box center [302, 156] width 393 height 33
click at [385, 93] on span "All Creators" at bounding box center [407, 93] width 114 height 19
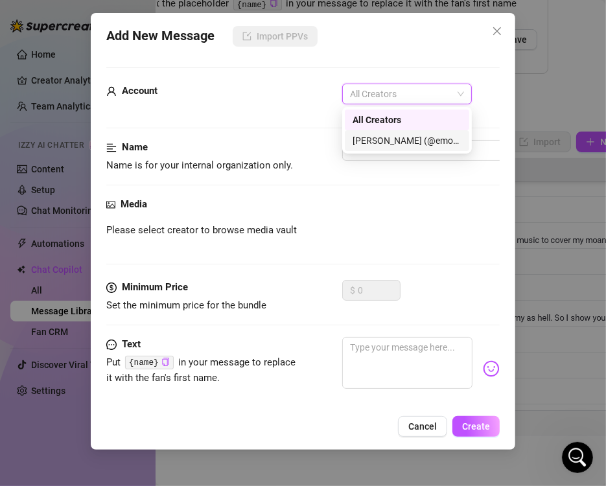
click at [389, 137] on div "[PERSON_NAME] (@emopink69)" at bounding box center [406, 140] width 109 height 14
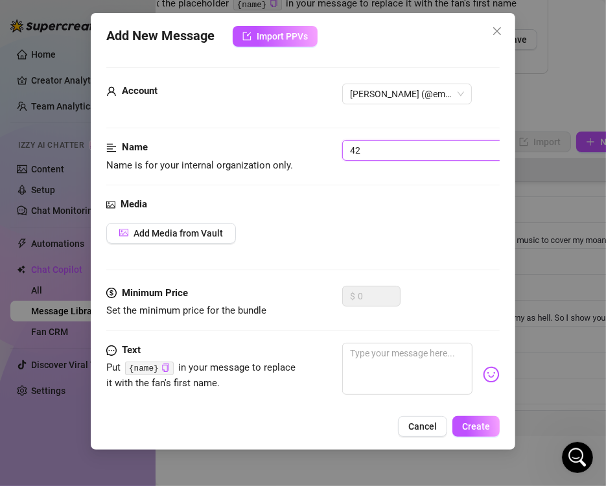
click at [393, 149] on input "42" at bounding box center [423, 150] width 163 height 21
type input "42-Valentines girlfriend"
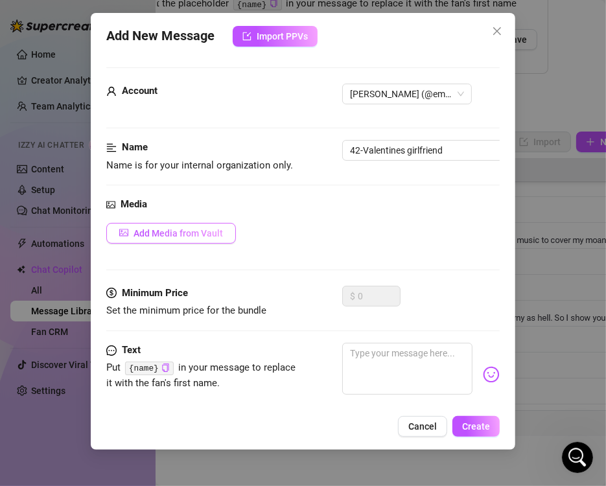
click at [161, 236] on span "Add Media from Vault" at bounding box center [177, 233] width 89 height 10
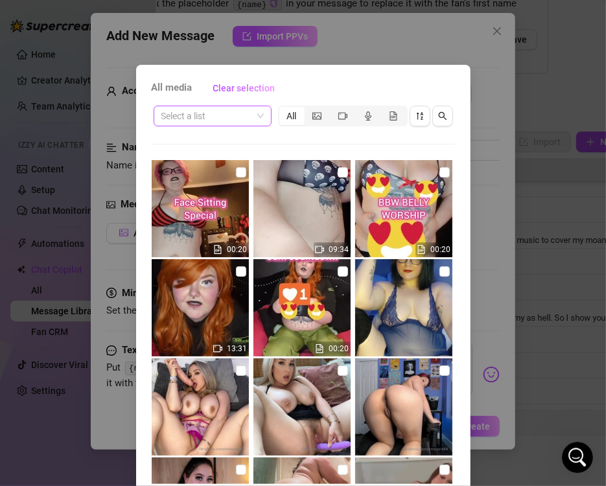
click at [227, 115] on input "search" at bounding box center [206, 115] width 91 height 19
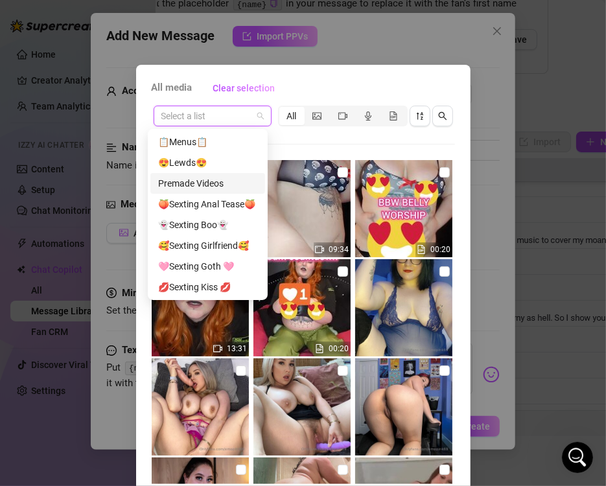
click at [227, 176] on div "Premade Videos" at bounding box center [207, 183] width 115 height 21
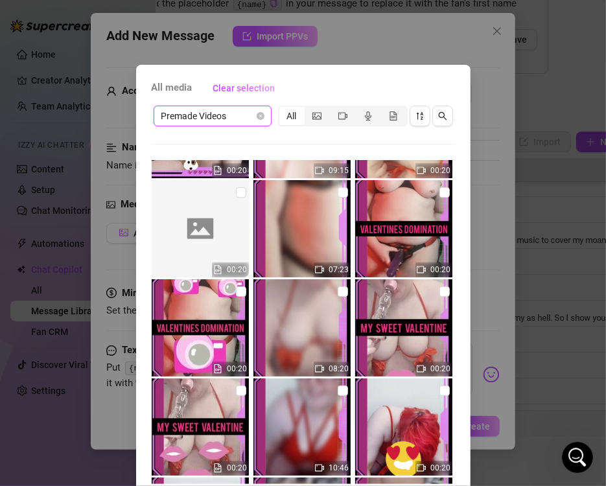
scroll to position [2527, 0]
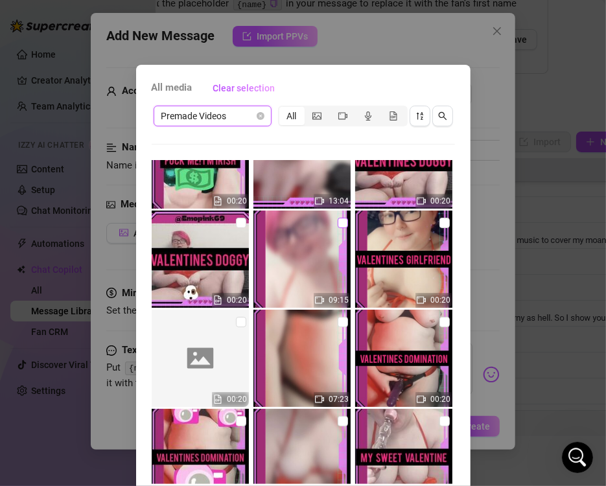
click at [338, 223] on input "checkbox" at bounding box center [343, 223] width 10 height 10
checkbox input "true"
click at [236, 321] on input "checkbox" at bounding box center [241, 322] width 10 height 10
checkbox input "true"
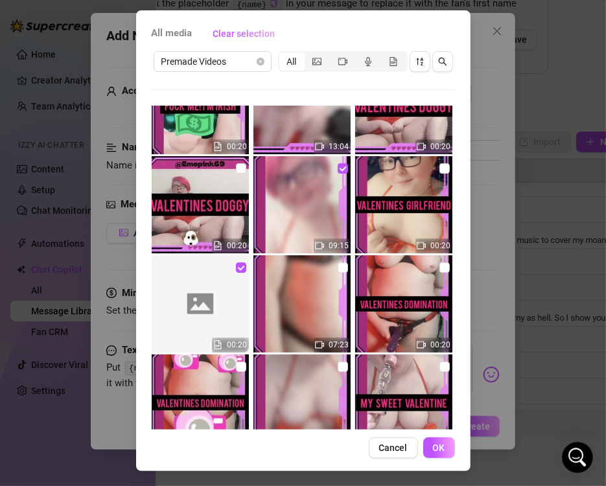
click at [433, 450] on span "OK" at bounding box center [439, 447] width 12 height 10
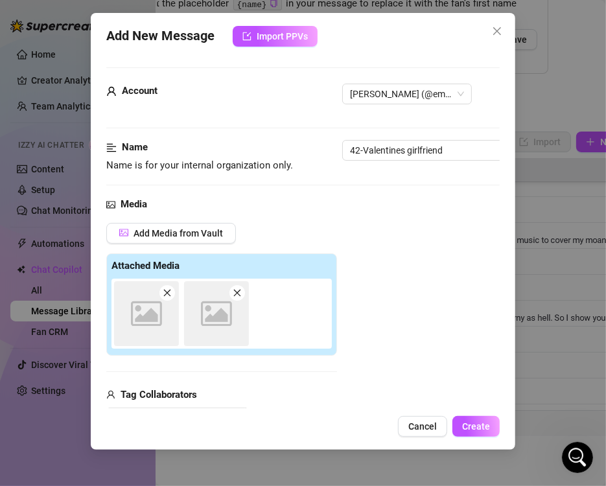
scroll to position [183, 0]
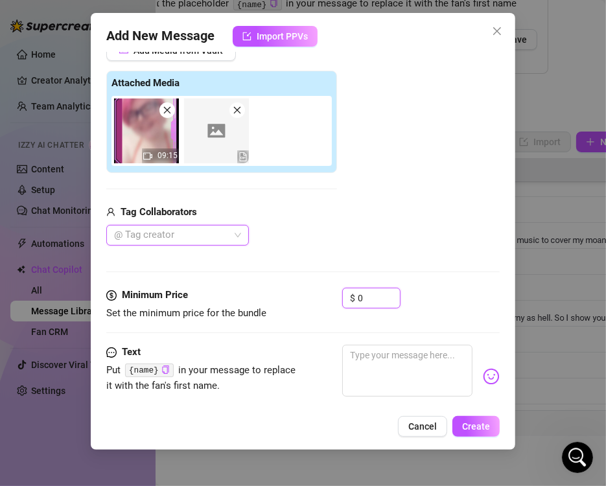
drag, startPoint x: 360, startPoint y: 297, endPoint x: 248, endPoint y: 293, distance: 112.1
click at [249, 297] on div "Minimum Price Set the minimum price for the bundle $ 0" at bounding box center [302, 304] width 393 height 33
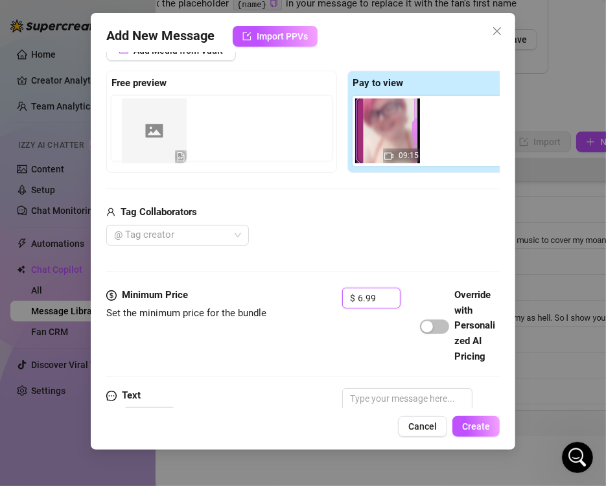
drag, startPoint x: 445, startPoint y: 140, endPoint x: 132, endPoint y: 141, distance: 313.6
click at [132, 141] on div "Free preview Pay to view 09:15" at bounding box center [342, 122] width 472 height 102
drag, startPoint x: 444, startPoint y: 139, endPoint x: 140, endPoint y: 146, distance: 304.6
click at [140, 146] on div "Free preview Pay to view 09:15" at bounding box center [342, 122] width 472 height 102
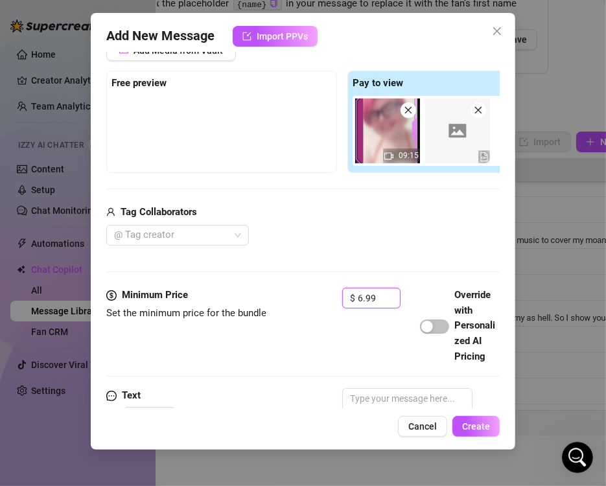
click at [484, 107] on span at bounding box center [478, 110] width 16 height 16
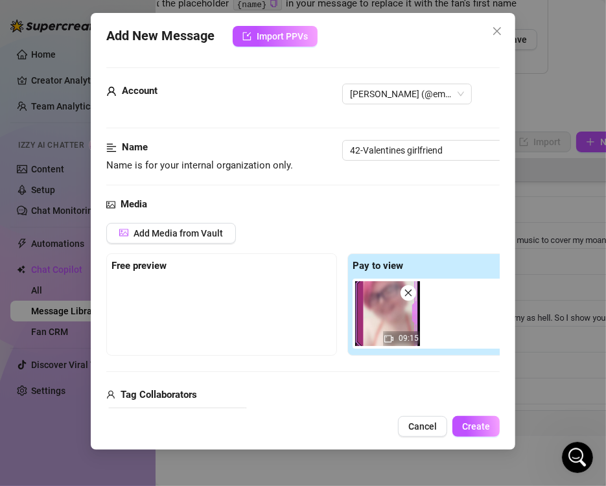
scroll to position [65, 0]
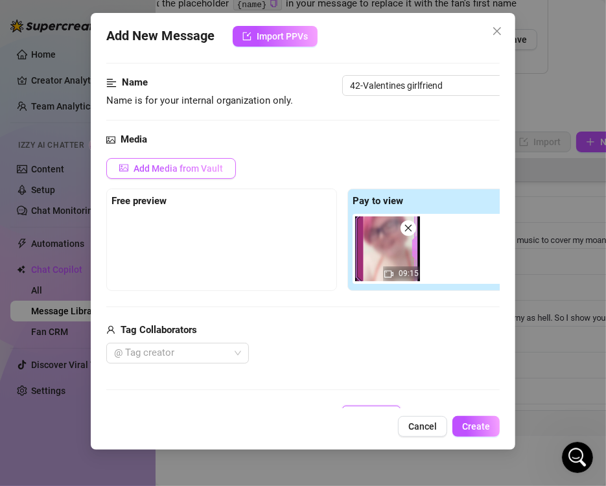
type input "6.99"
click at [168, 167] on span "Add Media from Vault" at bounding box center [177, 168] width 89 height 10
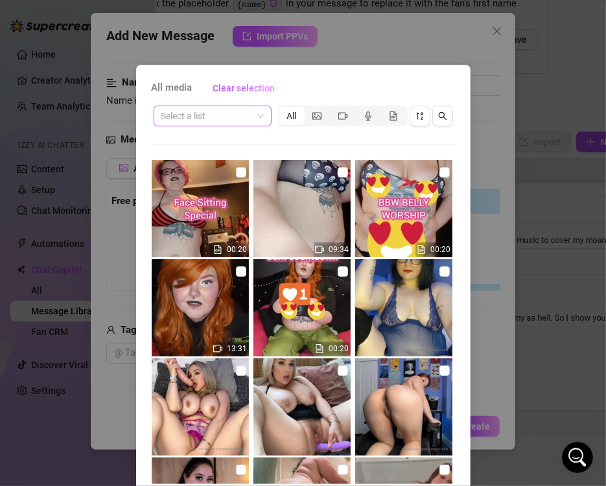
click at [258, 114] on span at bounding box center [212, 115] width 102 height 19
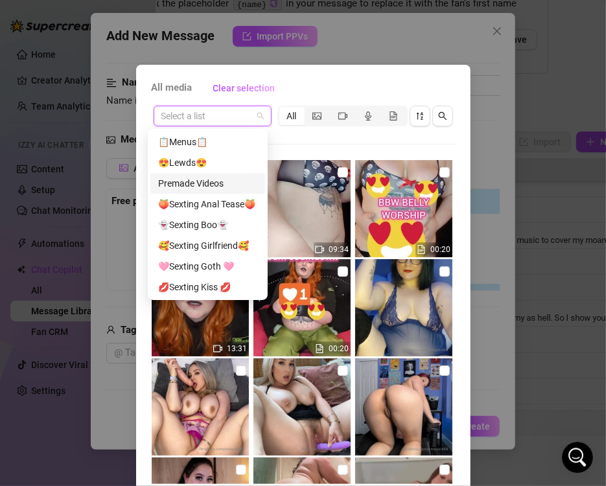
click at [221, 187] on div "Premade Videos" at bounding box center [207, 183] width 99 height 14
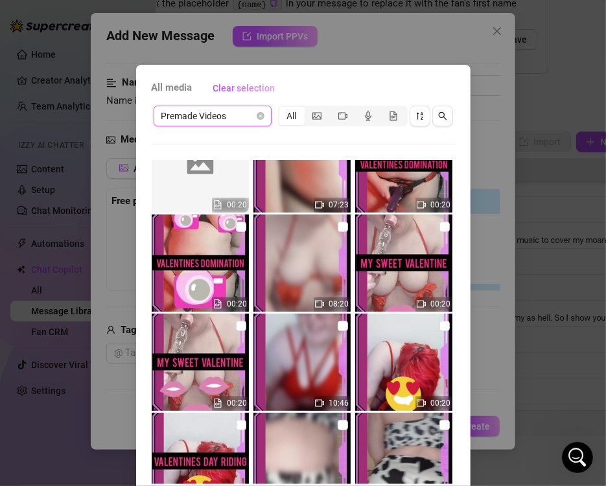
scroll to position [2527, 0]
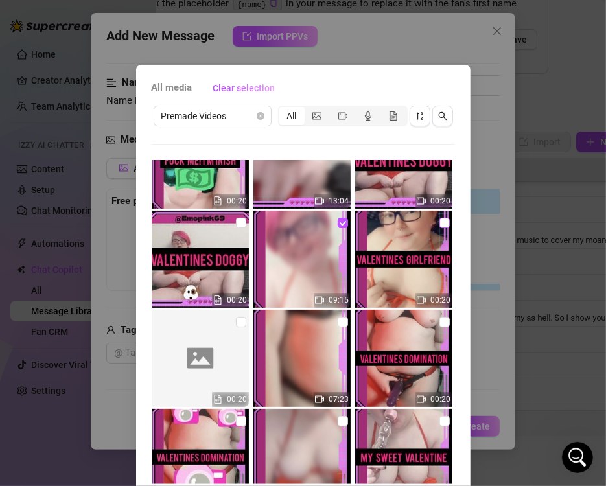
click at [439, 220] on input "checkbox" at bounding box center [444, 223] width 10 height 10
checkbox input "true"
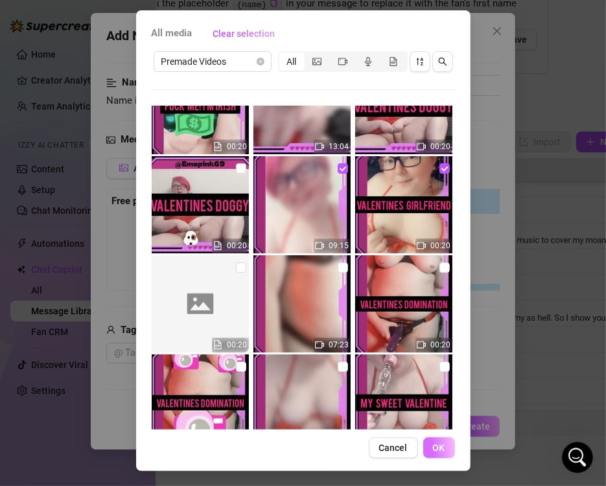
click at [433, 442] on span "OK" at bounding box center [439, 447] width 12 height 10
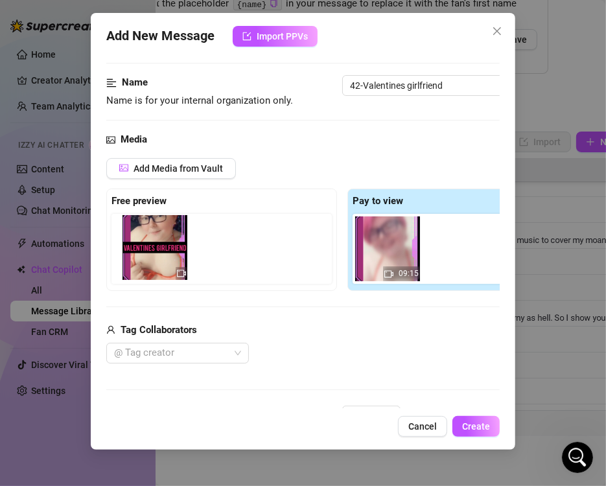
drag, startPoint x: 426, startPoint y: 262, endPoint x: 142, endPoint y: 261, distance: 283.8
click at [142, 261] on div "Free preview Pay to view 09:15" at bounding box center [342, 240] width 472 height 102
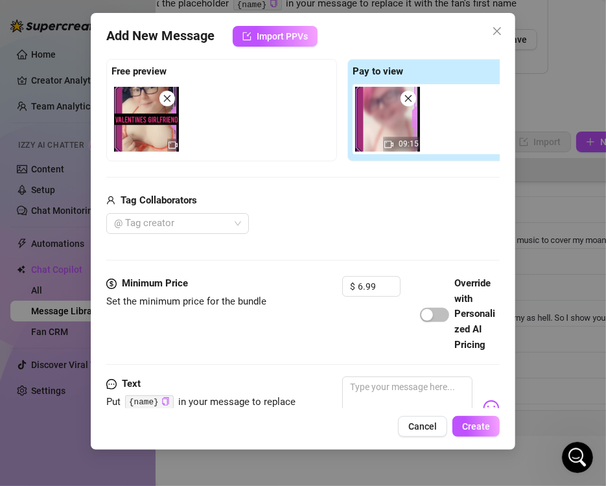
scroll to position [324, 0]
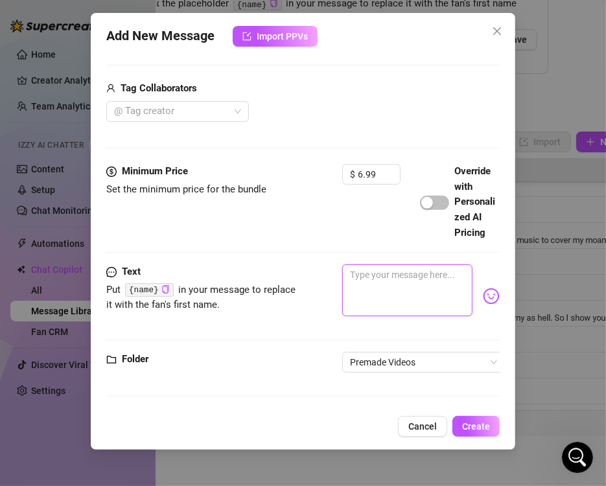
click at [385, 277] on textarea at bounding box center [407, 290] width 130 height 52
paste textarea "VALENTINES GIRLFRIEND ❤️‍🔥It's Valentines, but you're stuck at work 💖let me dis…"
type textarea "VALENTINES GIRLFRIEND ❤️‍🔥It's Valentines, but you're stuck at work 💖let me dis…"
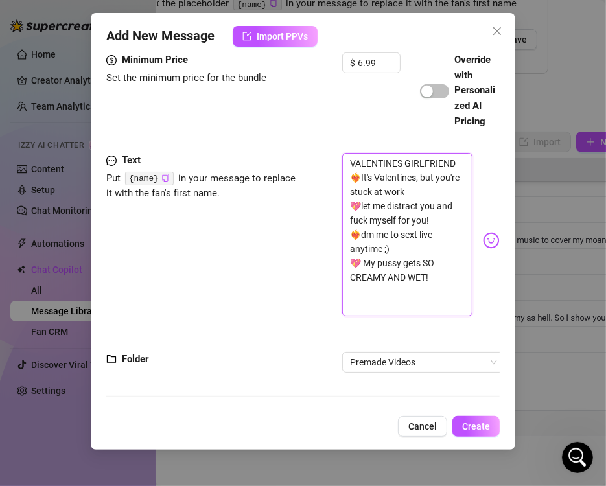
scroll to position [183, 0]
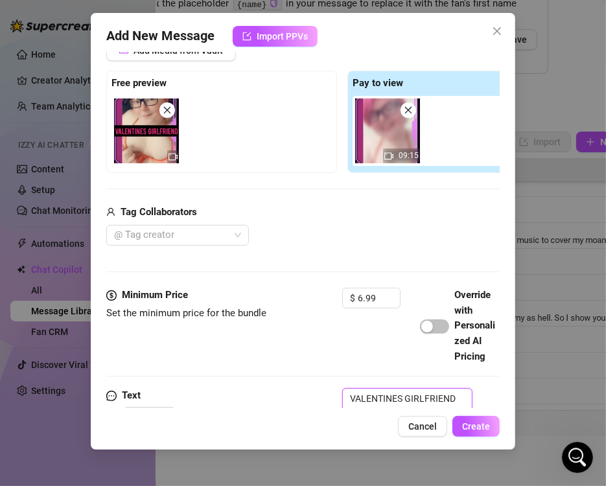
type textarea "VALENTINES GIRLFRIEND ❤️‍🔥It's Valentines, but you're stuck at work 💖let me dis…"
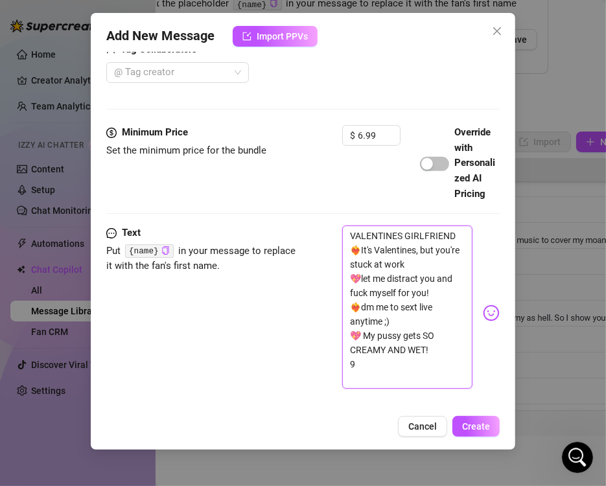
type textarea "VALENTINES GIRLFRIEND ❤️‍🔥It's Valentines, but you're stuck at work 💖let me dis…"
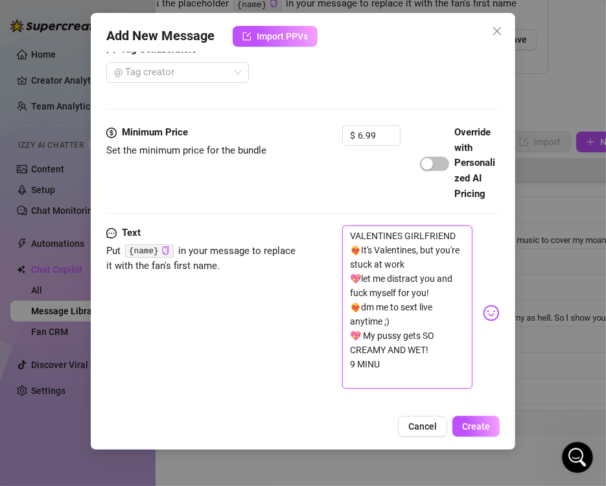
type textarea "VALENTINES GIRLFRIEND ❤️‍🔥It's Valentines, but you're stuck at work 💖let me dis…"
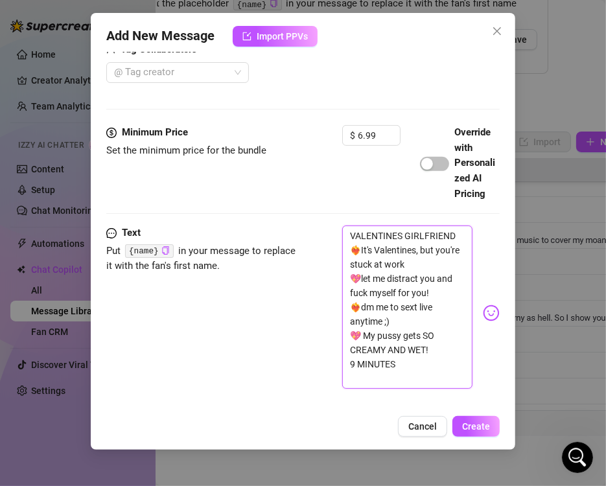
type textarea "VALENTINES GIRLFRIEND ❤️‍🔥It's Valentines, but you're stuck at work 💖let me dis…"
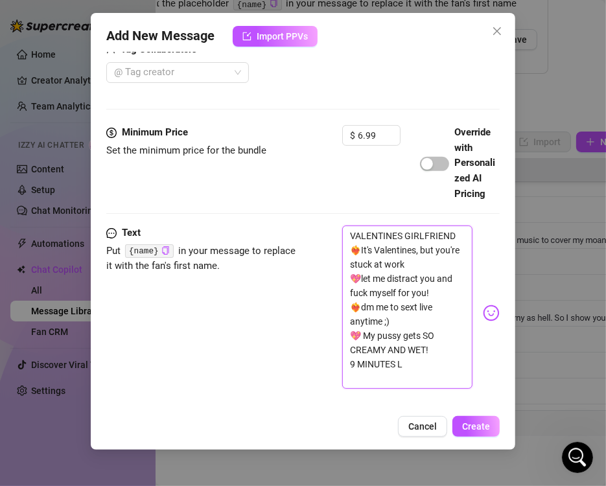
type textarea "VALENTINES GIRLFRIEND ❤️‍🔥It's Valentines, but you're stuck at work 💖let me dis…"
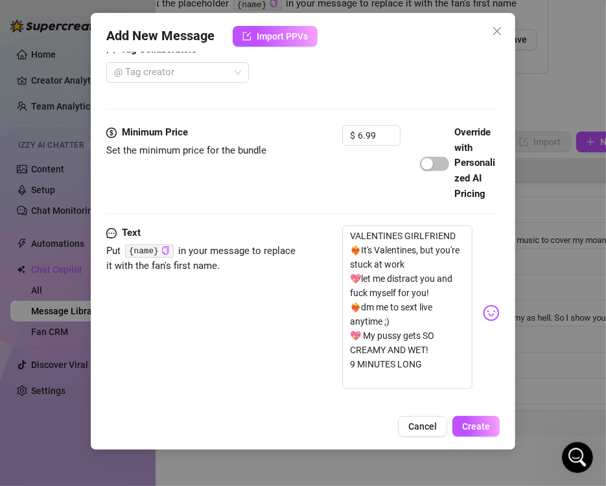
scroll to position [442, 0]
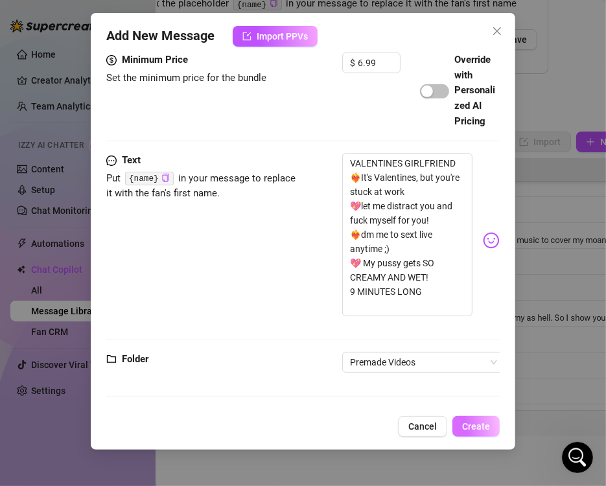
click at [466, 427] on span "Create" at bounding box center [476, 426] width 28 height 10
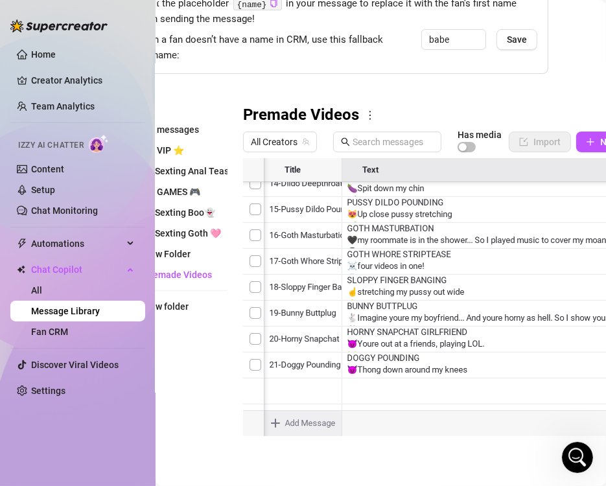
scroll to position [943, 253]
click at [430, 353] on div at bounding box center [449, 302] width 413 height 289
click at [417, 352] on div at bounding box center [449, 302] width 413 height 289
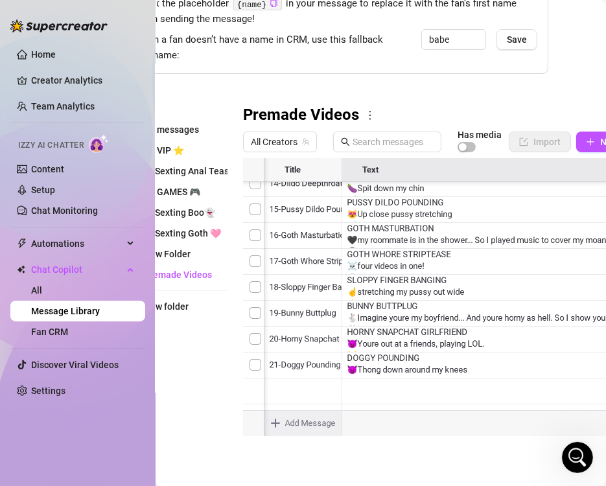
click at [385, 354] on div at bounding box center [449, 302] width 413 height 289
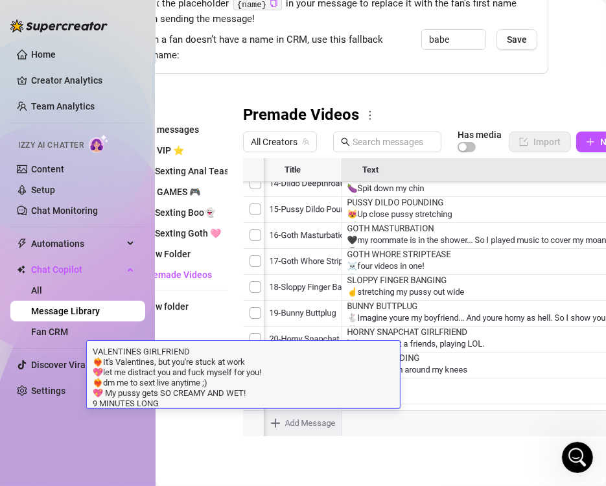
click at [349, 311] on div at bounding box center [449, 302] width 413 height 289
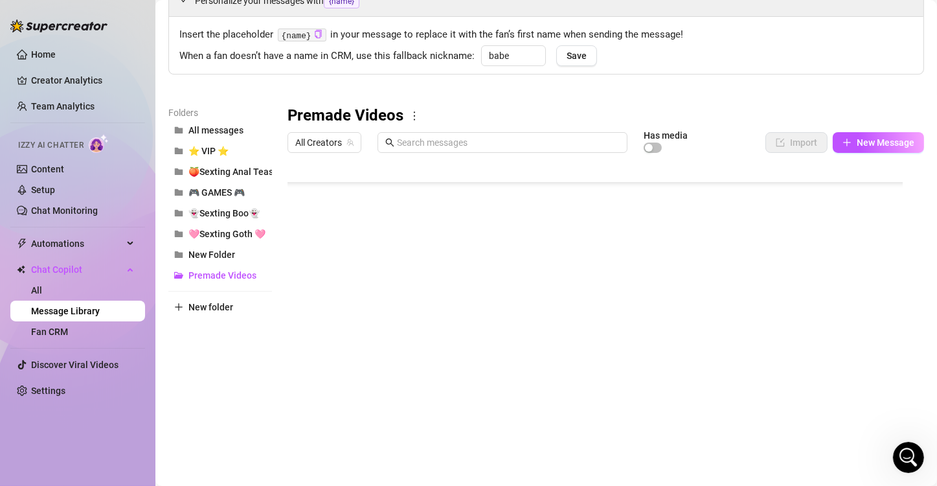
scroll to position [943, 0]
click at [301, 365] on div at bounding box center [601, 303] width 626 height 289
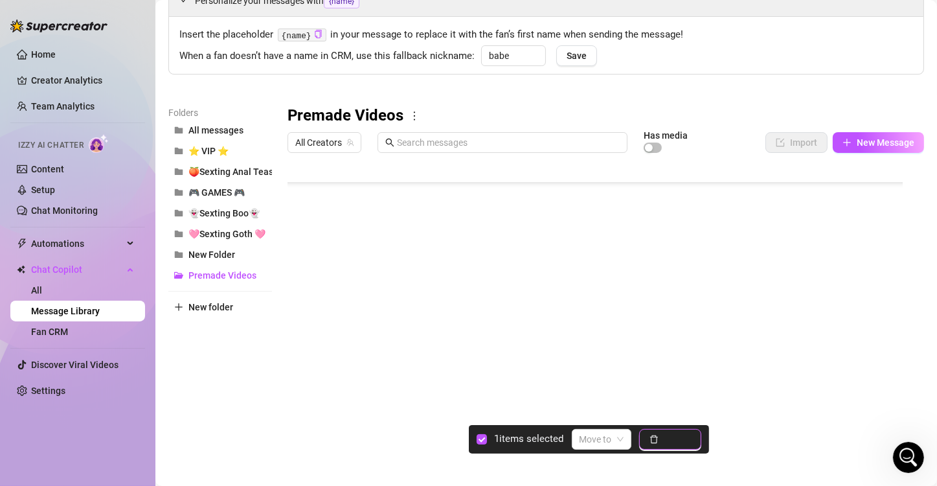
click at [605, 434] on span "Delete" at bounding box center [677, 439] width 27 height 10
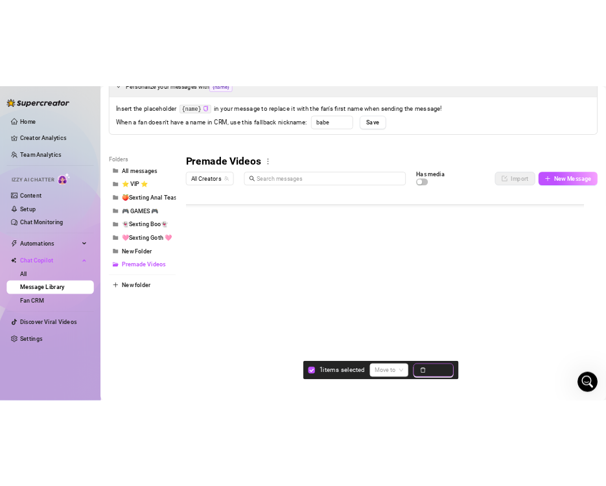
scroll to position [917, 0]
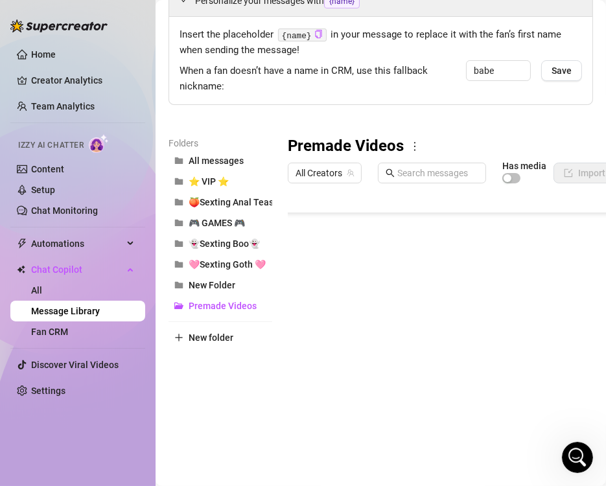
click at [332, 444] on body "Home Creator Analytics Team Analytics Izzy AI Chatter Content Setup Chat Monito…" at bounding box center [303, 243] width 606 height 486
type textarea "Type your message here..."
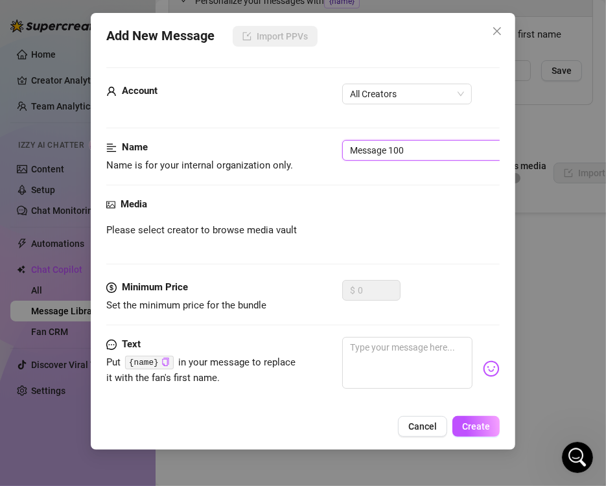
drag, startPoint x: 422, startPoint y: 147, endPoint x: 209, endPoint y: 163, distance: 213.7
click at [209, 163] on div "Name Name is for your internal organization only. Message 100" at bounding box center [302, 156] width 393 height 33
type input "42-Valentines girlfriend"
click at [393, 99] on span "All Creators" at bounding box center [407, 93] width 114 height 19
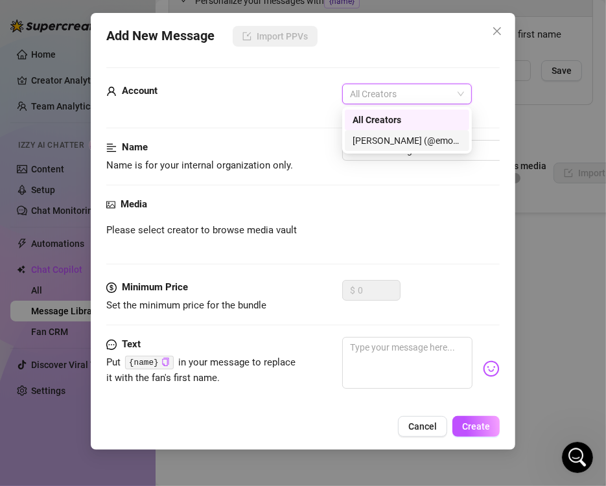
click at [389, 135] on div "[PERSON_NAME] (@emopink69)" at bounding box center [406, 140] width 109 height 14
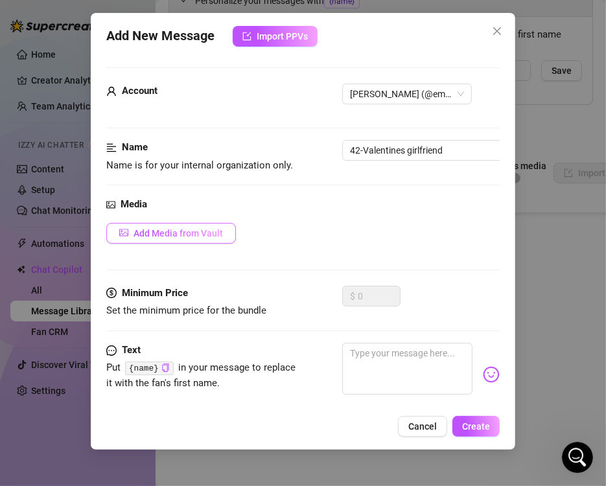
click at [202, 230] on span "Add Media from Vault" at bounding box center [177, 233] width 89 height 10
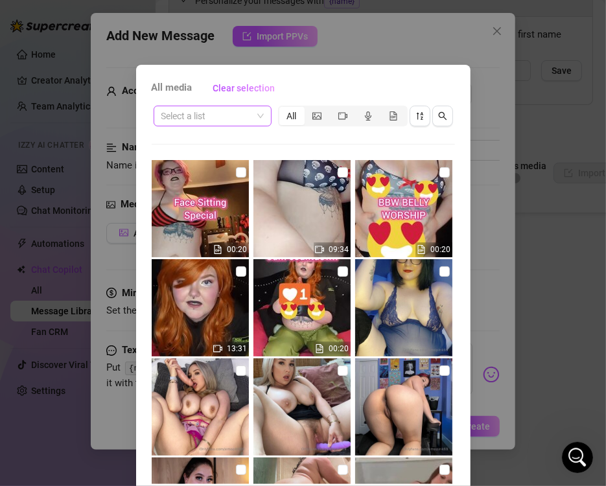
click at [248, 115] on span at bounding box center [212, 115] width 102 height 19
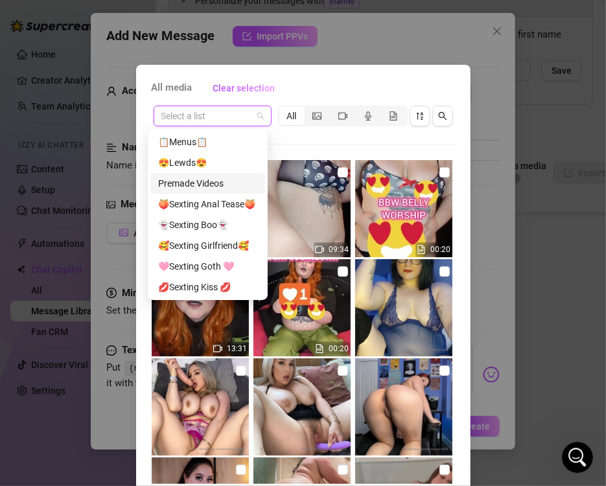
click at [212, 181] on div "Premade Videos" at bounding box center [207, 183] width 99 height 14
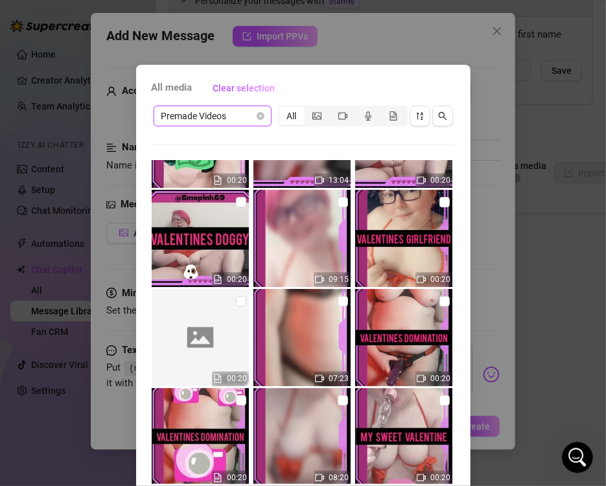
scroll to position [2547, 0]
click at [439, 200] on input "checkbox" at bounding box center [444, 202] width 10 height 10
checkbox input "true"
click at [338, 203] on input "checkbox" at bounding box center [343, 202] width 10 height 10
checkbox input "true"
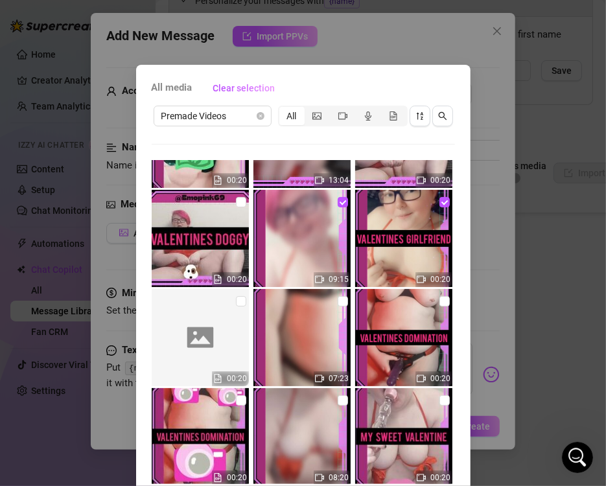
scroll to position [54, 0]
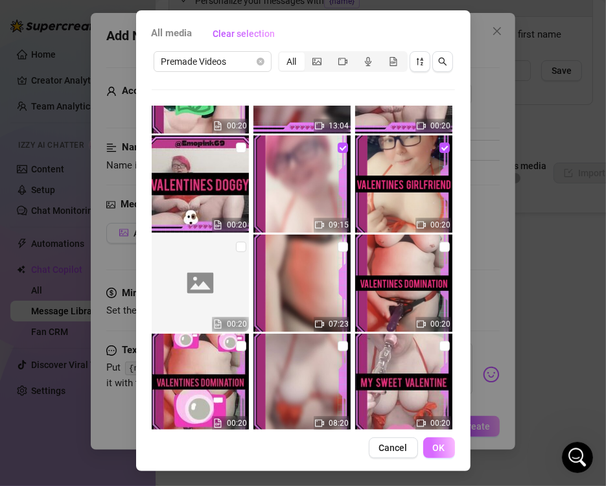
click at [435, 445] on span "OK" at bounding box center [439, 447] width 12 height 10
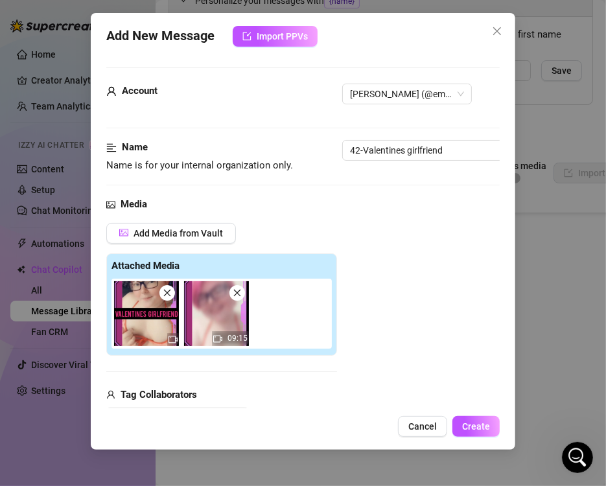
scroll to position [183, 0]
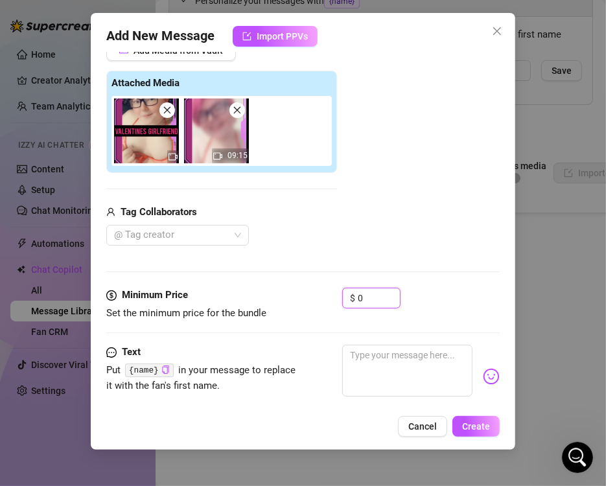
drag, startPoint x: 363, startPoint y: 291, endPoint x: 278, endPoint y: 297, distance: 85.1
click at [278, 297] on div "Minimum Price Set the minimum price for the bundle $ 0" at bounding box center [302, 304] width 393 height 33
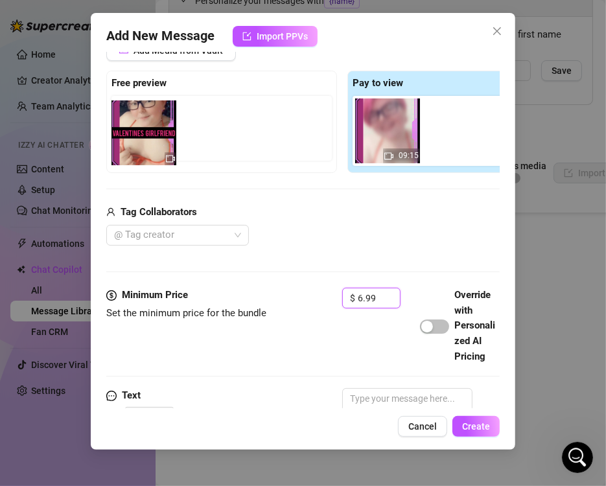
drag, startPoint x: 384, startPoint y: 148, endPoint x: 133, endPoint y: 155, distance: 250.2
click at [133, 155] on div "Free preview Pay to view 09:15" at bounding box center [342, 122] width 472 height 102
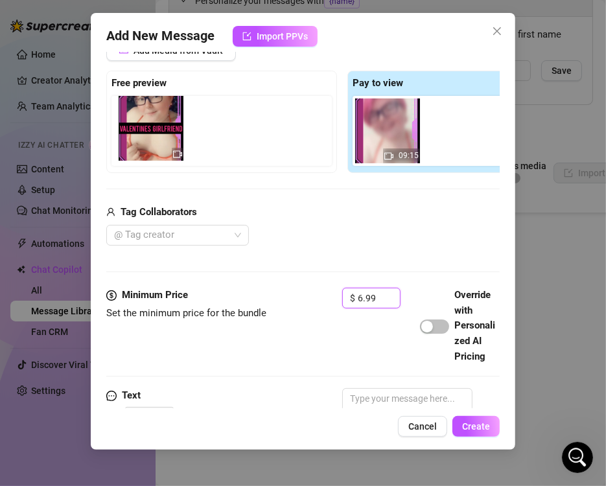
drag, startPoint x: 380, startPoint y: 140, endPoint x: 133, endPoint y: 148, distance: 247.0
click at [133, 148] on div "Free preview Pay to view 09:15" at bounding box center [342, 122] width 472 height 102
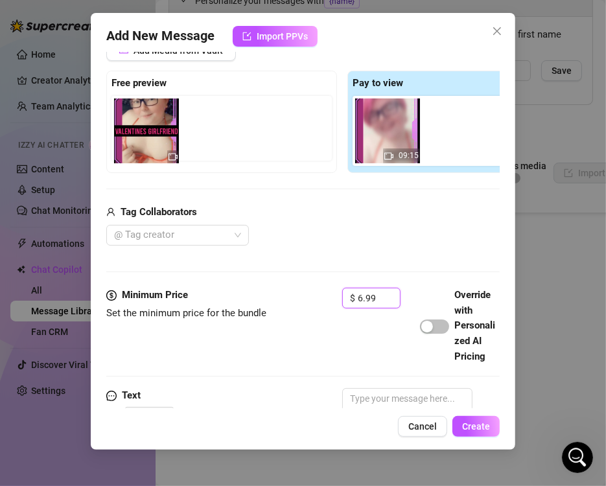
drag, startPoint x: 386, startPoint y: 137, endPoint x: 142, endPoint y: 133, distance: 244.3
click at [142, 133] on div "Free preview Pay to view 09:15" at bounding box center [342, 122] width 472 height 102
type input "6.99"
click at [282, 189] on div "Add Media from Vault Free preview Pay to view 09:15 Tag Collaborators @ Tag cre…" at bounding box center [342, 143] width 472 height 206
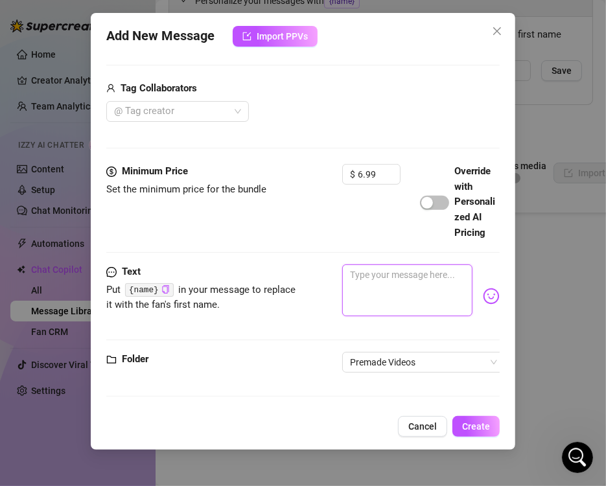
click at [395, 280] on textarea at bounding box center [407, 290] width 130 height 52
paste textarea "VALENTINES GIRLFRIEND ❤️‍🔥It's Valentines, but you're stuck at work 💖let me dis…"
type textarea "VALENTINES GIRLFRIEND ❤️‍🔥It's Valentines, but you're stuck at work 💖let me dis…"
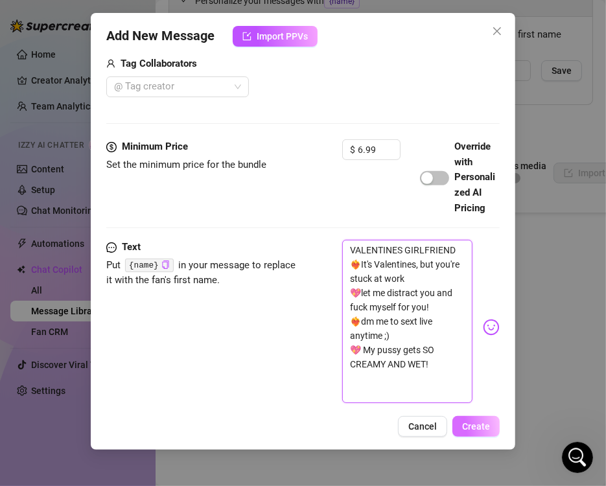
scroll to position [0, 0]
type textarea "VALENTINES GIRLFRIEND ❤️‍🔥It's Valentines, but you're stuck at work 💖let me dis…"
click at [484, 426] on span "Create" at bounding box center [476, 426] width 28 height 10
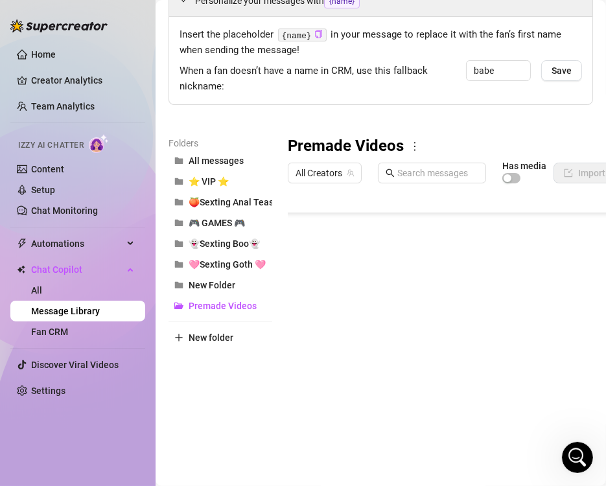
click at [341, 458] on body "Home Creator Analytics Team Analytics Izzy AI Chatter Content Setup Chat Monito…" at bounding box center [303, 243] width 606 height 486
type textarea "Type your message here..."
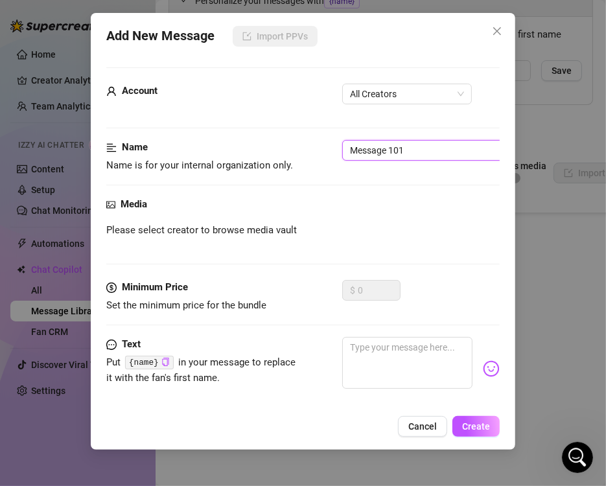
drag, startPoint x: 421, startPoint y: 150, endPoint x: 166, endPoint y: 145, distance: 255.3
click at [166, 145] on div "Name Name is for your internal organization only. Message 101" at bounding box center [302, 156] width 393 height 33
type input "V"
click at [366, 91] on span "All Creators" at bounding box center [407, 93] width 114 height 19
type input "43-Valentines Doggy"
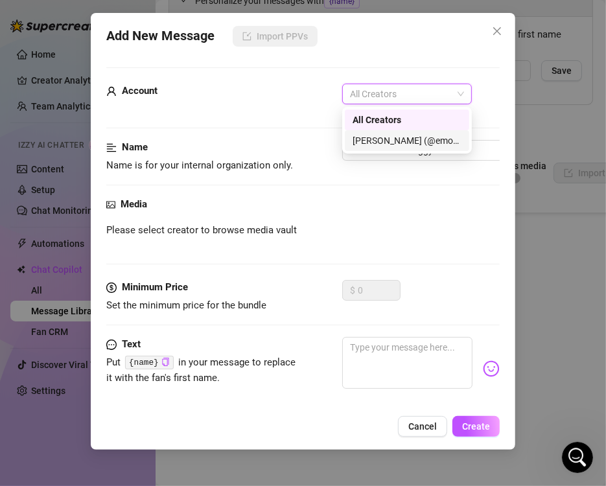
click at [374, 137] on div "[PERSON_NAME] (@emopink69)" at bounding box center [406, 140] width 109 height 14
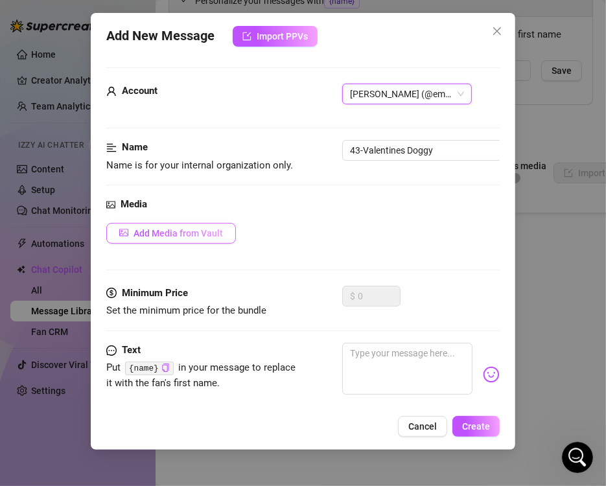
click at [196, 228] on span "Add Media from Vault" at bounding box center [177, 233] width 89 height 10
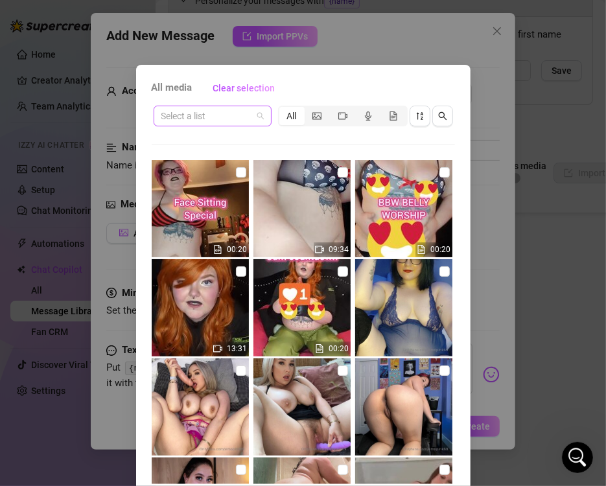
click at [259, 123] on div "Select a list" at bounding box center [213, 116] width 118 height 21
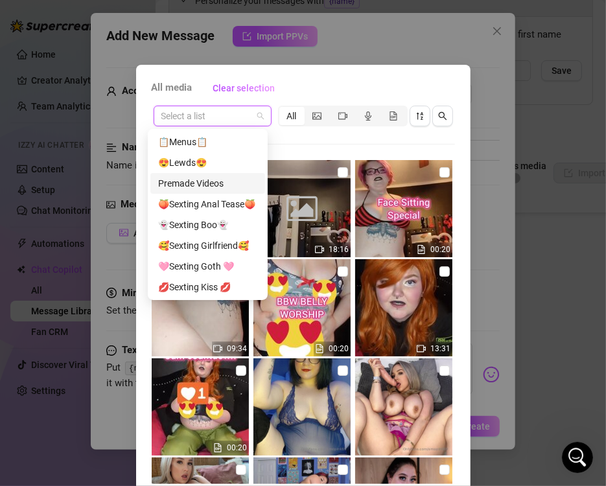
click at [221, 184] on div "Premade Videos" at bounding box center [207, 183] width 99 height 14
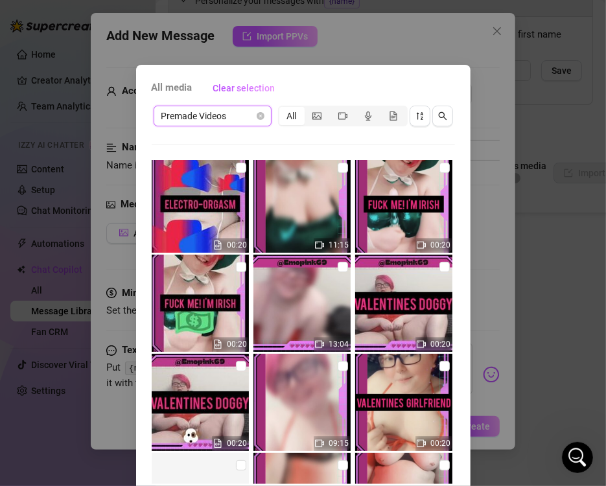
scroll to position [2381, 0]
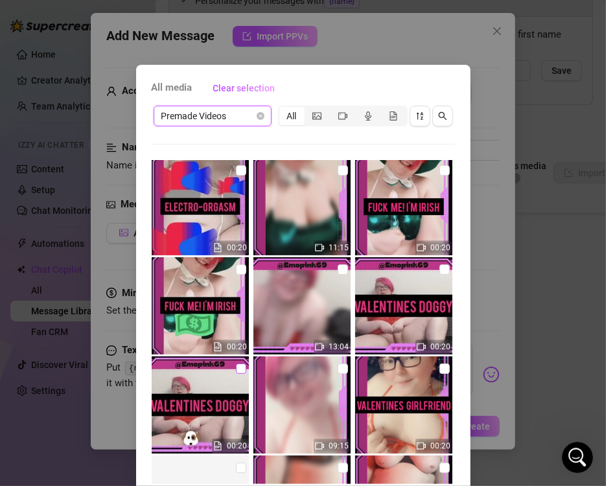
click at [236, 370] on input "checkbox" at bounding box center [241, 368] width 10 height 10
checkbox input "true"
click at [338, 270] on input "checkbox" at bounding box center [343, 269] width 10 height 10
checkbox input "true"
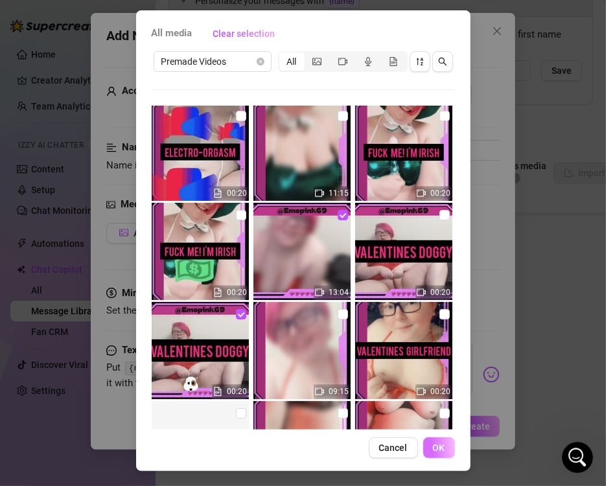
click at [435, 446] on span "OK" at bounding box center [439, 447] width 12 height 10
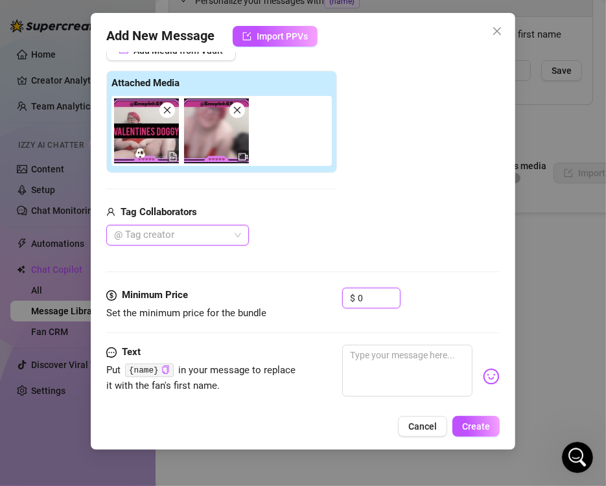
drag, startPoint x: 366, startPoint y: 296, endPoint x: 268, endPoint y: 308, distance: 98.5
click at [268, 308] on div "Minimum Price Set the minimum price for the bundle $ 0" at bounding box center [302, 304] width 393 height 33
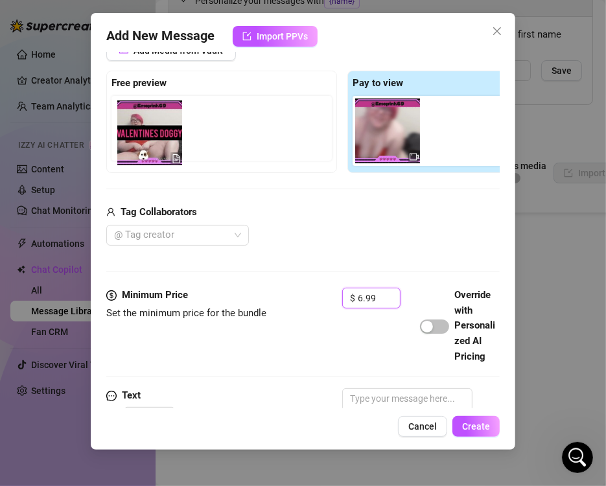
drag, startPoint x: 380, startPoint y: 145, endPoint x: 134, endPoint y: 150, distance: 246.2
click at [134, 150] on div "Free preview Pay to view" at bounding box center [342, 122] width 472 height 102
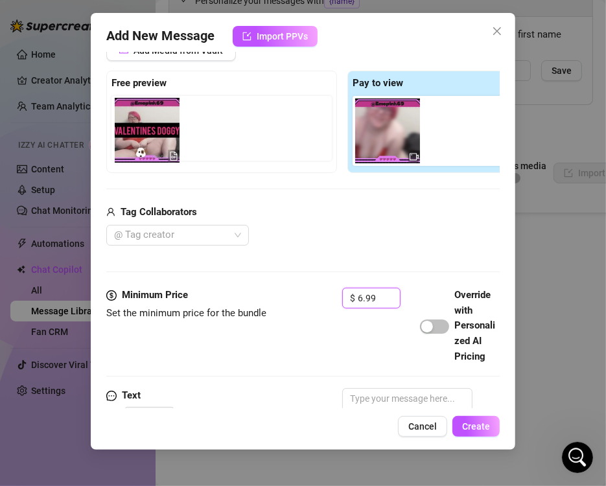
drag, startPoint x: 385, startPoint y: 150, endPoint x: 132, endPoint y: 157, distance: 253.4
click at [132, 157] on div "Free preview Pay to view" at bounding box center [342, 122] width 472 height 102
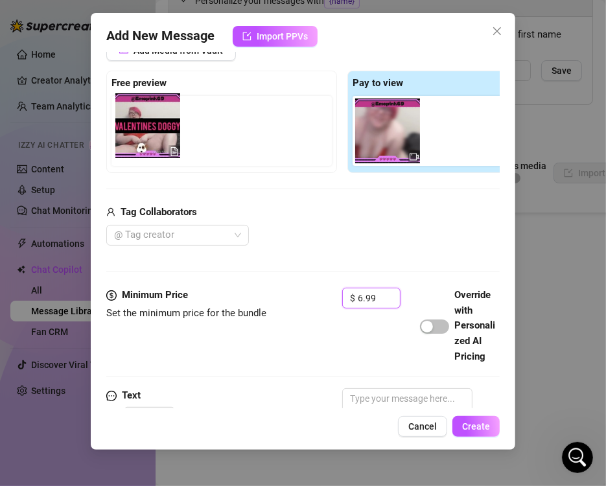
drag, startPoint x: 387, startPoint y: 156, endPoint x: 136, endPoint y: 156, distance: 251.4
click at [136, 156] on div "Free preview Pay to view" at bounding box center [342, 122] width 472 height 102
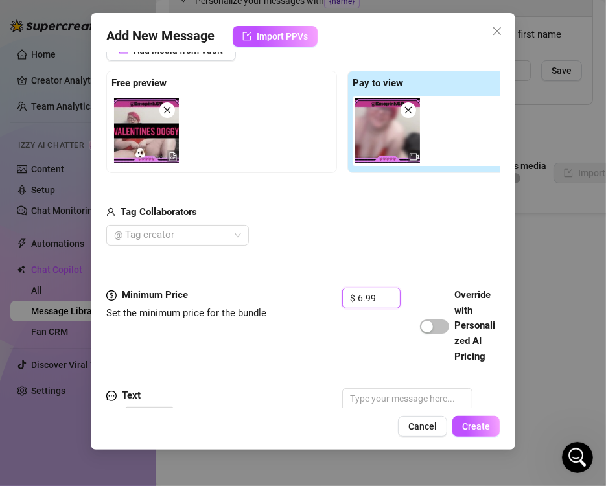
scroll to position [331, 0]
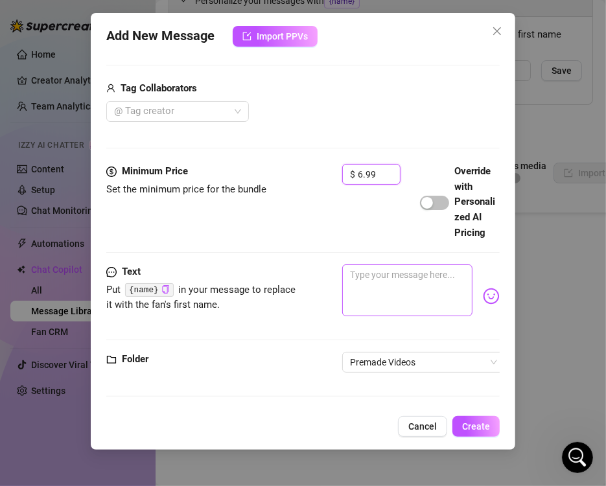
type input "6.99"
click at [397, 281] on textarea at bounding box center [407, 290] width 130 height 52
paste textarea "VALENTINES DOGGY 💟Let me warm you up by playing with my tits and sucking your c…"
type textarea "VALENTINES DOGGY 💟Let me warm you up by playing with my tits and sucking your c…"
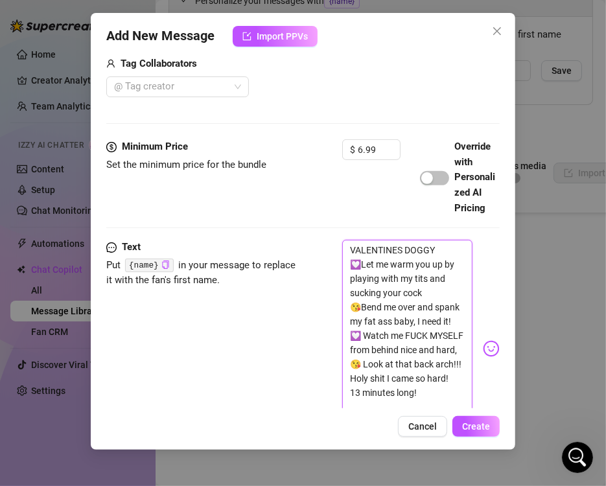
scroll to position [0, 0]
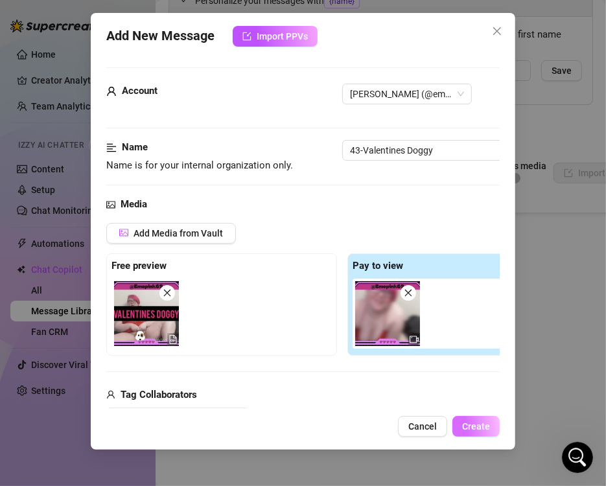
type textarea "VALENTINES DOGGY 💟Let me warm you up by playing with my tits and sucking your c…"
click at [483, 425] on span "Create" at bounding box center [476, 426] width 28 height 10
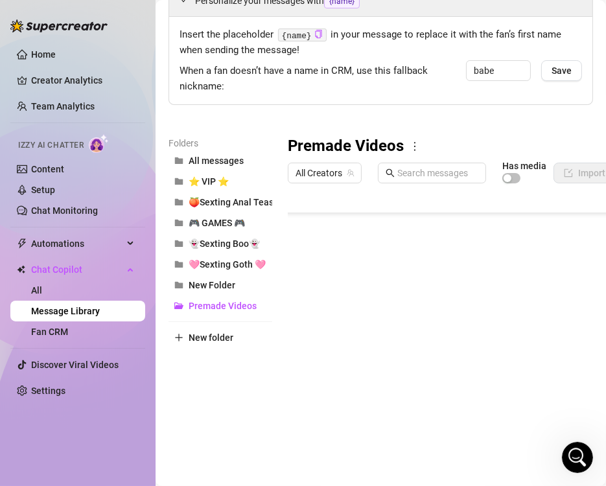
click at [342, 451] on body "Home Creator Analytics Team Analytics Izzy AI Chatter Content Setup Chat Monito…" at bounding box center [303, 243] width 606 height 486
type textarea "Type your message here..."
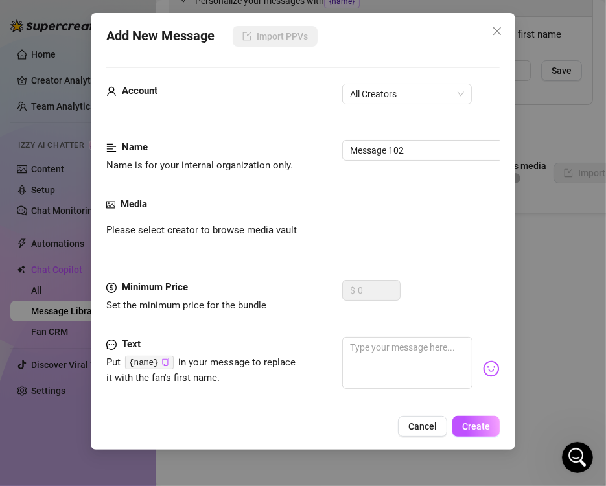
click at [568, 176] on div "Add New Message Import PPVs Account All Creators Name Name is for your internal…" at bounding box center [303, 243] width 606 height 486
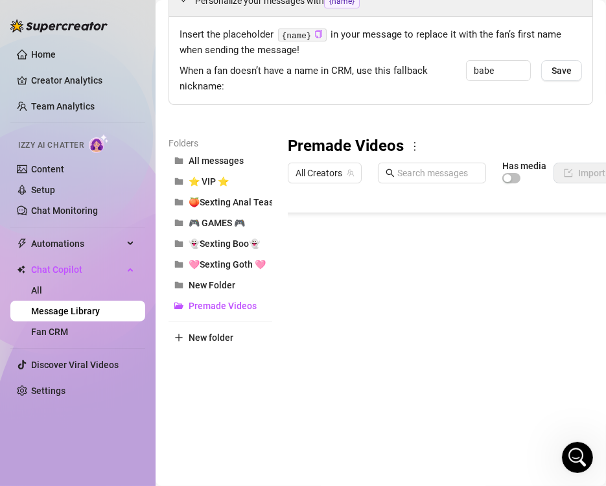
scroll to position [969, 0]
click at [334, 451] on body "Home Creator Analytics Team Analytics Izzy AI Chatter Content Setup Chat Monito…" at bounding box center [303, 243] width 606 height 486
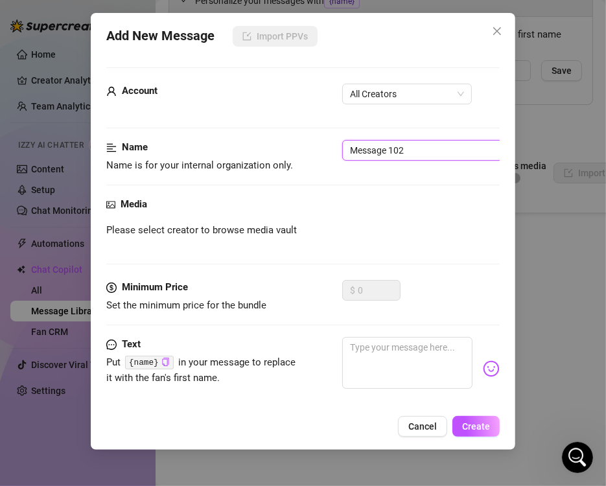
drag, startPoint x: 433, startPoint y: 144, endPoint x: 200, endPoint y: 109, distance: 236.6
click at [200, 109] on form "Account All Creators Name Name is for your internal organization only. Message …" at bounding box center [302, 273] width 393 height 413
click at [375, 98] on span "All Creators" at bounding box center [407, 93] width 114 height 19
type input "44-Fuck me im irish"
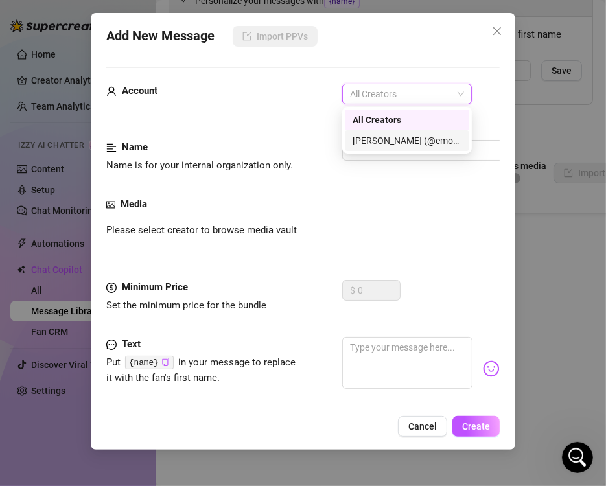
click at [371, 138] on div "[PERSON_NAME] (@emopink69)" at bounding box center [406, 140] width 109 height 14
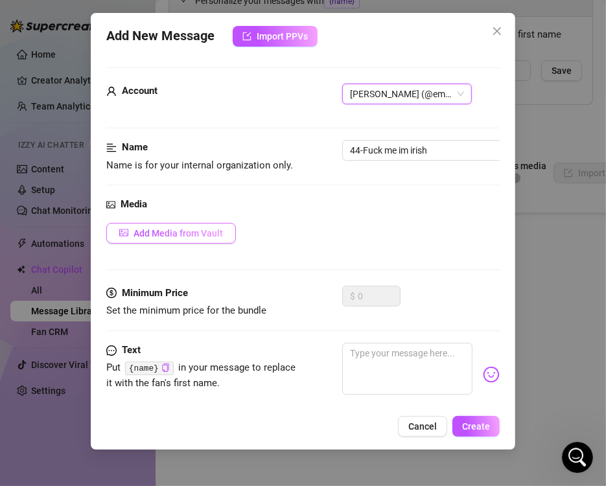
click at [200, 233] on span "Add Media from Vault" at bounding box center [177, 233] width 89 height 10
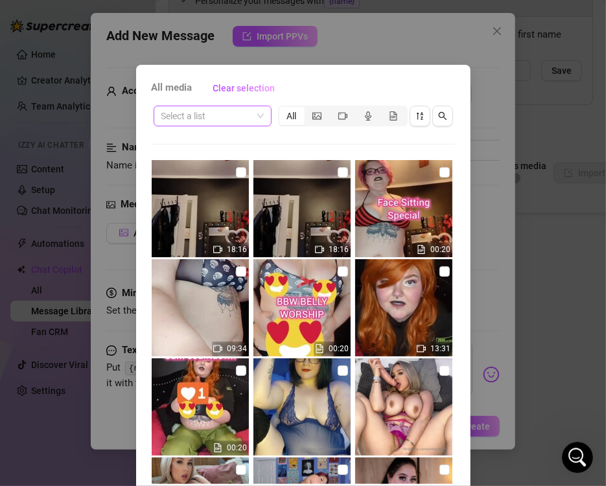
click at [238, 115] on input "search" at bounding box center [206, 115] width 91 height 19
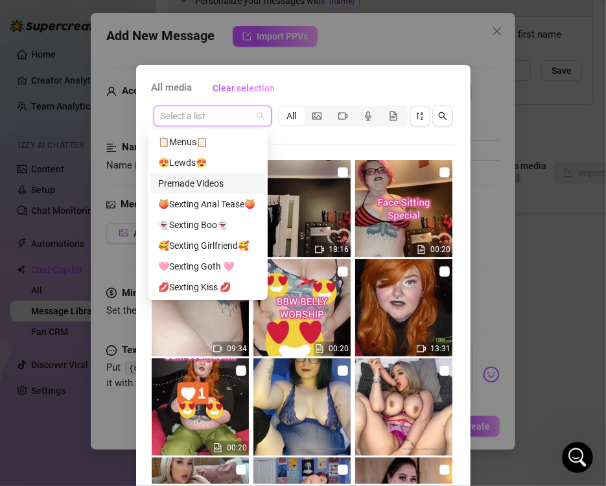
click at [224, 181] on div "Premade Videos" at bounding box center [207, 183] width 99 height 14
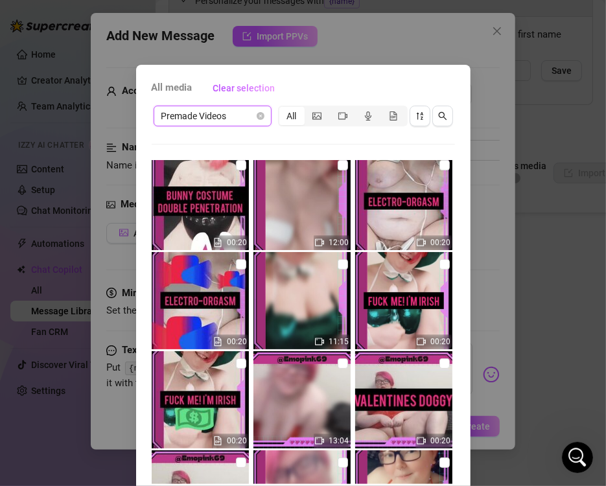
scroll to position [2286, 0]
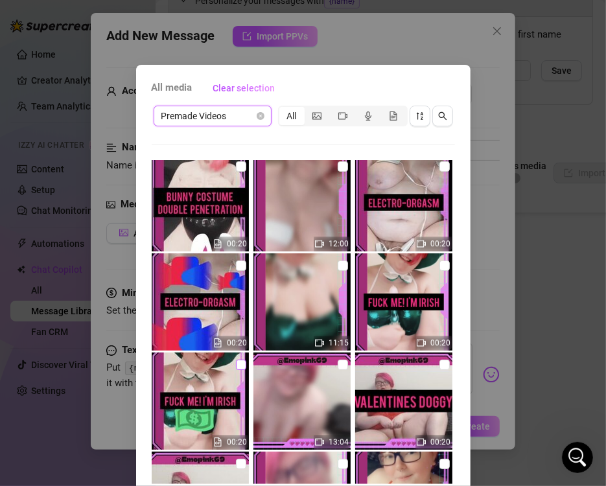
click at [236, 360] on input "checkbox" at bounding box center [241, 365] width 10 height 10
checkbox input "true"
click at [338, 266] on input "checkbox" at bounding box center [343, 265] width 10 height 10
checkbox input "true"
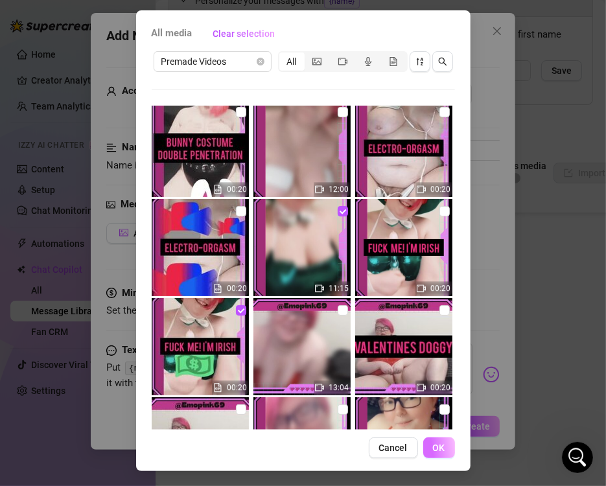
click at [437, 439] on button "OK" at bounding box center [439, 447] width 32 height 21
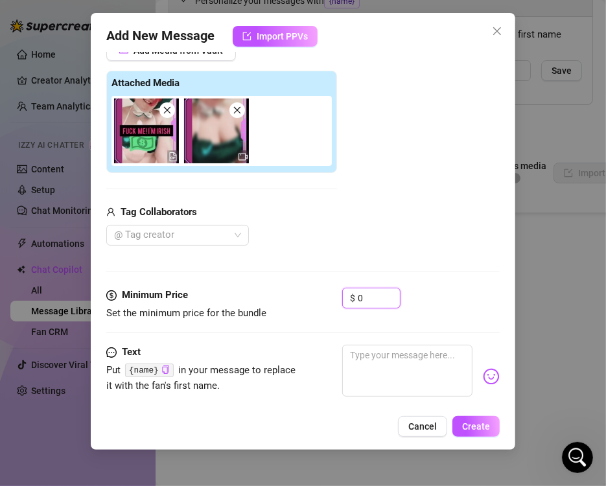
drag, startPoint x: 372, startPoint y: 303, endPoint x: 293, endPoint y: 310, distance: 79.3
click at [293, 310] on div "Minimum Price Set the minimum price for the bundle $ 0" at bounding box center [302, 304] width 393 height 33
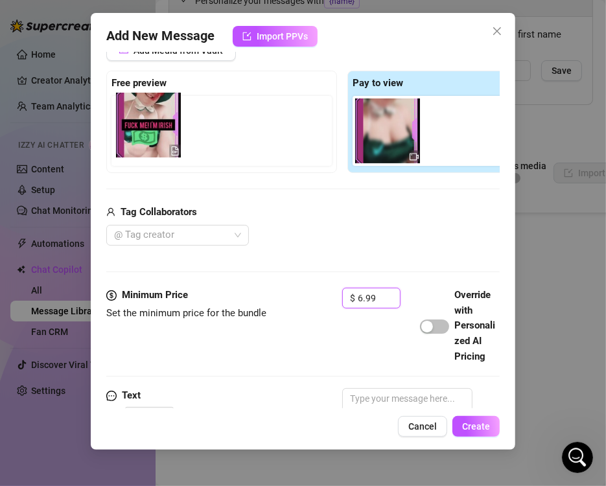
drag, startPoint x: 388, startPoint y: 145, endPoint x: 142, endPoint y: 153, distance: 246.3
click at [142, 153] on div "Free preview Pay to view" at bounding box center [342, 122] width 472 height 102
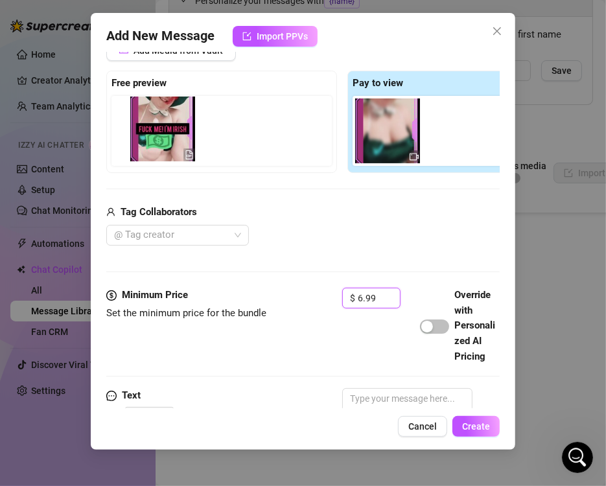
drag, startPoint x: 385, startPoint y: 150, endPoint x: 150, endPoint y: 150, distance: 235.2
click at [150, 150] on div "Free preview Pay to view" at bounding box center [342, 122] width 472 height 102
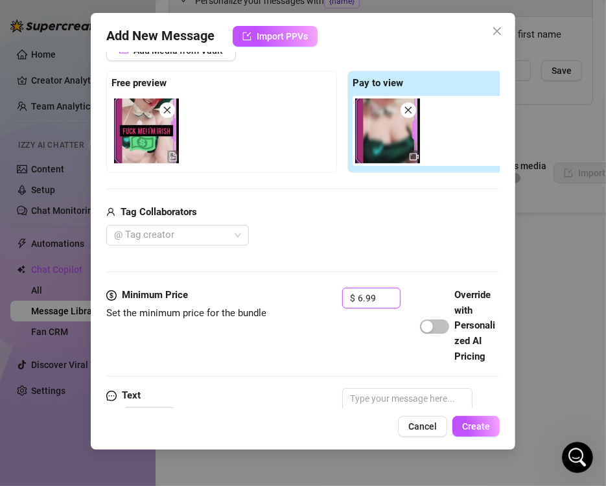
scroll to position [331, 0]
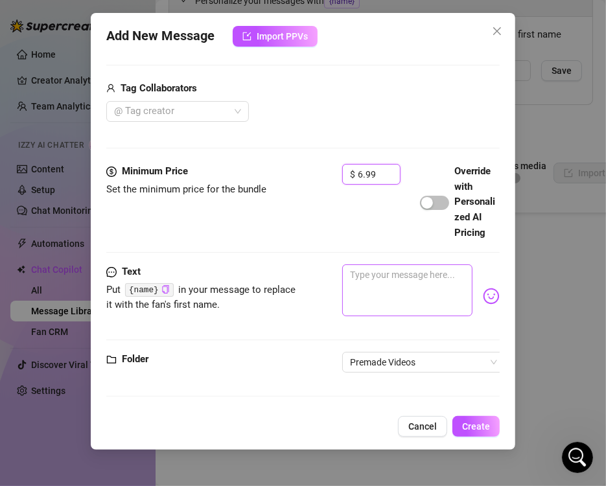
type input "6.99"
click at [393, 279] on textarea at bounding box center [407, 290] width 130 height 52
paste textarea "FUCK ME IM IRISH ☘️Happy St patricks day my love! Celebrate with me! 🍀Watch me …"
type textarea "FUCK ME IM IRISH ☘️Happy St patricks day my love! Celebrate with me! 🍀Watch me …"
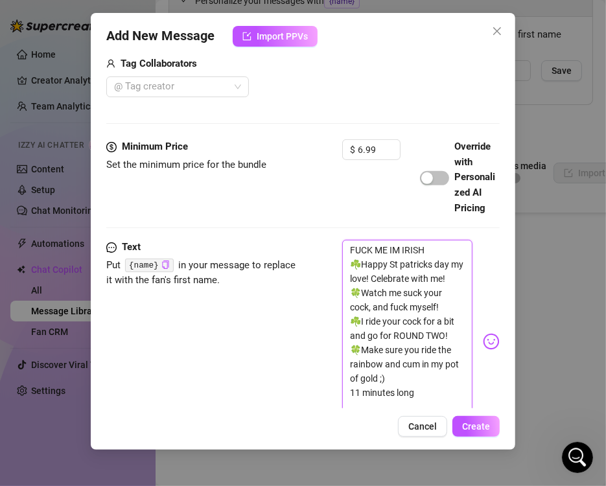
scroll to position [0, 0]
type textarea "FUCK ME IM IRISH ☘️Happy St patricks day my love! Celebrate with me! 🍀Watch me …"
click at [476, 424] on span "Create" at bounding box center [476, 426] width 28 height 10
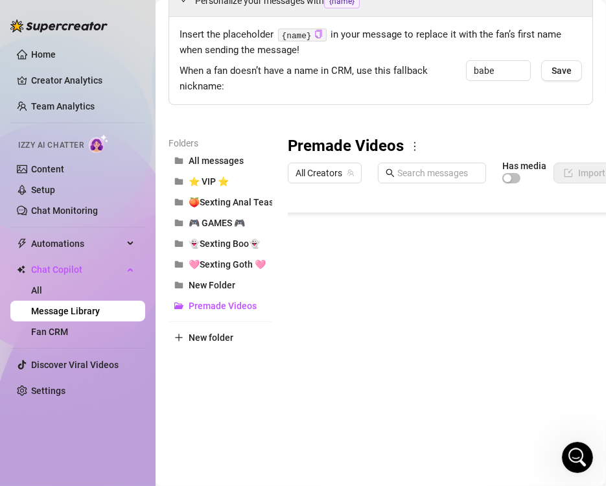
scroll to position [995, 0]
click at [339, 454] on body "Home Creator Analytics Team Analytics Izzy AI Chatter Content Setup Chat Monito…" at bounding box center [303, 243] width 606 height 486
type textarea "Type your message here..."
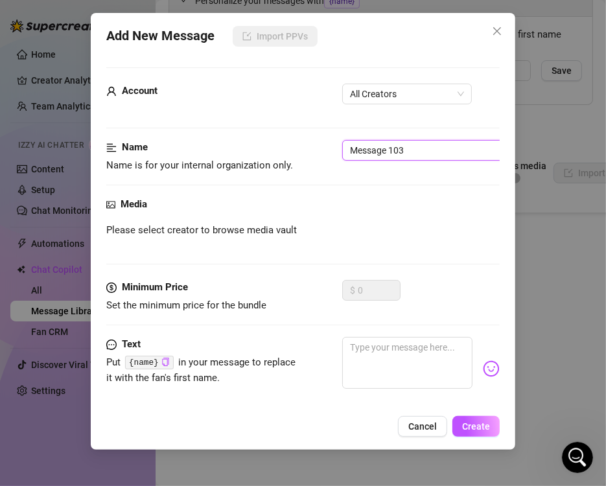
click at [404, 144] on input "Message 103" at bounding box center [423, 150] width 163 height 21
click at [371, 95] on span "All Creators" at bounding box center [407, 93] width 114 height 19
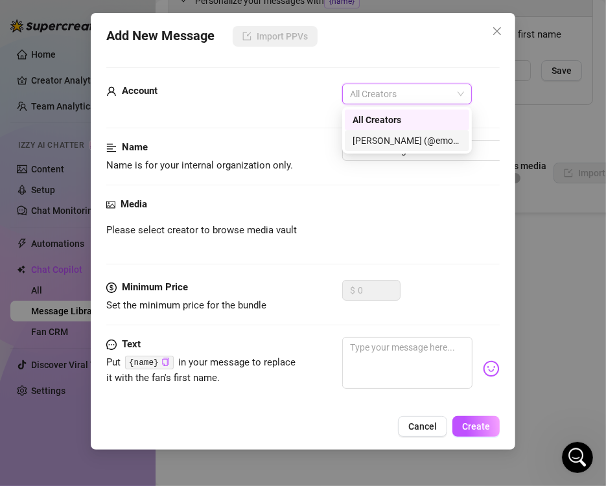
click at [371, 148] on div "[PERSON_NAME] (@emopink69)" at bounding box center [407, 140] width 124 height 21
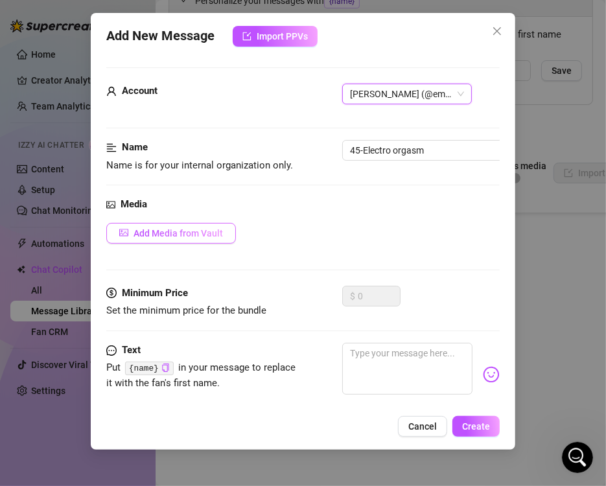
click at [222, 241] on button "Add Media from Vault" at bounding box center [171, 233] width 130 height 21
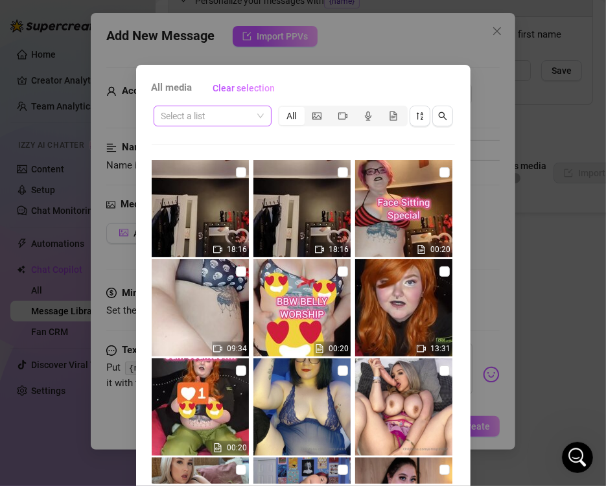
click at [235, 124] on input "search" at bounding box center [206, 115] width 91 height 19
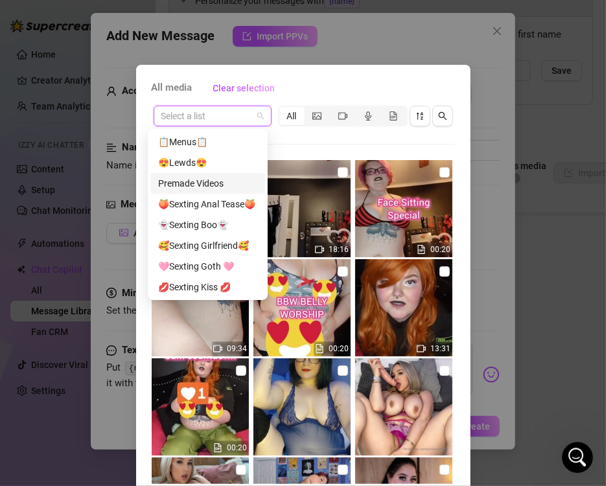
click at [227, 181] on div "Premade Videos" at bounding box center [207, 183] width 99 height 14
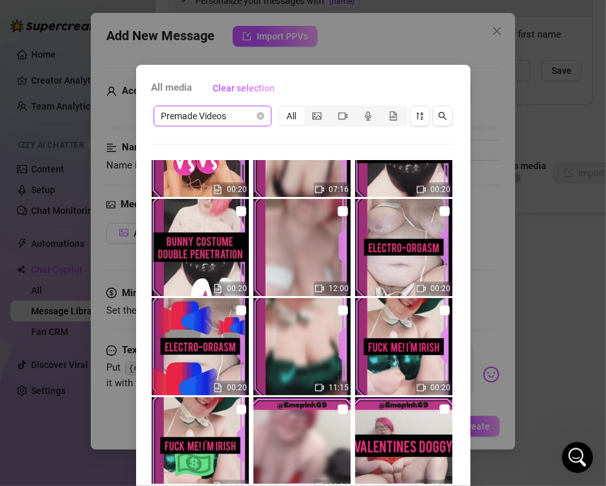
scroll to position [2239, 0]
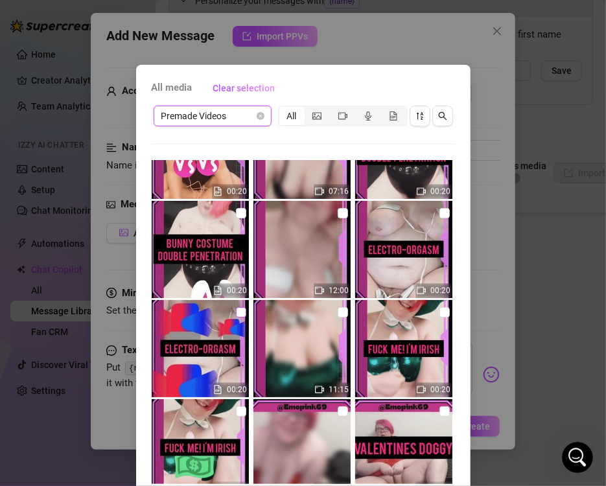
click at [236, 314] on input "checkbox" at bounding box center [241, 312] width 10 height 10
click at [338, 214] on input "checkbox" at bounding box center [343, 213] width 10 height 10
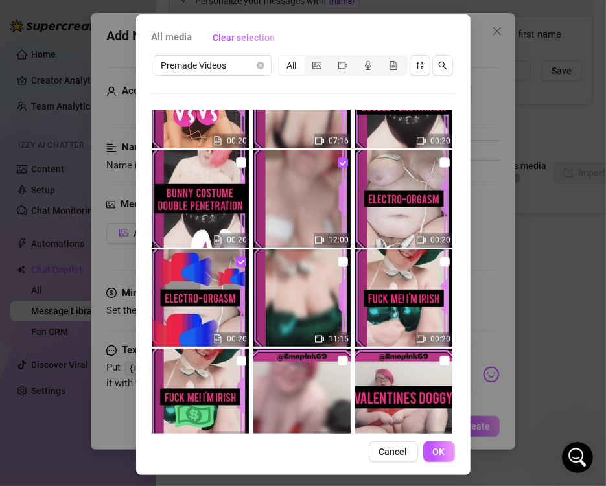
scroll to position [54, 0]
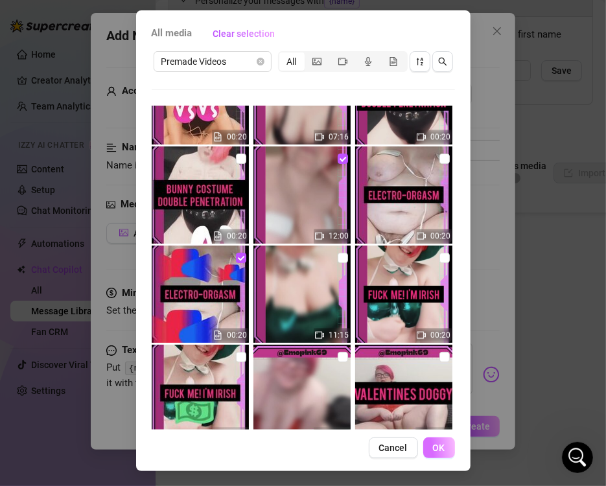
click at [438, 451] on span "OK" at bounding box center [439, 447] width 12 height 10
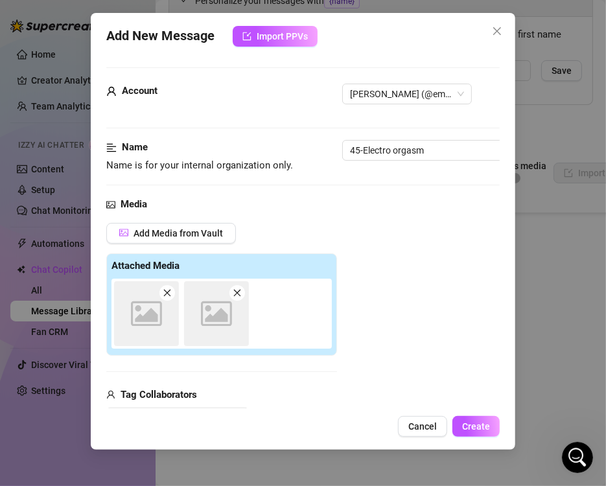
scroll to position [183, 0]
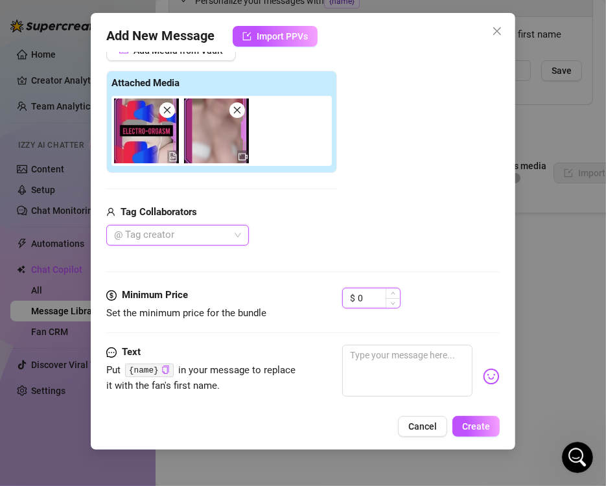
click at [375, 303] on input "0" at bounding box center [379, 297] width 42 height 19
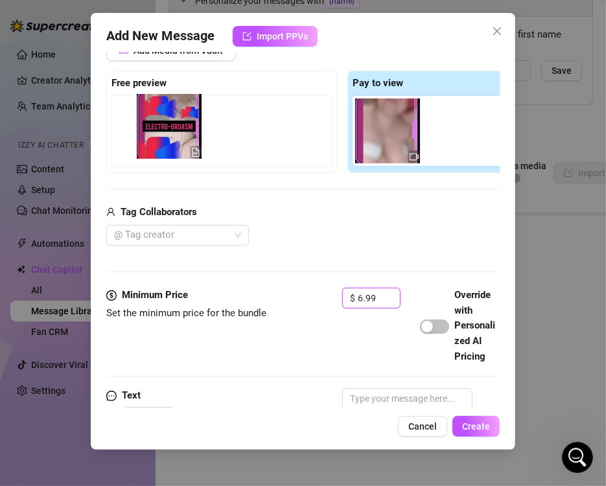
drag, startPoint x: 403, startPoint y: 148, endPoint x: 163, endPoint y: 150, distance: 240.4
click at [163, 150] on div "Free preview Pay to view" at bounding box center [342, 122] width 472 height 102
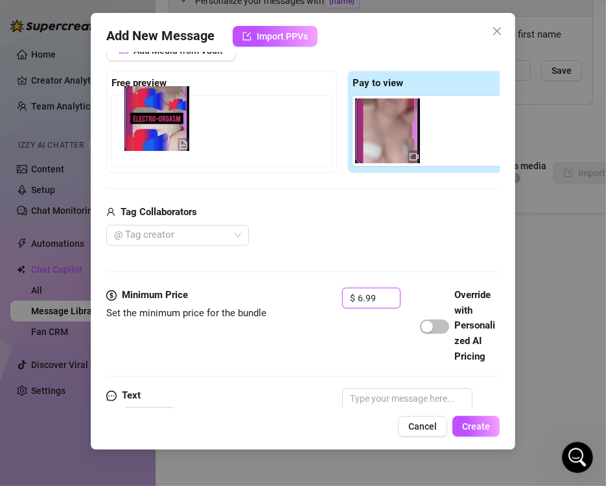
drag, startPoint x: 387, startPoint y: 144, endPoint x: 144, endPoint y: 134, distance: 242.5
click at [144, 134] on div "Free preview Pay to view" at bounding box center [342, 122] width 472 height 102
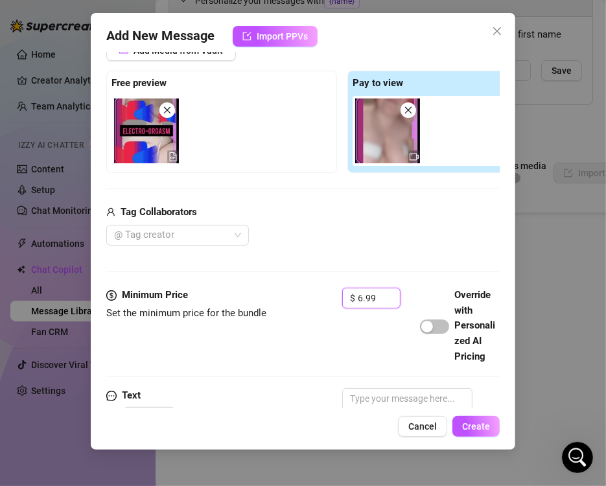
scroll to position [331, 0]
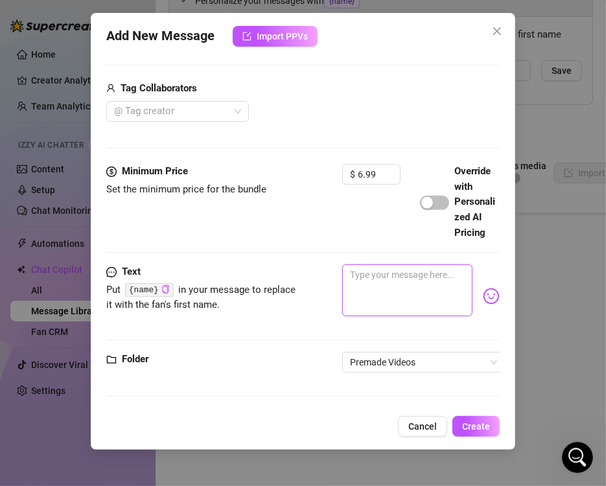
click at [396, 299] on textarea at bounding box center [407, 290] width 130 height 52
paste textarea "ELECTRO-ORGASM ⚡Getting out my TENS device to play around with myself 🔋Playing …"
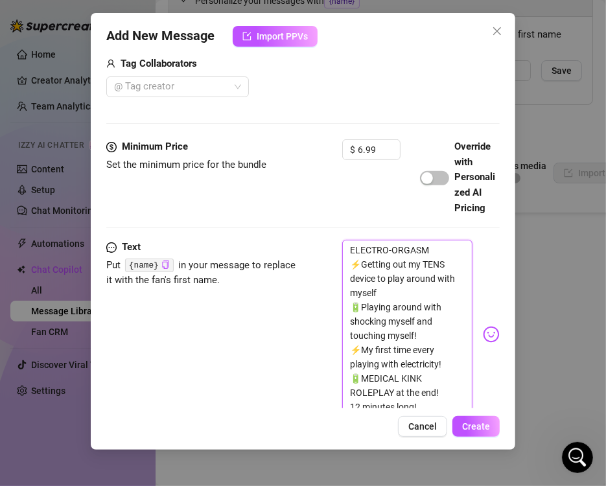
scroll to position [0, 0]
click at [481, 422] on span "Create" at bounding box center [476, 426] width 28 height 10
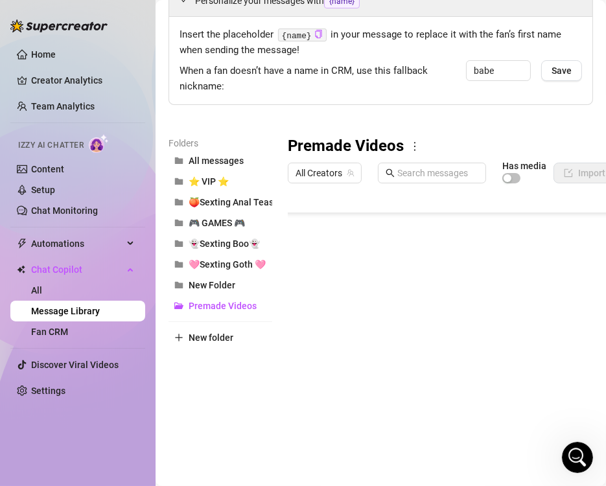
click at [342, 450] on body "Home Creator Analytics Team Analytics Izzy AI Chatter Content Setup Chat Monito…" at bounding box center [303, 243] width 606 height 486
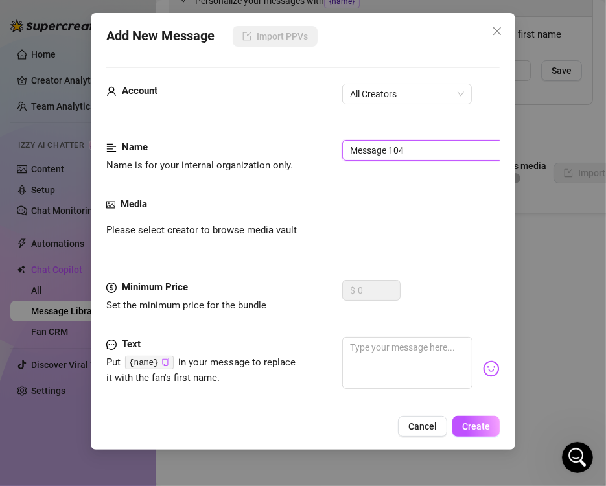
drag, startPoint x: 422, startPoint y: 143, endPoint x: 139, endPoint y: 121, distance: 284.0
click at [139, 121] on form "Account All Creators Name Name is for your internal organization only. Message …" at bounding box center [302, 273] width 393 height 413
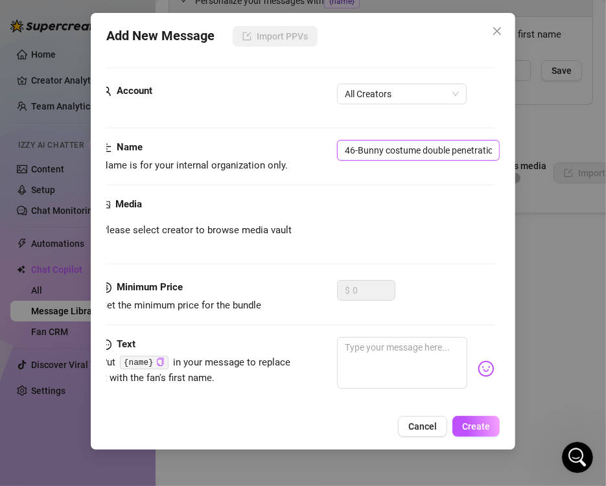
scroll to position [0, 5]
click at [375, 88] on span "All Creators" at bounding box center [402, 93] width 114 height 19
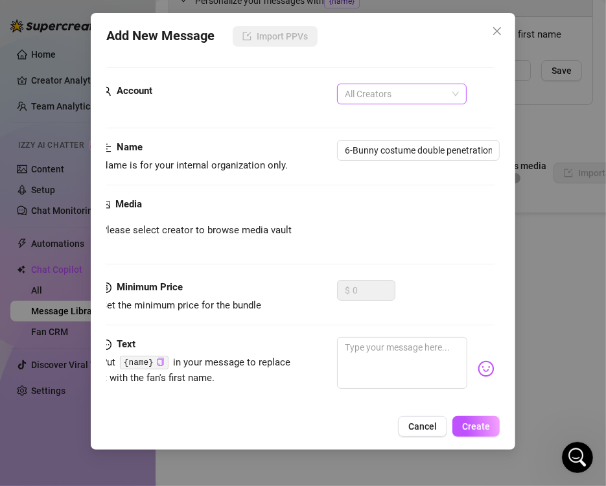
scroll to position [0, 0]
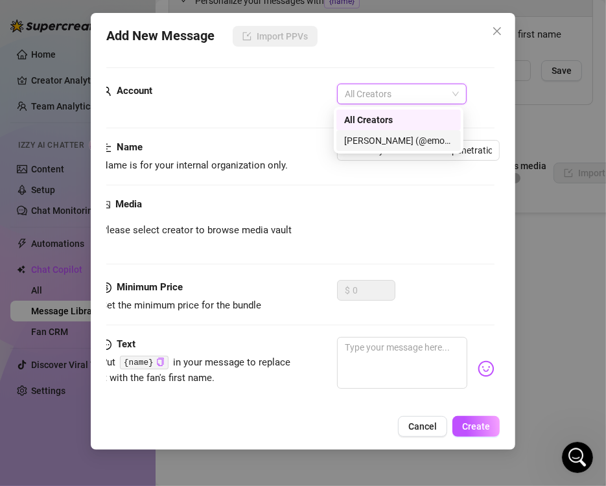
click at [368, 141] on div "[PERSON_NAME] (@emopink69)" at bounding box center [398, 140] width 109 height 14
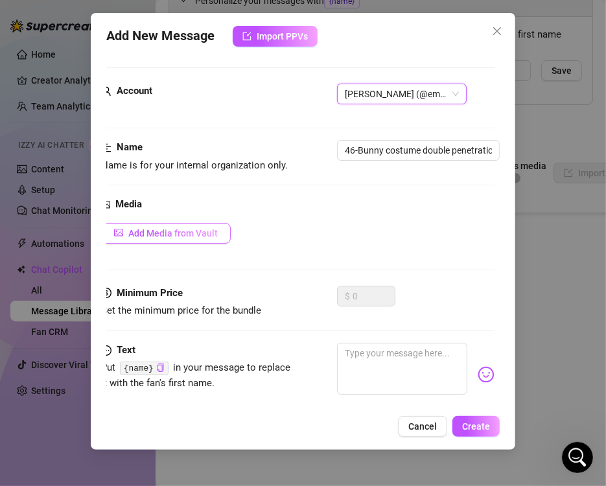
click at [209, 225] on button "Add Media from Vault" at bounding box center [166, 233] width 130 height 21
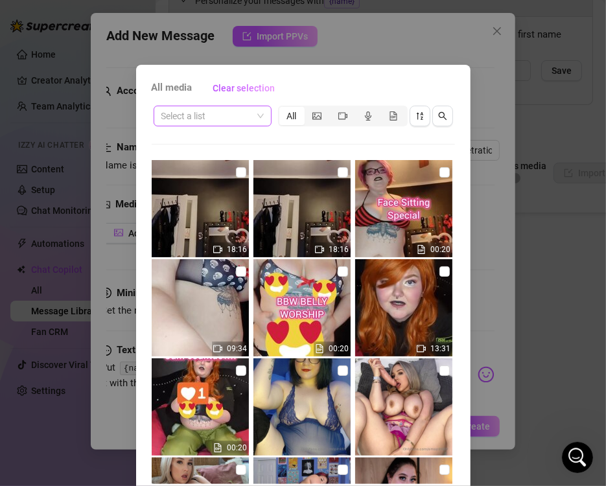
click at [246, 117] on span at bounding box center [212, 115] width 102 height 19
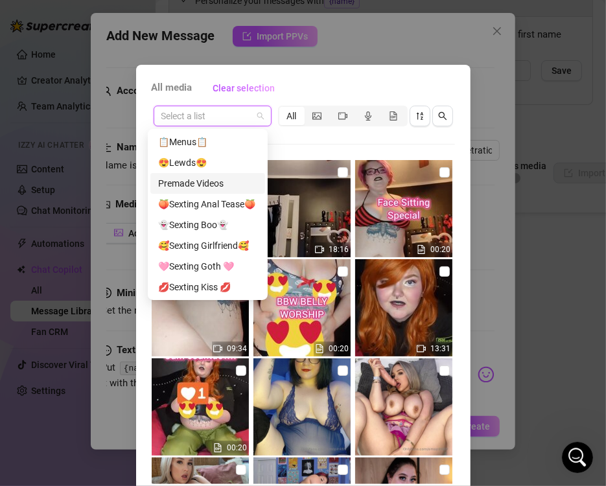
click at [226, 179] on div "Premade Videos" at bounding box center [207, 183] width 99 height 14
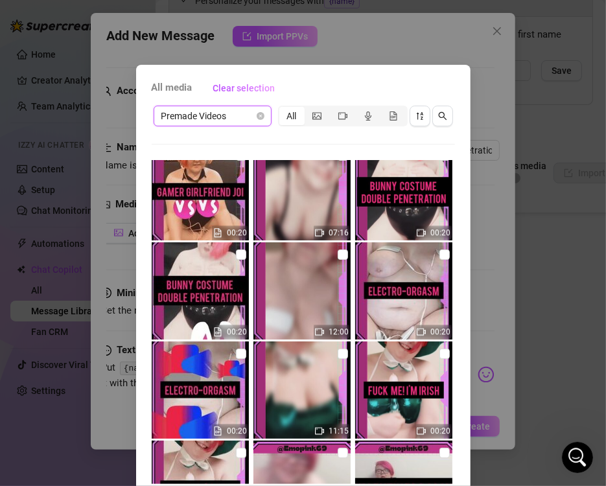
scroll to position [2198, 0]
click at [236, 255] on input "checkbox" at bounding box center [241, 254] width 10 height 10
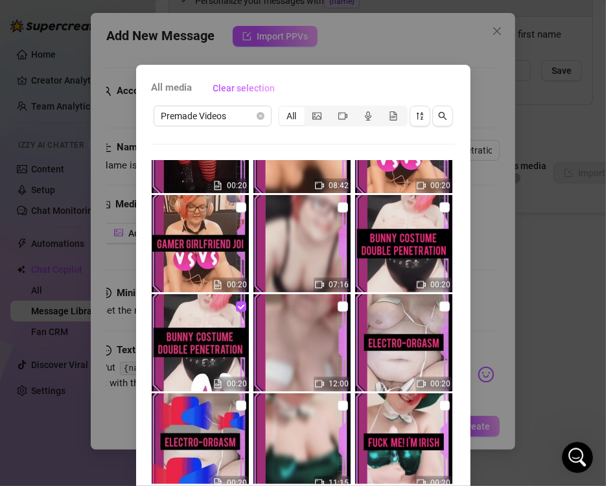
scroll to position [2143, 0]
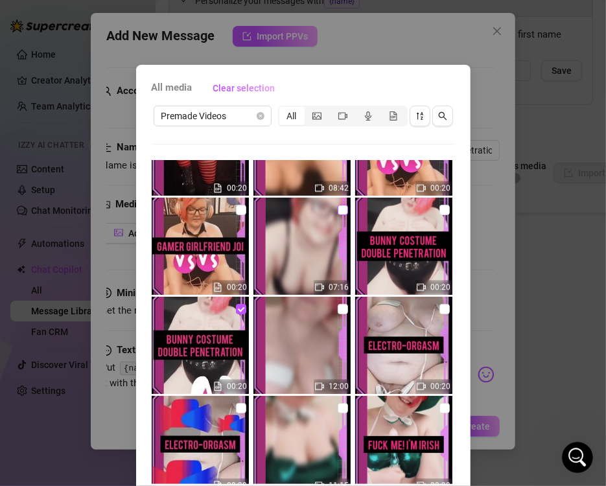
click at [338, 208] on input "checkbox" at bounding box center [343, 210] width 10 height 10
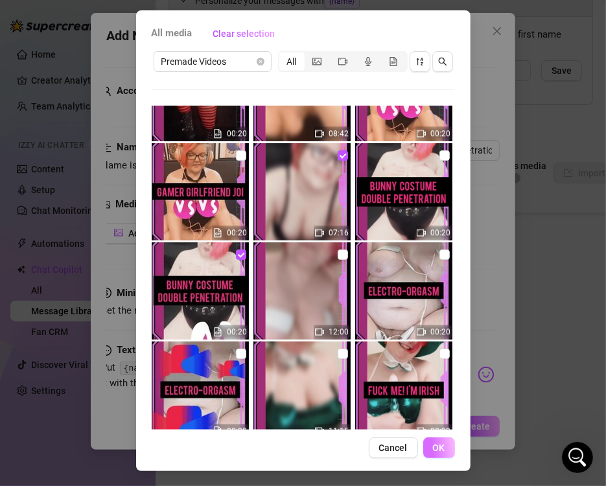
click at [437, 439] on button "OK" at bounding box center [439, 447] width 32 height 21
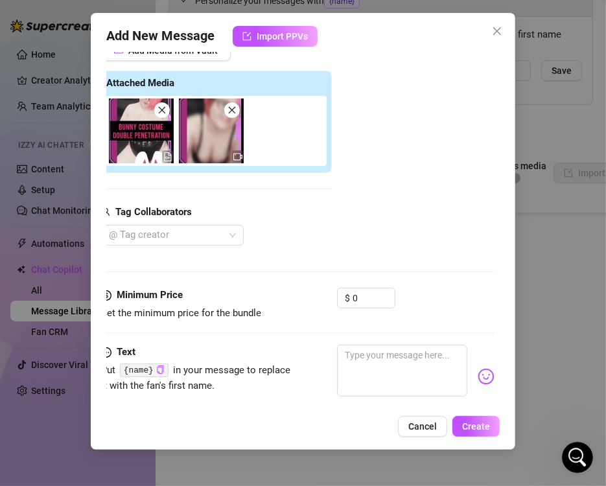
click at [362, 286] on div "Media Add Media from Vault Attached Media Tag Collaborators @ Tag creator" at bounding box center [297, 150] width 393 height 273
drag, startPoint x: 363, startPoint y: 298, endPoint x: 293, endPoint y: 290, distance: 69.8
click at [293, 290] on div "Minimum Price Set the minimum price for the bundle $ 0" at bounding box center [297, 304] width 393 height 33
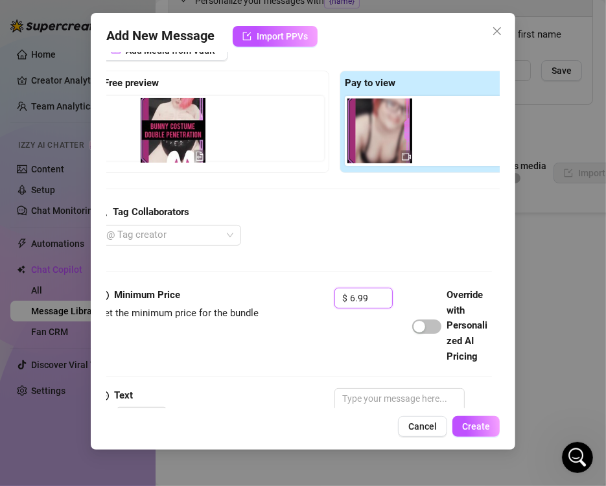
drag, startPoint x: 382, startPoint y: 144, endPoint x: 168, endPoint y: 145, distance: 213.8
click at [168, 145] on div "Free preview Pay to view" at bounding box center [334, 122] width 472 height 102
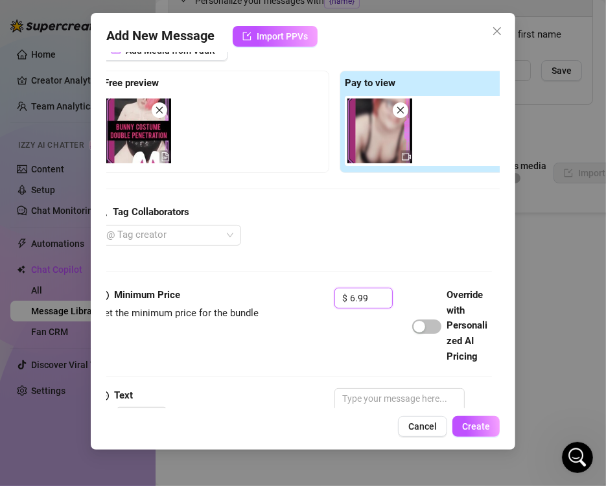
scroll to position [331, 8]
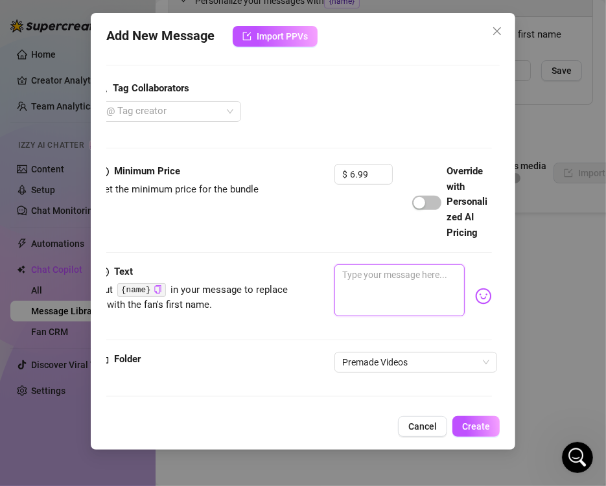
click at [394, 281] on textarea at bounding box center [399, 290] width 130 height 52
paste textarea "BUNNY COSTUME DOUBLE PENETRATION 🐇​This horny playboy bunny is so fucking horny…"
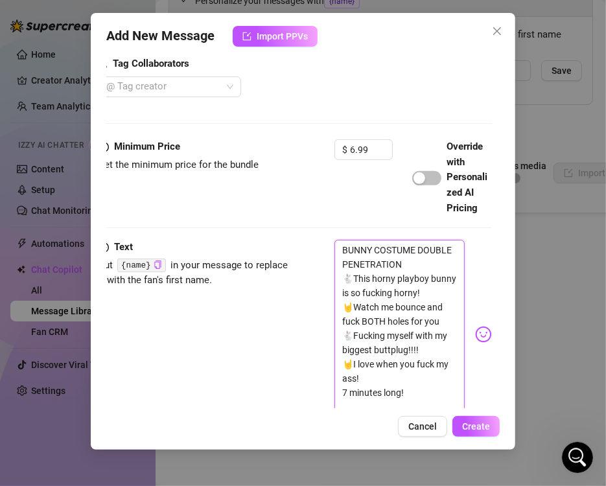
scroll to position [0, 0]
click at [474, 429] on span "Create" at bounding box center [476, 426] width 28 height 10
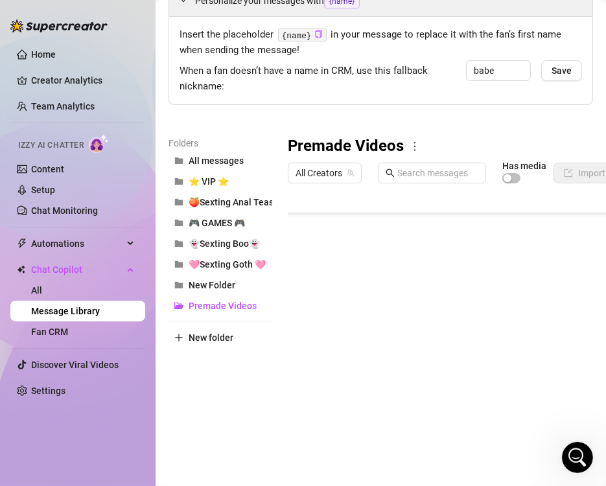
scroll to position [1047, 0]
click at [352, 454] on body "Home Creator Analytics Team Analytics Izzy AI Chatter Content Setup Chat Monito…" at bounding box center [303, 243] width 606 height 486
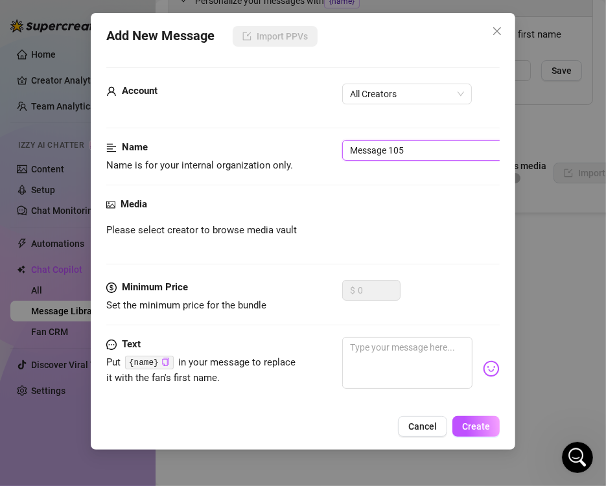
drag, startPoint x: 430, startPoint y: 150, endPoint x: 246, endPoint y: 136, distance: 184.5
click at [246, 136] on form "Account All Creators Name Name is for your internal organization only. Message …" at bounding box center [302, 273] width 393 height 413
click at [391, 97] on span "All Creators" at bounding box center [407, 93] width 114 height 19
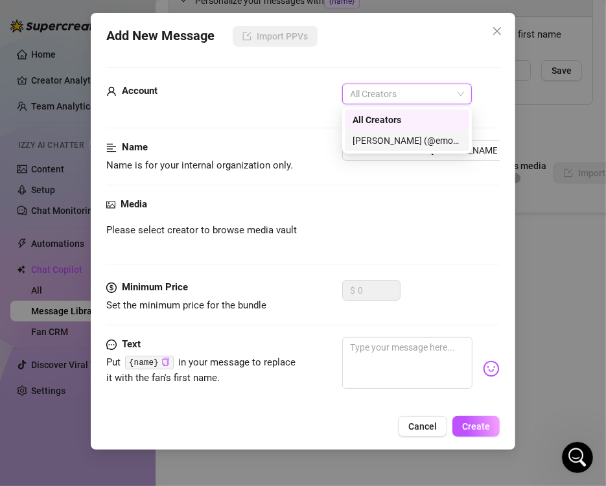
click at [371, 143] on div "[PERSON_NAME] (@emopink69)" at bounding box center [406, 140] width 109 height 14
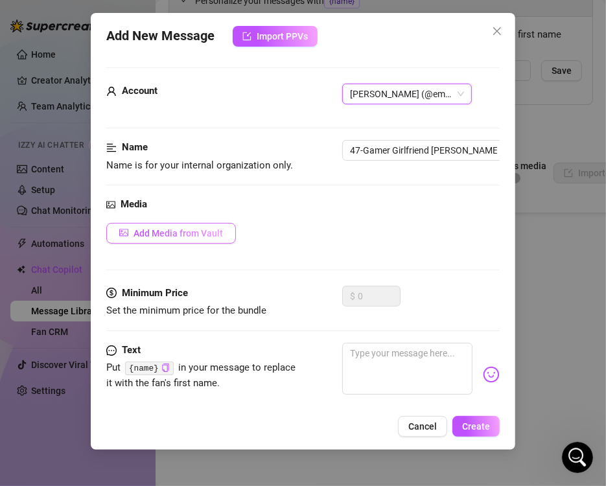
click at [216, 228] on span "Add Media from Vault" at bounding box center [177, 233] width 89 height 10
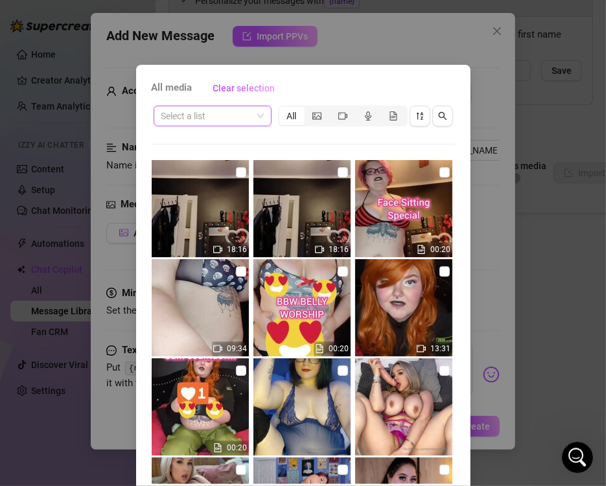
click at [240, 124] on input "search" at bounding box center [206, 115] width 91 height 19
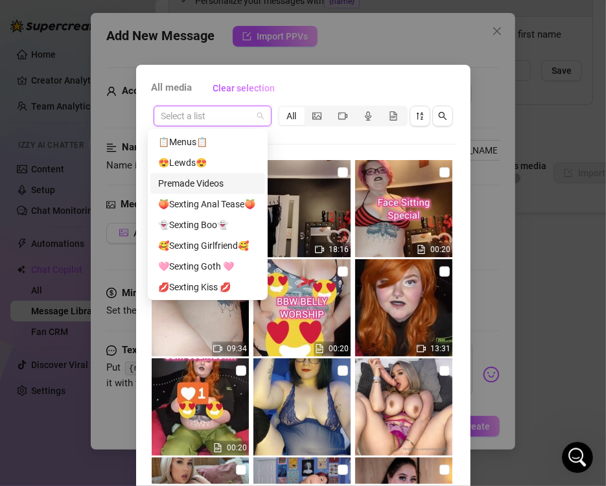
click at [222, 189] on div "Premade Videos" at bounding box center [207, 183] width 99 height 14
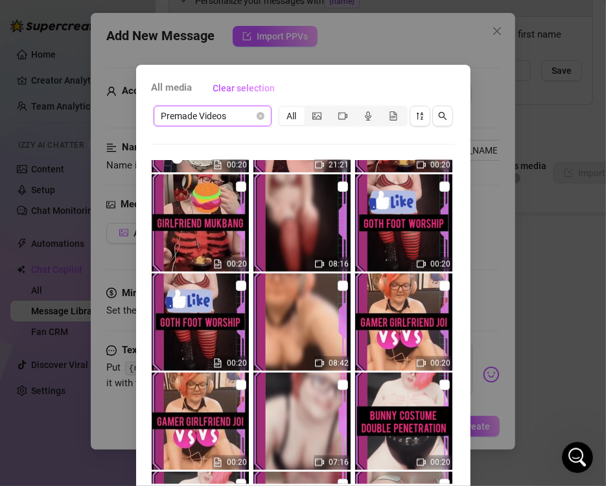
scroll to position [1967, 0]
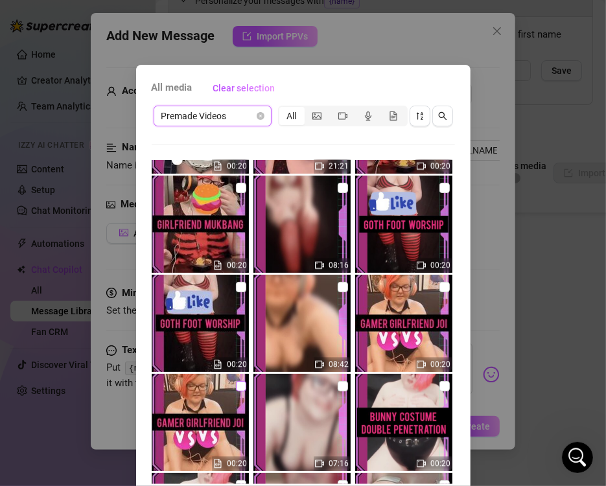
click at [236, 391] on label at bounding box center [241, 386] width 10 height 14
click at [236, 391] on input "checkbox" at bounding box center [241, 386] width 10 height 10
click at [338, 286] on input "checkbox" at bounding box center [343, 287] width 10 height 10
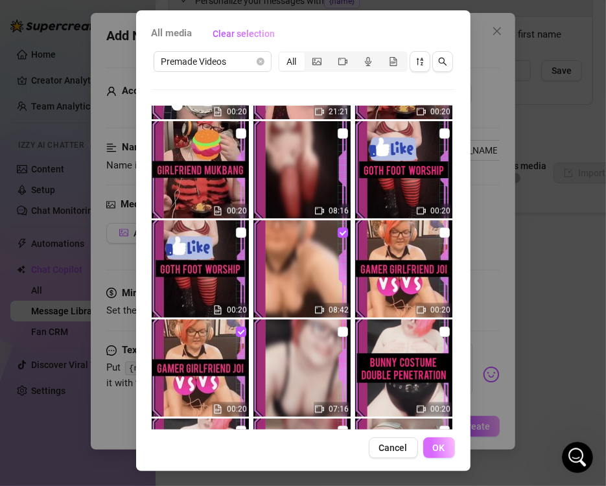
click at [438, 442] on span "OK" at bounding box center [439, 447] width 12 height 10
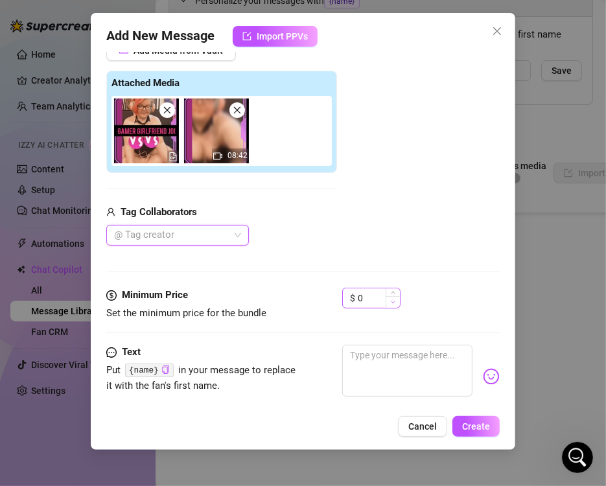
click at [390, 306] on span "Decrease Value" at bounding box center [392, 302] width 14 height 12
drag, startPoint x: 378, startPoint y: 301, endPoint x: 297, endPoint y: 304, distance: 81.7
click at [297, 304] on div "Minimum Price Set the minimum price for the bundle $ 0" at bounding box center [302, 304] width 393 height 33
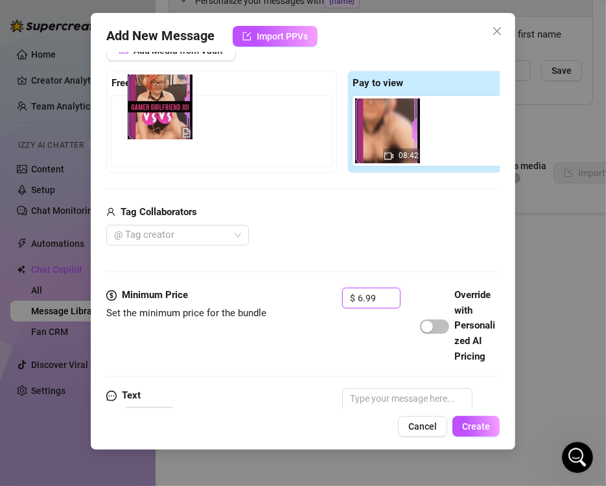
drag, startPoint x: 377, startPoint y: 157, endPoint x: 137, endPoint y: 133, distance: 240.8
click at [137, 133] on div "Free preview Pay to view 08:42" at bounding box center [342, 122] width 472 height 102
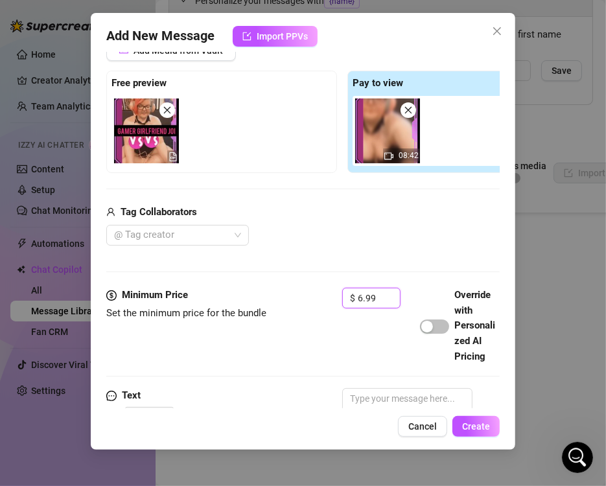
scroll to position [331, 0]
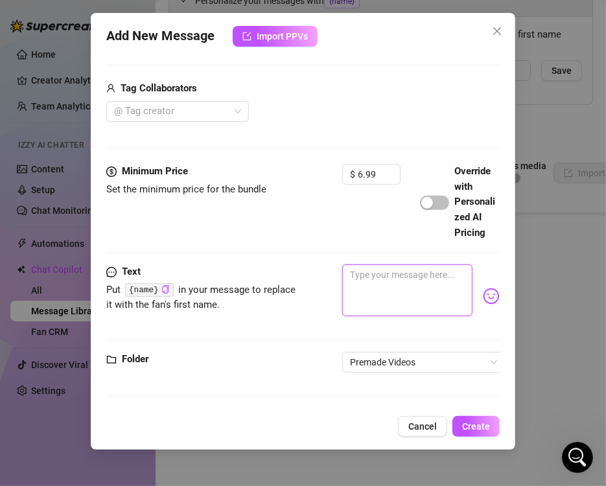
click at [380, 296] on textarea at bounding box center [407, 290] width 130 height 52
paste textarea "GAMER GIRLFRIEND [PERSON_NAME] 🎮Baby, we've been playing games all day....I nee…"
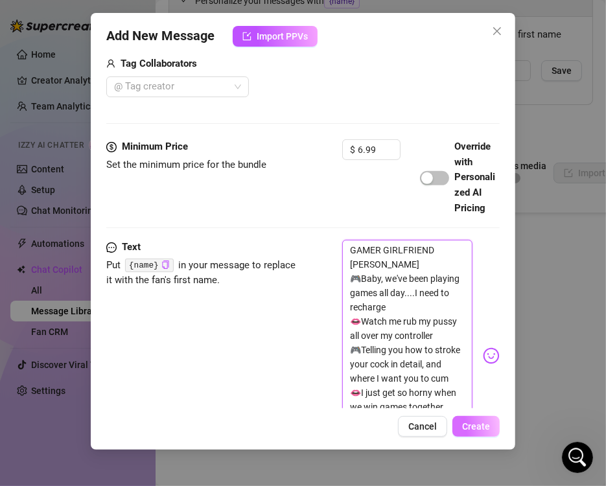
scroll to position [0, 0]
click at [484, 430] on span "Create" at bounding box center [476, 426] width 28 height 10
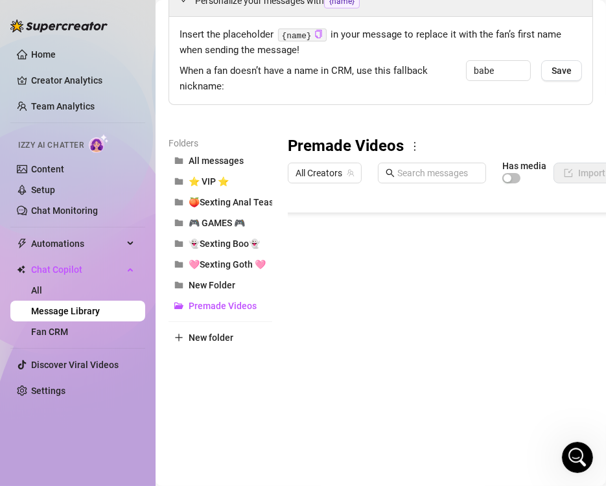
click at [360, 453] on body "Home Creator Analytics Team Analytics Izzy AI Chatter Content Setup Chat Monito…" at bounding box center [303, 243] width 606 height 486
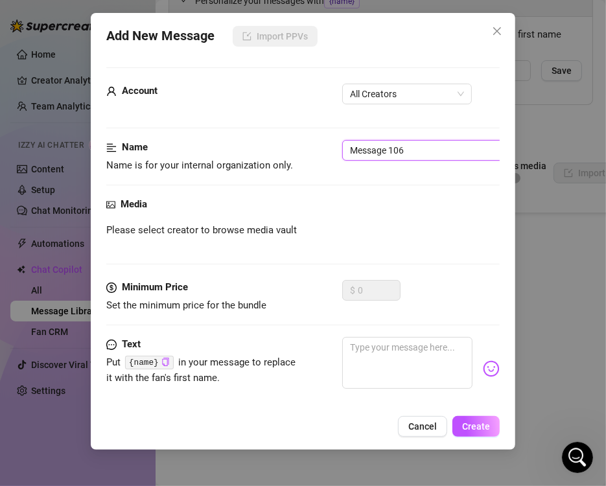
drag, startPoint x: 419, startPoint y: 158, endPoint x: 179, endPoint y: 117, distance: 242.6
click at [179, 117] on form "Account All Creators Name Name is for your internal organization only. Message …" at bounding box center [302, 273] width 393 height 413
click at [414, 79] on form "Account All Creators Name Name is for your internal organization only. 48-Goth …" at bounding box center [302, 273] width 393 height 413
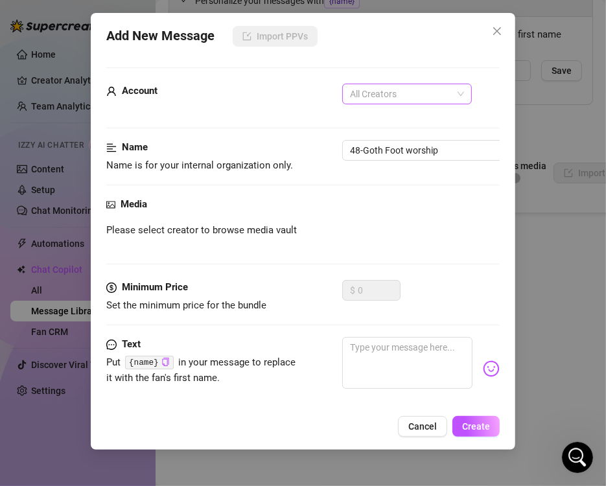
click at [393, 101] on span "All Creators" at bounding box center [407, 93] width 114 height 19
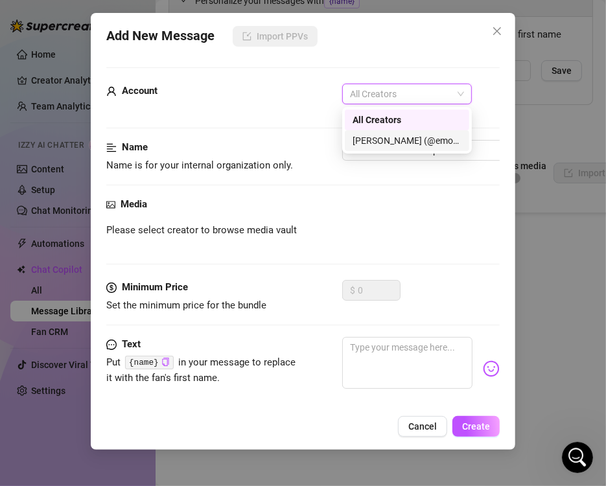
click at [379, 137] on div "[PERSON_NAME] (@emopink69)" at bounding box center [406, 140] width 109 height 14
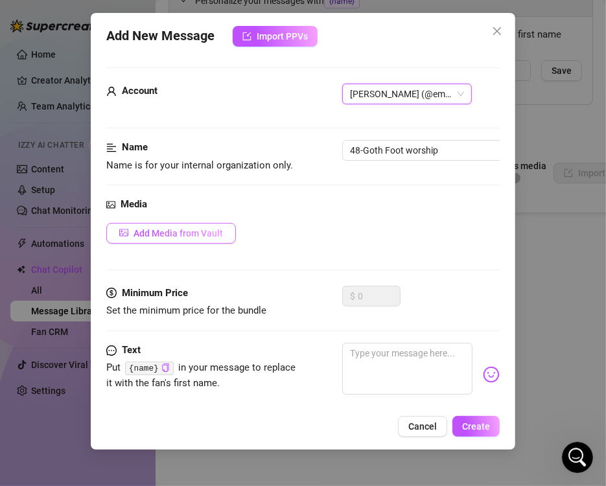
click at [183, 226] on button "Add Media from Vault" at bounding box center [171, 233] width 130 height 21
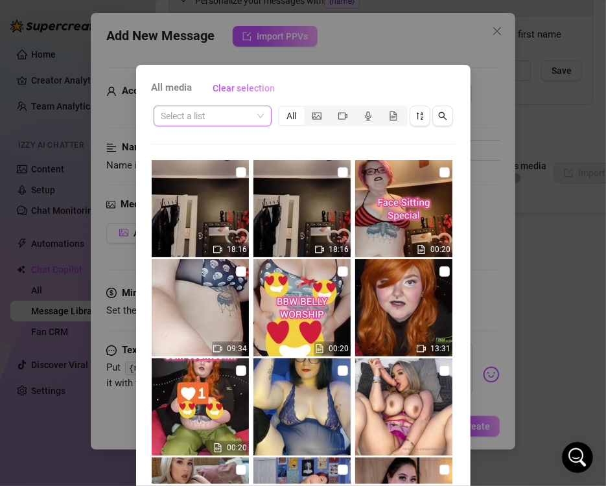
click at [255, 109] on span at bounding box center [212, 115] width 102 height 19
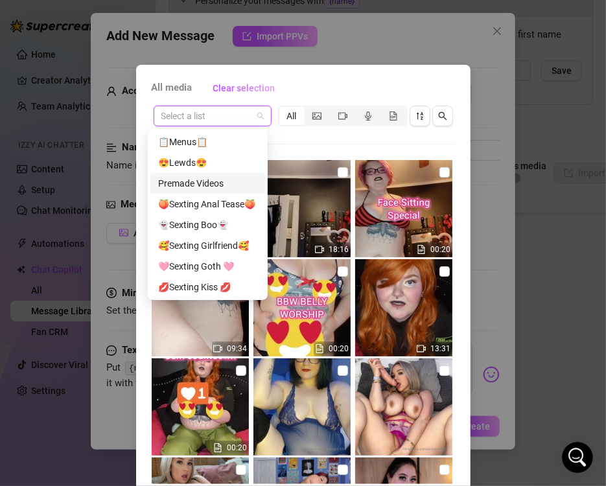
click at [225, 178] on div "Premade Videos" at bounding box center [207, 183] width 99 height 14
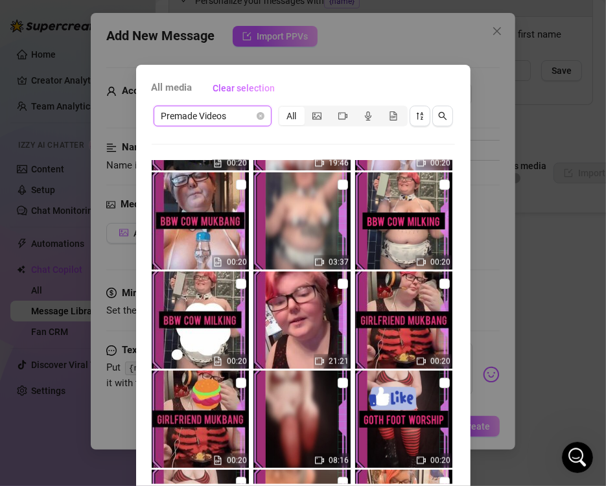
scroll to position [1845, 0]
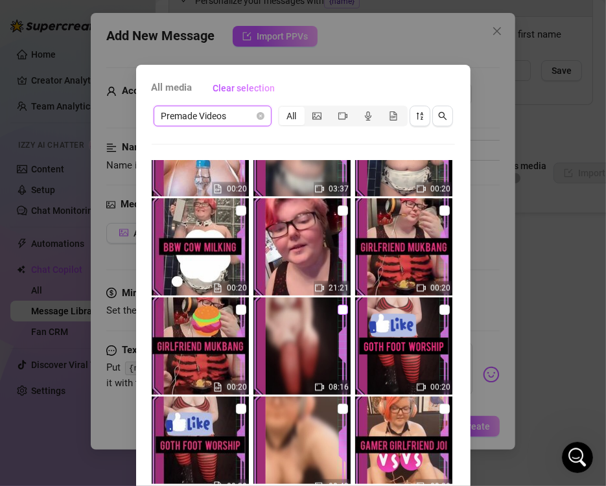
click at [338, 312] on input "checkbox" at bounding box center [343, 310] width 10 height 10
click at [236, 408] on input "checkbox" at bounding box center [241, 409] width 10 height 10
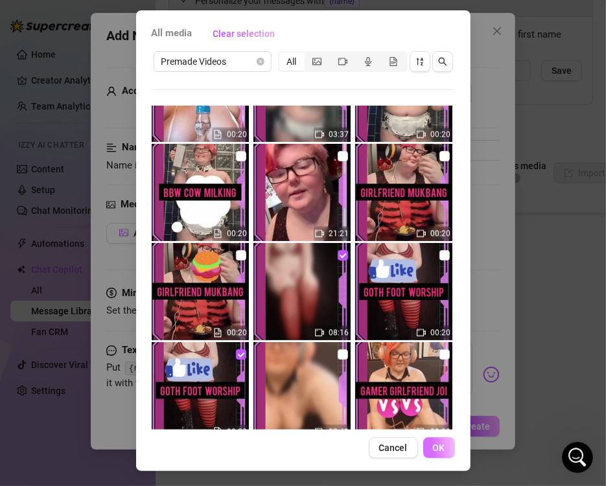
click at [433, 447] on span "OK" at bounding box center [439, 447] width 12 height 10
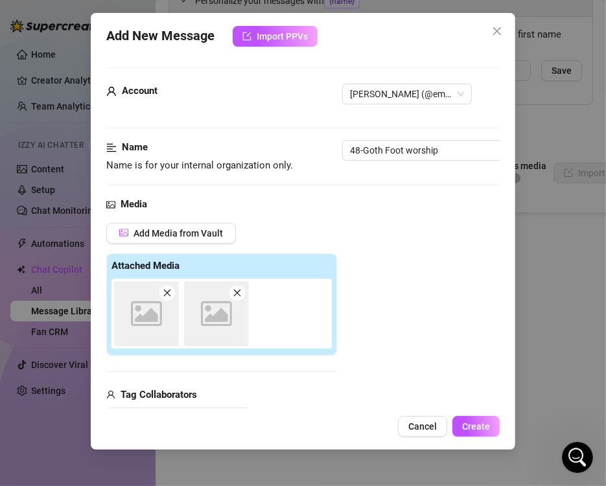
scroll to position [183, 0]
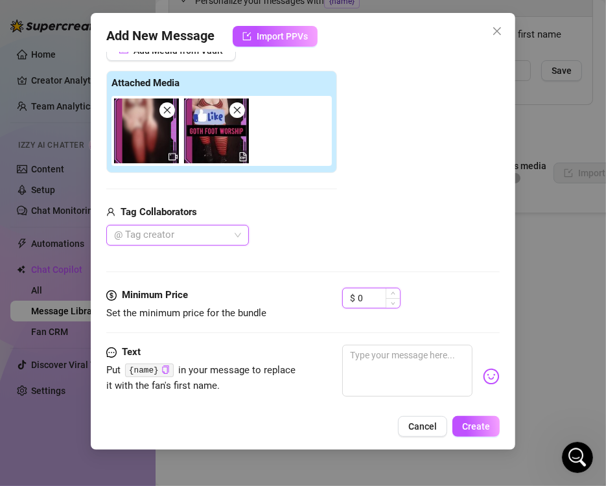
click at [373, 294] on input "0" at bounding box center [379, 297] width 42 height 19
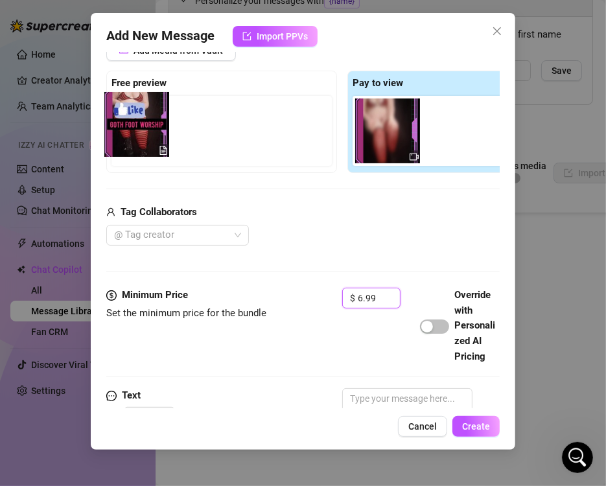
drag, startPoint x: 470, startPoint y: 143, endPoint x: 144, endPoint y: 140, distance: 326.5
click at [144, 140] on div "Free preview Pay to view" at bounding box center [342, 122] width 472 height 102
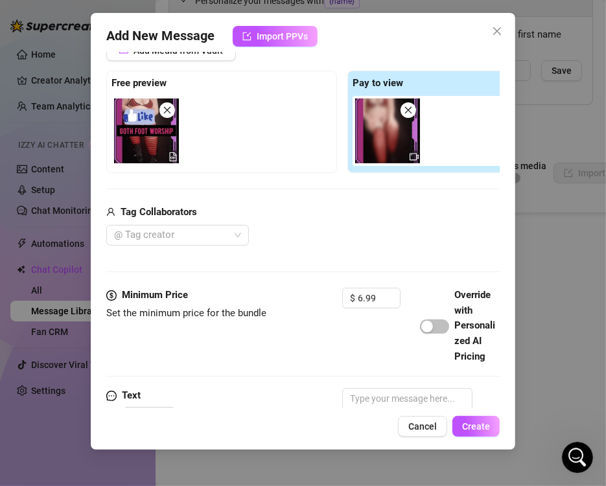
click at [343, 186] on div "Add Media from Vault Free preview Pay to view Tag Collaborators @ Tag creator" at bounding box center [342, 143] width 472 height 206
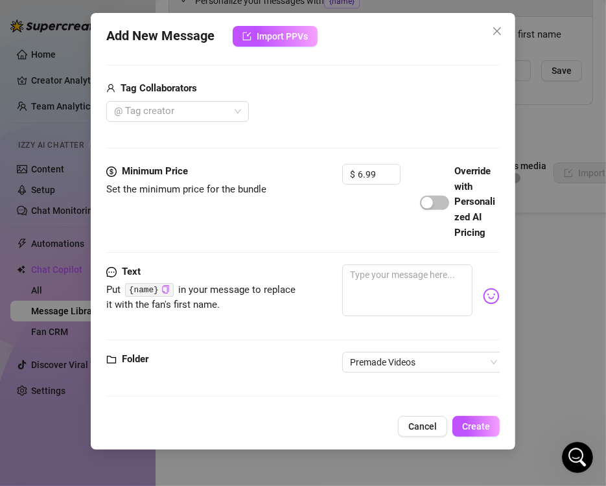
scroll to position [330, 0]
click at [365, 274] on textarea at bounding box center [407, 290] width 130 height 52
paste textarea "GOTH FOOT WORSHIP 🦶Worship my feet, pet 👠Watch me strip off my heels, and my st…"
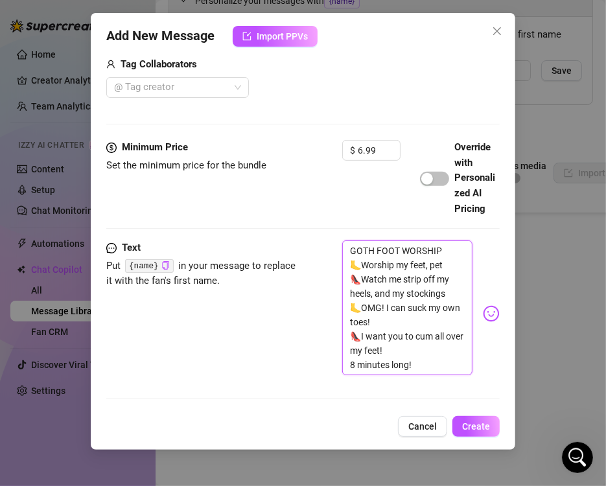
scroll to position [413, 0]
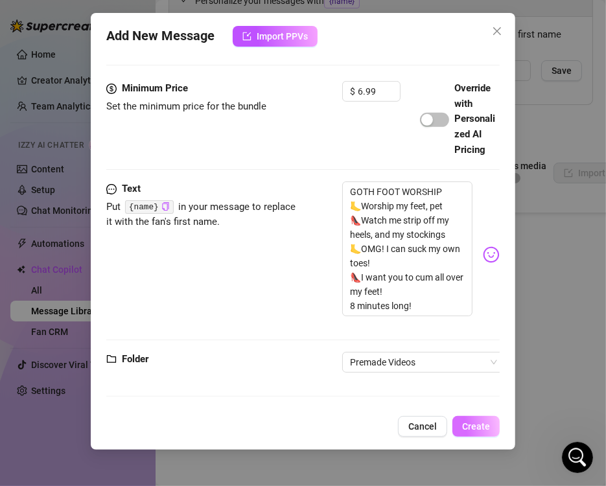
click at [472, 422] on span "Create" at bounding box center [476, 426] width 28 height 10
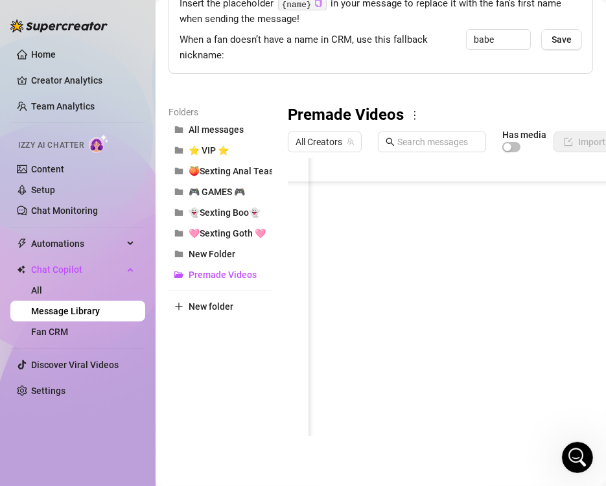
scroll to position [1099, 0]
click at [325, 414] on body "Home Creator Analytics Team Analytics Izzy AI Chatter Content Setup Chat Monito…" at bounding box center [303, 243] width 606 height 486
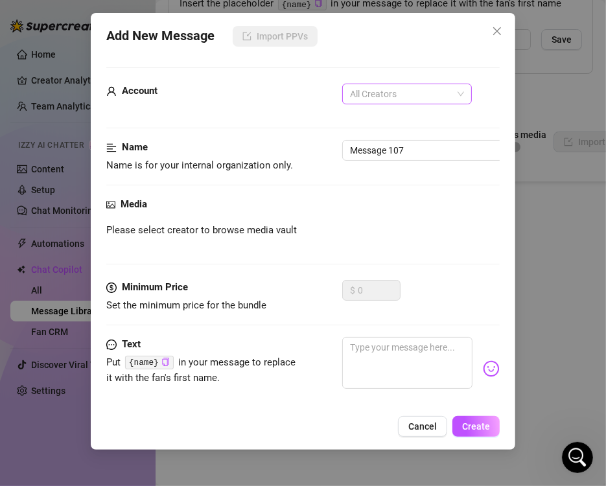
click at [427, 87] on span "All Creators" at bounding box center [407, 93] width 114 height 19
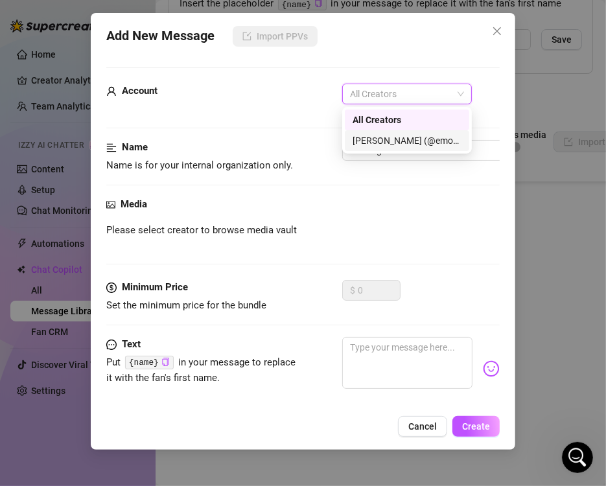
click at [405, 139] on div "[PERSON_NAME] (@emopink69)" at bounding box center [406, 140] width 109 height 14
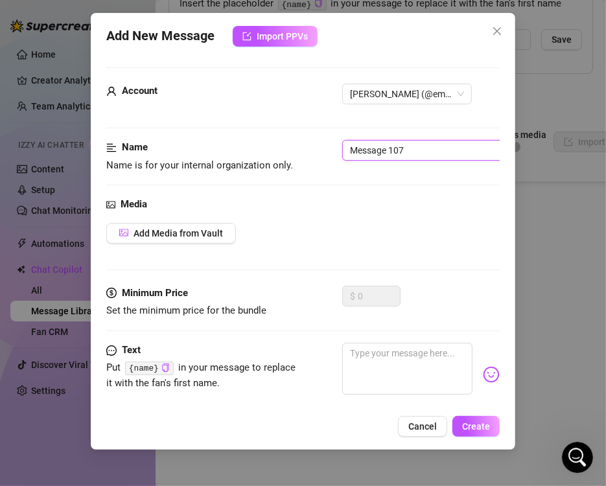
drag, startPoint x: 420, startPoint y: 148, endPoint x: 244, endPoint y: 136, distance: 177.3
click at [244, 136] on form "Account [PERSON_NAME] (@emopink69) Name Name is for your internal organization …" at bounding box center [302, 276] width 393 height 419
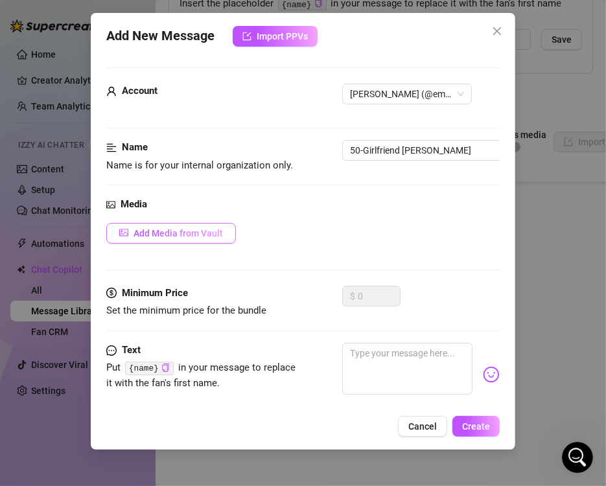
click at [190, 229] on span "Add Media from Vault" at bounding box center [177, 233] width 89 height 10
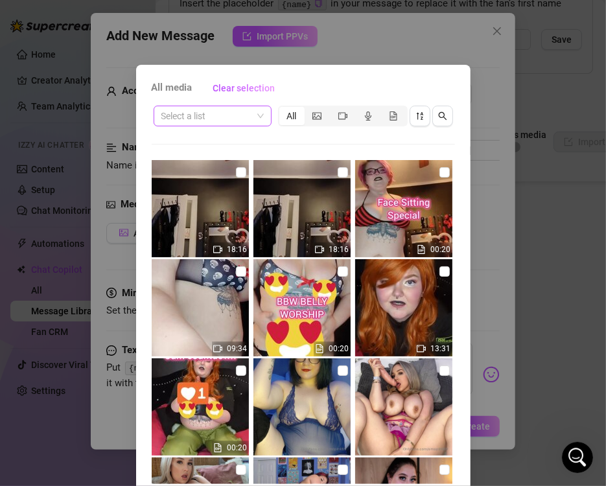
click at [255, 112] on span at bounding box center [212, 115] width 102 height 19
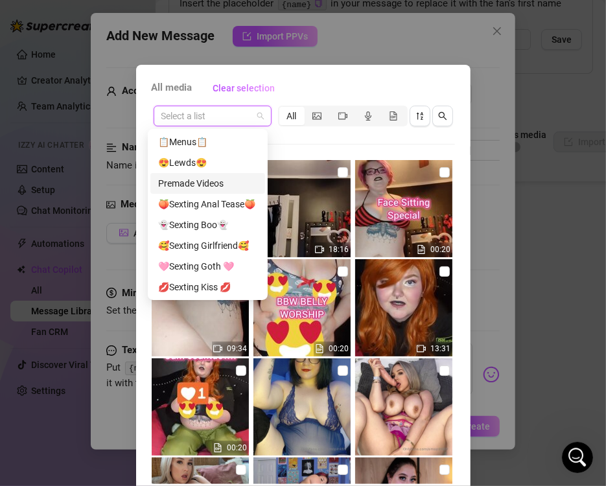
click at [214, 182] on div "Premade Videos" at bounding box center [207, 183] width 99 height 14
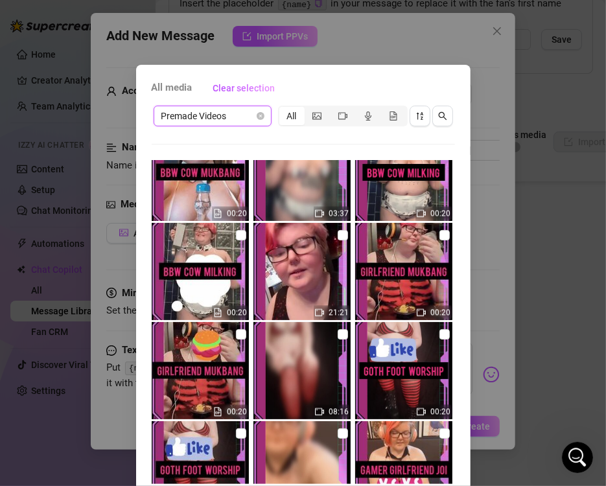
scroll to position [1818, 0]
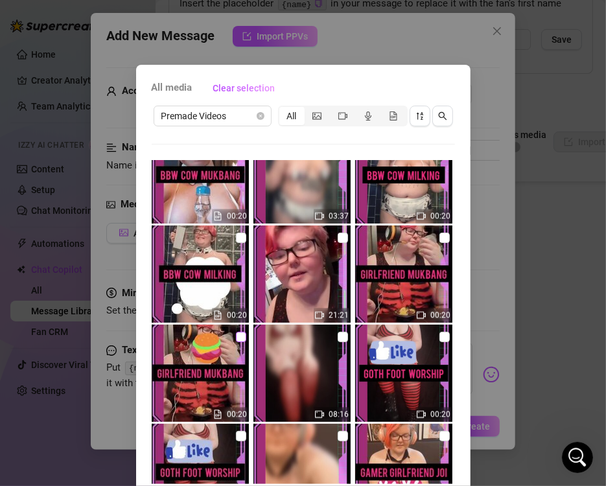
click at [236, 337] on input "checkbox" at bounding box center [241, 337] width 10 height 10
click at [338, 238] on input "checkbox" at bounding box center [343, 238] width 10 height 10
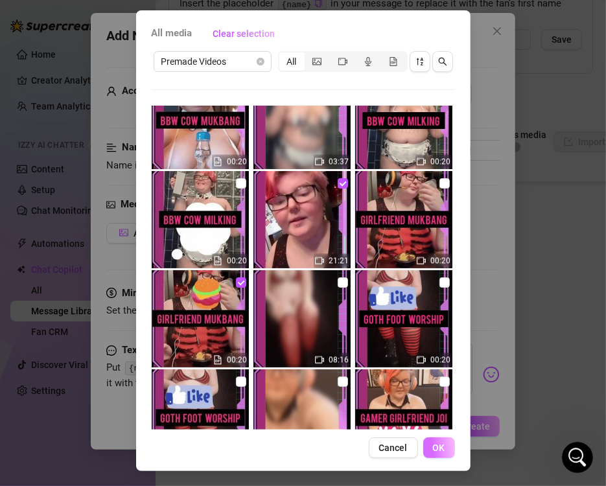
click at [437, 444] on span "OK" at bounding box center [439, 447] width 12 height 10
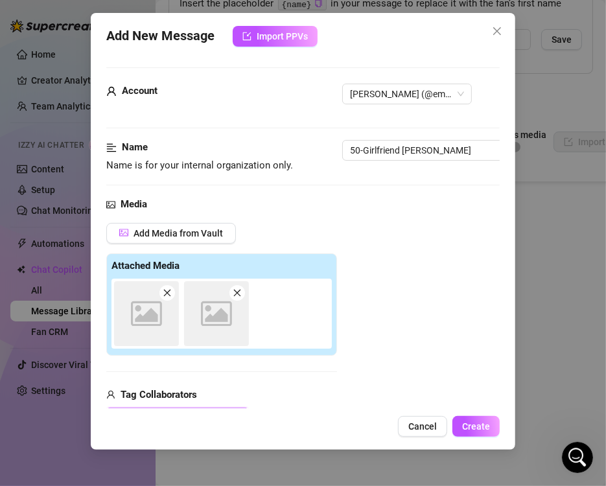
scroll to position [183, 0]
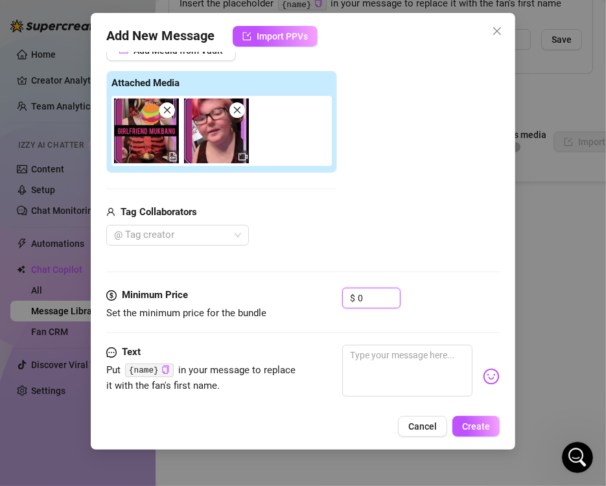
drag, startPoint x: 378, startPoint y: 300, endPoint x: 283, endPoint y: 291, distance: 95.7
click at [283, 291] on div "Minimum Price Set the minimum price for the bundle $ 0" at bounding box center [302, 304] width 393 height 33
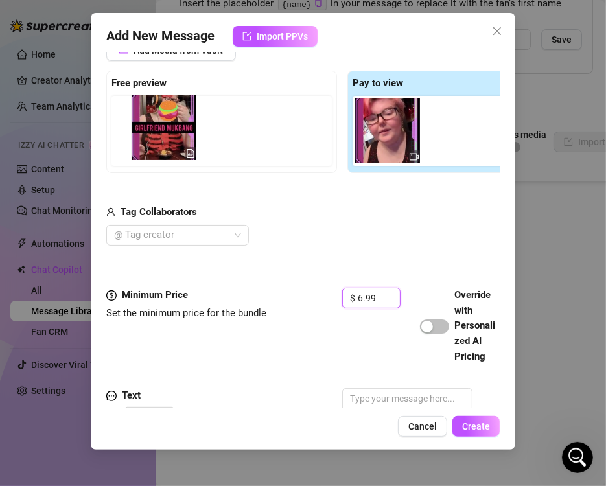
drag, startPoint x: 378, startPoint y: 158, endPoint x: 140, endPoint y: 157, distance: 238.4
click at [140, 157] on div "Free preview Pay to view" at bounding box center [342, 122] width 472 height 102
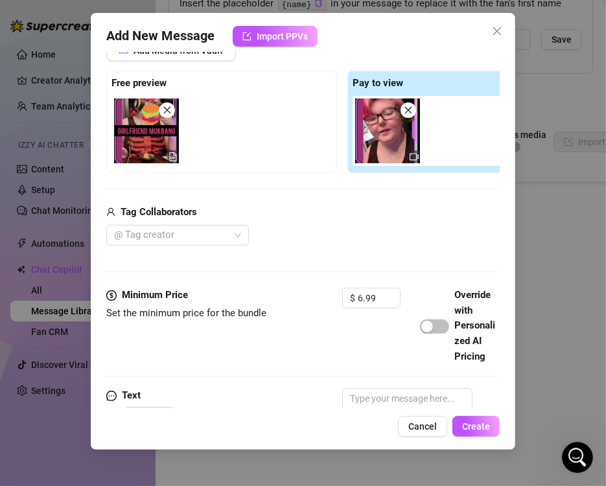
click at [318, 189] on div "Add Media from Vault Free preview Pay to view Tag Collaborators @ Tag creator" at bounding box center [342, 143] width 472 height 206
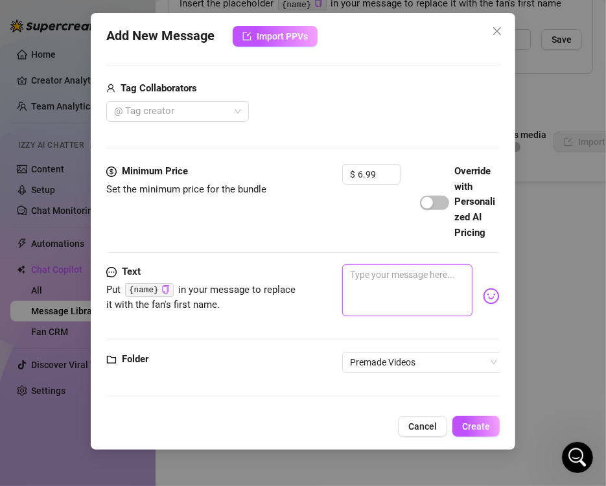
click at [382, 264] on textarea at bounding box center [407, 290] width 130 height 52
paste textarea "GIRLFRIEND [PERSON_NAME] 🌯Get the munchies with me on some amazing food <3 🍴Muk…"
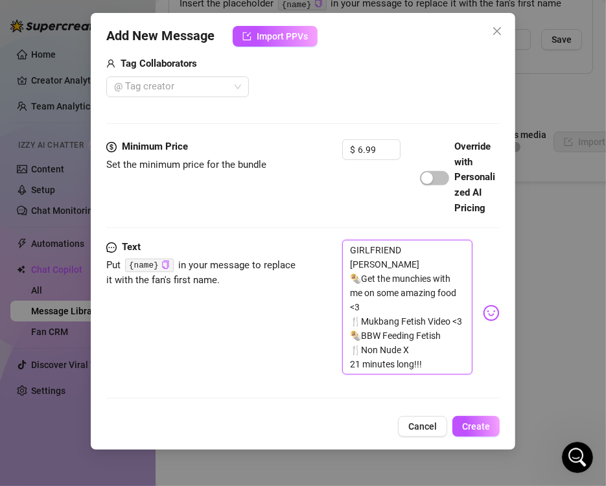
scroll to position [413, 0]
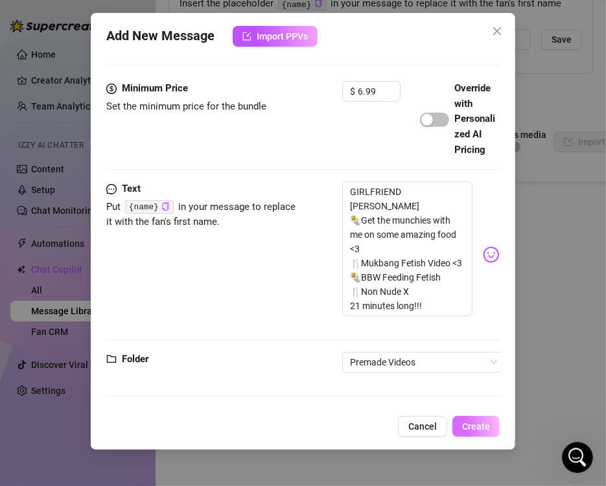
click at [487, 433] on button "Create" at bounding box center [475, 426] width 47 height 21
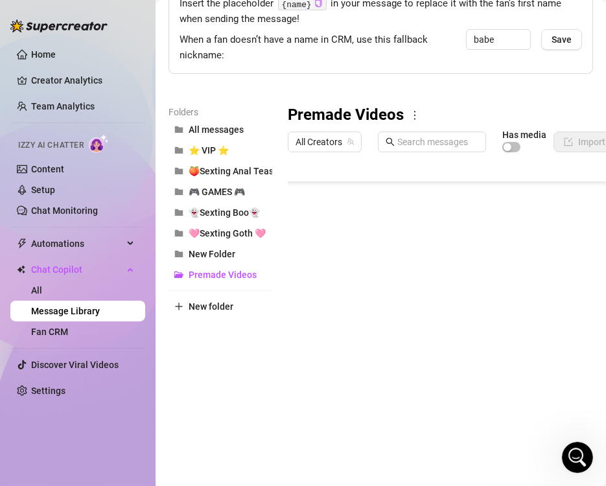
click at [352, 411] on body "Home Creator Analytics Team Analytics Izzy AI Chatter Content Setup Chat Monito…" at bounding box center [303, 243] width 606 height 486
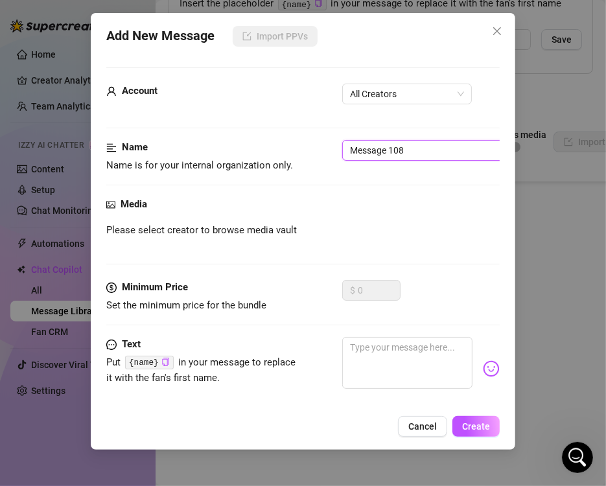
drag, startPoint x: 427, startPoint y: 158, endPoint x: 249, endPoint y: 152, distance: 178.3
click at [249, 152] on div "Name Name is for your internal organization only. Message 108" at bounding box center [302, 156] width 393 height 33
click at [379, 99] on span "All Creators" at bounding box center [407, 93] width 114 height 19
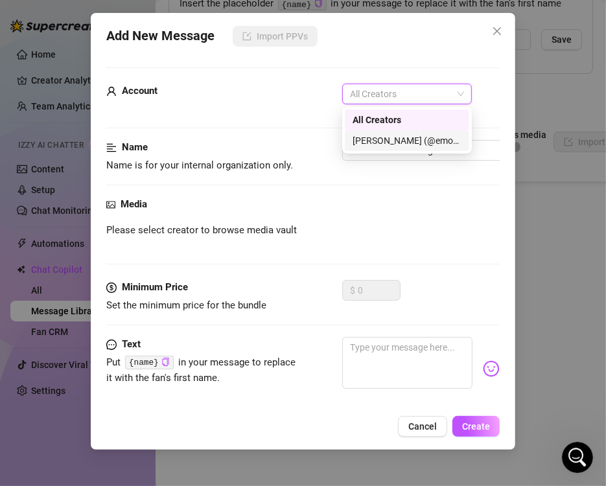
click at [366, 143] on div "[PERSON_NAME] (@emopink69)" at bounding box center [406, 140] width 109 height 14
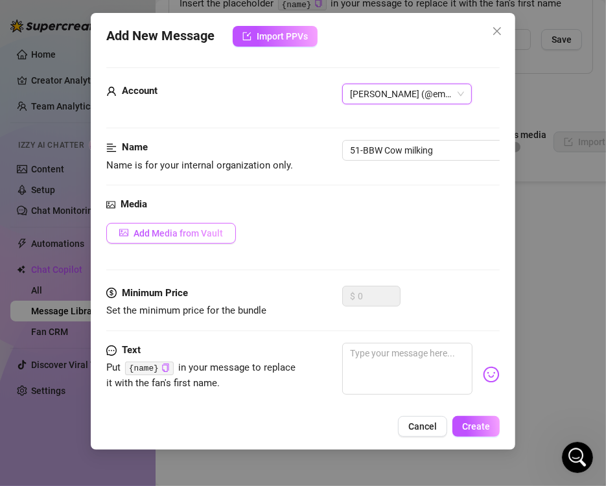
click at [215, 225] on button "Add Media from Vault" at bounding box center [171, 233] width 130 height 21
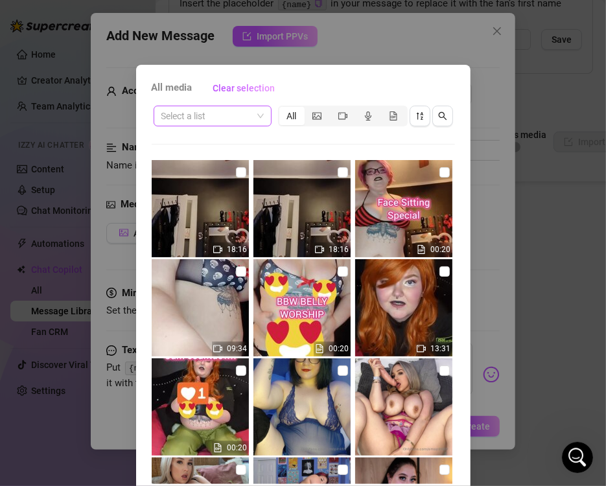
click at [253, 112] on span at bounding box center [212, 115] width 102 height 19
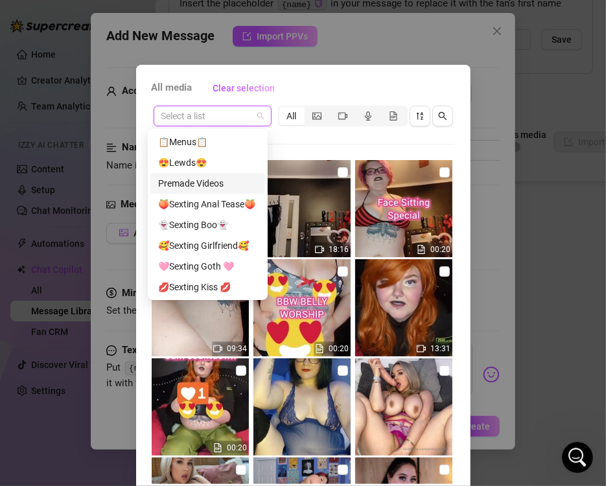
click at [233, 179] on div "Premade Videos" at bounding box center [207, 183] width 99 height 14
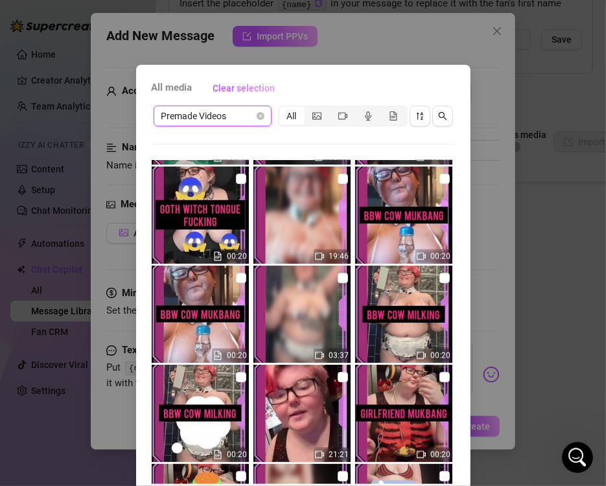
scroll to position [1679, 0]
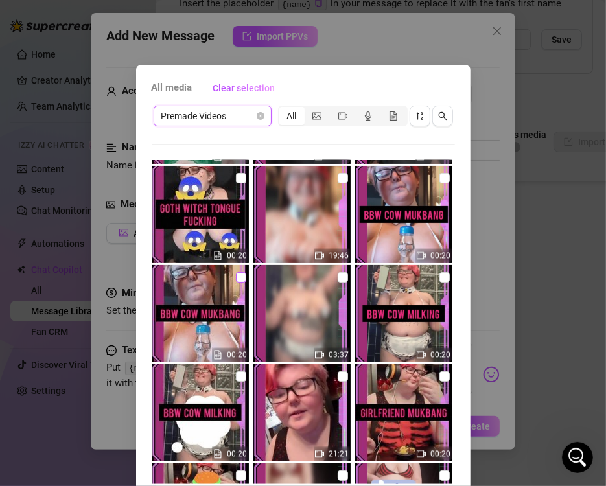
click at [236, 279] on input "checkbox" at bounding box center [241, 277] width 10 height 10
click at [338, 180] on input "checkbox" at bounding box center [343, 178] width 10 height 10
click at [236, 378] on input "checkbox" at bounding box center [241, 376] width 10 height 10
click at [236, 277] on input "checkbox" at bounding box center [241, 277] width 10 height 10
click at [338, 280] on input "checkbox" at bounding box center [343, 277] width 10 height 10
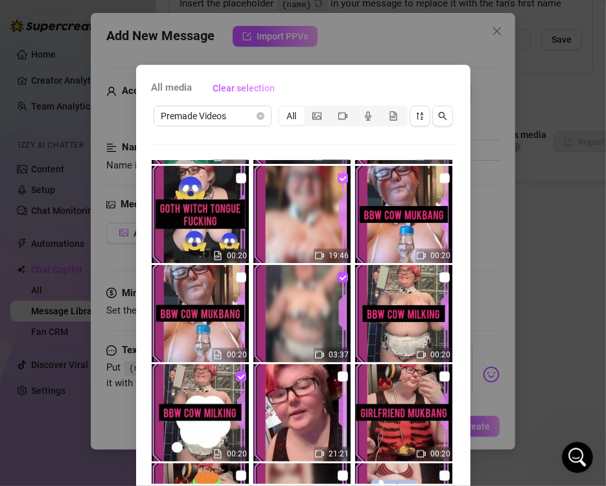
click at [338, 177] on input "checkbox" at bounding box center [343, 178] width 10 height 10
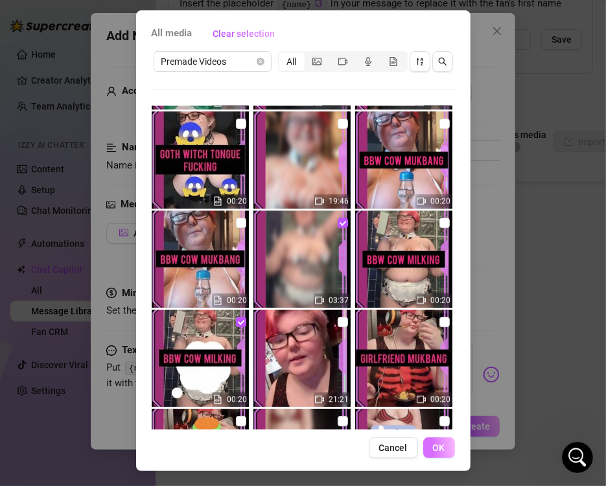
click at [440, 451] on button "OK" at bounding box center [439, 447] width 32 height 21
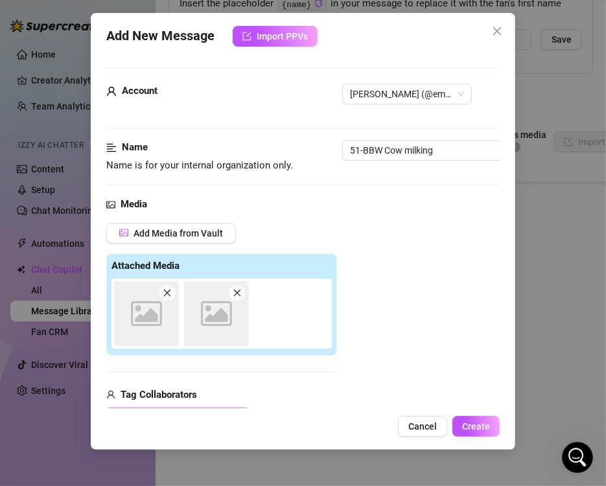
scroll to position [183, 0]
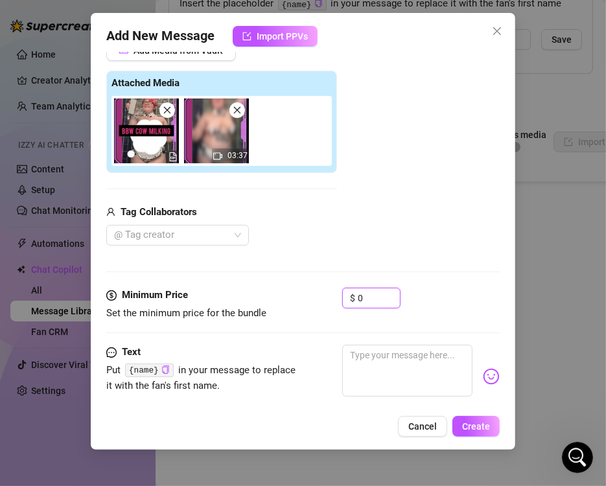
drag, startPoint x: 368, startPoint y: 304, endPoint x: 276, endPoint y: 295, distance: 92.4
click at [276, 295] on div "Minimum Price Set the minimum price for the bundle $ 0" at bounding box center [302, 304] width 393 height 33
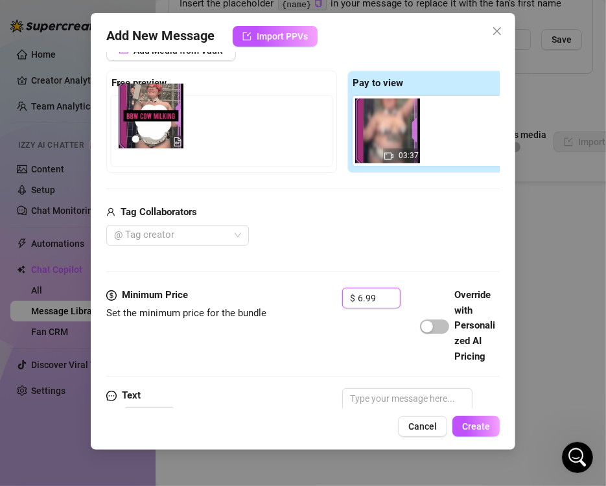
drag, startPoint x: 392, startPoint y: 133, endPoint x: 144, endPoint y: 123, distance: 247.7
click at [144, 123] on div "Free preview Pay to view 03:37" at bounding box center [342, 122] width 472 height 102
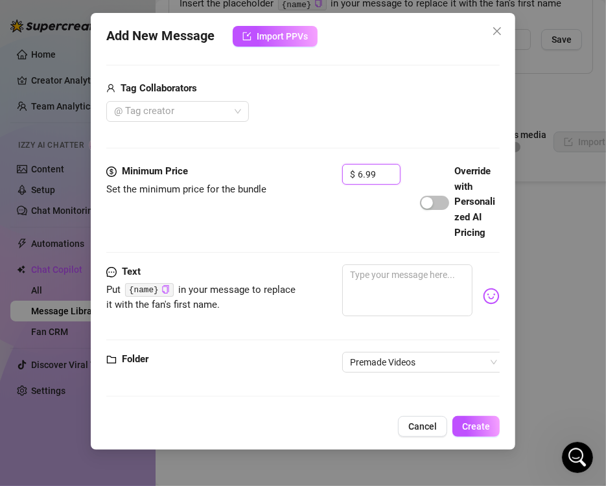
scroll to position [326, 0]
click at [383, 264] on textarea at bounding box center [407, 290] width 130 height 52
paste textarea "BBW COW MILKING 🐮Watch your favorite hucow cover herself in milk 🥛Rub it into m…"
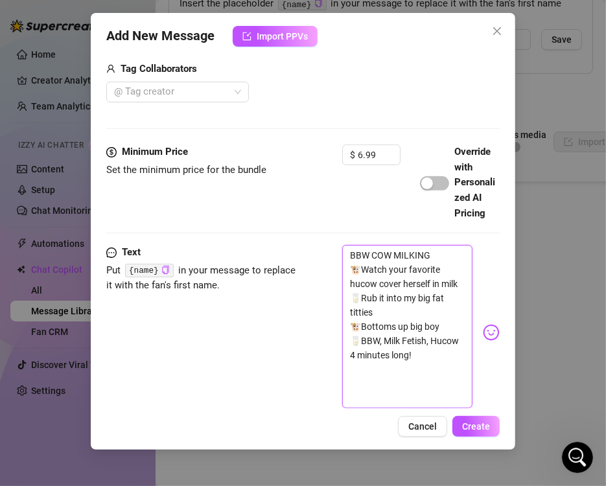
scroll to position [0, 0]
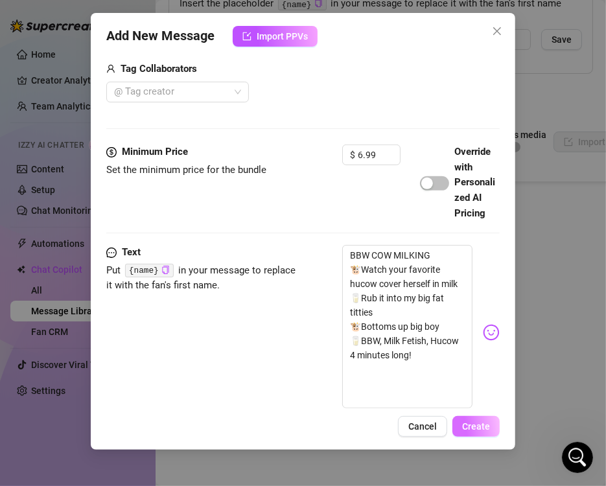
click at [475, 439] on div "Add New Message Import PPVs Account [PERSON_NAME] (@emopink69) Name Name is for…" at bounding box center [303, 231] width 424 height 437
click at [481, 415] on div "Add New Message Import PPVs Account [PERSON_NAME] (@emopink69) Name Name is for…" at bounding box center [303, 231] width 424 height 437
click at [479, 427] on span "Create" at bounding box center [476, 426] width 28 height 10
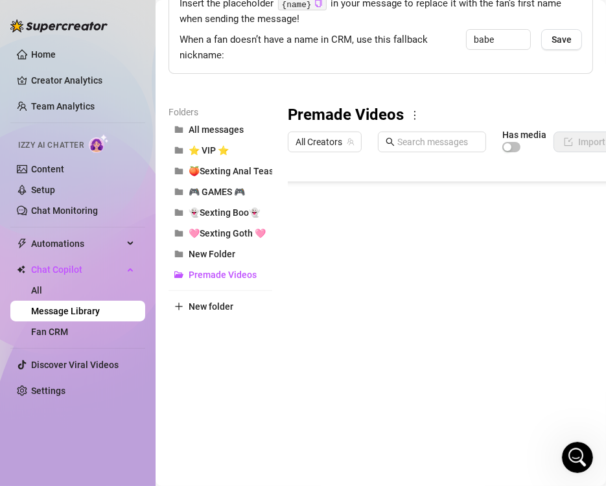
click at [359, 415] on body "Home Creator Analytics Team Analytics Izzy AI Chatter Content Setup Chat Monito…" at bounding box center [303, 243] width 606 height 486
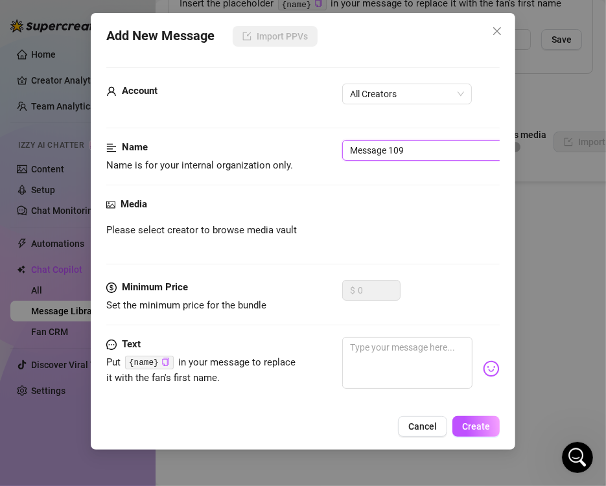
drag, startPoint x: 417, startPoint y: 148, endPoint x: 188, endPoint y: 119, distance: 230.6
click at [188, 119] on form "Account All Creators Name Name is for your internal organization only. Message …" at bounding box center [302, 273] width 393 height 413
click at [372, 95] on span "All Creators" at bounding box center [407, 93] width 114 height 19
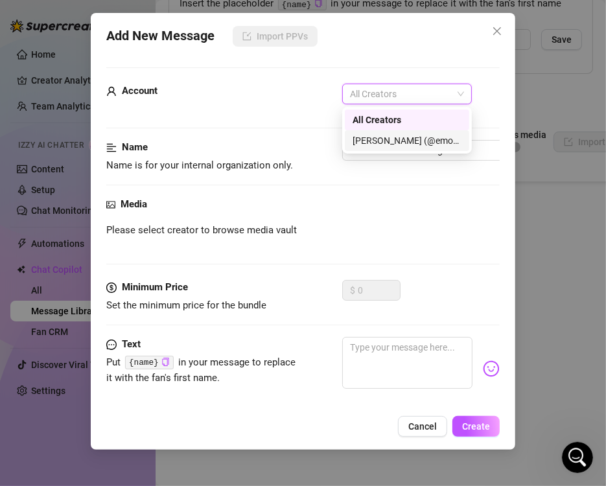
click at [369, 139] on div "[PERSON_NAME] (@emopink69)" at bounding box center [406, 140] width 109 height 14
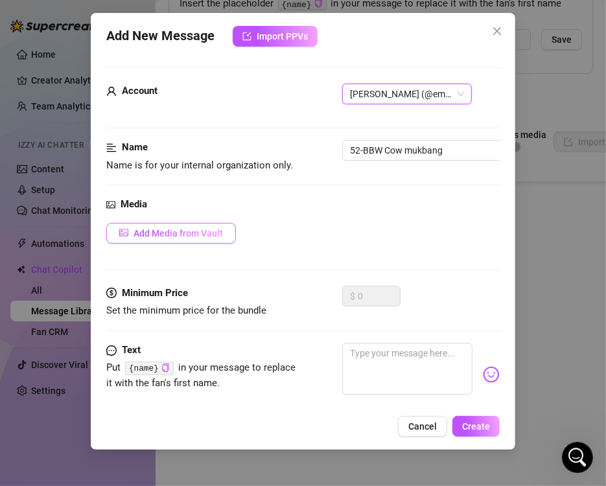
click at [184, 228] on span "Add Media from Vault" at bounding box center [177, 233] width 89 height 10
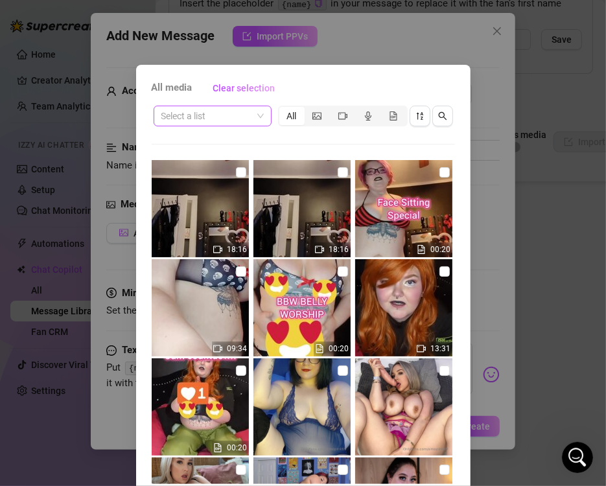
click at [257, 124] on span at bounding box center [212, 115] width 102 height 19
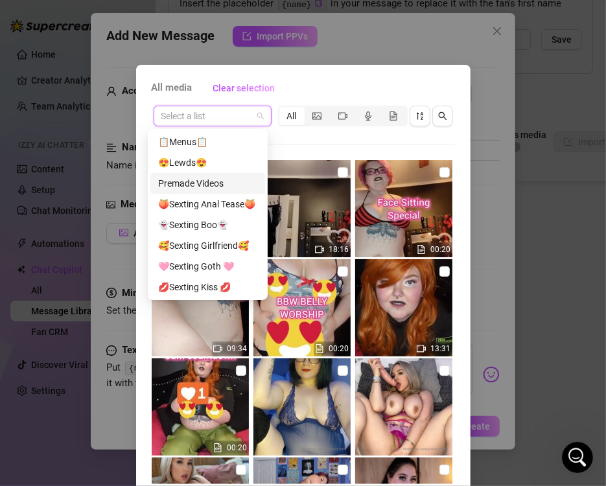
click at [238, 181] on div "Premade Videos" at bounding box center [207, 183] width 99 height 14
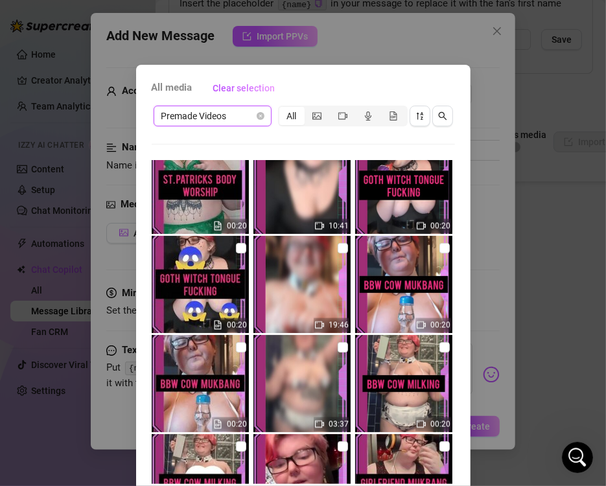
scroll to position [1604, 0]
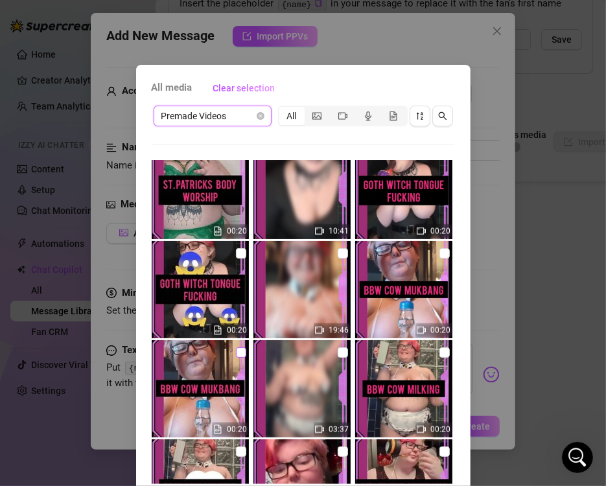
click at [236, 351] on input "checkbox" at bounding box center [241, 352] width 10 height 10
click at [338, 253] on input "checkbox" at bounding box center [343, 253] width 10 height 10
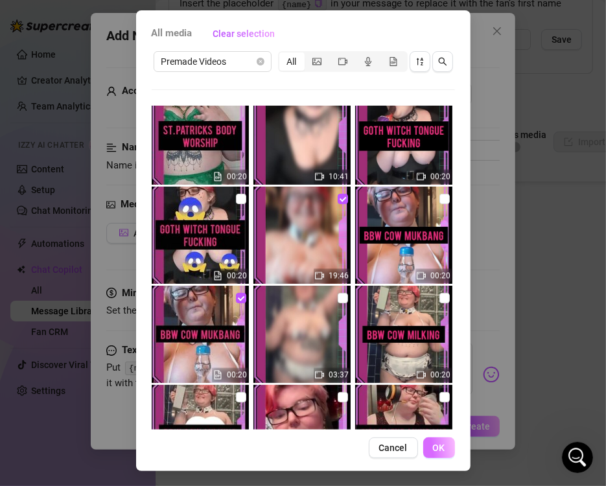
click at [441, 443] on button "OK" at bounding box center [439, 447] width 32 height 21
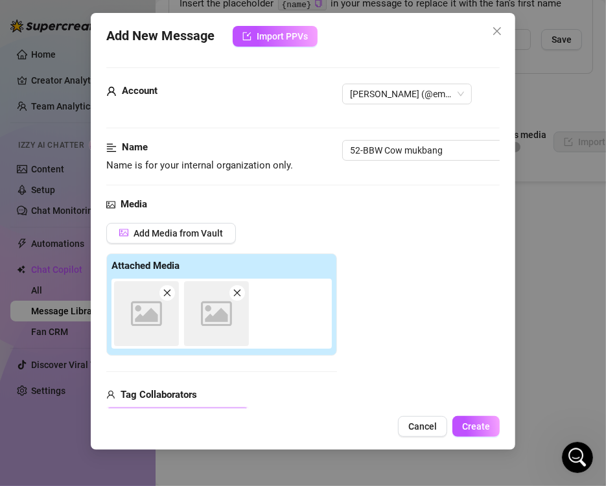
scroll to position [183, 0]
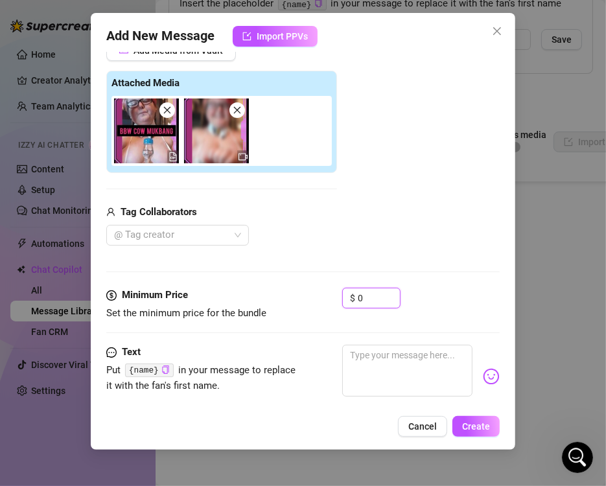
drag, startPoint x: 376, startPoint y: 288, endPoint x: 267, endPoint y: 299, distance: 109.5
click at [267, 299] on div "Minimum Price Set the minimum price for the bundle $ 0" at bounding box center [302, 304] width 393 height 33
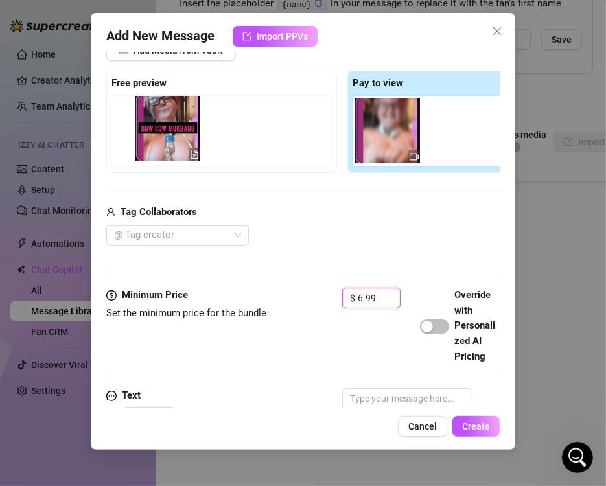
drag, startPoint x: 384, startPoint y: 147, endPoint x: 155, endPoint y: 147, distance: 228.7
click at [155, 147] on div "Free preview Pay to view" at bounding box center [342, 122] width 472 height 102
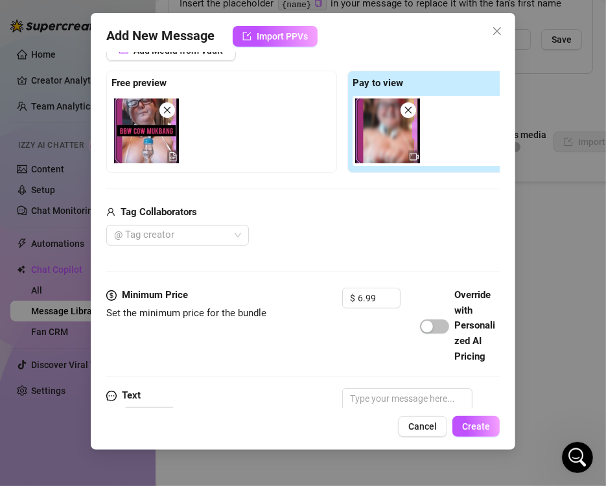
click at [194, 185] on div "Add Media from Vault Free preview Pay to view Tag Collaborators @ Tag creator" at bounding box center [342, 143] width 472 height 206
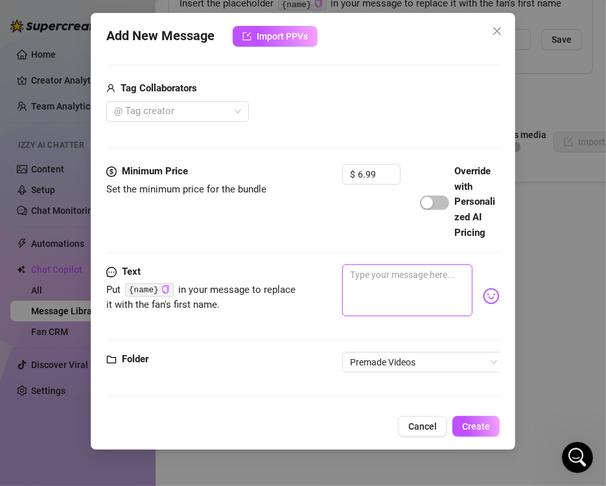
click at [375, 278] on textarea at bounding box center [407, 290] width 130 height 52
paste textarea "BBW COW MUKBANG 🐄Your Favorite Hucow is hungry this time <3 🐖Watch me eat and g…"
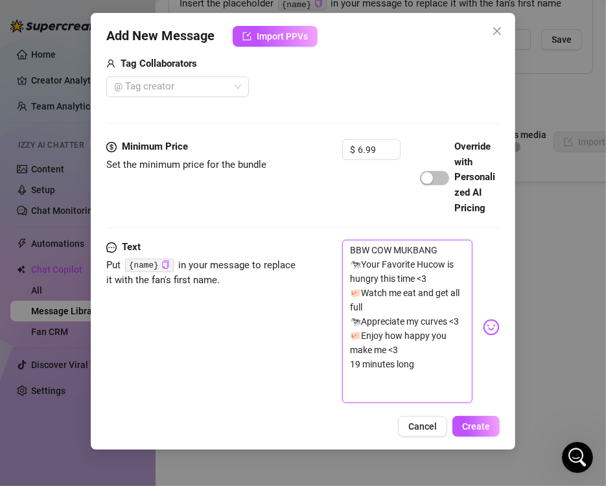
scroll to position [0, 0]
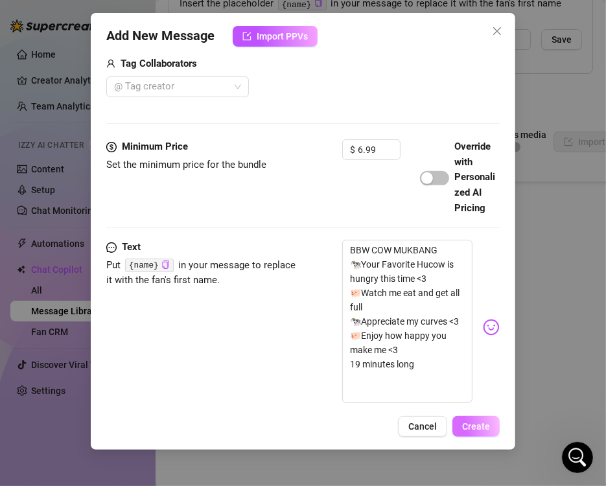
click at [489, 429] on span "Create" at bounding box center [476, 426] width 28 height 10
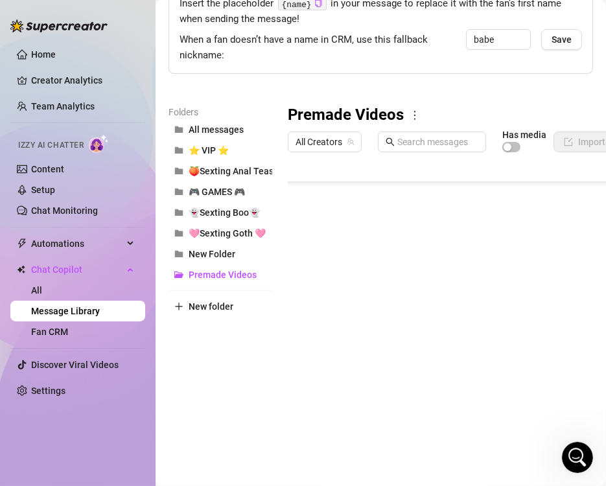
click at [338, 411] on body "Home Creator Analytics Team Analytics Izzy AI Chatter Content Setup Chat Monito…" at bounding box center [303, 243] width 606 height 486
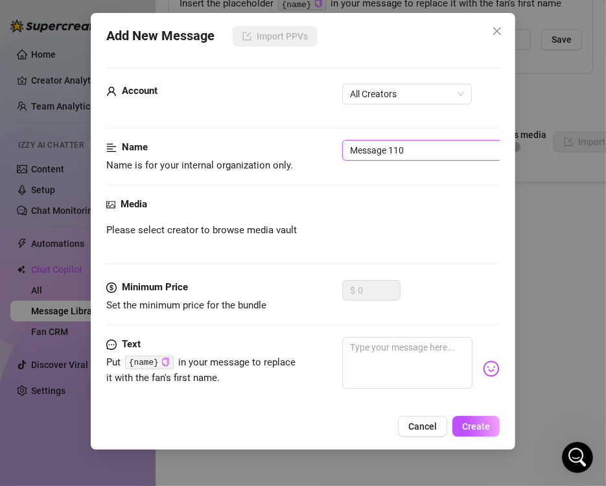
drag, startPoint x: 434, startPoint y: 150, endPoint x: 161, endPoint y: 107, distance: 276.8
click at [161, 107] on form "Account All Creators Name Name is for your internal organization only. Message …" at bounding box center [302, 273] width 393 height 413
click at [369, 101] on span "All Creators" at bounding box center [407, 93] width 114 height 19
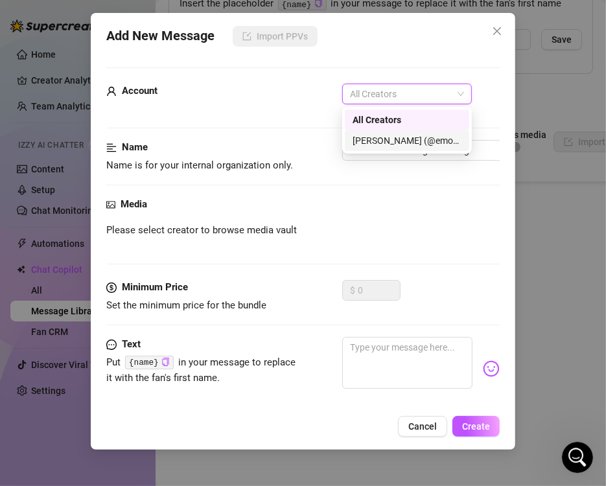
click at [367, 140] on div "[PERSON_NAME] (@emopink69)" at bounding box center [406, 140] width 109 height 14
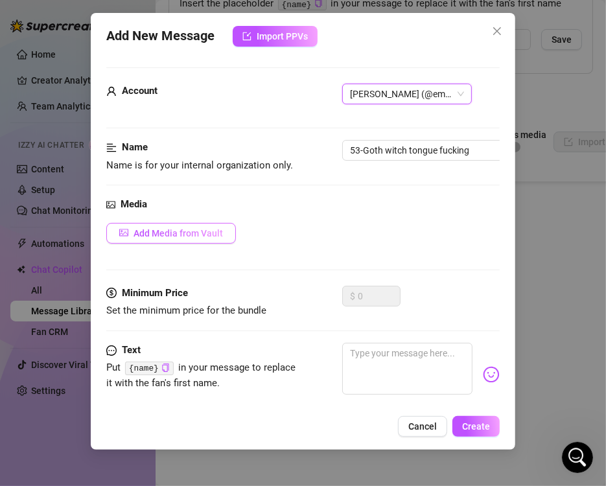
click at [183, 231] on span "Add Media from Vault" at bounding box center [177, 233] width 89 height 10
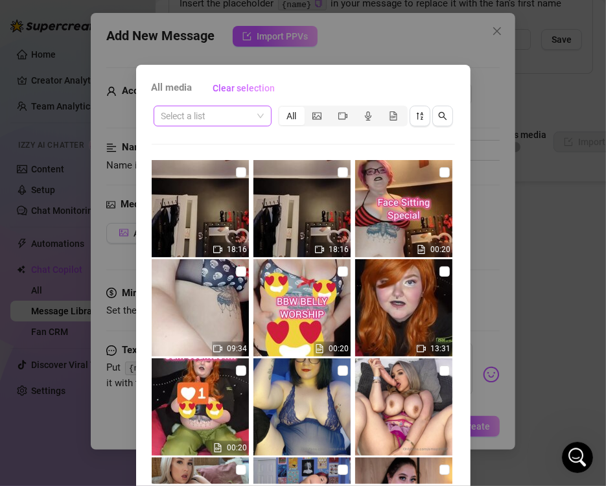
click at [255, 118] on span at bounding box center [212, 115] width 102 height 19
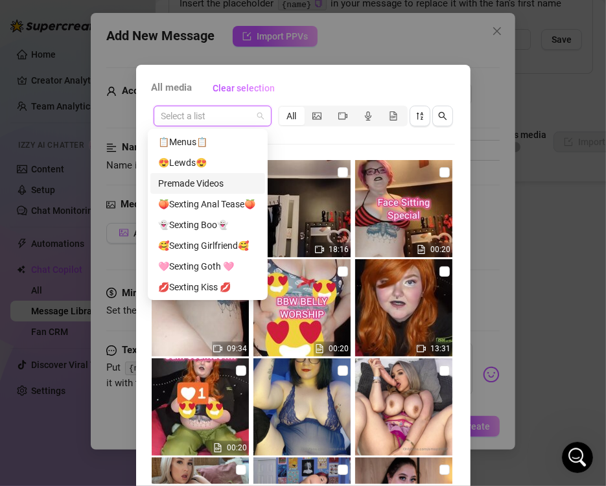
click at [235, 181] on div "Premade Videos" at bounding box center [207, 183] width 99 height 14
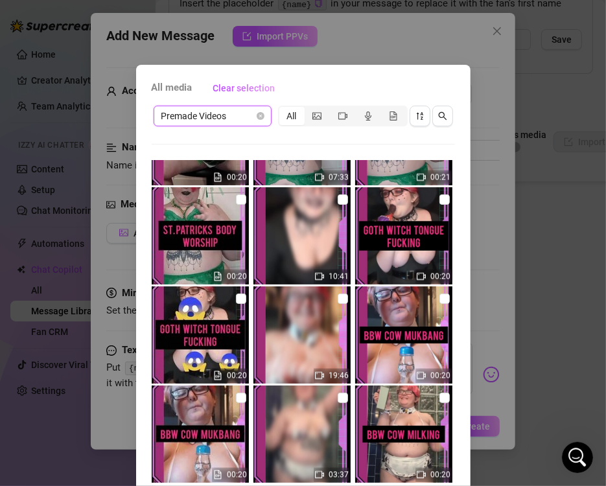
scroll to position [1534, 0]
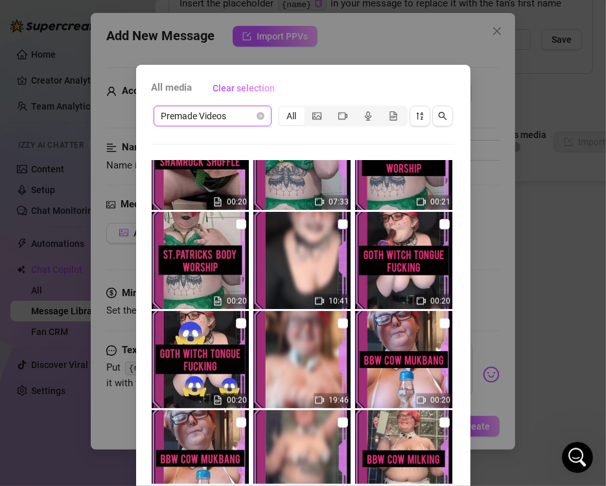
click at [338, 225] on input "checkbox" at bounding box center [343, 224] width 10 height 10
click at [236, 325] on input "checkbox" at bounding box center [241, 323] width 10 height 10
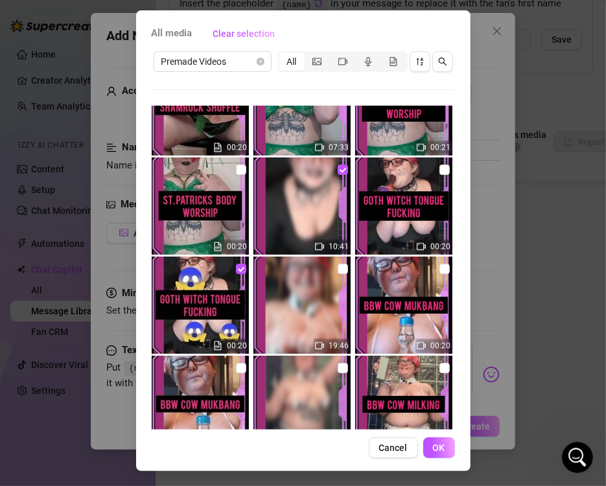
scroll to position [54, 0]
click at [436, 452] on span "OK" at bounding box center [439, 447] width 12 height 10
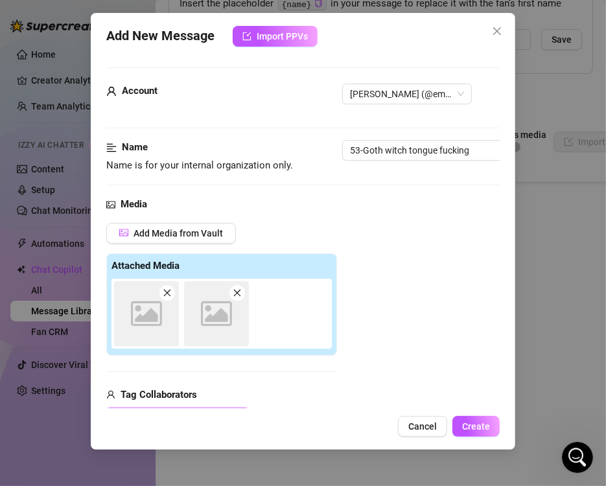
scroll to position [183, 0]
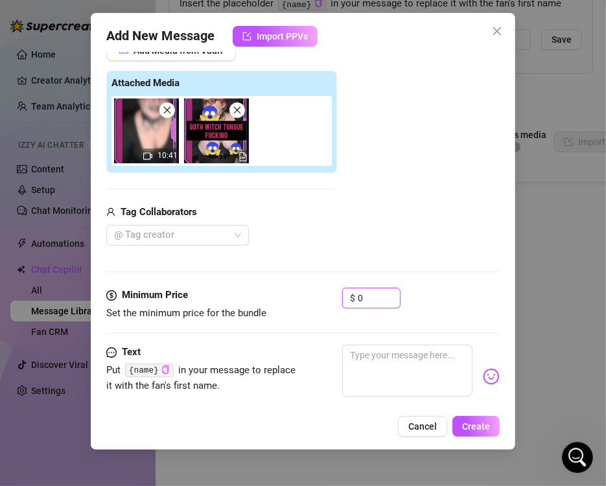
drag, startPoint x: 384, startPoint y: 297, endPoint x: 259, endPoint y: 284, distance: 125.7
click at [259, 284] on form "Account [PERSON_NAME] (@emopink69) Name Name is for your internal organization …" at bounding box center [302, 187] width 393 height 604
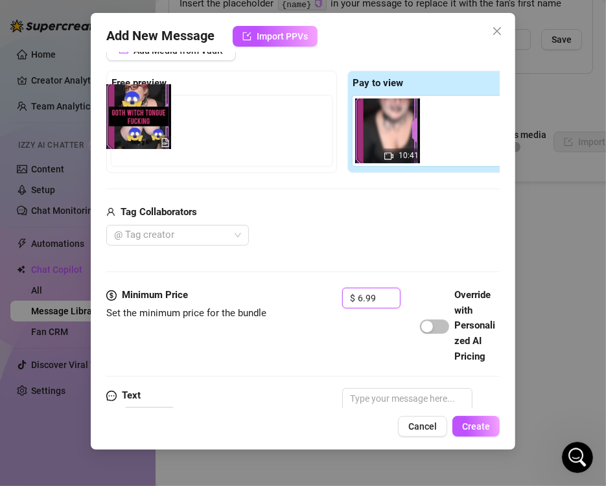
drag, startPoint x: 442, startPoint y: 148, endPoint x: 119, endPoint y: 137, distance: 323.5
click at [119, 137] on div "Free preview Pay to view 10:41" at bounding box center [342, 122] width 472 height 102
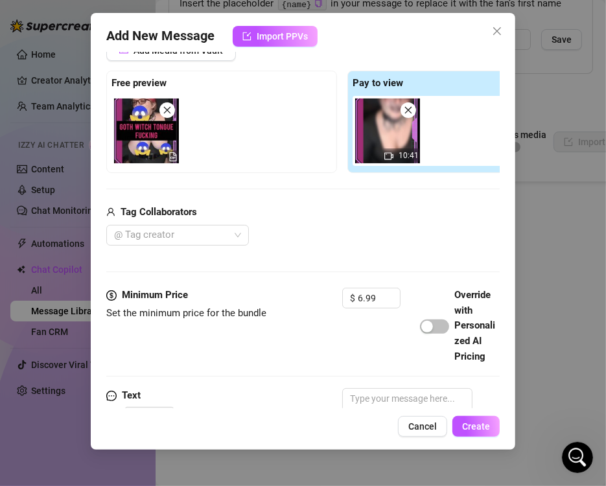
drag, startPoint x: 119, startPoint y: 137, endPoint x: 146, endPoint y: 122, distance: 31.0
click at [146, 122] on img at bounding box center [146, 130] width 65 height 65
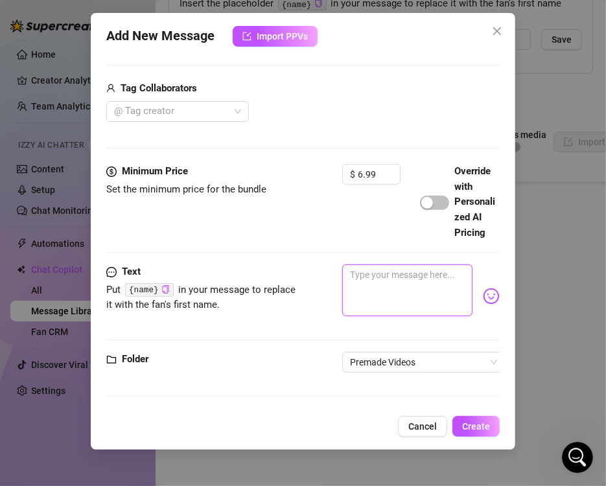
click at [436, 280] on textarea at bounding box center [407, 290] width 130 height 52
paste textarea "GOTH WITCH TONGUE FUCKING 🎃Happy [DATE] my little tricksters <3 👅Watch this nau…"
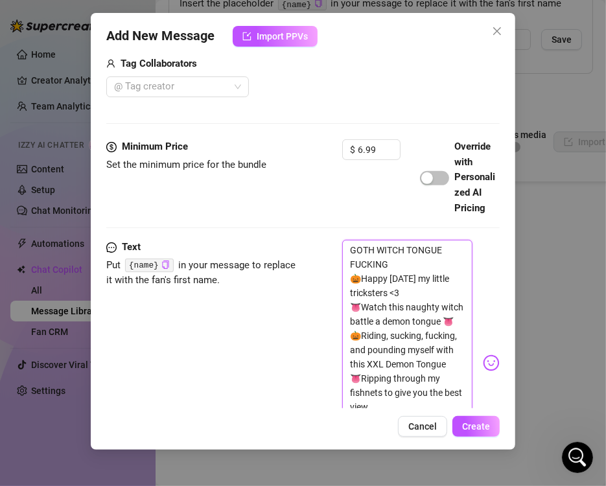
scroll to position [0, 0]
click at [483, 425] on span "Create" at bounding box center [476, 426] width 28 height 10
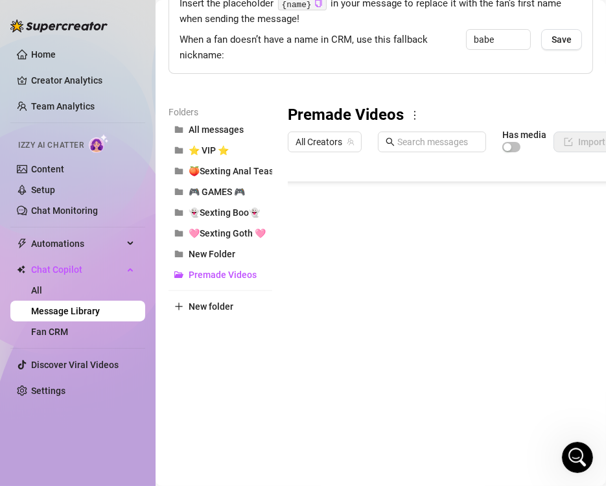
scroll to position [1202, 0]
click at [347, 413] on body "Home Creator Analytics Team Analytics Izzy AI Chatter Content Setup Chat Monito…" at bounding box center [303, 243] width 606 height 486
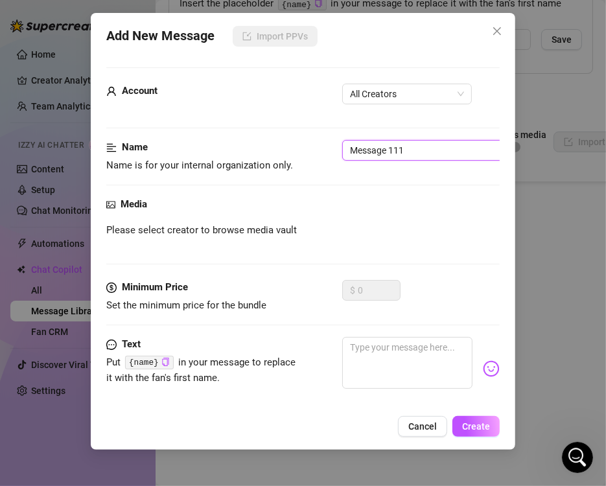
drag, startPoint x: 430, startPoint y: 147, endPoint x: -1, endPoint y: 153, distance: 430.2
click at [0, 153] on html "Home Creator Analytics Team Analytics Izzy AI Chatter Content Setup Chat Monito…" at bounding box center [303, 243] width 606 height 486
click at [388, 96] on span "All Creators" at bounding box center [407, 93] width 114 height 19
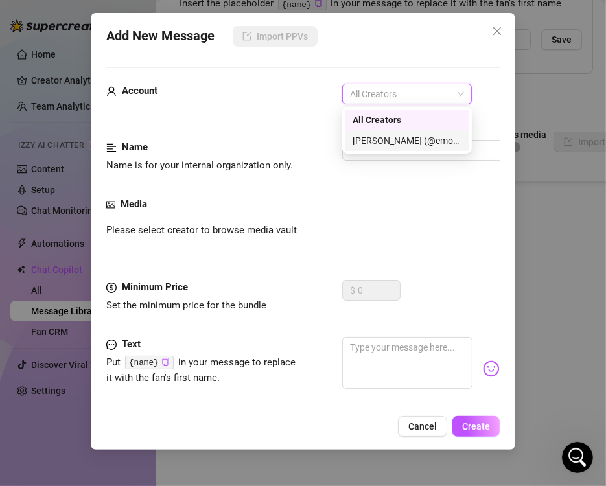
click at [378, 132] on div "[PERSON_NAME] (@emopink69)" at bounding box center [407, 140] width 124 height 21
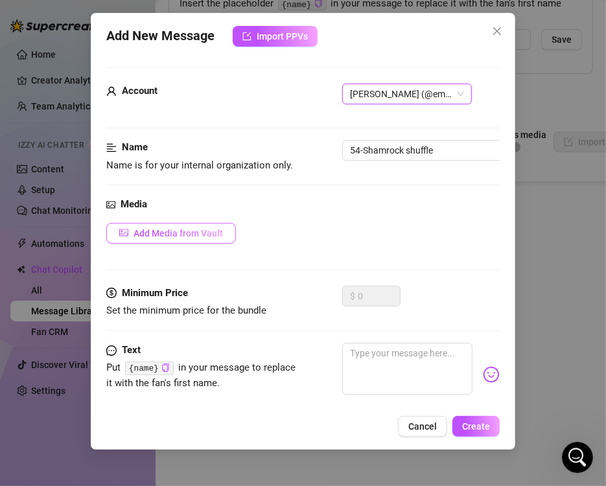
click at [194, 230] on span "Add Media from Vault" at bounding box center [177, 233] width 89 height 10
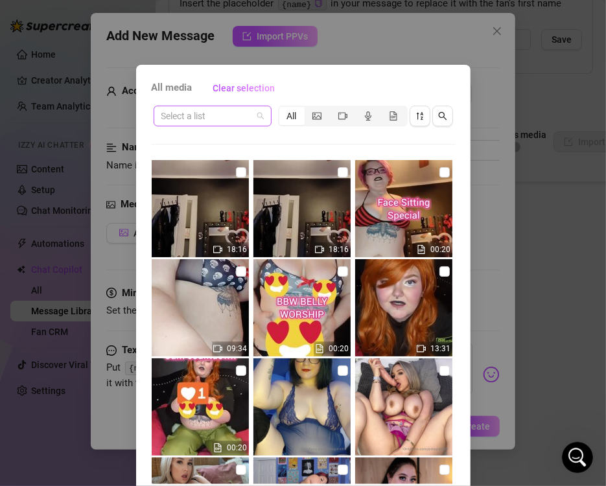
click at [251, 114] on span at bounding box center [212, 115] width 102 height 19
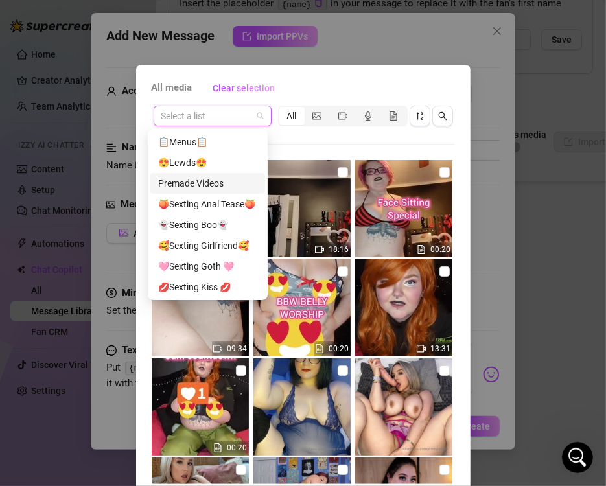
click at [219, 179] on div "Premade Videos" at bounding box center [207, 183] width 99 height 14
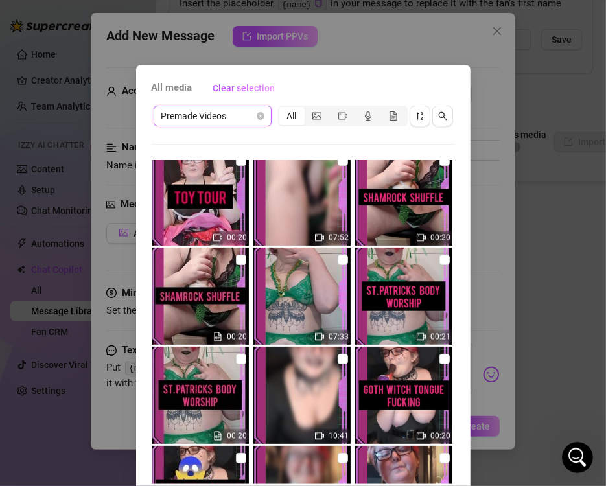
scroll to position [1396, 0]
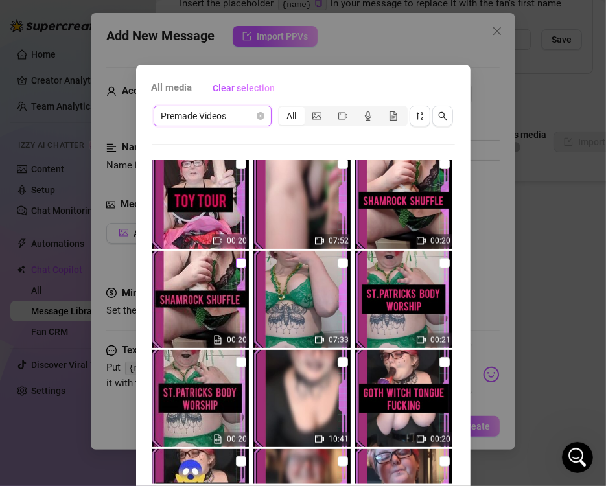
click at [236, 263] on input "checkbox" at bounding box center [241, 263] width 10 height 10
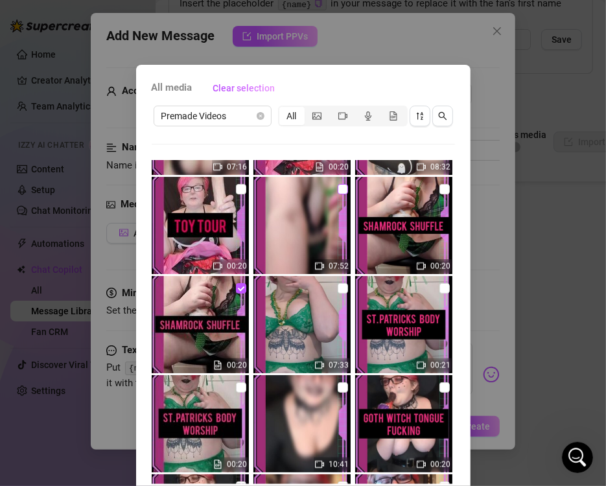
click at [338, 190] on input "checkbox" at bounding box center [343, 189] width 10 height 10
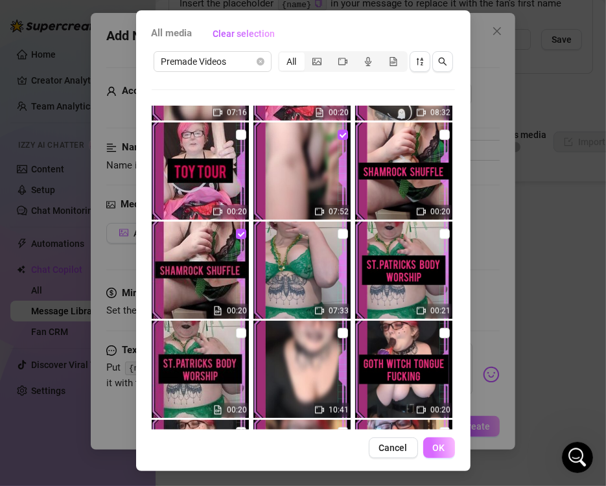
click at [439, 445] on span "OK" at bounding box center [439, 447] width 12 height 10
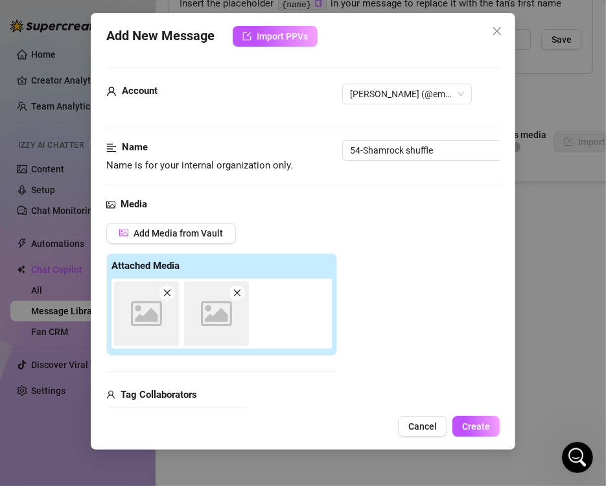
scroll to position [183, 0]
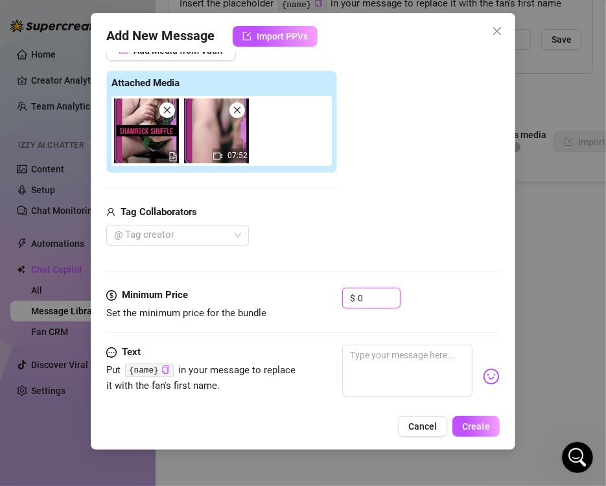
drag, startPoint x: 373, startPoint y: 302, endPoint x: 274, endPoint y: 305, distance: 98.5
click at [274, 305] on div "Minimum Price Set the minimum price for the bundle $ 0" at bounding box center [302, 304] width 393 height 33
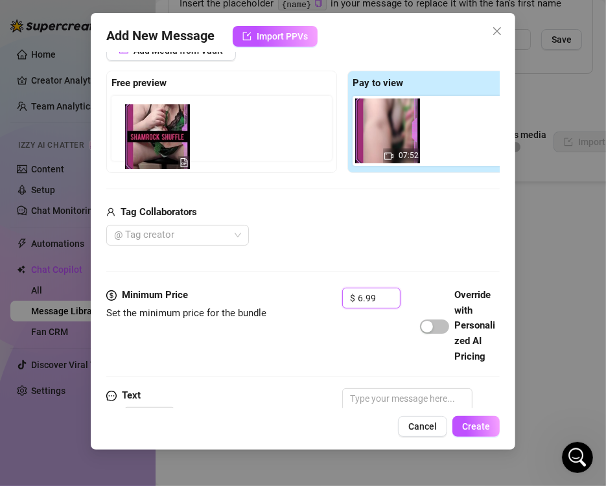
drag, startPoint x: 391, startPoint y: 143, endPoint x: 153, endPoint y: 156, distance: 238.2
click at [153, 156] on div "Free preview Pay to view 07:52" at bounding box center [342, 122] width 472 height 102
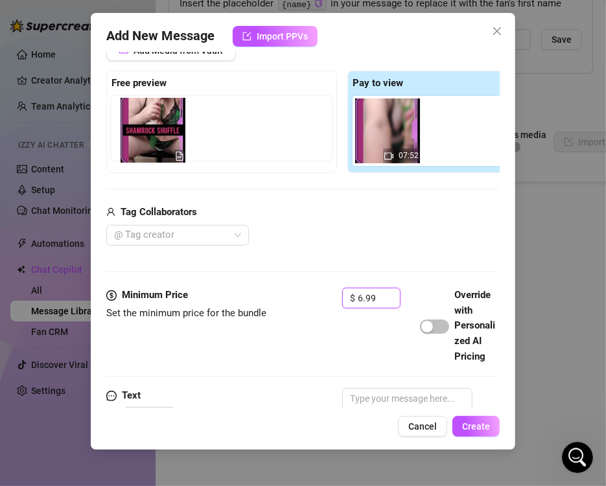
drag, startPoint x: 386, startPoint y: 137, endPoint x: 142, endPoint y: 139, distance: 244.3
click at [142, 139] on div "Free preview Pay to view 07:52" at bounding box center [342, 122] width 472 height 102
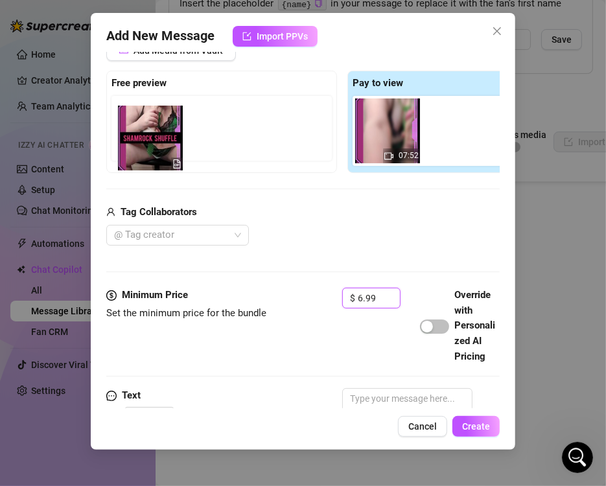
drag, startPoint x: 383, startPoint y: 145, endPoint x: 134, endPoint y: 155, distance: 249.0
click at [134, 155] on div "Free preview Pay to view 07:52" at bounding box center [342, 122] width 472 height 102
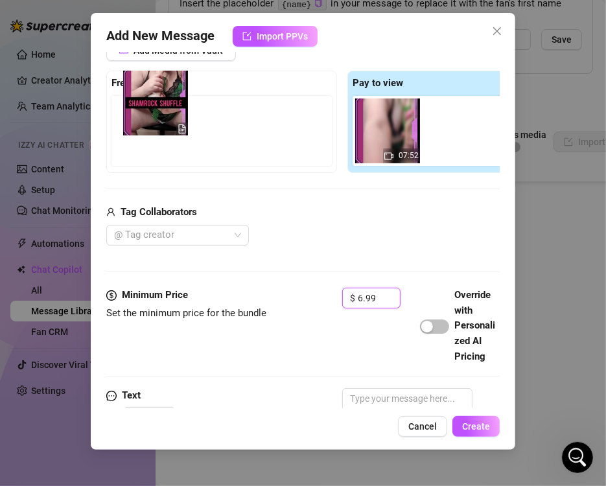
drag, startPoint x: 394, startPoint y: 126, endPoint x: 143, endPoint y: 105, distance: 252.2
click at [143, 105] on div "Free preview Pay to view 07:52" at bounding box center [342, 122] width 472 height 102
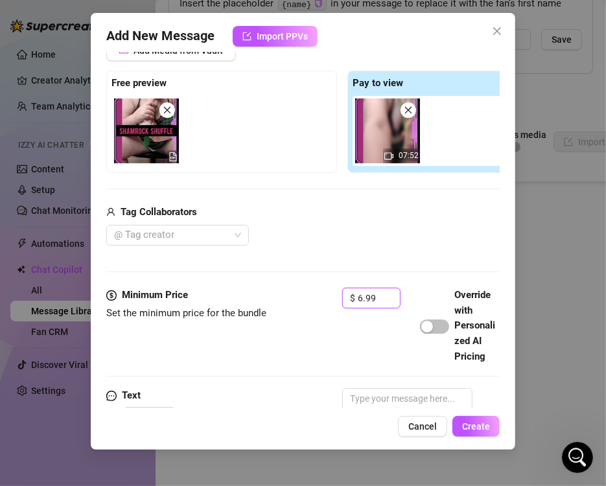
scroll to position [331, 0]
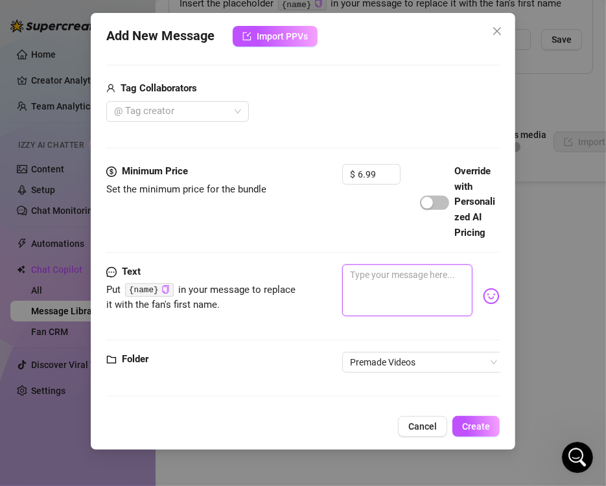
click at [378, 281] on textarea at bounding box center [407, 290] width 130 height 52
paste textarea "SHAMROCK SHUFFLE 🌱I have a brand new jumbo dildo, and a bottle of cum... 👣Watch…"
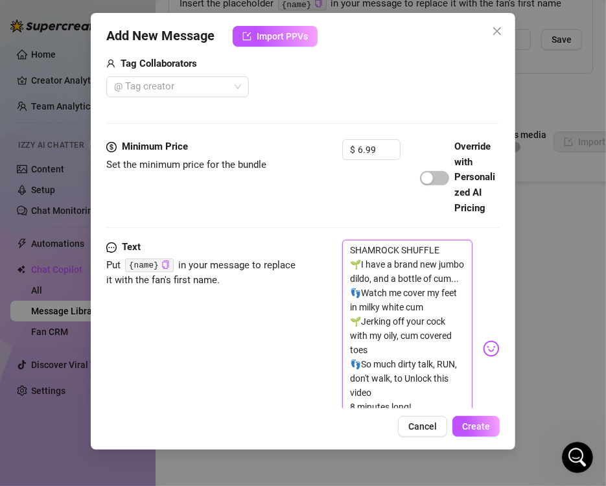
scroll to position [0, 0]
click at [476, 422] on span "Create" at bounding box center [476, 426] width 28 height 10
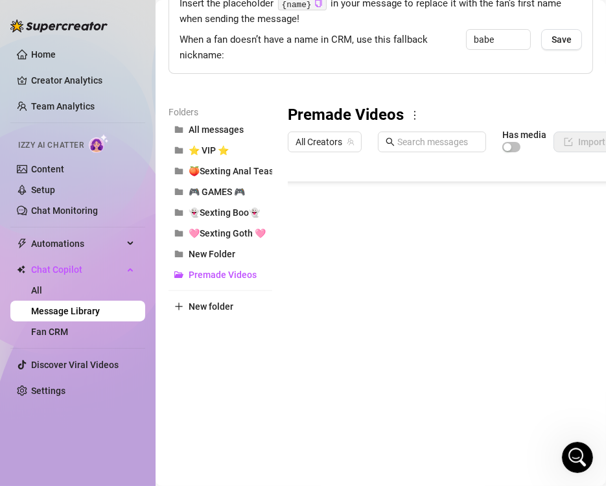
click at [334, 412] on body "Home Creator Analytics Team Analytics Izzy AI Chatter Content Setup Chat Monito…" at bounding box center [303, 243] width 606 height 486
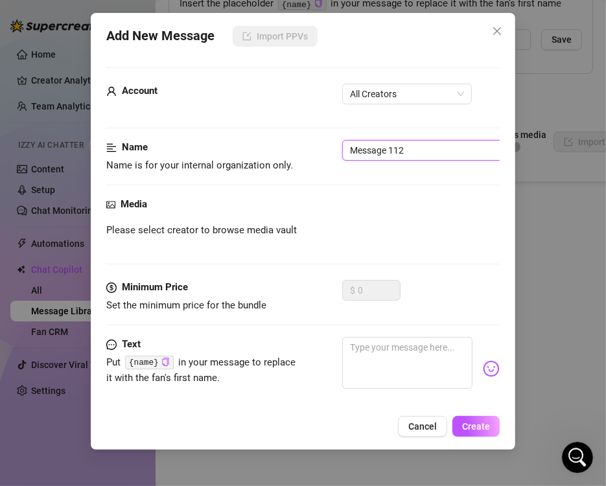
drag, startPoint x: 417, startPoint y: 148, endPoint x: 190, endPoint y: 169, distance: 227.1
click at [190, 169] on div "Name Name is for your internal organization only. Message 112" at bounding box center [302, 156] width 393 height 33
click at [415, 98] on span "All Creators" at bounding box center [407, 93] width 114 height 19
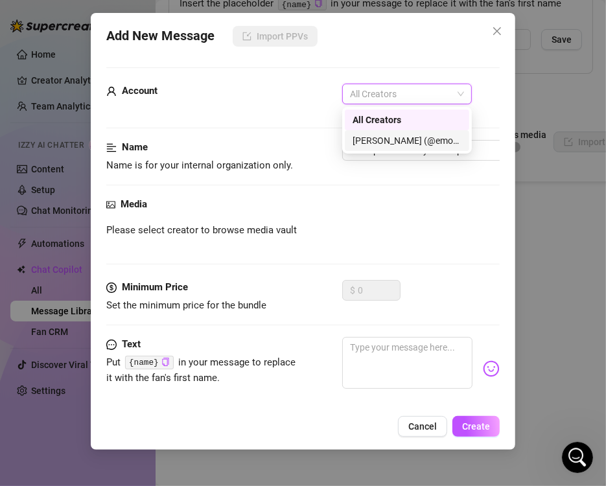
click at [394, 137] on div "[PERSON_NAME] (@emopink69)" at bounding box center [406, 140] width 109 height 14
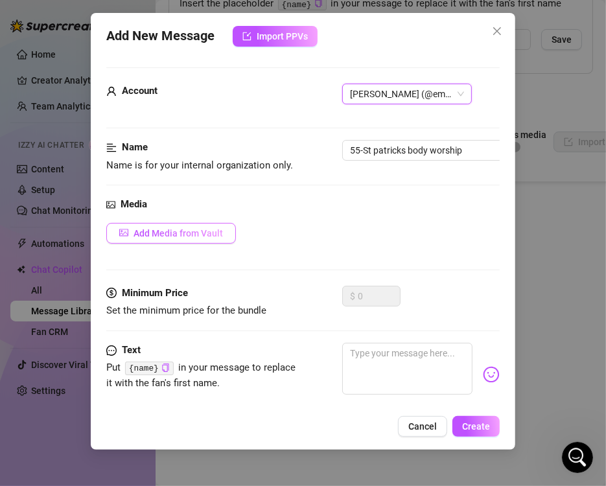
click at [222, 225] on button "Add Media from Vault" at bounding box center [171, 233] width 130 height 21
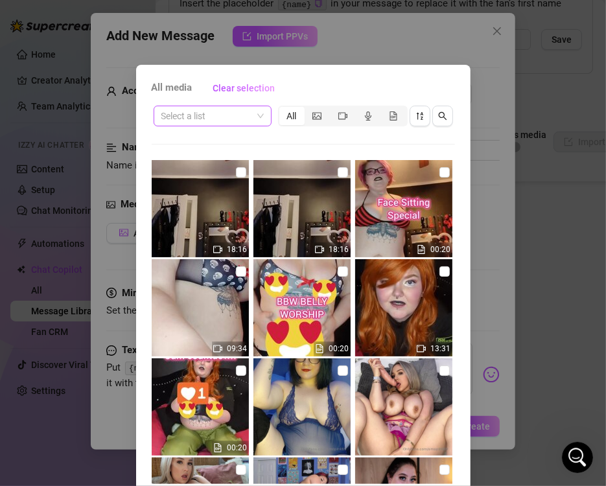
click at [251, 117] on span at bounding box center [212, 115] width 102 height 19
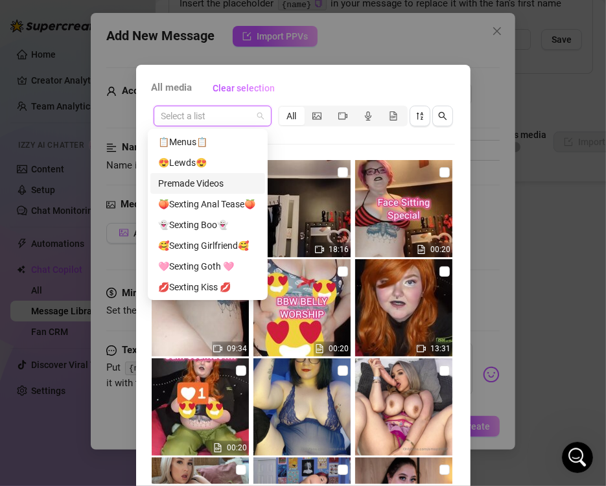
click at [236, 178] on div "Premade Videos" at bounding box center [207, 183] width 99 height 14
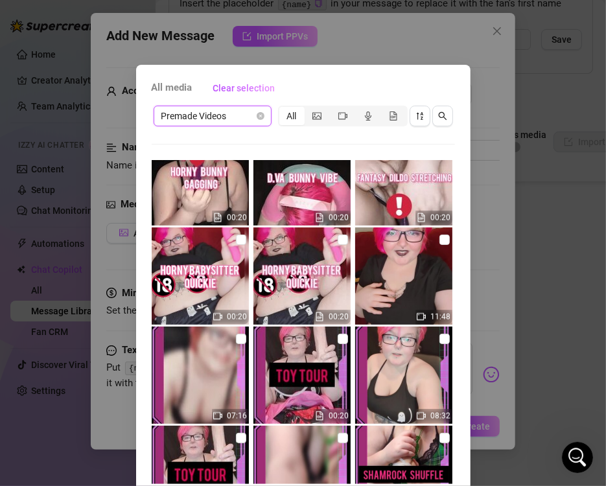
scroll to position [1437, 0]
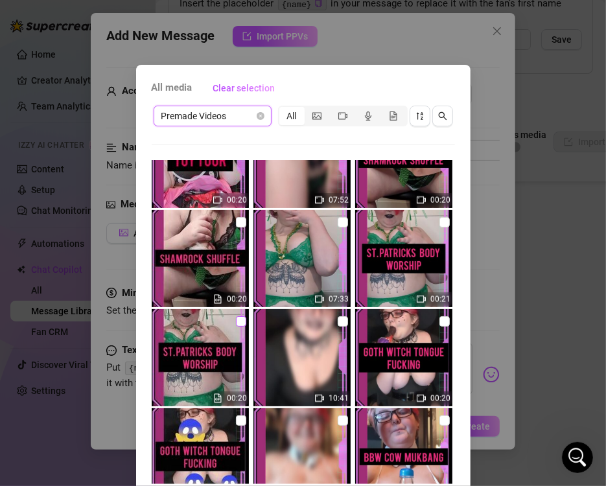
click at [236, 321] on input "checkbox" at bounding box center [241, 321] width 10 height 10
click at [338, 221] on input "checkbox" at bounding box center [343, 222] width 10 height 10
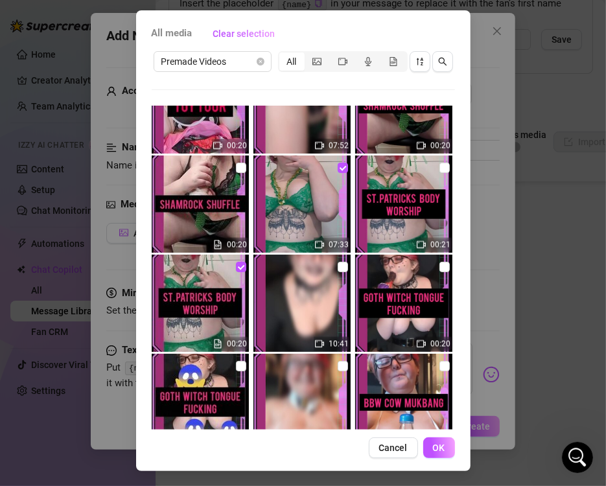
scroll to position [54, 0]
click at [433, 451] on span "OK" at bounding box center [439, 447] width 12 height 10
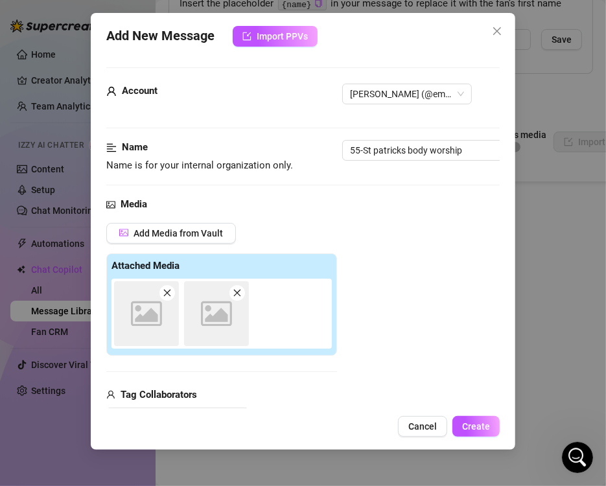
scroll to position [183, 0]
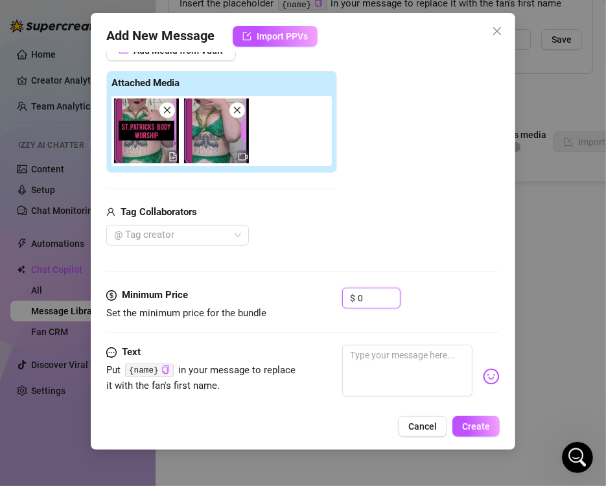
drag, startPoint x: 373, startPoint y: 293, endPoint x: 253, endPoint y: 306, distance: 120.6
click at [253, 306] on div "Minimum Price Set the minimum price for the bundle $ 0" at bounding box center [302, 304] width 393 height 33
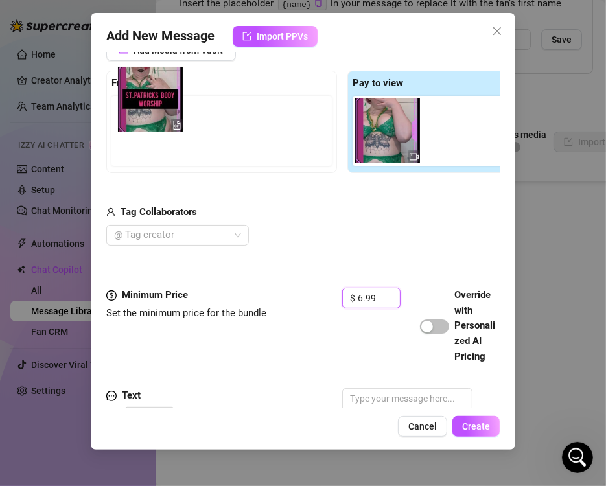
drag, startPoint x: 384, startPoint y: 157, endPoint x: 135, endPoint y: 139, distance: 248.8
click at [135, 139] on div "Free preview Pay to view" at bounding box center [342, 122] width 472 height 102
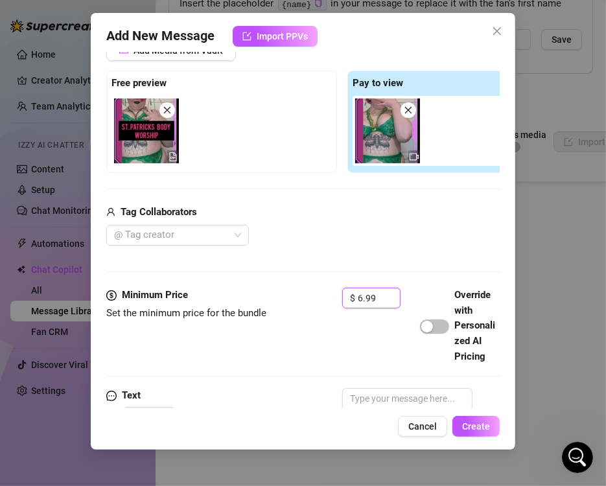
scroll to position [331, 0]
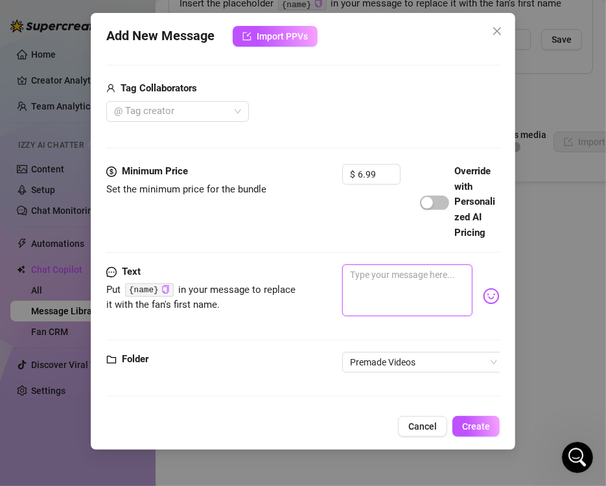
click at [378, 275] on textarea at bounding box center [407, 290] width 130 height 52
paste textarea "ST PATRICKS BODY WORSHIP 💚Watch me rub cum all over my body 🤞If you're lucky, I…"
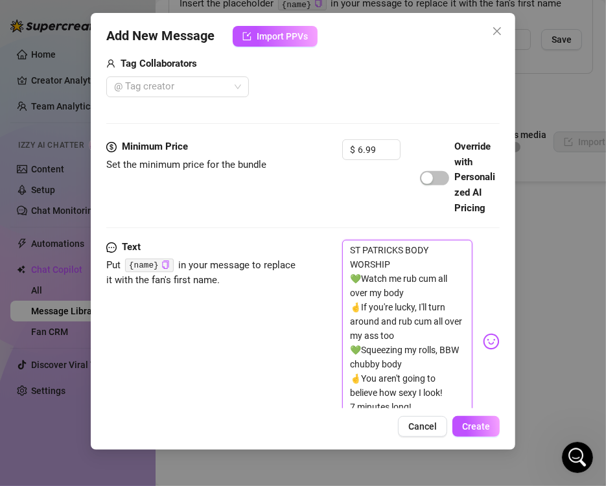
scroll to position [0, 0]
click at [479, 430] on span "Create" at bounding box center [476, 426] width 28 height 10
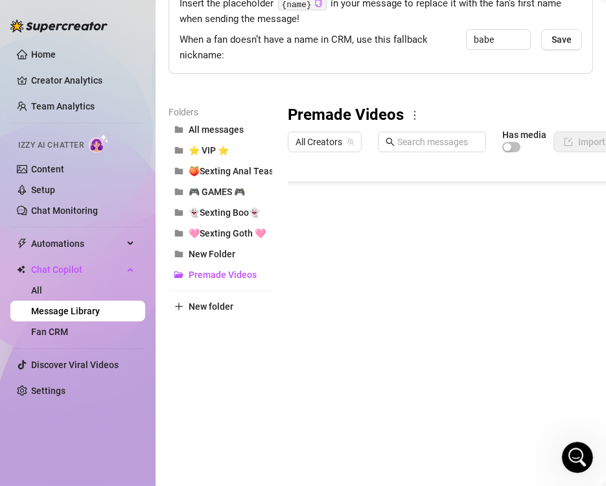
click at [351, 409] on body "Home Creator Analytics Team Analytics Izzy AI Chatter Content Setup Chat Monito…" at bounding box center [303, 243] width 606 height 486
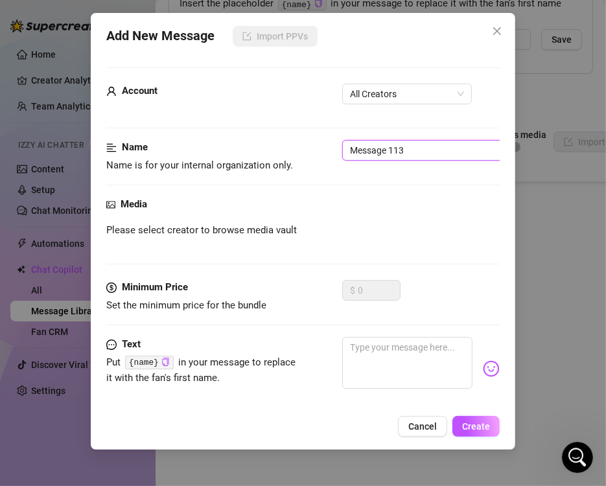
drag, startPoint x: 422, startPoint y: 146, endPoint x: 211, endPoint y: 139, distance: 212.0
click at [211, 139] on form "Account All Creators Name Name is for your internal organization only. Message …" at bounding box center [302, 273] width 393 height 413
paste input "TOY TOUR! 🖤A FULL tour of all toys I have available! 💖These are ALL options whe…"
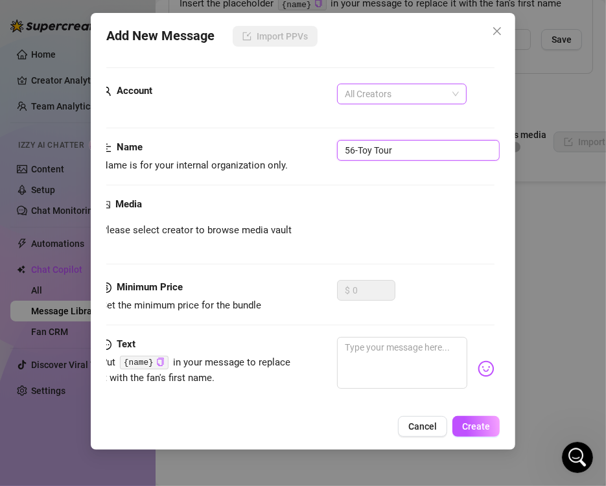
click at [428, 95] on span "All Creators" at bounding box center [402, 93] width 114 height 19
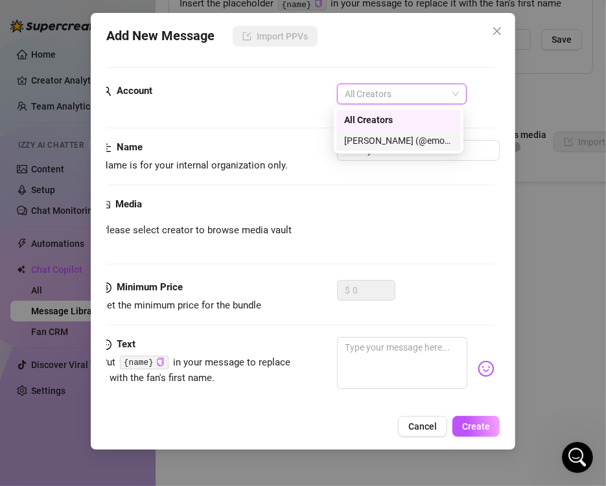
click at [388, 135] on div "[PERSON_NAME] (@emopink69)" at bounding box center [398, 140] width 109 height 14
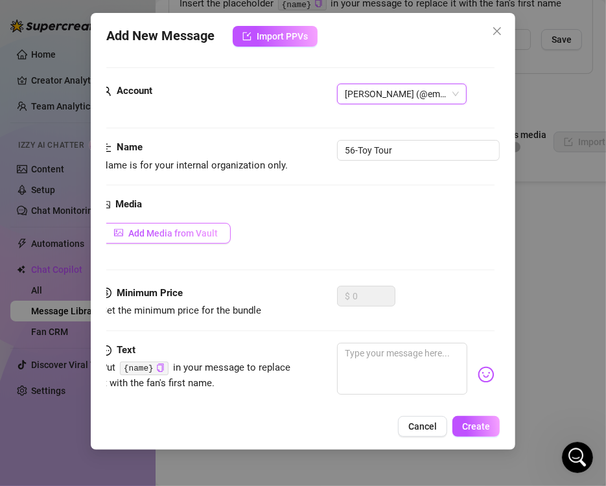
click at [194, 228] on span "Add Media from Vault" at bounding box center [172, 233] width 89 height 10
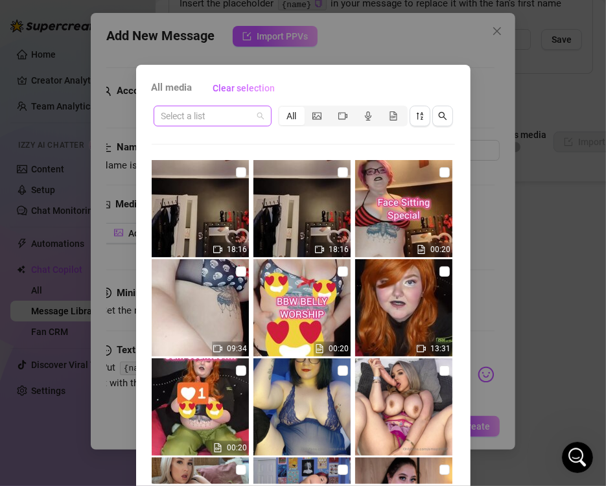
click at [247, 119] on span at bounding box center [212, 115] width 102 height 19
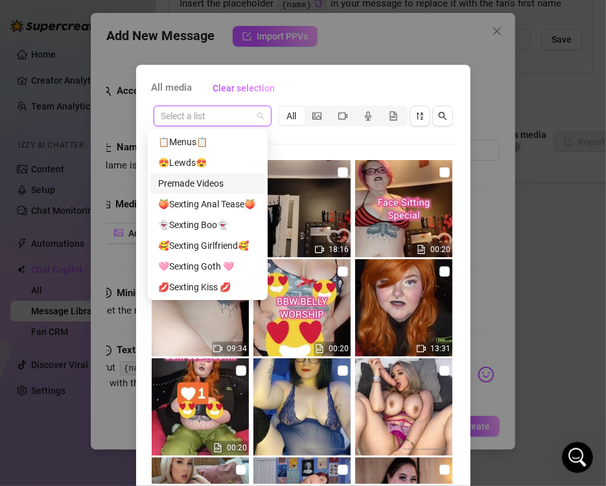
click at [236, 175] on div "Premade Videos" at bounding box center [207, 183] width 115 height 21
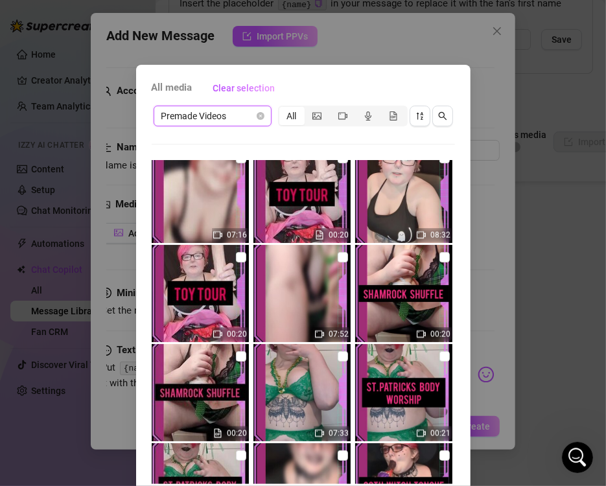
scroll to position [1304, 0]
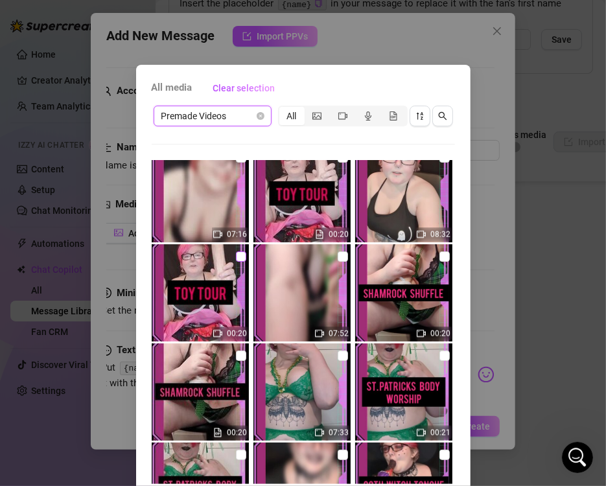
click at [236, 256] on input "checkbox" at bounding box center [241, 256] width 10 height 10
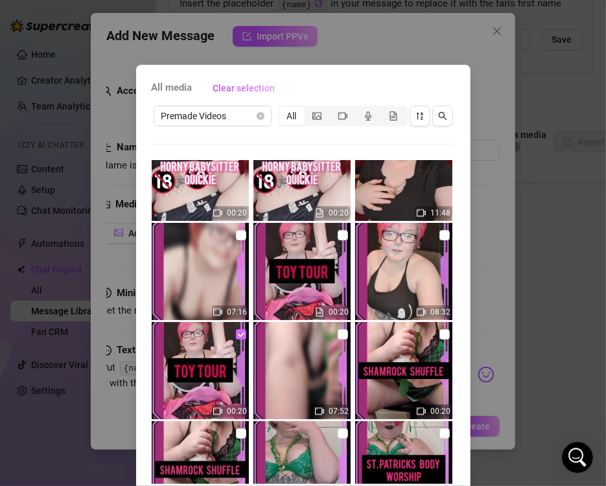
scroll to position [1226, 0]
click at [439, 238] on input "checkbox" at bounding box center [444, 235] width 10 height 10
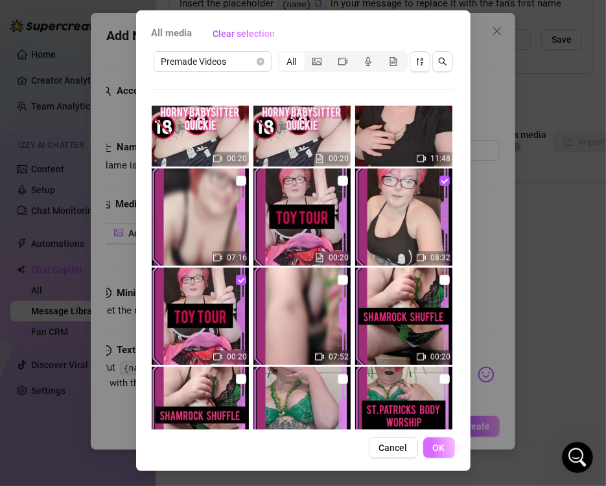
click at [442, 441] on button "OK" at bounding box center [439, 447] width 32 height 21
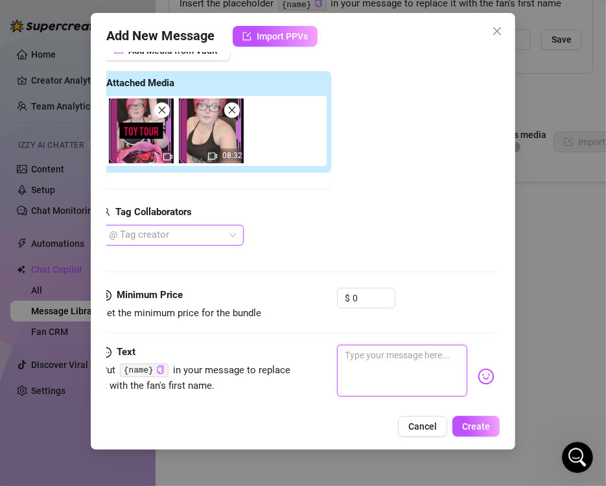
click at [375, 360] on textarea at bounding box center [402, 371] width 130 height 52
paste textarea "TOY TOUR! 🖤A FULL tour of all toys I have available! 💖These are ALL options whe…"
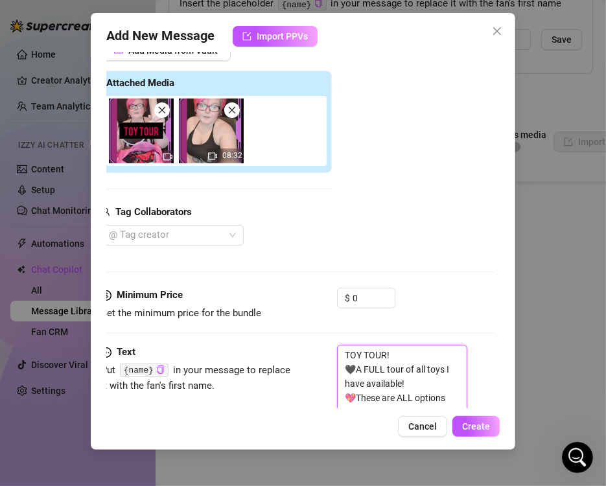
scroll to position [369, 8]
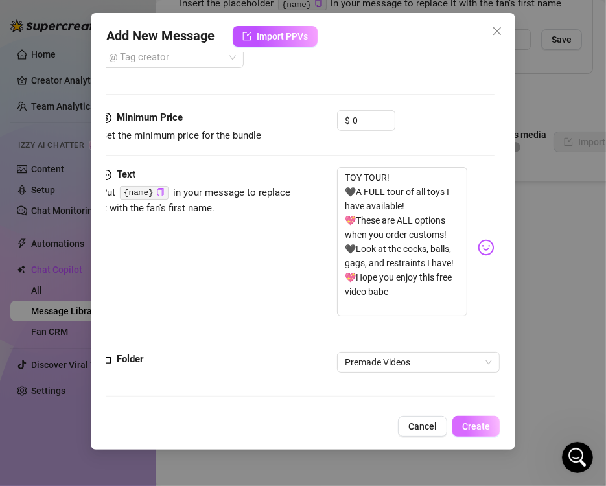
click at [476, 429] on span "Create" at bounding box center [476, 426] width 28 height 10
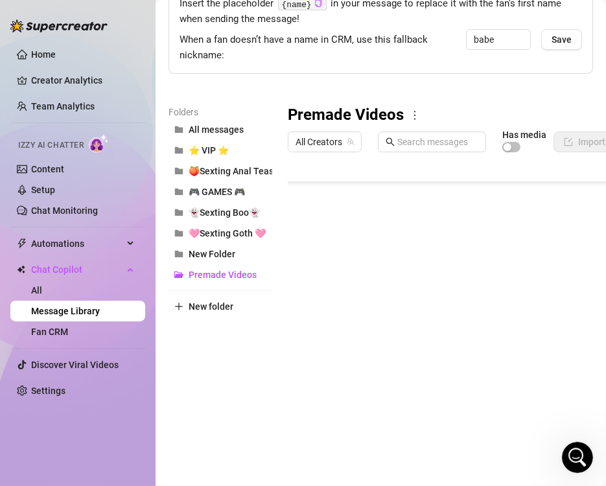
scroll to position [1280, 0]
click at [344, 407] on body "Home Creator Analytics Team Analytics Izzy AI Chatter Content Setup Chat Monito…" at bounding box center [303, 243] width 606 height 486
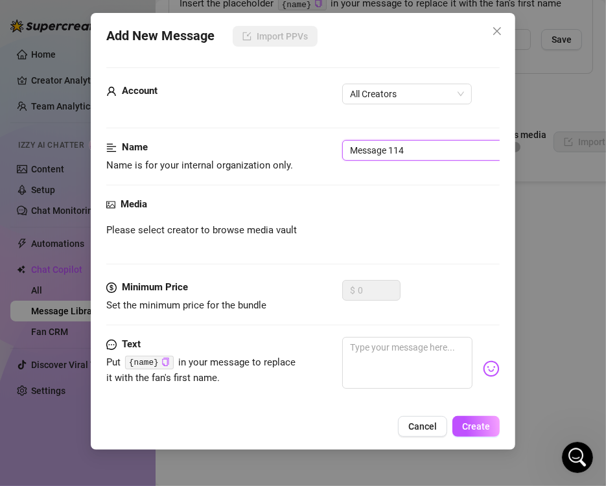
drag, startPoint x: 427, startPoint y: 150, endPoint x: 222, endPoint y: 156, distance: 204.8
click at [222, 156] on div "Name Name is for your internal organization only. Message 114" at bounding box center [302, 156] width 393 height 33
click at [384, 99] on span "All Creators" at bounding box center [407, 93] width 114 height 19
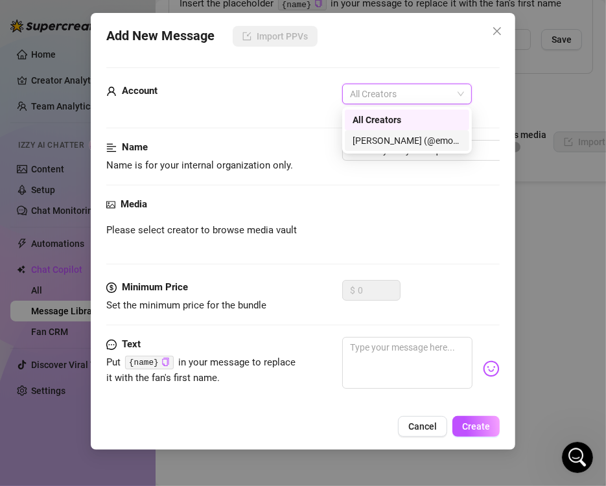
click at [389, 139] on div "[PERSON_NAME] (@emopink69)" at bounding box center [406, 140] width 109 height 14
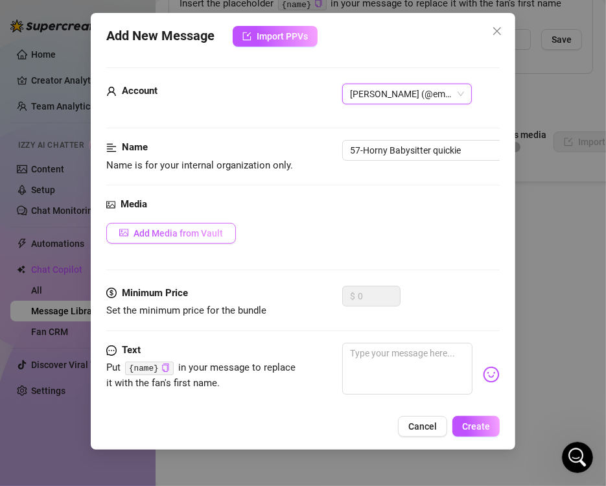
click at [214, 232] on span "Add Media from Vault" at bounding box center [177, 233] width 89 height 10
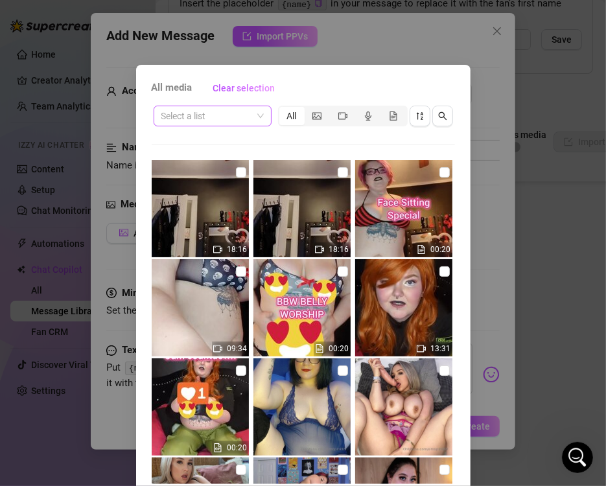
click at [252, 107] on span at bounding box center [212, 115] width 102 height 19
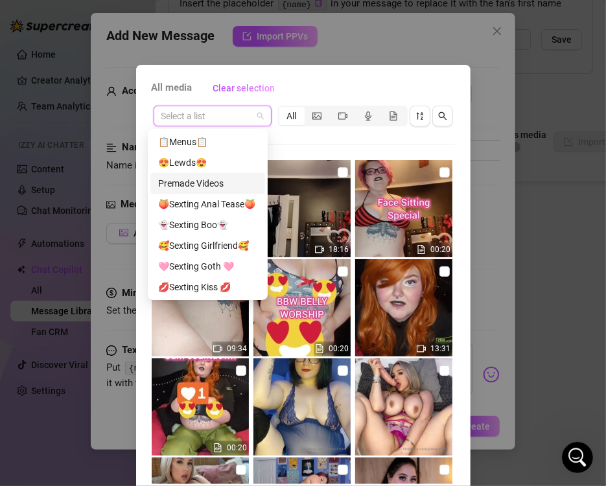
click at [216, 186] on div "Premade Videos" at bounding box center [207, 183] width 99 height 14
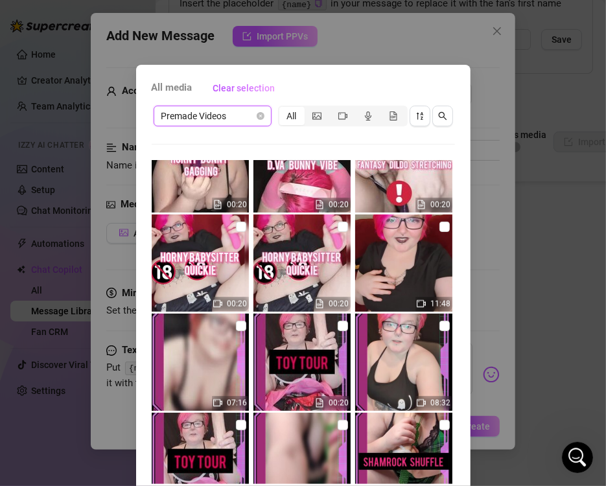
scroll to position [1136, 0]
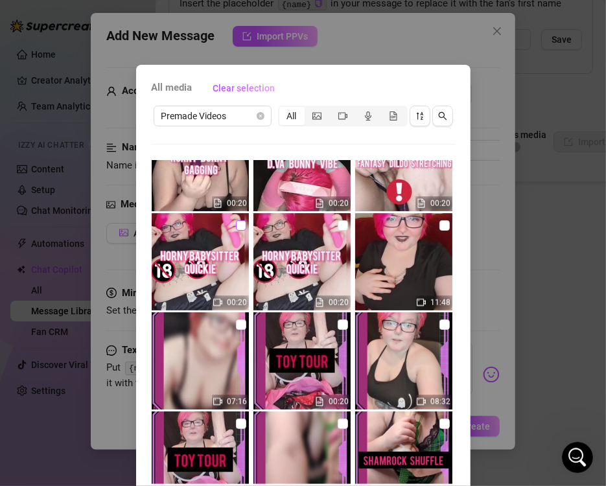
click at [236, 224] on input "checkbox" at bounding box center [241, 225] width 10 height 10
click at [338, 225] on input "checkbox" at bounding box center [343, 225] width 10 height 10
click at [439, 227] on input "checkbox" at bounding box center [444, 225] width 10 height 10
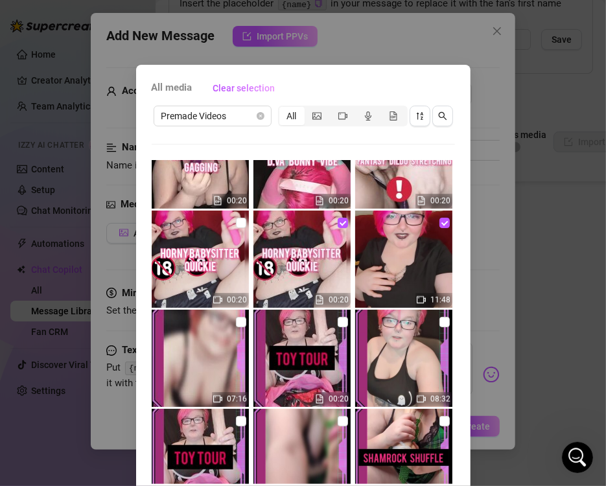
scroll to position [54, 0]
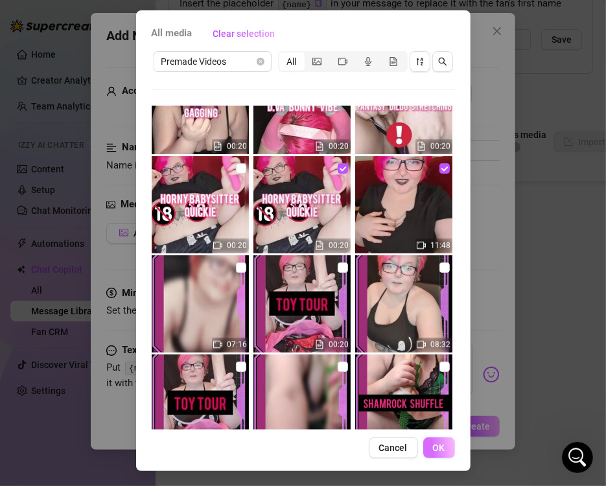
click at [436, 450] on span "OK" at bounding box center [439, 447] width 12 height 10
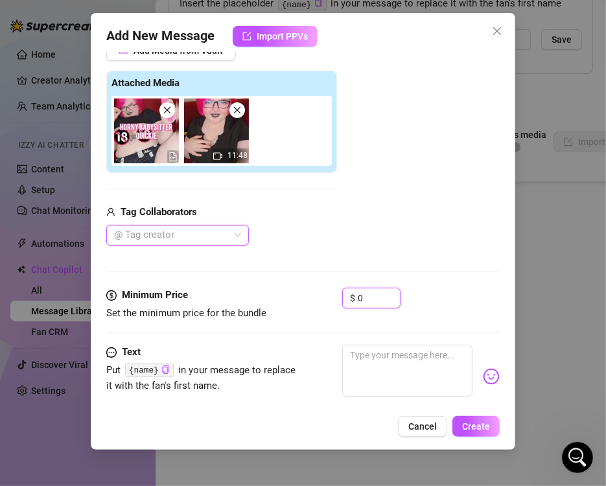
drag, startPoint x: 370, startPoint y: 293, endPoint x: 287, endPoint y: 290, distance: 83.0
click at [287, 290] on div "Minimum Price Set the minimum price for the bundle $ 0" at bounding box center [302, 304] width 393 height 33
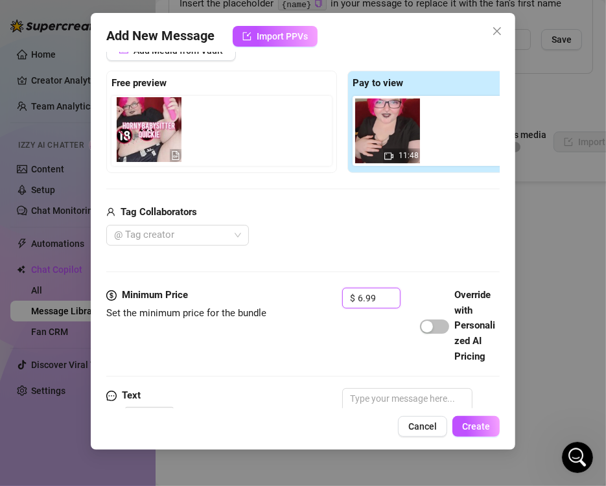
drag, startPoint x: 391, startPoint y: 145, endPoint x: 133, endPoint y: 144, distance: 257.9
click at [133, 144] on div "Free preview Pay to view 11:48" at bounding box center [342, 122] width 472 height 102
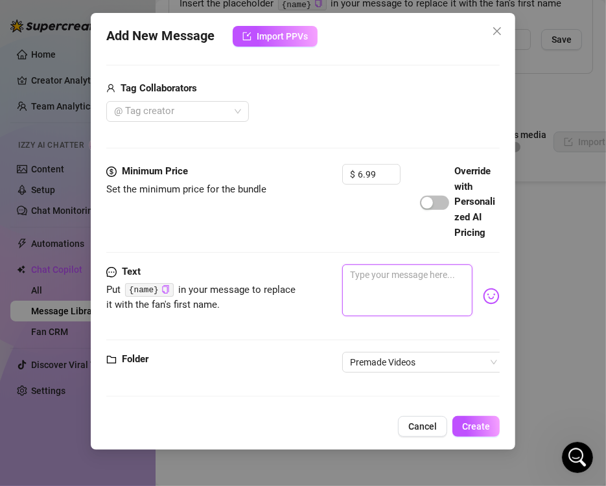
click at [387, 284] on textarea at bounding box center [407, 290] width 130 height 52
paste textarea "HORNY BABYSITTER QUICKIE 🫦My new neighbors wanted me to babysit for them! 😳I go…"
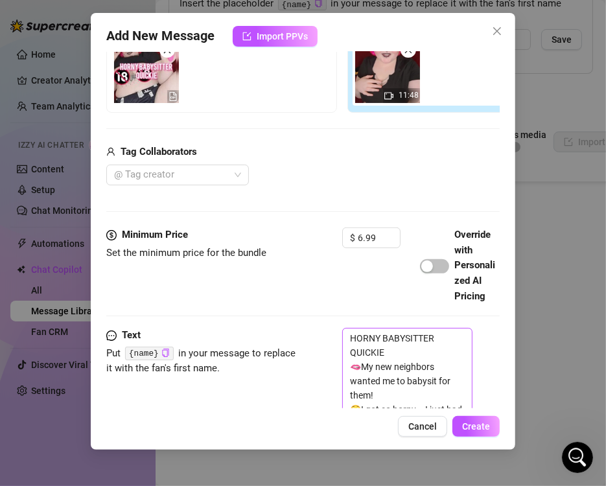
scroll to position [485, 0]
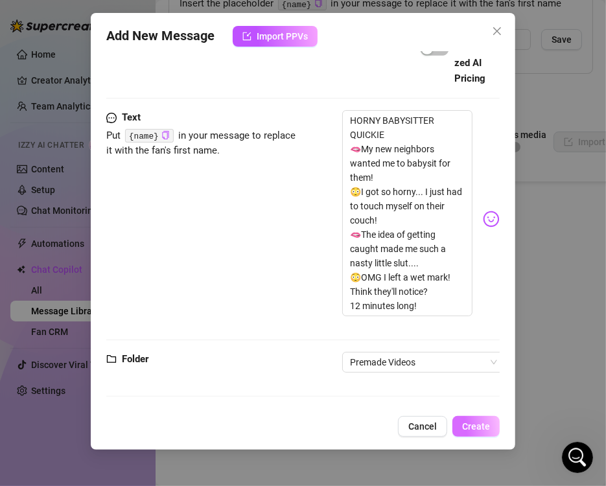
click at [469, 425] on span "Create" at bounding box center [476, 426] width 28 height 10
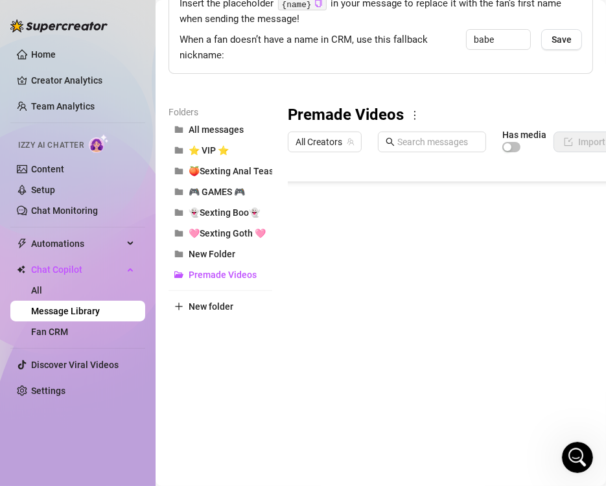
scroll to position [1306, 0]
click at [339, 415] on body "Home Creator Analytics Team Analytics Izzy AI Chatter Content Setup Chat Monito…" at bounding box center [303, 243] width 606 height 486
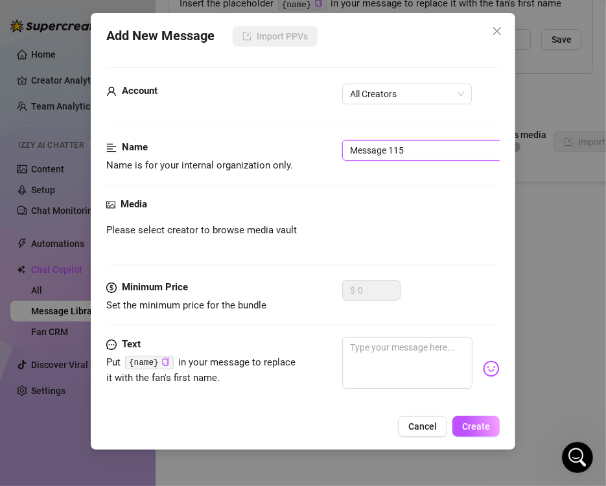
drag, startPoint x: 439, startPoint y: 148, endPoint x: 152, endPoint y: 113, distance: 289.1
click at [152, 113] on form "Account All Creators Name Name is for your internal organization only. Message …" at bounding box center [302, 273] width 393 height 413
click at [385, 91] on span "All Creators" at bounding box center [407, 93] width 114 height 19
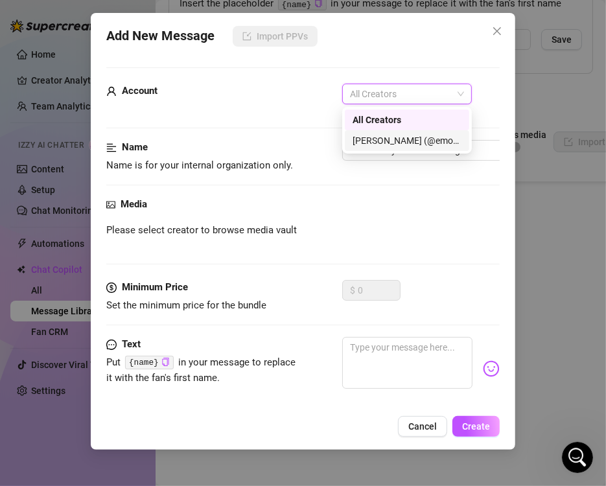
click at [367, 141] on div "[PERSON_NAME] (@emopink69)" at bounding box center [406, 140] width 109 height 14
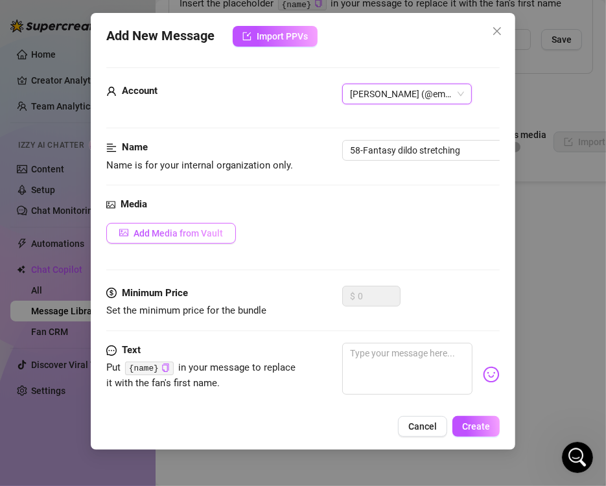
click at [167, 238] on span "Add Media from Vault" at bounding box center [177, 233] width 89 height 10
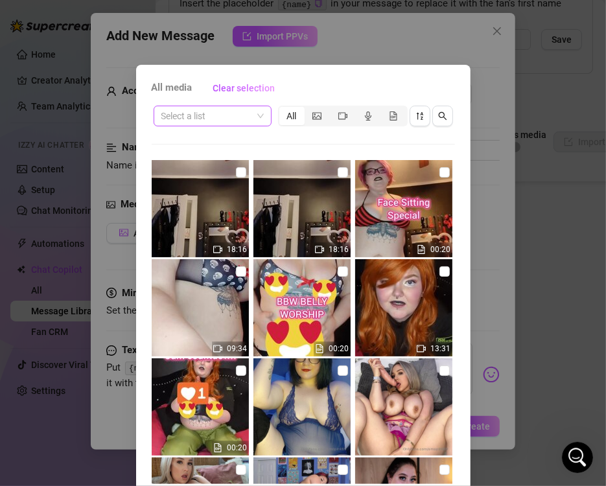
click at [245, 117] on input "search" at bounding box center [206, 115] width 91 height 19
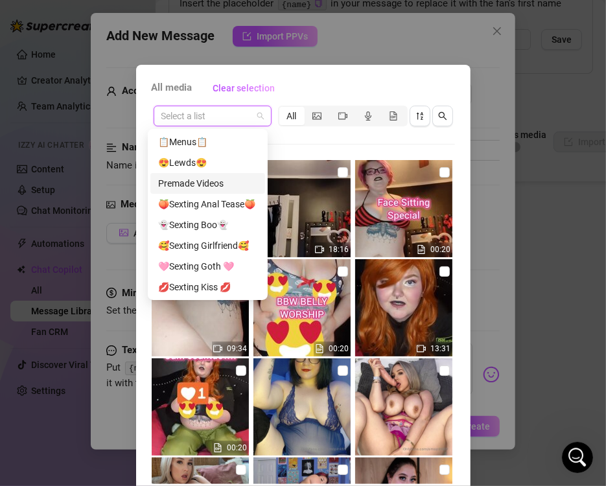
click at [225, 176] on div "Premade Videos" at bounding box center [207, 183] width 99 height 14
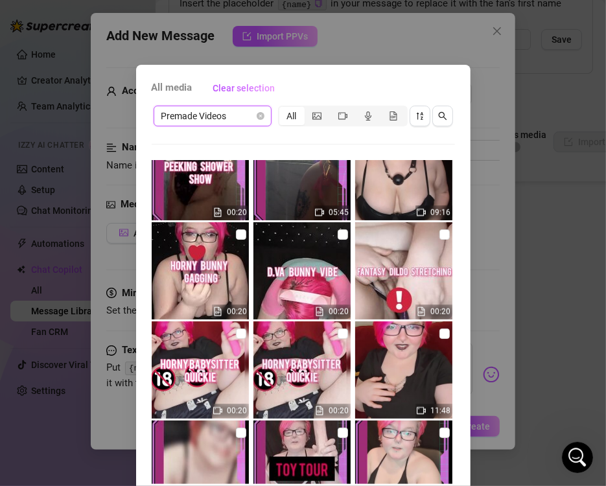
scroll to position [1029, 0]
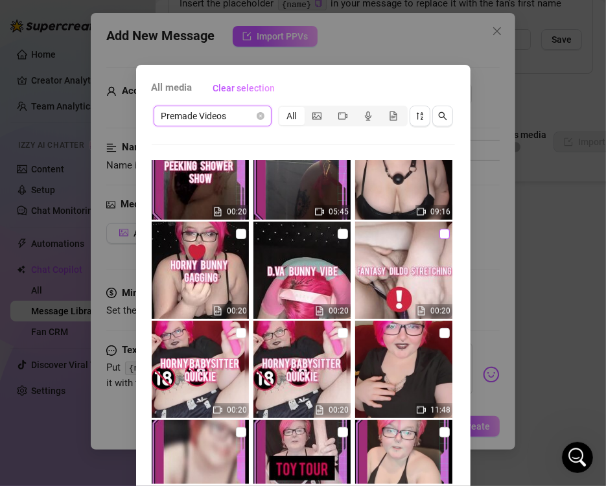
click at [439, 231] on input "checkbox" at bounding box center [444, 234] width 10 height 10
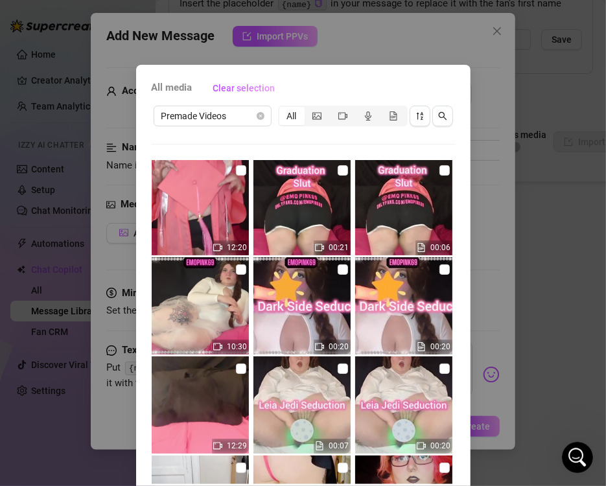
scroll to position [0, 0]
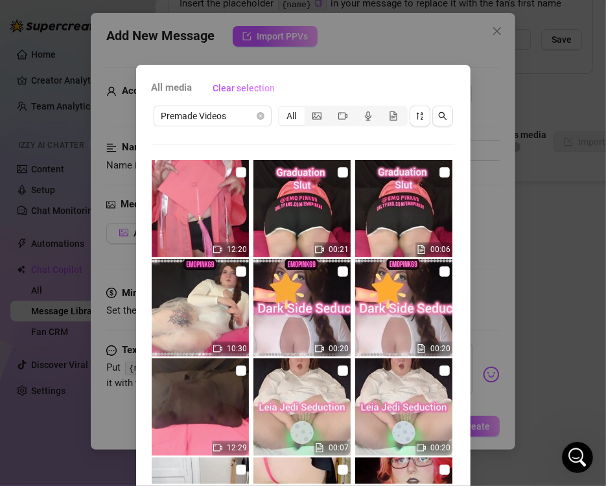
click at [531, 188] on div "All media Clear selection Premade Videos All 12:20 00:21 00:06 10:30 00:20 00:2…" at bounding box center [303, 243] width 606 height 486
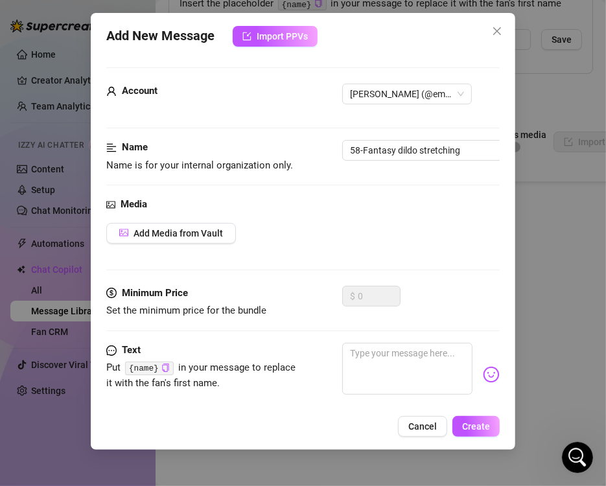
scroll to position [88, 0]
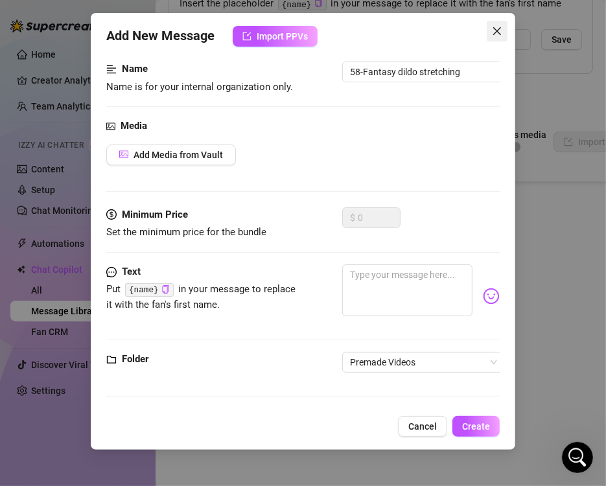
click at [500, 34] on icon "close" at bounding box center [497, 31] width 8 height 8
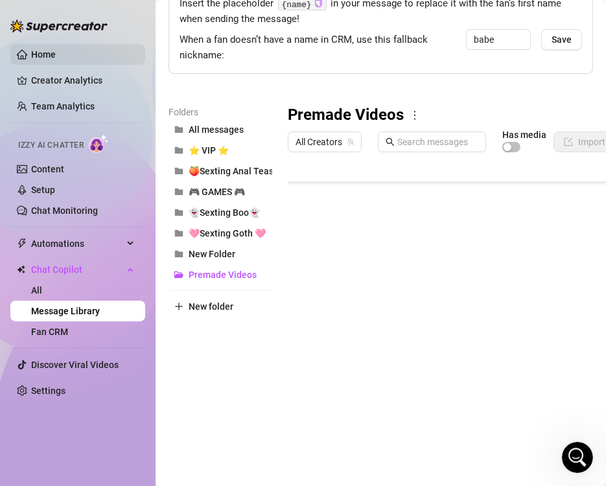
click at [56, 49] on link "Home" at bounding box center [43, 54] width 25 height 10
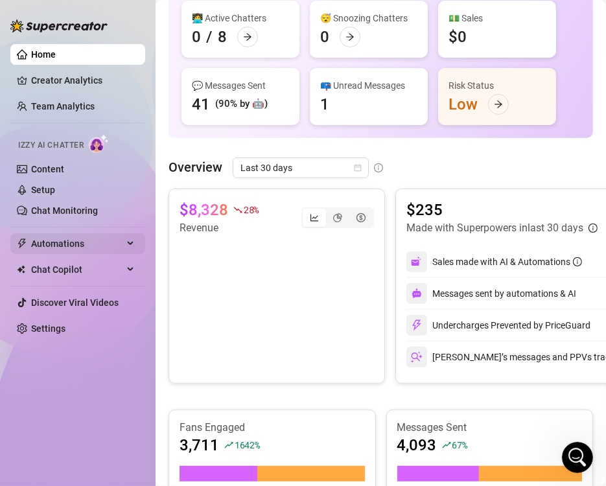
click at [63, 246] on span "Automations" at bounding box center [77, 243] width 92 height 21
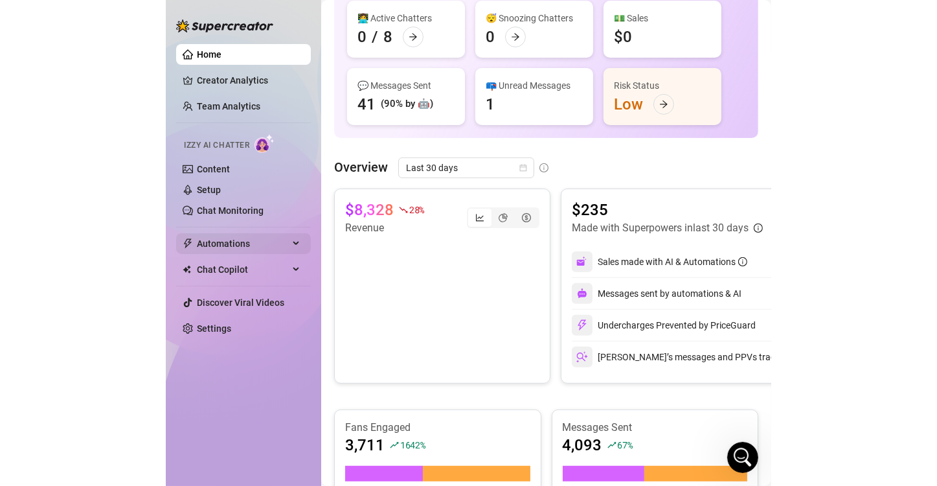
scroll to position [108, 0]
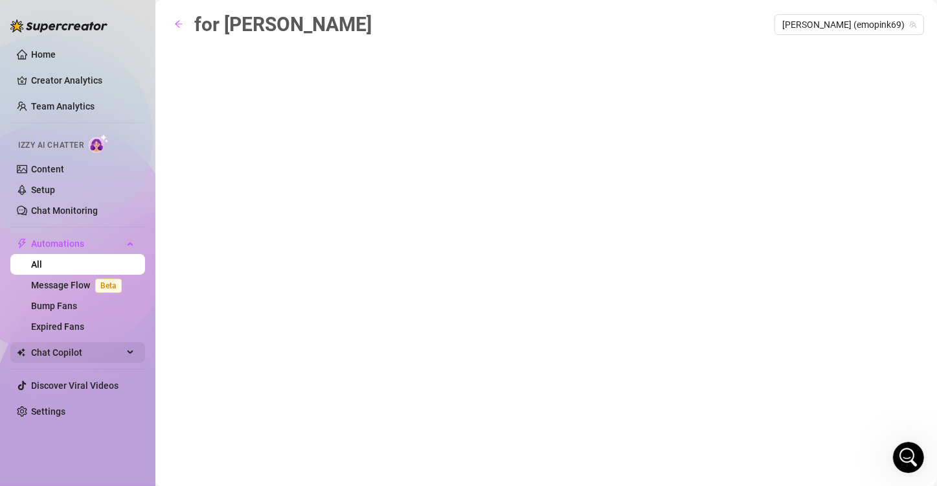
click at [84, 347] on span "Chat Copilot" at bounding box center [77, 352] width 92 height 21
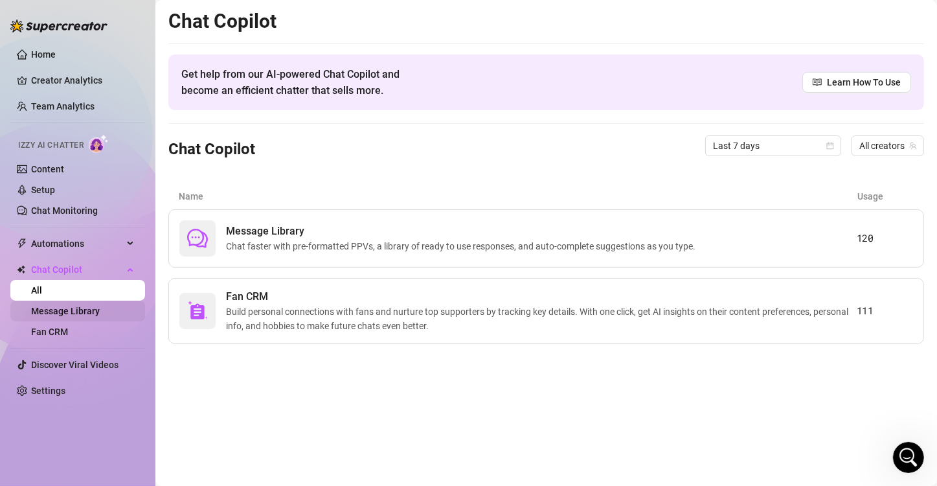
click at [75, 311] on link "Message Library" at bounding box center [65, 311] width 69 height 10
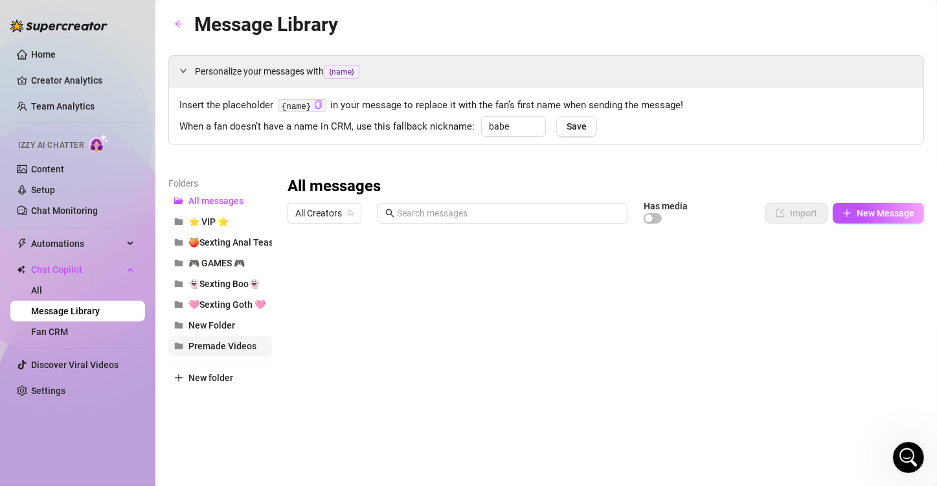
click at [246, 341] on span "Premade Videos" at bounding box center [223, 346] width 68 height 10
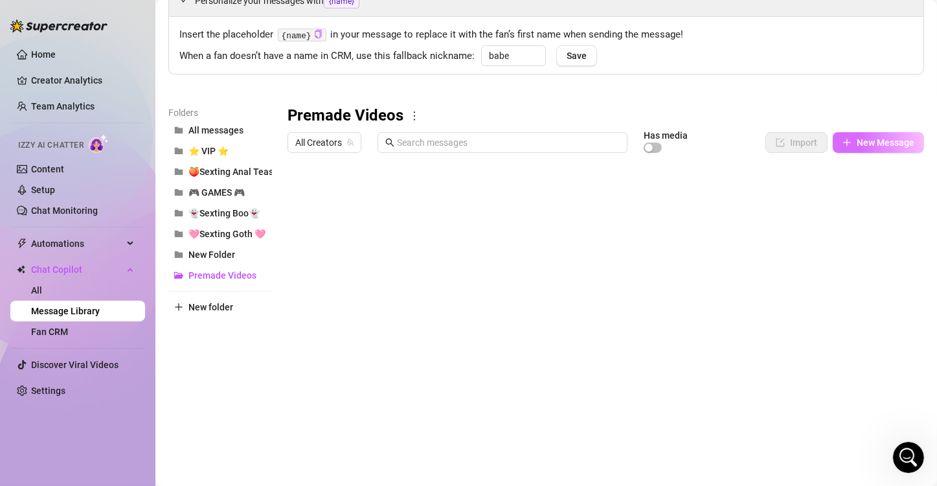
click at [605, 139] on span "New Message" at bounding box center [886, 142] width 58 height 10
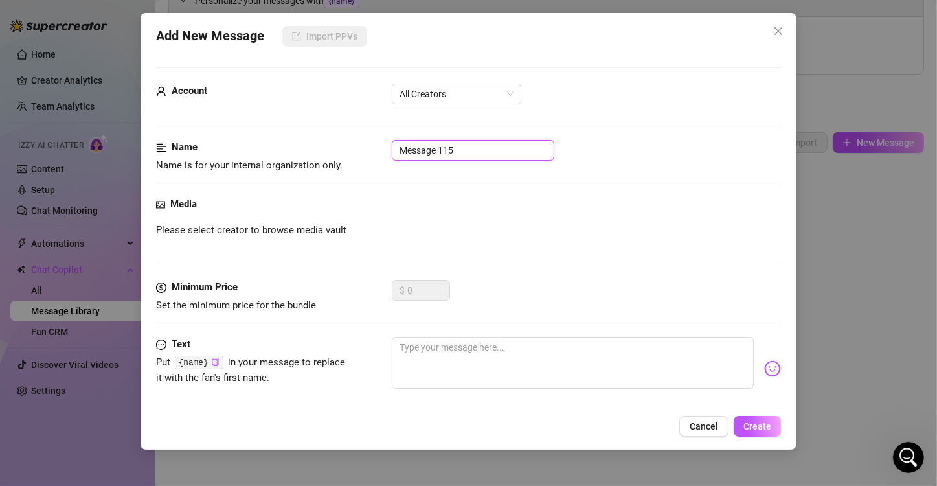
drag, startPoint x: 500, startPoint y: 155, endPoint x: 317, endPoint y: 152, distance: 182.1
click at [317, 152] on div "Name Name is for your internal organization only. Message 115" at bounding box center [468, 156] width 625 height 33
click at [324, 236] on span "Please select creator to browse media vault" at bounding box center [251, 231] width 190 height 16
click at [432, 103] on span "All Creators" at bounding box center [457, 93] width 114 height 19
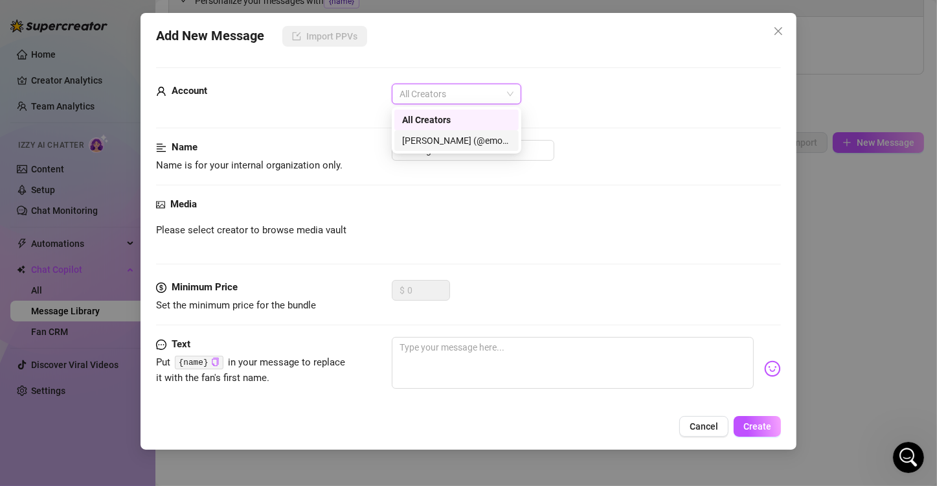
click at [437, 145] on div "[PERSON_NAME] (@emopink69)" at bounding box center [456, 140] width 109 height 14
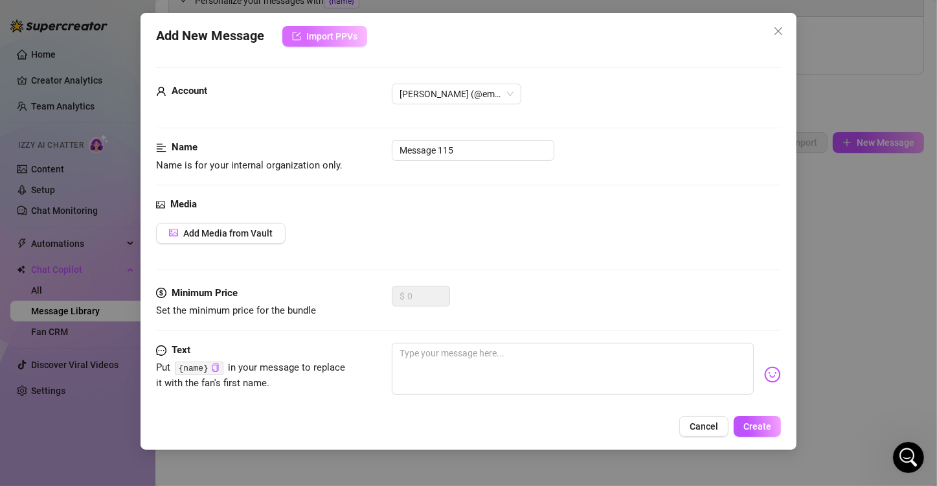
click at [356, 42] on button "Import PPVs" at bounding box center [324, 36] width 85 height 21
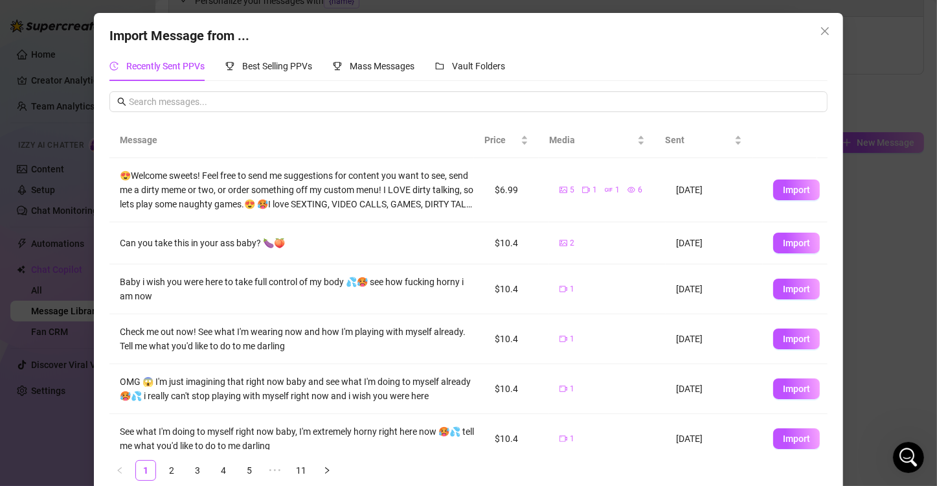
click at [605, 220] on div "Import Message from ... Recently Sent PPVs Best Selling PPVs Mass Messages Vaul…" at bounding box center [468, 243] width 937 height 486
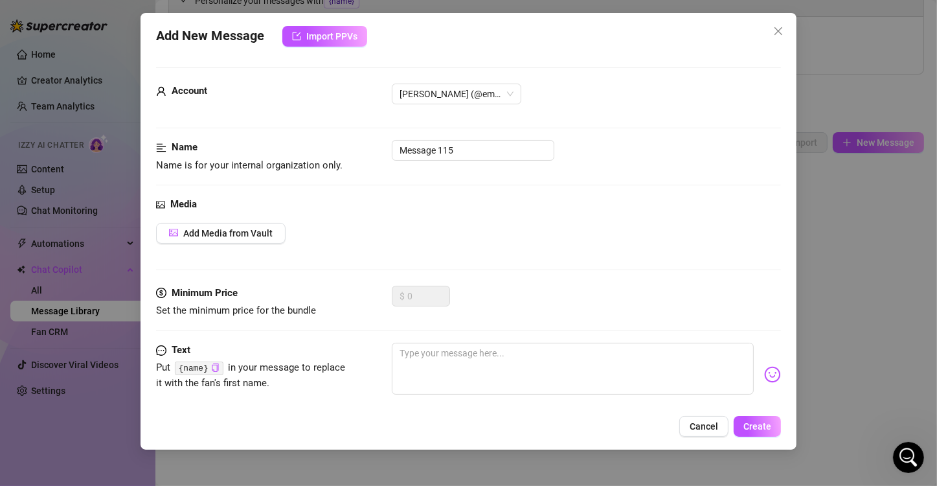
click at [117, 244] on div "Add New Message Import PPVs Account [PERSON_NAME] (@emopink69) Name Name is for…" at bounding box center [468, 243] width 937 height 486
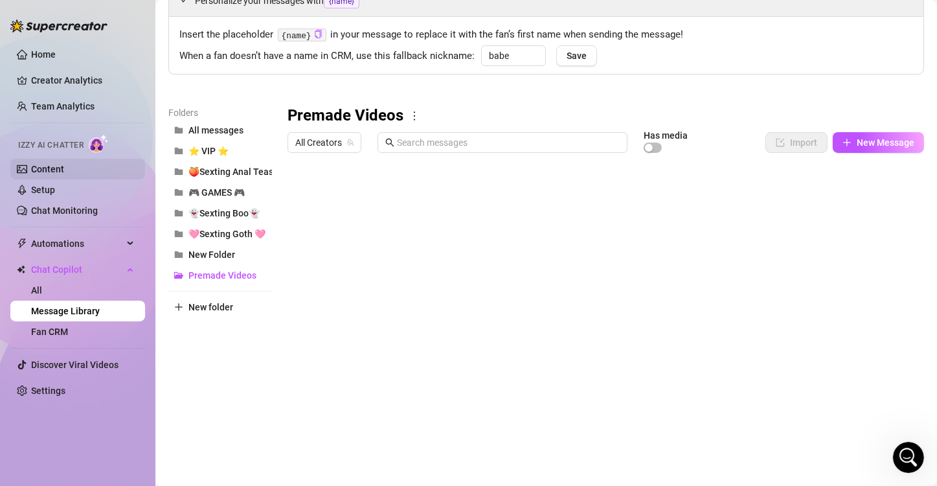
click at [64, 164] on link "Content" at bounding box center [47, 169] width 33 height 10
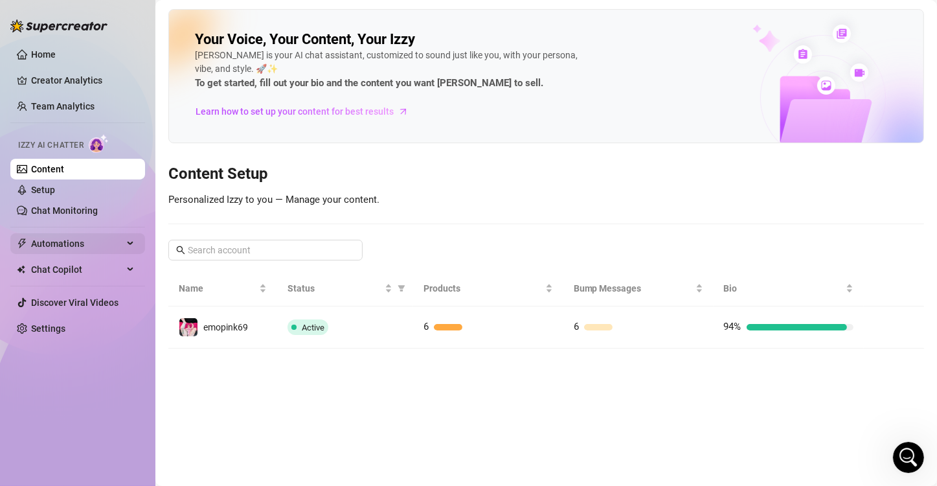
click at [64, 246] on span "Automations" at bounding box center [77, 243] width 92 height 21
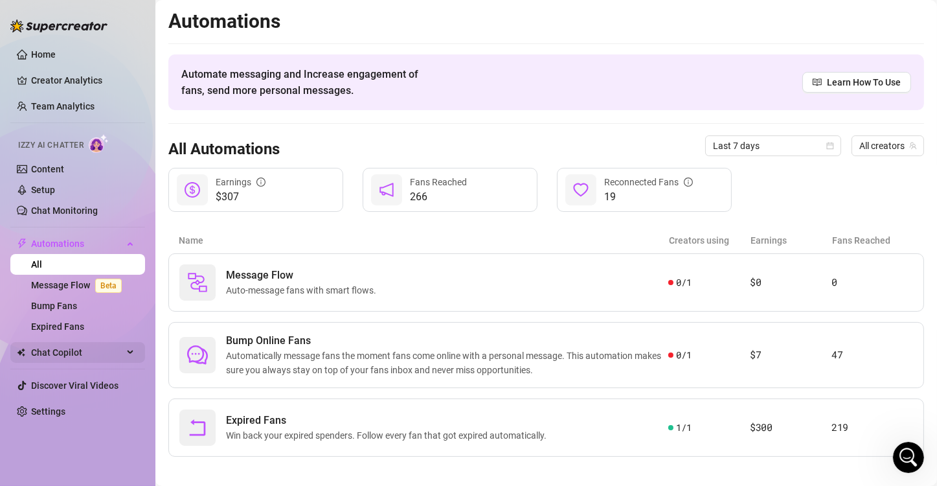
click at [73, 348] on span "Chat Copilot" at bounding box center [77, 352] width 92 height 21
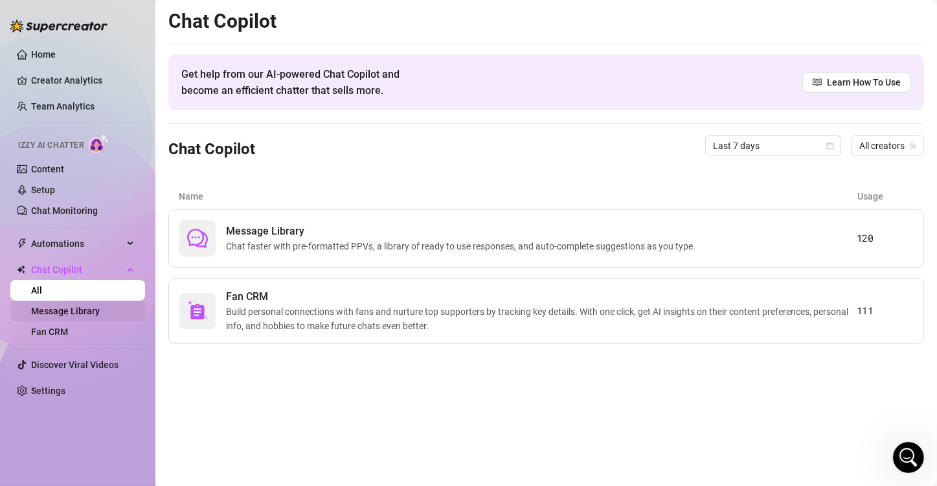
click at [68, 306] on link "Message Library" at bounding box center [65, 311] width 69 height 10
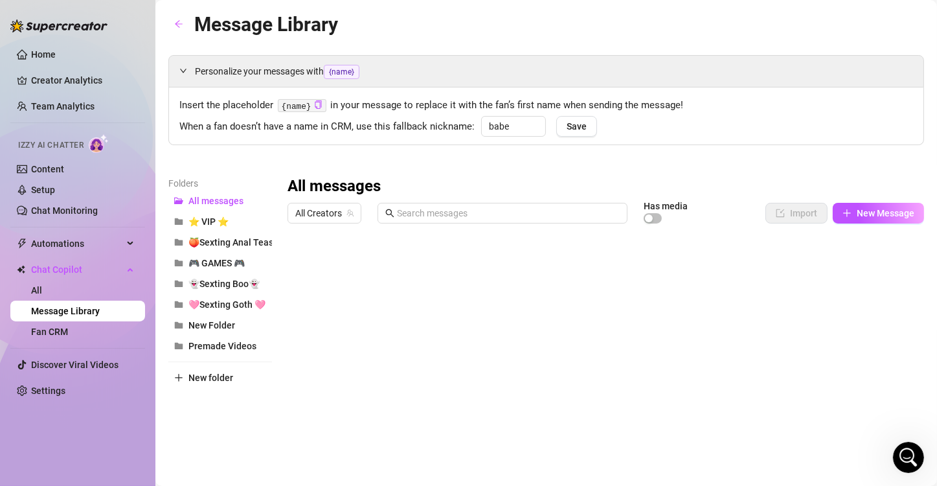
scroll to position [65, 0]
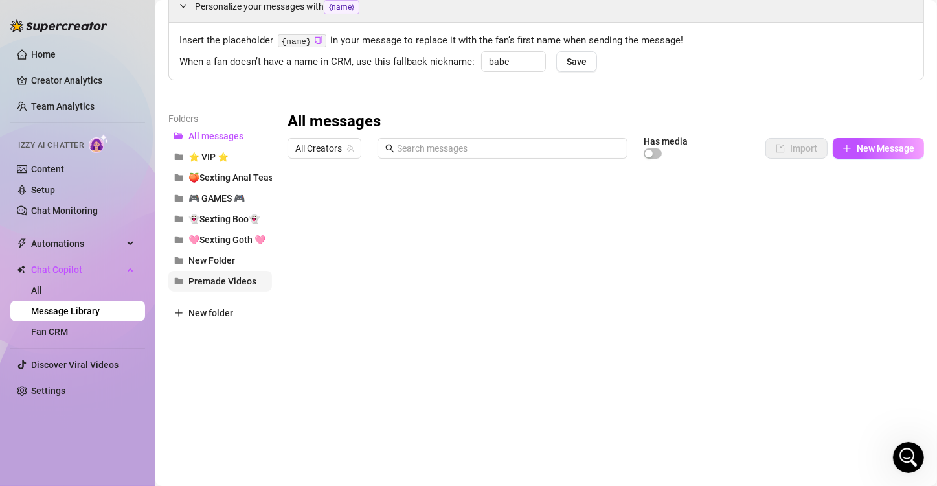
click at [220, 279] on span "Premade Videos" at bounding box center [223, 281] width 68 height 10
click at [218, 257] on span "New Folder" at bounding box center [212, 260] width 47 height 10
drag, startPoint x: 218, startPoint y: 257, endPoint x: 446, endPoint y: 275, distance: 228.7
click at [435, 279] on div "New Folder All Creators Has media Import New Message Title Text Media $ AI Pric…" at bounding box center [606, 324] width 637 height 426
click at [378, 122] on icon "more" at bounding box center [379, 122] width 12 height 12
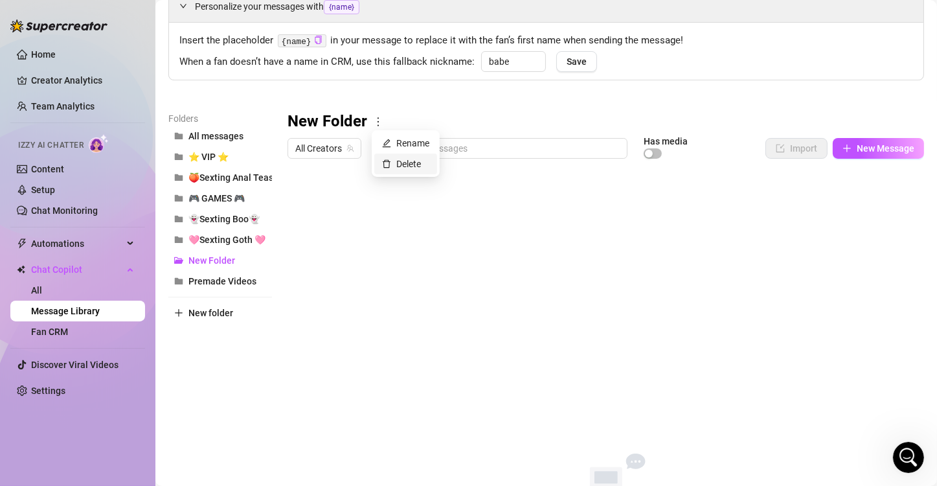
click at [400, 169] on link "Delete" at bounding box center [401, 164] width 39 height 10
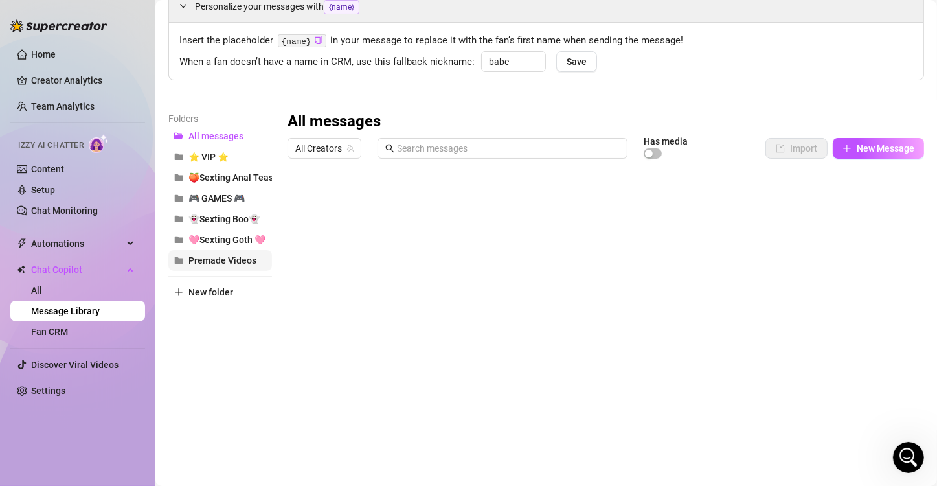
click at [239, 261] on span "Premade Videos" at bounding box center [223, 260] width 68 height 10
click at [321, 203] on div at bounding box center [601, 309] width 626 height 289
click at [605, 87] on div "Personalize your messages with {name} Insert the placeholder {name} in your mes…" at bounding box center [546, 221] width 756 height 463
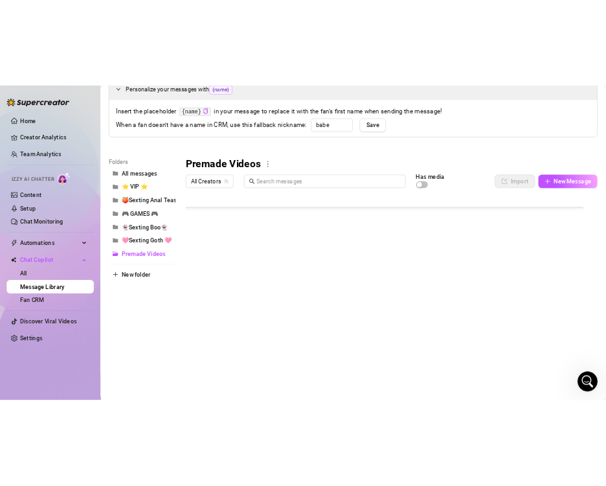
scroll to position [1306, 0]
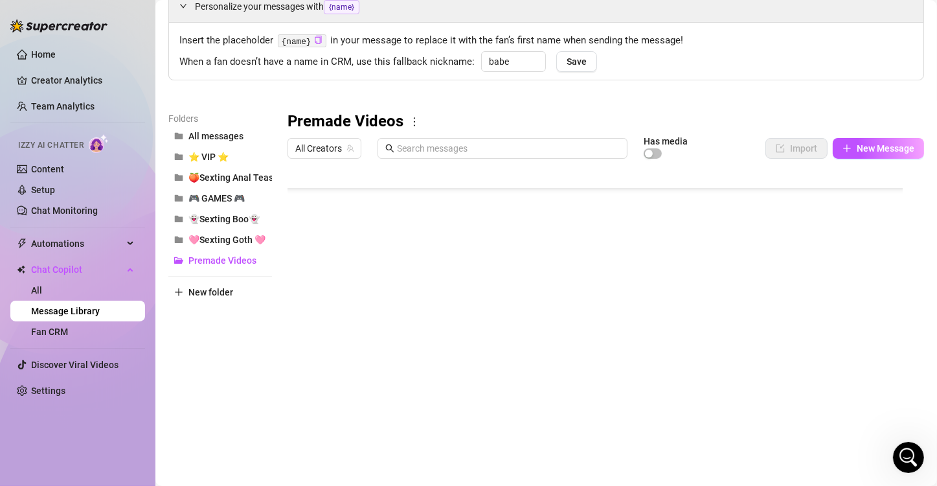
click at [365, 424] on body "Home Creator Analytics Team Analytics Izzy AI Chatter Content Setup Chat Monito…" at bounding box center [468, 243] width 937 height 486
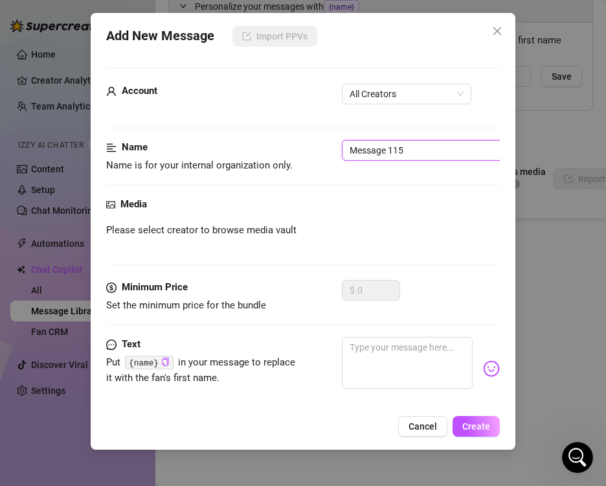
drag, startPoint x: 422, startPoint y: 153, endPoint x: 246, endPoint y: 162, distance: 176.5
click at [246, 162] on div "Name Name is for your internal organization only. Message 115" at bounding box center [302, 156] width 393 height 33
click at [358, 99] on span "All Creators" at bounding box center [407, 93] width 114 height 19
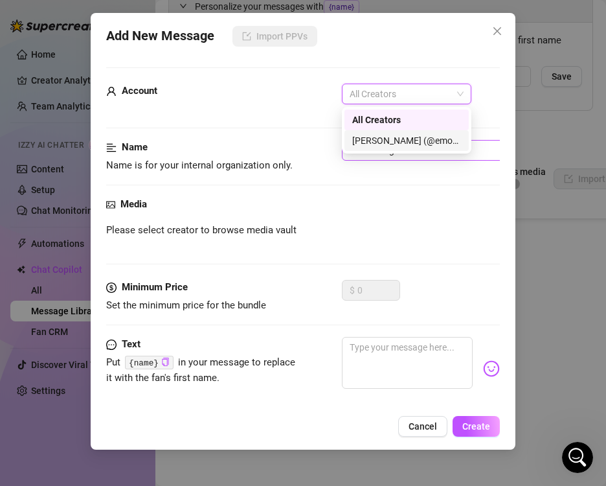
click at [360, 148] on div "[PERSON_NAME] (@emopink69)" at bounding box center [407, 140] width 124 height 21
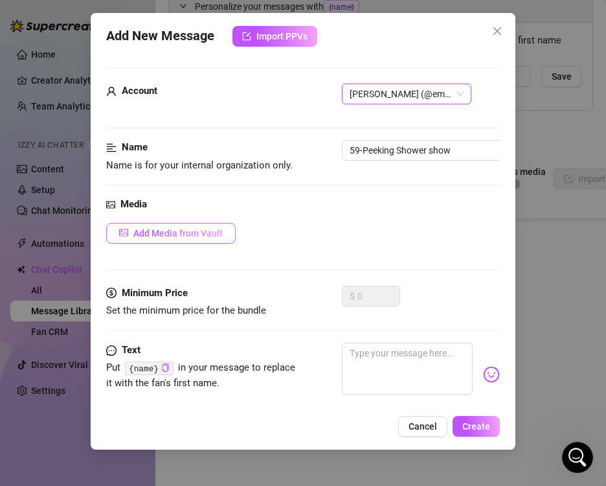
click at [180, 223] on button "Add Media from Vault" at bounding box center [171, 233] width 130 height 21
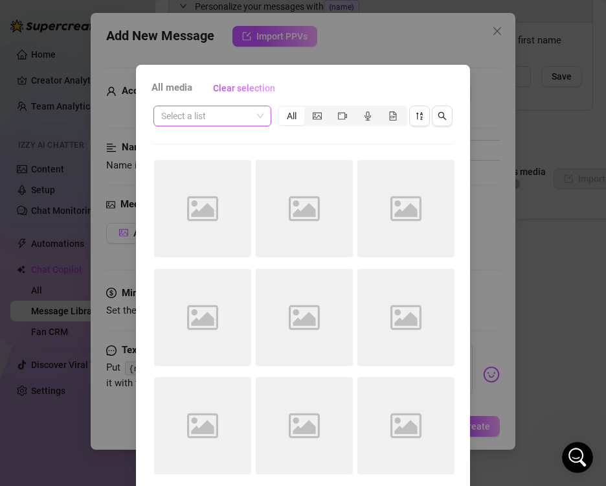
click at [244, 116] on input "search" at bounding box center [206, 115] width 91 height 19
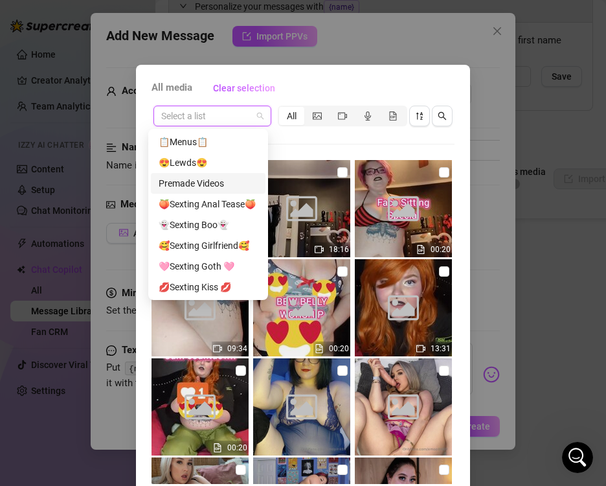
click at [213, 181] on div "Premade Videos" at bounding box center [208, 183] width 99 height 14
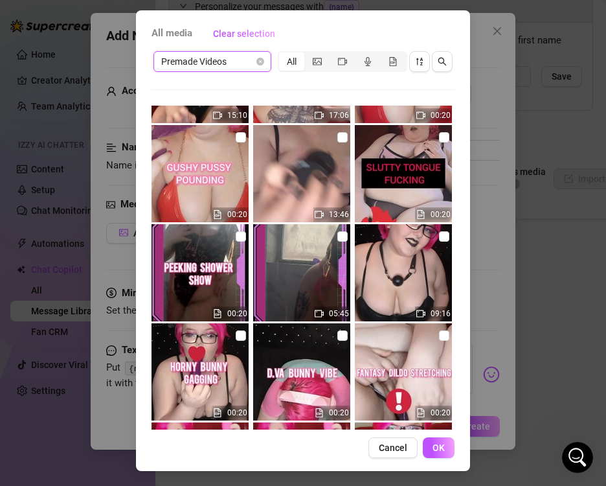
scroll to position [1136, 0]
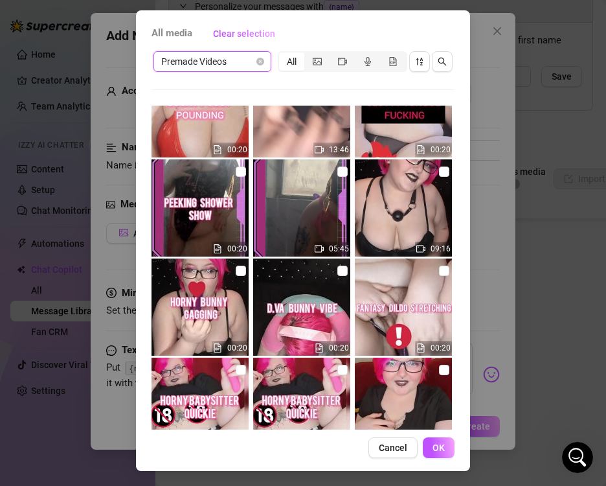
click at [238, 168] on input "checkbox" at bounding box center [241, 172] width 10 height 10
click at [338, 170] on input "checkbox" at bounding box center [343, 172] width 10 height 10
click at [437, 444] on span "OK" at bounding box center [439, 447] width 12 height 10
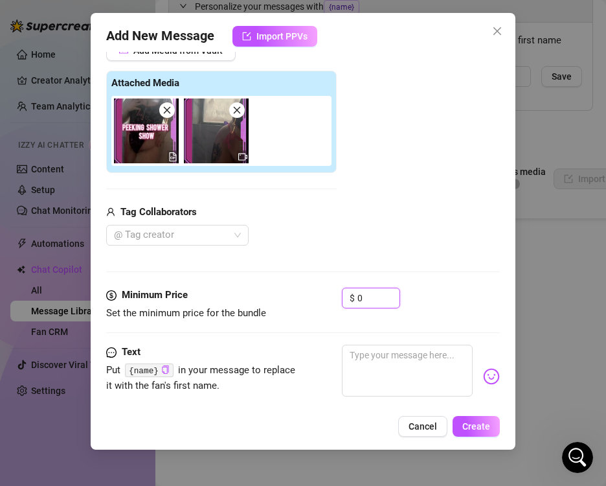
drag, startPoint x: 367, startPoint y: 304, endPoint x: 180, endPoint y: 290, distance: 187.8
click at [180, 290] on div "Minimum Price Set the minimum price for the bundle $ 0" at bounding box center [302, 304] width 393 height 33
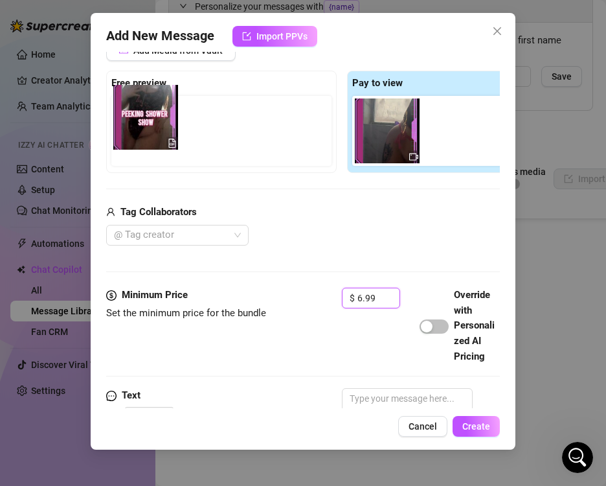
drag, startPoint x: 388, startPoint y: 134, endPoint x: 139, endPoint y: 121, distance: 249.2
click at [139, 121] on div "Free preview Pay to view" at bounding box center [342, 122] width 472 height 102
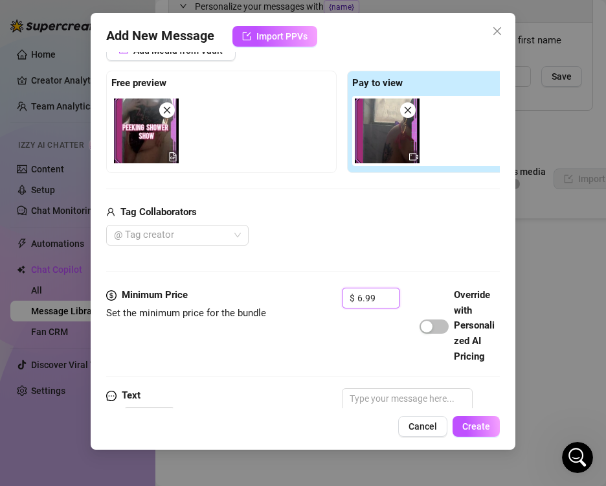
scroll to position [312, 0]
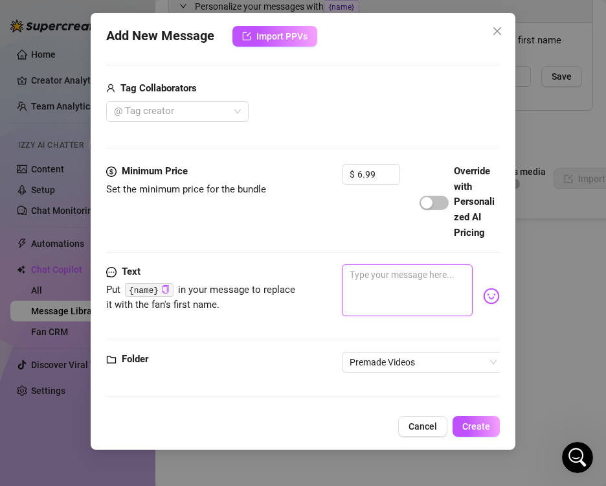
click at [405, 316] on textarea at bounding box center [407, 290] width 130 height 52
paste textarea "PEEKING SHOWER SHOW 🚿I’m just trying to shower! 🩱But you catch me starting to p…"
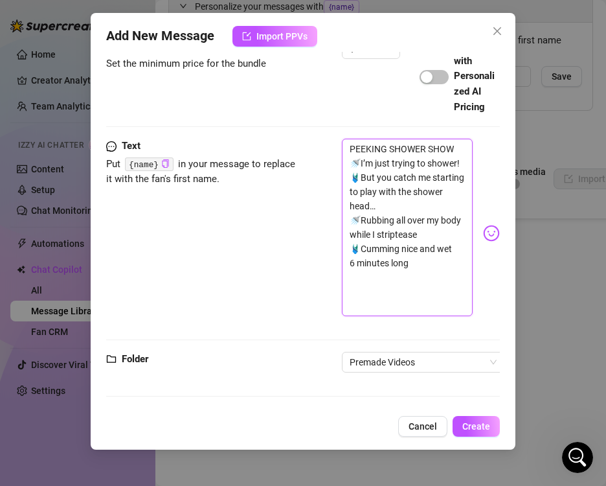
scroll to position [456, 0]
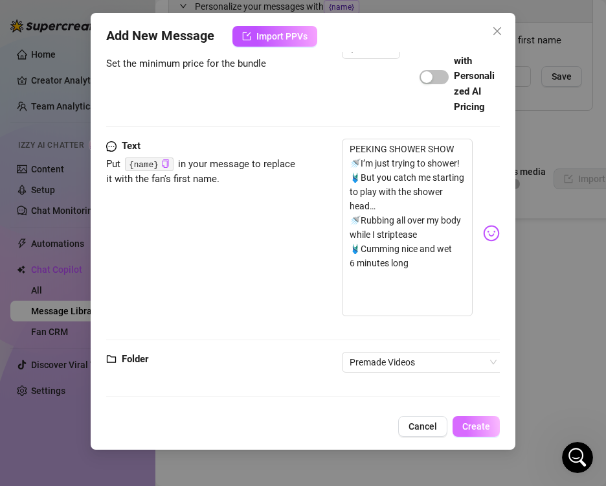
click at [479, 430] on span "Create" at bounding box center [477, 426] width 28 height 10
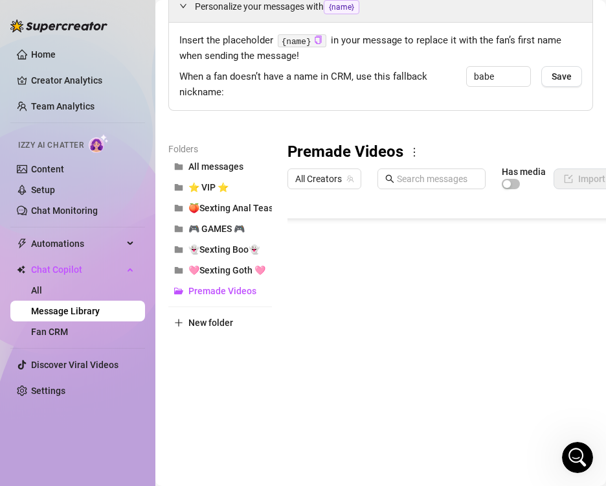
scroll to position [112, 0]
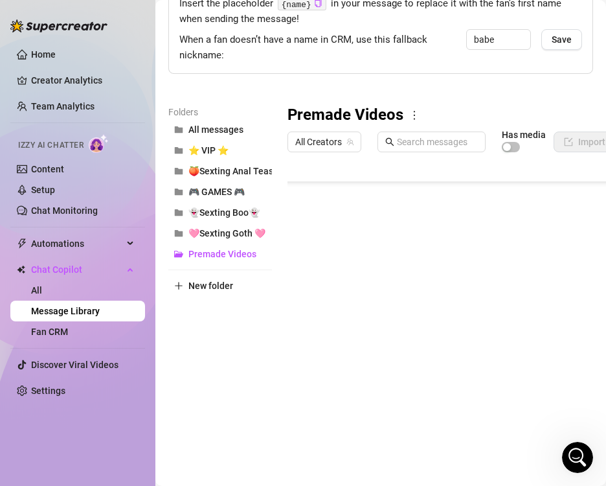
click at [343, 404] on body "Home Creator Analytics Team Analytics Izzy AI Chatter Content Setup Chat Monito…" at bounding box center [303, 243] width 606 height 486
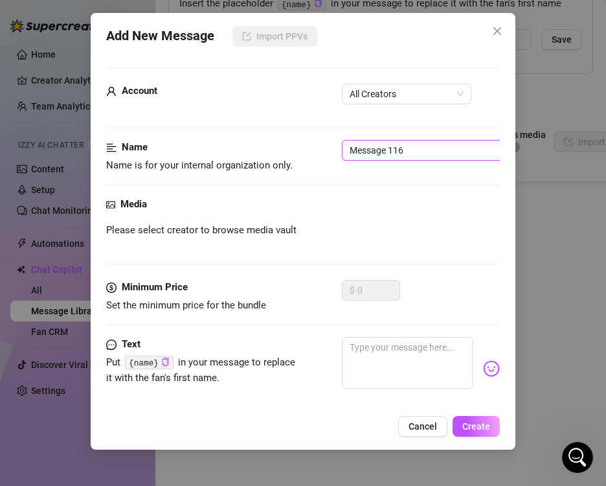
drag, startPoint x: 430, startPoint y: 151, endPoint x: 62, endPoint y: 155, distance: 368.0
click at [62, 155] on div "Add New Message Import PPVs Account All Creators Name Name is for your internal…" at bounding box center [303, 243] width 606 height 486
click at [399, 152] on input "60" at bounding box center [423, 150] width 163 height 21
click at [419, 87] on span "All Creators" at bounding box center [407, 93] width 114 height 19
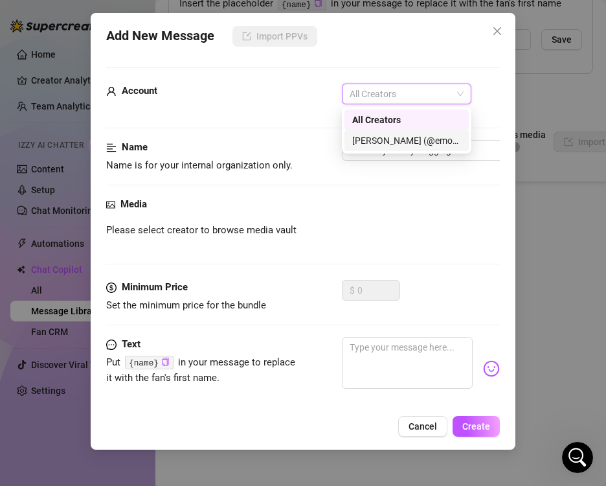
click at [378, 141] on div "[PERSON_NAME] (@emopink69)" at bounding box center [406, 140] width 109 height 14
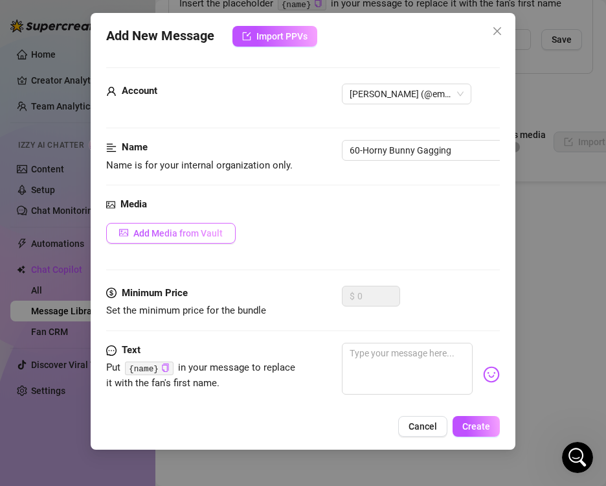
click at [192, 240] on button "Add Media from Vault" at bounding box center [171, 233] width 130 height 21
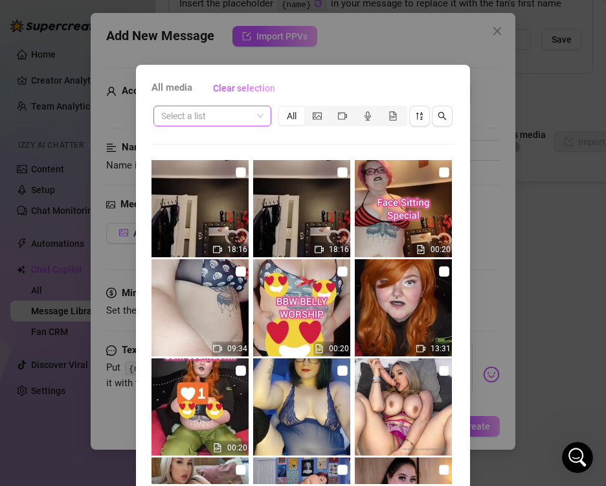
click at [187, 109] on input "search" at bounding box center [206, 115] width 91 height 19
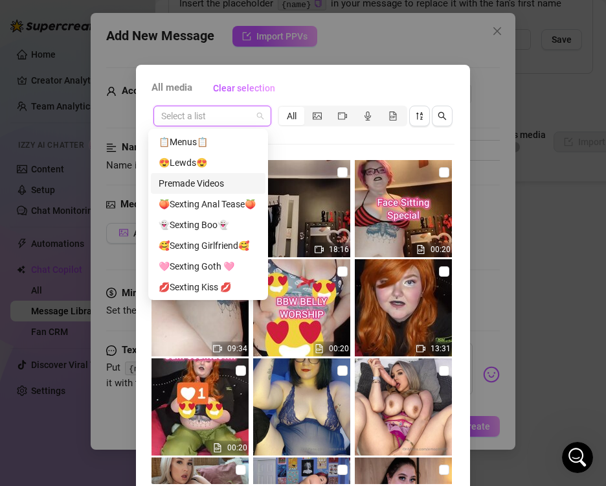
click at [196, 183] on div "Premade Videos" at bounding box center [208, 183] width 99 height 14
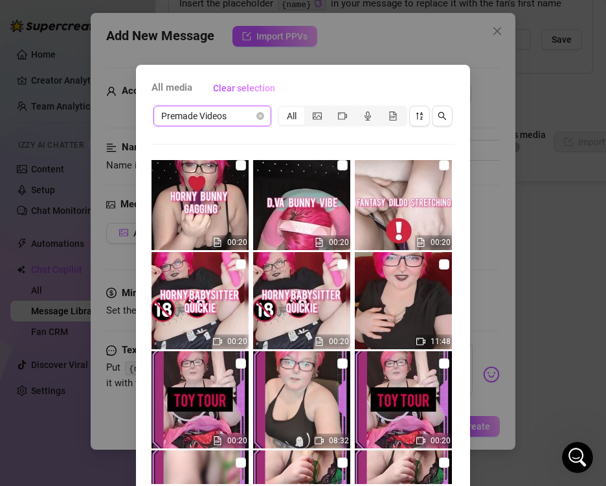
scroll to position [1166, 0]
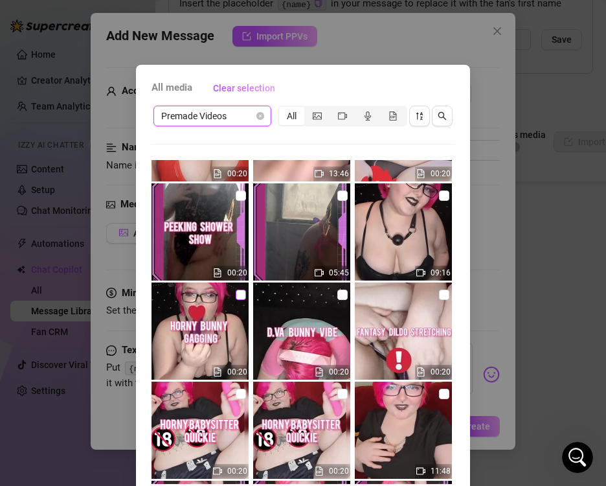
click at [236, 293] on input "checkbox" at bounding box center [241, 295] width 10 height 10
click at [439, 197] on input "checkbox" at bounding box center [444, 195] width 10 height 10
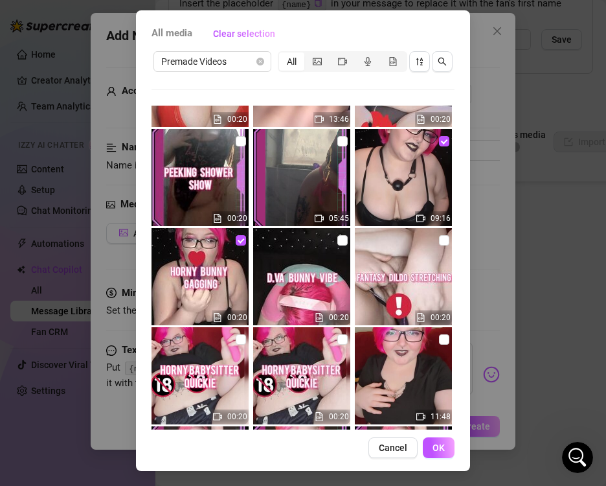
click at [435, 463] on div "All media Clear selection Premade Videos All 18:16 00:20 09:34 00:20 13:31 00:2…" at bounding box center [303, 240] width 334 height 461
click at [440, 454] on button "OK" at bounding box center [439, 447] width 32 height 21
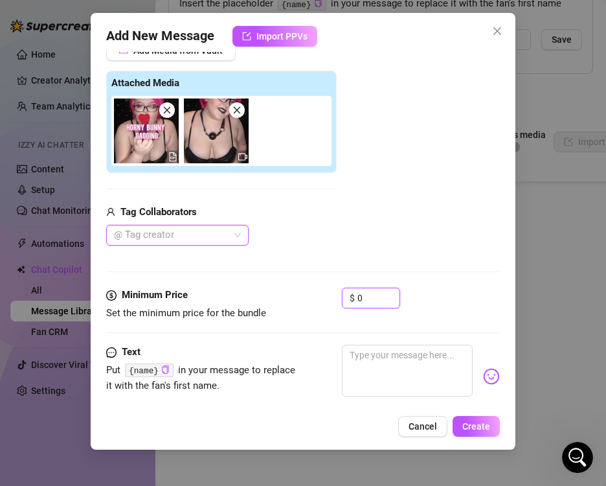
drag, startPoint x: 370, startPoint y: 295, endPoint x: 194, endPoint y: 298, distance: 176.2
click at [196, 298] on div "Minimum Price Set the minimum price for the bundle $ 0" at bounding box center [302, 304] width 393 height 33
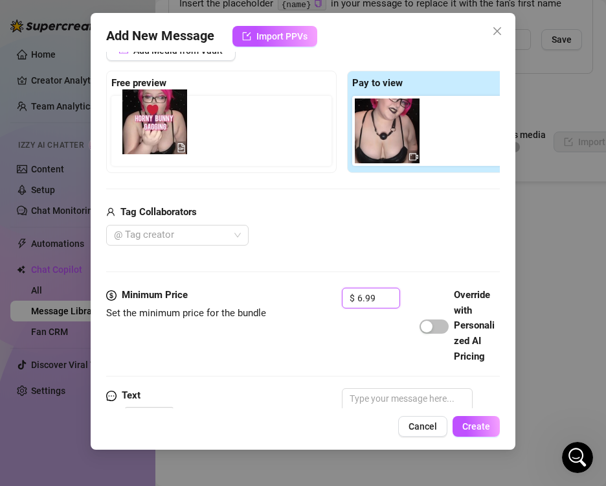
drag, startPoint x: 391, startPoint y: 133, endPoint x: 152, endPoint y: 124, distance: 239.2
click at [152, 124] on div "Free preview Pay to view" at bounding box center [342, 122] width 472 height 102
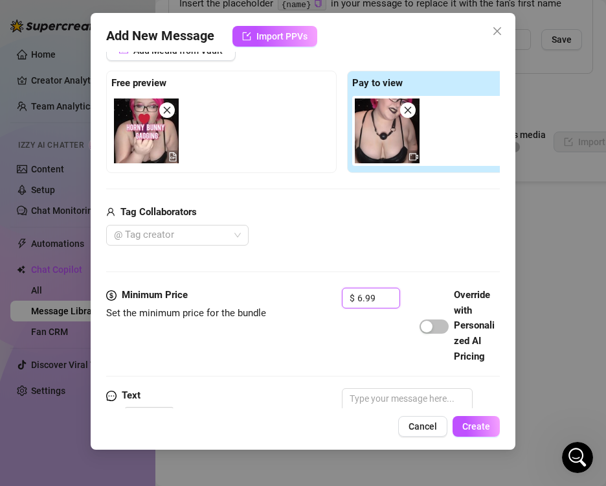
scroll to position [331, 0]
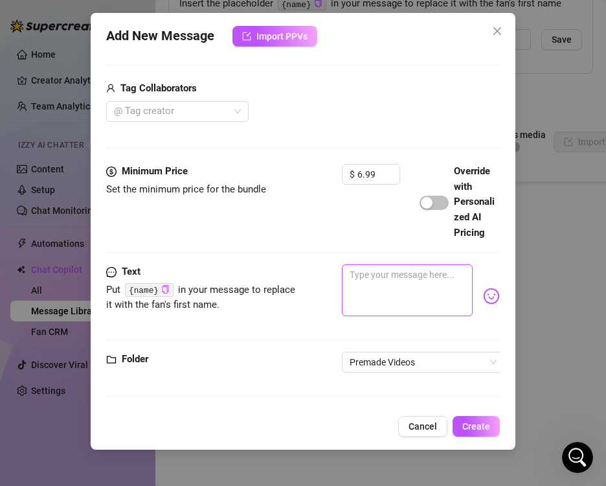
click at [386, 288] on textarea at bounding box center [407, 290] width 130 height 52
paste textarea "HORNY BUNNY GAGGING 👅Drooling all over this big cock 🍆Pull down my top and fuck…"
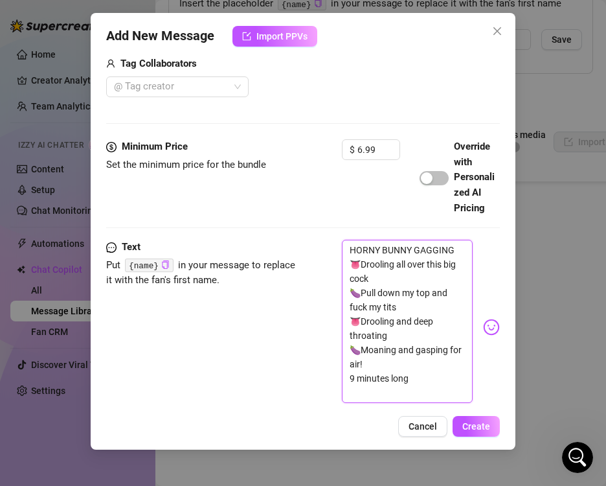
scroll to position [442, 0]
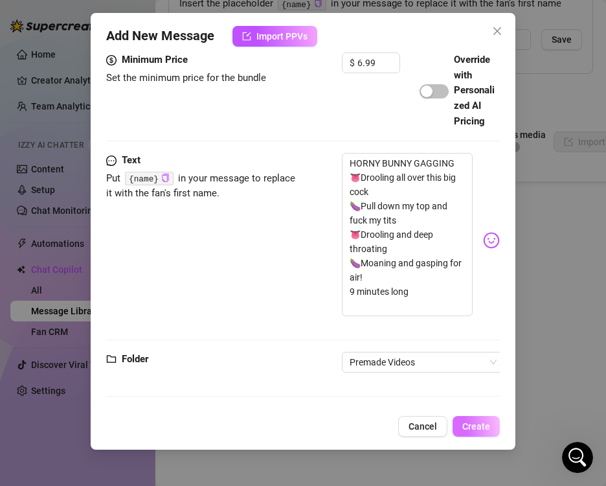
click at [496, 430] on button "Create" at bounding box center [476, 426] width 47 height 21
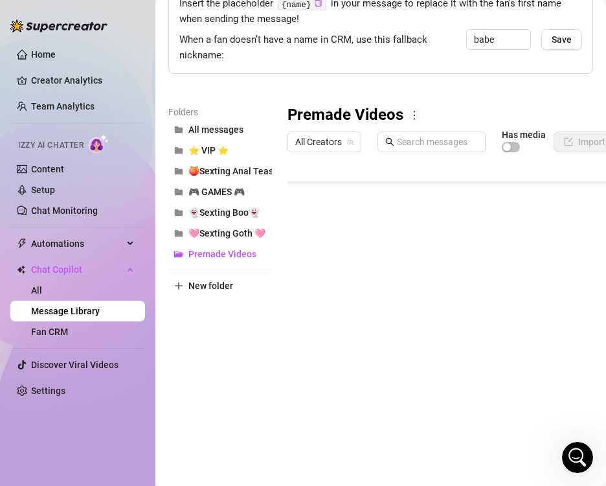
click at [346, 414] on body "Home Creator Analytics Team Analytics Izzy AI Chatter Content Setup Chat Monito…" at bounding box center [303, 243] width 606 height 486
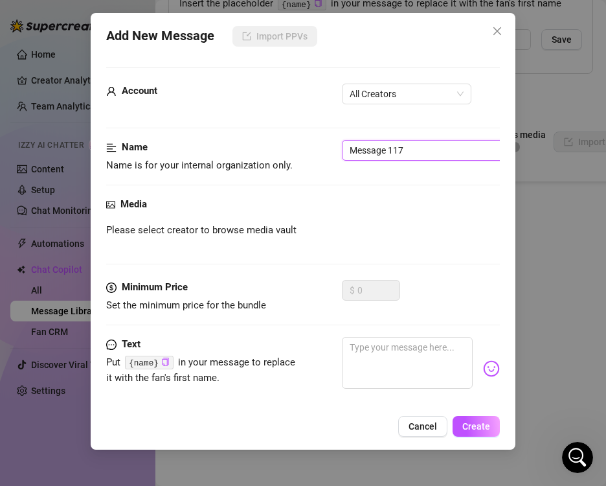
drag, startPoint x: 422, startPoint y: 148, endPoint x: 170, endPoint y: 200, distance: 257.4
click at [202, 148] on div "Name Name is for your internal organization only. Message 117" at bounding box center [302, 156] width 393 height 33
click at [402, 100] on span "All Creators" at bounding box center [407, 93] width 114 height 19
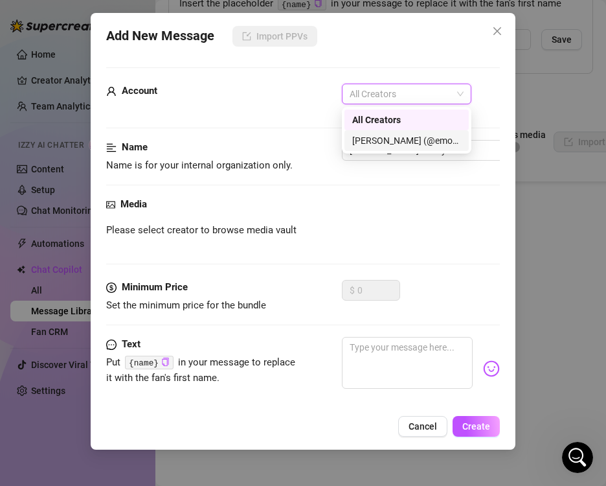
click at [390, 143] on div "[PERSON_NAME] (@emopink69)" at bounding box center [406, 140] width 109 height 14
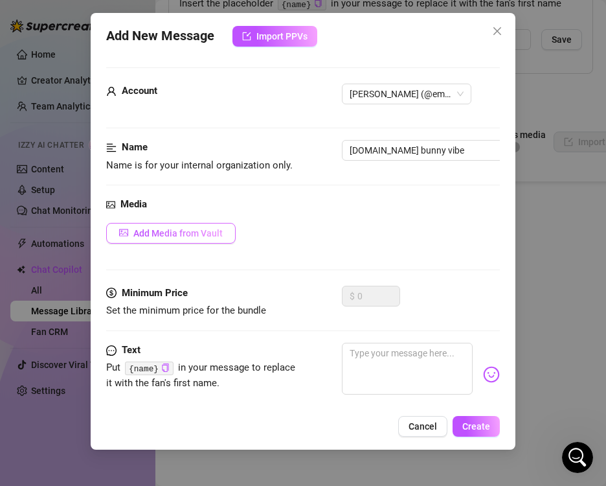
click at [155, 235] on span "Add Media from Vault" at bounding box center [177, 233] width 89 height 10
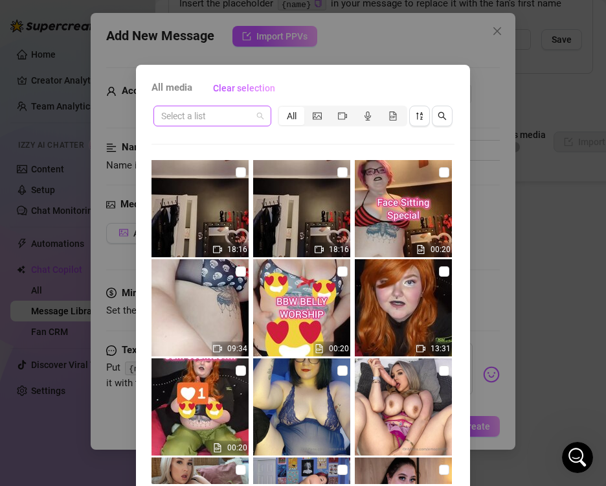
click at [259, 117] on div "Select a list" at bounding box center [213, 116] width 118 height 21
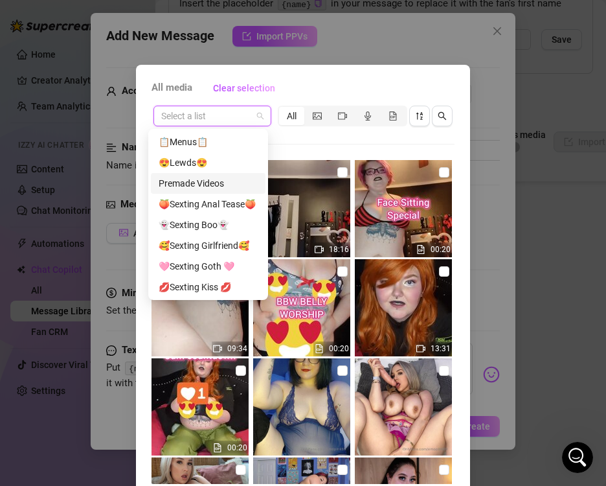
click at [213, 176] on div "Premade Videos" at bounding box center [208, 183] width 99 height 14
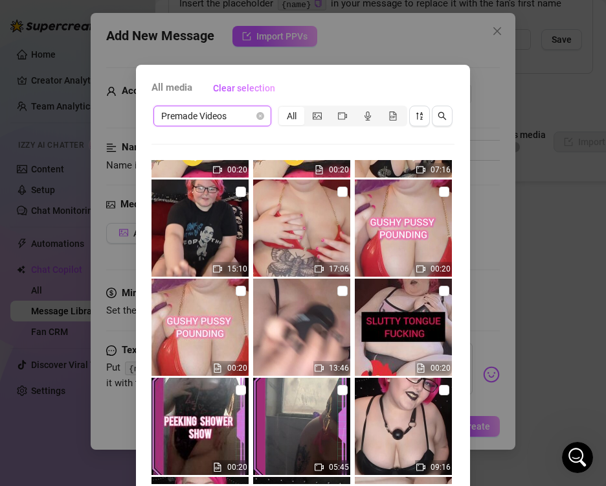
scroll to position [1166, 0]
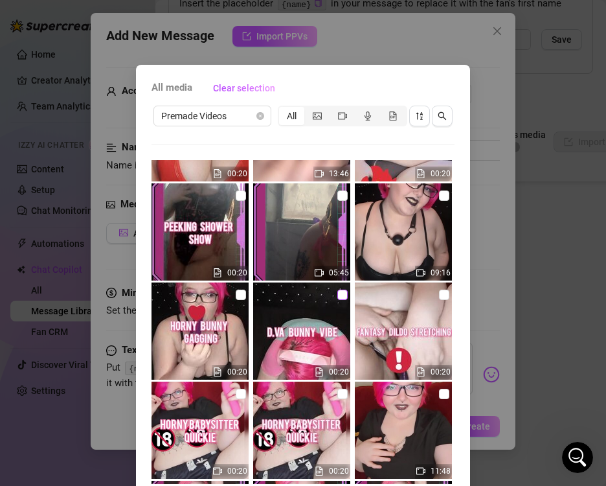
click at [338, 297] on input "checkbox" at bounding box center [343, 295] width 10 height 10
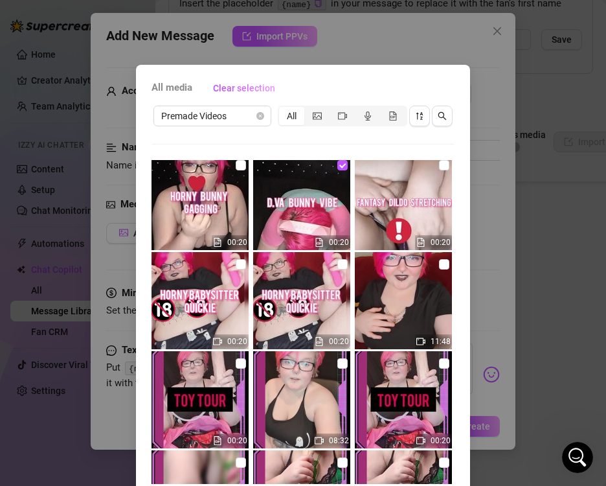
scroll to position [1231, 0]
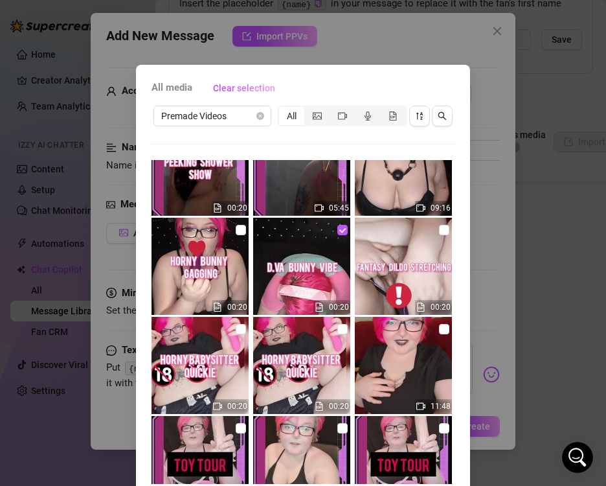
click at [522, 195] on div "All media Clear selection Premade Videos All 18:16 00:20 09:34 00:20 13:31 00:2…" at bounding box center [303, 243] width 606 height 486
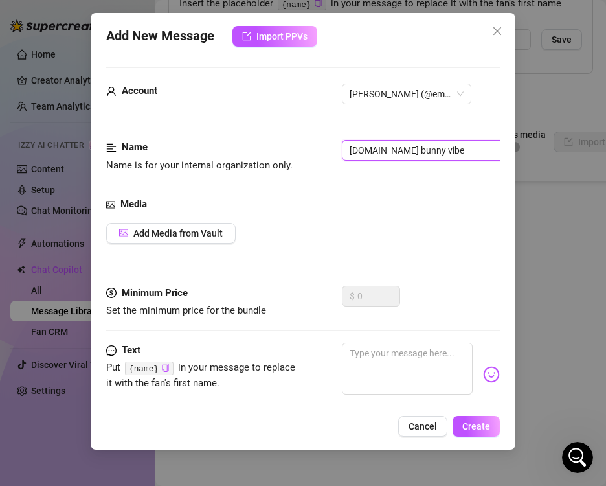
drag, startPoint x: 442, startPoint y: 145, endPoint x: 80, endPoint y: 145, distance: 362.8
click at [80, 145] on div "Add New Message Import PPVs Account [PERSON_NAME] (@emopink69) Name Name is for…" at bounding box center [303, 243] width 606 height 486
click at [157, 220] on div "Media Add Media from Vault" at bounding box center [302, 241] width 393 height 89
click at [168, 244] on div "Media Add Media from Vault" at bounding box center [302, 241] width 393 height 89
click at [170, 244] on div "Media Add Media from Vault" at bounding box center [302, 241] width 393 height 89
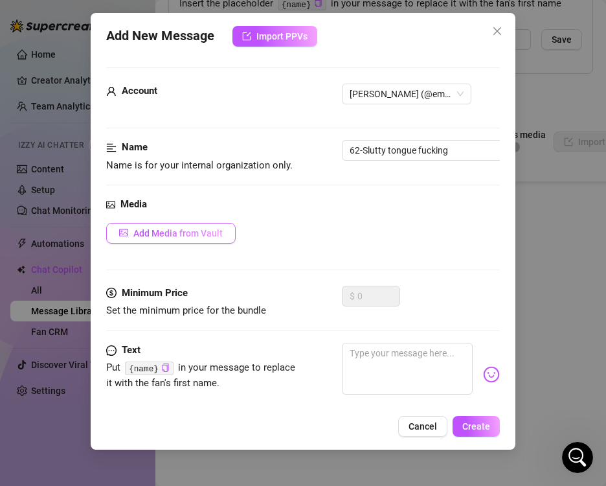
click at [169, 235] on span "Add Media from Vault" at bounding box center [177, 233] width 89 height 10
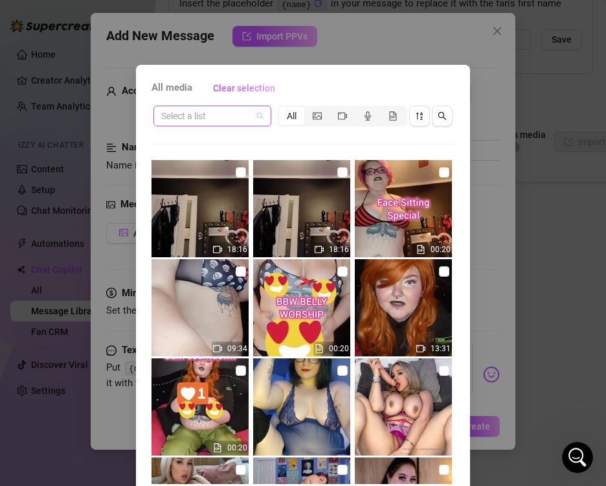
click at [252, 120] on span at bounding box center [212, 115] width 102 height 19
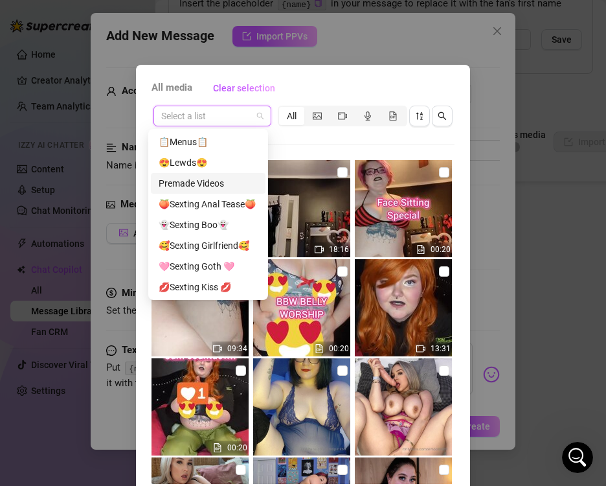
click at [235, 177] on div "Premade Videos" at bounding box center [208, 183] width 99 height 14
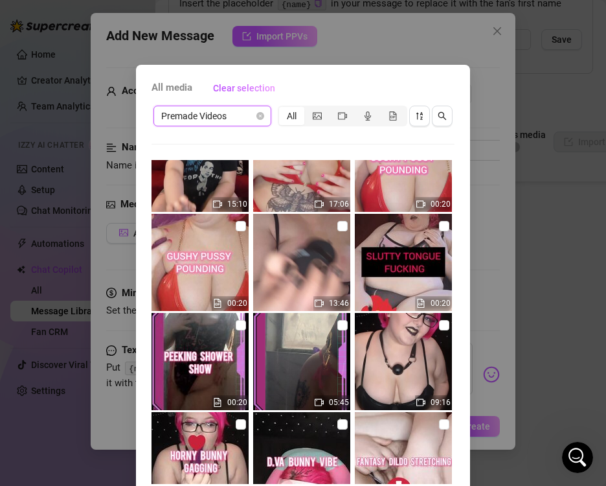
scroll to position [972, 0]
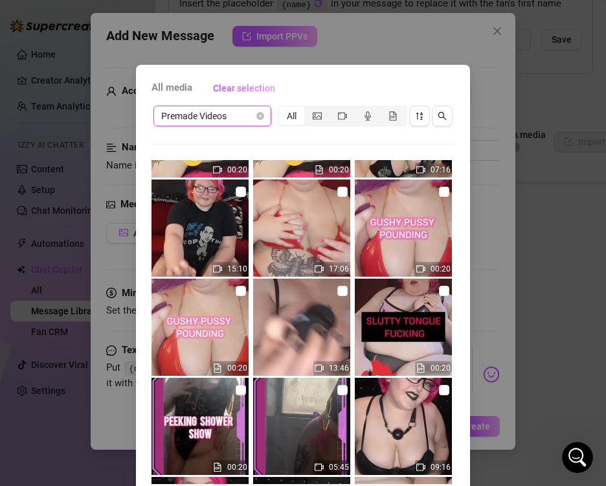
drag, startPoint x: 331, startPoint y: 293, endPoint x: 349, endPoint y: 292, distance: 17.5
click at [338, 293] on input "checkbox" at bounding box center [343, 291] width 10 height 10
click at [439, 292] on input "checkbox" at bounding box center [444, 291] width 10 height 10
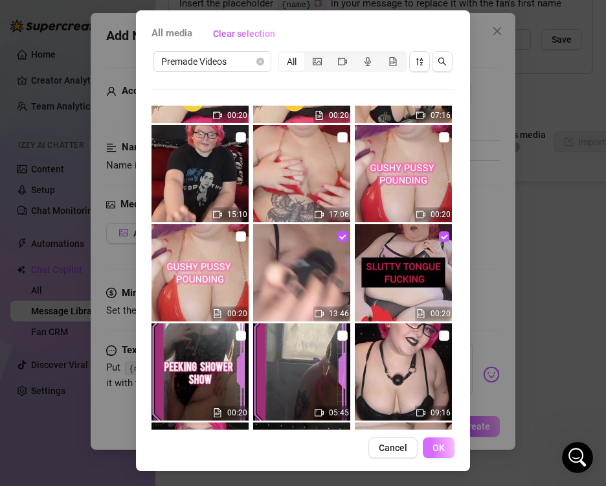
click at [438, 443] on span "OK" at bounding box center [439, 447] width 12 height 10
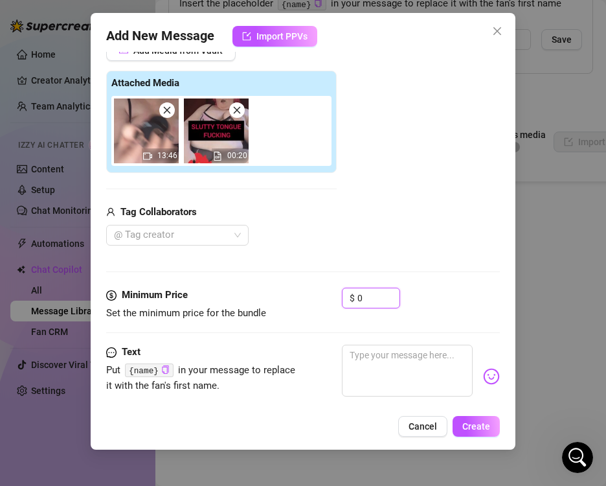
drag, startPoint x: 327, startPoint y: 305, endPoint x: 317, endPoint y: 305, distance: 9.1
click at [318, 305] on div "Minimum Price Set the minimum price for the bundle $ 0" at bounding box center [302, 304] width 393 height 33
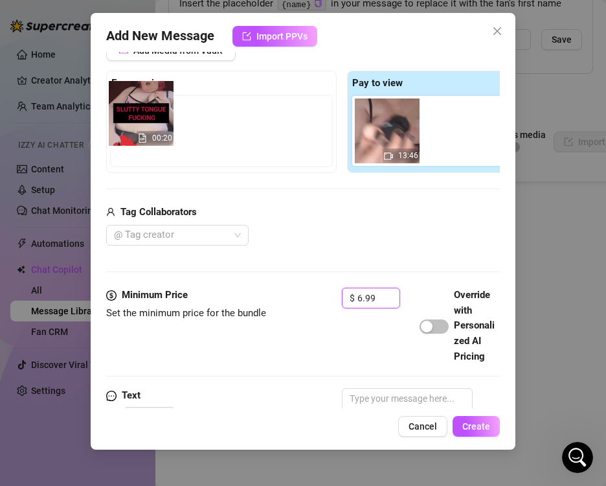
drag, startPoint x: 457, startPoint y: 143, endPoint x: 140, endPoint y: 121, distance: 317.5
click at [140, 121] on div "Free preview Pay to view 13:46 00:20" at bounding box center [342, 122] width 472 height 102
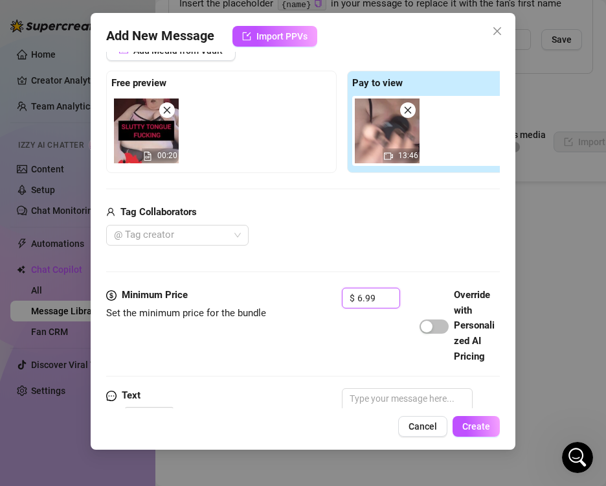
scroll to position [331, 0]
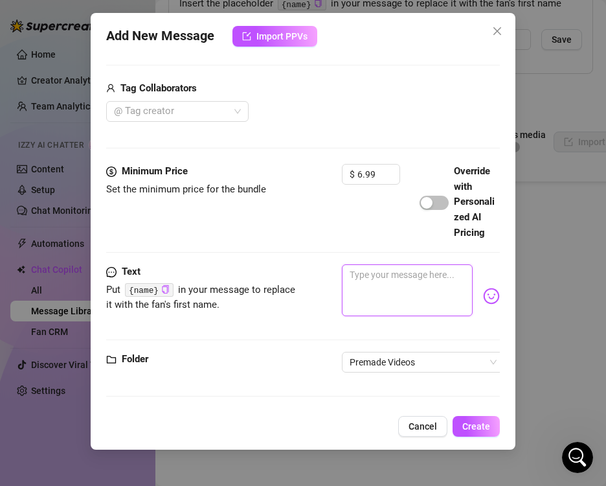
click at [391, 274] on textarea at bounding box center [407, 290] width 130 height 52
paste textarea "SLUTTY TONGUE FUCKING 👅watch me warm up by having this toy eat my wet pussy 😘st…"
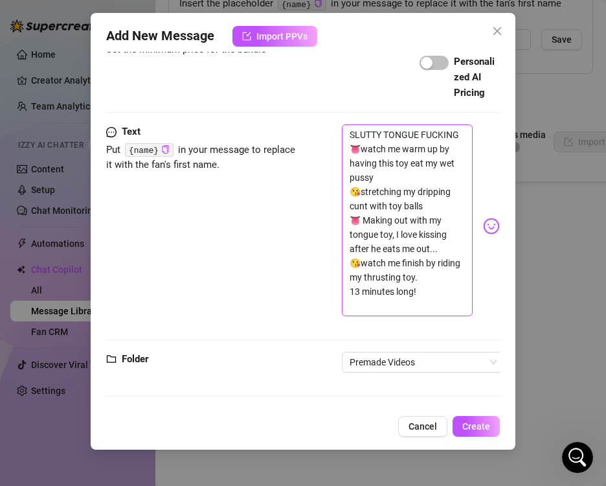
scroll to position [470, 0]
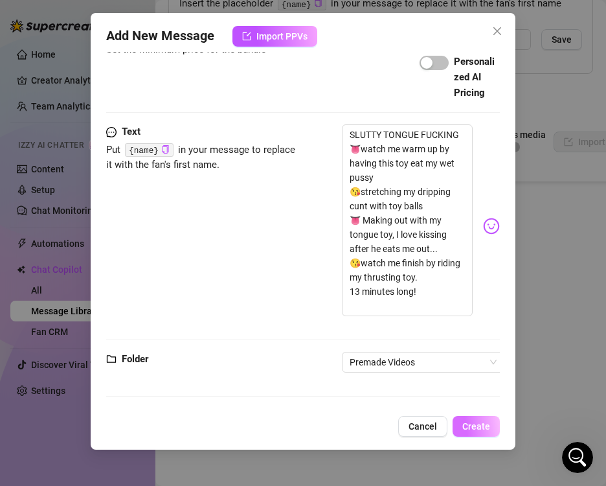
click at [469, 428] on span "Create" at bounding box center [477, 426] width 28 height 10
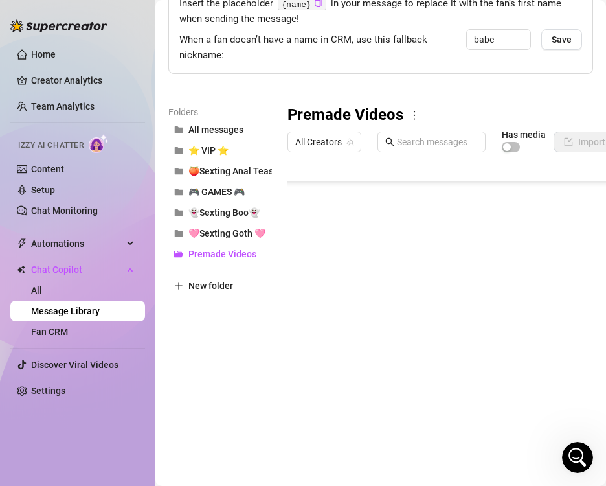
click at [354, 409] on body "Home Creator Analytics Team Analytics Izzy AI Chatter Content Setup Chat Monito…" at bounding box center [303, 243] width 606 height 486
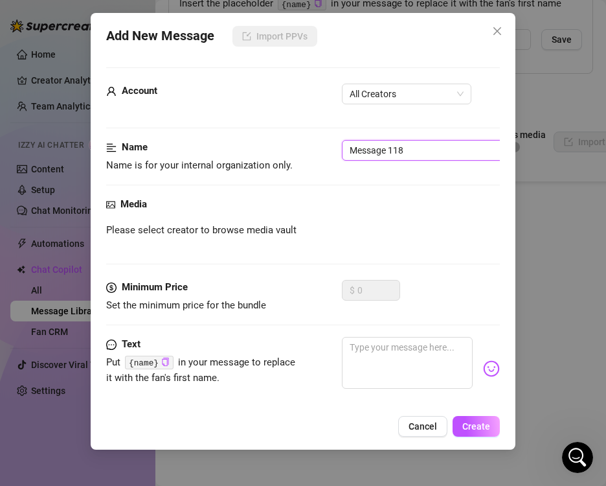
drag, startPoint x: 424, startPoint y: 142, endPoint x: 200, endPoint y: 141, distance: 224.2
click at [200, 141] on div "Name Name is for your internal organization only. Message 118" at bounding box center [302, 156] width 393 height 33
click at [367, 102] on span "All Creators" at bounding box center [407, 93] width 114 height 19
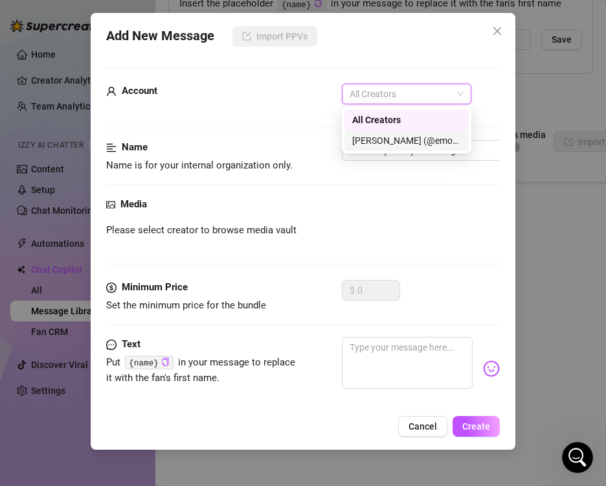
click at [358, 135] on div "[PERSON_NAME] (@emopink69)" at bounding box center [406, 140] width 109 height 14
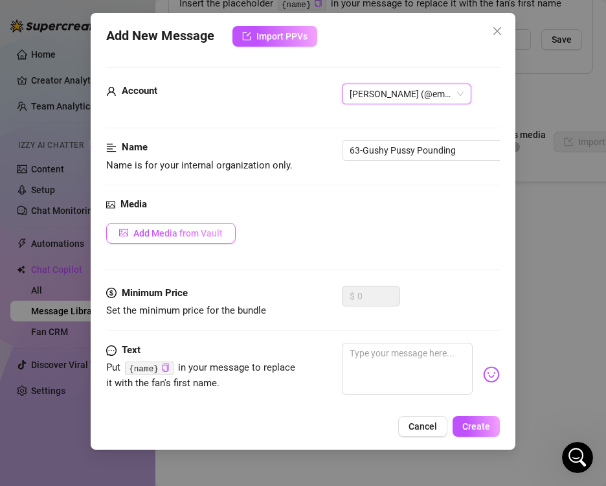
click at [168, 228] on span "Add Media from Vault" at bounding box center [177, 233] width 89 height 10
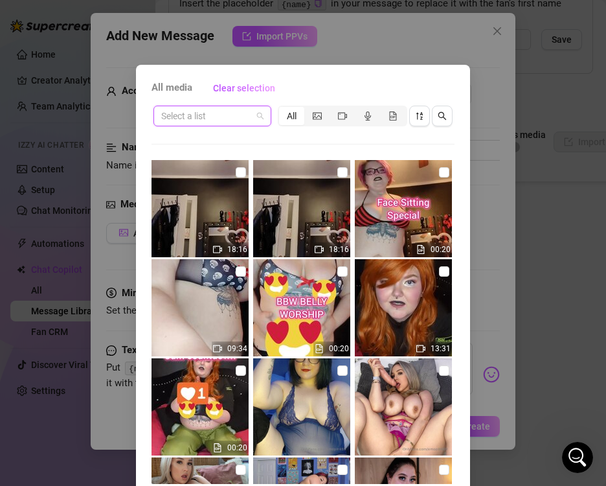
click at [244, 112] on input "search" at bounding box center [206, 115] width 91 height 19
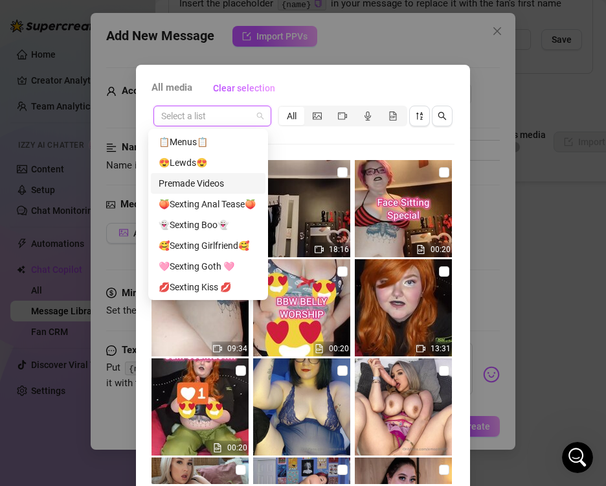
click at [219, 183] on div "Premade Videos" at bounding box center [208, 183] width 99 height 14
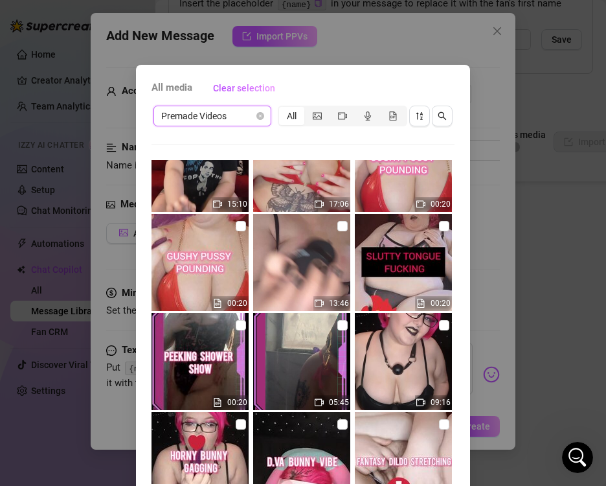
scroll to position [972, 0]
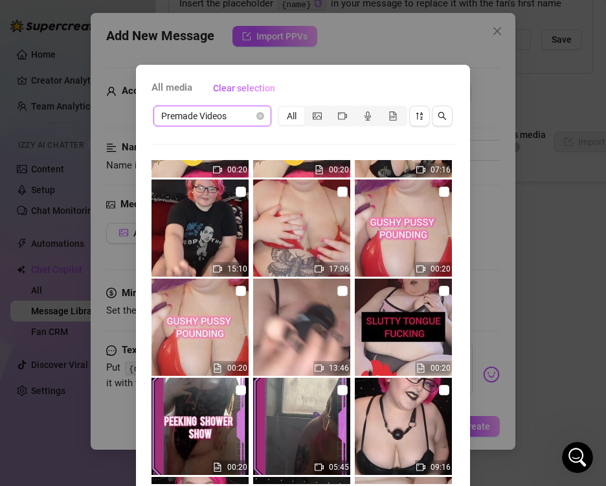
click at [238, 285] on img at bounding box center [200, 327] width 97 height 97
click at [338, 193] on input "checkbox" at bounding box center [343, 192] width 10 height 10
click at [236, 293] on input "checkbox" at bounding box center [241, 291] width 10 height 10
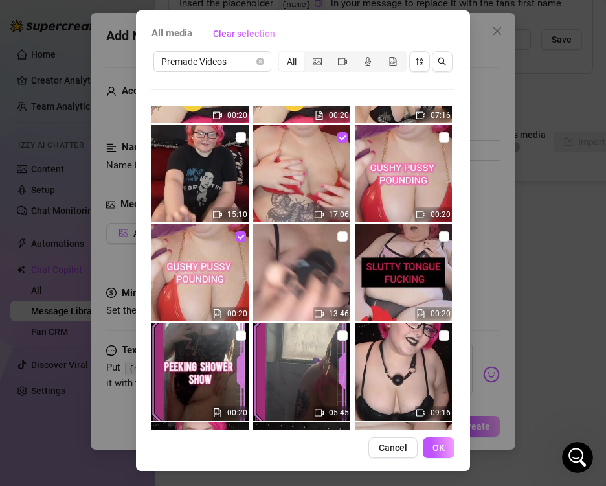
click at [437, 443] on span "OK" at bounding box center [439, 447] width 12 height 10
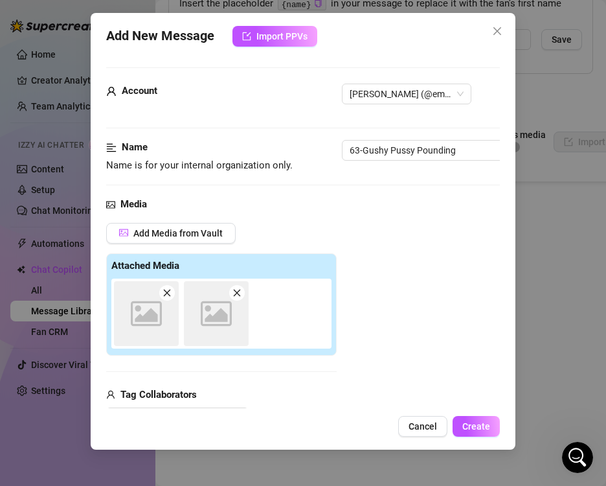
scroll to position [183, 0]
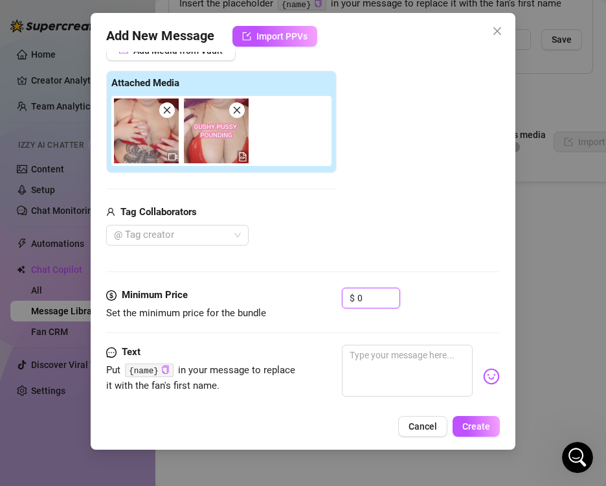
drag, startPoint x: 365, startPoint y: 299, endPoint x: 292, endPoint y: 299, distance: 73.2
click at [310, 299] on div "Minimum Price Set the minimum price for the bundle $ 0" at bounding box center [302, 304] width 393 height 33
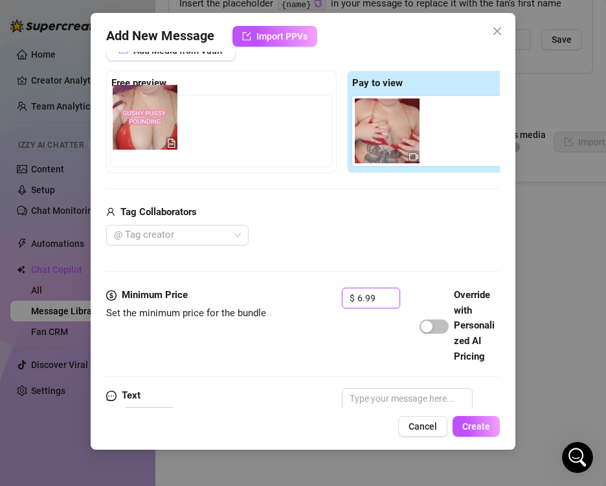
drag, startPoint x: 445, startPoint y: 137, endPoint x: 144, endPoint y: 123, distance: 301.0
click at [144, 123] on div "Free preview Pay to view" at bounding box center [342, 122] width 472 height 102
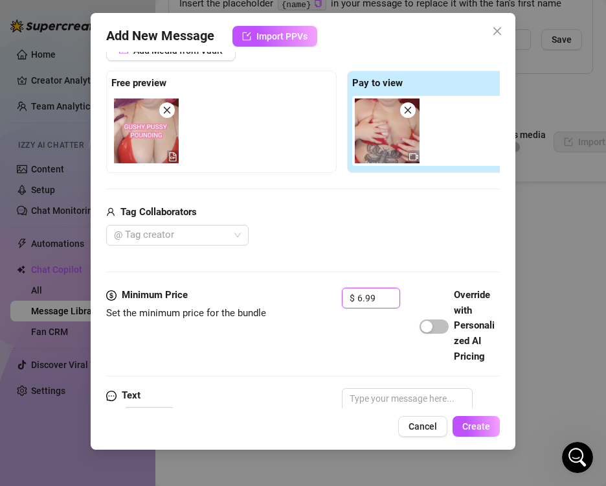
scroll to position [331, 0]
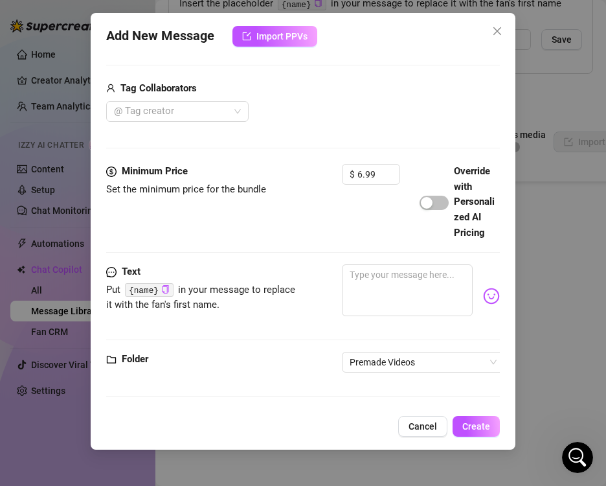
click at [416, 306] on div at bounding box center [420, 295] width 157 height 63
click at [411, 286] on textarea at bounding box center [407, 290] width 130 height 52
paste textarea "GUSHY PUSSY POUNDING 💦Start off fucking my tits, get nice and sloppy~ 🍆This lat…"
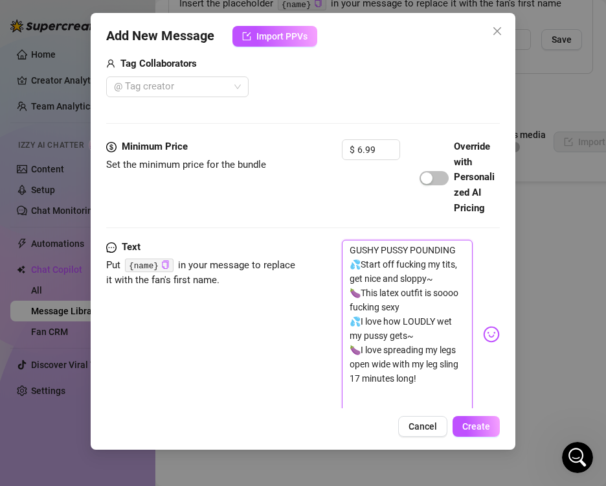
scroll to position [456, 0]
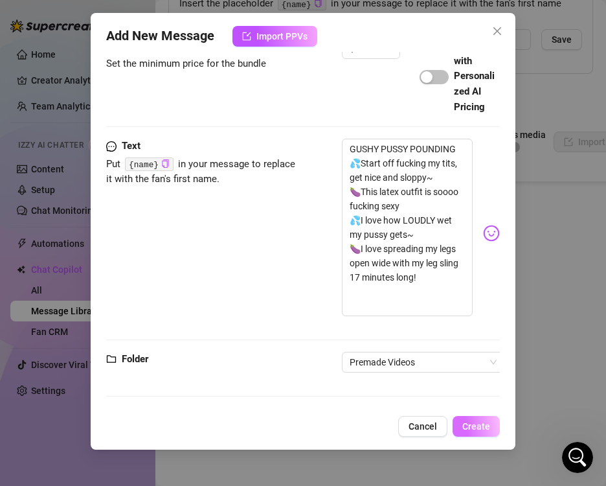
click at [472, 430] on span "Create" at bounding box center [477, 426] width 28 height 10
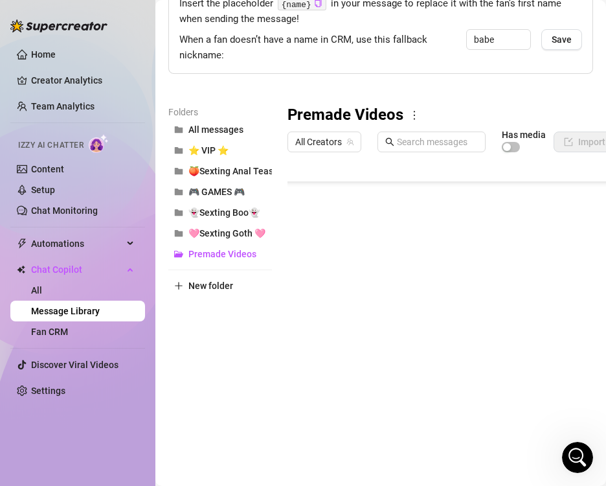
scroll to position [1410, 0]
click at [324, 410] on body "Home Creator Analytics Team Analytics Izzy AI Chatter Content Setup Chat Monito…" at bounding box center [303, 243] width 606 height 486
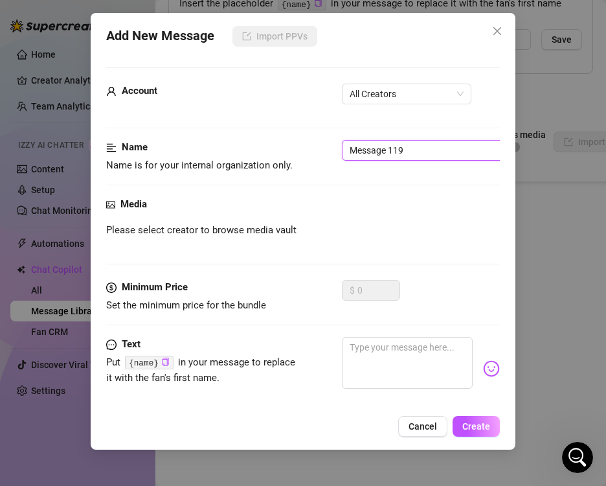
drag, startPoint x: 420, startPoint y: 155, endPoint x: 56, endPoint y: 122, distance: 364.9
click at [54, 117] on div "Add New Message Import PPVs Account All Creators Name Name is for your internal…" at bounding box center [303, 243] width 606 height 486
click at [373, 97] on span "All Creators" at bounding box center [407, 93] width 114 height 19
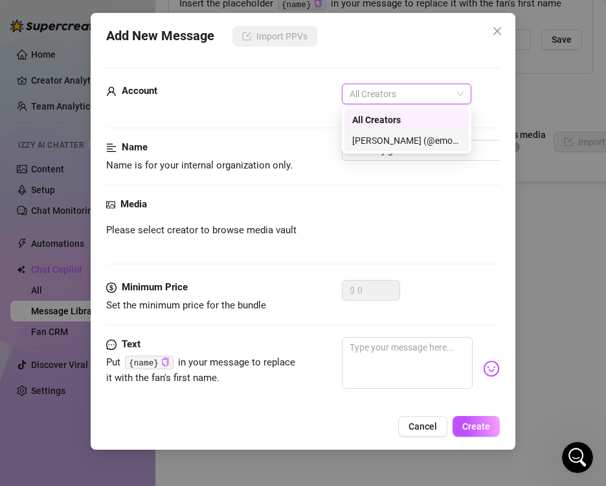
click at [374, 140] on div "[PERSON_NAME] (@emopink69)" at bounding box center [406, 140] width 109 height 14
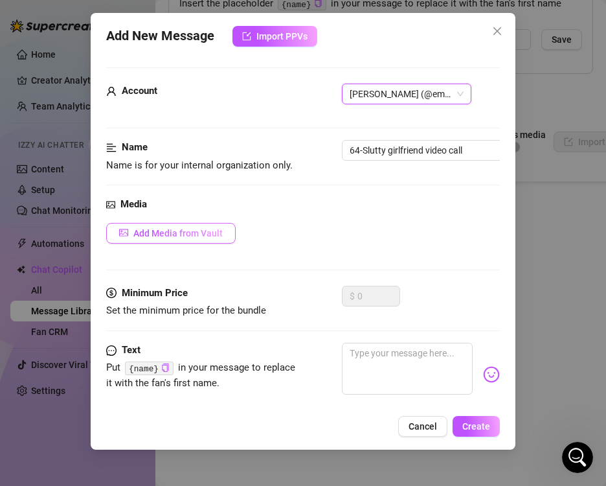
click at [225, 226] on button "Add Media from Vault" at bounding box center [171, 233] width 130 height 21
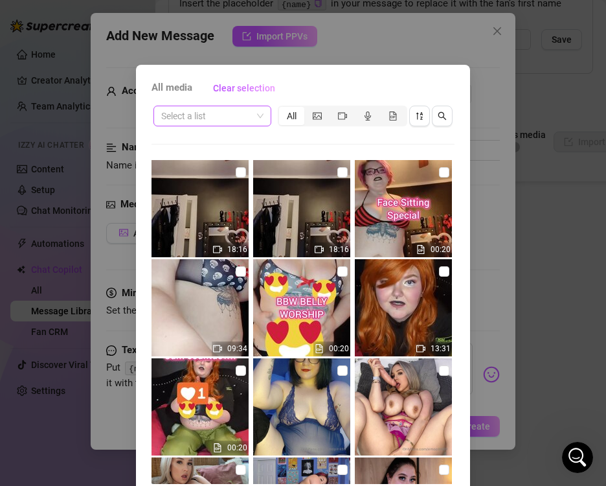
click at [222, 122] on input "search" at bounding box center [206, 115] width 91 height 19
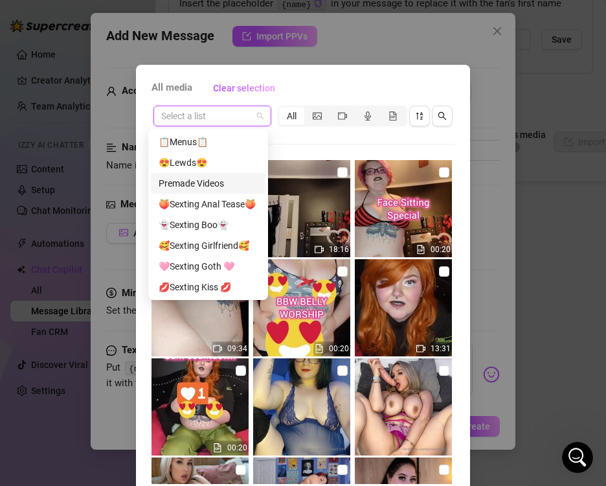
click at [204, 183] on div "Premade Videos" at bounding box center [208, 183] width 99 height 14
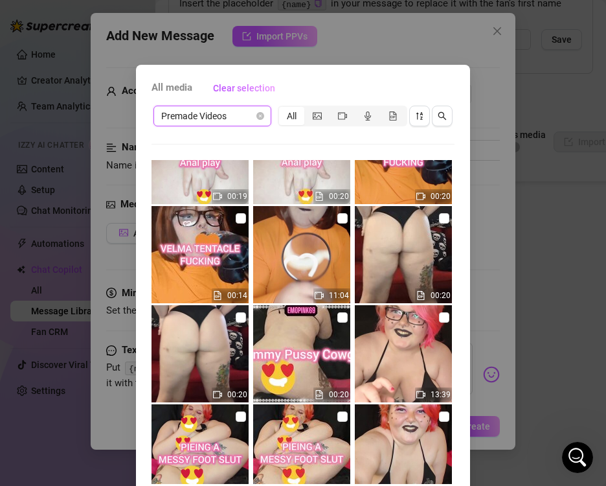
scroll to position [907, 0]
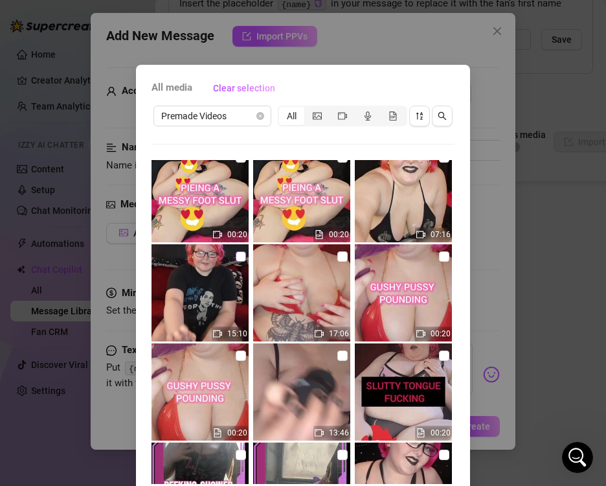
click at [236, 260] on label at bounding box center [241, 256] width 10 height 14
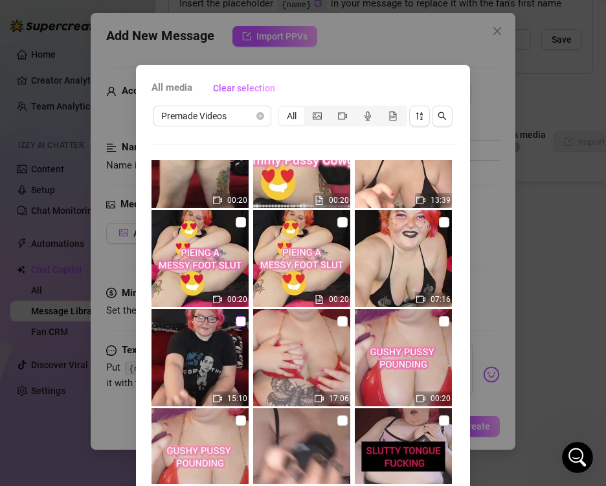
click at [236, 321] on input "checkbox" at bounding box center [241, 321] width 10 height 10
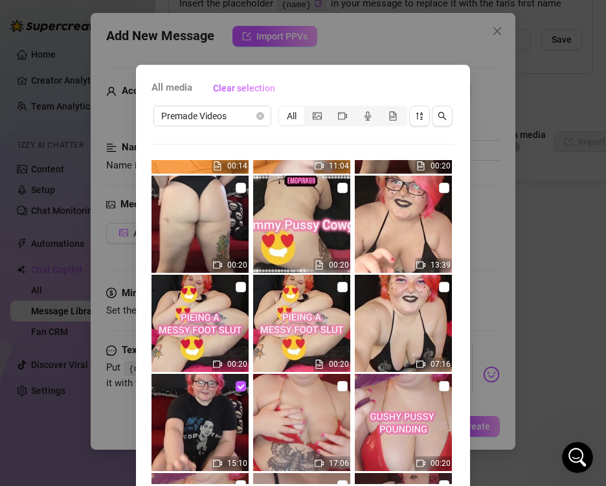
scroll to position [713, 0]
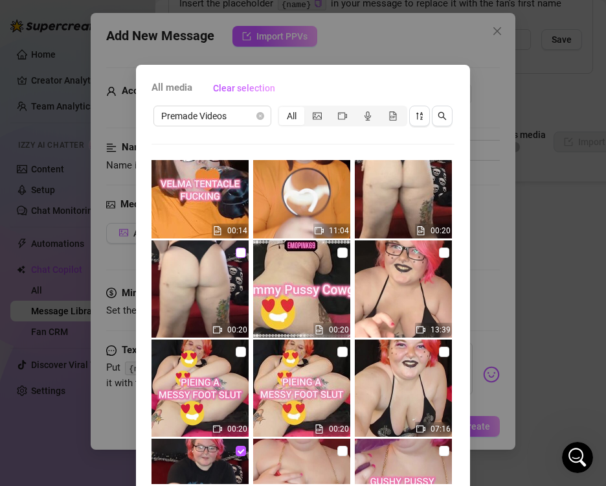
click at [236, 255] on input "checkbox" at bounding box center [241, 252] width 10 height 10
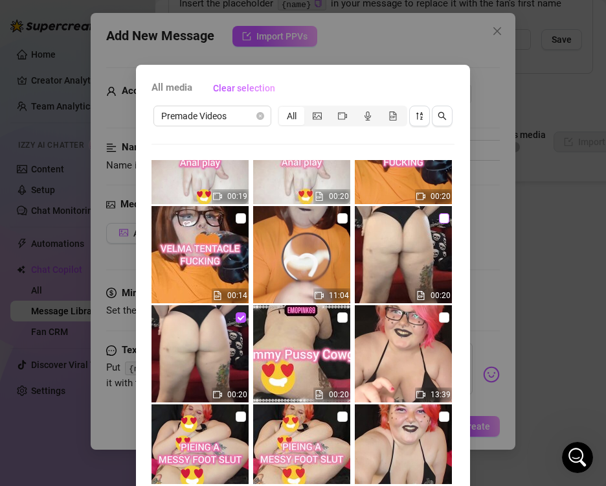
click at [439, 219] on input "checkbox" at bounding box center [444, 218] width 10 height 10
click at [240, 316] on img at bounding box center [200, 353] width 97 height 97
click at [236, 317] on input "checkbox" at bounding box center [241, 317] width 10 height 10
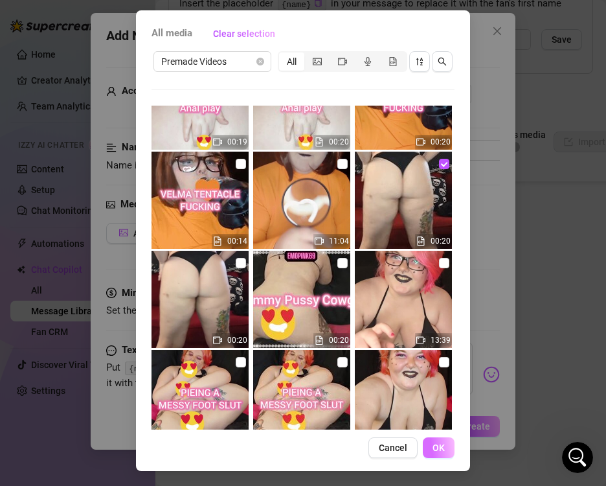
click at [437, 443] on span "OK" at bounding box center [439, 447] width 12 height 10
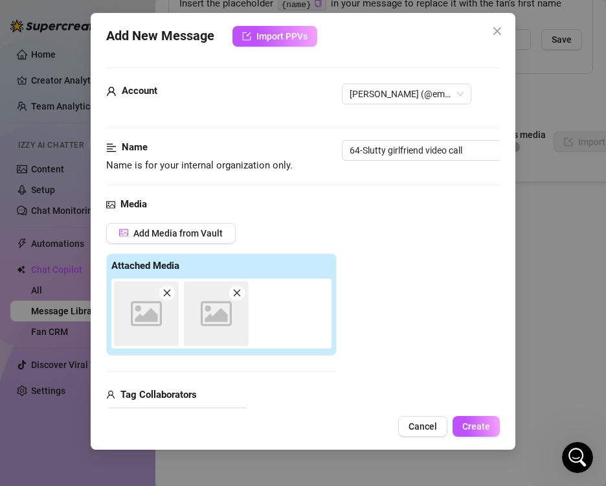
scroll to position [183, 0]
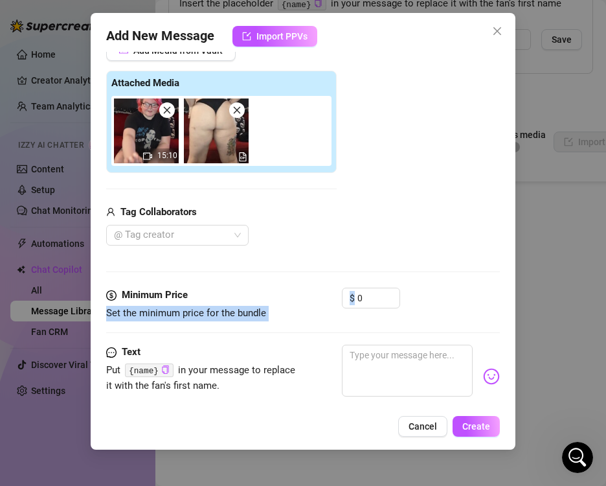
drag, startPoint x: 353, startPoint y: 294, endPoint x: 260, endPoint y: 295, distance: 93.3
click at [260, 295] on div "Minimum Price Set the minimum price for the bundle $ 0" at bounding box center [302, 304] width 393 height 33
drag, startPoint x: 363, startPoint y: 293, endPoint x: 334, endPoint y: 300, distance: 29.9
click at [334, 300] on div "Minimum Price Set the minimum price for the bundle $ 0" at bounding box center [302, 304] width 393 height 33
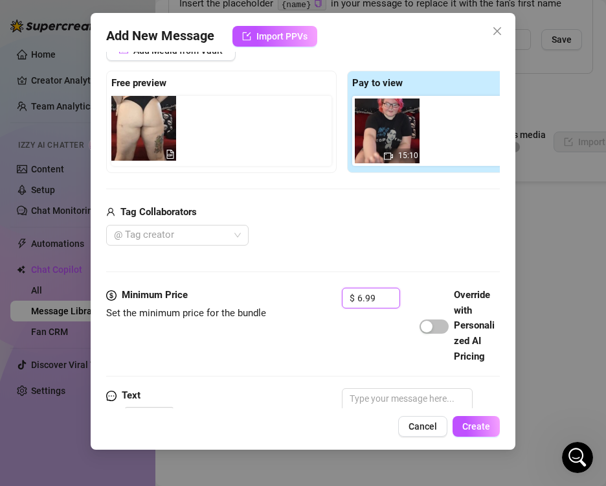
drag, startPoint x: 459, startPoint y: 148, endPoint x: 142, endPoint y: 144, distance: 317.5
click at [142, 144] on div "Free preview Pay to view 15:10" at bounding box center [342, 122] width 472 height 102
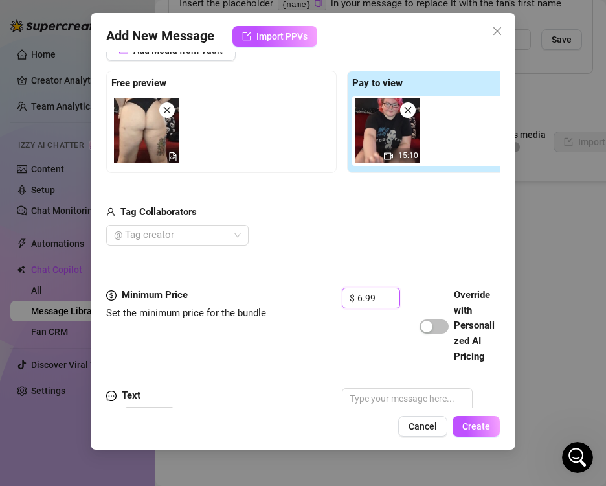
scroll to position [331, 0]
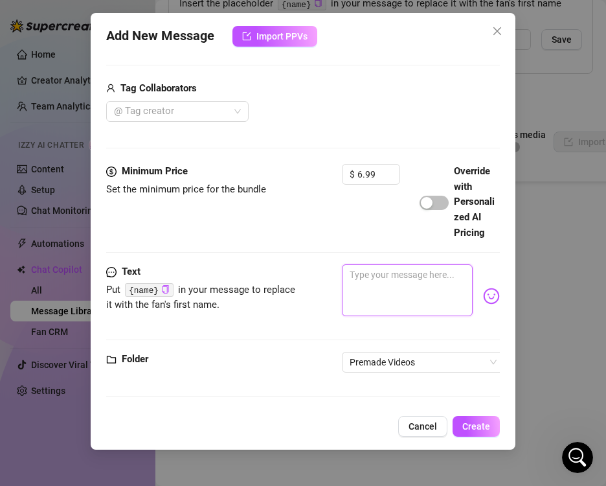
click at [371, 297] on textarea at bounding box center [407, 290] width 130 height 52
paste textarea "SLUTTY GIRLFRIEND VIDEO CALL 📲Still hesitant about ordering a video call? Here …"
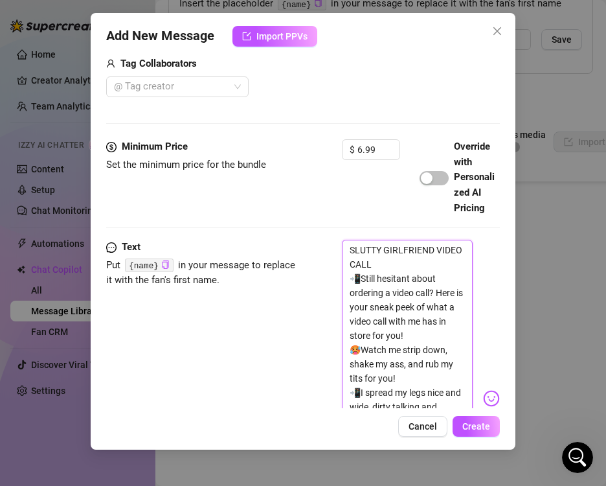
scroll to position [0, 0]
drag, startPoint x: 484, startPoint y: 430, endPoint x: 284, endPoint y: 193, distance: 310.3
click at [284, 208] on div "Add New Message Import PPVs Account [PERSON_NAME] (@emopink69) Name Name is for…" at bounding box center [303, 231] width 424 height 437
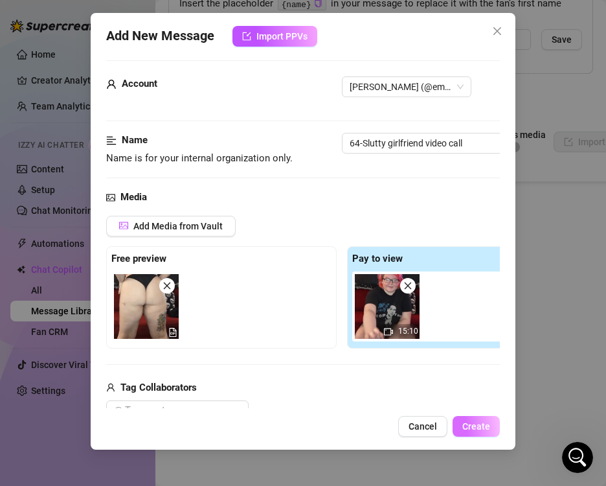
click at [466, 430] on span "Create" at bounding box center [477, 426] width 28 height 10
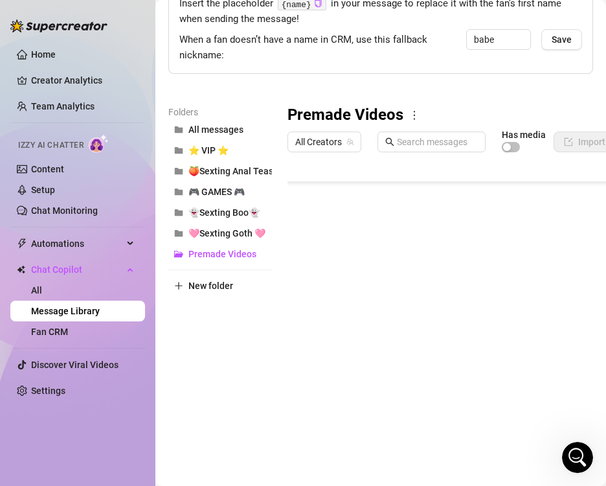
scroll to position [1436, 0]
click at [345, 407] on body "Home Creator Analytics Team Analytics Izzy AI Chatter Content Setup Chat Monito…" at bounding box center [303, 243] width 606 height 486
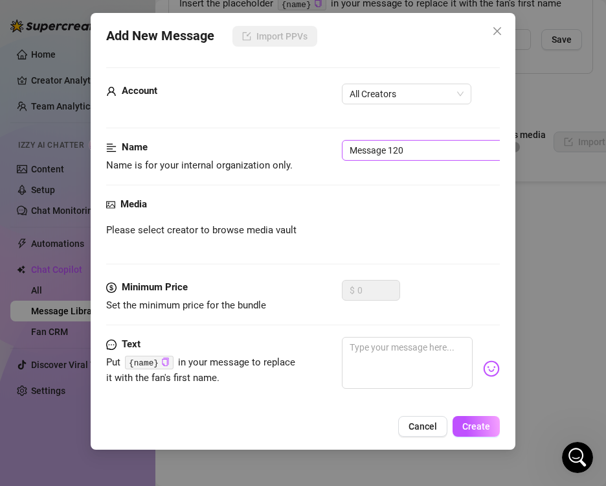
drag, startPoint x: 427, startPoint y: 161, endPoint x: 408, endPoint y: 156, distance: 19.3
click at [408, 156] on div "Name Name is for your internal organization only. Message 120" at bounding box center [302, 156] width 393 height 33
drag, startPoint x: 409, startPoint y: 153, endPoint x: 23, endPoint y: 150, distance: 385.5
click at [23, 150] on div "Add New Message Import PPVs Account All Creators Name Name is for your internal…" at bounding box center [303, 243] width 606 height 486
click at [393, 79] on form "Account All Creators Name Name is for your internal organization only. 65-Cummy…" at bounding box center [302, 273] width 393 height 413
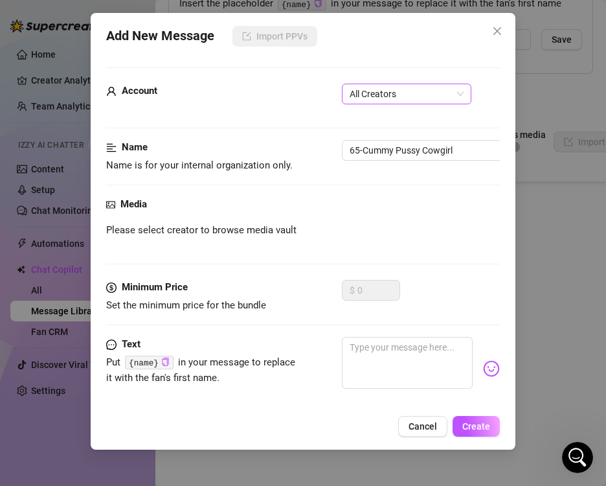
click at [388, 93] on span "All Creators" at bounding box center [407, 93] width 114 height 19
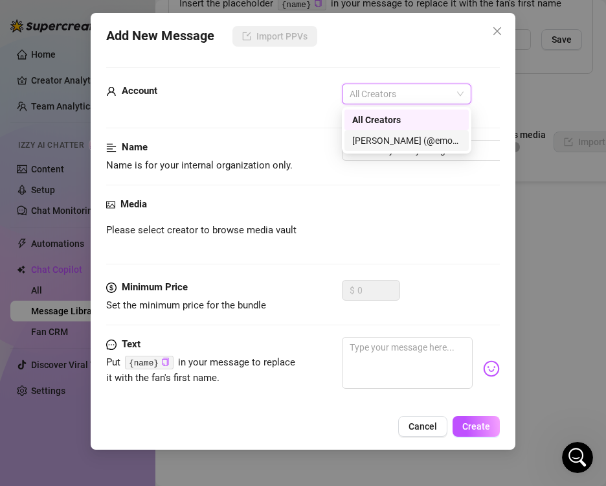
click at [372, 139] on div "[PERSON_NAME] (@emopink69)" at bounding box center [406, 140] width 109 height 14
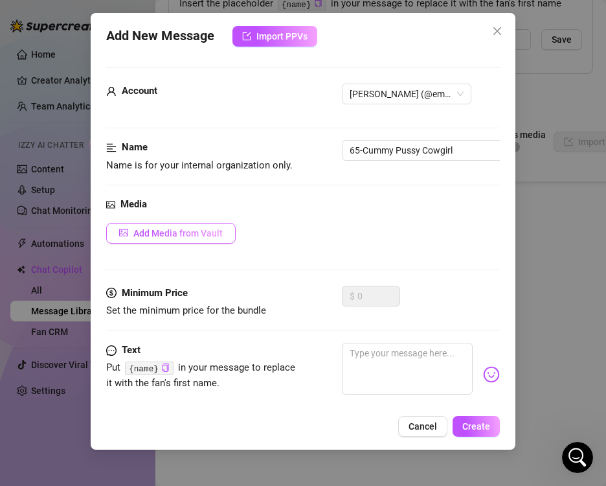
click at [189, 231] on span "Add Media from Vault" at bounding box center [177, 233] width 89 height 10
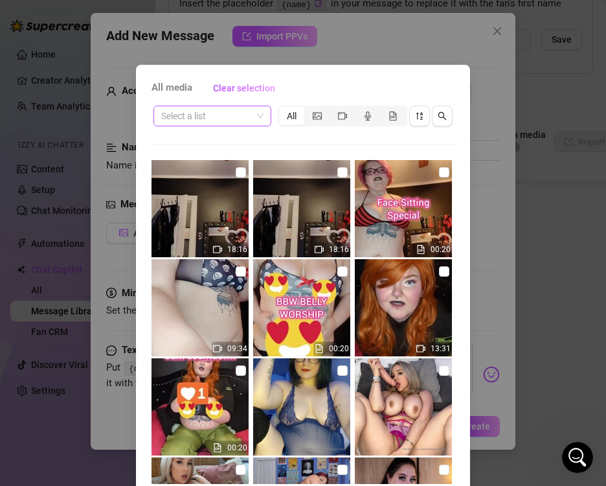
click at [253, 113] on span at bounding box center [212, 115] width 102 height 19
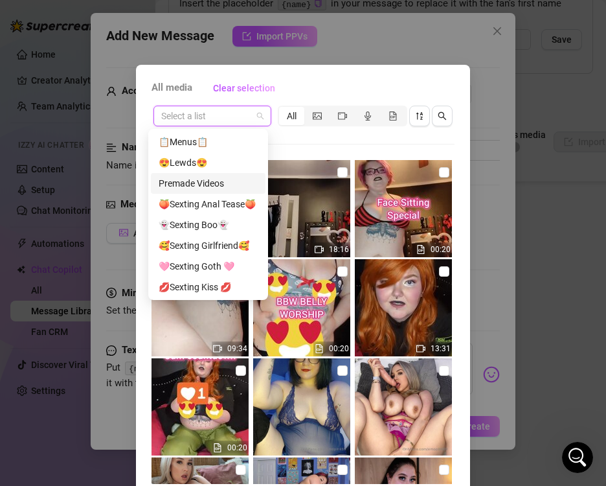
click at [211, 184] on div "Premade Videos" at bounding box center [208, 183] width 99 height 14
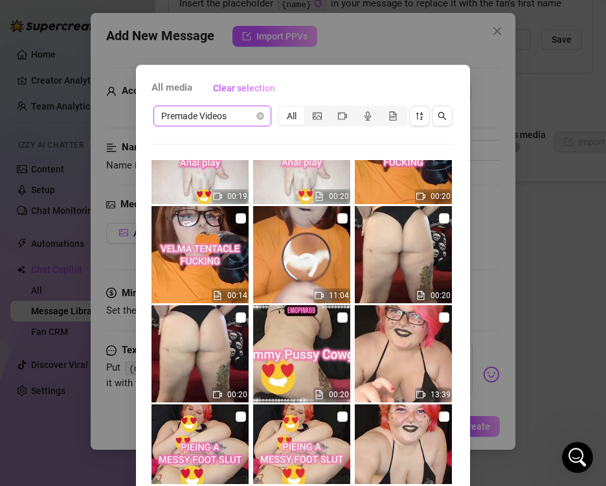
scroll to position [713, 0]
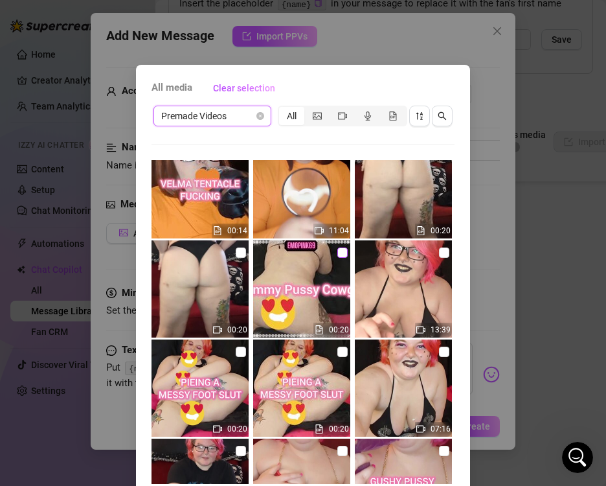
click at [338, 254] on input "checkbox" at bounding box center [343, 252] width 10 height 10
click at [439, 251] on input "checkbox" at bounding box center [444, 252] width 10 height 10
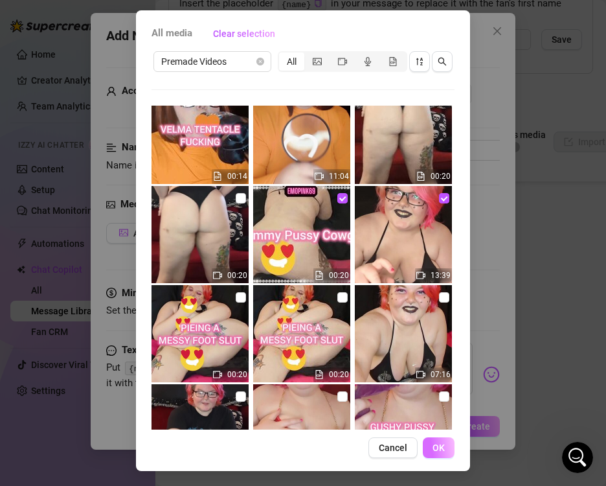
click at [439, 452] on span "OK" at bounding box center [439, 447] width 12 height 10
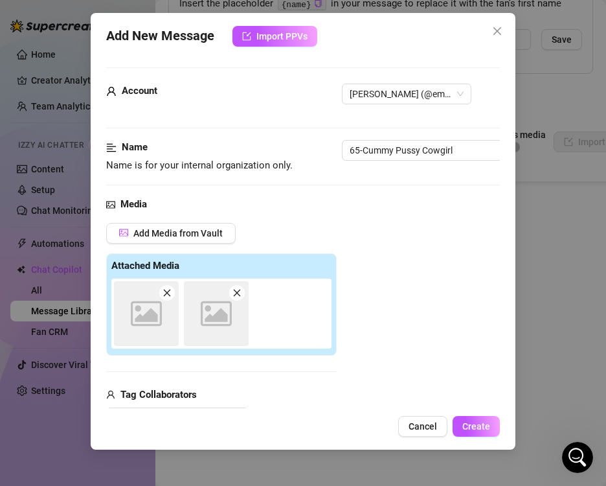
scroll to position [183, 0]
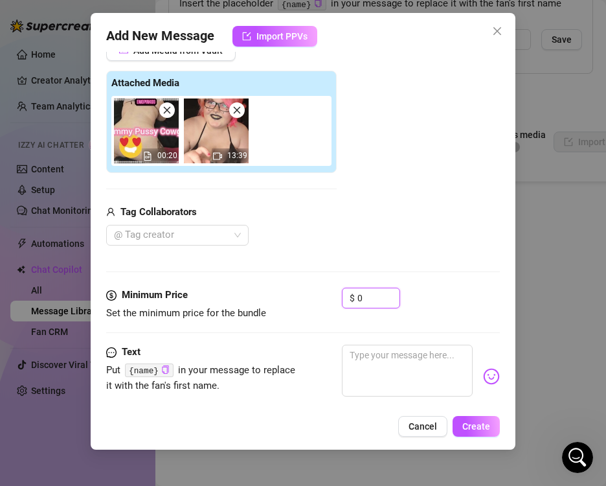
drag, startPoint x: 375, startPoint y: 296, endPoint x: 341, endPoint y: 301, distance: 34.0
click at [358, 300] on input "0" at bounding box center [379, 297] width 42 height 19
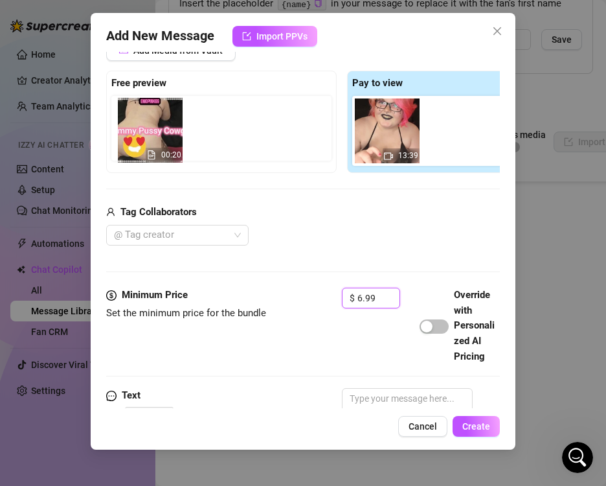
drag, startPoint x: 387, startPoint y: 152, endPoint x: 146, endPoint y: 148, distance: 241.0
click at [146, 148] on div "Free preview Pay to view 00:20 13:39" at bounding box center [342, 122] width 472 height 102
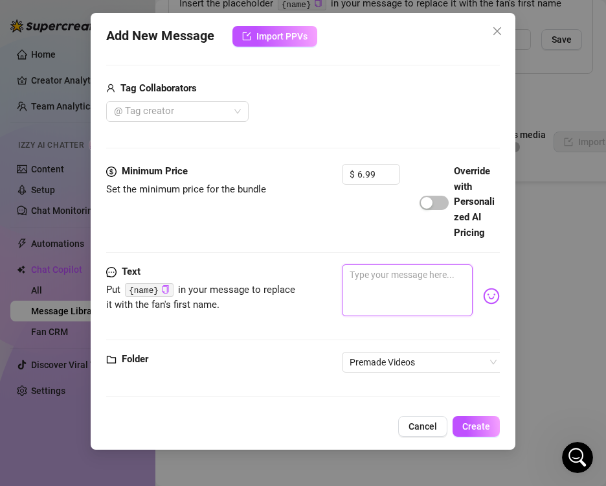
click at [401, 275] on textarea at bounding box center [407, 290] width 130 height 52
paste textarea "CUMMY PUSSY COWGIRL 🍑Watch me ride my cumming dildo nice and fast! 💦Clapping my…"
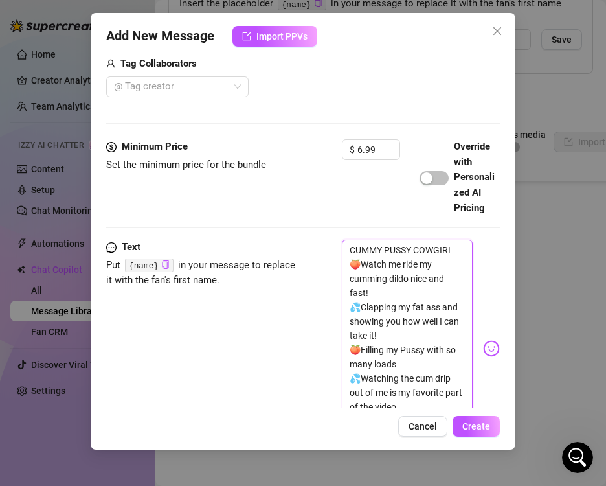
scroll to position [485, 0]
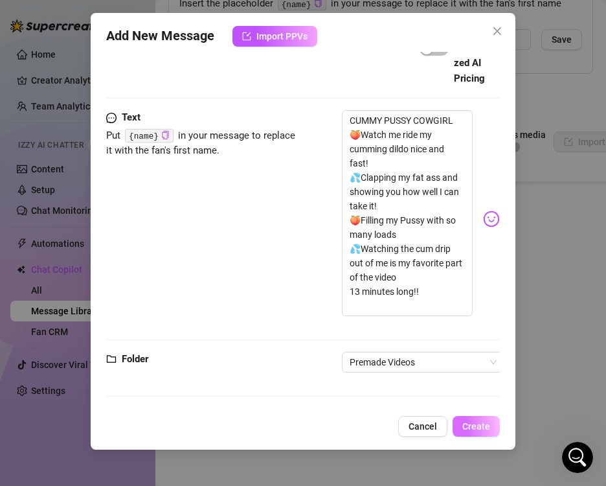
click at [489, 430] on span "Create" at bounding box center [477, 426] width 28 height 10
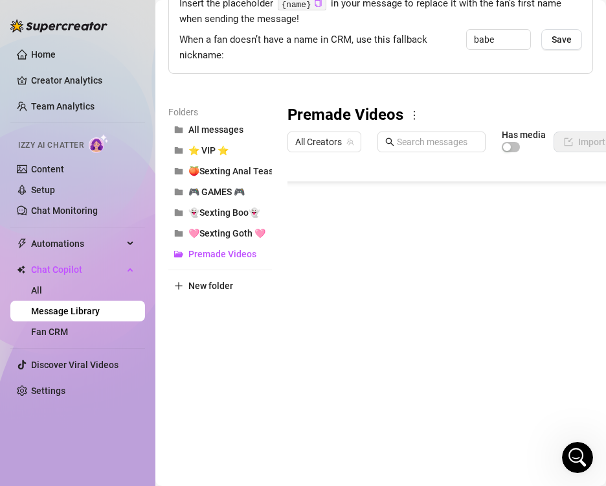
click at [367, 413] on body "Home Creator Analytics Team Analytics Izzy AI Chatter Content Setup Chat Monito…" at bounding box center [303, 243] width 606 height 486
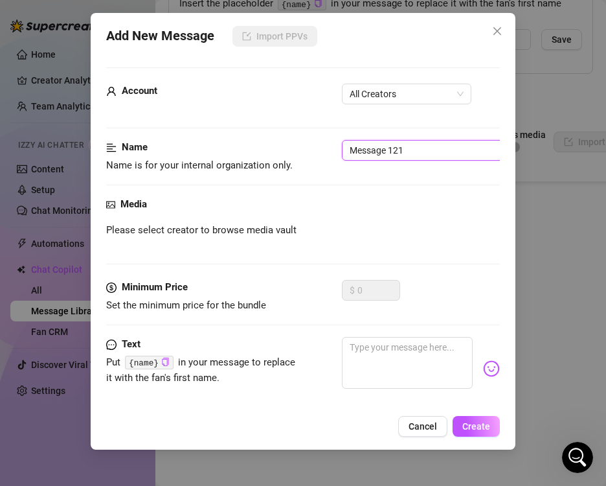
drag, startPoint x: 408, startPoint y: 144, endPoint x: -30, endPoint y: 147, distance: 438.6
click at [0, 147] on html "Home Creator Analytics Team Analytics Izzy AI Chatter Content Setup Chat Monito…" at bounding box center [303, 243] width 606 height 486
click at [365, 104] on div "Account All Creators" at bounding box center [302, 100] width 393 height 32
drag, startPoint x: 382, startPoint y: 91, endPoint x: 384, endPoint y: 106, distance: 14.3
click at [383, 91] on span "All Creators" at bounding box center [407, 93] width 114 height 19
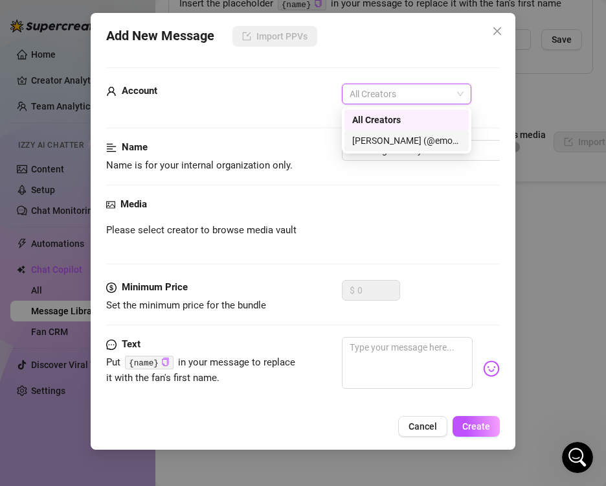
click at [373, 141] on div "[PERSON_NAME] (@emopink69)" at bounding box center [406, 140] width 109 height 14
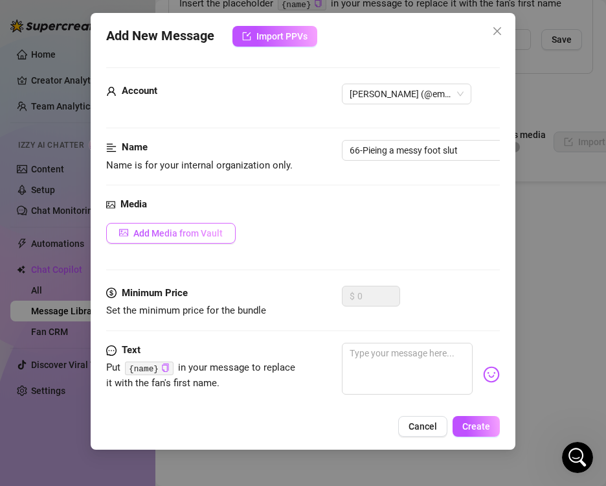
click at [205, 233] on span "Add Media from Vault" at bounding box center [177, 233] width 89 height 10
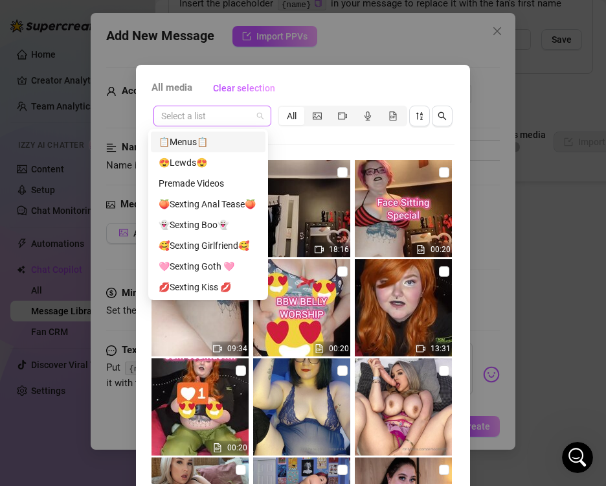
click at [259, 113] on div "Select a list" at bounding box center [213, 116] width 118 height 21
click at [222, 184] on div "Premade Videos" at bounding box center [208, 183] width 99 height 14
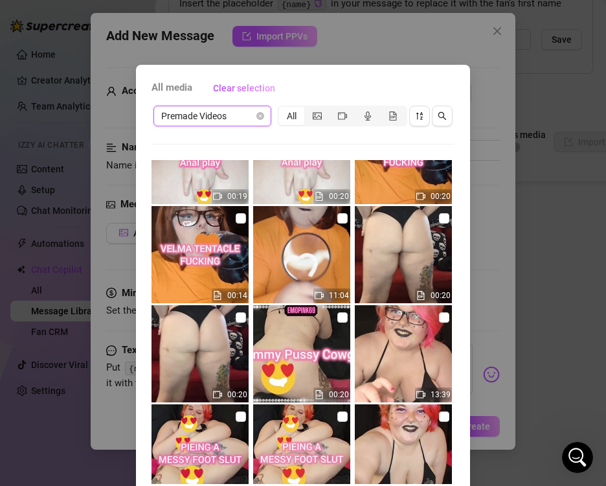
scroll to position [713, 0]
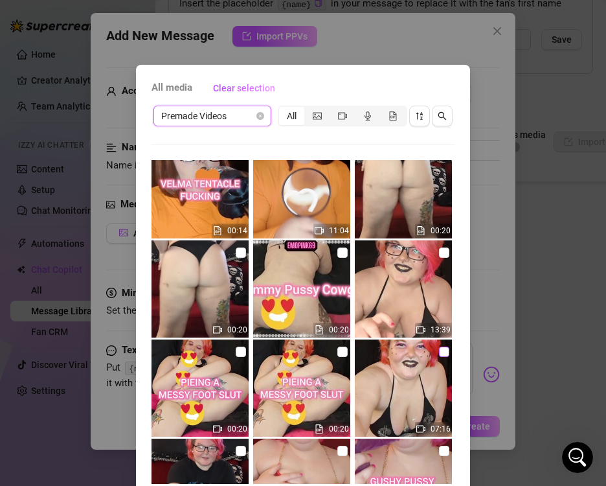
click at [439, 356] on input "checkbox" at bounding box center [444, 352] width 10 height 10
click at [338, 350] on input "checkbox" at bounding box center [343, 352] width 10 height 10
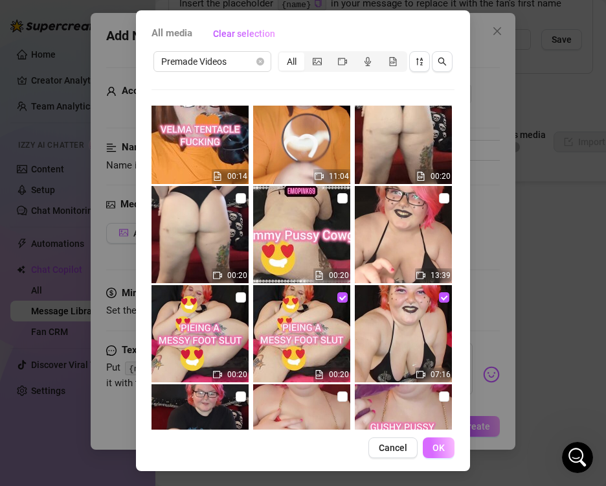
click at [433, 446] on span "OK" at bounding box center [439, 447] width 12 height 10
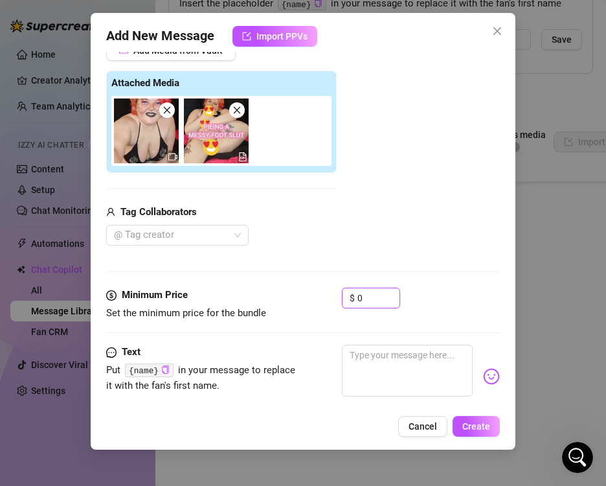
drag, startPoint x: 369, startPoint y: 299, endPoint x: 332, endPoint y: 293, distance: 37.5
click at [341, 297] on div "Minimum Price Set the minimum price for the bundle $ 0" at bounding box center [302, 304] width 393 height 33
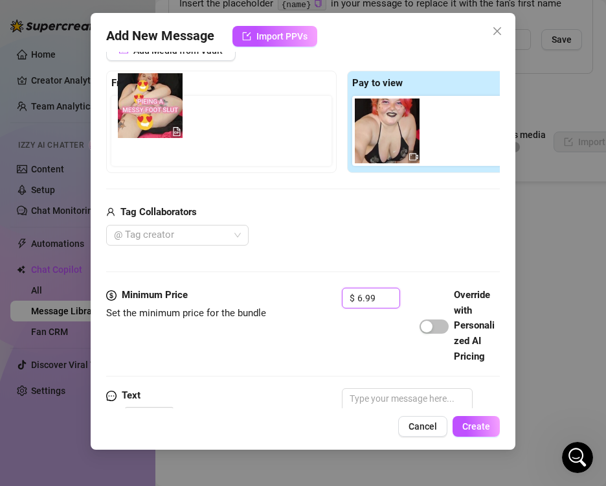
drag, startPoint x: 459, startPoint y: 139, endPoint x: 146, endPoint y: 114, distance: 314.5
click at [146, 114] on div "Free preview Pay to view" at bounding box center [342, 122] width 472 height 102
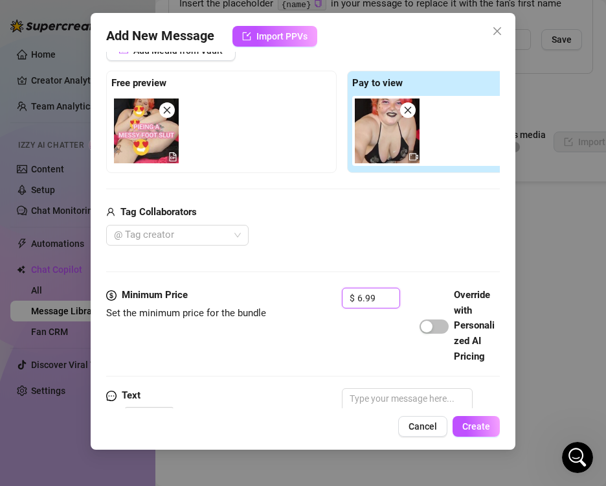
scroll to position [331, 0]
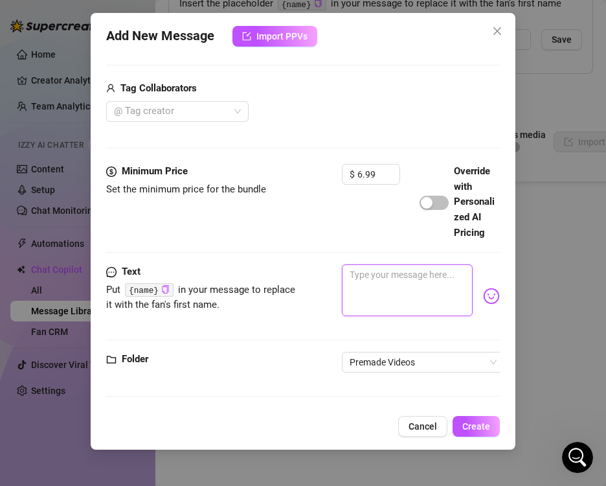
click at [380, 275] on textarea at bounding box center [407, 290] width 130 height 52
paste textarea "PIEING A MESSY FOOT SLUT 🦶Licking whipped cream off my toes 🥧Pieing myself ever…"
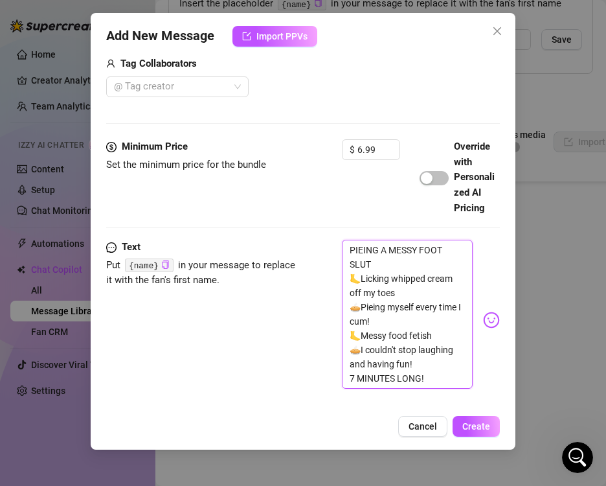
scroll to position [0, 0]
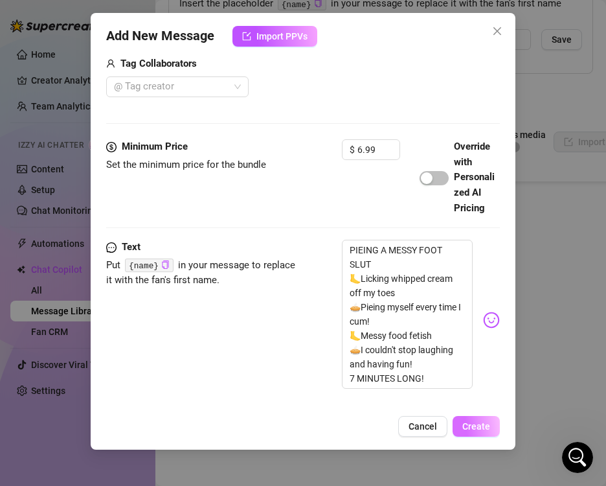
click at [485, 430] on span "Create" at bounding box center [477, 426] width 28 height 10
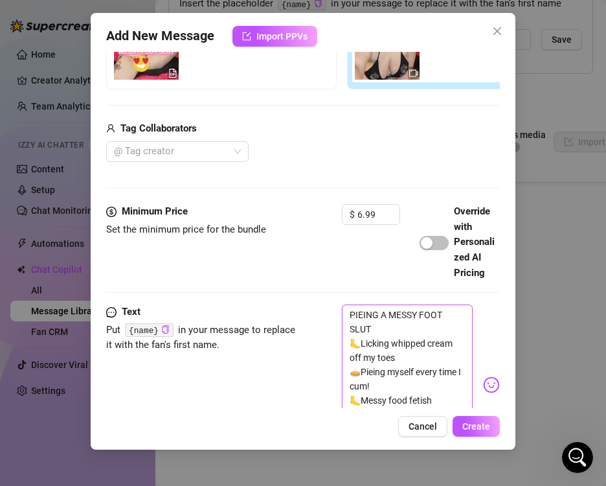
scroll to position [331, 0]
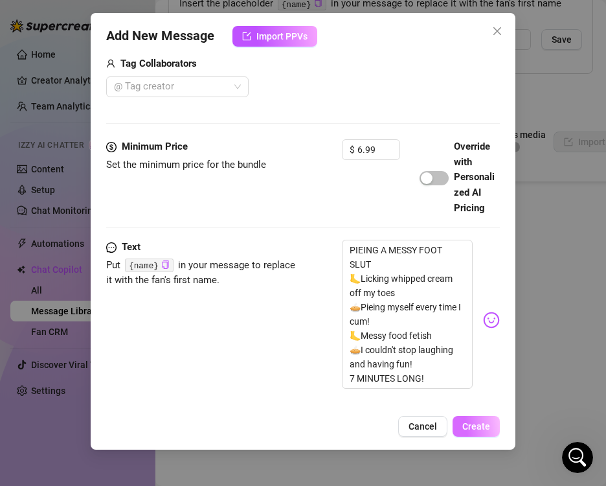
click at [476, 428] on span "Create" at bounding box center [477, 426] width 28 height 10
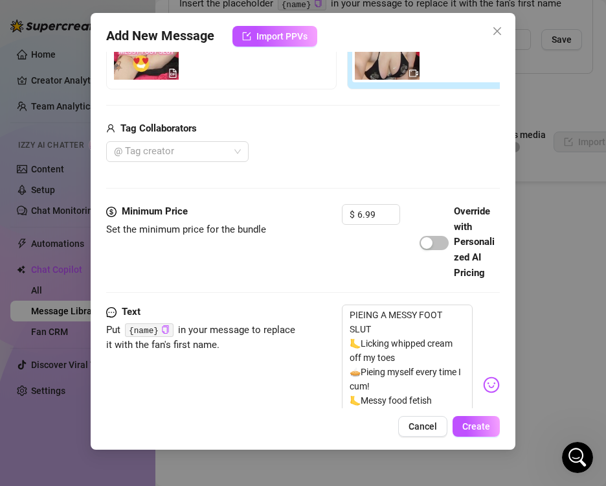
scroll to position [428, 0]
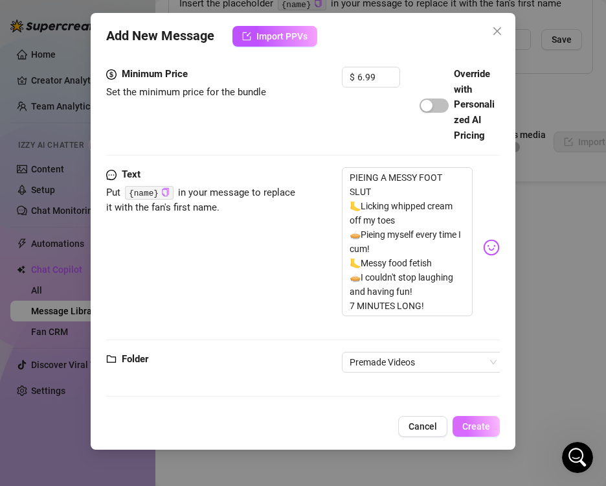
click at [483, 433] on button "Create" at bounding box center [476, 426] width 47 height 21
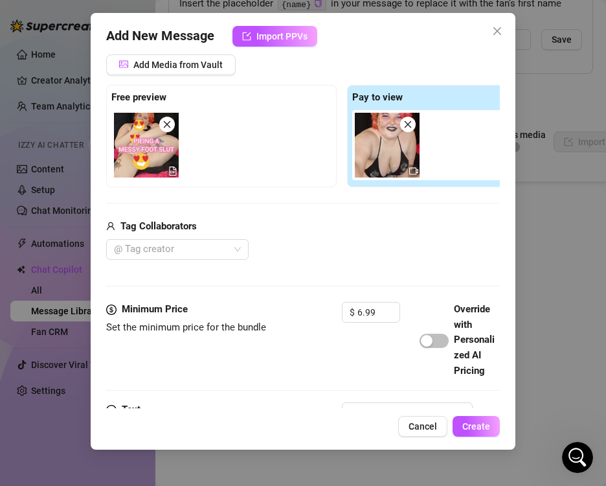
scroll to position [0, 0]
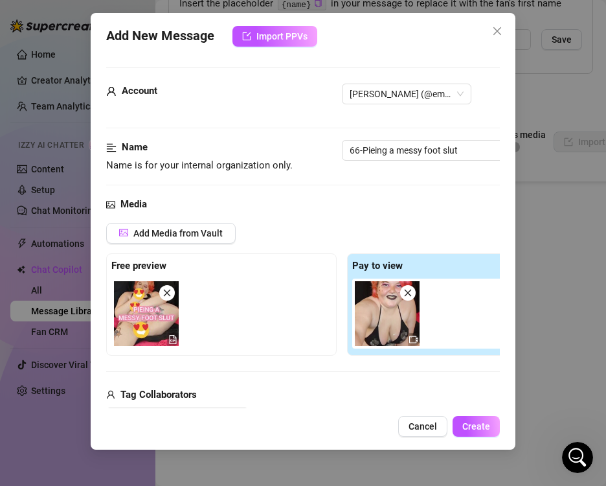
click at [573, 117] on div "Add New Message Import PPVs Account [PERSON_NAME] (@emopink69) Name Name is for…" at bounding box center [303, 243] width 606 height 486
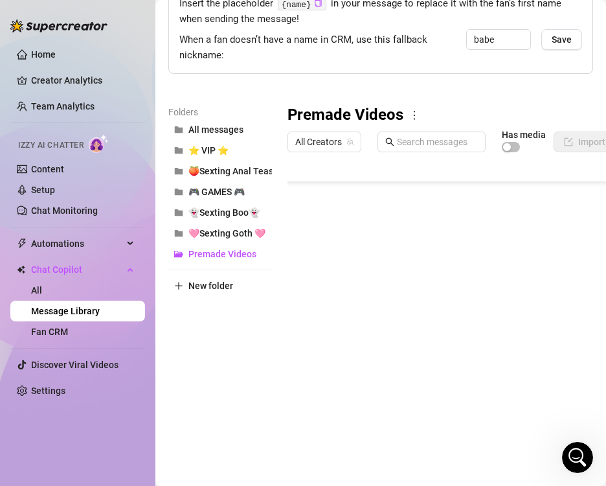
scroll to position [1462, 0]
click at [334, 419] on body "Home Creator Analytics Team Analytics Izzy AI Chatter Content Setup Chat Monito…" at bounding box center [303, 243] width 606 height 486
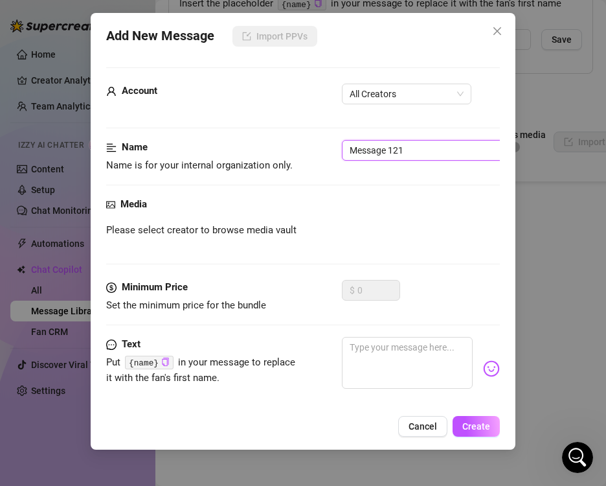
drag, startPoint x: 415, startPoint y: 143, endPoint x: 106, endPoint y: 143, distance: 308.4
click at [106, 143] on div "Name Name is for your internal organization only. Message 121" at bounding box center [302, 156] width 393 height 33
click at [418, 150] on input "Message 121" at bounding box center [423, 150] width 163 height 21
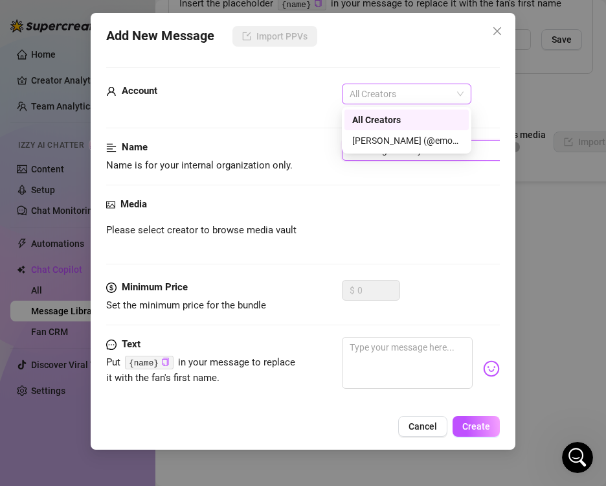
click at [374, 96] on span "All Creators" at bounding box center [407, 93] width 114 height 19
click at [366, 139] on div "[PERSON_NAME] (@emopink69)" at bounding box center [406, 140] width 109 height 14
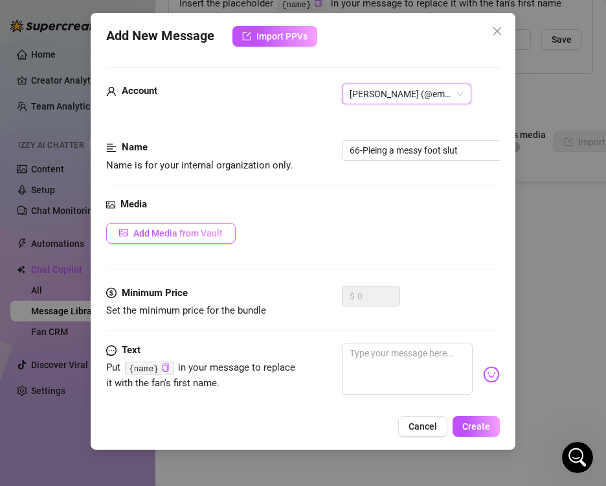
click at [166, 231] on span "Add Media from Vault" at bounding box center [177, 233] width 89 height 10
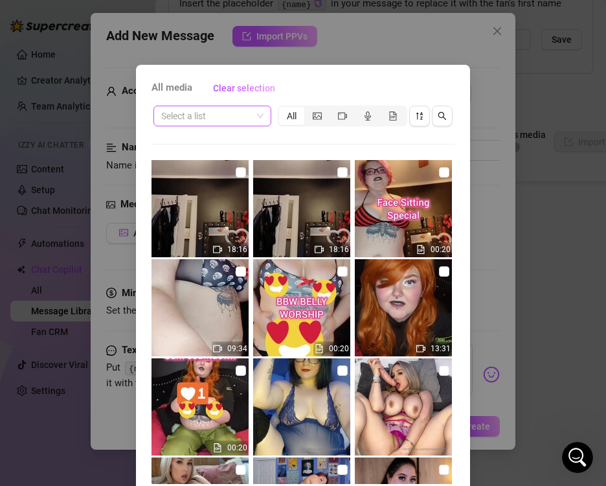
click at [251, 115] on span at bounding box center [212, 115] width 102 height 19
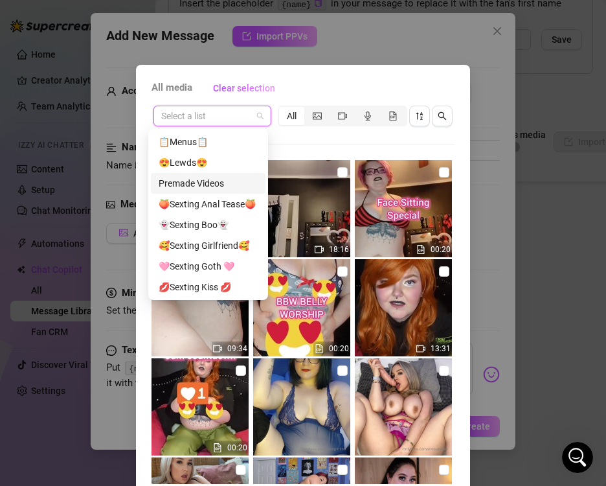
click at [221, 187] on div "Premade Videos" at bounding box center [208, 183] width 99 height 14
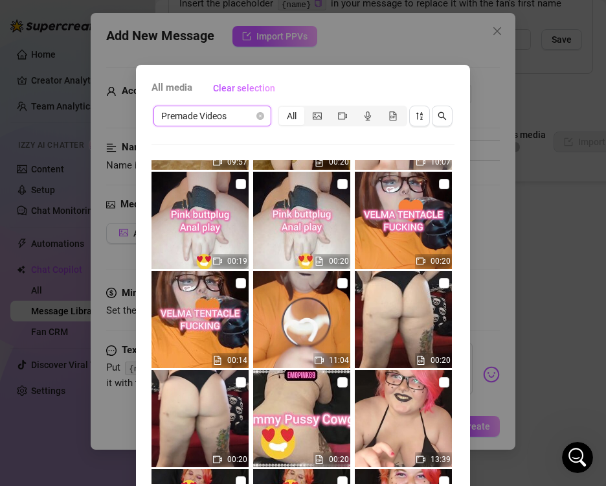
scroll to position [713, 0]
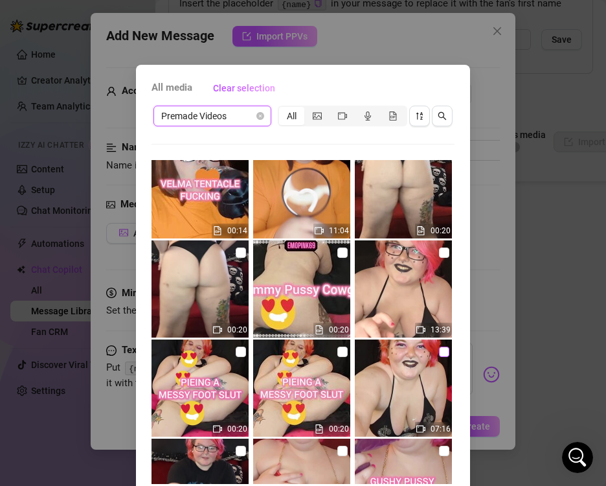
click at [439, 355] on input "checkbox" at bounding box center [444, 352] width 10 height 10
click at [337, 352] on img at bounding box center [301, 387] width 97 height 97
click at [338, 352] on input "checkbox" at bounding box center [343, 352] width 10 height 10
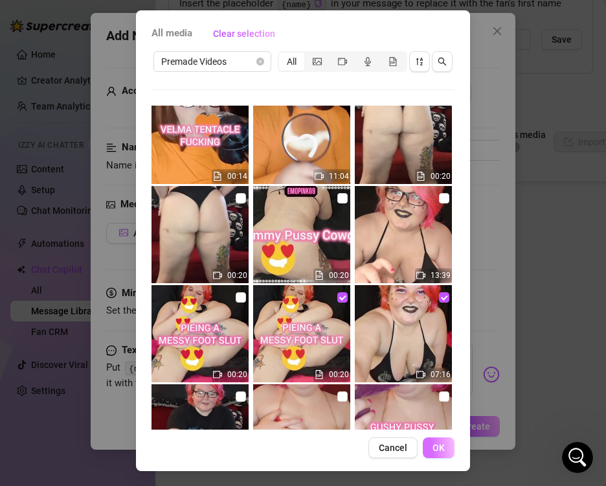
click at [434, 446] on span "OK" at bounding box center [439, 447] width 12 height 10
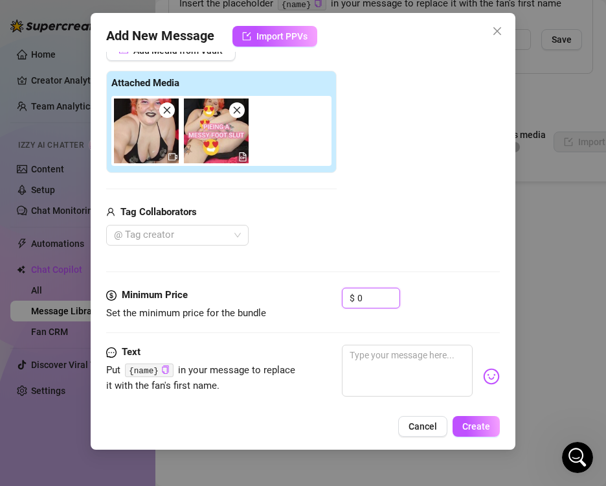
drag, startPoint x: 365, startPoint y: 293, endPoint x: 305, endPoint y: 302, distance: 60.9
click at [305, 302] on div "Minimum Price Set the minimum price for the bundle $ 0" at bounding box center [302, 304] width 393 height 33
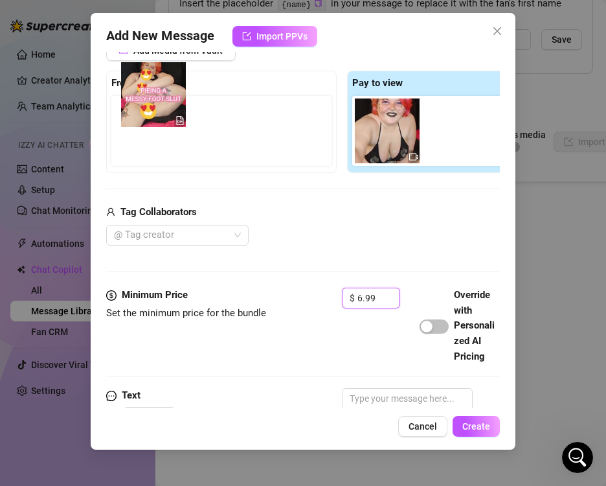
drag, startPoint x: 468, startPoint y: 129, endPoint x: 161, endPoint y: 96, distance: 309.5
click at [161, 96] on div "Free preview Pay to view" at bounding box center [342, 122] width 472 height 102
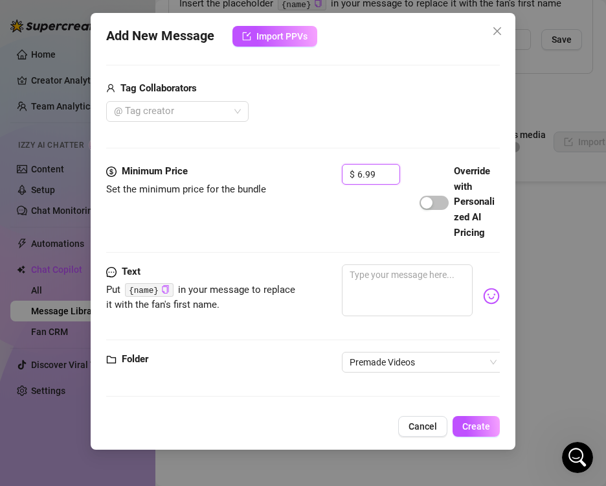
scroll to position [331, 0]
click at [378, 288] on textarea at bounding box center [407, 290] width 130 height 52
paste textarea "PIEING A MESSY FOOT SLUT 🦶Licking whipped cream off my toes 🥧Pieing myself ever…"
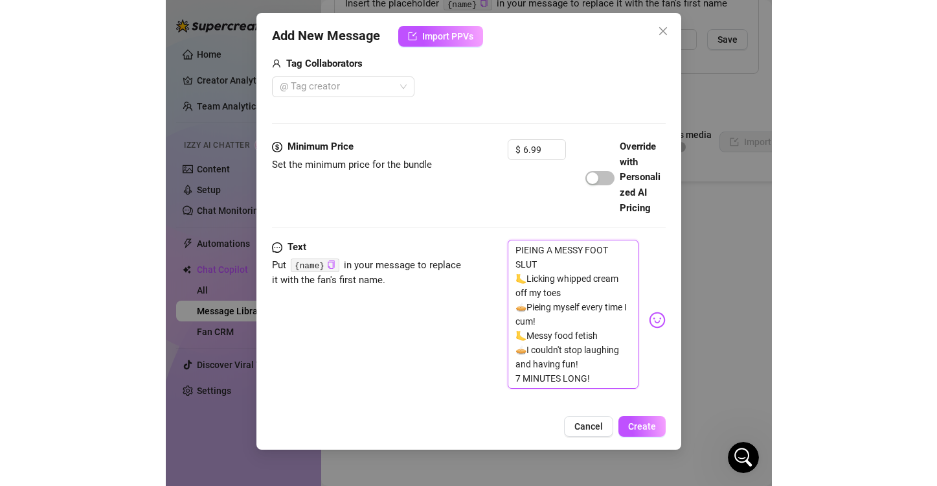
scroll to position [428, 0]
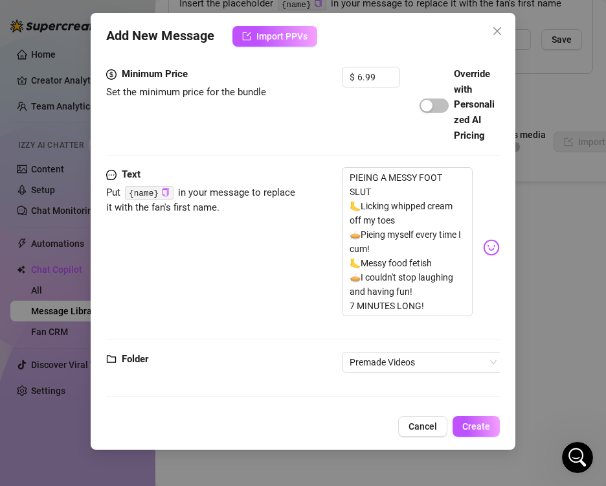
click at [422, 388] on div "Folder Premade Videos" at bounding box center [302, 380] width 393 height 56
click at [472, 422] on span "Create" at bounding box center [477, 426] width 28 height 10
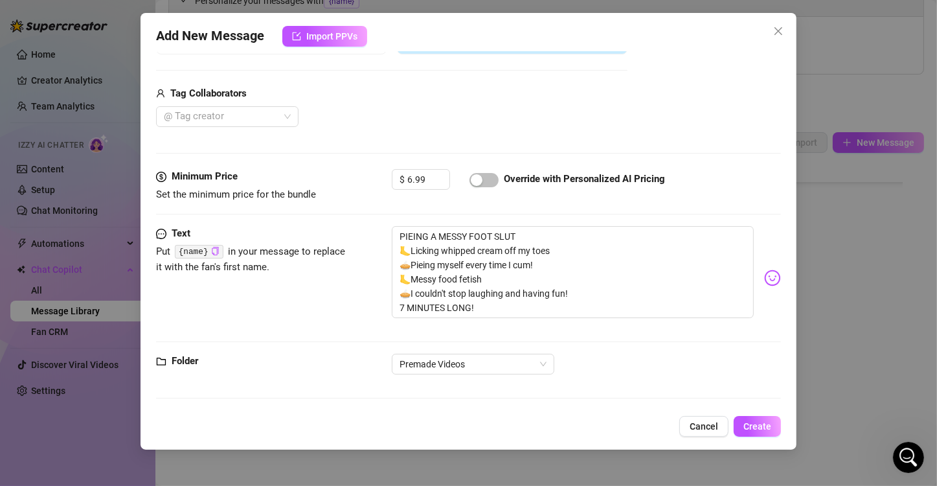
scroll to position [0, 0]
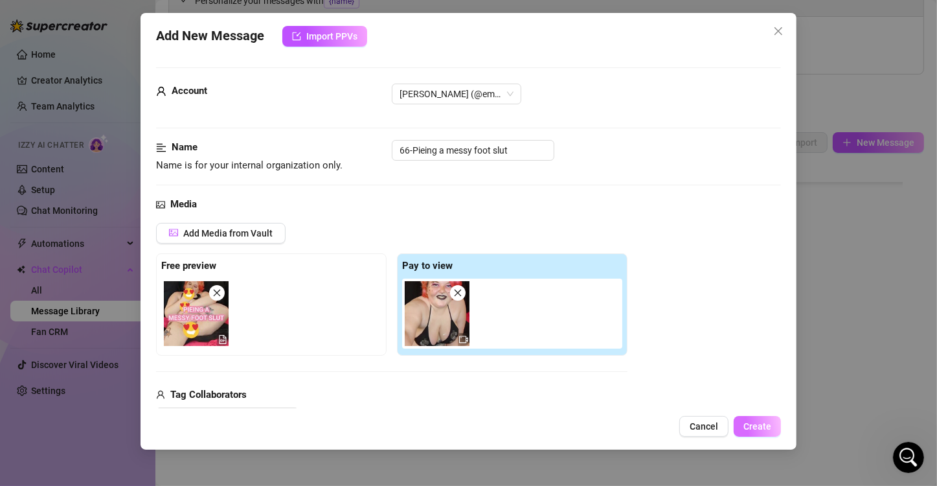
click at [605, 424] on span "Create" at bounding box center [758, 426] width 28 height 10
click at [605, 141] on div "Add New Message Import PPVs Account [PERSON_NAME] (@emopink69) Name Name is for…" at bounding box center [468, 243] width 937 height 486
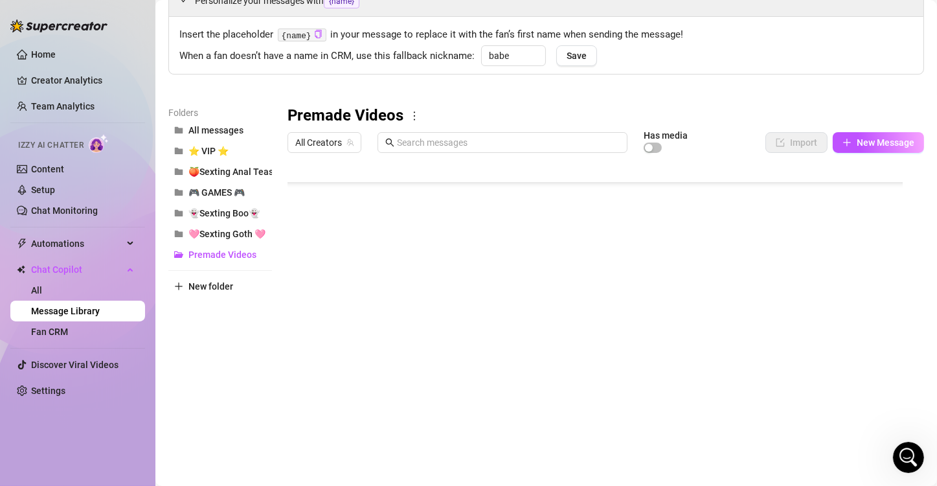
scroll to position [1462, 0]
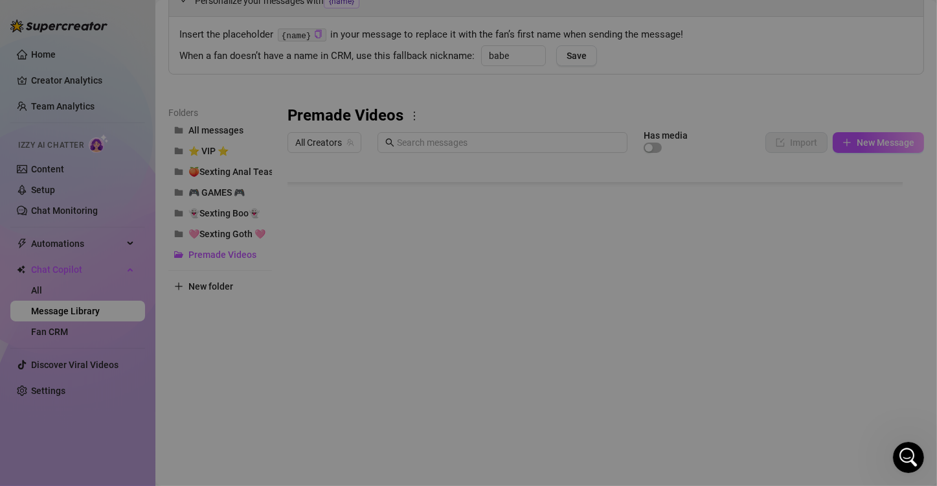
click at [349, 435] on body "Home Creator Analytics Team Analytics Izzy AI Chatter Content Setup Chat Monito…" at bounding box center [468, 243] width 937 height 486
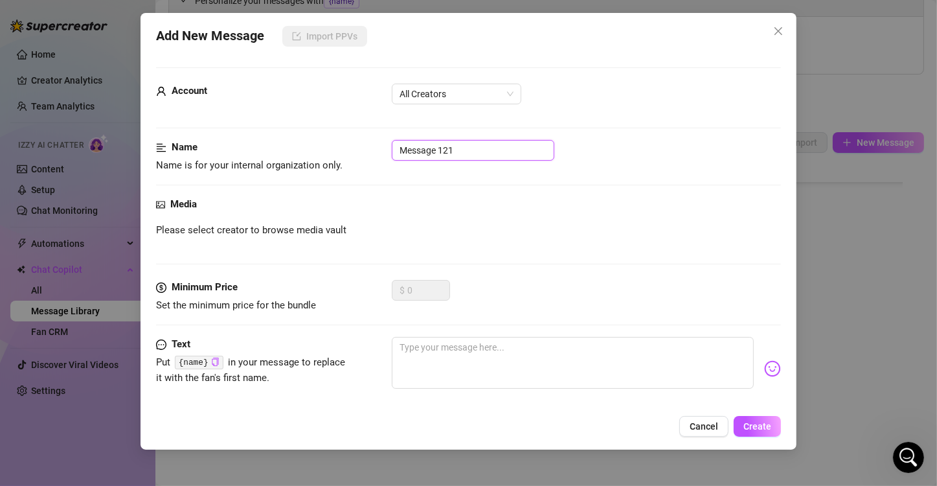
drag, startPoint x: 463, startPoint y: 143, endPoint x: 235, endPoint y: 146, distance: 228.1
click at [235, 146] on div "Name Name is for your internal organization only. Message 121" at bounding box center [468, 156] width 625 height 33
click at [605, 210] on div "Media" at bounding box center [468, 205] width 625 height 16
click at [569, 347] on textarea at bounding box center [573, 363] width 362 height 52
paste textarea "PIEING A MESSY FOOT SLUT 🦶Licking whipped cream off my toes 🥧Pieing myself ever…"
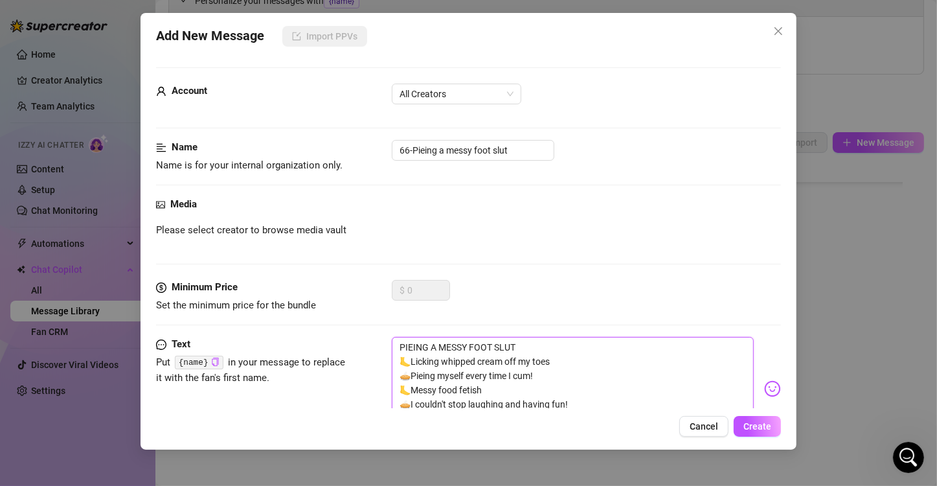
scroll to position [0, 0]
click at [417, 98] on span "All Creators" at bounding box center [457, 93] width 114 height 19
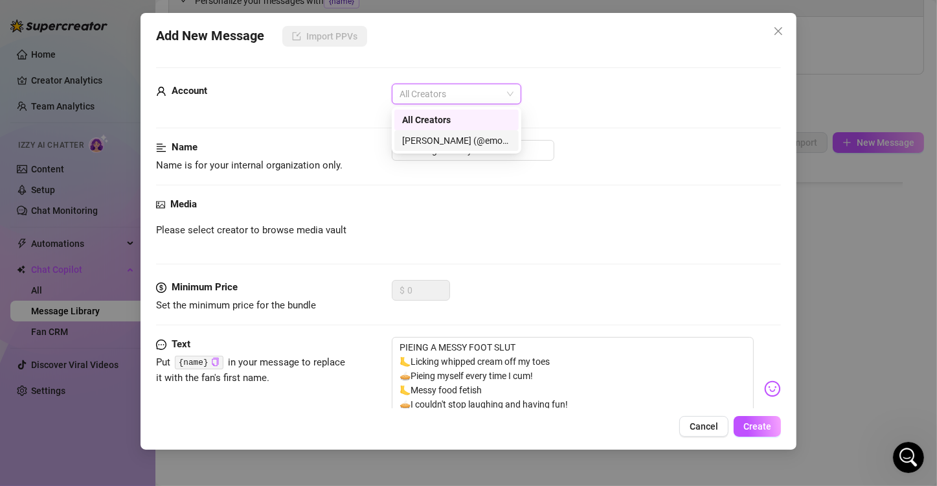
click at [426, 133] on div "[PERSON_NAME] (@emopink69)" at bounding box center [456, 140] width 109 height 14
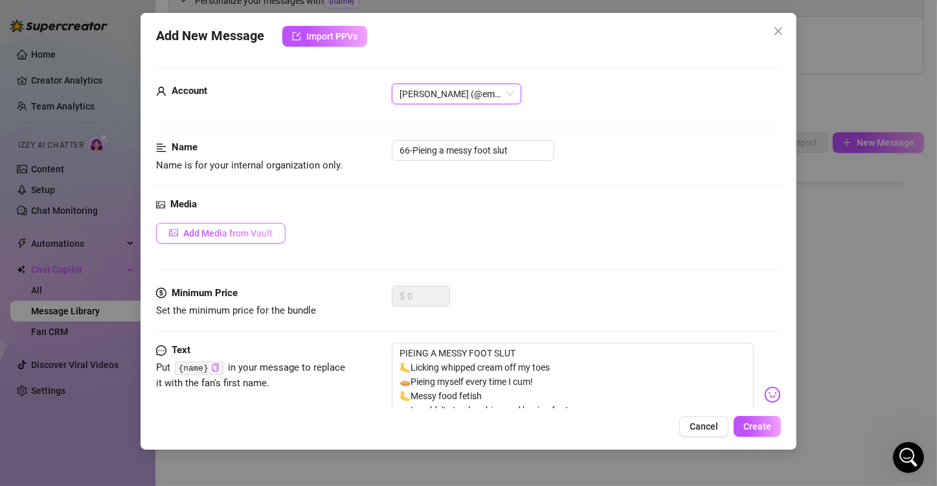
click at [260, 230] on span "Add Media from Vault" at bounding box center [227, 233] width 89 height 10
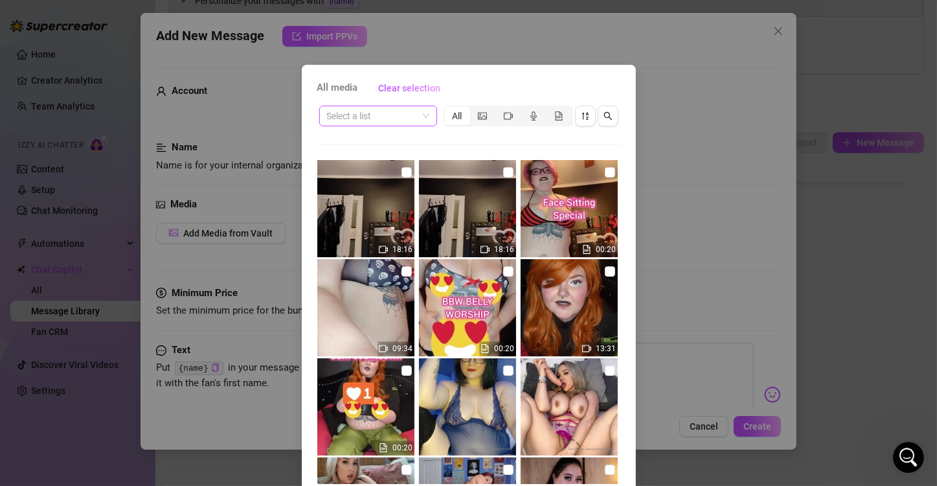
click at [418, 117] on span at bounding box center [378, 115] width 102 height 19
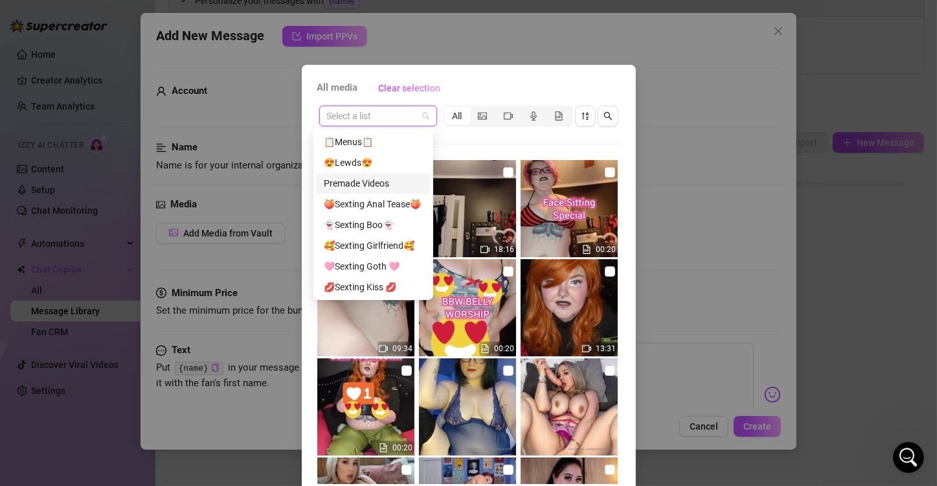
click at [388, 181] on div "Premade Videos" at bounding box center [373, 183] width 99 height 14
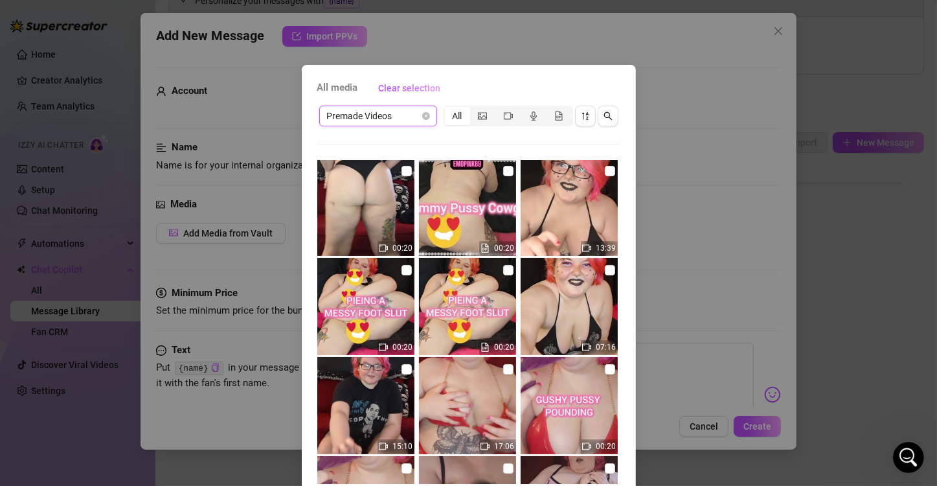
scroll to position [796, 0]
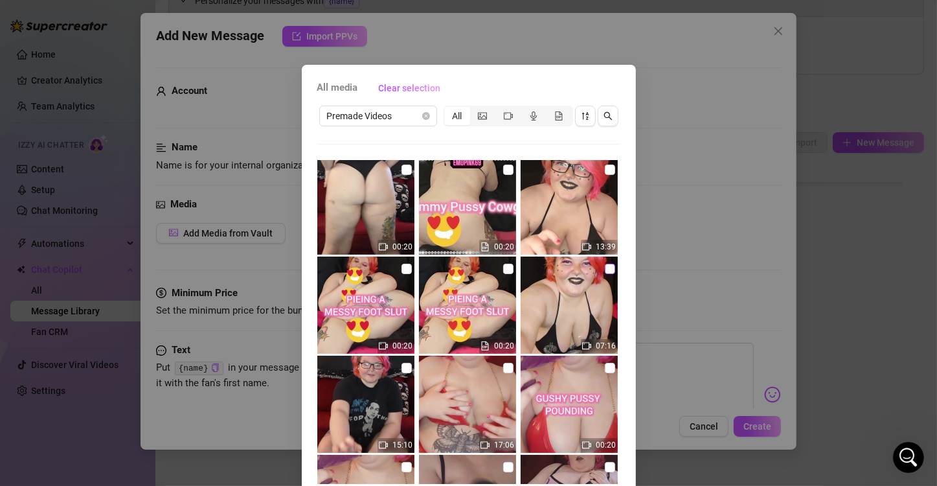
click at [605, 273] on input "checkbox" at bounding box center [610, 269] width 10 height 10
click at [503, 271] on input "checkbox" at bounding box center [508, 269] width 10 height 10
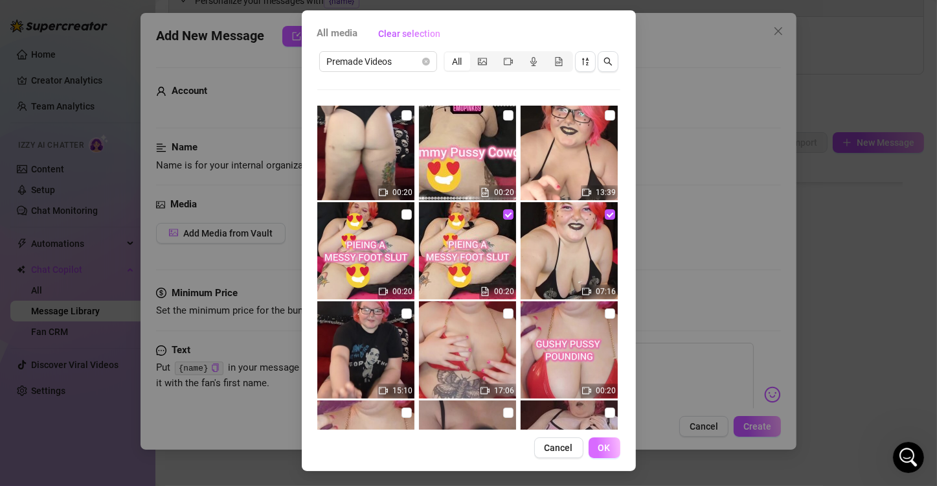
click at [601, 444] on span "OK" at bounding box center [605, 447] width 12 height 10
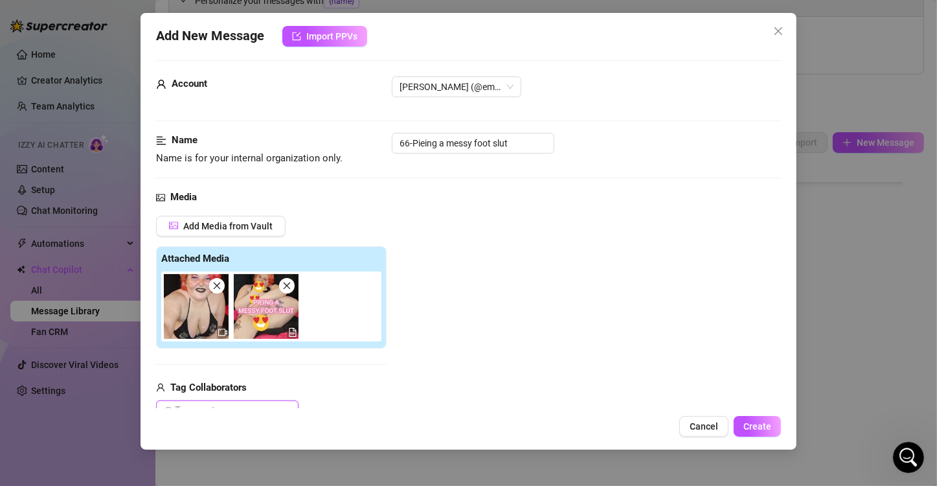
scroll to position [301, 0]
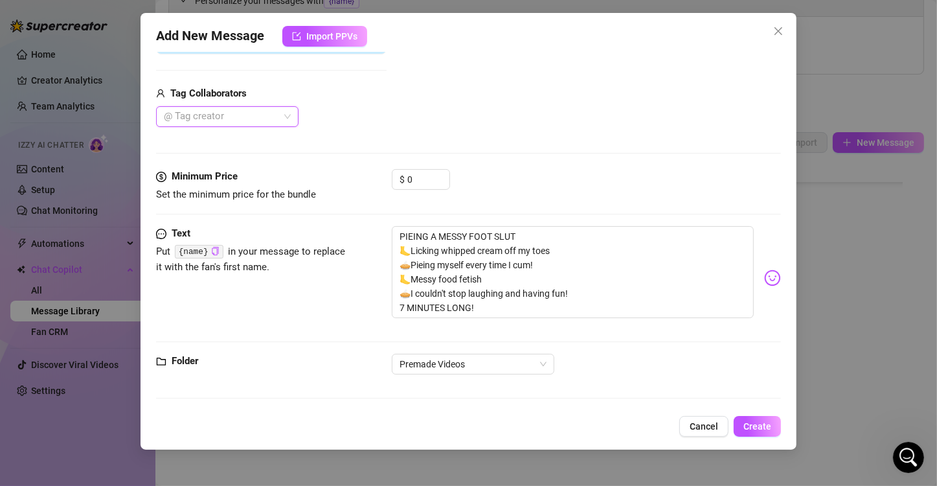
drag, startPoint x: 439, startPoint y: 183, endPoint x: 329, endPoint y: 181, distance: 109.5
click at [329, 181] on div "Minimum Price Set the minimum price for the bundle $ 0" at bounding box center [468, 185] width 625 height 33
drag, startPoint x: 420, startPoint y: 177, endPoint x: 363, endPoint y: 187, distance: 57.8
click at [363, 187] on div "Minimum Price Set the minimum price for the bundle $ 0" at bounding box center [468, 185] width 625 height 33
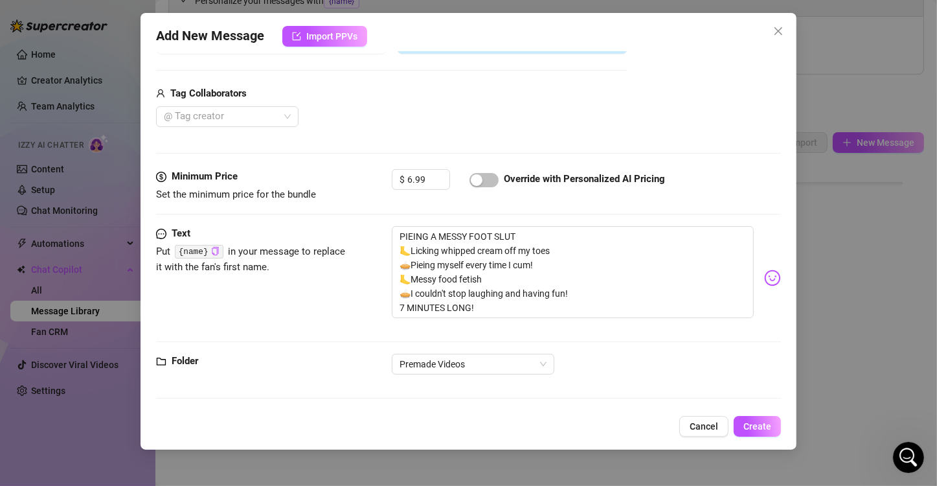
click at [381, 133] on div "Media Add Media from Vault Free preview Pay to view Tag Collaborators @ Tag cre…" at bounding box center [468, 32] width 625 height 273
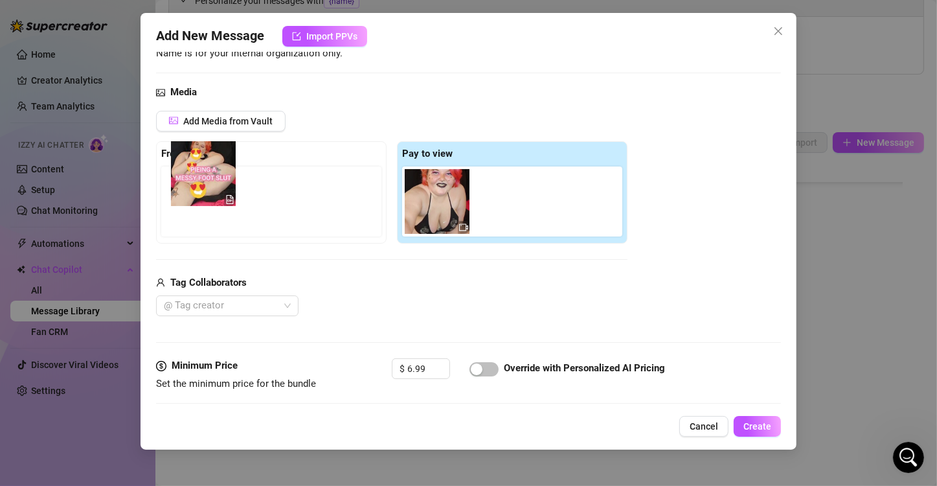
drag, startPoint x: 497, startPoint y: 206, endPoint x: 181, endPoint y: 179, distance: 316.7
click at [181, 179] on div "Free preview Pay to view" at bounding box center [392, 192] width 472 height 102
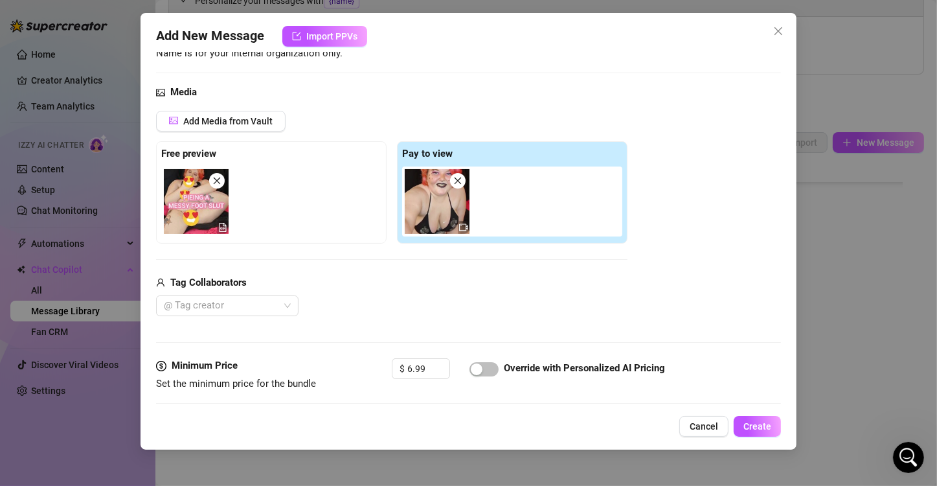
scroll to position [301, 0]
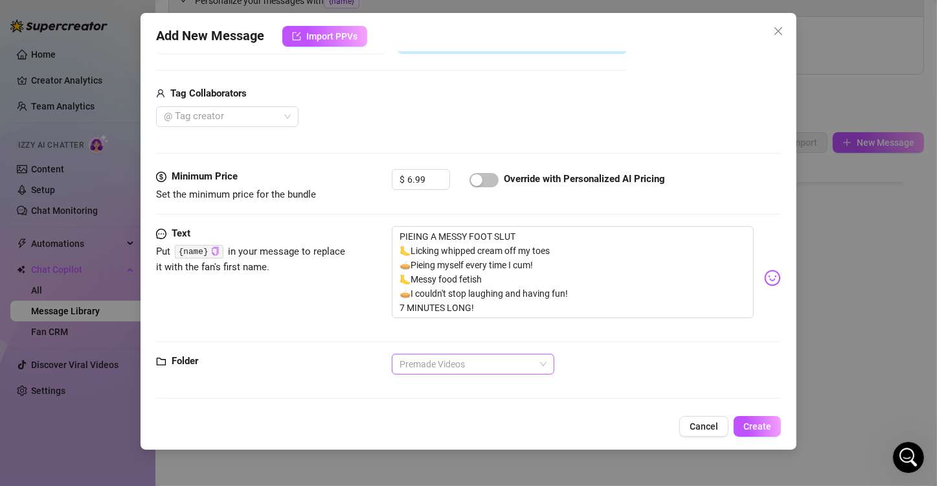
click at [520, 355] on span "Premade Videos" at bounding box center [473, 363] width 147 height 19
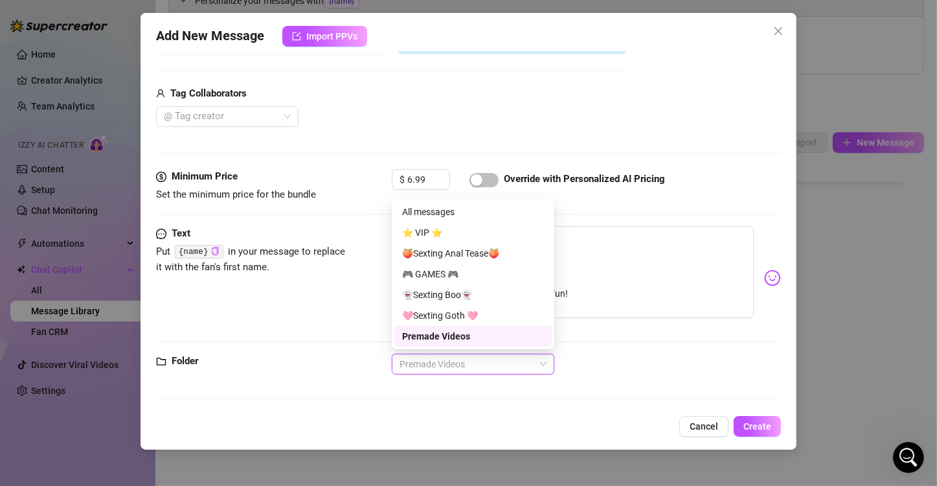
click at [454, 333] on div "Premade Videos" at bounding box center [473, 336] width 142 height 14
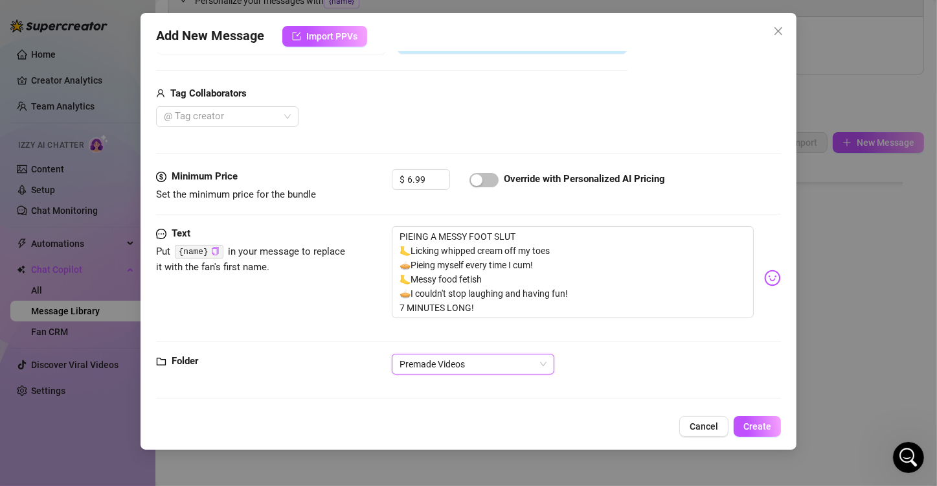
scroll to position [0, 0]
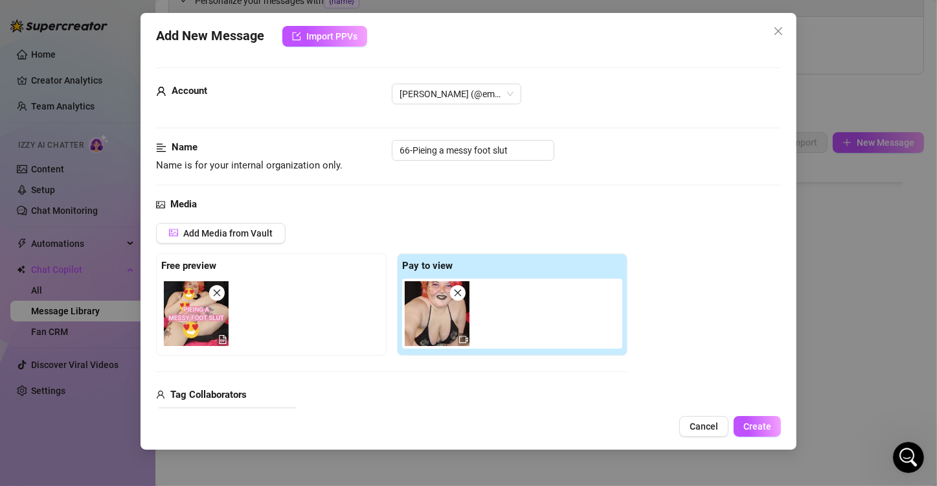
click at [605, 171] on div "Name Name is for your internal organization only. 66-Pieing a messy foot slut" at bounding box center [468, 156] width 625 height 33
click at [605, 429] on span "Create" at bounding box center [758, 426] width 28 height 10
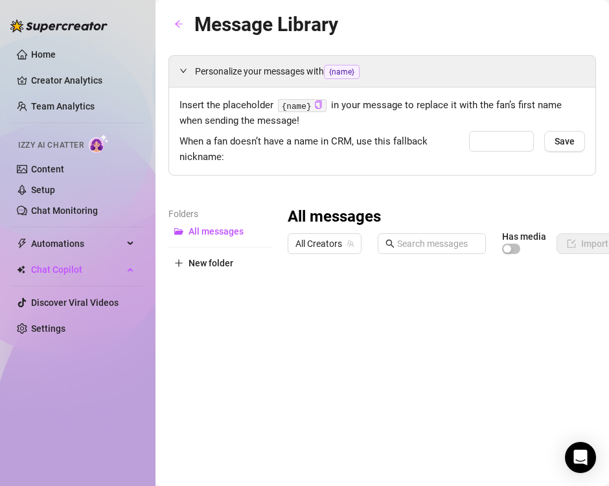
type input "babe"
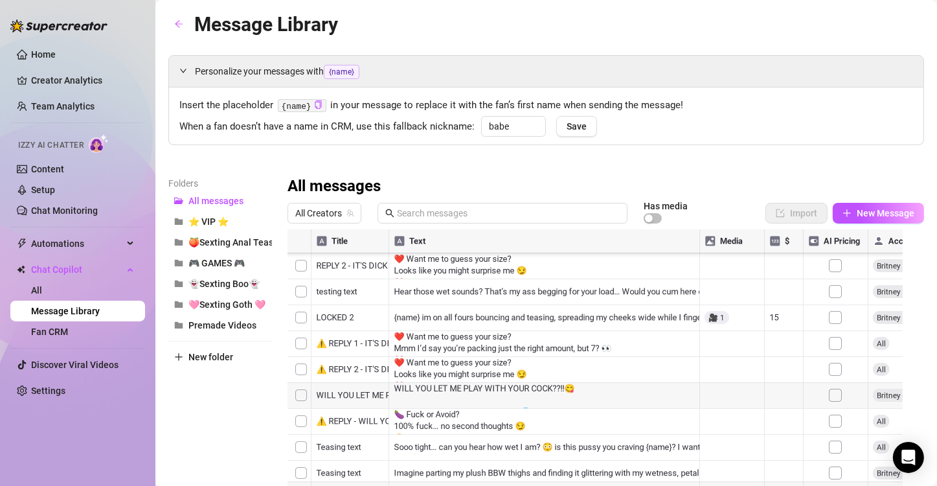
scroll to position [71, 0]
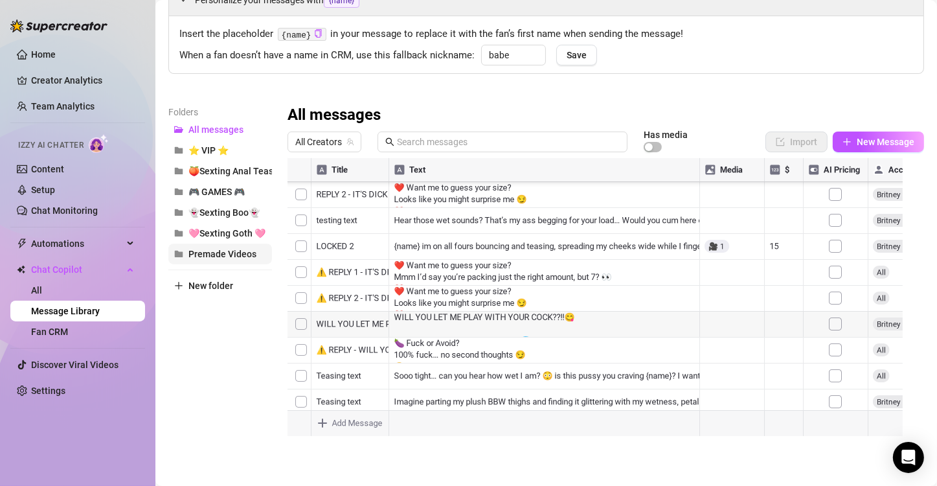
click at [238, 257] on span "Premade Videos" at bounding box center [223, 254] width 68 height 10
click at [336, 425] on body "Home Creator Analytics Team Analytics Izzy AI Chatter Content Setup Chat Monito…" at bounding box center [468, 243] width 937 height 486
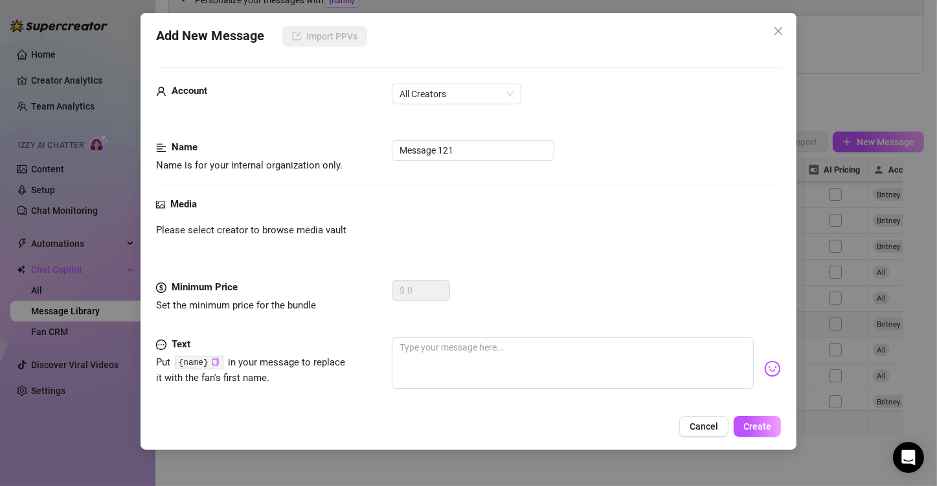
drag, startPoint x: 516, startPoint y: 187, endPoint x: 533, endPoint y: 135, distance: 54.5
click at [542, 137] on form "Account All Creators Name Name is for your internal organization only. Message …" at bounding box center [468, 273] width 625 height 413
drag, startPoint x: 480, startPoint y: 151, endPoint x: 209, endPoint y: 151, distance: 270.8
click at [211, 151] on div "Name Name is for your internal organization only. Message 121" at bounding box center [468, 156] width 625 height 33
type input "66-Pieing a messy foot slut"
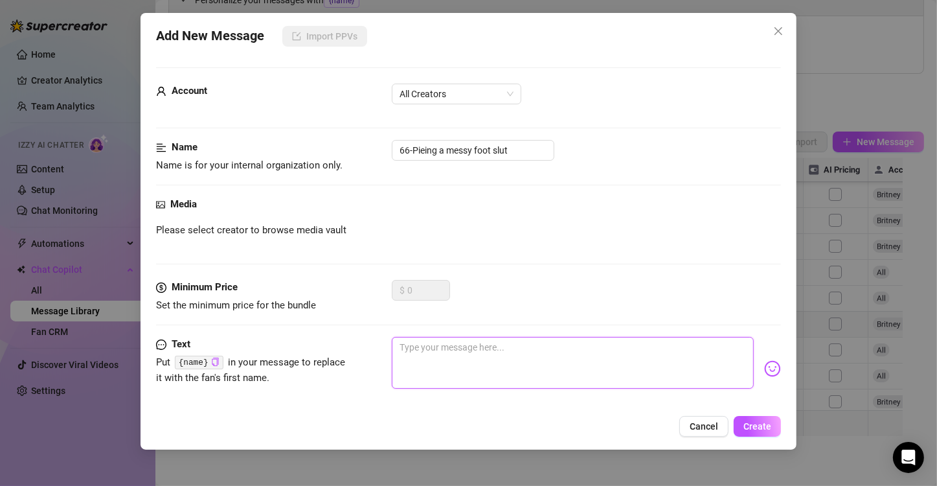
click at [493, 373] on textarea at bounding box center [573, 363] width 362 height 52
paste textarea "PIEING A MESSY FOOT SLUT 🦶Licking whipped cream off my toes 🥧Pieing myself ever…"
type textarea "PIEING A MESSY FOOT SLUT 🦶Licking whipped cream off my toes 🥧Pieing myself ever…"
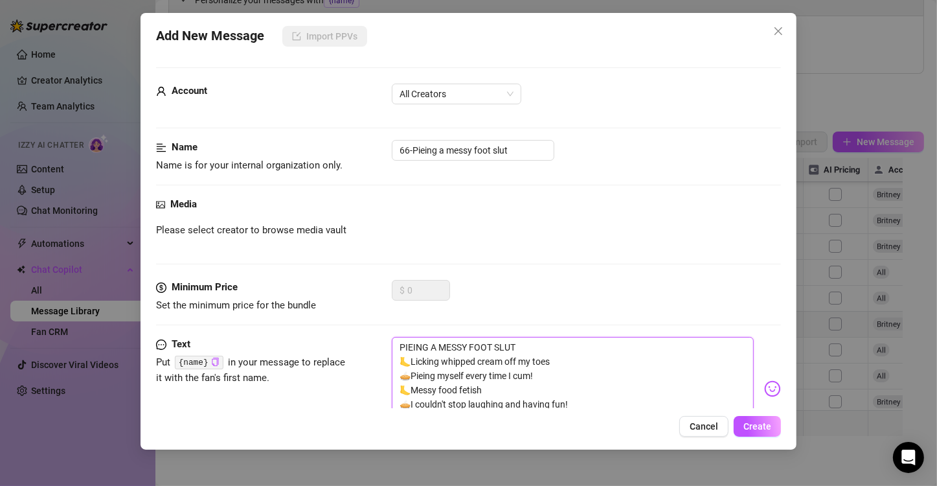
scroll to position [0, 0]
type textarea "PIEING A MESSY FOOT SLUT 🦶Licking whipped cream off my toes 🥧Pieing myself ever…"
click at [406, 243] on div "Media Please select creator to browse media vault" at bounding box center [468, 238] width 625 height 83
click at [431, 93] on span "All Creators" at bounding box center [457, 93] width 114 height 19
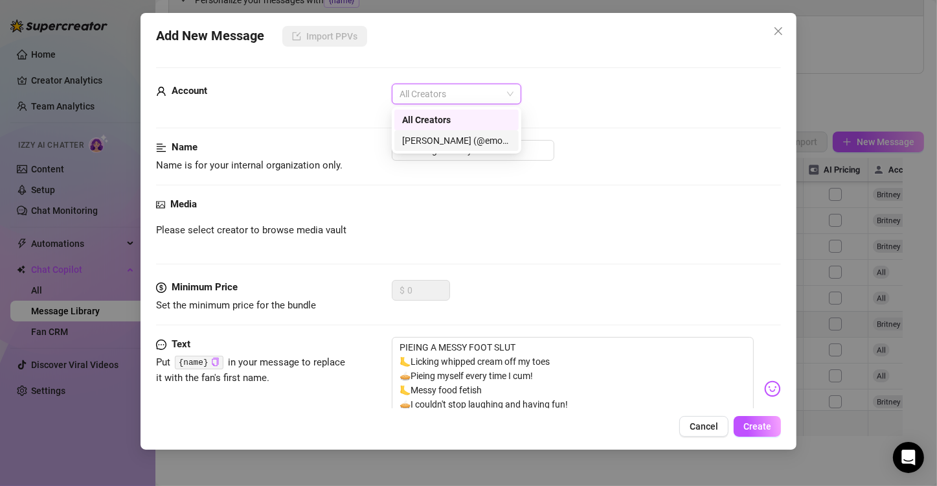
click at [432, 135] on div "[PERSON_NAME] (@emopink69)" at bounding box center [456, 140] width 109 height 14
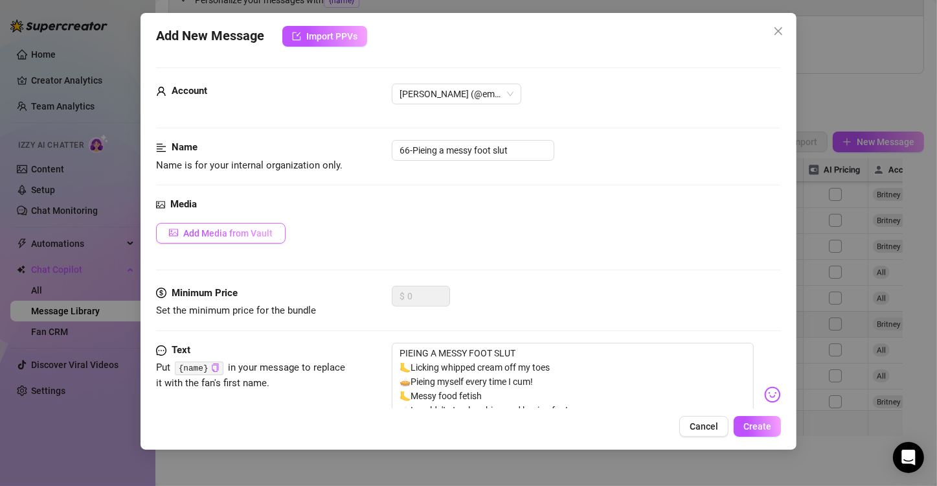
click at [266, 236] on span "Add Media from Vault" at bounding box center [227, 233] width 89 height 10
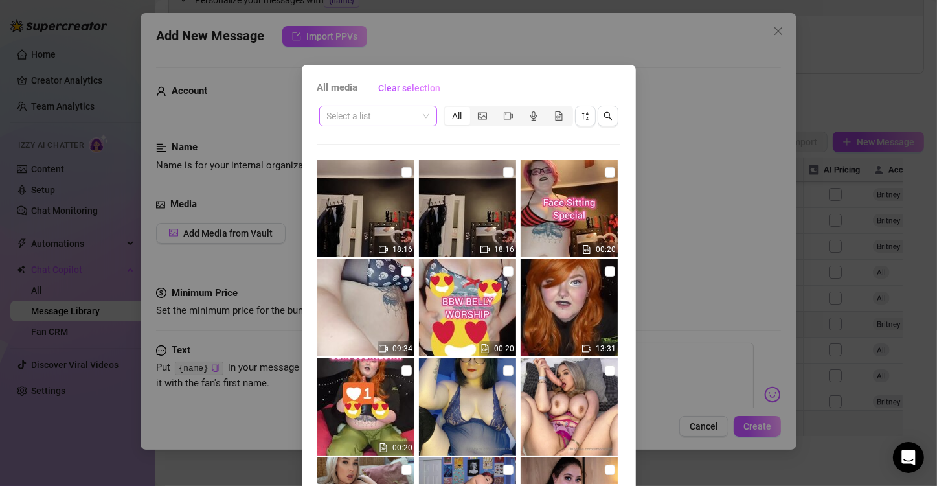
click at [421, 114] on span at bounding box center [378, 115] width 102 height 19
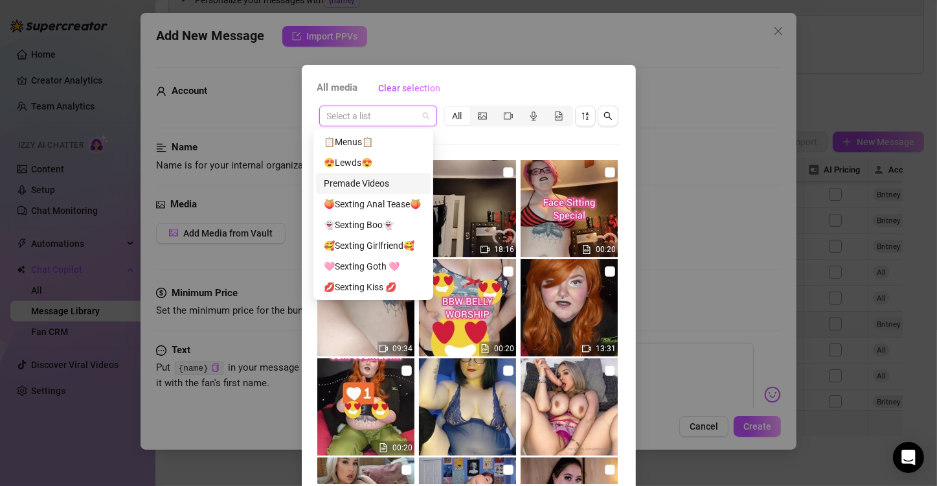
click at [396, 184] on div "Premade Videos" at bounding box center [373, 183] width 99 height 14
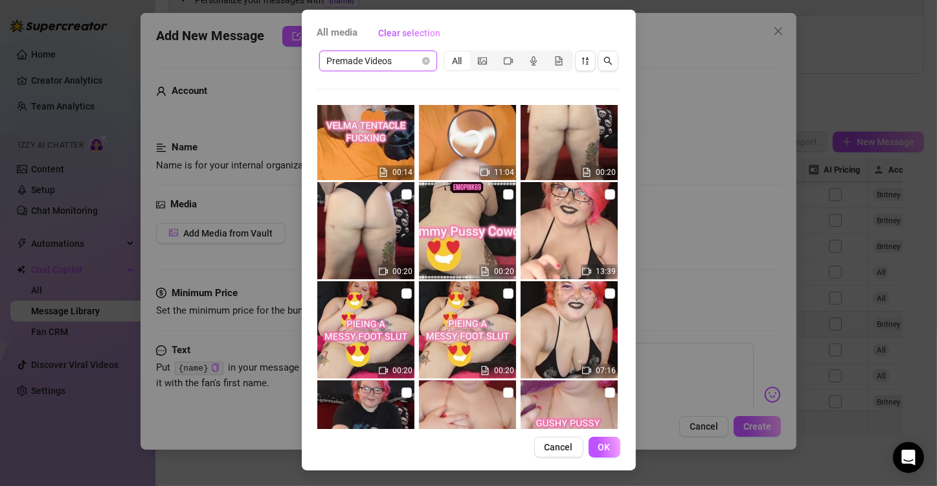
scroll to position [717, 0]
click at [605, 290] on input "checkbox" at bounding box center [610, 293] width 10 height 10
checkbox input "true"
click at [503, 293] on input "checkbox" at bounding box center [508, 293] width 10 height 10
checkbox input "true"
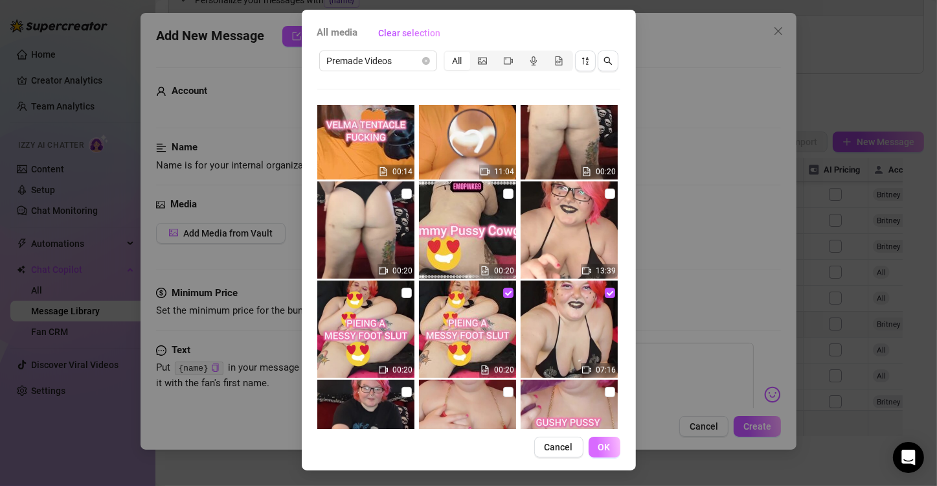
click at [603, 448] on span "OK" at bounding box center [605, 447] width 12 height 10
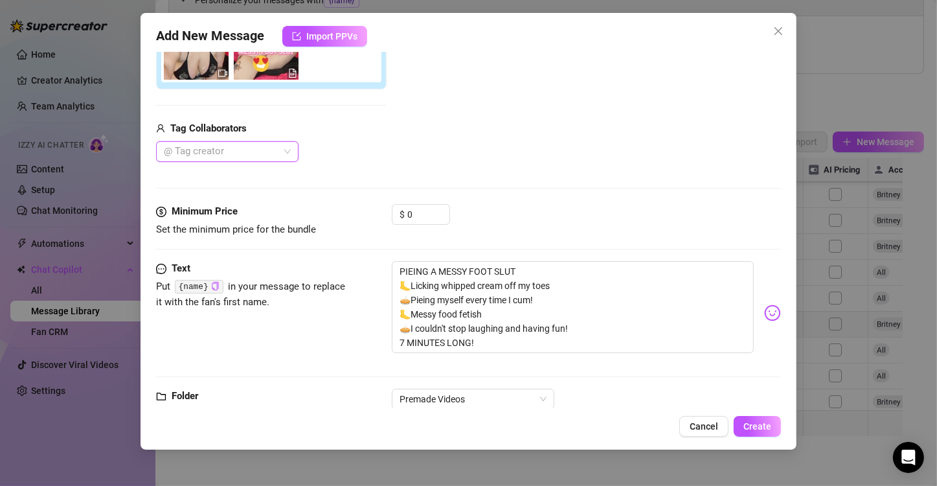
scroll to position [302, 0]
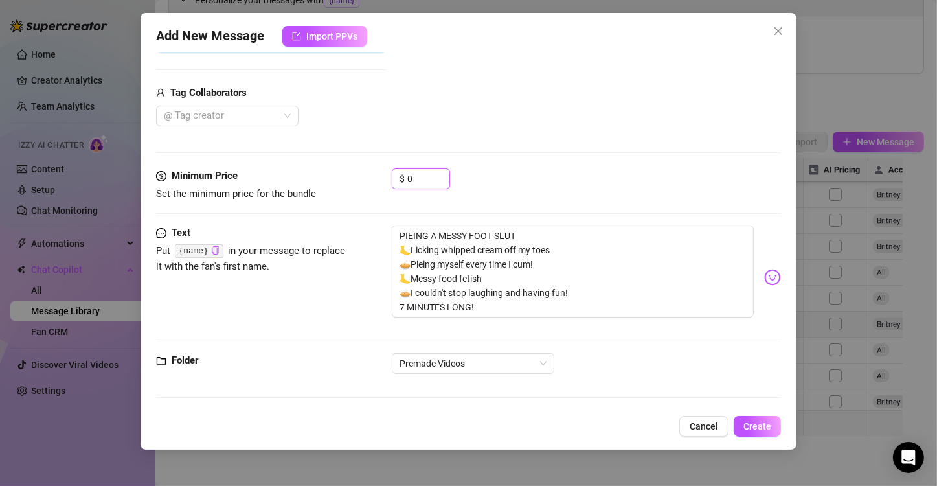
drag, startPoint x: 433, startPoint y: 181, endPoint x: 351, endPoint y: 186, distance: 83.1
click at [351, 186] on div "Minimum Price Set the minimum price for the bundle $ 0" at bounding box center [468, 184] width 625 height 33
type input "6.99"
click at [370, 129] on div "Media Add Media from Vault Free preview Pay to view Tag Collaborators @ Tag cre…" at bounding box center [468, 31] width 625 height 273
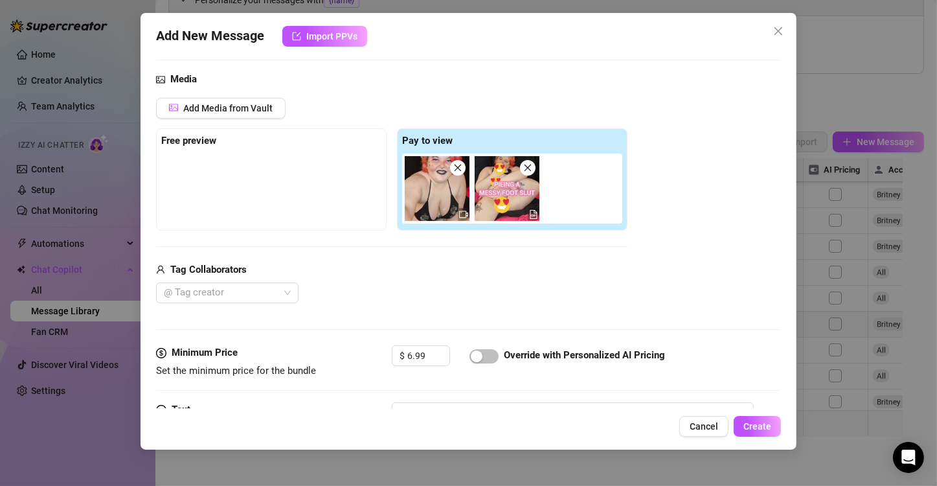
scroll to position [123, 0]
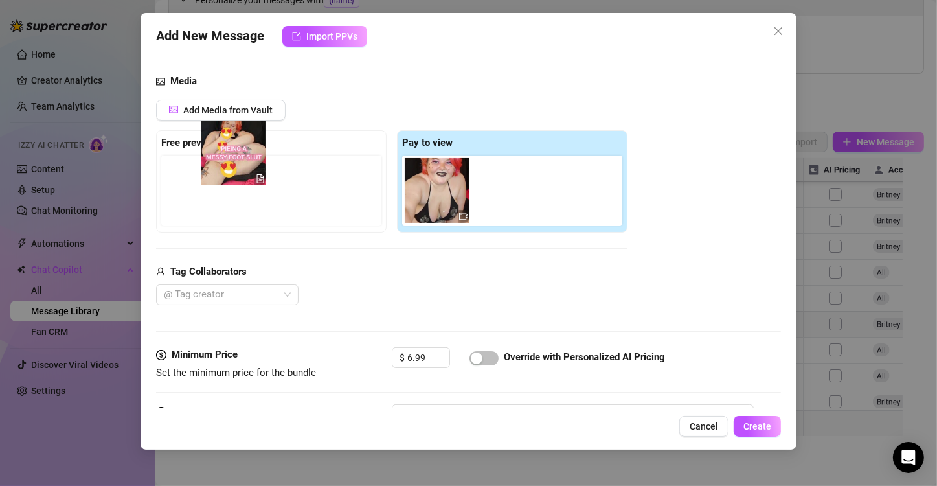
drag, startPoint x: 500, startPoint y: 193, endPoint x: 190, endPoint y: 152, distance: 312.4
click at [190, 152] on div "Free preview Pay to view" at bounding box center [392, 181] width 472 height 102
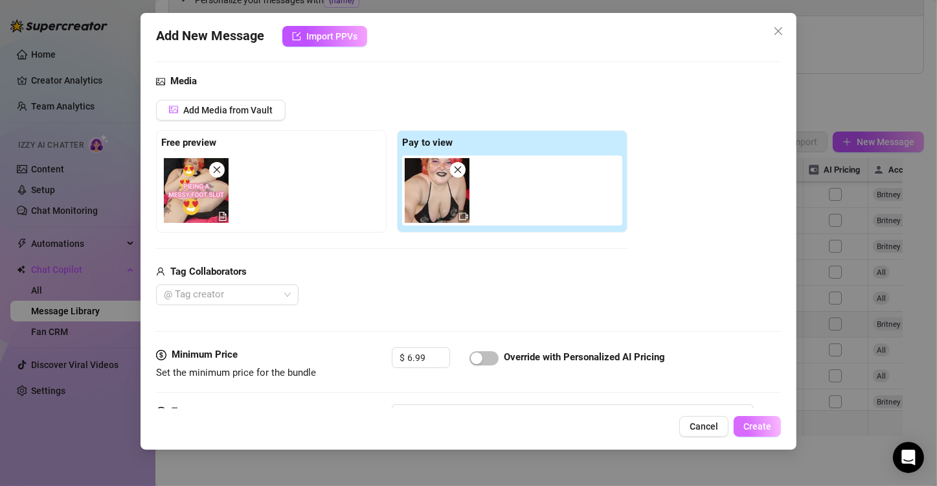
click at [608, 435] on button "Create" at bounding box center [757, 426] width 47 height 21
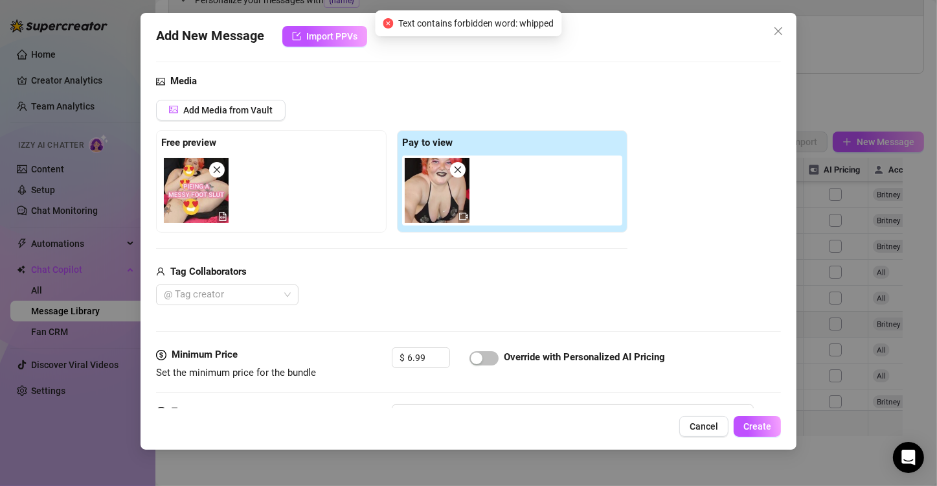
scroll to position [302, 0]
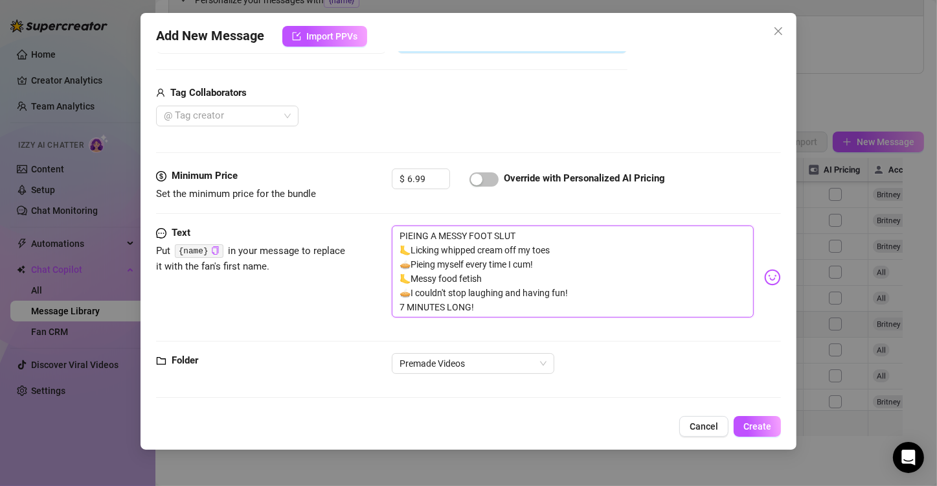
click at [466, 246] on textarea "PIEING A MESSY FOOT SLUT 🦶Licking whipped cream off my toes 🥧Pieing myself ever…" at bounding box center [573, 271] width 362 height 92
type textarea "PIEING A MESSY FOOT SLUT 🦶Licking whiped cream off my toes 🥧Pieing myself every…"
type textarea "PIEING A MESSY FOOT SLUT 🦶Licking whied cream off my toes 🥧Pieing myself every …"
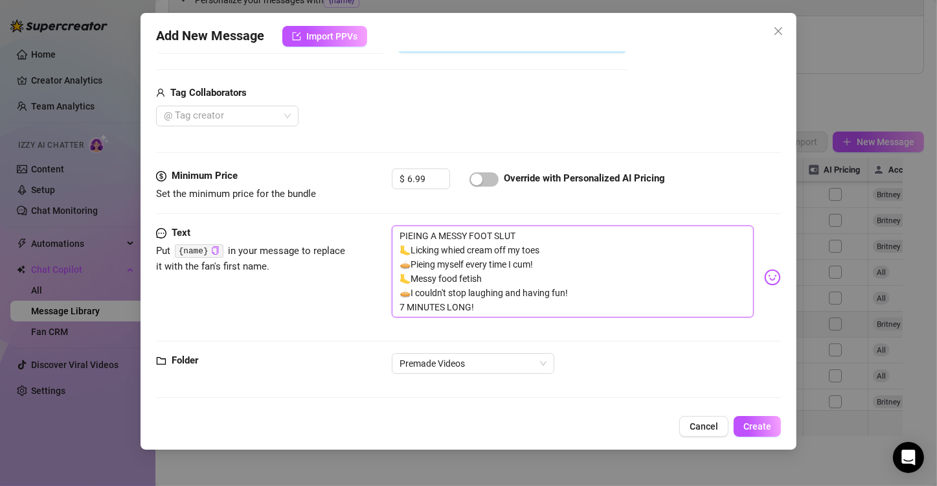
type textarea "PIEING A MESSY FOOT SLUT 🦶Licking whiped cream off my toes 🥧Pieing myself every…"
drag, startPoint x: 544, startPoint y: 308, endPoint x: 264, endPoint y: 207, distance: 297.6
click at [264, 207] on form "Account Britney (@emopink69) Name Name is for your internal organization only. …" at bounding box center [468, 87] width 625 height 644
type textarea "PIEING A MESSY FOOT SLUT 🦶Licking whiped cream off my toes 🥧Pieing myself every…"
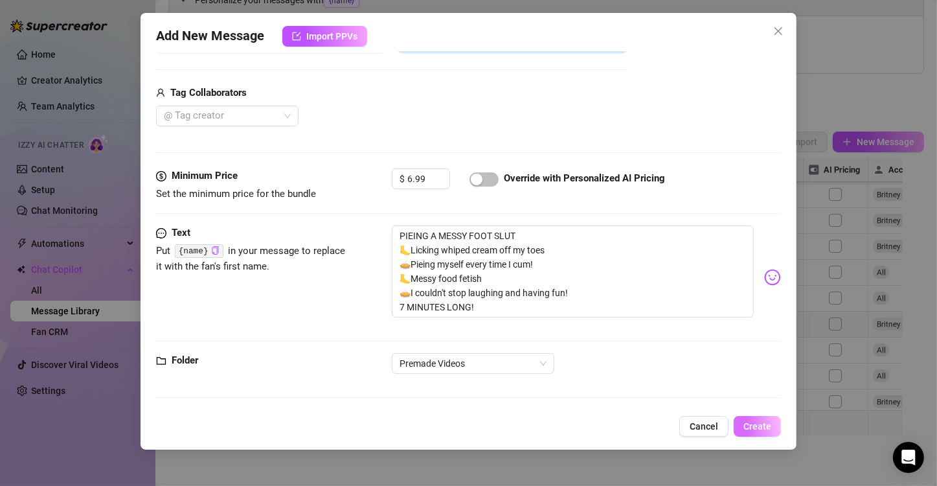
click at [608, 417] on button "Create" at bounding box center [757, 426] width 47 height 21
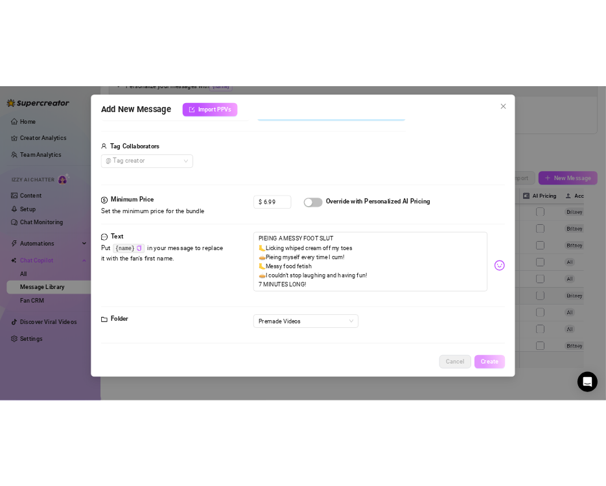
scroll to position [1488, 0]
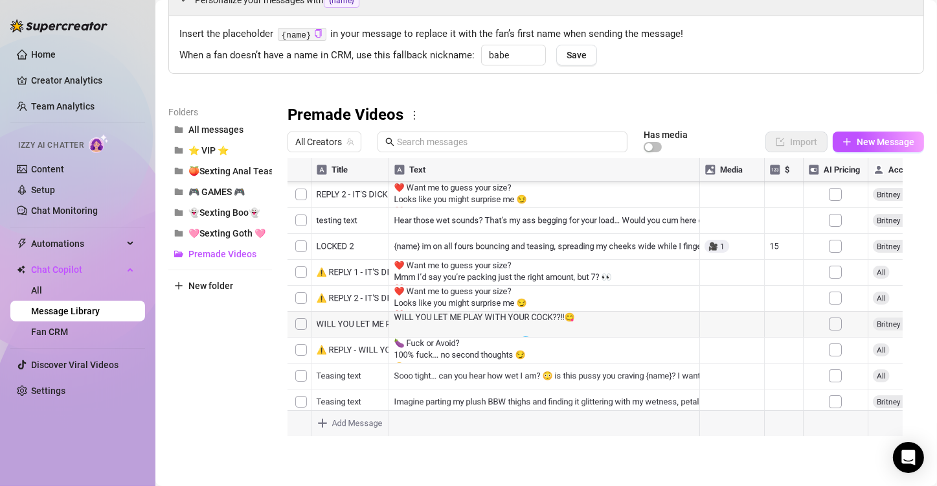
click at [507, 419] on body "Home Creator Analytics Team Analytics Izzy AI Chatter Content Setup Chat Monito…" at bounding box center [468, 243] width 937 height 486
type textarea "Type your message here..."
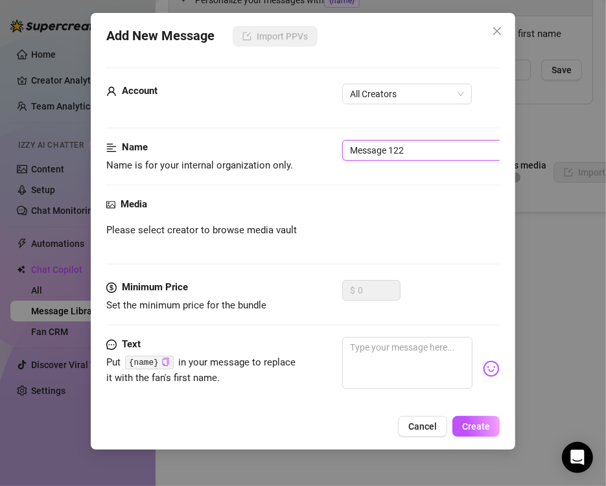
drag, startPoint x: 422, startPoint y: 148, endPoint x: 56, endPoint y: 146, distance: 365.4
click at [56, 146] on div "Add New Message Import PPVs Account All Creators Name Name is for your internal…" at bounding box center [303, 243] width 606 height 486
type input "67-Velma tentacle fucking"
click at [387, 95] on span "All Creators" at bounding box center [407, 93] width 114 height 19
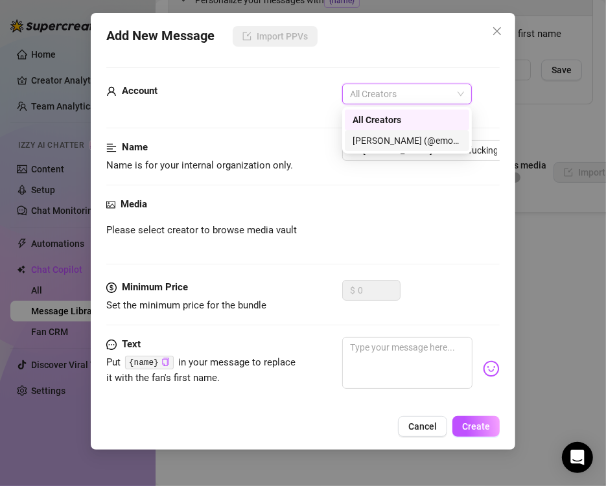
click at [388, 139] on div "[PERSON_NAME] (@emopink69)" at bounding box center [406, 140] width 109 height 14
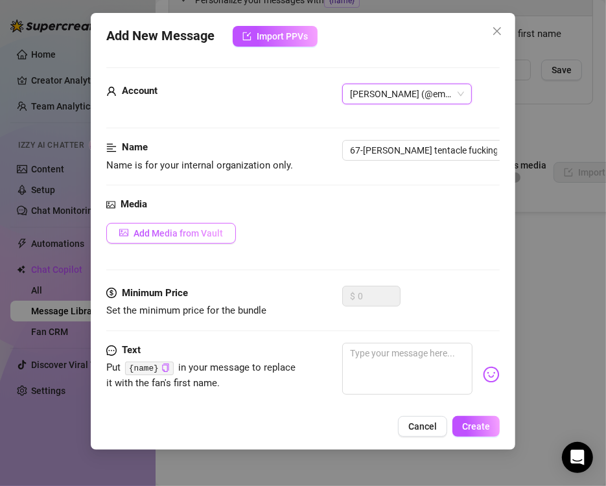
click at [186, 235] on span "Add Media from Vault" at bounding box center [177, 233] width 89 height 10
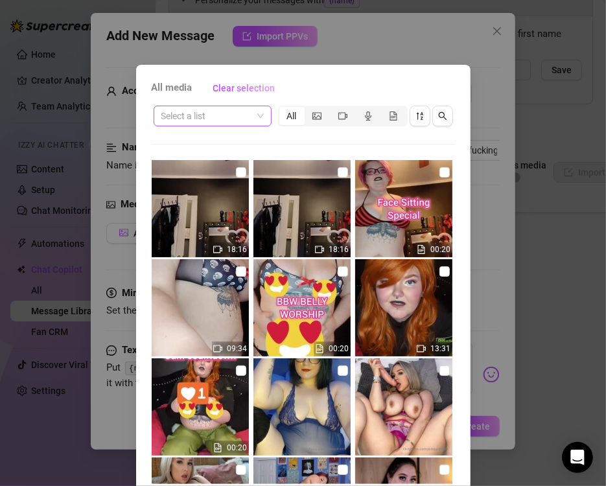
click at [249, 106] on span at bounding box center [212, 115] width 102 height 19
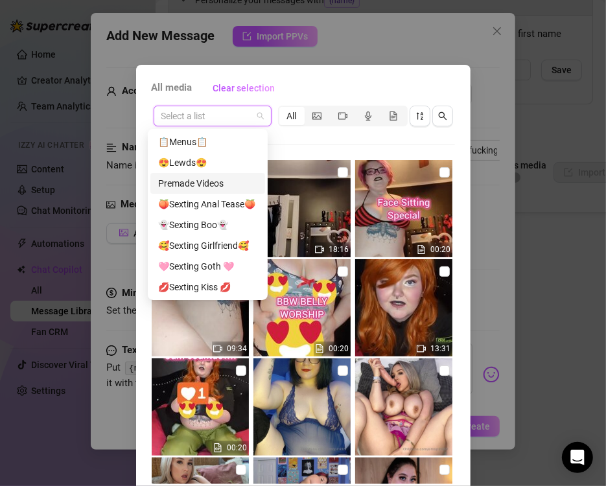
click at [216, 188] on div "Premade Videos" at bounding box center [207, 183] width 99 height 14
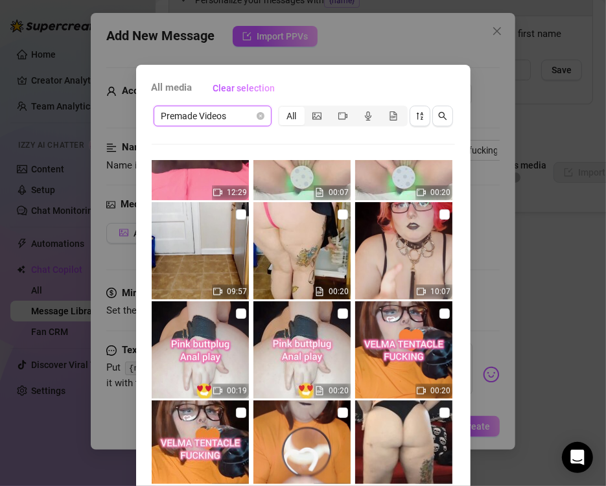
scroll to position [518, 0]
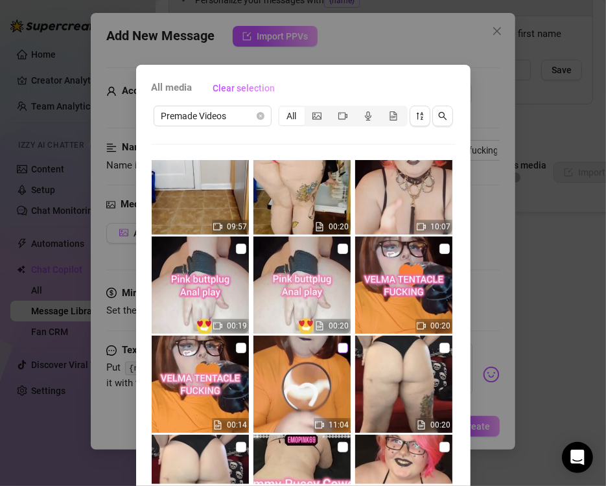
click at [338, 346] on input "checkbox" at bounding box center [343, 348] width 10 height 10
checkbox input "true"
click at [236, 348] on input "checkbox" at bounding box center [241, 348] width 10 height 10
checkbox input "true"
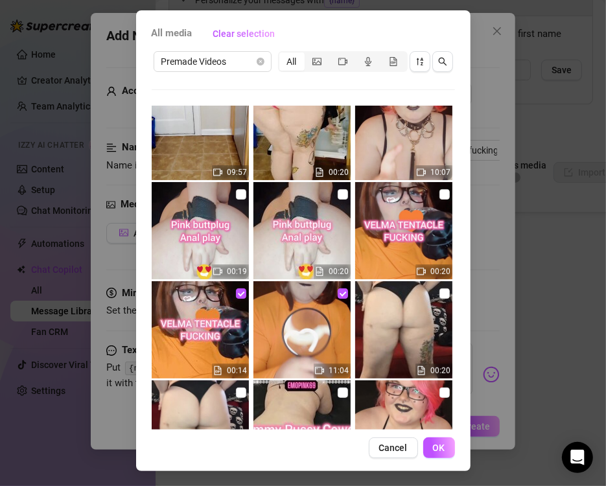
click at [438, 441] on button "OK" at bounding box center [439, 447] width 32 height 21
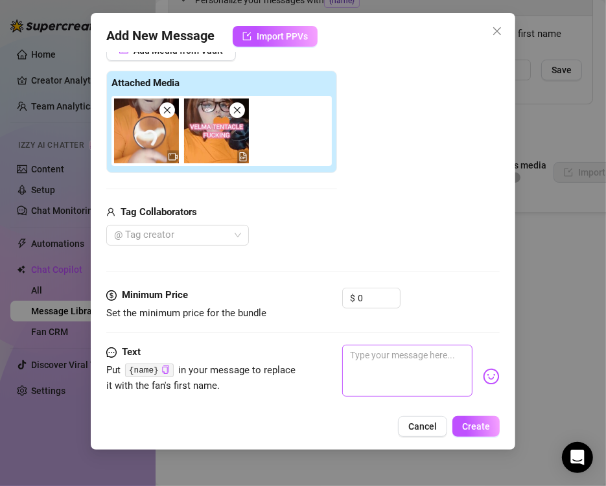
scroll to position [247, 0]
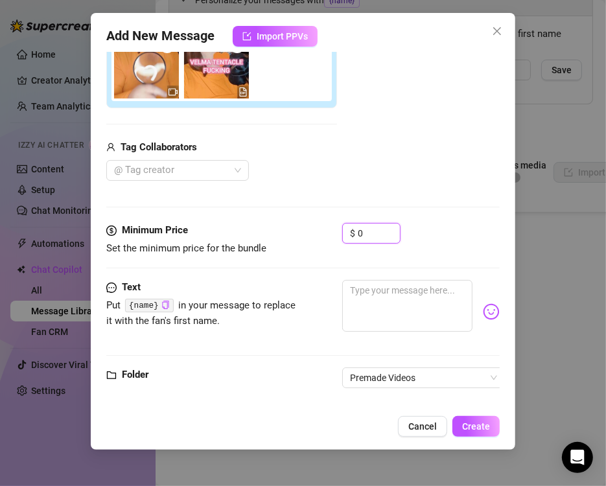
drag, startPoint x: 365, startPoint y: 235, endPoint x: 226, endPoint y: 238, distance: 139.3
click at [226, 238] on div "Minimum Price Set the minimum price for the bundle $ 0" at bounding box center [302, 239] width 393 height 33
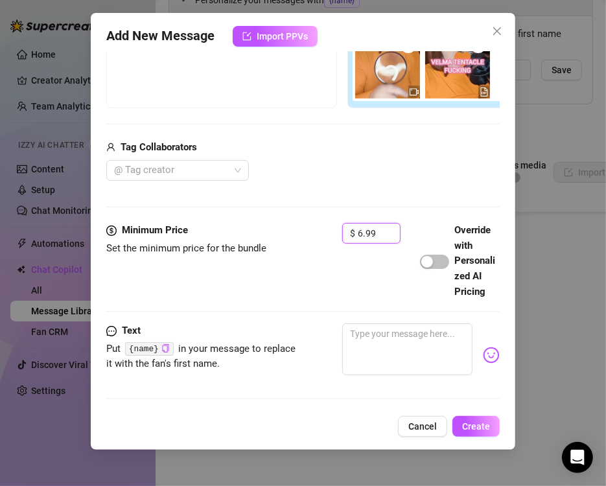
type input "6.99"
click at [420, 161] on div "@ Tag creator" at bounding box center [342, 170] width 472 height 21
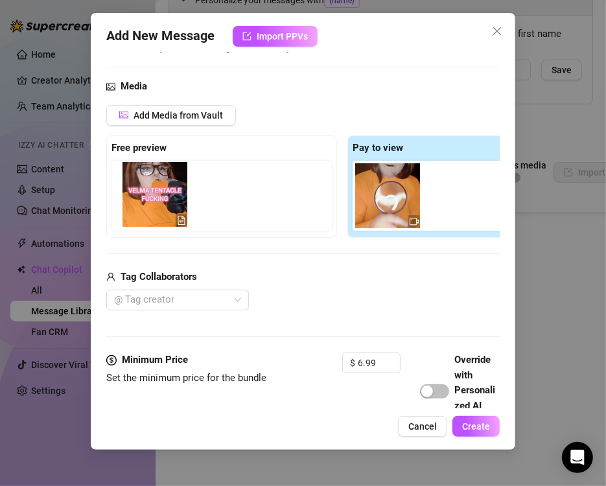
drag, startPoint x: 450, startPoint y: 199, endPoint x: 143, endPoint y: 201, distance: 307.8
click at [143, 201] on div "Free preview Pay to view" at bounding box center [342, 186] width 472 height 102
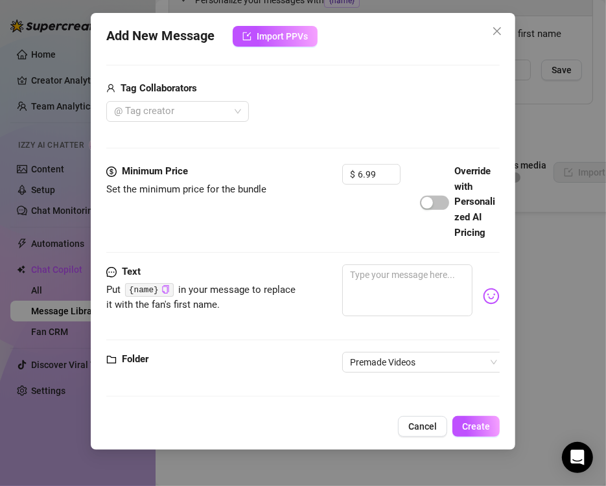
scroll to position [331, 0]
click at [377, 271] on textarea at bounding box center [407, 290] width 130 height 52
paste textarea "VELMA TENTACLE FUCKING 🐙Jinkies gang! looks like I'm in a real pickle this time…"
type textarea "VELMA TENTACLE FUCKING 🐙Jinkies gang! looks like I'm in a real pickle this time…"
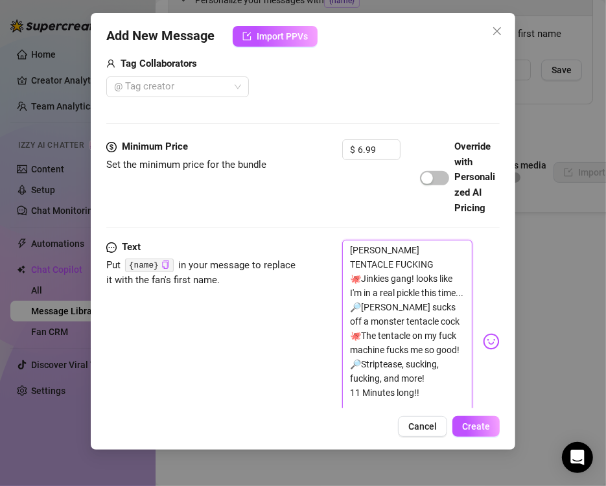
scroll to position [470, 0]
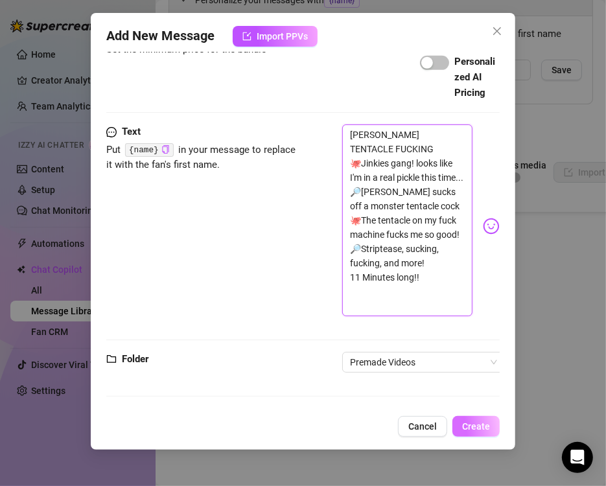
type textarea "VELMA TENTACLE FUCKING 🐙Jinkies gang! looks like I'm in a real pickle this time…"
click at [485, 423] on span "Create" at bounding box center [476, 426] width 28 height 10
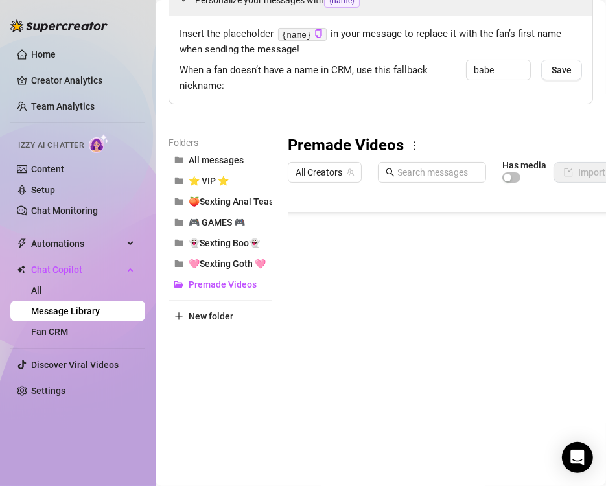
scroll to position [1513, 0]
click at [351, 443] on body "Home Creator Analytics Team Analytics Izzy AI Chatter Content Setup Chat Monito…" at bounding box center [303, 243] width 606 height 486
type textarea "Type your message here..."
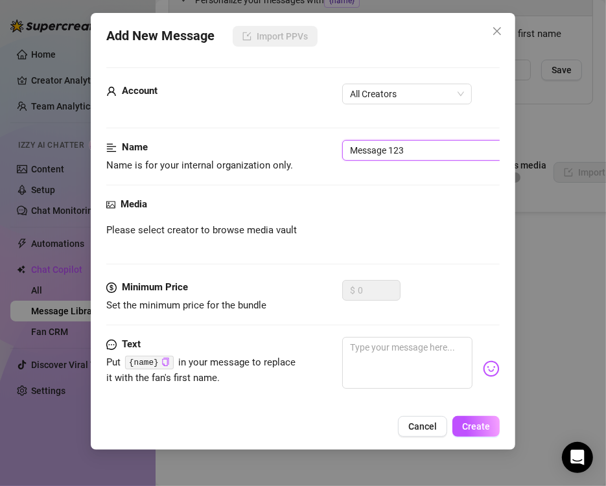
drag, startPoint x: 418, startPoint y: 143, endPoint x: 98, endPoint y: 143, distance: 320.1
click at [98, 143] on div "Add New Message Import PPVs Account All Creators Name Name is for your internal…" at bounding box center [303, 231] width 424 height 437
type input "68-Pink buttplug anal play"
click at [361, 81] on form "Account All Creators Name Name is for your internal organization only. 68-Pink …" at bounding box center [302, 273] width 393 height 413
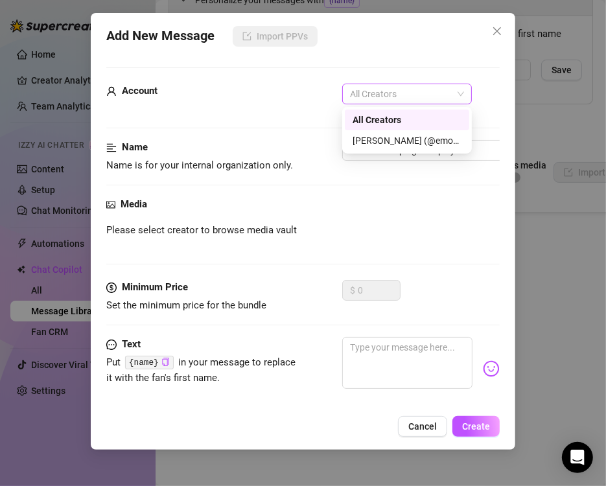
click at [371, 93] on span "All Creators" at bounding box center [407, 93] width 114 height 19
click at [370, 133] on div "[PERSON_NAME] (@emopink69)" at bounding box center [406, 140] width 109 height 14
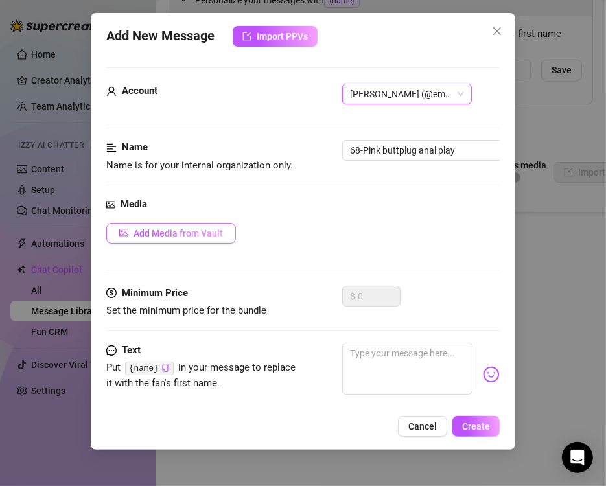
click at [181, 235] on span "Add Media from Vault" at bounding box center [177, 233] width 89 height 10
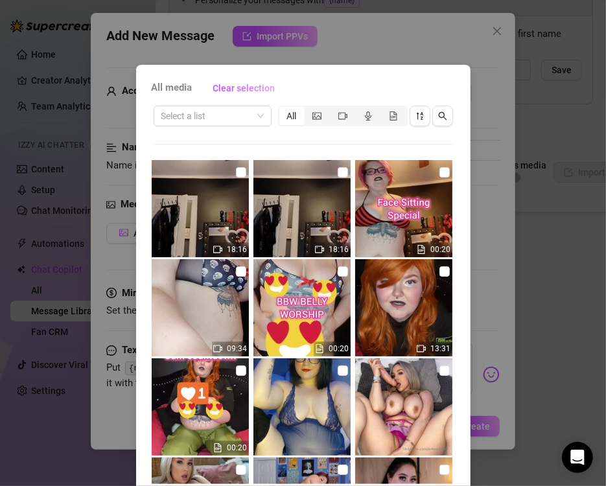
click at [236, 127] on div "Select a list All" at bounding box center [303, 116] width 303 height 25
click at [242, 119] on input "search" at bounding box center [206, 115] width 91 height 19
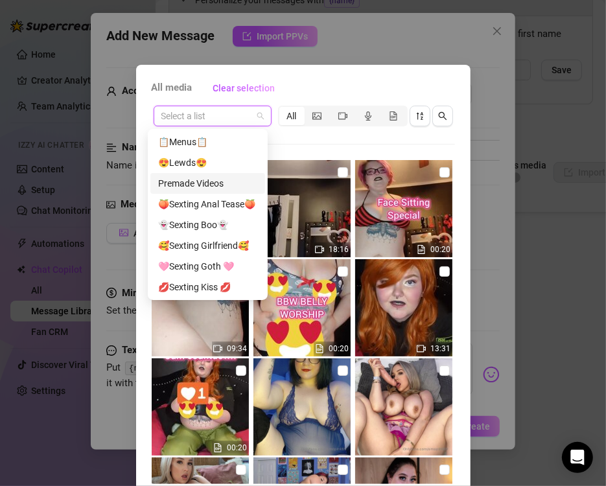
click at [231, 189] on div "Premade Videos" at bounding box center [207, 183] width 99 height 14
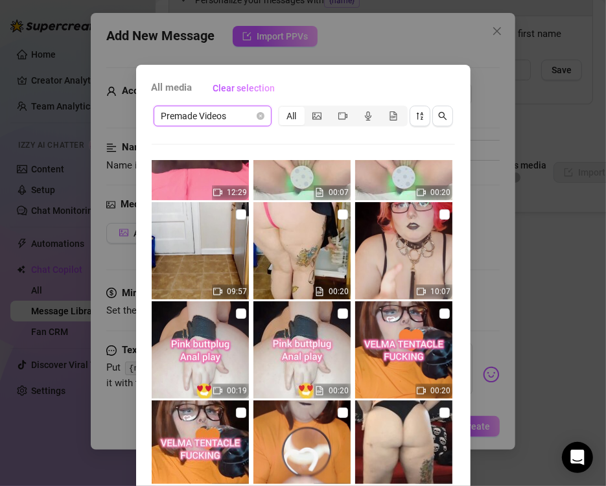
scroll to position [518, 0]
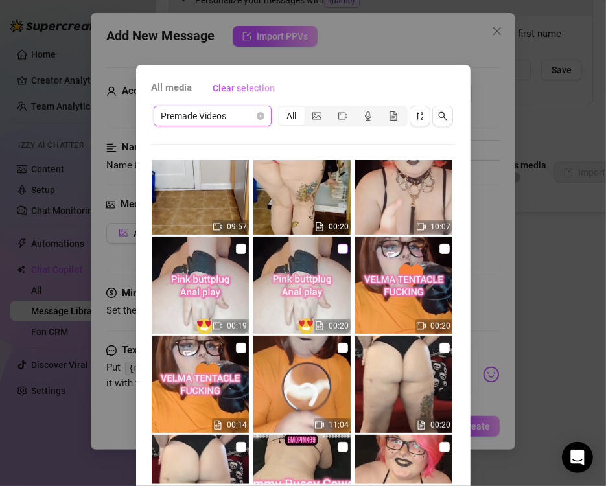
click at [338, 254] on label at bounding box center [343, 249] width 10 height 14
click at [338, 254] on input "checkbox" at bounding box center [343, 249] width 10 height 10
checkbox input "true"
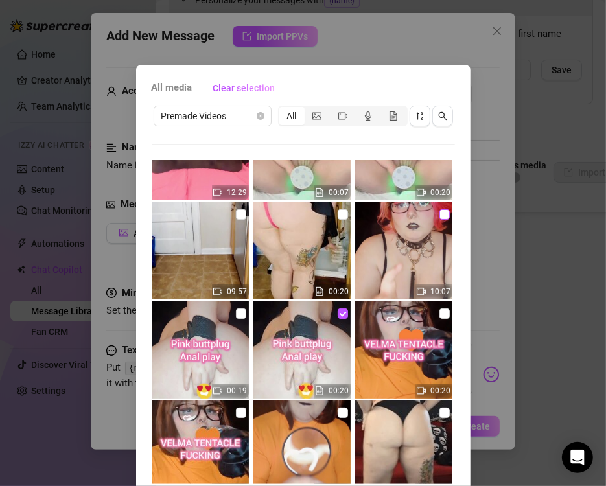
click at [439, 218] on input "checkbox" at bounding box center [444, 214] width 10 height 10
checkbox input "true"
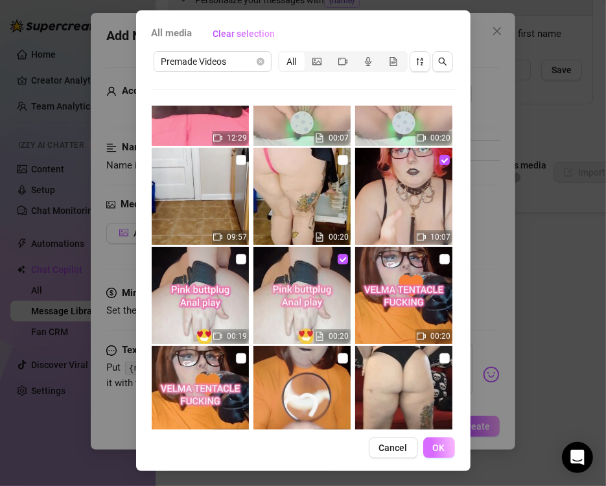
click at [442, 450] on button "OK" at bounding box center [439, 447] width 32 height 21
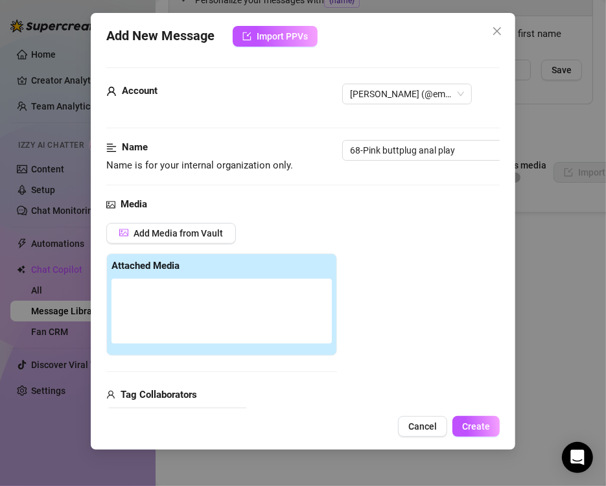
scroll to position [183, 0]
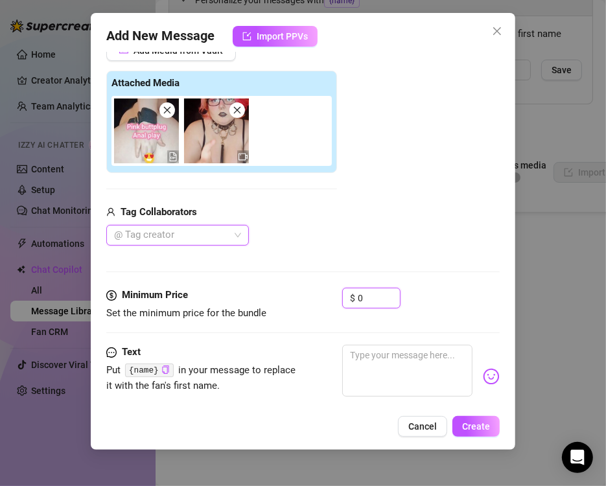
drag, startPoint x: 365, startPoint y: 301, endPoint x: 274, endPoint y: 298, distance: 91.4
click at [274, 298] on div "Minimum Price Set the minimum price for the bundle $ 0" at bounding box center [302, 304] width 393 height 33
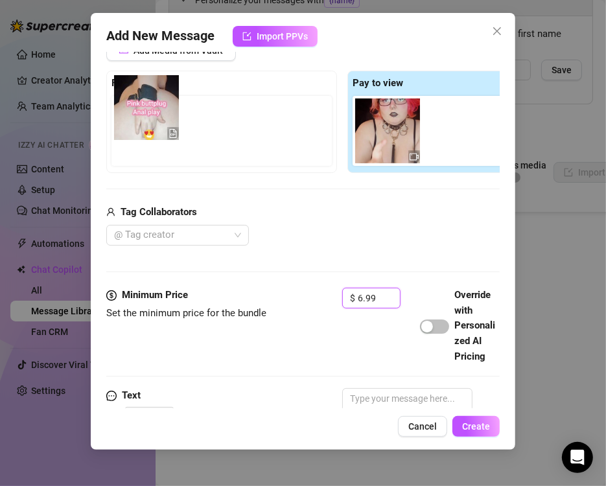
drag, startPoint x: 389, startPoint y: 157, endPoint x: 143, endPoint y: 129, distance: 247.8
click at [143, 129] on div "Free preview Pay to view" at bounding box center [342, 122] width 472 height 102
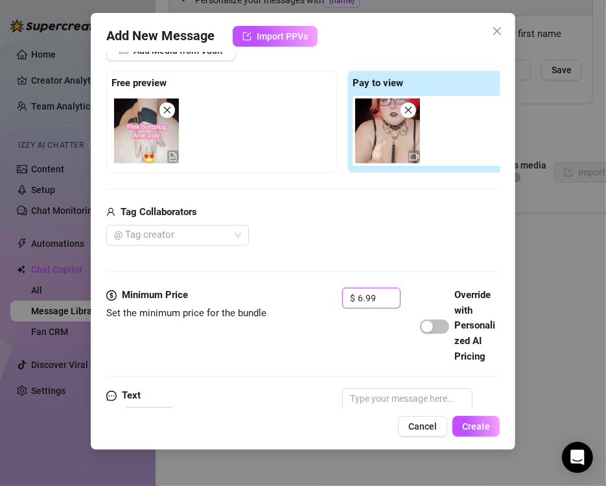
scroll to position [331, 0]
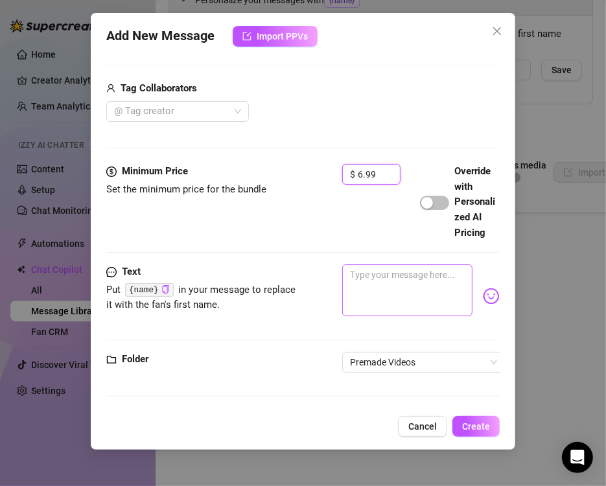
type input "6.99"
drag, startPoint x: 375, startPoint y: 288, endPoint x: 396, endPoint y: 308, distance: 29.8
click at [376, 288] on textarea at bounding box center [407, 290] width 130 height 52
paste textarea "PINK BUTTPLUG ANAL PLAY 🩷Fingering my tight virgin ass 🍑Fucking myself with thi…"
type textarea "PINK BUTTPLUG ANAL PLAY 🩷Fingering my tight virgin ass 🍑Fucking myself with thi…"
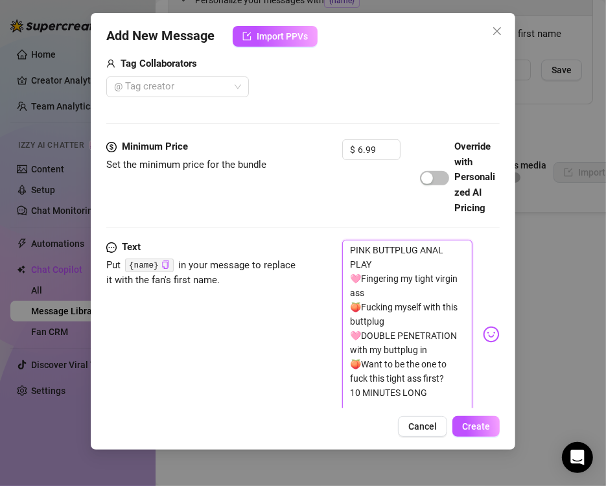
scroll to position [456, 0]
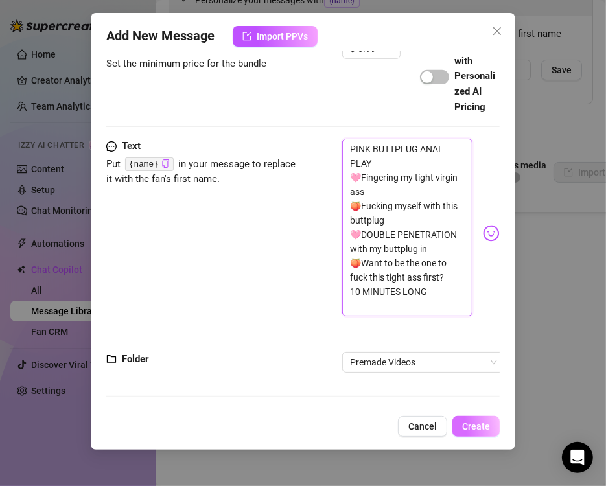
type textarea "PINK BUTTPLUG ANAL PLAY 🩷Fingering my tight virgin ass 🍑Fucking myself with thi…"
click at [480, 425] on span "Create" at bounding box center [476, 426] width 28 height 10
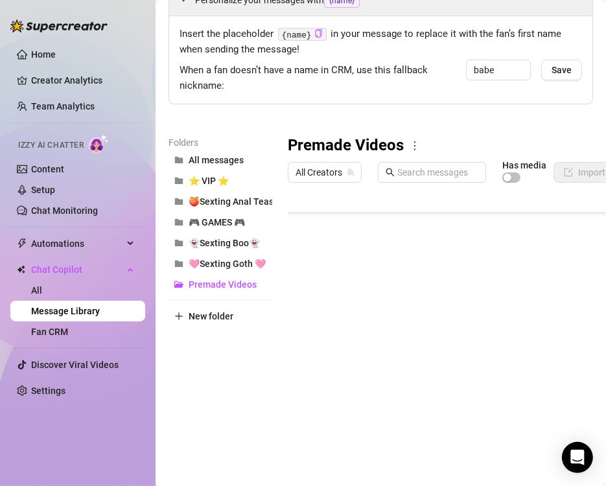
scroll to position [1539, 0]
click at [352, 439] on div at bounding box center [494, 333] width 413 height 289
click at [351, 449] on body "Home Creator Analytics Team Analytics Izzy AI Chatter Content Setup Chat Monito…" at bounding box center [303, 243] width 606 height 486
type textarea "Type your message here..."
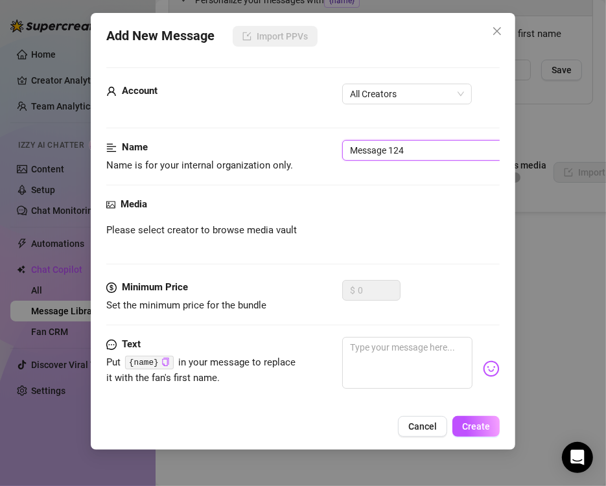
drag, startPoint x: 426, startPoint y: 150, endPoint x: 36, endPoint y: 153, distance: 390.7
click at [58, 153] on div "Add New Message Import PPVs Account All Creators Name Name is for your internal…" at bounding box center [303, 243] width 606 height 486
click at [431, 88] on span "All Creators" at bounding box center [407, 93] width 114 height 19
type input "69-Dirty panty gagged slut"
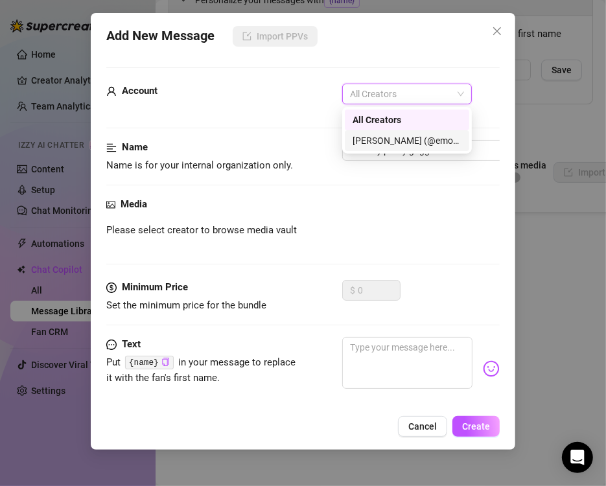
click at [380, 145] on div "[PERSON_NAME] (@emopink69)" at bounding box center [406, 140] width 109 height 14
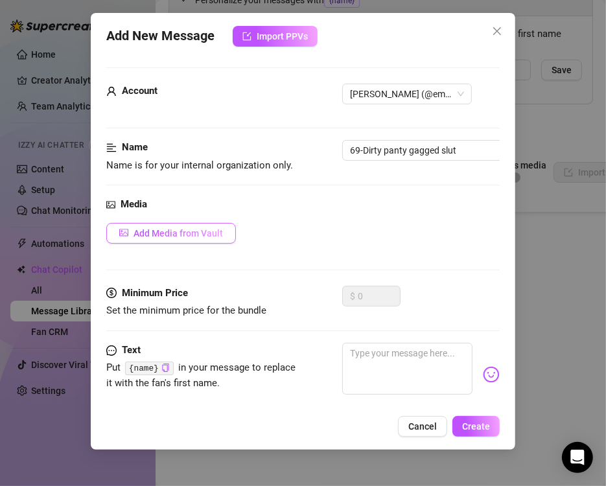
click at [168, 237] on span "Add Media from Vault" at bounding box center [177, 233] width 89 height 10
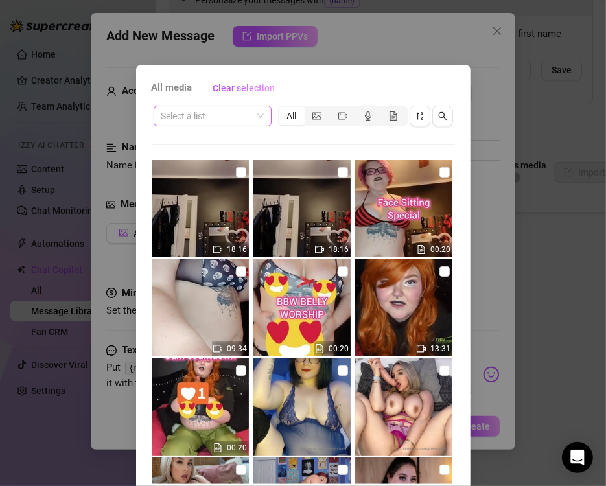
click at [225, 116] on input "search" at bounding box center [206, 115] width 91 height 19
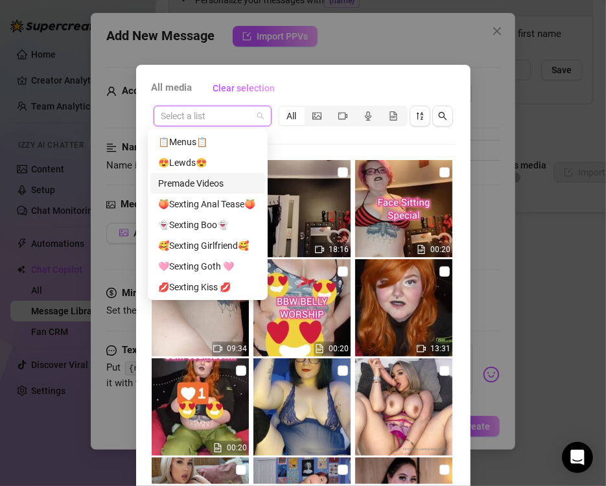
click at [204, 186] on div "Premade Videos" at bounding box center [207, 183] width 99 height 14
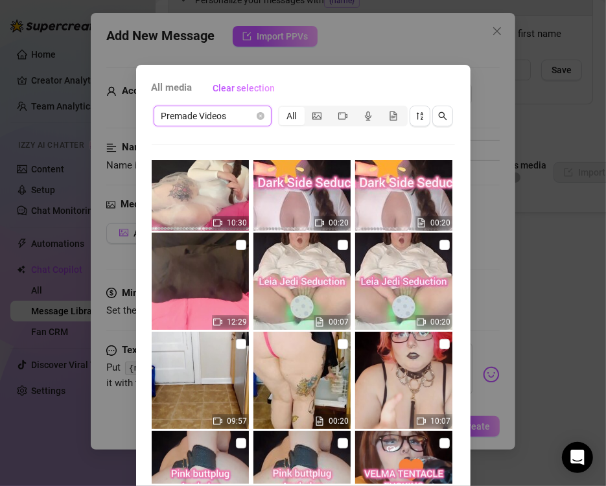
scroll to position [389, 0]
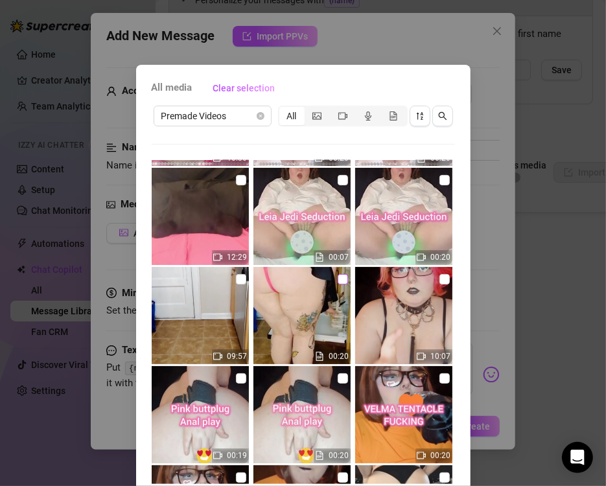
click at [338, 277] on input "checkbox" at bounding box center [343, 279] width 10 height 10
checkbox input "true"
click at [236, 281] on input "checkbox" at bounding box center [241, 279] width 10 height 10
checkbox input "true"
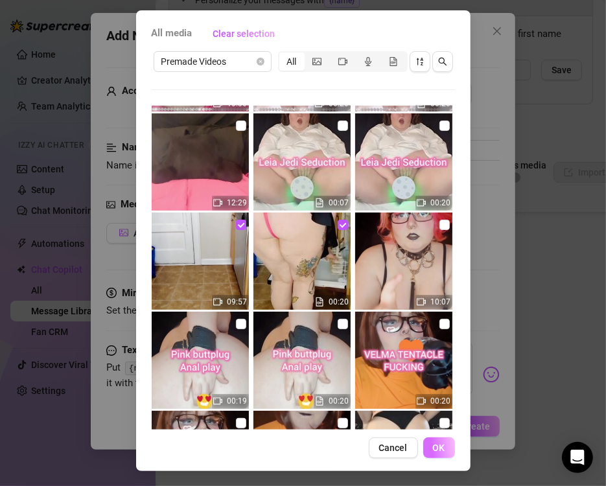
click at [433, 445] on span "OK" at bounding box center [439, 447] width 12 height 10
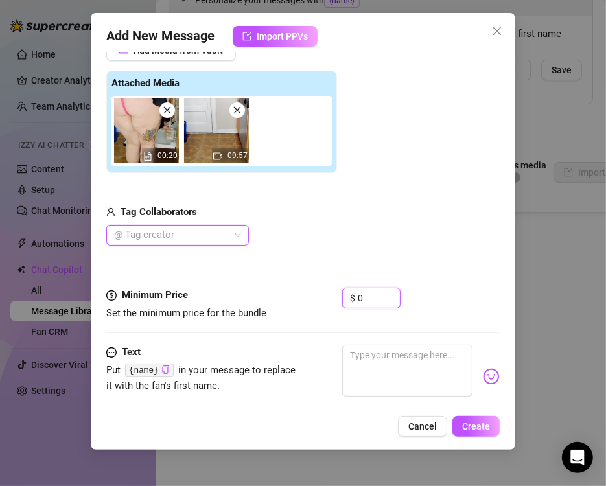
drag, startPoint x: 349, startPoint y: 298, endPoint x: 313, endPoint y: 298, distance: 35.6
click at [314, 298] on div "Minimum Price Set the minimum price for the bundle $ 0" at bounding box center [302, 304] width 393 height 33
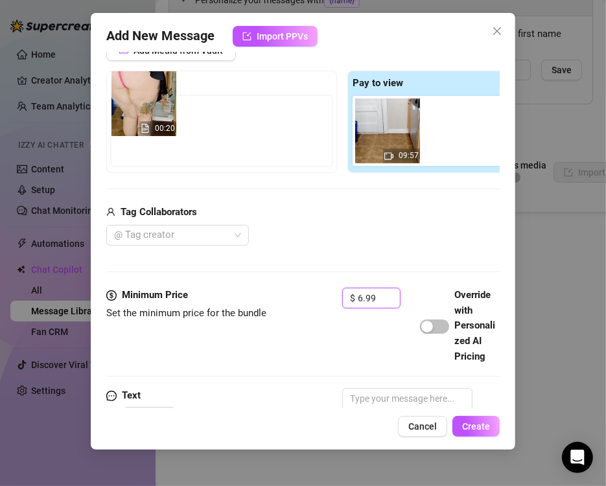
drag, startPoint x: 365, startPoint y: 155, endPoint x: 143, endPoint y: 126, distance: 223.6
click at [143, 126] on div "Free preview Pay to view 00:20 09:57" at bounding box center [342, 122] width 472 height 102
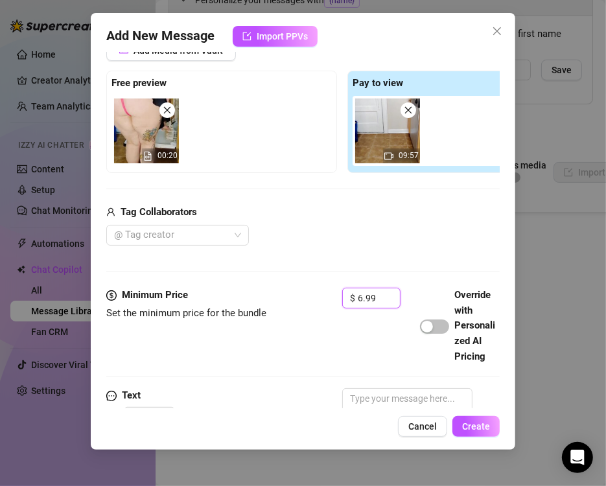
scroll to position [331, 0]
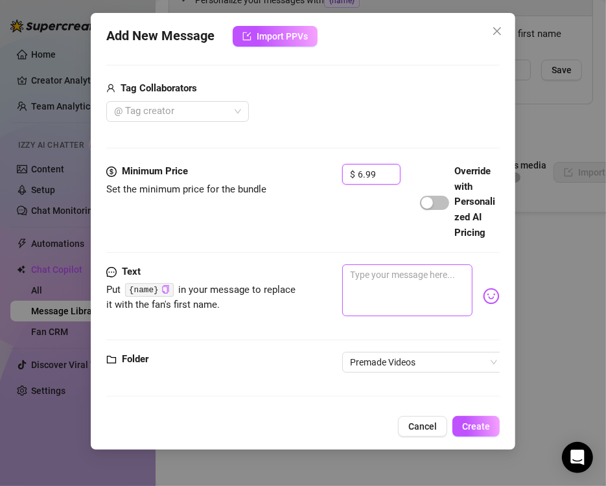
type input "6.99"
click at [379, 280] on textarea at bounding box center [407, 290] width 130 height 52
paste textarea "DIRTY PANTY GAGGED SLUT 👄Bent over doing dishes, I didn't hear you come up behi…"
type textarea "DIRTY PANTY GAGGED SLUT 👄Bent over doing dishes, I didn't hear you come up behi…"
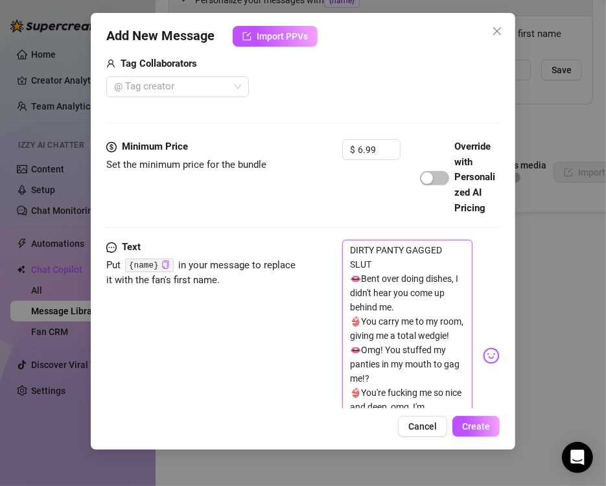
scroll to position [499, 0]
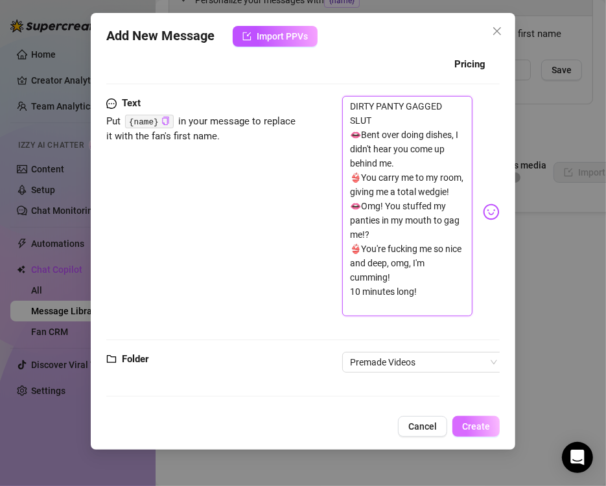
type textarea "DIRTY PANTY GAGGED SLUT 👄Bent over doing dishes, I didn't hear you come up behi…"
click at [474, 430] on span "Create" at bounding box center [476, 426] width 28 height 10
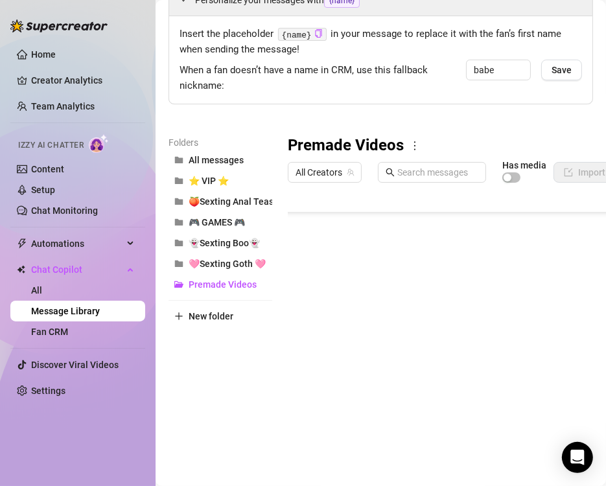
scroll to position [112, 0]
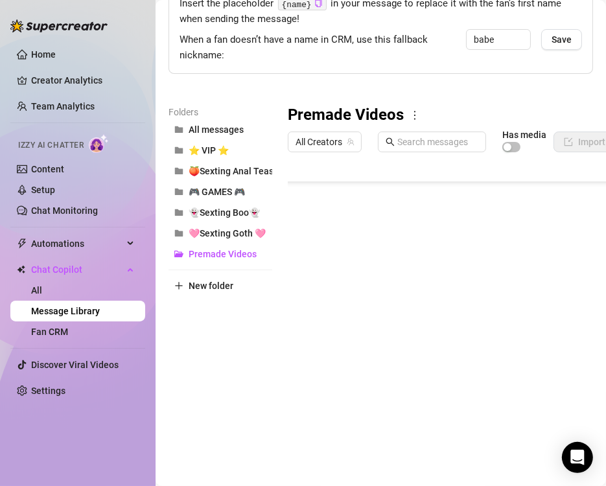
click at [336, 411] on body "Home Creator Analytics Team Analytics Izzy AI Chatter Content Setup Chat Monito…" at bounding box center [303, 243] width 606 height 486
type textarea "Type your message here..."
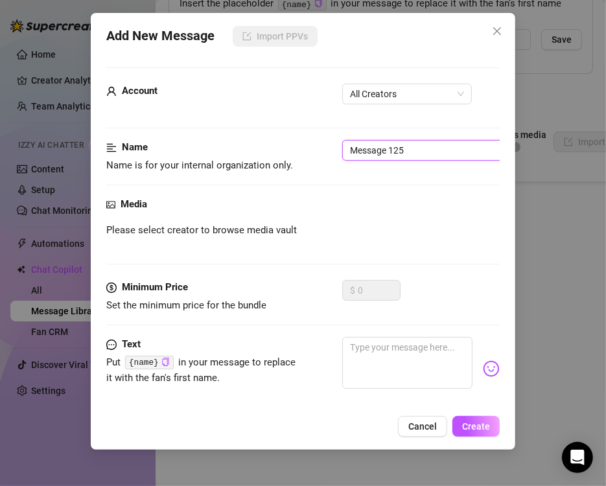
drag, startPoint x: 414, startPoint y: 153, endPoint x: -32, endPoint y: 144, distance: 445.8
click at [0, 144] on html "Home Creator Analytics Team Analytics Izzy AI Chatter Content Setup Chat Monito…" at bounding box center [303, 243] width 606 height 486
click at [361, 101] on span "All Creators" at bounding box center [407, 93] width 114 height 19
type input "70-Graduation Slut"
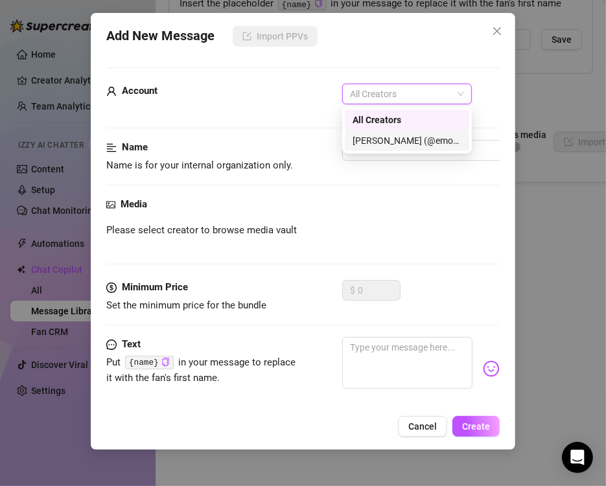
click at [360, 143] on div "[PERSON_NAME] (@emopink69)" at bounding box center [406, 140] width 109 height 14
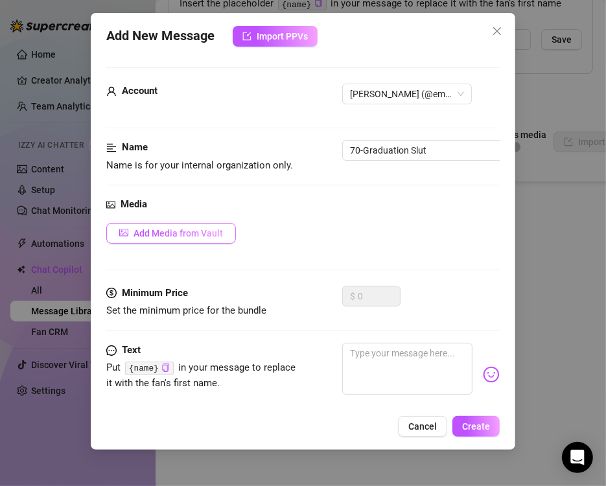
click at [181, 238] on span "Add Media from Vault" at bounding box center [177, 233] width 89 height 10
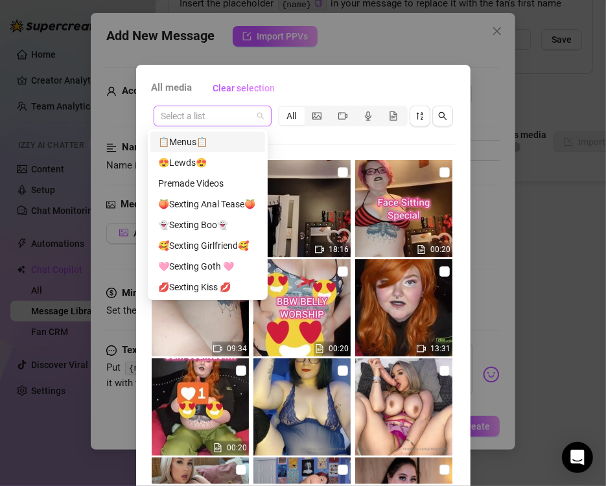
click at [253, 109] on span at bounding box center [212, 115] width 102 height 19
click at [216, 183] on div "Premade Videos" at bounding box center [207, 183] width 99 height 14
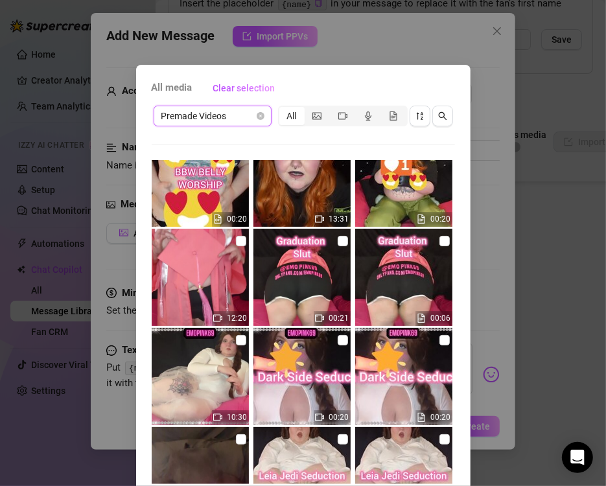
scroll to position [65, 0]
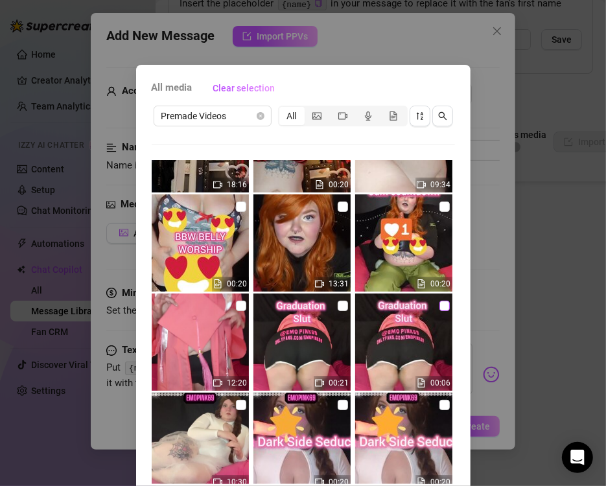
click at [439, 306] on input "checkbox" at bounding box center [444, 306] width 10 height 10
checkbox input "true"
click at [236, 308] on input "checkbox" at bounding box center [241, 306] width 10 height 10
checkbox input "true"
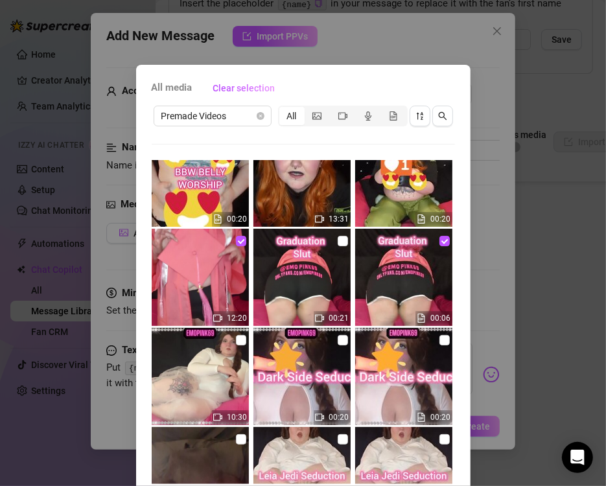
scroll to position [54, 0]
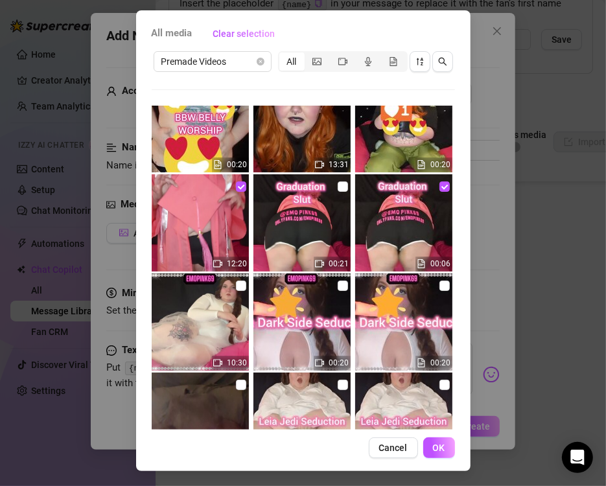
click at [433, 442] on span "OK" at bounding box center [439, 447] width 12 height 10
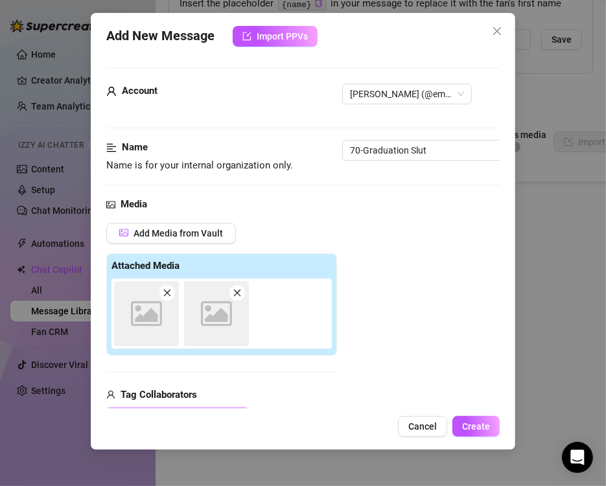
scroll to position [183, 0]
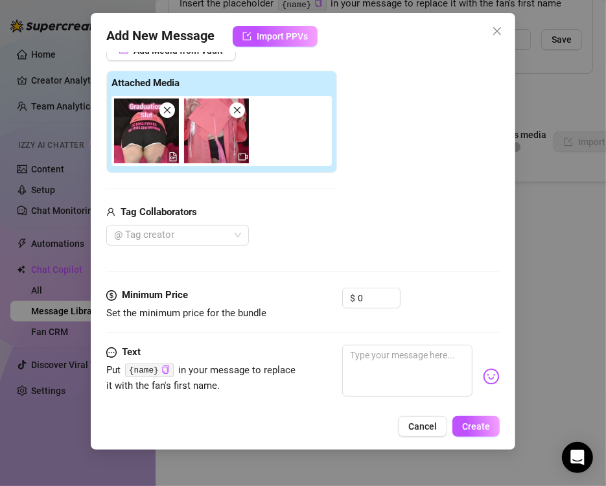
drag, startPoint x: 352, startPoint y: 303, endPoint x: 296, endPoint y: 302, distance: 56.4
click at [321, 302] on div "Minimum Price Set the minimum price for the bundle $ 0" at bounding box center [302, 304] width 393 height 33
drag, startPoint x: 362, startPoint y: 293, endPoint x: 261, endPoint y: 301, distance: 101.4
click at [261, 301] on div "Minimum Price Set the minimum price for the bundle $ 0" at bounding box center [302, 304] width 393 height 33
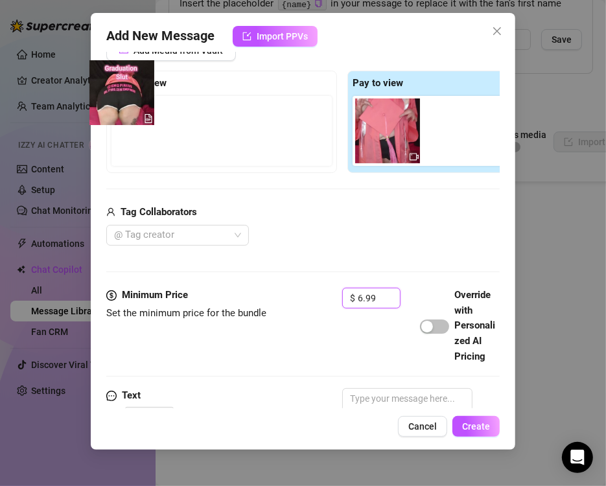
drag, startPoint x: 394, startPoint y: 150, endPoint x: 126, endPoint y: 112, distance: 270.3
click at [126, 112] on div "Free preview Pay to view" at bounding box center [342, 122] width 472 height 102
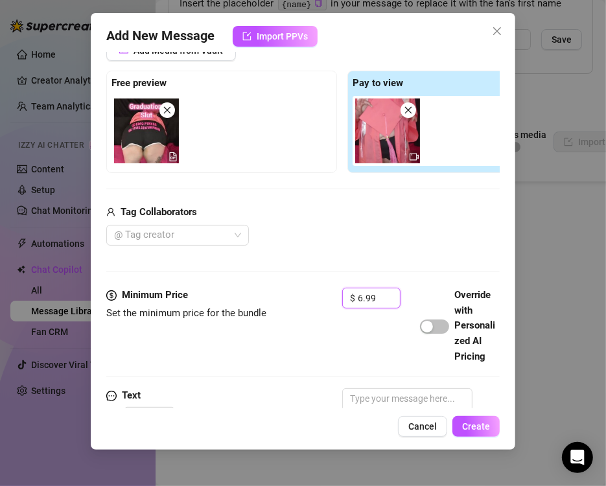
scroll to position [331, 0]
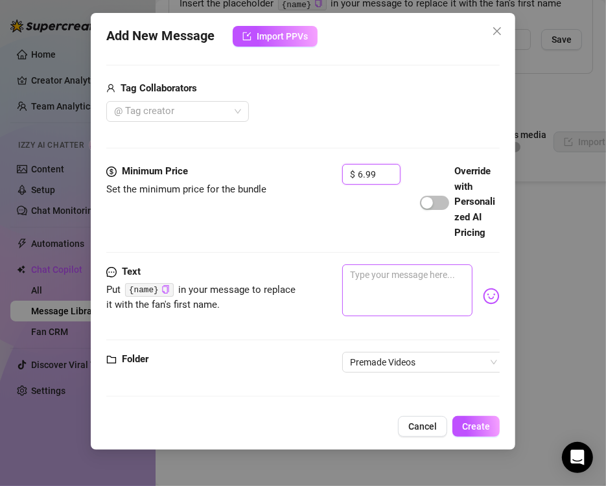
type input "6.99"
click at [401, 294] on textarea at bounding box center [407, 290] width 130 height 52
paste textarea "GRADUATION SLUT 🎓After five long years, I'm finally graduating from undergrad! …"
type textarea "GRADUATION SLUT 🎓After five long years, I'm finally graduating from undergrad! …"
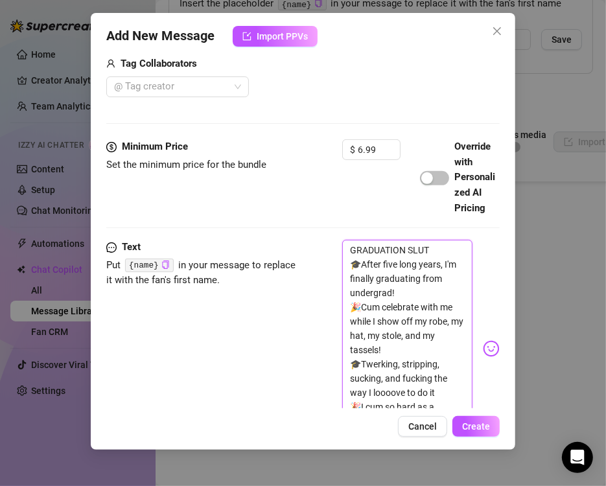
scroll to position [0, 0]
type textarea "GRADUATION SLUT 🎓After five long years, I'm finally graduating from undergrad! …"
click at [478, 426] on span "Create" at bounding box center [476, 426] width 28 height 10
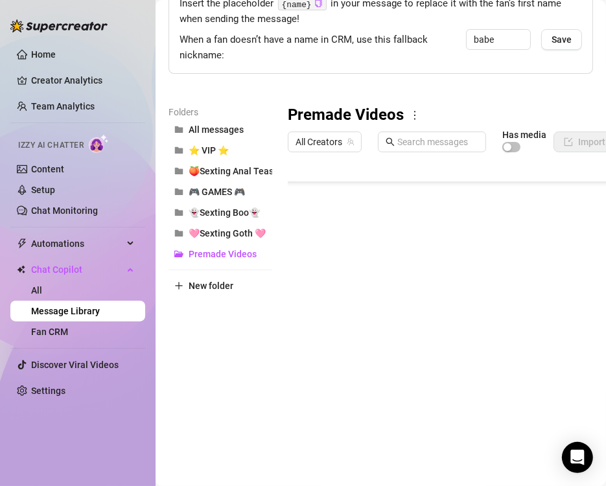
click at [358, 408] on body "Home Creator Analytics Team Analytics Izzy AI Chatter Content Setup Chat Monito…" at bounding box center [303, 243] width 606 height 486
type textarea "Type your message here..."
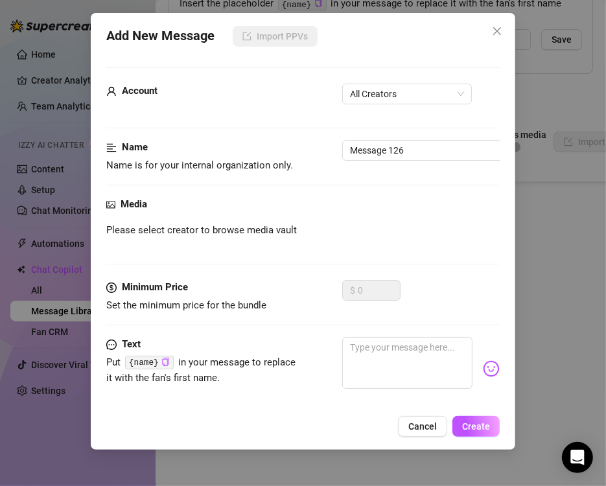
drag, startPoint x: 416, startPoint y: 156, endPoint x: 325, endPoint y: 149, distance: 91.0
click at [325, 149] on div "Name Name is for your internal organization only. Message 126" at bounding box center [302, 156] width 393 height 33
click at [427, 149] on input "Message 126" at bounding box center [423, 150] width 163 height 21
drag, startPoint x: 404, startPoint y: 150, endPoint x: 194, endPoint y: 142, distance: 209.4
click at [194, 142] on div "Name Name is for your internal organization only. Message 126" at bounding box center [302, 156] width 393 height 33
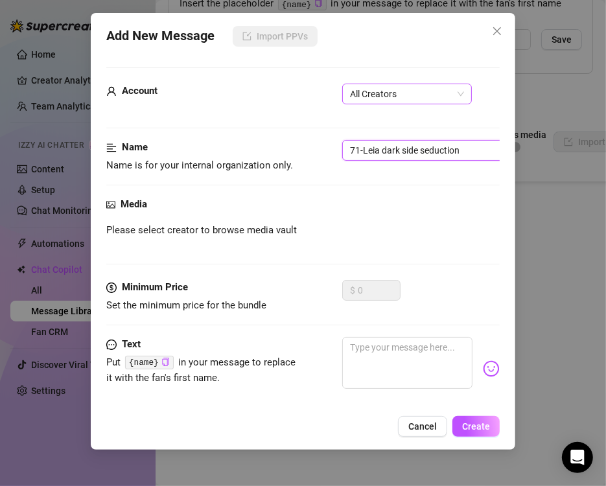
click at [391, 97] on span "All Creators" at bounding box center [407, 93] width 114 height 19
type input "71-Leia dark side seduction"
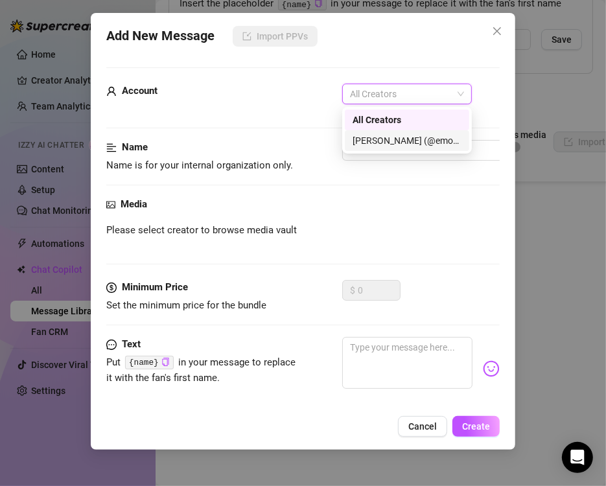
click at [373, 143] on div "[PERSON_NAME] (@emopink69)" at bounding box center [406, 140] width 109 height 14
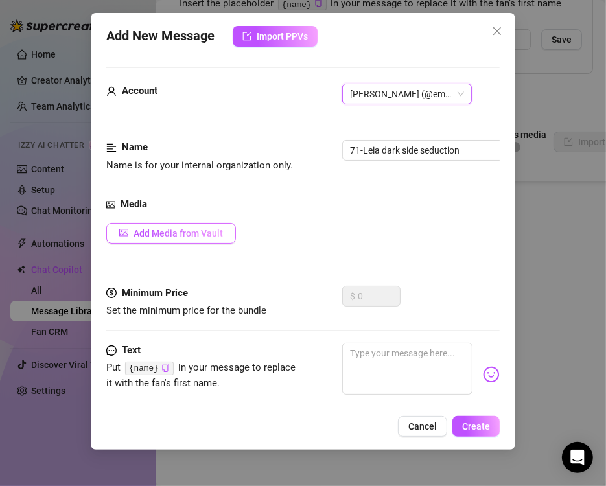
click at [215, 228] on span "Add Media from Vault" at bounding box center [177, 233] width 89 height 10
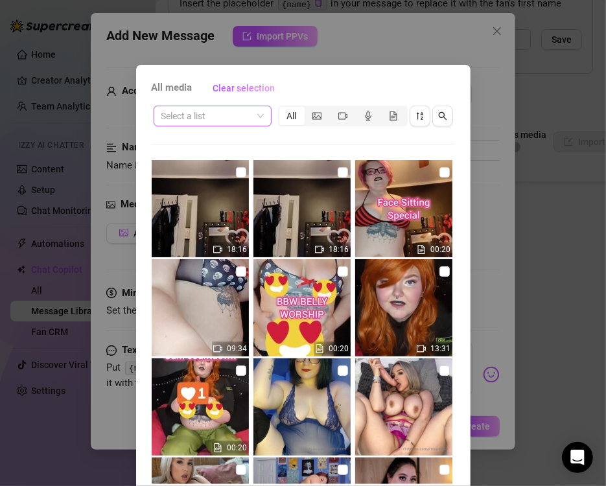
click at [247, 119] on span at bounding box center [212, 115] width 102 height 19
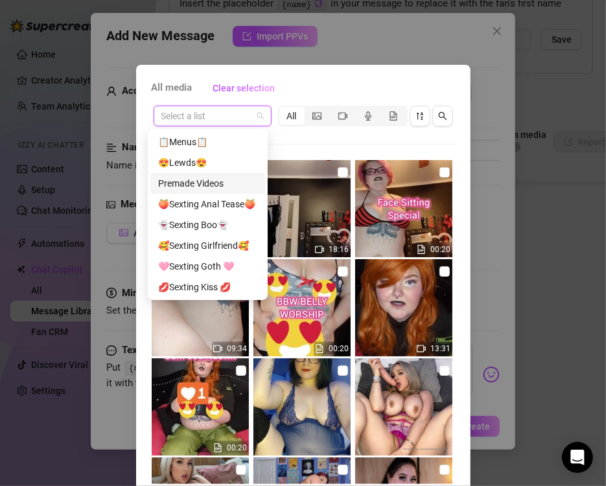
click at [237, 188] on div "Premade Videos" at bounding box center [207, 183] width 99 height 14
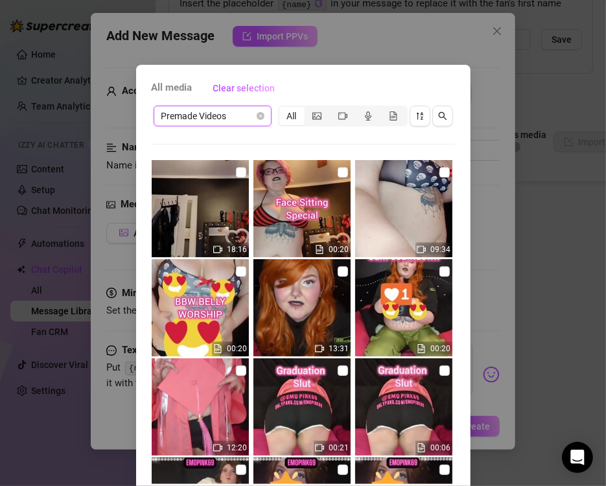
scroll to position [194, 0]
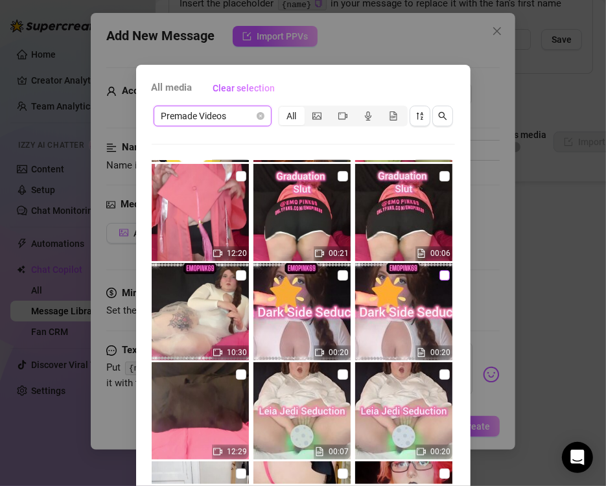
click at [439, 275] on input "checkbox" at bounding box center [444, 275] width 10 height 10
checkbox input "true"
click at [236, 275] on input "checkbox" at bounding box center [241, 275] width 10 height 10
checkbox input "true"
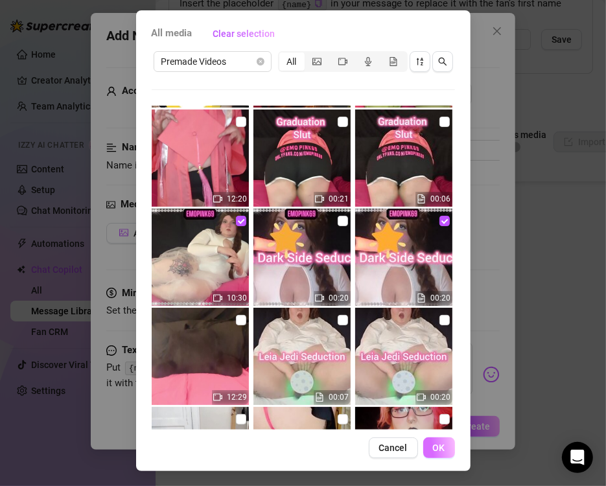
click at [433, 453] on button "OK" at bounding box center [439, 447] width 32 height 21
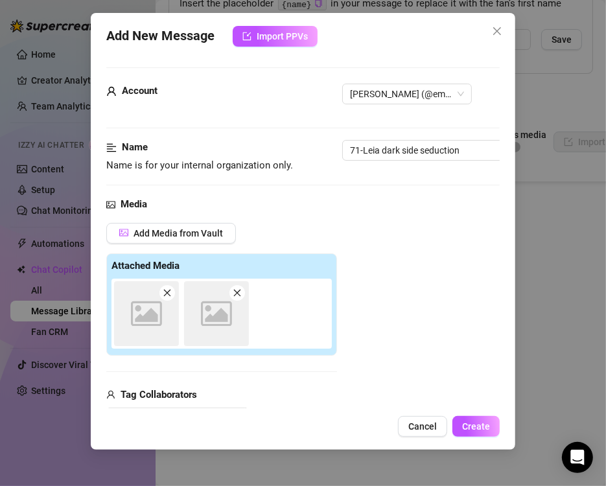
scroll to position [183, 0]
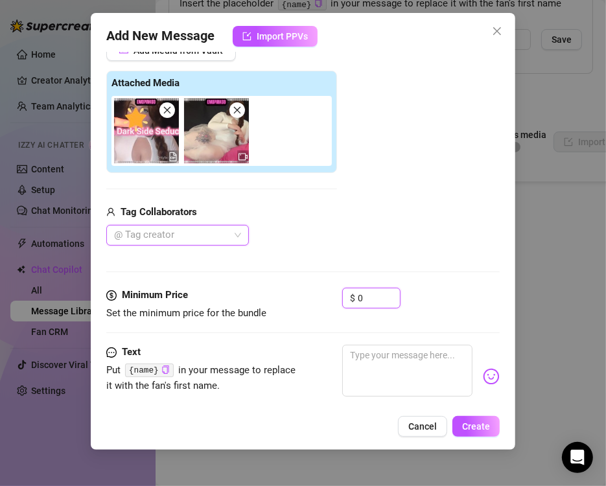
drag, startPoint x: 363, startPoint y: 296, endPoint x: 315, endPoint y: 301, distance: 48.8
click at [319, 300] on div "Minimum Price Set the minimum price for the bundle $ 0" at bounding box center [302, 304] width 393 height 33
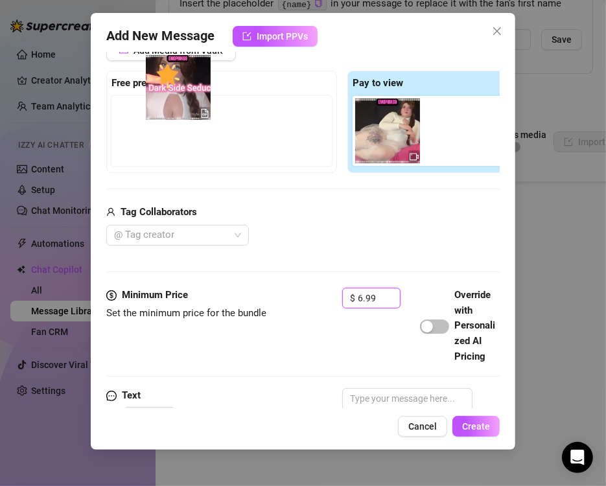
drag, startPoint x: 362, startPoint y: 140, endPoint x: 148, endPoint y: 97, distance: 218.7
click at [148, 97] on div "Free preview Pay to view" at bounding box center [342, 122] width 472 height 102
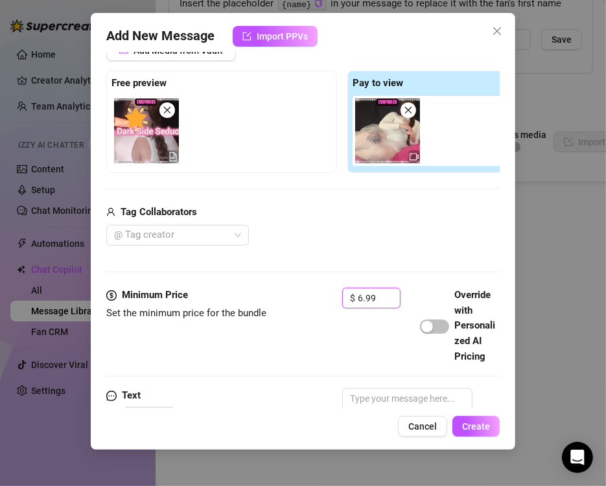
scroll to position [331, 0]
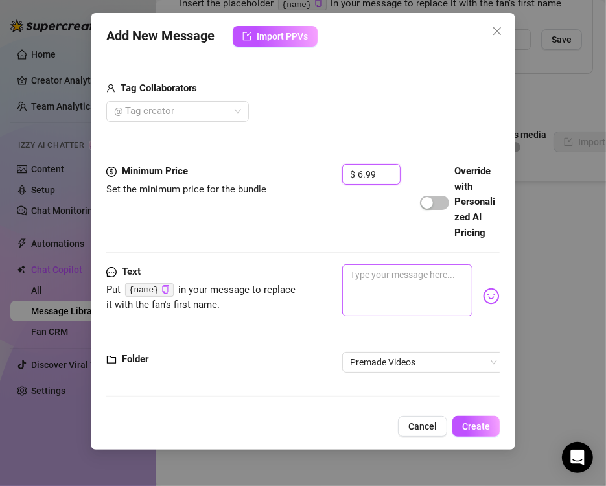
type input "6.99"
click at [400, 277] on textarea at bounding box center [407, 290] width 130 height 52
paste textarea "Leia Dark Side Seduction ❤️Leia has joined the sith, and is tempting you to joi…"
type textarea "Leia Dark Side Seduction ❤️Leia has joined the sith, and is tempting you to joi…"
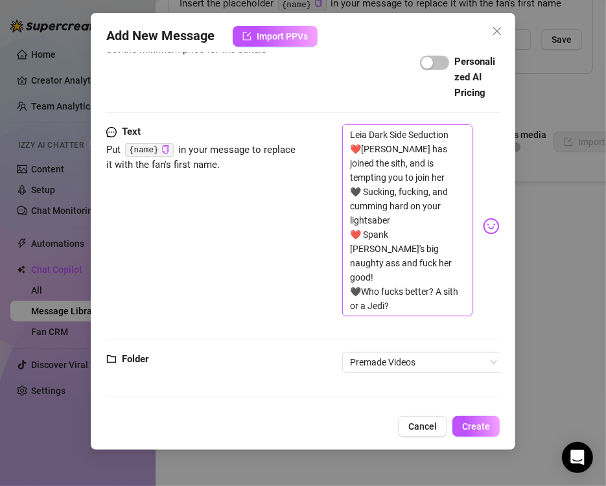
scroll to position [470, 0]
type textarea "Leia Dark Side Seduction ❤️Leia has joined the sith, and is tempting you to joi…"
click at [477, 421] on span "Create" at bounding box center [476, 426] width 28 height 10
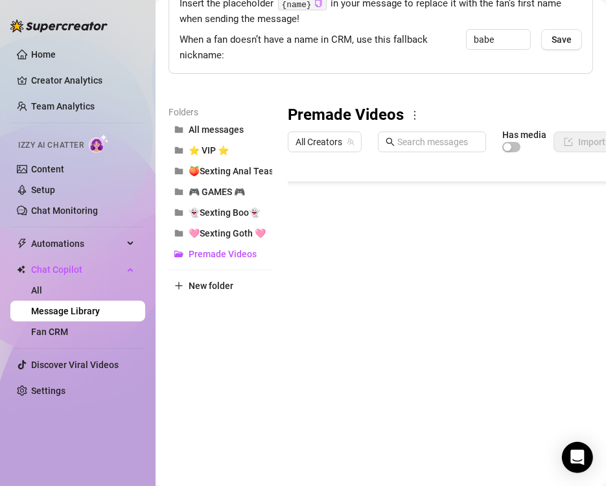
scroll to position [1617, 0]
click at [347, 412] on body "Home Creator Analytics Team Analytics Izzy AI Chatter Content Setup Chat Monito…" at bounding box center [303, 243] width 606 height 486
type textarea "Type your message here..."
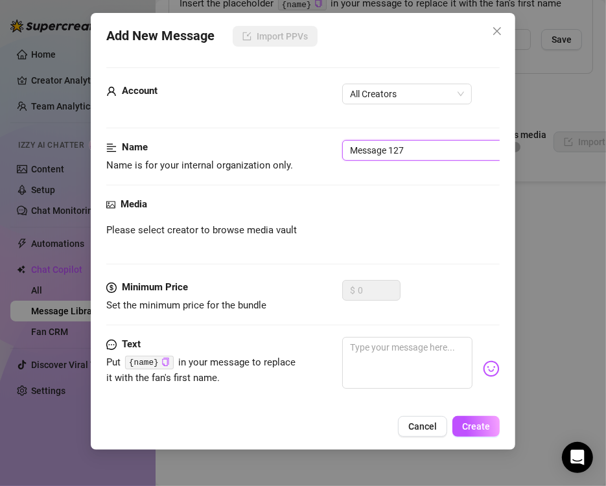
drag, startPoint x: 424, startPoint y: 153, endPoint x: 279, endPoint y: 152, distance: 145.1
click at [283, 152] on div "Name Name is for your internal organization only. Message 127" at bounding box center [302, 156] width 393 height 33
click at [396, 98] on span "All Creators" at bounding box center [407, 93] width 114 height 19
type input "72-Leia jedi seduction"
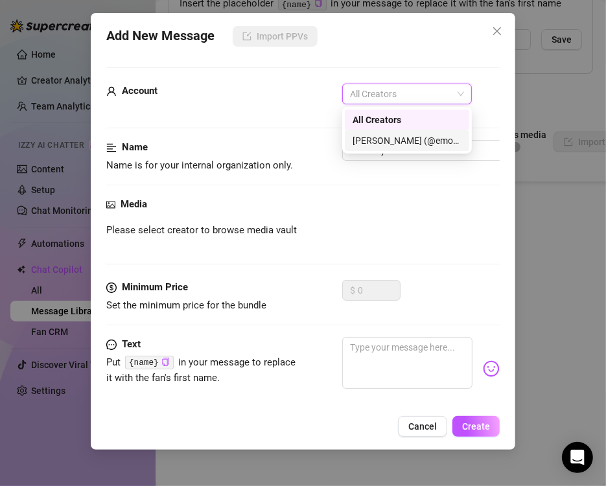
click at [365, 144] on div "[PERSON_NAME] (@emopink69)" at bounding box center [406, 140] width 109 height 14
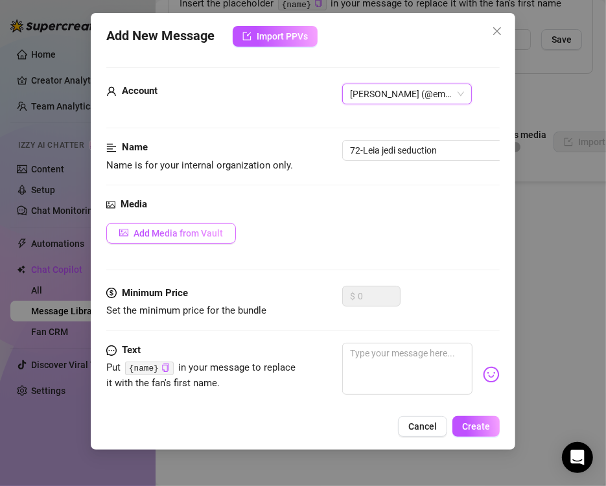
click at [163, 234] on span "Add Media from Vault" at bounding box center [177, 233] width 89 height 10
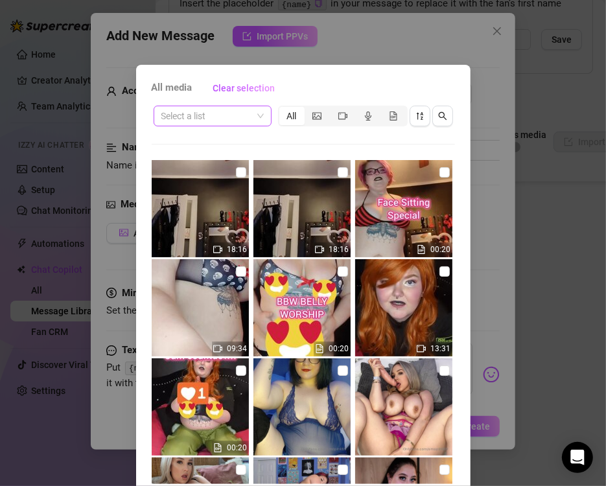
click at [253, 109] on span at bounding box center [212, 115] width 102 height 19
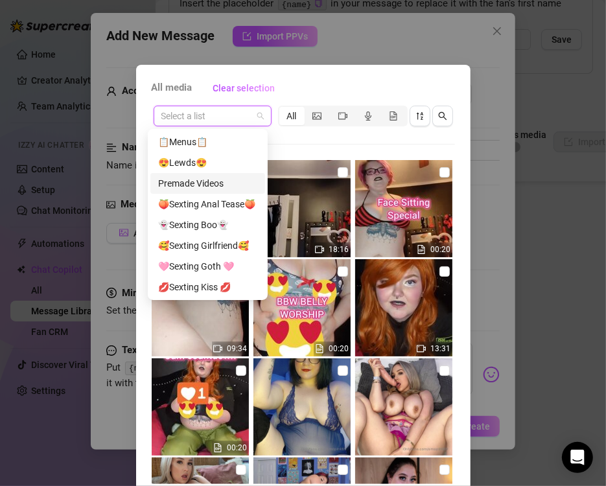
click at [213, 181] on div "Premade Videos" at bounding box center [207, 183] width 99 height 14
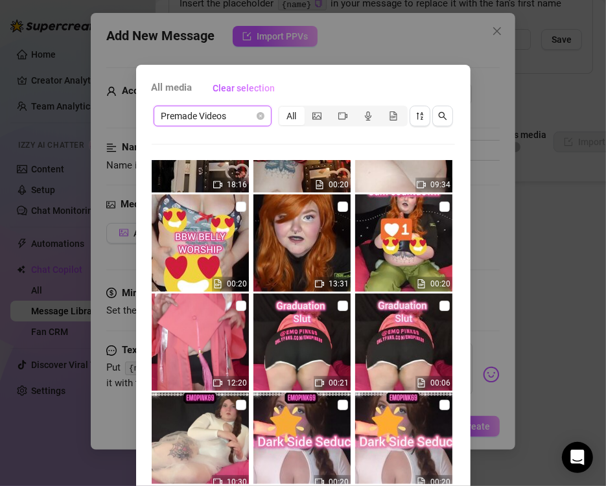
scroll to position [324, 0]
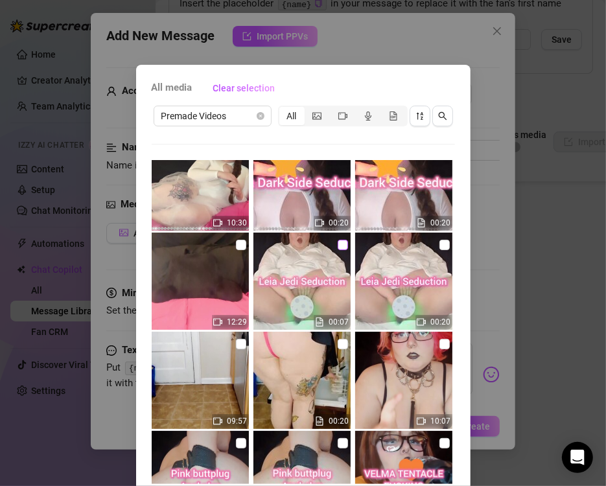
click at [338, 241] on input "checkbox" at bounding box center [343, 245] width 10 height 10
checkbox input "true"
click at [236, 244] on input "checkbox" at bounding box center [241, 245] width 10 height 10
checkbox input "true"
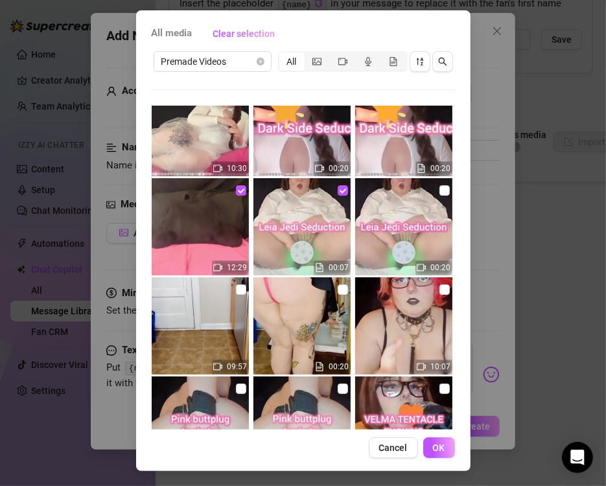
click at [433, 443] on span "OK" at bounding box center [439, 447] width 12 height 10
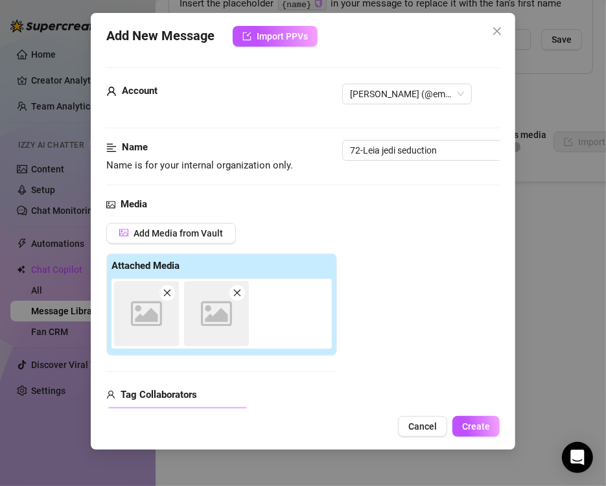
scroll to position [183, 0]
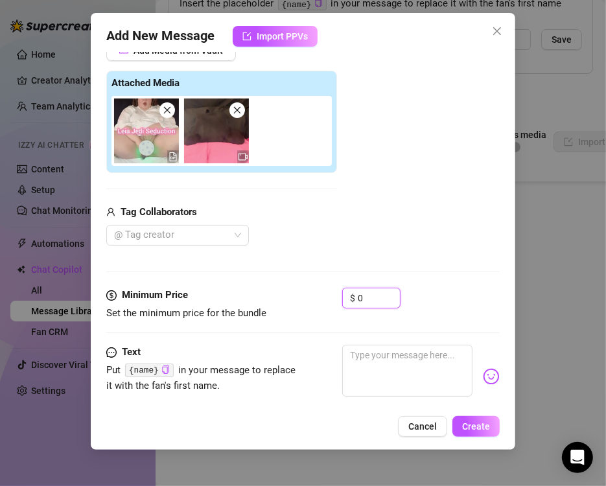
drag, startPoint x: 316, startPoint y: 301, endPoint x: 264, endPoint y: 301, distance: 52.5
click at [264, 301] on div "Minimum Price Set the minimum price for the bundle $ 0" at bounding box center [302, 304] width 393 height 33
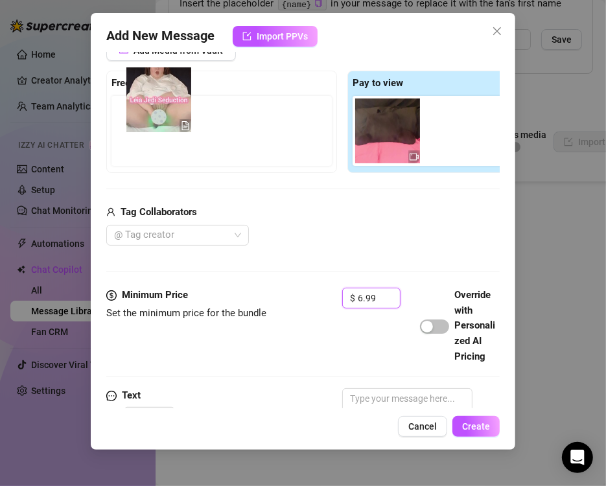
drag, startPoint x: 395, startPoint y: 148, endPoint x: 161, endPoint y: 115, distance: 236.2
click at [161, 115] on div "Free preview Pay to view" at bounding box center [342, 122] width 472 height 102
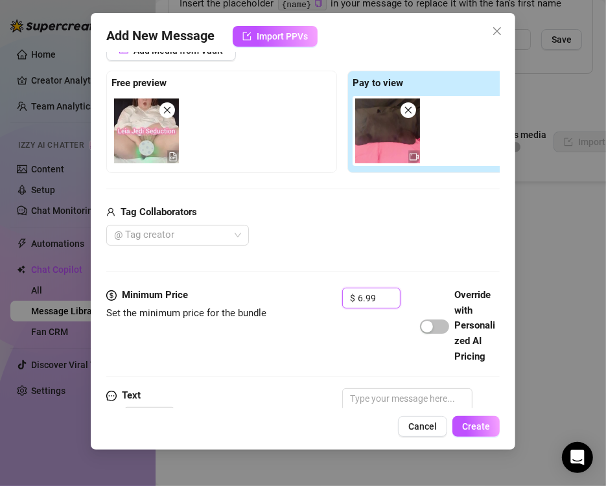
scroll to position [331, 0]
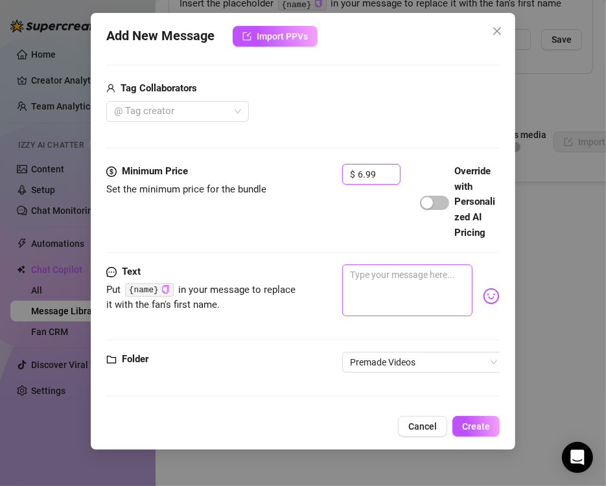
type input "6.99"
click at [388, 265] on textarea at bounding box center [407, 290] width 130 height 52
paste textarea "LEIA JEDI SEDUCTION ⭐ Oh Jedi Master- Fuck me hard! 🌕 Sucking and fucking your …"
type textarea "LEIA JEDI SEDUCTION ⭐ Oh Jedi Master- Fuck me hard! 🌕 Sucking and fucking your …"
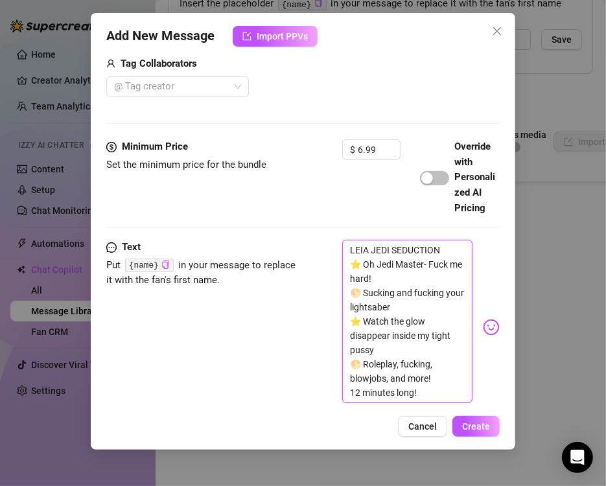
scroll to position [442, 0]
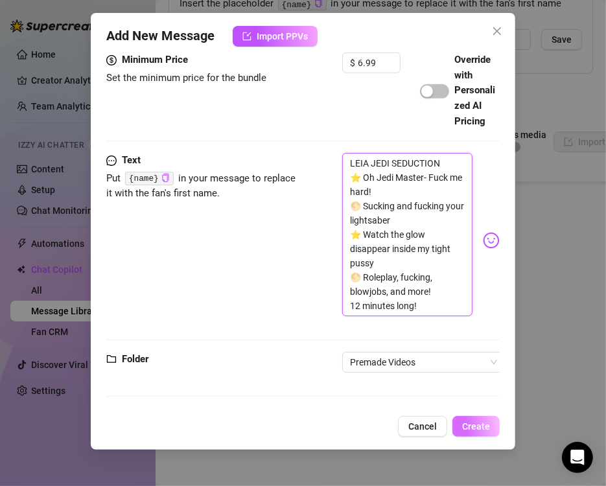
type textarea "LEIA JEDI SEDUCTION ⭐ Oh Jedi Master- Fuck me hard! 🌕 Sucking and fucking your …"
click at [468, 433] on button "Create" at bounding box center [475, 426] width 47 height 21
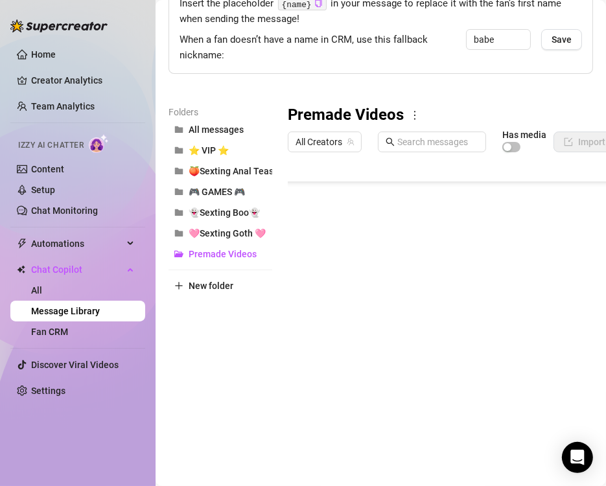
click at [349, 407] on body "Home Creator Analytics Team Analytics Izzy AI Chatter Content Setup Chat Monito…" at bounding box center [303, 243] width 606 height 486
type textarea "Type your message here..."
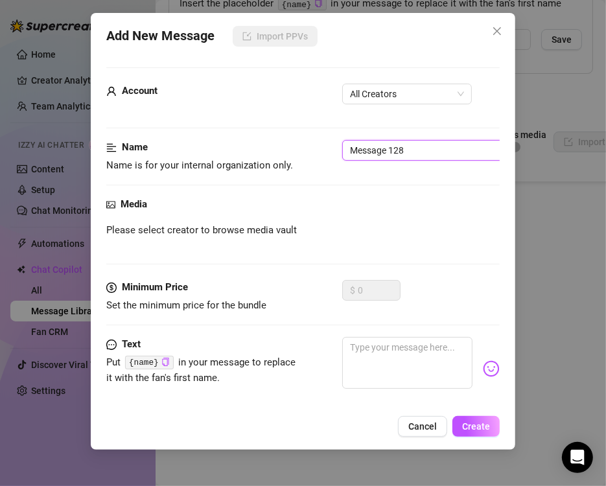
drag, startPoint x: 435, startPoint y: 157, endPoint x: 168, endPoint y: 158, distance: 267.6
click at [168, 158] on div "Name Name is for your internal organization only. Message 128" at bounding box center [302, 156] width 393 height 33
click at [405, 150] on input "73-Kim Pissible cum countdown" at bounding box center [423, 150] width 163 height 21
click at [390, 90] on span "All Creators" at bounding box center [407, 93] width 114 height 19
type input "73-Kim Possible cum countdown"
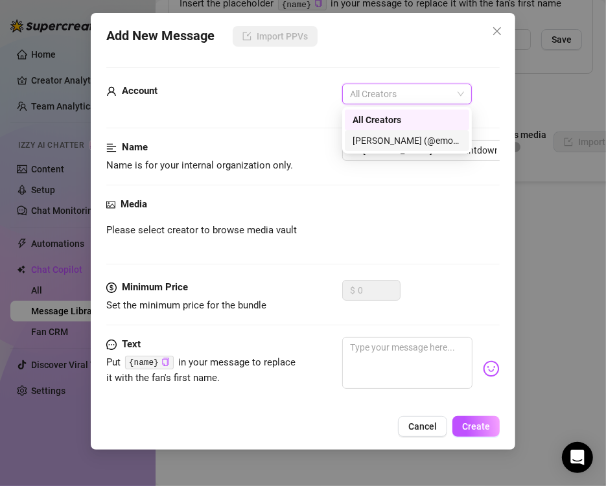
click at [362, 140] on div "[PERSON_NAME] (@emopink69)" at bounding box center [406, 140] width 109 height 14
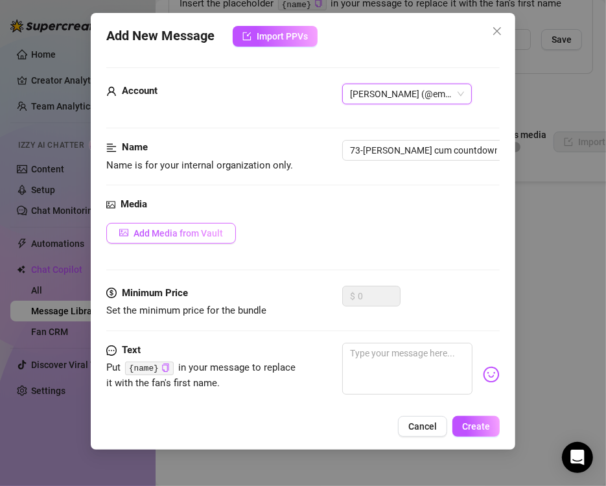
click at [186, 233] on span "Add Media from Vault" at bounding box center [177, 233] width 89 height 10
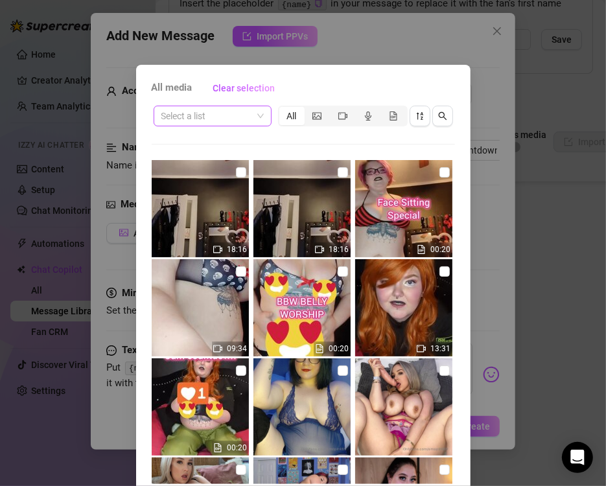
click at [257, 122] on span at bounding box center [212, 115] width 102 height 19
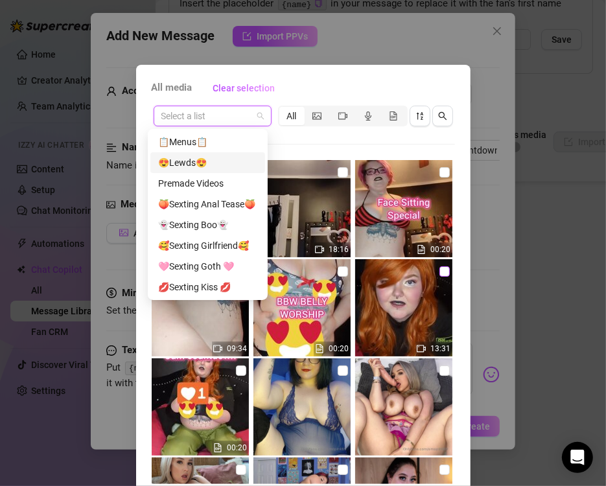
click at [439, 272] on input "checkbox" at bounding box center [444, 271] width 10 height 10
checkbox input "true"
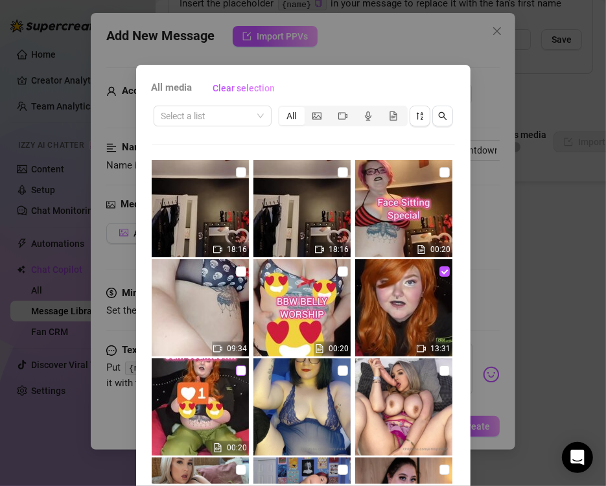
click at [236, 367] on input "checkbox" at bounding box center [241, 370] width 10 height 10
checkbox input "true"
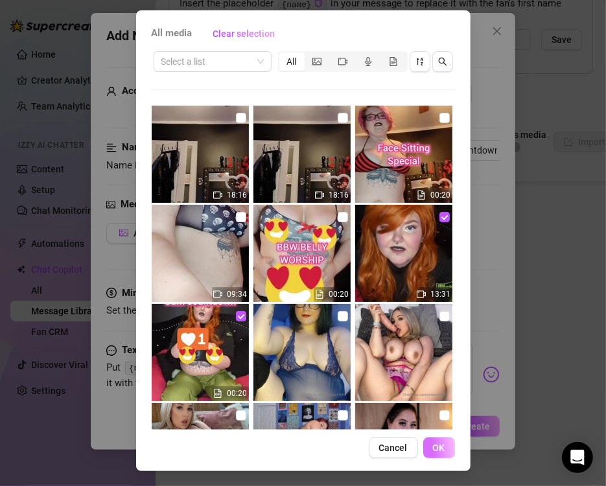
click at [433, 445] on span "OK" at bounding box center [439, 447] width 12 height 10
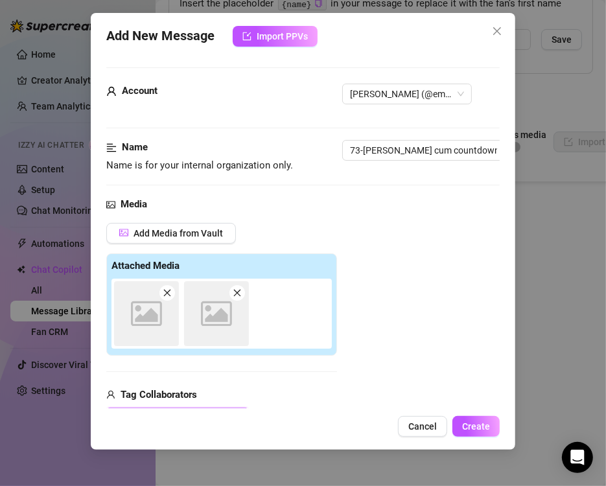
scroll to position [183, 0]
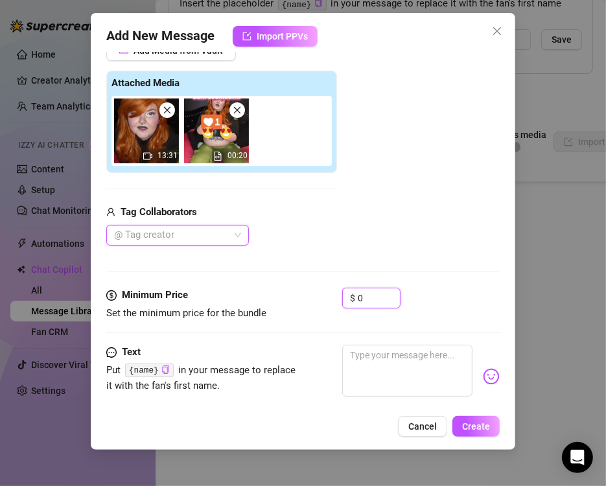
drag, startPoint x: 370, startPoint y: 290, endPoint x: 266, endPoint y: 290, distance: 104.3
click at [313, 290] on div "Minimum Price Set the minimum price for the bundle $ 0" at bounding box center [302, 304] width 393 height 33
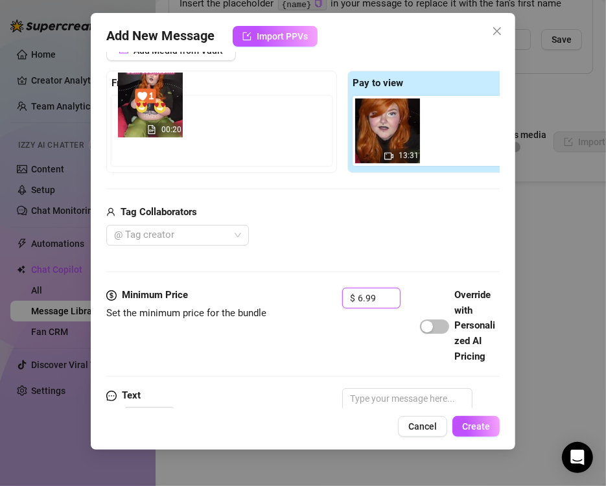
drag, startPoint x: 394, startPoint y: 145, endPoint x: 158, endPoint y: 117, distance: 237.5
click at [158, 117] on div "Free preview Pay to view 13:31 00:20" at bounding box center [342, 122] width 472 height 102
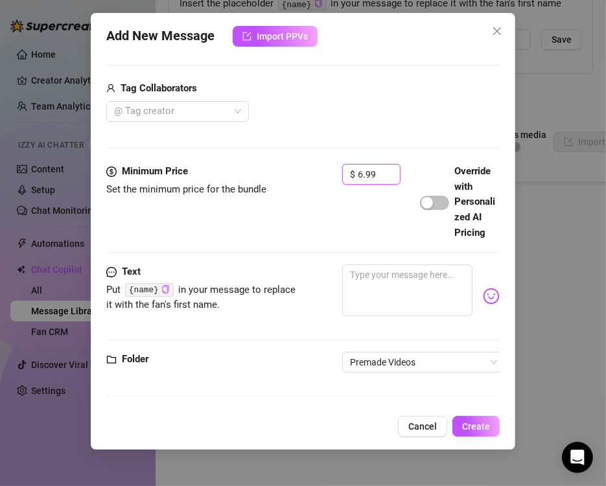
scroll to position [331, 0]
type input "6.99"
click at [374, 265] on textarea at bounding box center [407, 290] width 130 height 52
paste textarea "KIM POSSIBLE CUM COUNTDOWN 💦 Follow along on this tense mission, jerking off yo…"
type textarea "KIM POSSIBLE CUM COUNTDOWN 💦 Follow along on this tense mission, jerking off yo…"
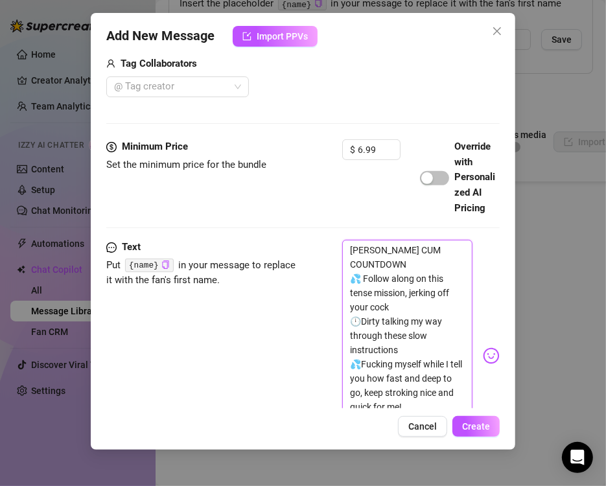
scroll to position [499, 0]
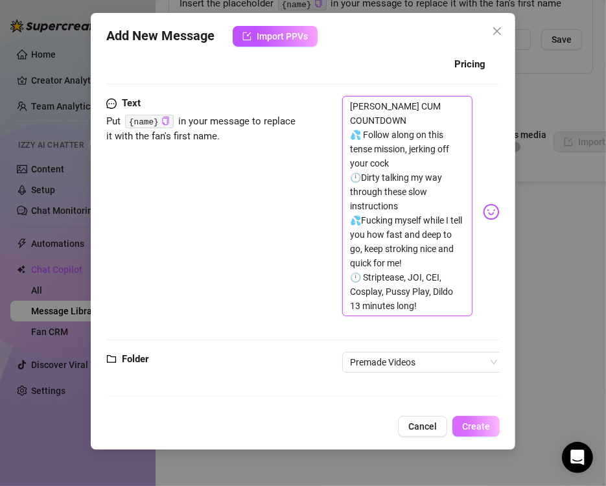
type textarea "KIM POSSIBLE CUM COUNTDOWN 💦 Follow along on this tense mission, jerking off yo…"
click at [470, 423] on span "Create" at bounding box center [476, 426] width 28 height 10
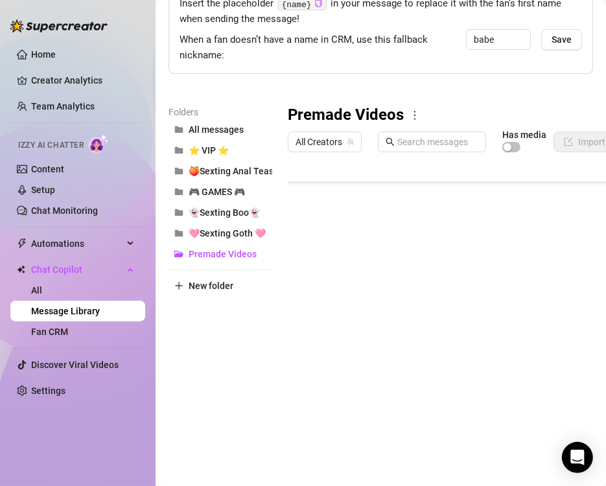
click at [351, 413] on body "Home Creator Analytics Team Analytics Izzy AI Chatter Content Setup Chat Monito…" at bounding box center [303, 243] width 606 height 486
type textarea "Type your message here..."
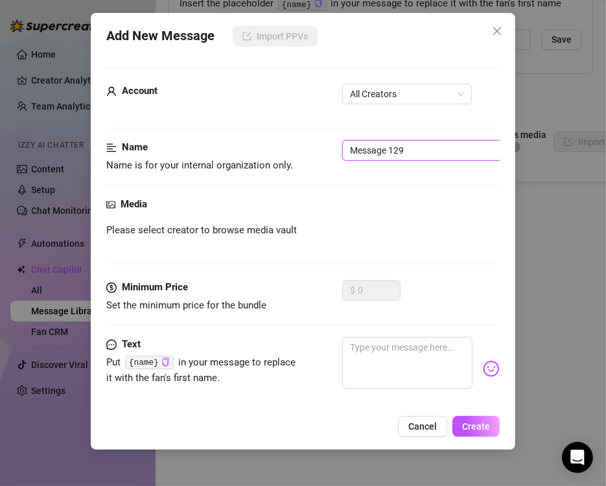
drag, startPoint x: 347, startPoint y: 148, endPoint x: -81, endPoint y: 148, distance: 427.6
click at [0, 148] on html "Home Creator Analytics Team Analytics Izzy AI Chatter Content Setup Chat Monito…" at bounding box center [303, 243] width 606 height 486
click at [408, 99] on span "All Creators" at bounding box center [407, 93] width 114 height 19
type input "74-BBW Belly worship"
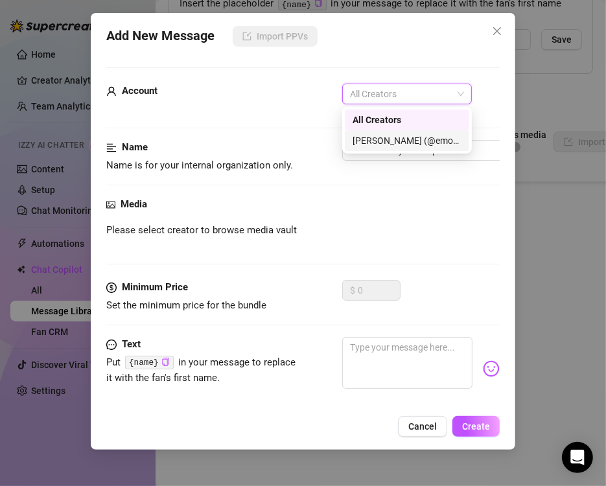
click at [371, 145] on div "[PERSON_NAME] (@emopink69)" at bounding box center [406, 140] width 109 height 14
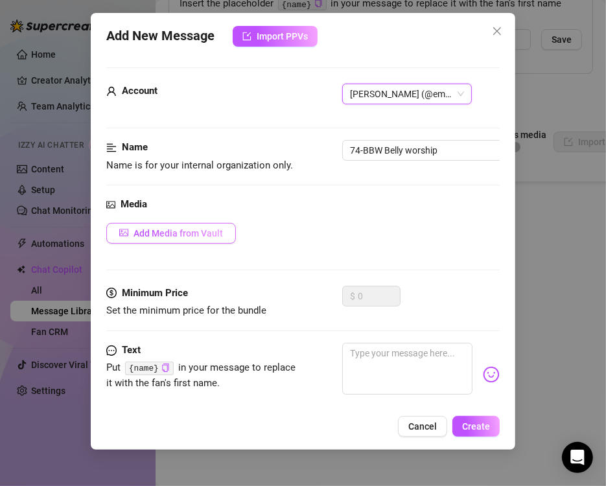
click at [156, 241] on button "Add Media from Vault" at bounding box center [171, 233] width 130 height 21
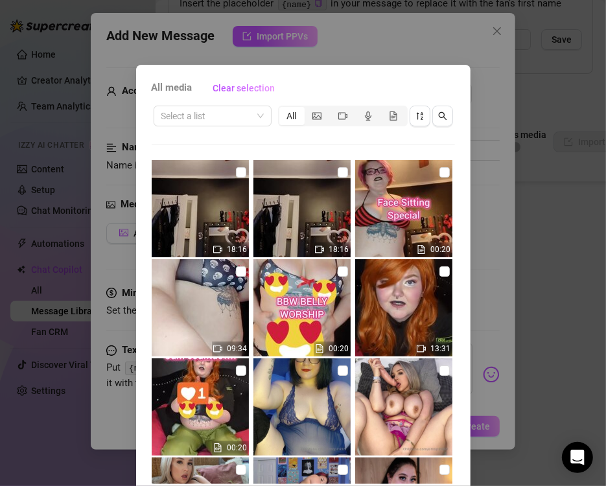
drag, startPoint x: 233, startPoint y: 273, endPoint x: 253, endPoint y: 272, distance: 20.8
click at [236, 273] on input "checkbox" at bounding box center [241, 271] width 10 height 10
checkbox input "true"
click at [338, 270] on input "checkbox" at bounding box center [343, 271] width 10 height 10
checkbox input "true"
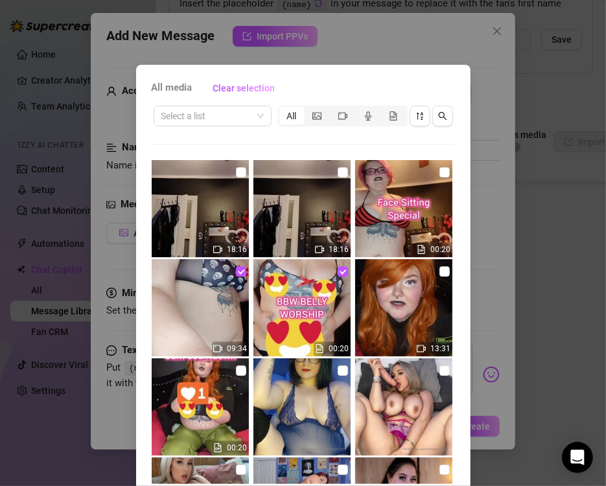
scroll to position [54, 0]
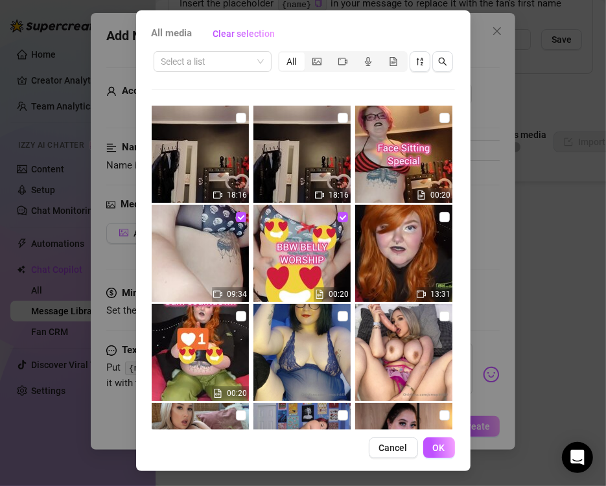
drag, startPoint x: 438, startPoint y: 454, endPoint x: 421, endPoint y: 433, distance: 26.7
click at [437, 454] on button "OK" at bounding box center [439, 447] width 32 height 21
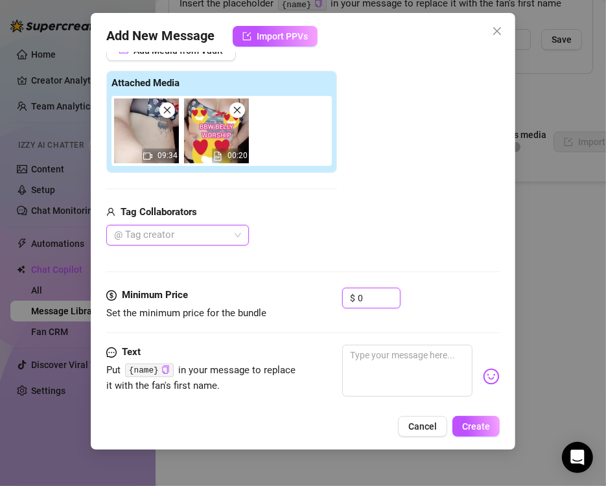
drag, startPoint x: 357, startPoint y: 297, endPoint x: 218, endPoint y: 280, distance: 140.4
click at [274, 297] on div "Minimum Price Set the minimum price for the bundle $ 0" at bounding box center [302, 304] width 393 height 33
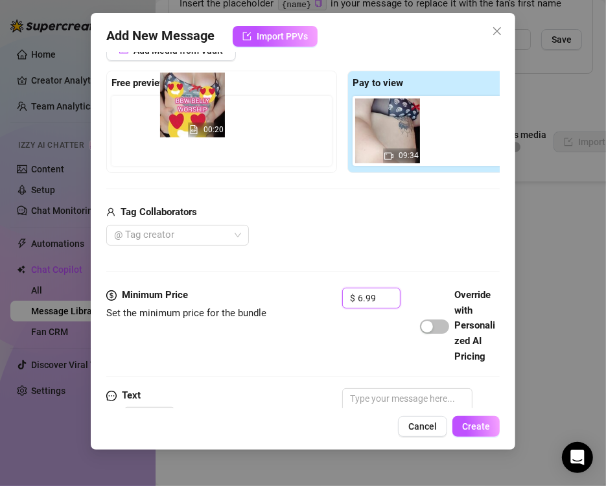
drag, startPoint x: 447, startPoint y: 146, endPoint x: 154, endPoint y: 101, distance: 297.0
click at [154, 101] on div "Free preview Pay to view 09:34 00:20" at bounding box center [342, 122] width 472 height 102
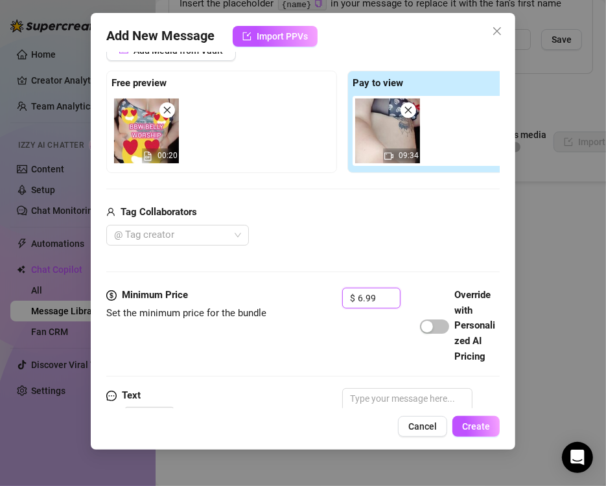
scroll to position [331, 0]
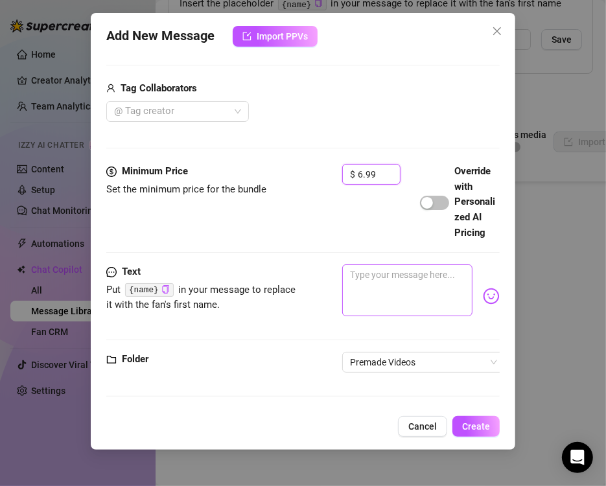
type input "6.99"
click at [386, 282] on textarea at bounding box center [407, 290] width 130 height 52
paste textarea "BBW BELLY WORSHIP 😍 Rubbing my big fat tummy and showing off my curves 👑BBW bod…"
type textarea "BBW BELLY WORSHIP 😍 Rubbing my big fat tummy and showing off my curves 👑BBW bod…"
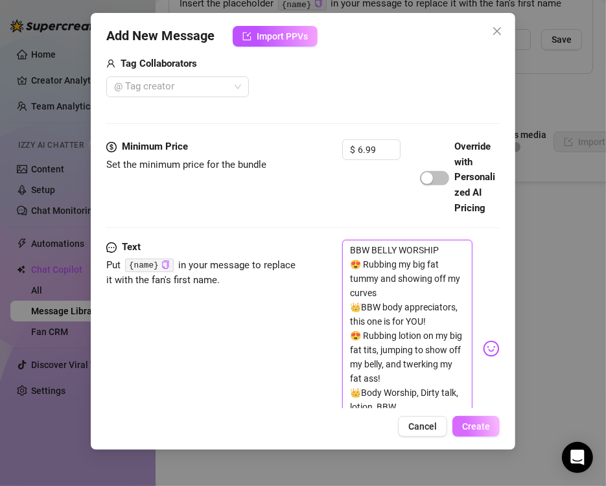
scroll to position [0, 0]
type textarea "BBW BELLY WORSHIP 😍 Rubbing my big fat tummy and showing off my curves 👑BBW bod…"
click at [490, 428] on button "Create" at bounding box center [475, 426] width 47 height 21
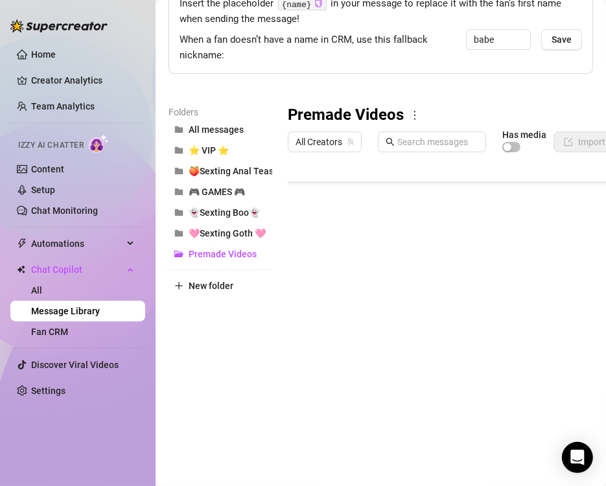
scroll to position [1695, 0]
click at [351, 414] on body "Home Creator Analytics Team Analytics Izzy AI Chatter Content Setup Chat Monito…" at bounding box center [303, 243] width 606 height 486
type textarea "Type your message here..."
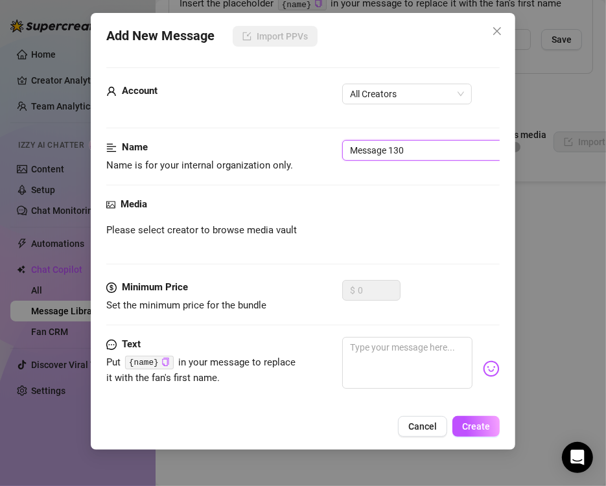
drag, startPoint x: 437, startPoint y: 155, endPoint x: 129, endPoint y: 159, distance: 307.8
click at [150, 155] on div "Name Name is for your internal organization only. Message 130" at bounding box center [302, 156] width 393 height 33
click at [393, 91] on span "All Creators" at bounding box center [407, 93] width 114 height 19
type input "75-Face Sitting special"
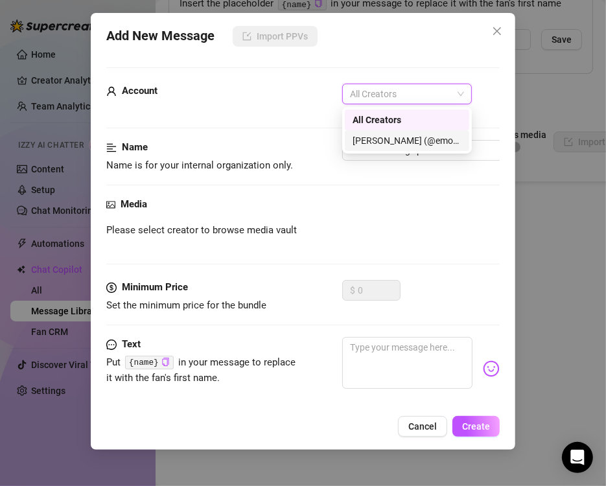
click at [398, 143] on div "[PERSON_NAME] (@emopink69)" at bounding box center [406, 140] width 109 height 14
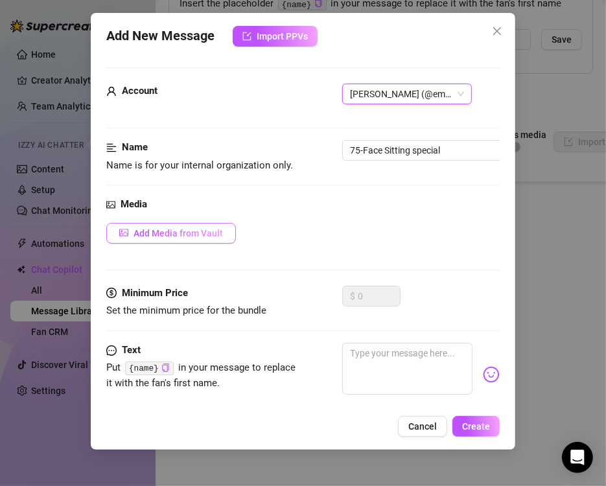
click at [214, 233] on span "Add Media from Vault" at bounding box center [177, 233] width 89 height 10
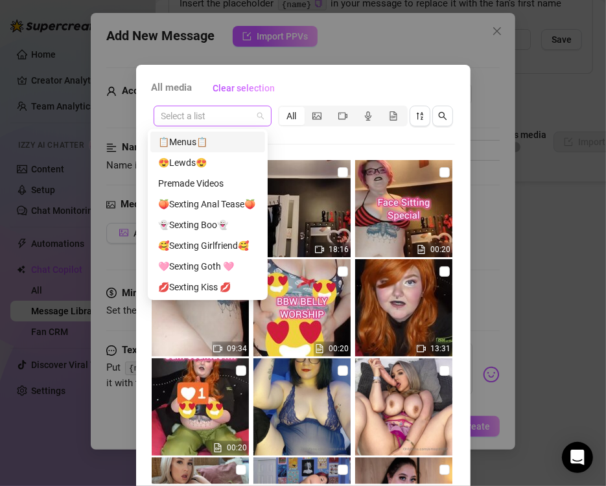
click at [253, 115] on span at bounding box center [212, 115] width 102 height 19
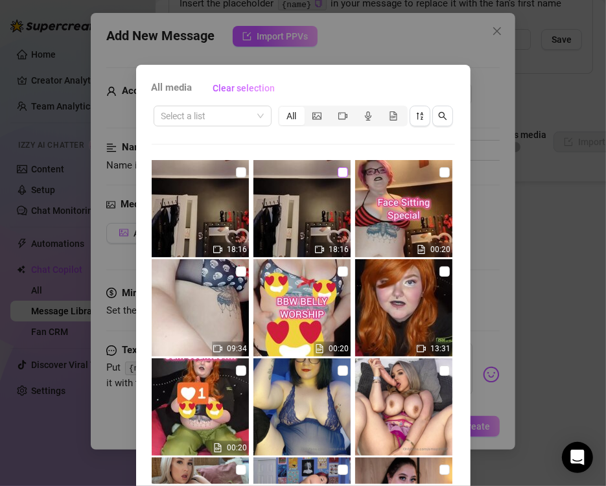
click at [338, 174] on input "checkbox" at bounding box center [343, 172] width 10 height 10
checkbox input "true"
click at [439, 174] on input "checkbox" at bounding box center [444, 172] width 10 height 10
checkbox input "true"
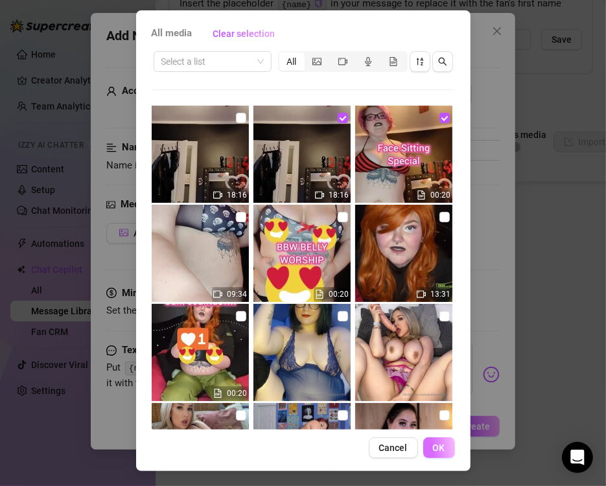
click at [440, 443] on button "OK" at bounding box center [439, 447] width 32 height 21
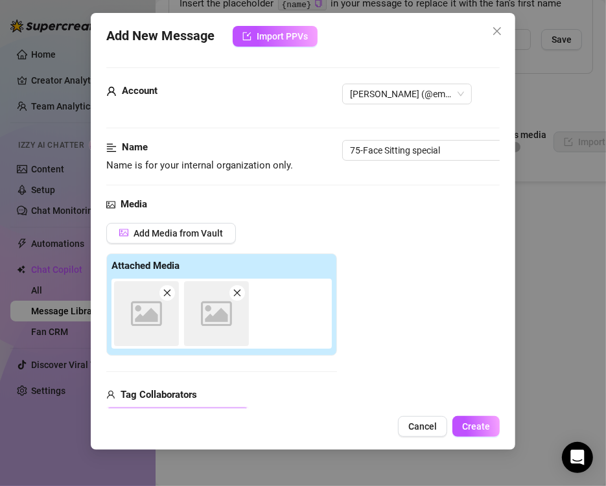
scroll to position [183, 0]
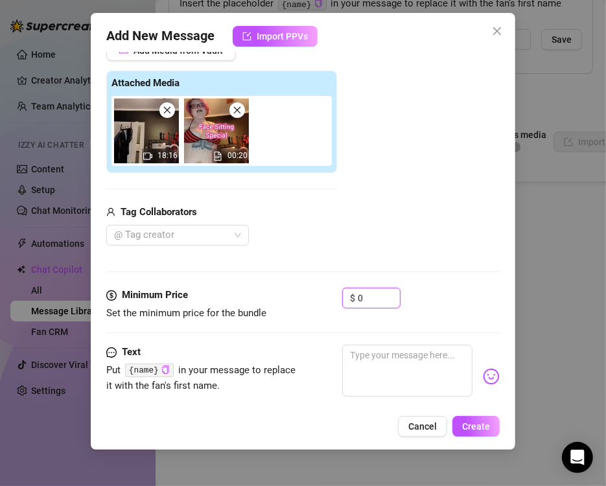
drag, startPoint x: 362, startPoint y: 292, endPoint x: 316, endPoint y: 287, distance: 46.9
click at [321, 293] on div "Minimum Price Set the minimum price for the bundle $ 0" at bounding box center [302, 304] width 393 height 33
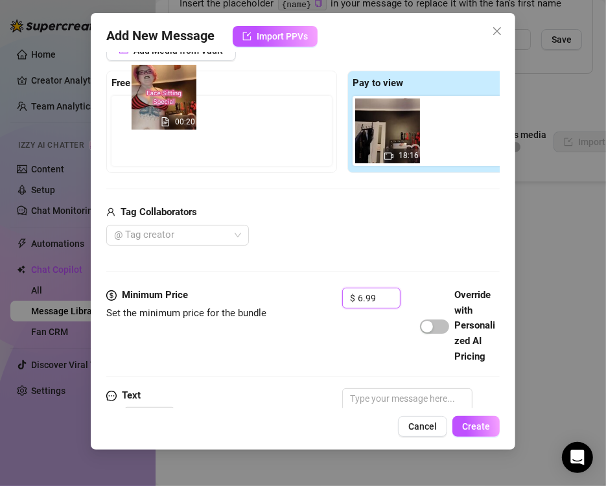
drag, startPoint x: 459, startPoint y: 141, endPoint x: 166, endPoint y: 112, distance: 294.9
click at [166, 112] on div "Free preview Pay to view 18:16 00:20" at bounding box center [342, 122] width 472 height 102
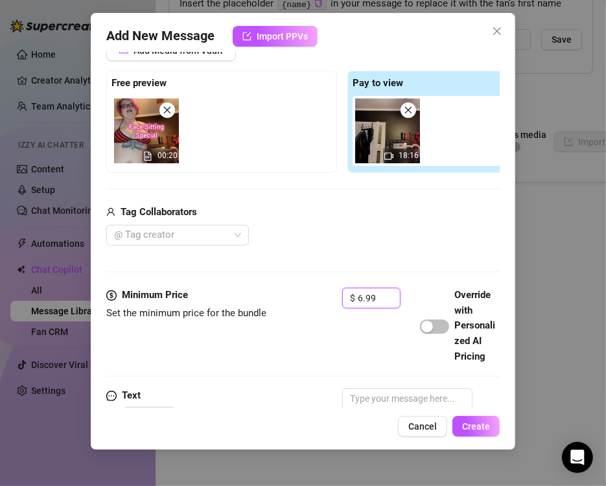
scroll to position [331, 0]
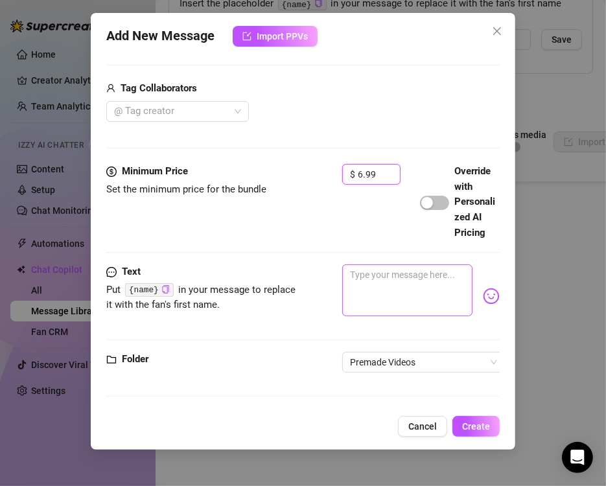
type input "6.99"
drag, startPoint x: 387, startPoint y: 299, endPoint x: 397, endPoint y: 302, distance: 10.2
click at [387, 296] on textarea at bounding box center [407, 290] width 130 height 52
paste textarea "FACE SITTING SPECIAL 👅POV boyfriend special! Roleplaying as your girlfriend sit…"
type textarea "FACE SITTING SPECIAL 👅POV boyfriend special! Roleplaying as your girlfriend sit…"
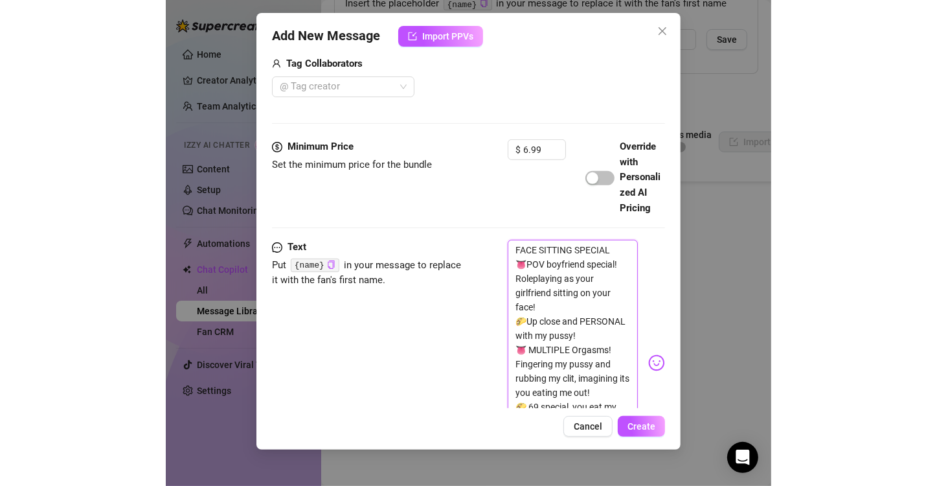
scroll to position [0, 0]
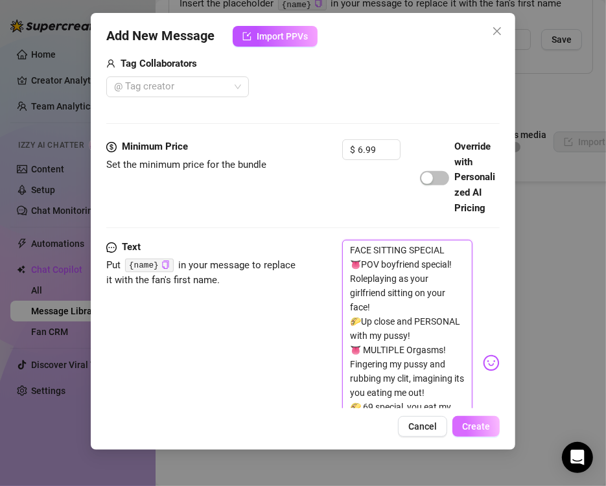
type textarea "FACE SITTING SPECIAL 👅POV boyfriend special! Roleplaying as your girlfriend sit…"
click at [481, 419] on button "Create" at bounding box center [475, 426] width 47 height 21
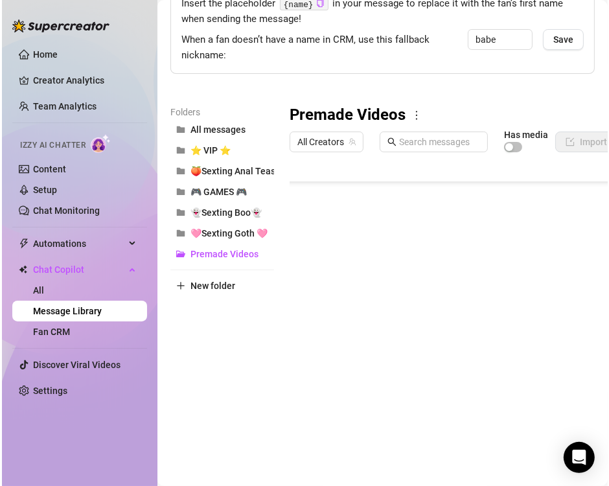
scroll to position [71, 0]
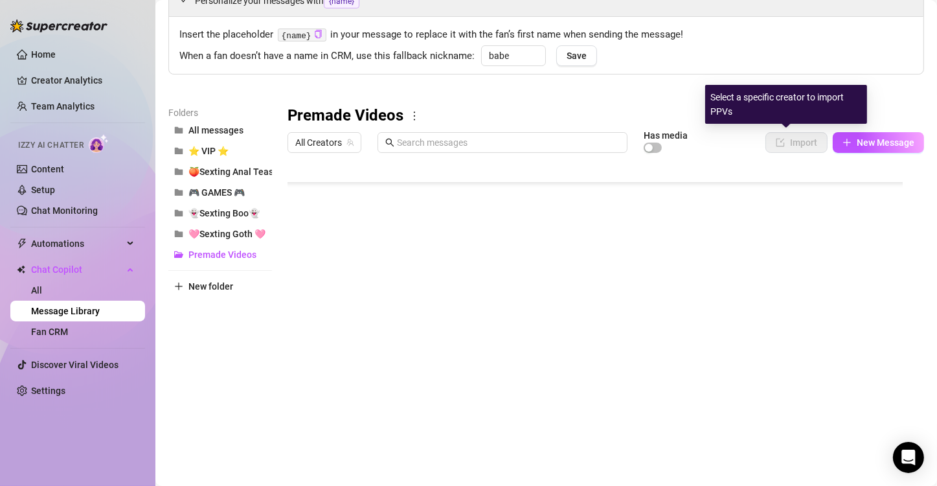
click at [608, 115] on div "Select a specific creator to import PPVs" at bounding box center [787, 104] width 162 height 39
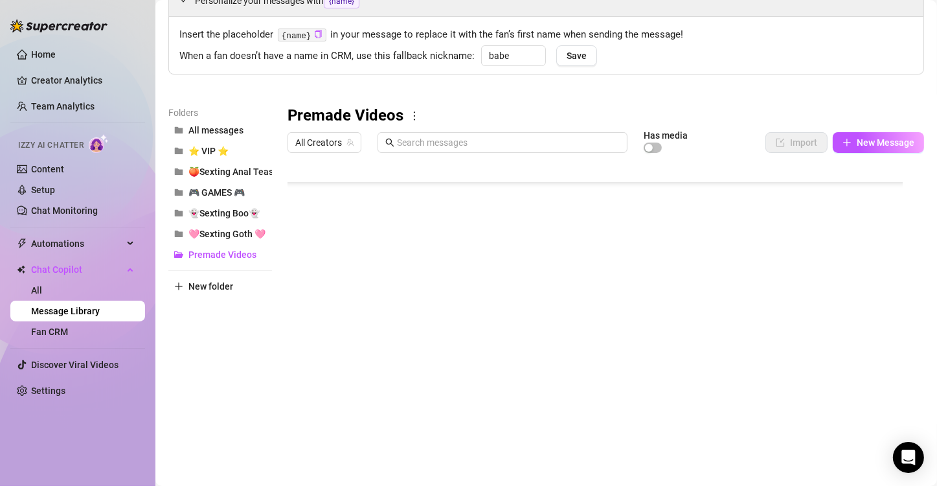
click at [354, 416] on body "Home Creator Analytics Team Analytics Izzy AI Chatter Content Setup Chat Monito…" at bounding box center [468, 243] width 937 height 486
type textarea "Type your message here..."
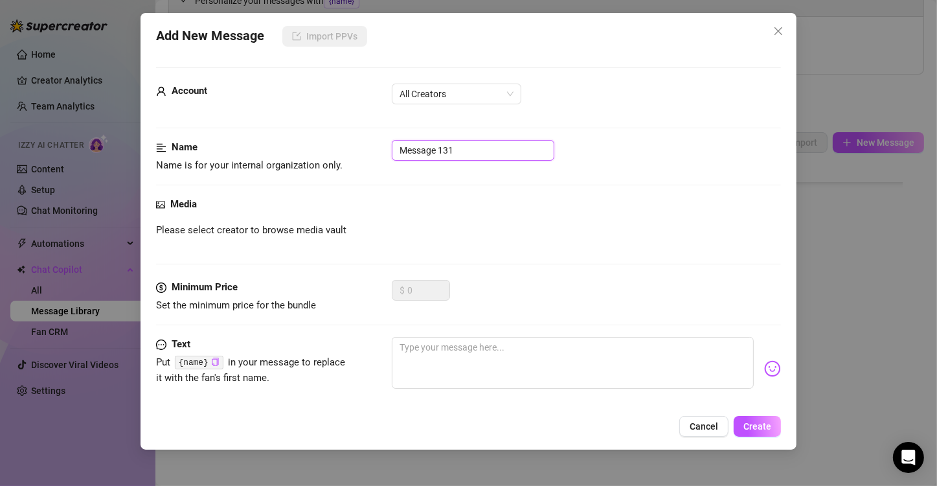
drag, startPoint x: 471, startPoint y: 145, endPoint x: 320, endPoint y: 148, distance: 151.0
click at [320, 148] on div "Name Name is for your internal organization only. Message 131" at bounding box center [468, 156] width 625 height 33
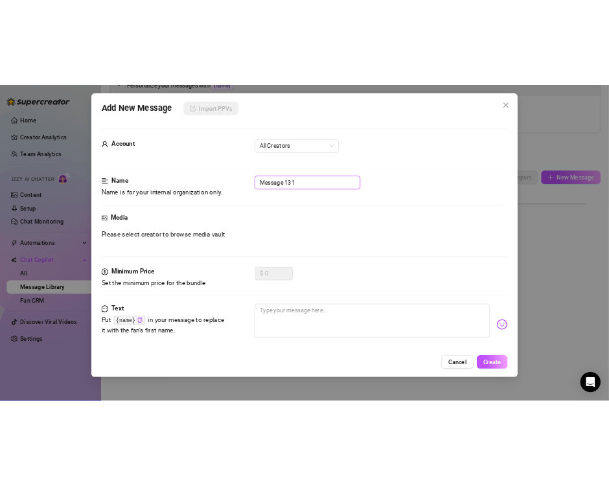
scroll to position [112, 0]
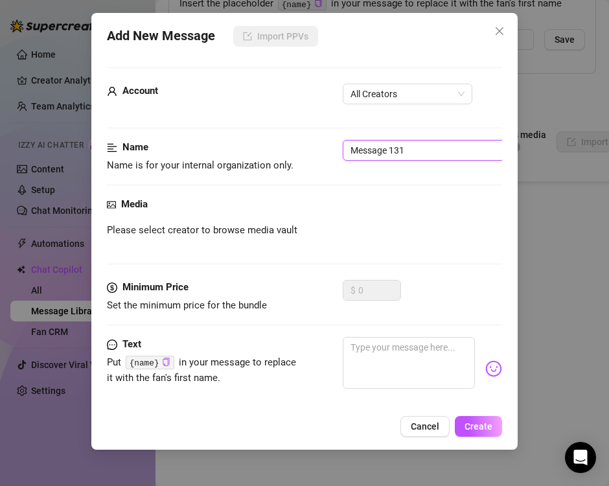
type input "2"
click at [377, 96] on span "All Creators" at bounding box center [408, 93] width 114 height 19
type input "58-Fantasy dildo stretching"
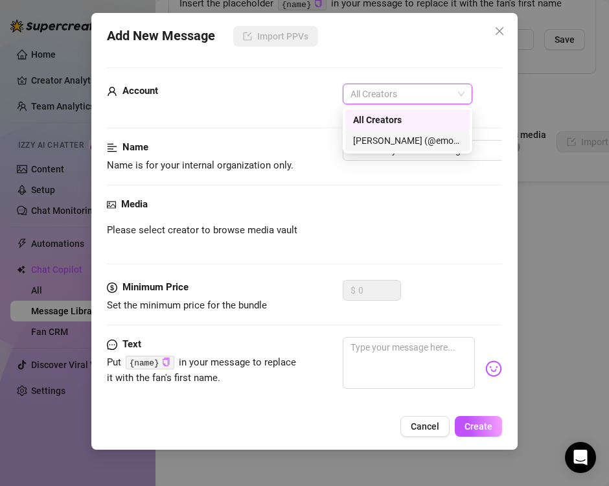
click at [377, 135] on div "[PERSON_NAME] (@emopink69)" at bounding box center [407, 140] width 109 height 14
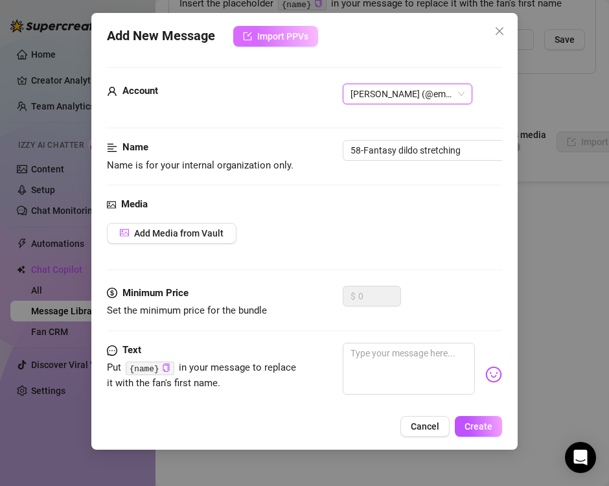
click at [260, 31] on span "Import PPVs" at bounding box center [282, 36] width 51 height 10
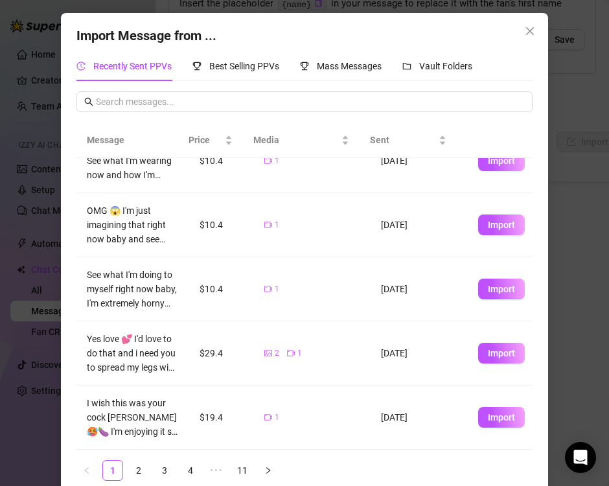
scroll to position [18, 0]
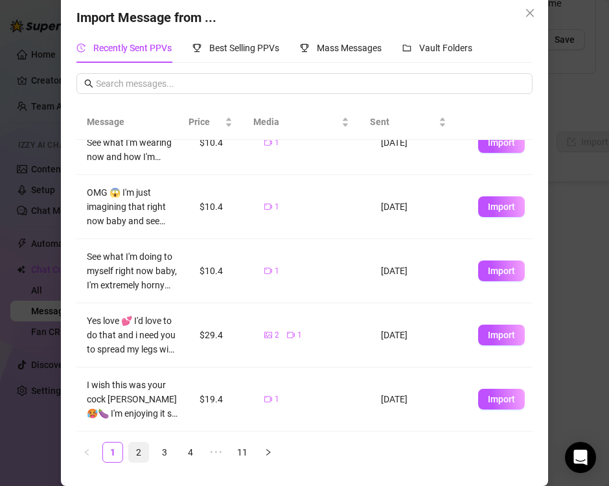
click at [137, 451] on link "2" at bounding box center [138, 451] width 19 height 19
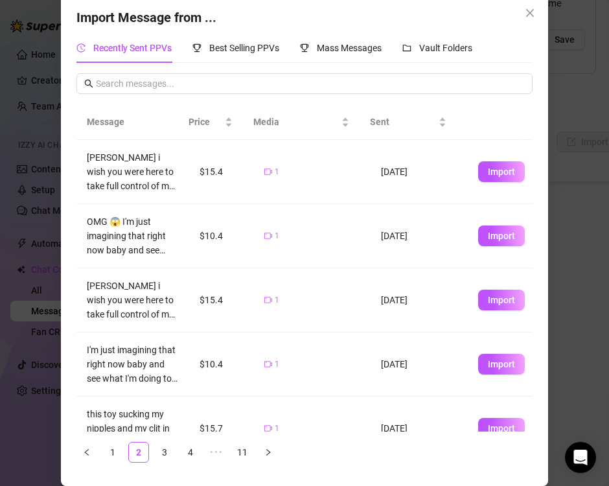
scroll to position [0, 0]
click at [191, 452] on link "4" at bounding box center [190, 451] width 19 height 19
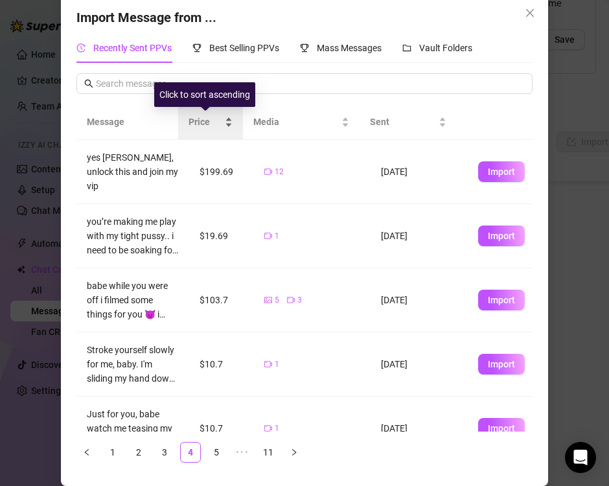
click at [194, 123] on span "Price" at bounding box center [206, 122] width 34 height 14
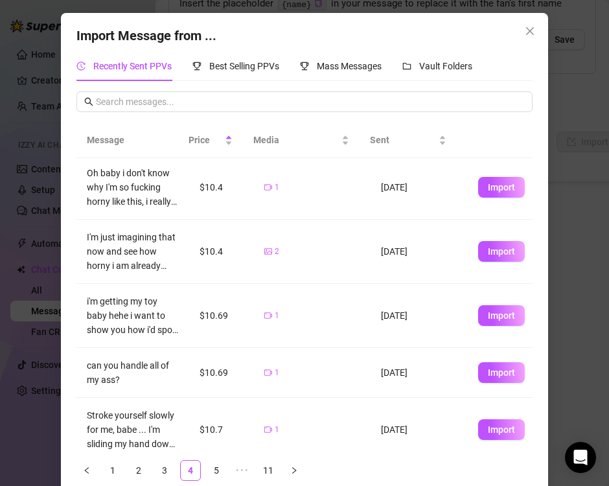
scroll to position [334, 0]
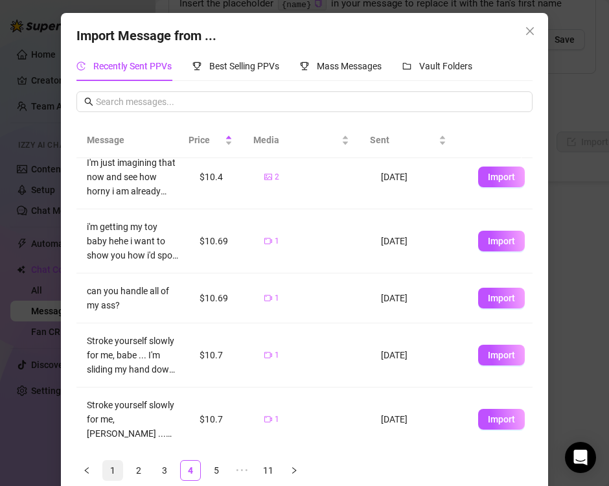
click at [108, 466] on link "1" at bounding box center [112, 470] width 19 height 19
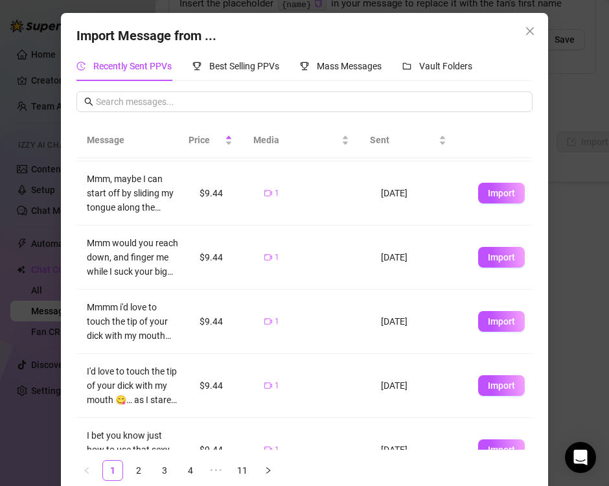
scroll to position [290, 0]
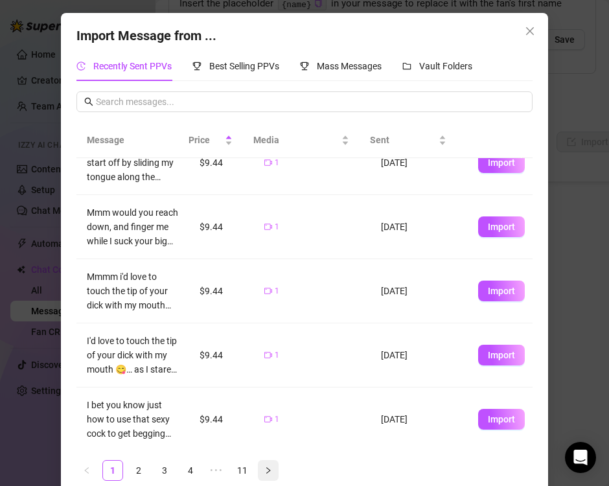
click at [264, 472] on button "button" at bounding box center [268, 470] width 21 height 21
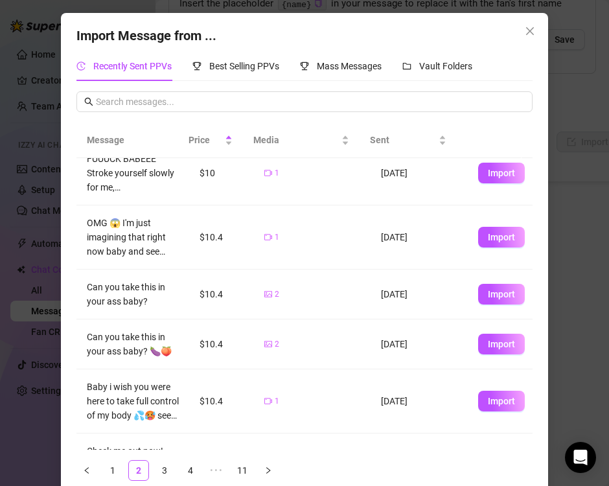
scroll to position [319, 0]
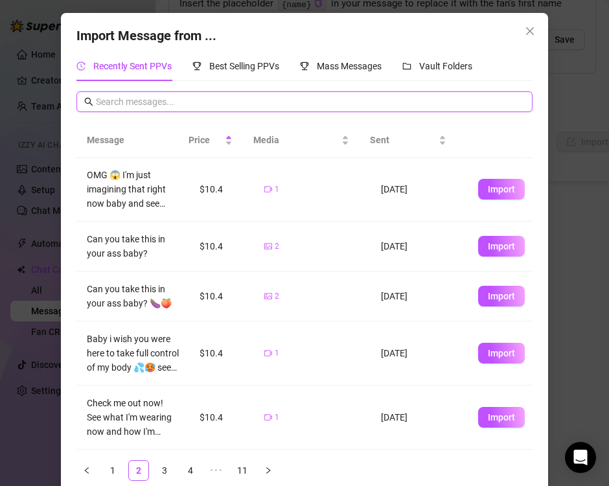
click at [189, 98] on input "text" at bounding box center [310, 102] width 429 height 14
type input "fantasy"
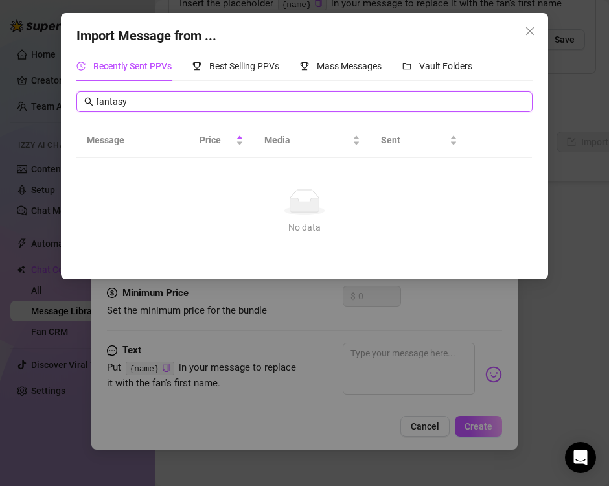
scroll to position [0, 0]
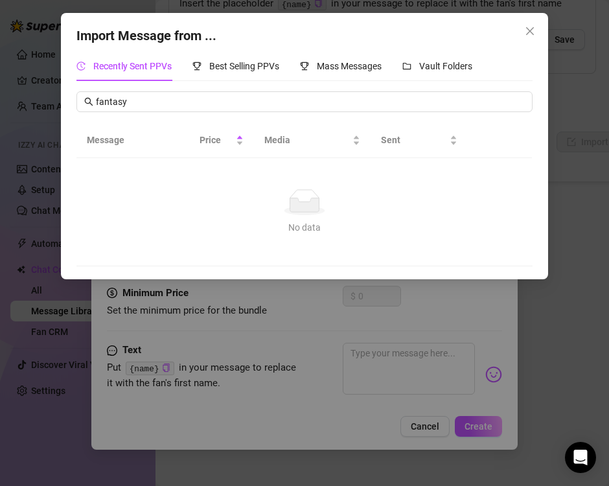
click at [562, 156] on div "Import Message from ... Recently Sent PPVs Best Selling PPVs Mass Messages Vaul…" at bounding box center [304, 243] width 609 height 486
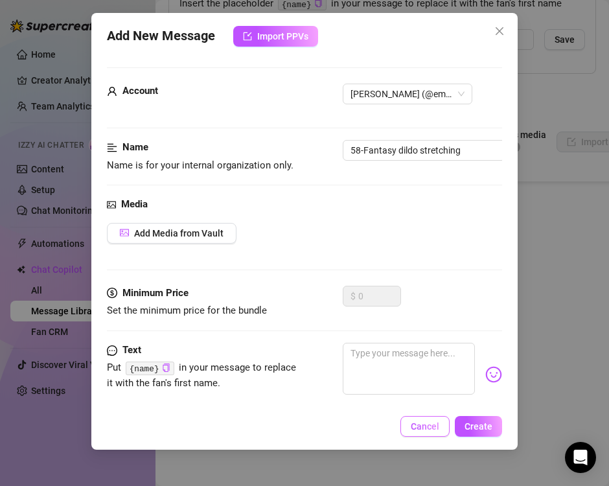
click at [432, 426] on span "Cancel" at bounding box center [425, 426] width 29 height 10
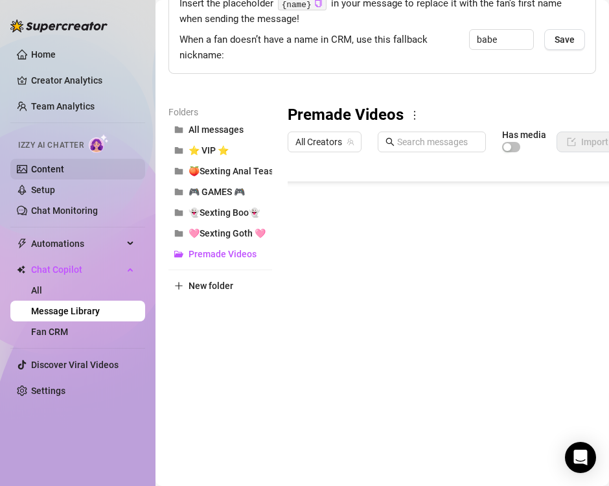
click at [51, 174] on link "Content" at bounding box center [47, 169] width 33 height 10
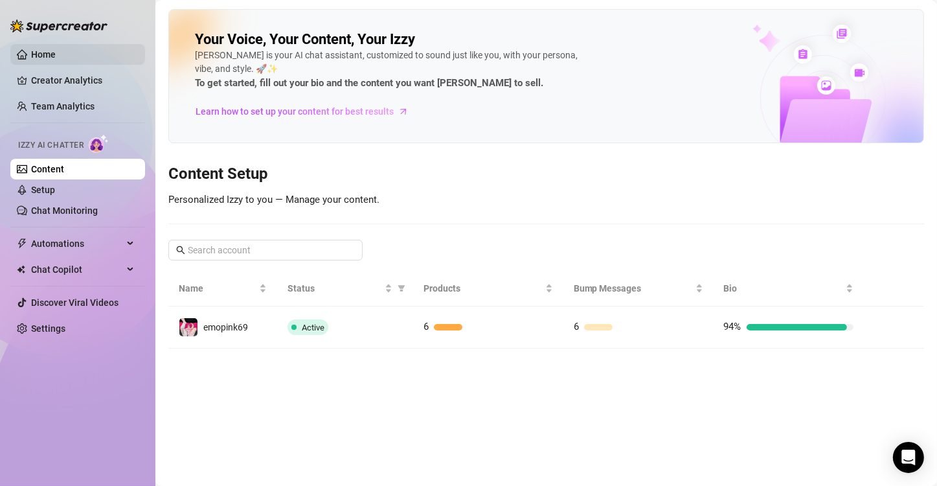
click at [45, 49] on link "Home" at bounding box center [43, 54] width 25 height 10
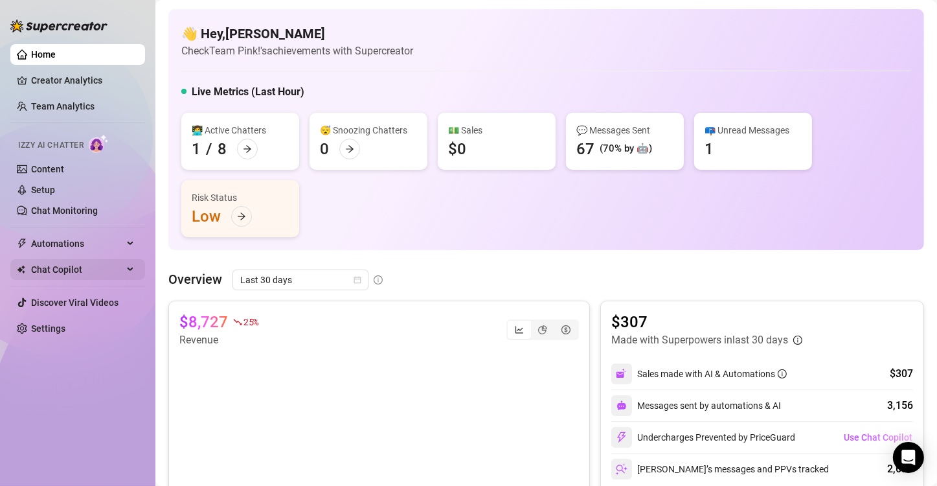
click at [60, 268] on span "Chat Copilot" at bounding box center [77, 269] width 92 height 21
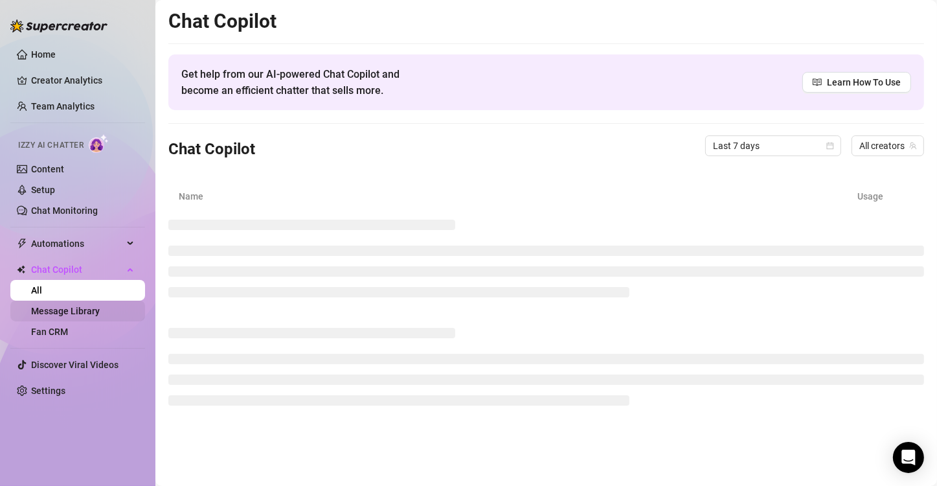
click at [51, 308] on link "Message Library" at bounding box center [65, 311] width 69 height 10
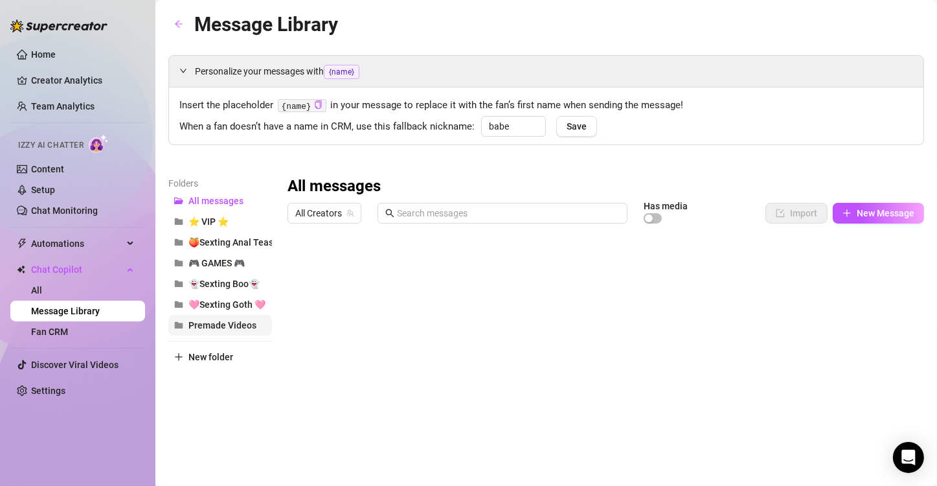
click at [219, 327] on span "Premade Videos" at bounding box center [223, 325] width 68 height 10
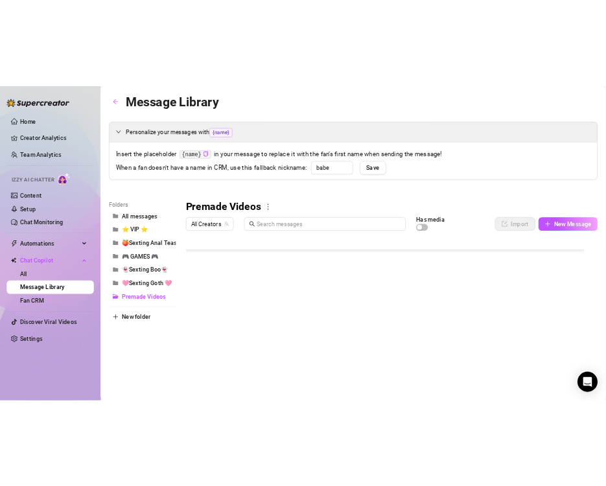
scroll to position [71, 0]
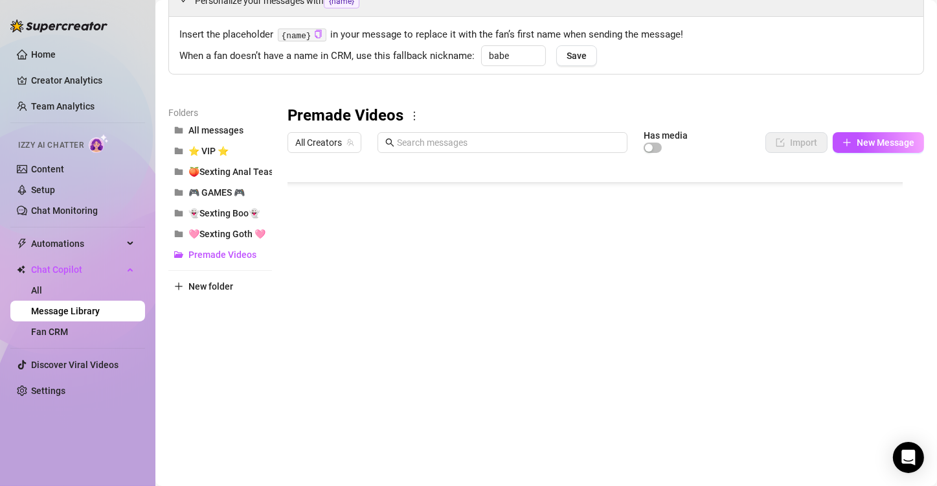
click at [336, 428] on body "Home Creator Analytics Team Analytics Izzy AI Chatter Content Setup Chat Monito…" at bounding box center [468, 243] width 937 height 486
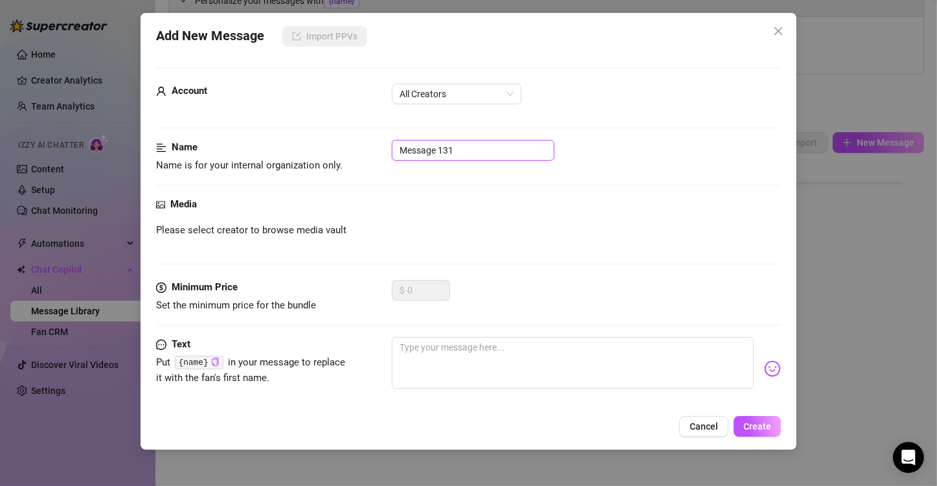
drag, startPoint x: 468, startPoint y: 140, endPoint x: 142, endPoint y: 143, distance: 326.5
click at [142, 143] on div "Add New Message Import PPVs Account All Creators Name Name is for your internal…" at bounding box center [469, 231] width 656 height 437
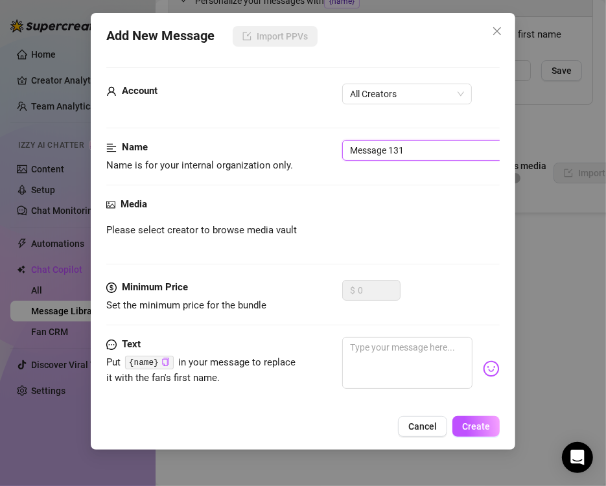
click at [433, 149] on input "Message 131" at bounding box center [423, 150] width 163 height 21
drag, startPoint x: 433, startPoint y: 149, endPoint x: 242, endPoint y: 161, distance: 191.5
click at [242, 161] on div "Name Name is for your internal organization only. Message 131" at bounding box center [302, 156] width 393 height 33
type input "58-Fantasy Dildo stretching"
click at [288, 111] on div "Account All Creators" at bounding box center [302, 100] width 393 height 32
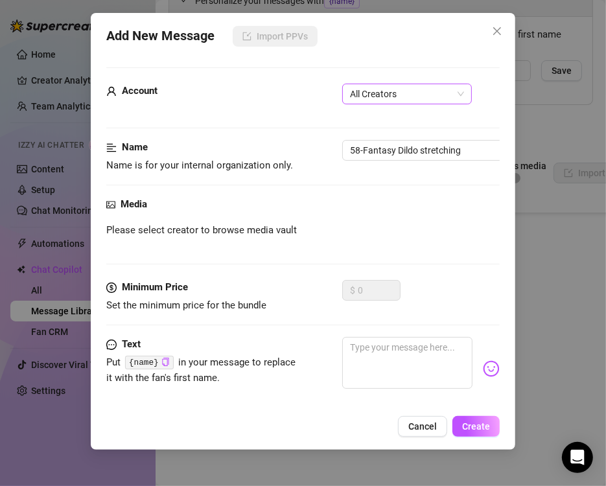
click at [392, 91] on span "All Creators" at bounding box center [407, 93] width 114 height 19
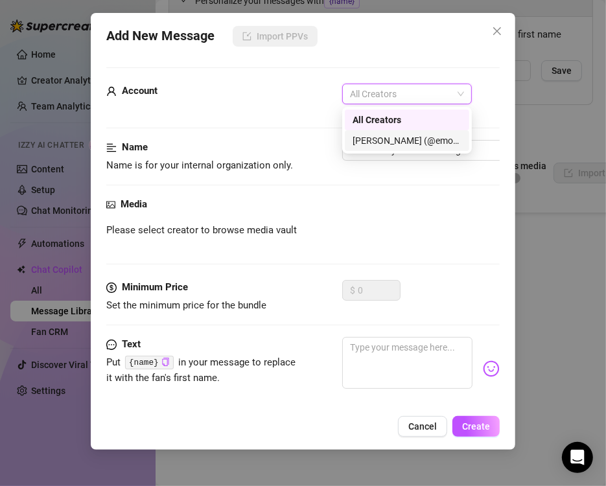
click at [375, 143] on div "[PERSON_NAME] (@emopink69)" at bounding box center [406, 140] width 109 height 14
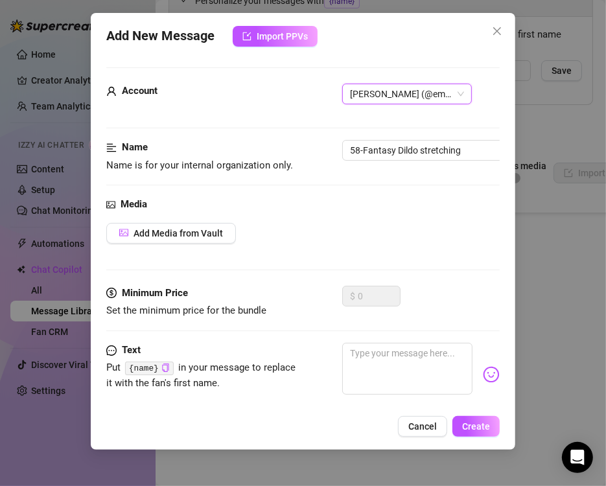
click at [296, 47] on div "Add New Message Import PPVs Account Britney (@emopink69) Britney (@emopink69) N…" at bounding box center [303, 231] width 424 height 437
click at [295, 41] on span "Import PPVs" at bounding box center [282, 36] width 51 height 10
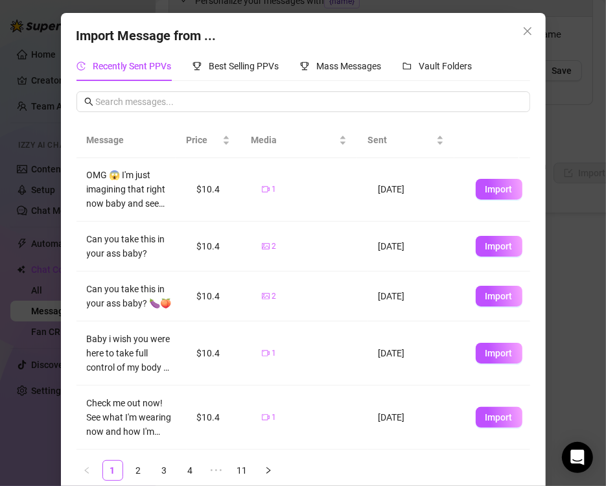
scroll to position [0, 0]
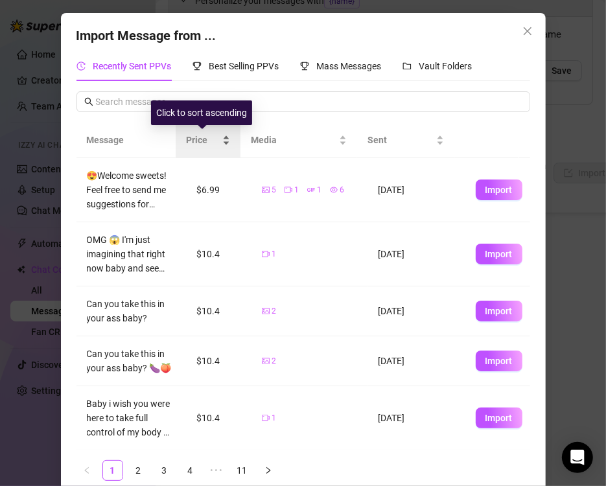
click at [186, 141] on span "Price" at bounding box center [203, 140] width 34 height 14
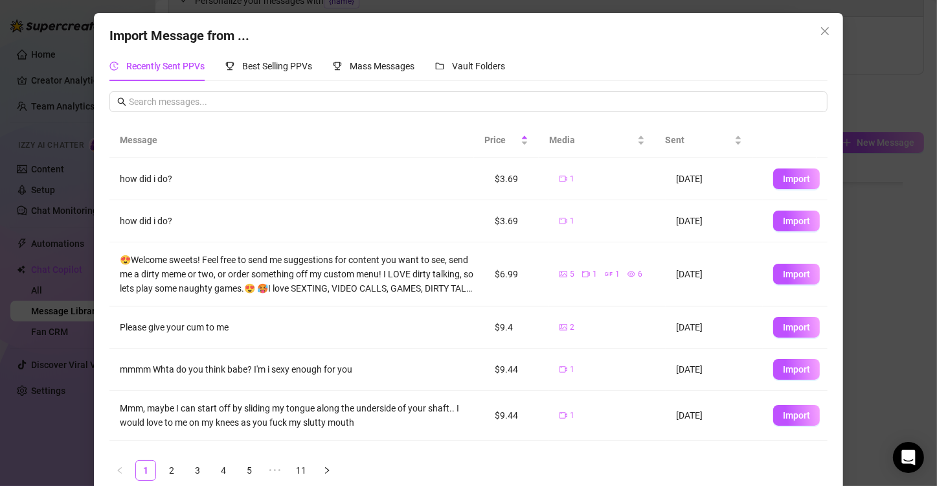
click at [87, 254] on div "Import Message from ... Recently Sent PPVs Best Selling PPVs Mass Messages Vaul…" at bounding box center [468, 243] width 937 height 486
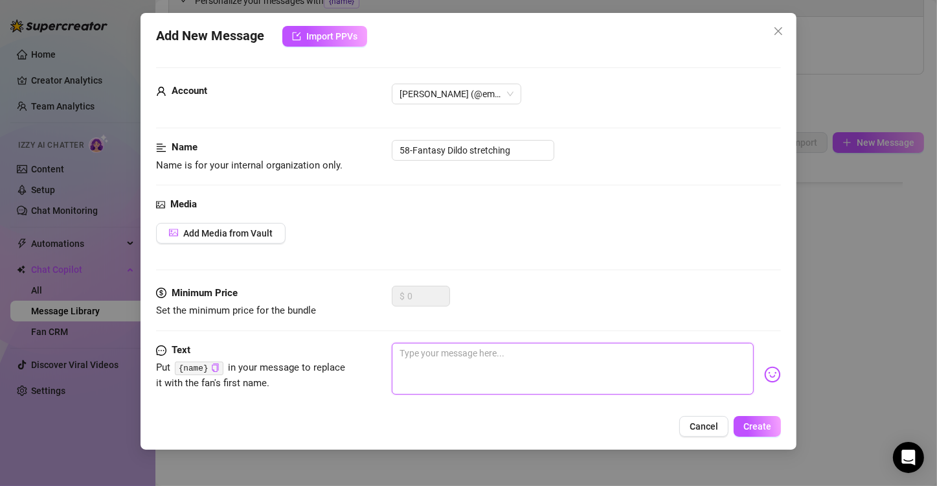
click at [491, 373] on textarea at bounding box center [573, 369] width 362 height 52
paste textarea "FEET VIDEO BUNDLE 11 full length videos only $10 🦶💕🐾 Feet worship, pussy play, …"
type textarea "FEET VIDEO BUNDLE 11 full length videos only $10 🦶💕🐾 Feet worship, pussy play, …"
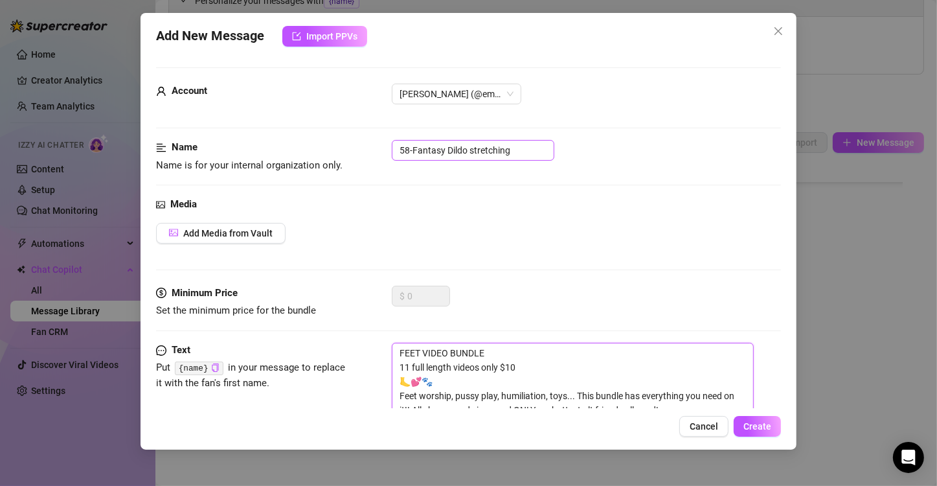
type textarea "FEET VIDEO BUNDLE 11 full length videos only $10 🦶💕🐾 Feet worship, pussy play, …"
drag, startPoint x: 516, startPoint y: 153, endPoint x: 144, endPoint y: 126, distance: 372.2
click at [144, 126] on div "Add New Message Import PPVs Account Britney (@emopink69) Name Name is for your …" at bounding box center [469, 231] width 656 height 437
type input "Feet Bundle 2024"
click at [367, 249] on div "Media Add Media from Vault" at bounding box center [468, 241] width 625 height 89
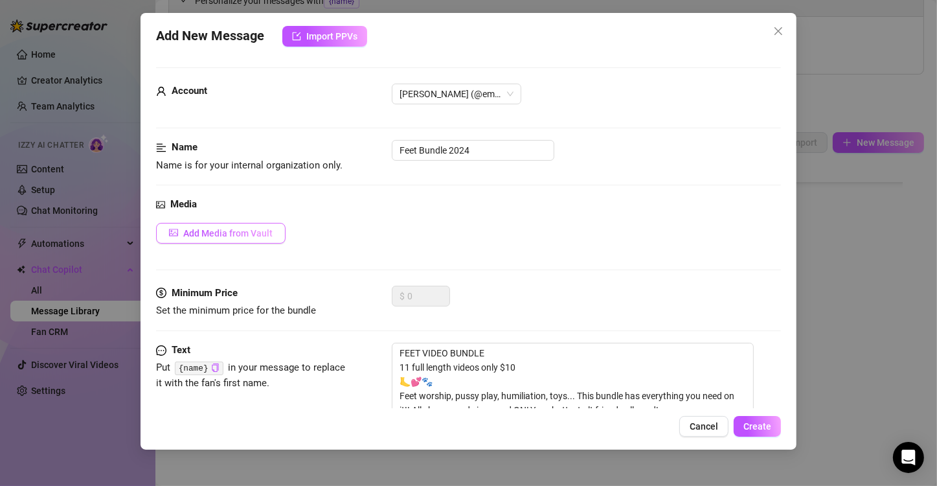
click at [246, 234] on span "Add Media from Vault" at bounding box center [227, 233] width 89 height 10
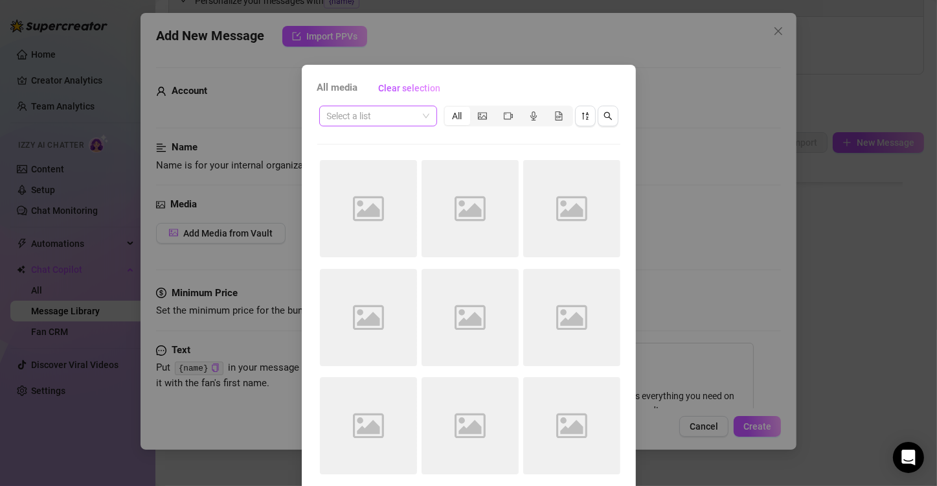
click at [427, 122] on div "Select a list" at bounding box center [378, 116] width 118 height 21
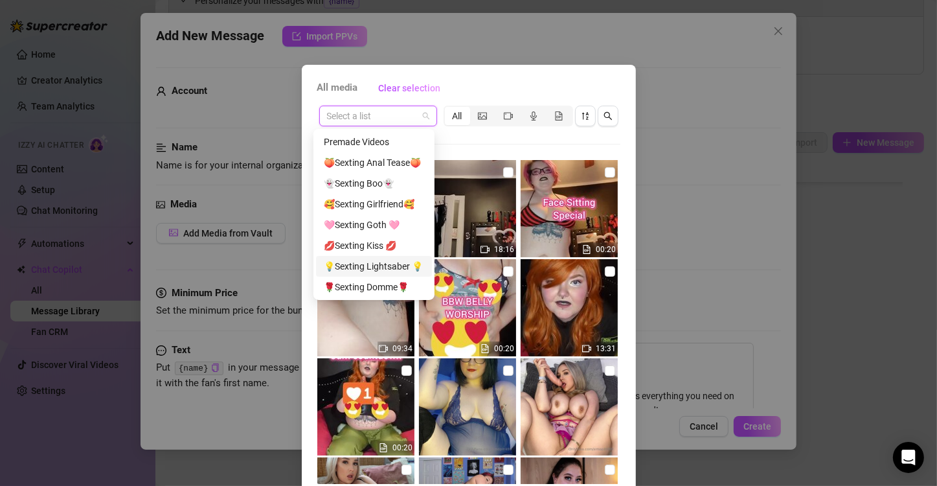
scroll to position [249, 0]
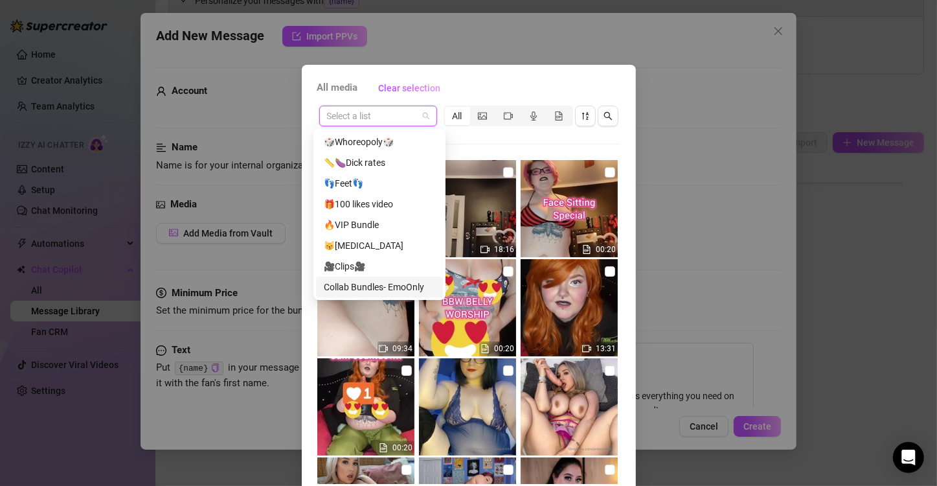
click at [356, 290] on div "Collab Bundles- EmoOnly" at bounding box center [379, 287] width 111 height 14
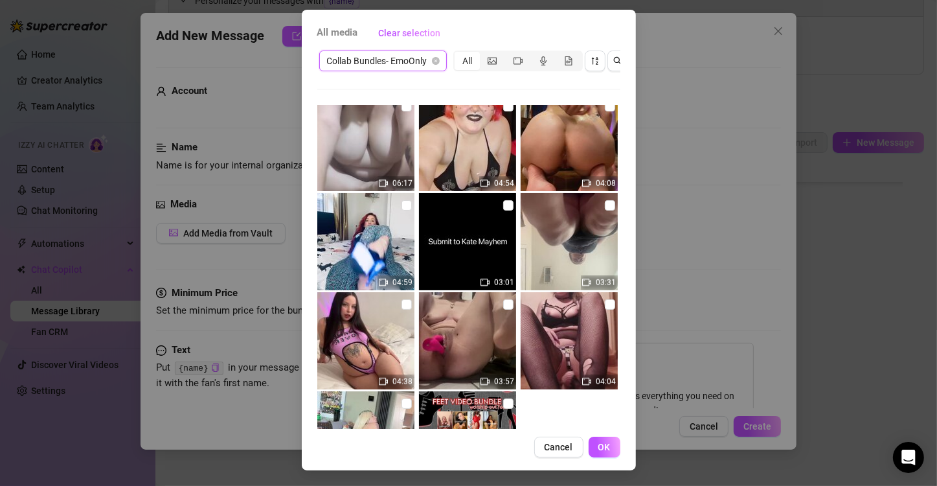
scroll to position [1281, 0]
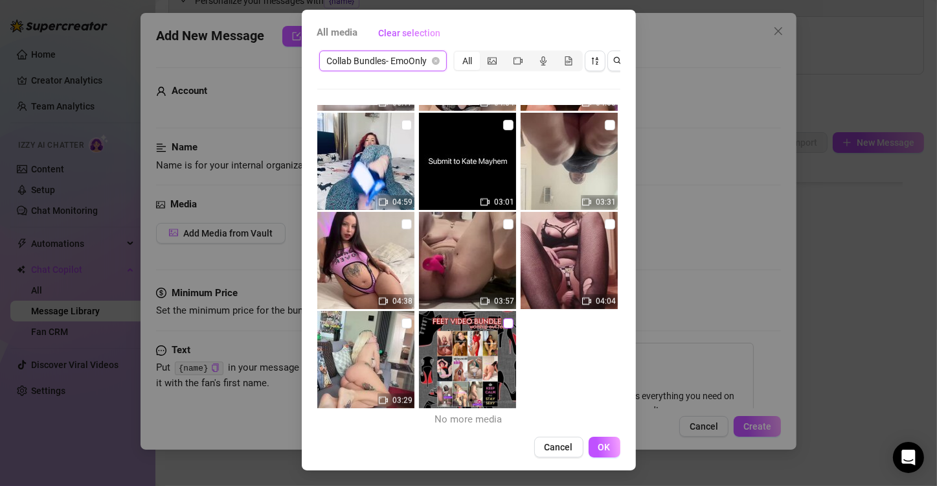
click at [503, 318] on input "checkbox" at bounding box center [508, 323] width 10 height 10
checkbox input "true"
click at [402, 318] on input "checkbox" at bounding box center [407, 323] width 10 height 10
checkbox input "true"
drag, startPoint x: 400, startPoint y: 211, endPoint x: 412, endPoint y: 209, distance: 11.8
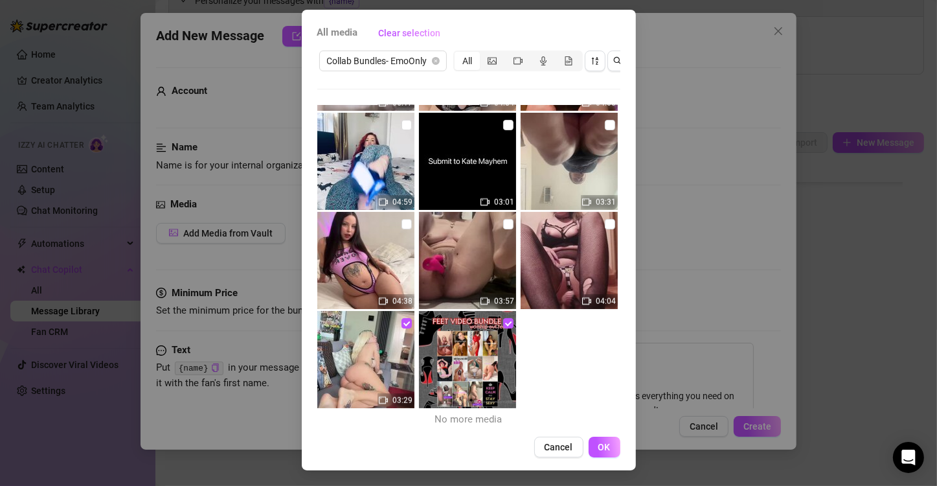
click at [404, 219] on input "checkbox" at bounding box center [407, 224] width 10 height 10
checkbox input "true"
click at [503, 219] on input "checkbox" at bounding box center [508, 224] width 10 height 10
checkbox input "true"
click at [605, 219] on input "checkbox" at bounding box center [610, 224] width 10 height 10
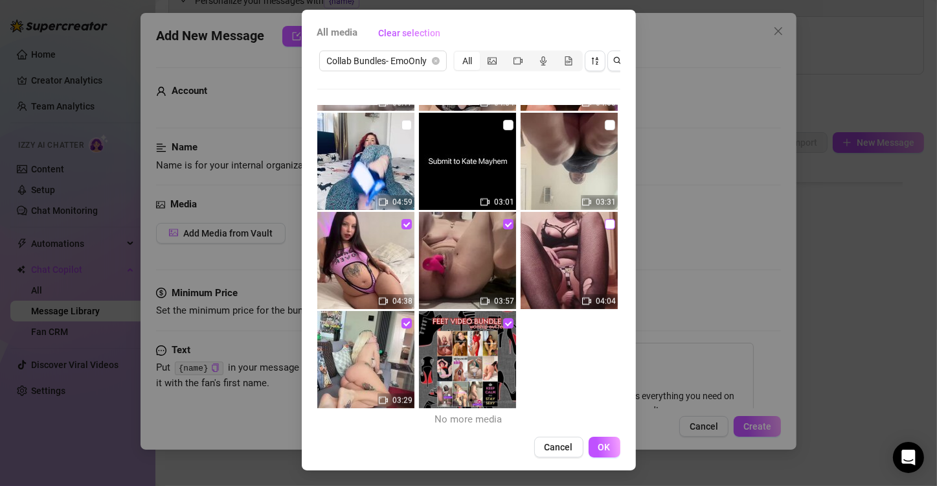
checkbox input "true"
click at [402, 120] on input "checkbox" at bounding box center [407, 125] width 10 height 10
checkbox input "true"
drag, startPoint x: 492, startPoint y: 115, endPoint x: 506, endPoint y: 115, distance: 14.3
click at [503, 120] on input "checkbox" at bounding box center [508, 125] width 10 height 10
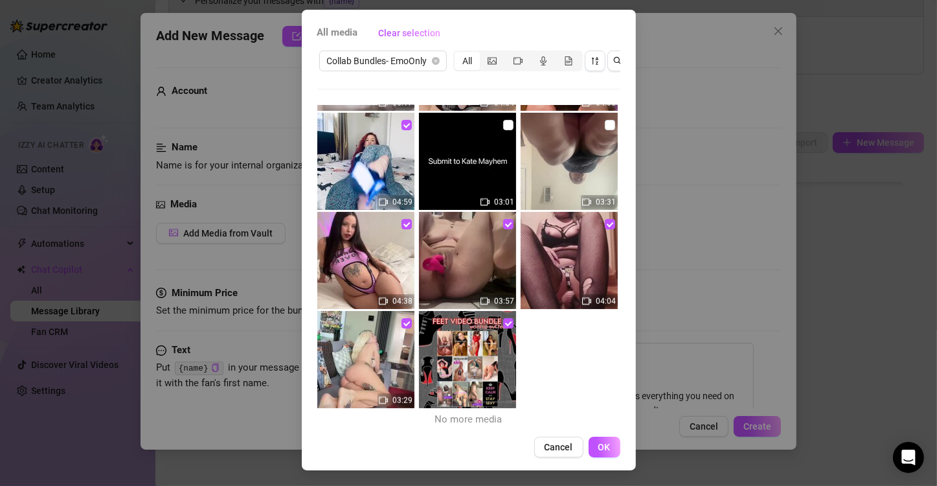
checkbox input "true"
click at [605, 120] on input "checkbox" at bounding box center [610, 125] width 10 height 10
checkbox input "true"
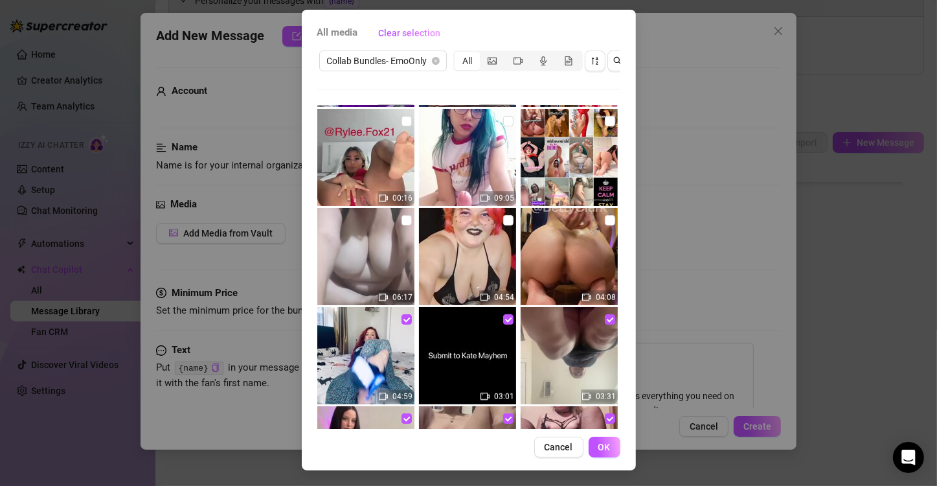
scroll to position [1022, 0]
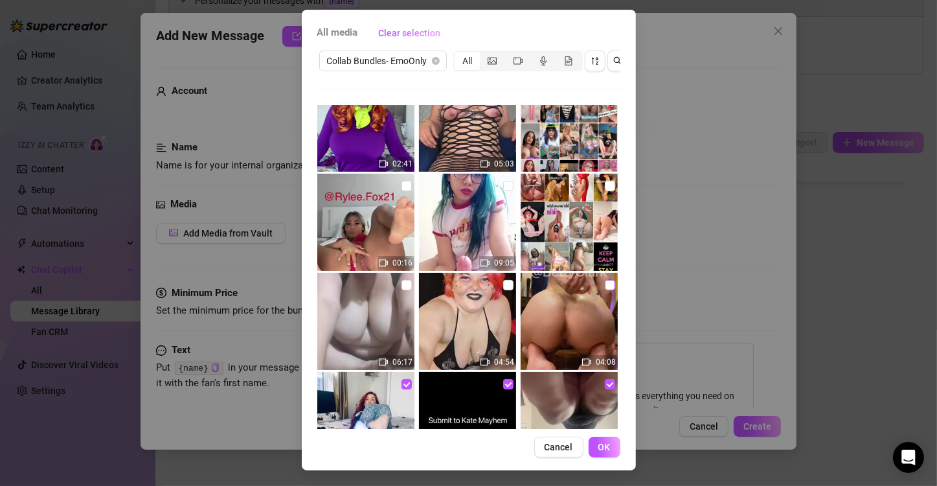
click at [605, 280] on input "checkbox" at bounding box center [610, 285] width 10 height 10
checkbox input "true"
click at [503, 280] on input "checkbox" at bounding box center [508, 285] width 10 height 10
checkbox input "true"
click at [402, 280] on input "checkbox" at bounding box center [407, 285] width 10 height 10
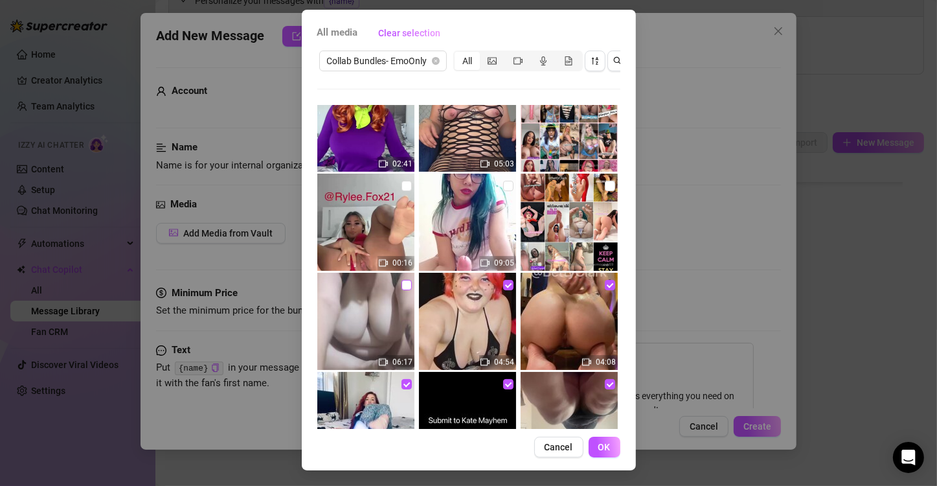
checkbox input "true"
click at [503, 181] on input "checkbox" at bounding box center [508, 186] width 10 height 10
checkbox input "true"
click at [605, 181] on input "checkbox" at bounding box center [610, 186] width 10 height 10
checkbox input "true"
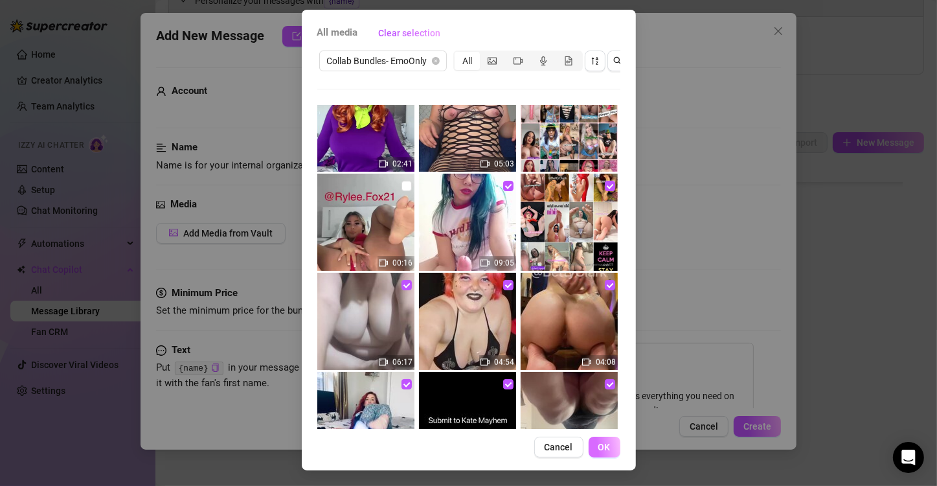
click at [597, 455] on button "OK" at bounding box center [605, 447] width 32 height 21
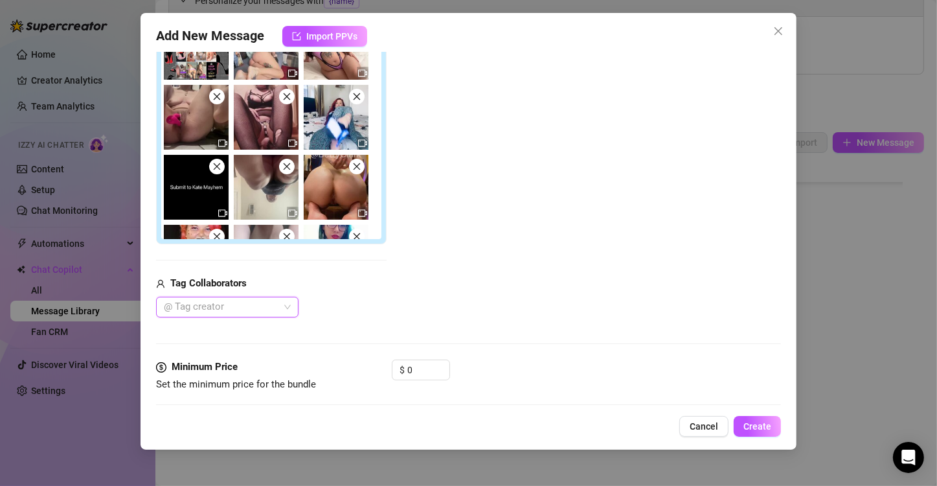
scroll to position [396, 0]
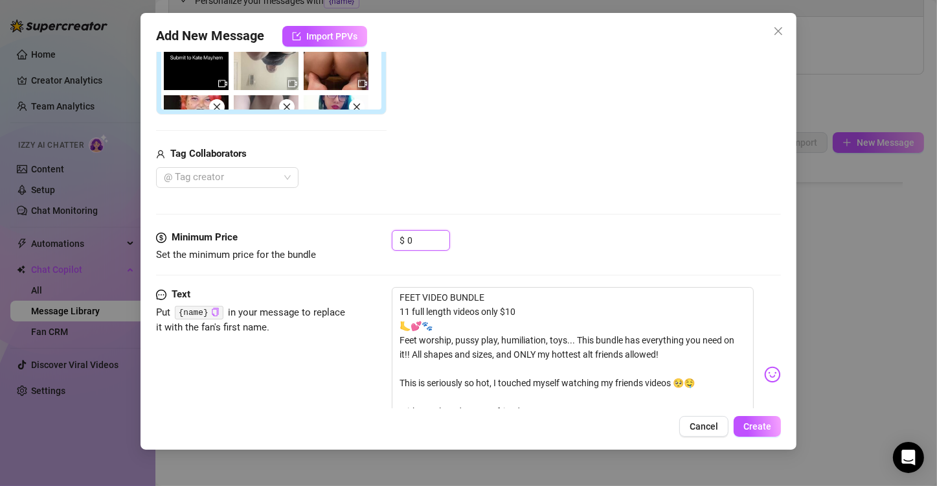
drag, startPoint x: 418, startPoint y: 241, endPoint x: 365, endPoint y: 241, distance: 52.5
click at [365, 241] on div "Minimum Price Set the minimum price for the bundle $ 0" at bounding box center [468, 246] width 625 height 33
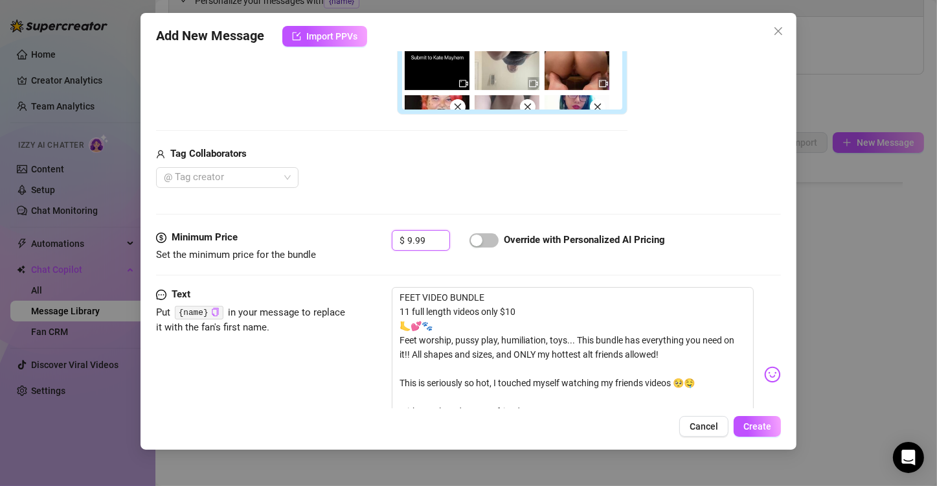
type input "9.99"
click at [371, 181] on div "@ Tag creator" at bounding box center [392, 177] width 472 height 21
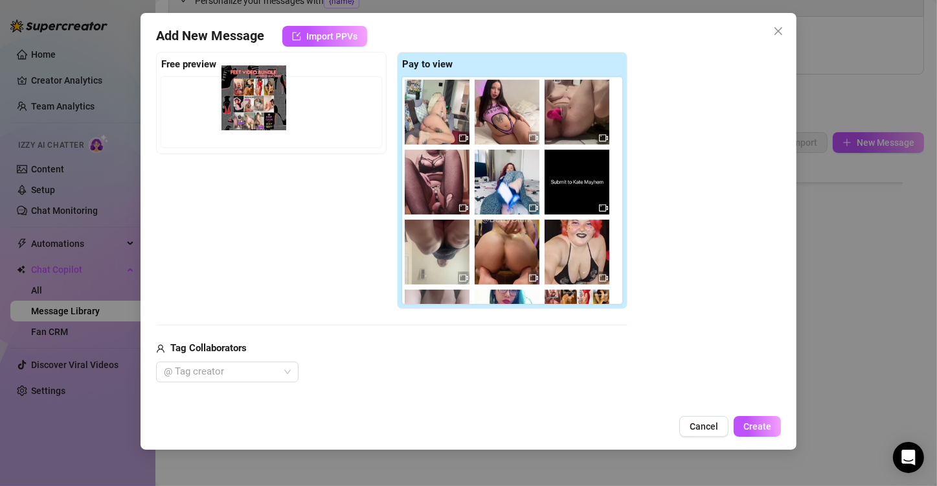
drag, startPoint x: 427, startPoint y: 105, endPoint x: 227, endPoint y: 92, distance: 200.6
click at [227, 92] on div "Free preview Pay to view" at bounding box center [392, 181] width 472 height 258
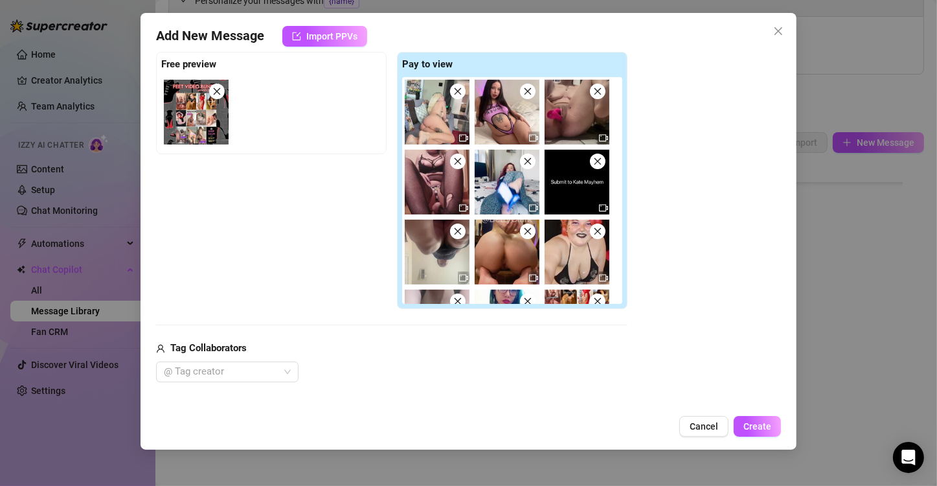
scroll to position [52, 0]
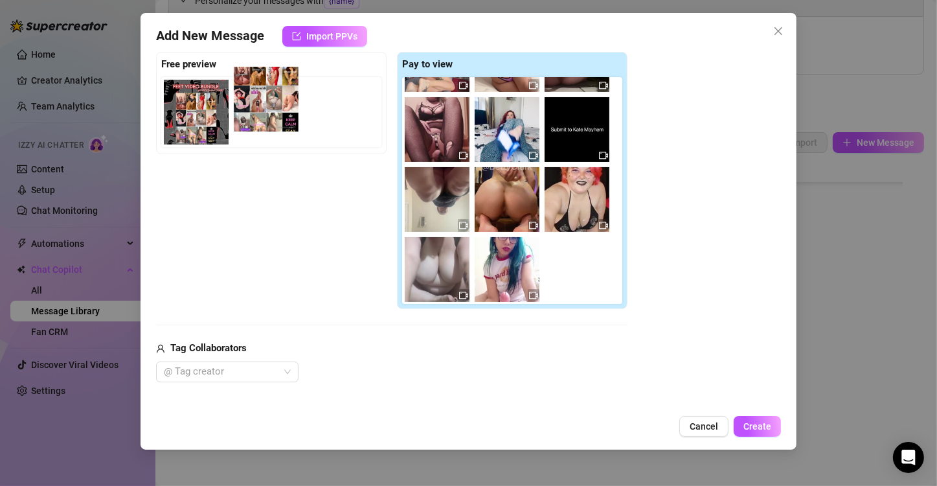
drag, startPoint x: 569, startPoint y: 270, endPoint x: 253, endPoint y: 105, distance: 356.7
click at [253, 105] on div "Free preview Pay to view" at bounding box center [392, 181] width 472 height 258
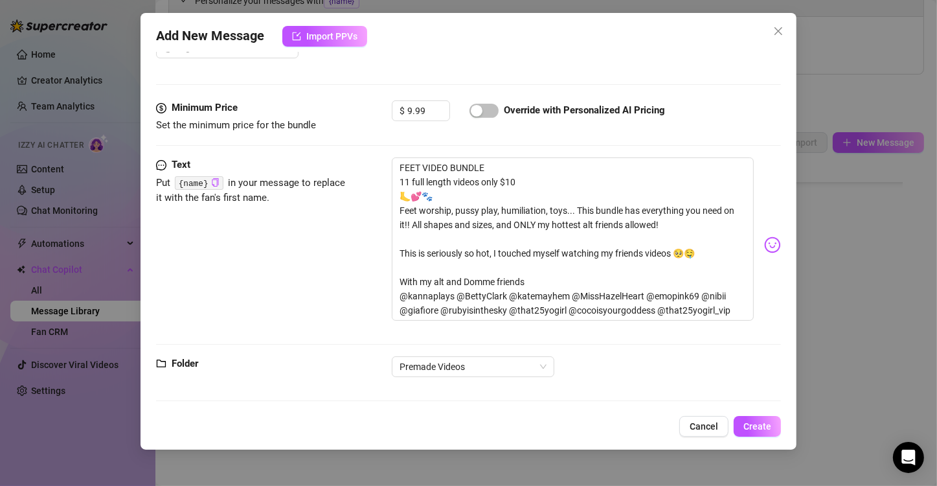
scroll to position [527, 0]
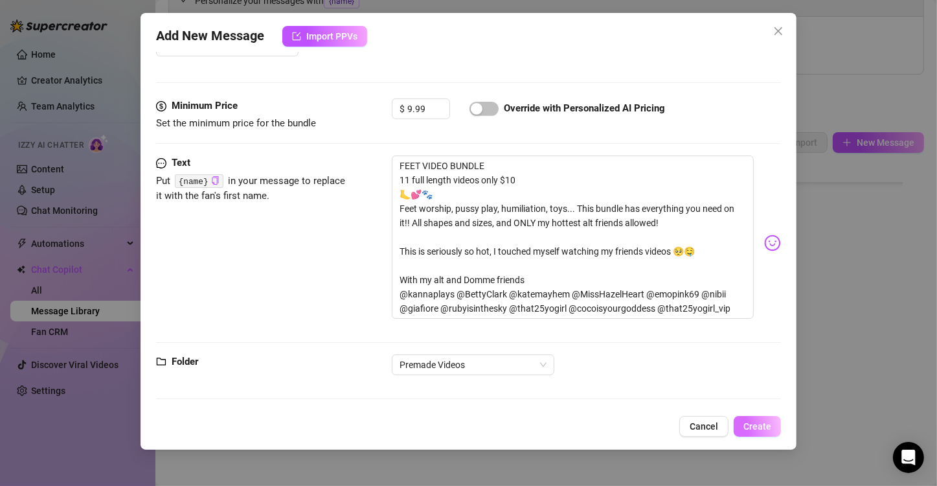
click at [608, 429] on span "Create" at bounding box center [758, 426] width 28 height 10
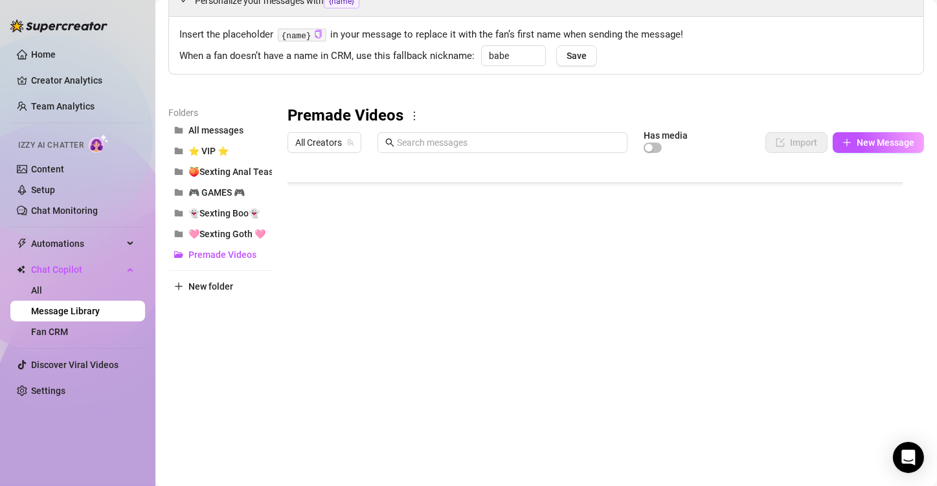
scroll to position [1850, 0]
click at [220, 232] on span "🩷Sexting Goth 🩷" at bounding box center [227, 234] width 77 height 10
click at [214, 257] on span "Premade Videos" at bounding box center [223, 254] width 68 height 10
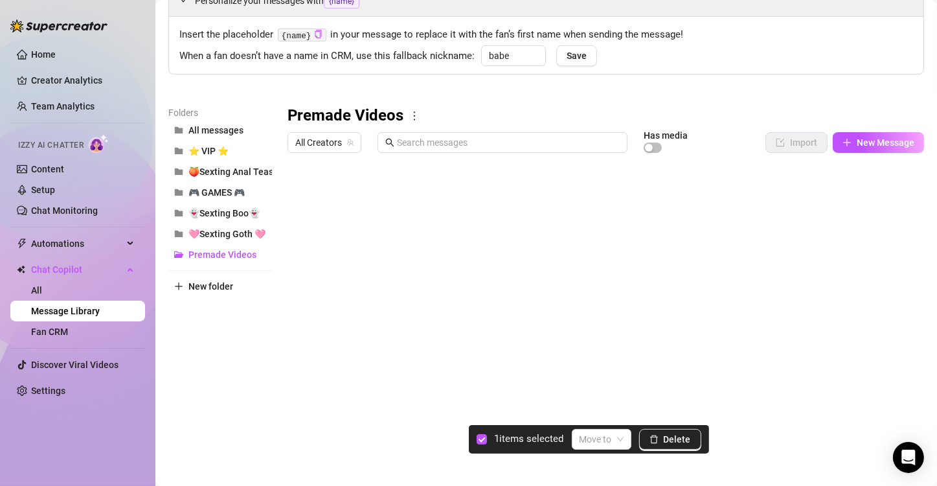
click at [302, 194] on div at bounding box center [601, 303] width 626 height 289
click at [608, 439] on span "Delete" at bounding box center [677, 439] width 27 height 10
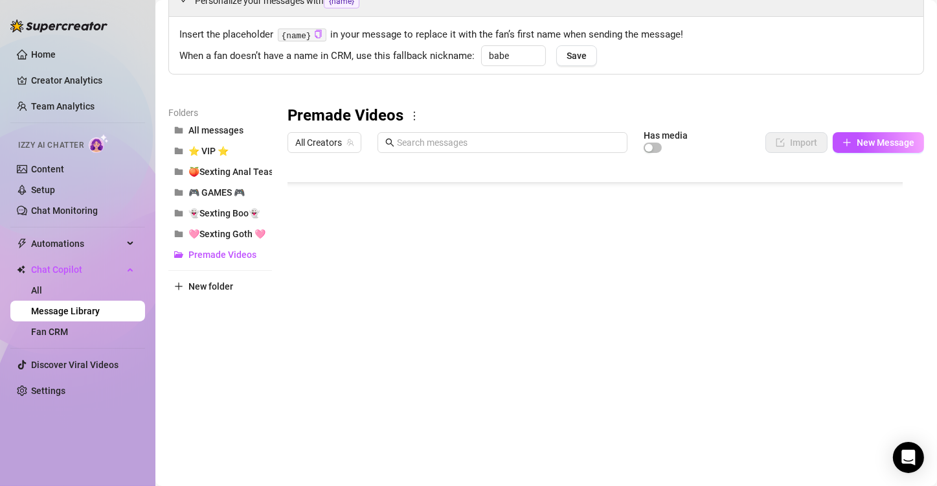
scroll to position [1824, 0]
click at [323, 313] on div at bounding box center [601, 303] width 626 height 289
type textarea "00-Cosplay Bundle"
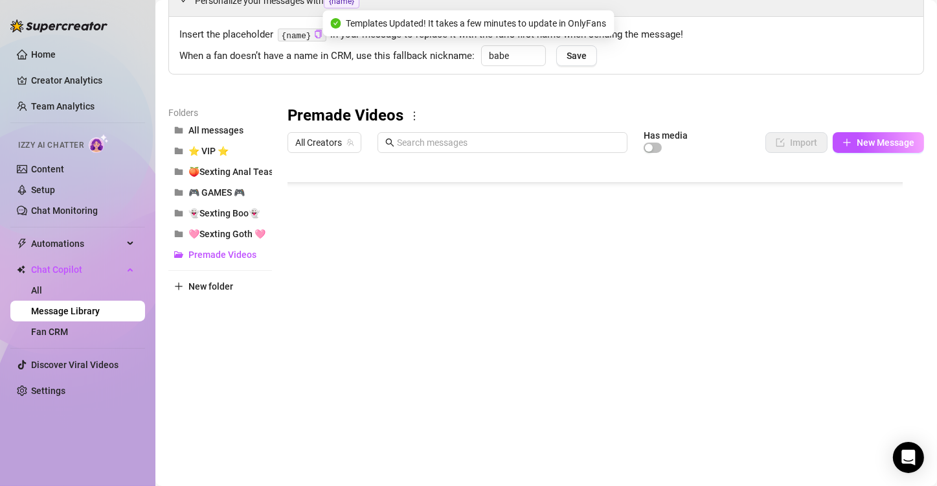
click at [325, 337] on div at bounding box center [601, 303] width 626 height 289
click at [325, 337] on textarea "Colorful Dildo Bundle" at bounding box center [348, 335] width 80 height 12
type textarea "00-Colorful Dildo Bundle"
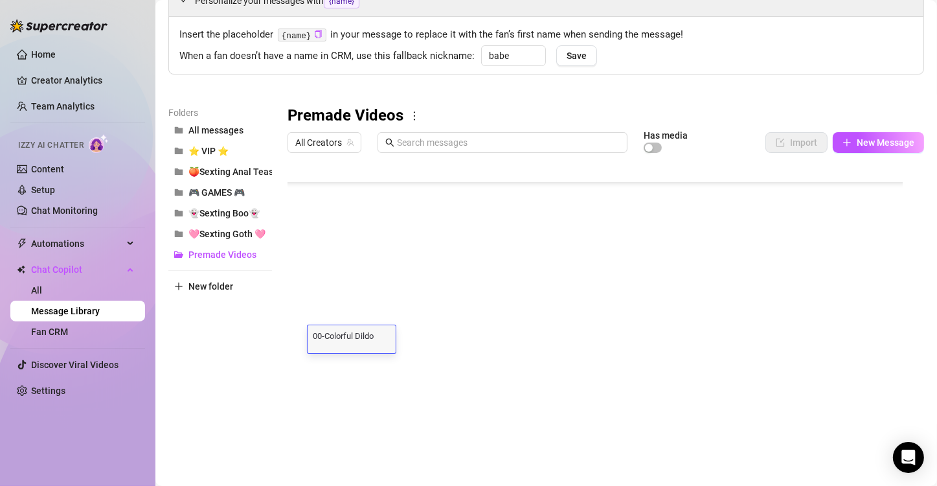
click at [334, 373] on div at bounding box center [601, 303] width 626 height 289
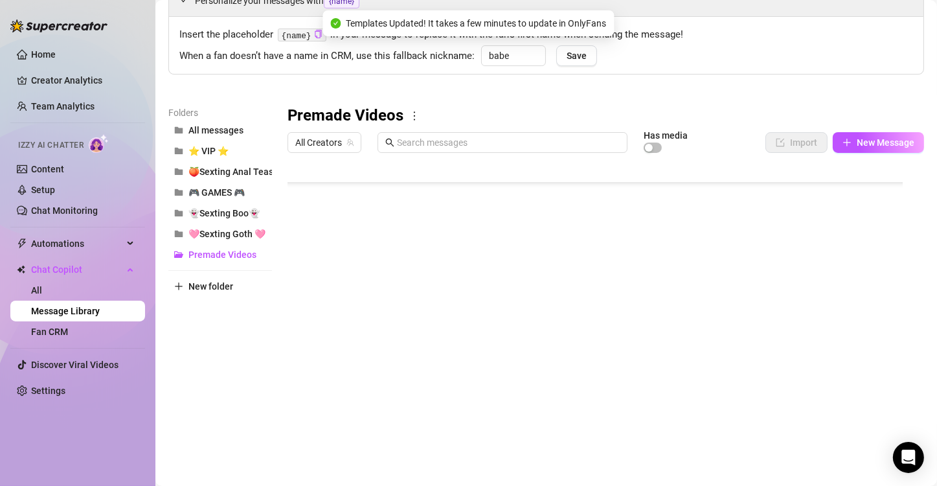
click at [334, 373] on div at bounding box center [601, 303] width 626 height 289
click at [313, 361] on textarea "Feet Bundle 2024" at bounding box center [348, 361] width 80 height 12
type textarea "00-Feet Bundle 2024"
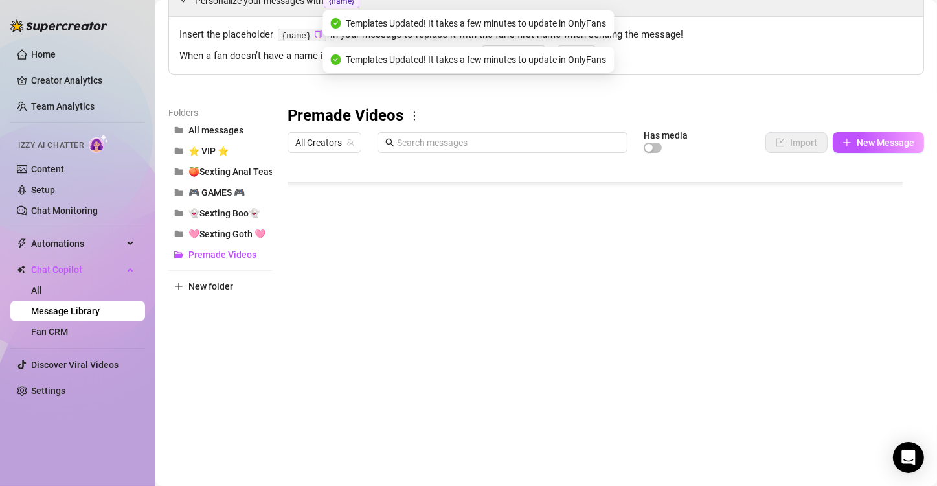
click at [268, 402] on div "Folders All messages ⭐ VIP ⭐ 🍑Sexting Anal Tease🍑 🎮 GAMES 🎮 👻Sexting Boo👻 🩷Sext…" at bounding box center [220, 277] width 104 height 342
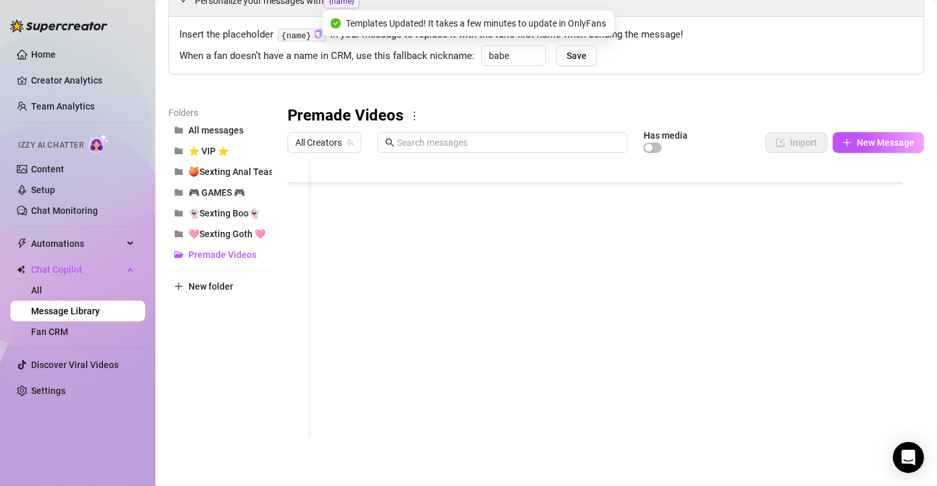
scroll to position [1824, 41]
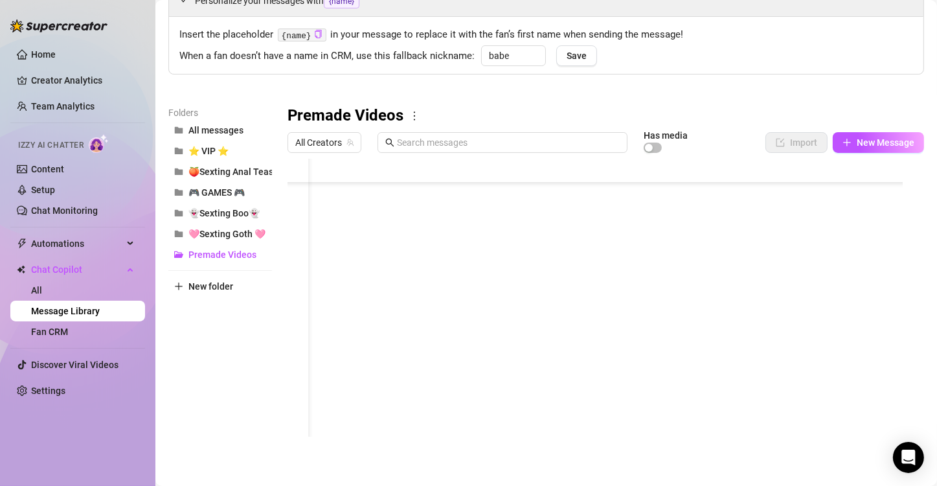
click at [400, 367] on div at bounding box center [601, 303] width 626 height 289
click at [381, 389] on div at bounding box center [601, 303] width 626 height 289
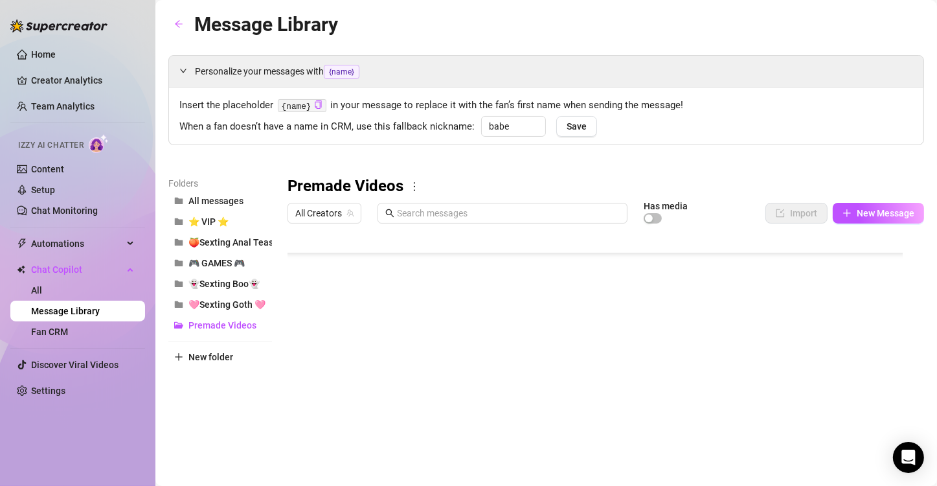
scroll to position [1824, 41]
click at [608, 384] on div at bounding box center [601, 373] width 626 height 289
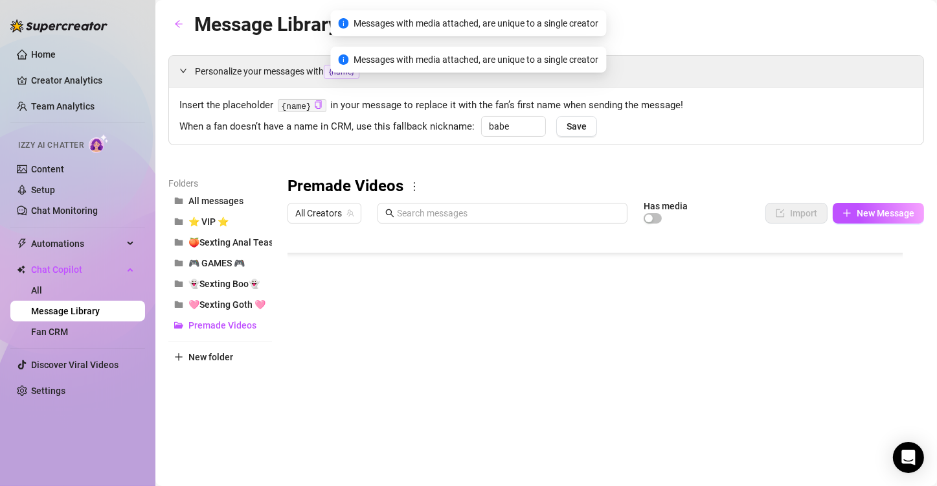
scroll to position [71, 0]
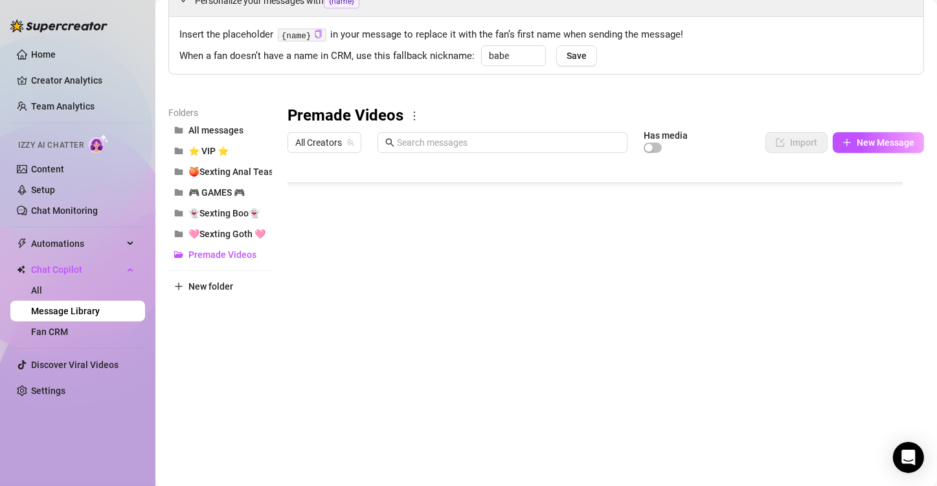
click at [297, 342] on div at bounding box center [601, 303] width 626 height 289
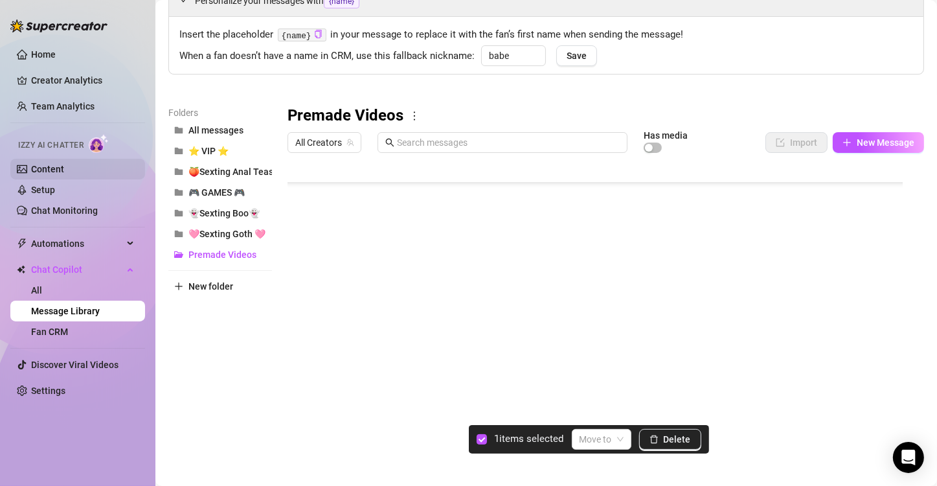
click at [64, 168] on link "Content" at bounding box center [47, 169] width 33 height 10
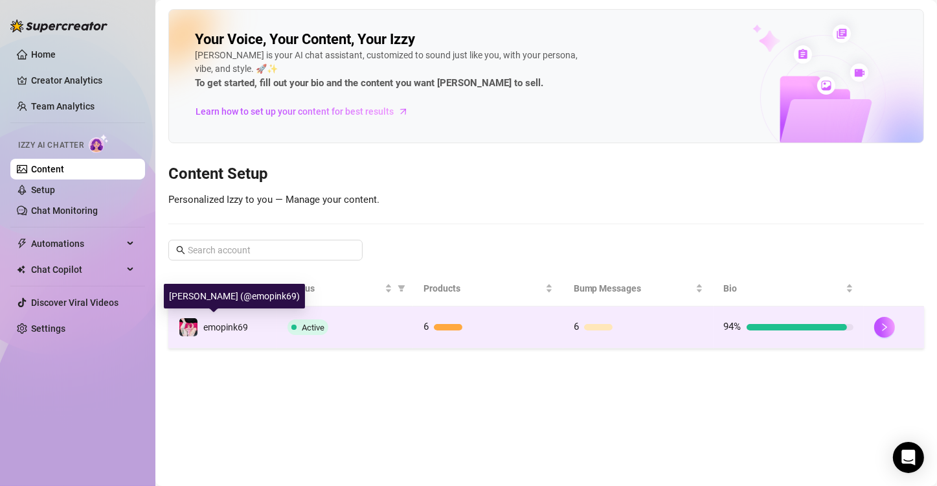
click at [227, 322] on span "emopink69" at bounding box center [225, 327] width 45 height 10
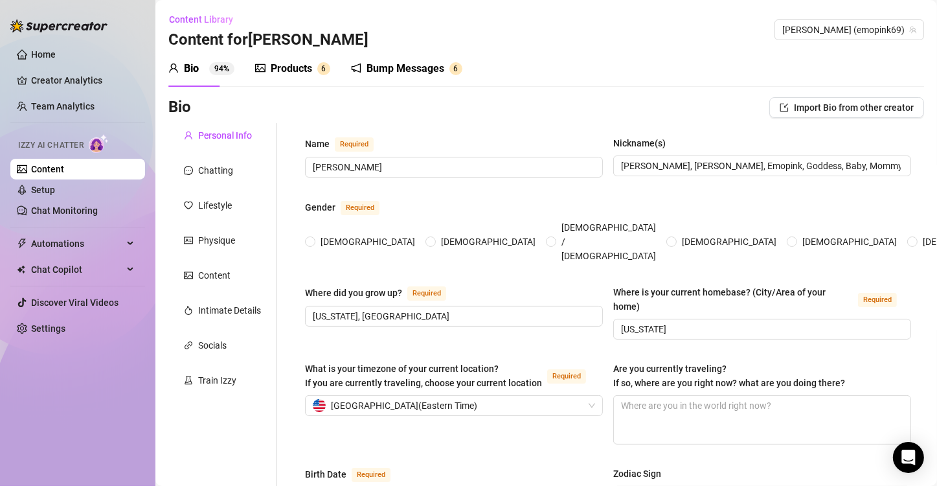
radio input "true"
type input "November 2nd, 1999"
click at [73, 269] on span "Chat Copilot" at bounding box center [77, 269] width 92 height 21
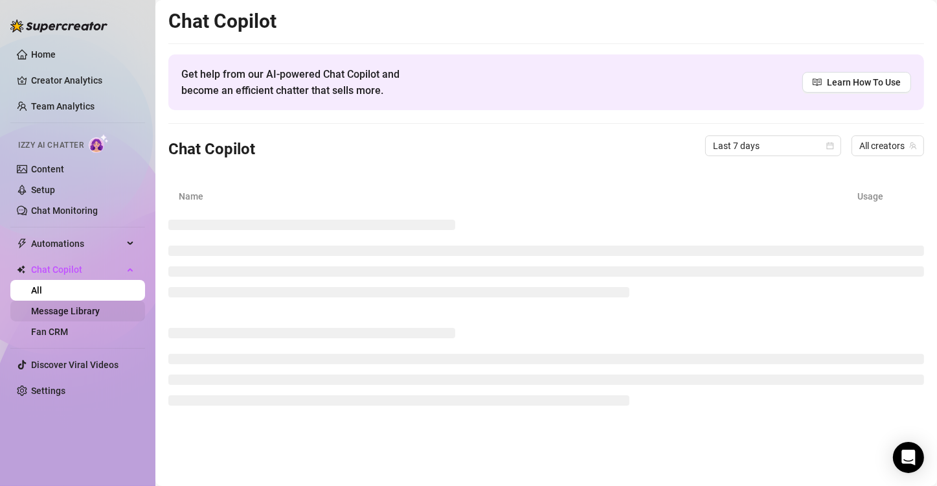
click at [79, 316] on link "Message Library" at bounding box center [65, 311] width 69 height 10
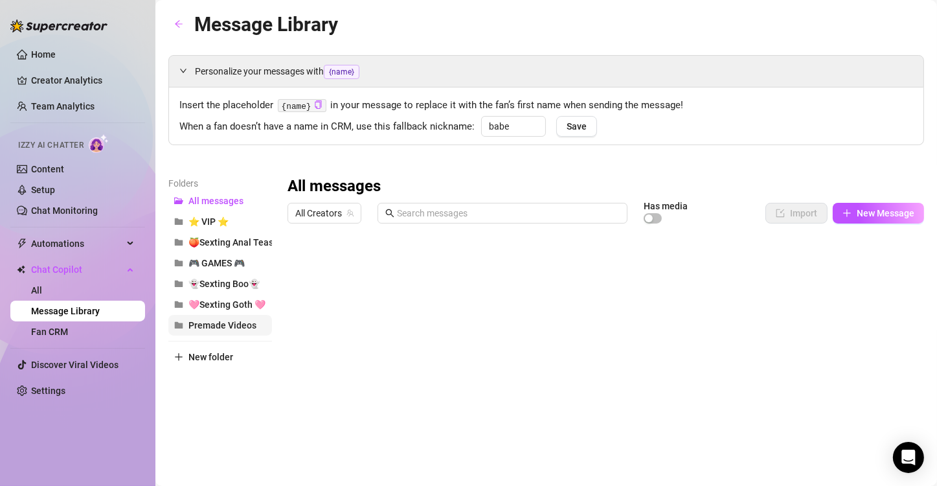
click at [221, 321] on span "Premade Videos" at bounding box center [223, 325] width 68 height 10
drag, startPoint x: 349, startPoint y: 305, endPoint x: 371, endPoint y: 333, distance: 36.0
click at [371, 333] on div at bounding box center [601, 373] width 626 height 289
click at [495, 461] on div at bounding box center [601, 373] width 626 height 289
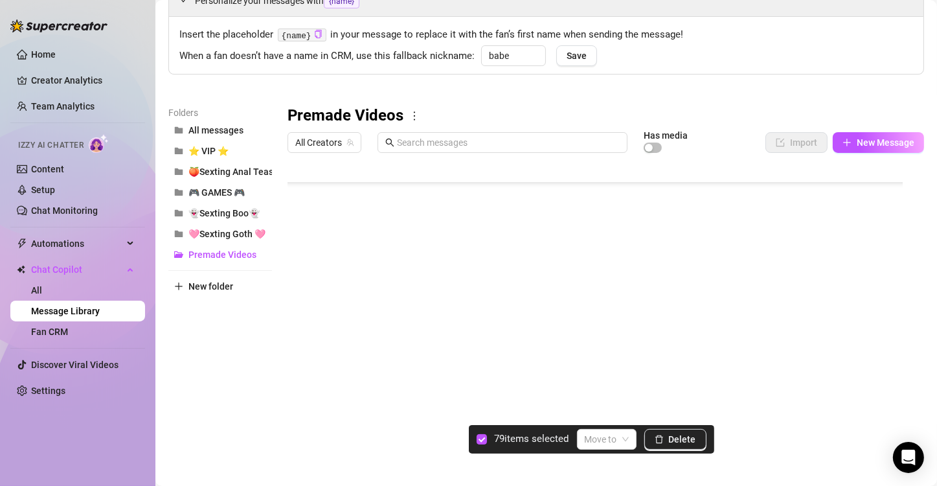
click at [300, 170] on div at bounding box center [601, 303] width 626 height 289
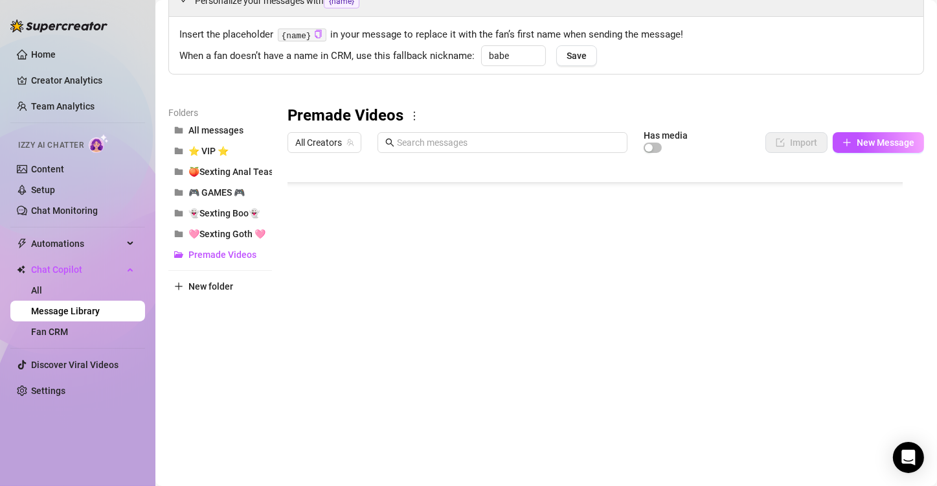
click at [343, 174] on div at bounding box center [601, 303] width 626 height 289
click at [439, 160] on div at bounding box center [601, 303] width 626 height 289
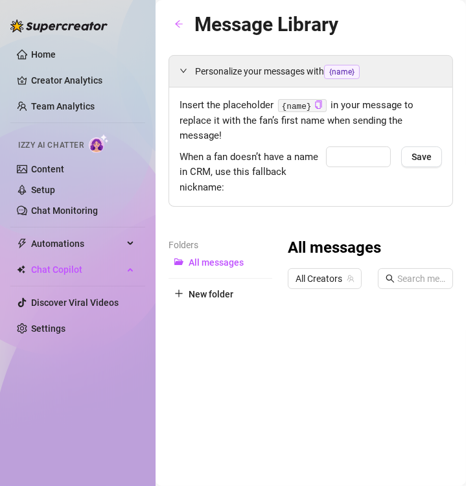
type input "babe"
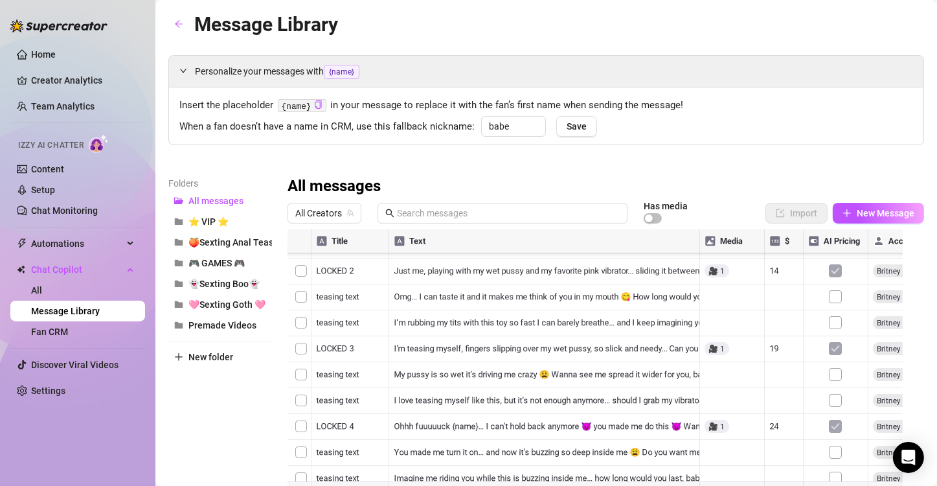
scroll to position [1171, 0]
click at [222, 336] on div "Folders All messages ⭐ VIP ⭐ 🍑Sexting Anal Tease🍑 🎮 GAMES 🎮 👻Sexting Boo👻 🩷Sext…" at bounding box center [220, 347] width 104 height 342
click at [218, 323] on span "Premade Videos" at bounding box center [223, 325] width 68 height 10
click at [424, 218] on input "text" at bounding box center [508, 213] width 223 height 14
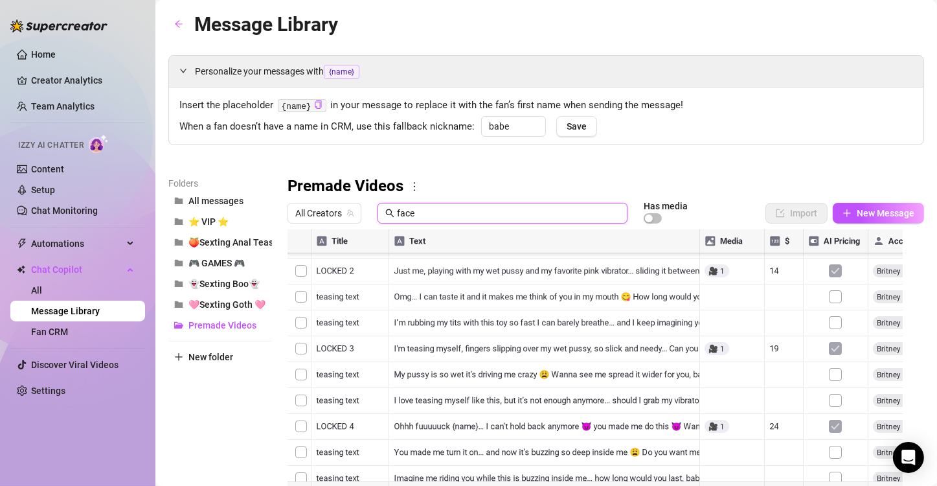
scroll to position [0, 0]
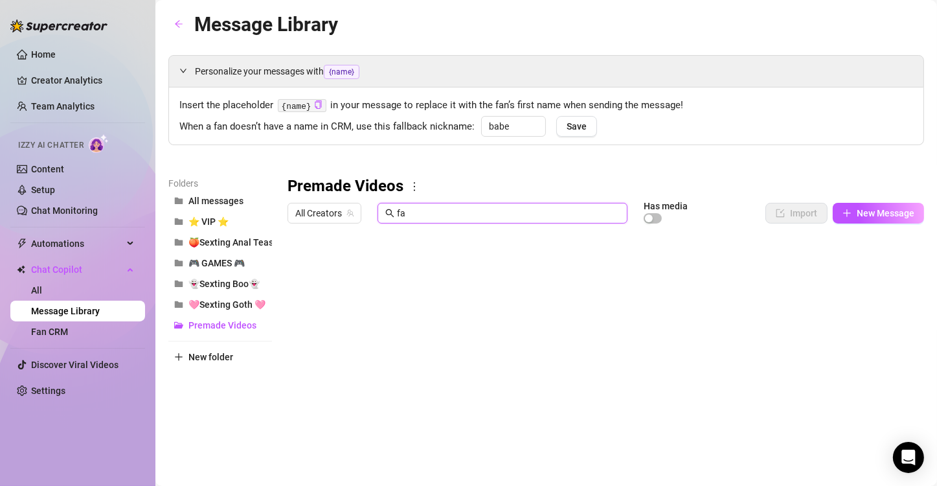
type input "f"
type input "bundle"
click at [458, 390] on div at bounding box center [601, 373] width 626 height 289
click at [352, 374] on div at bounding box center [601, 373] width 626 height 289
click at [465, 380] on div at bounding box center [601, 373] width 626 height 289
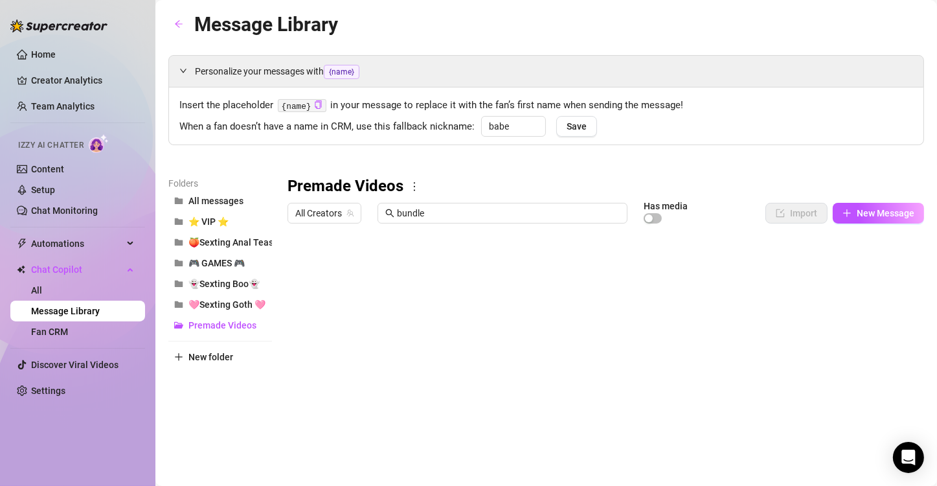
scroll to position [0, 30]
click at [465, 450] on icon "Open Intercom Messenger" at bounding box center [909, 457] width 17 height 17
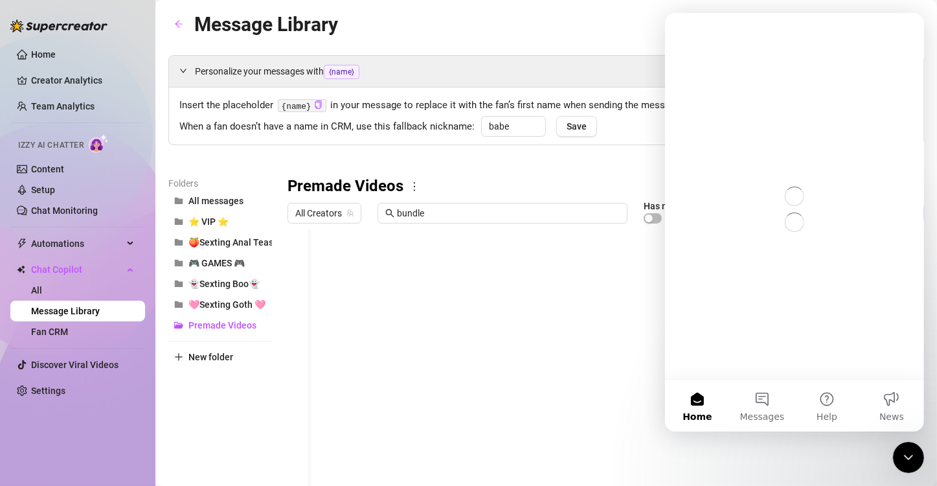
scroll to position [0, 0]
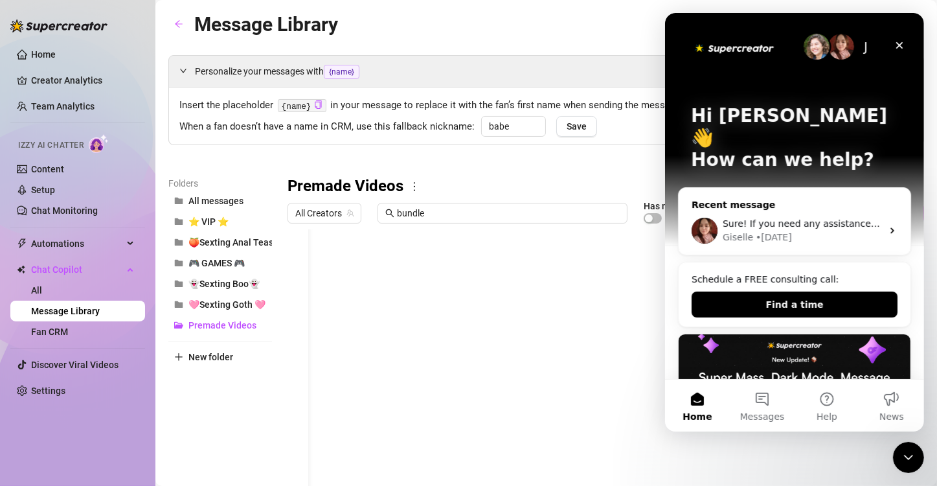
click at [465, 231] on div "Giselle • 1d ago" at bounding box center [801, 238] width 159 height 14
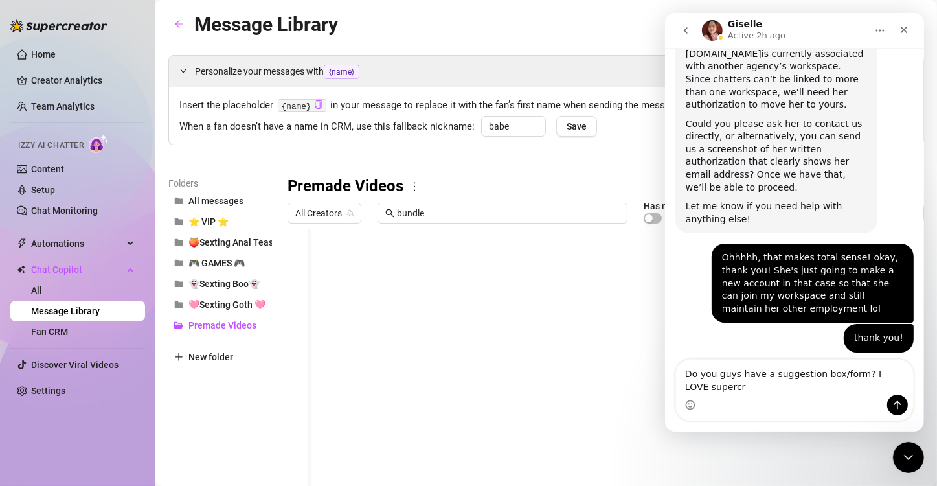
scroll to position [1468, 0]
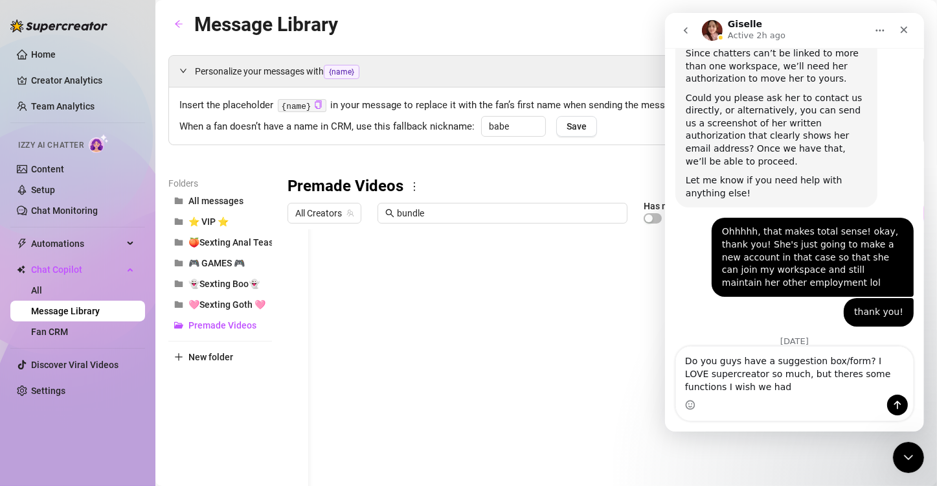
type textarea "Do you guys have a suggestion box/form? I LOVE supercreator so much, but theres…"
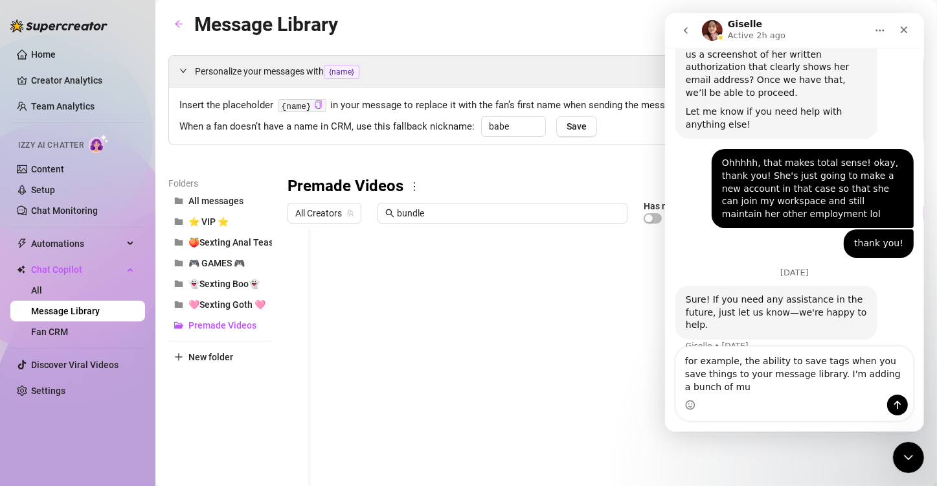
scroll to position [1563, 0]
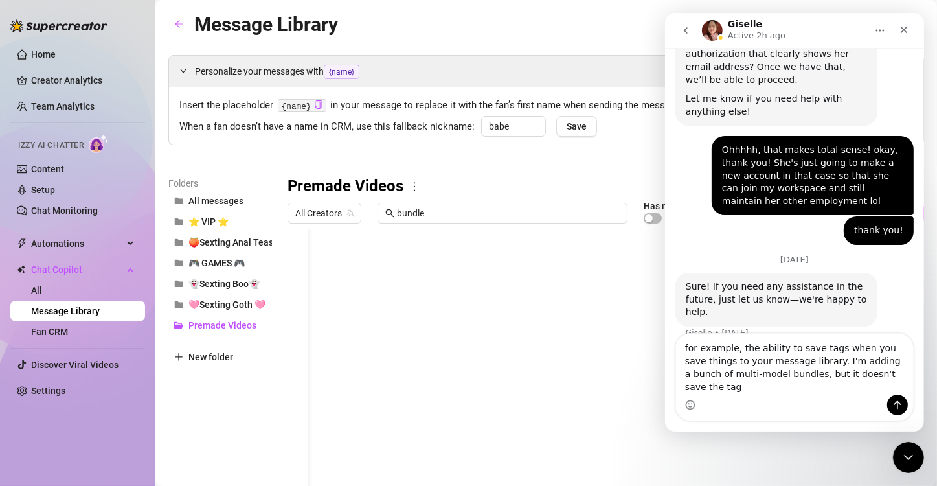
type textarea "for example, the ability to save tags when you save things to your message libr…"
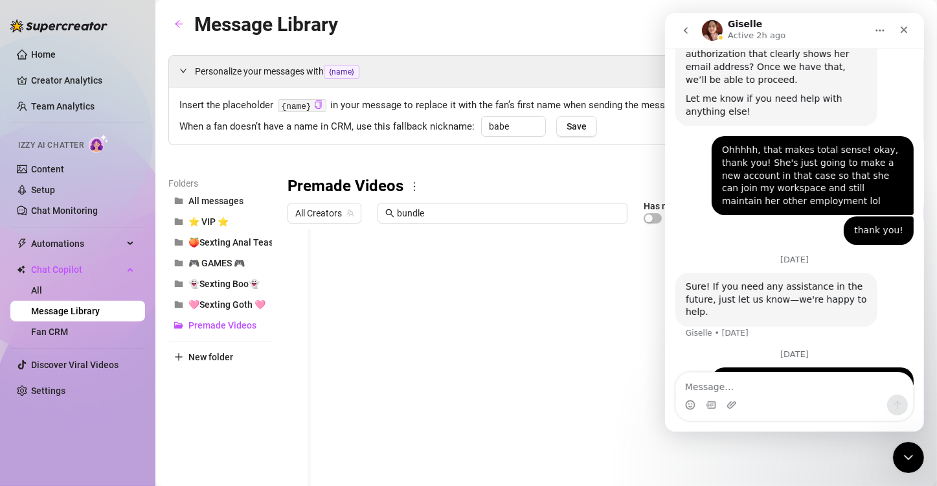
scroll to position [1604, 0]
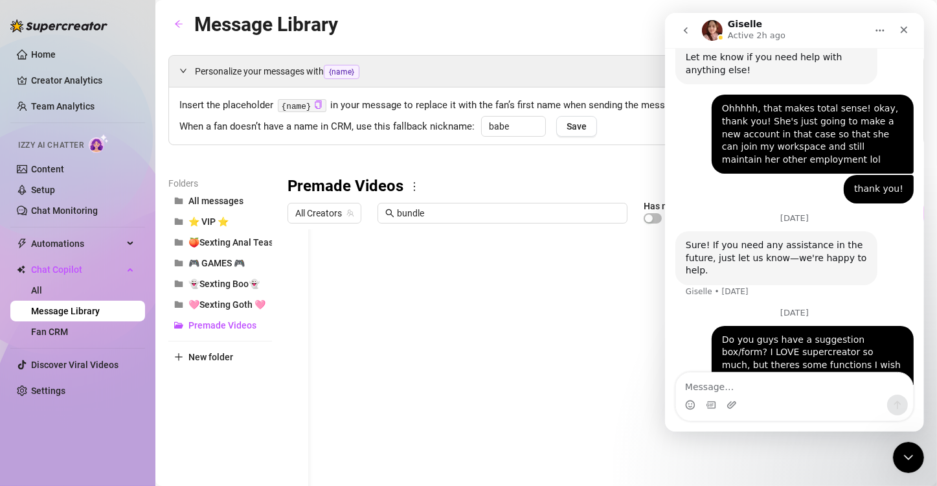
click at [465, 170] on div "Personalize your messages with {name} Insert the placeholder {name} in your mes…" at bounding box center [546, 286] width 756 height 463
click at [465, 26] on icon "Close" at bounding box center [904, 30] width 10 height 10
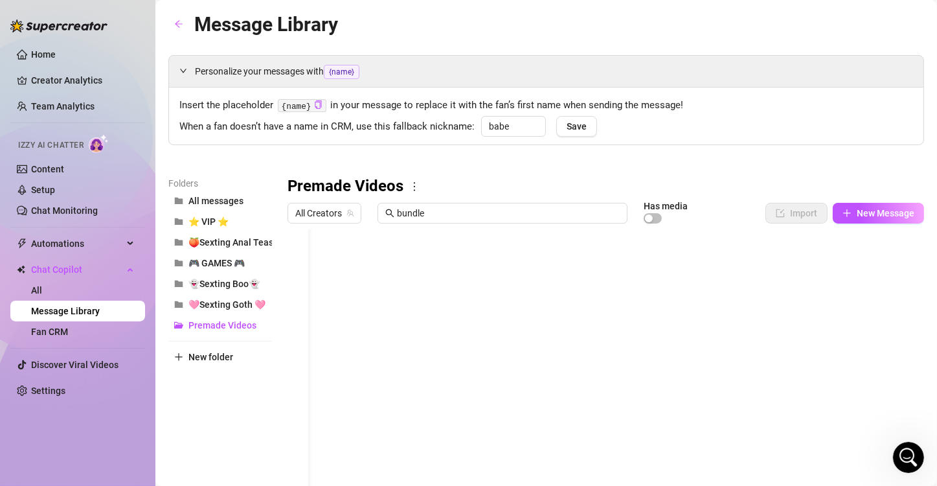
click at [465, 155] on div "Personalize your messages with {name} Insert the placeholder {name} in your mes…" at bounding box center [546, 286] width 756 height 463
click at [465, 206] on button "New Message" at bounding box center [878, 213] width 91 height 21
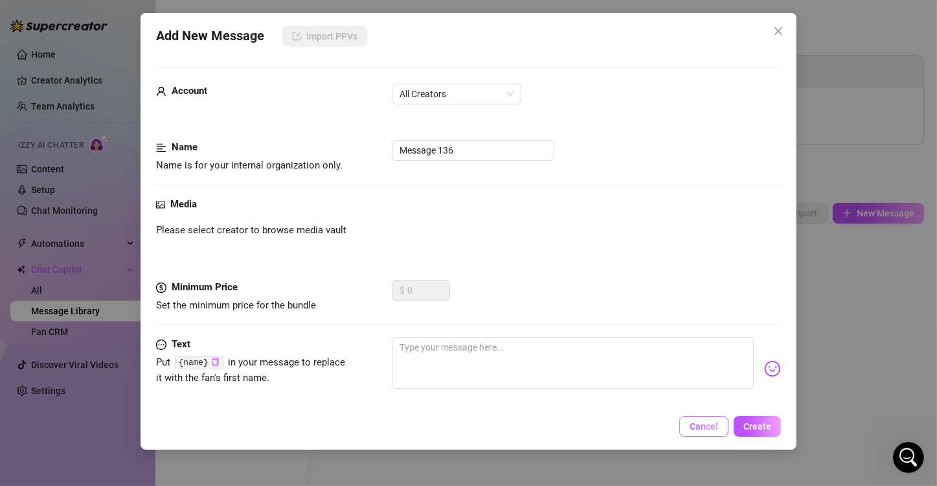
click at [465, 430] on span "Cancel" at bounding box center [704, 426] width 29 height 10
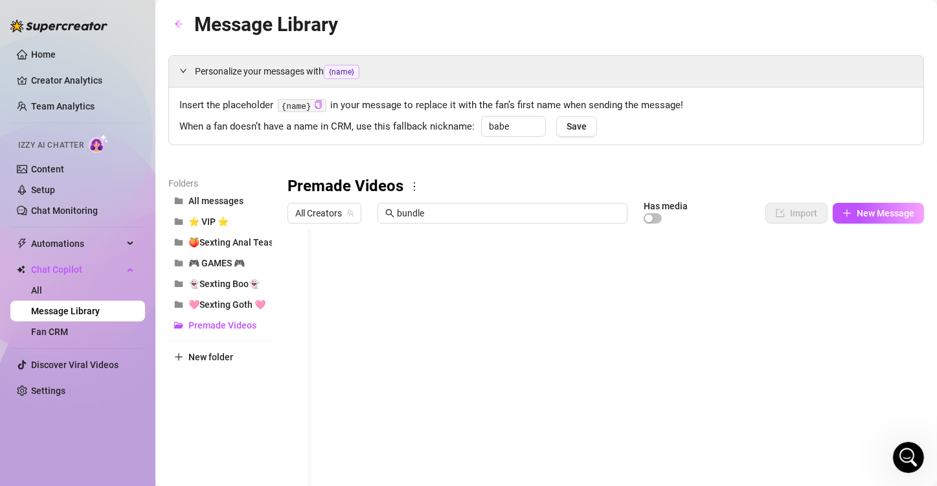
scroll to position [1603, 0]
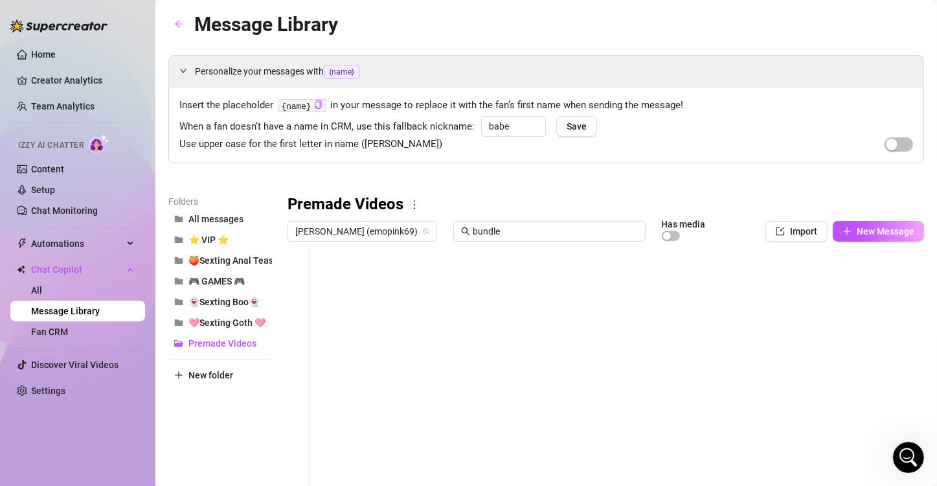
click at [442, 436] on div at bounding box center [601, 391] width 626 height 289
